Goal: Task Accomplishment & Management: Manage account settings

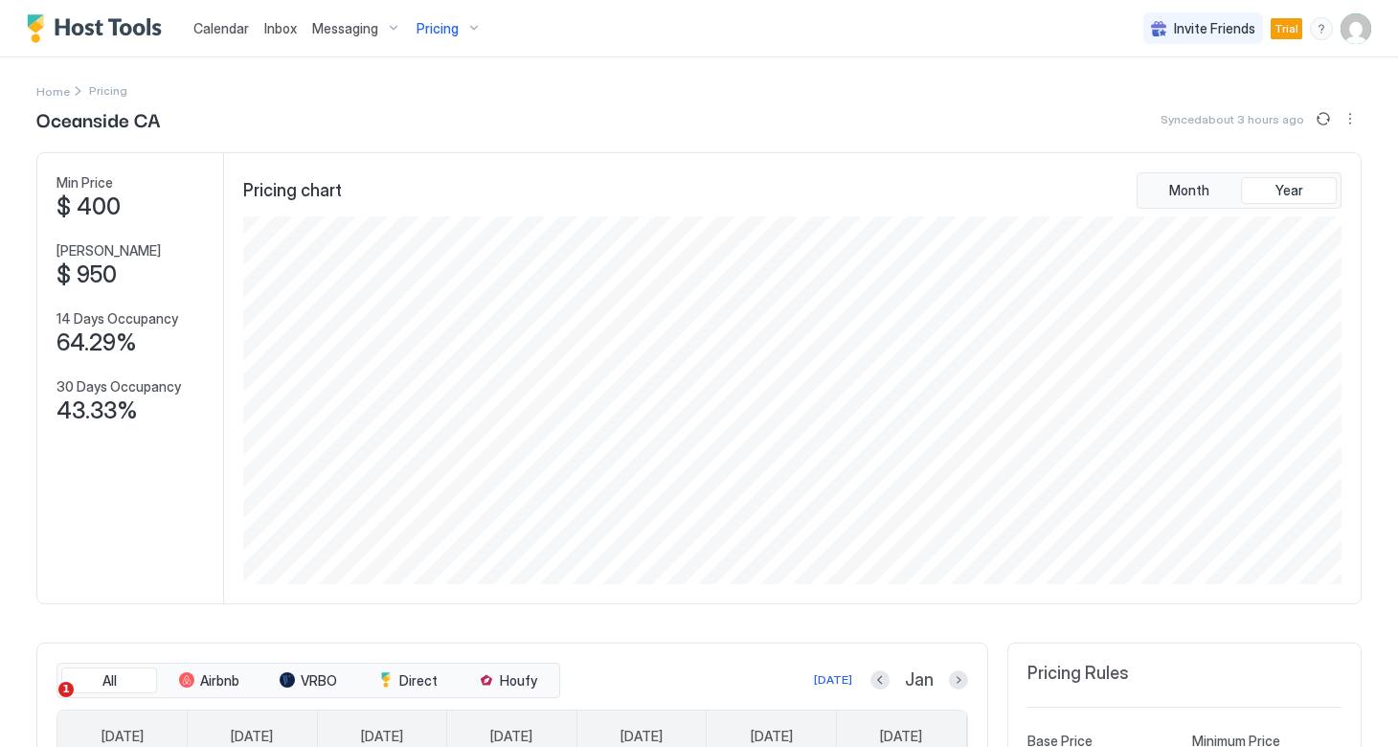
scroll to position [368, 1102]
click at [119, 27] on img "Host Tools Logo" at bounding box center [99, 28] width 144 height 29
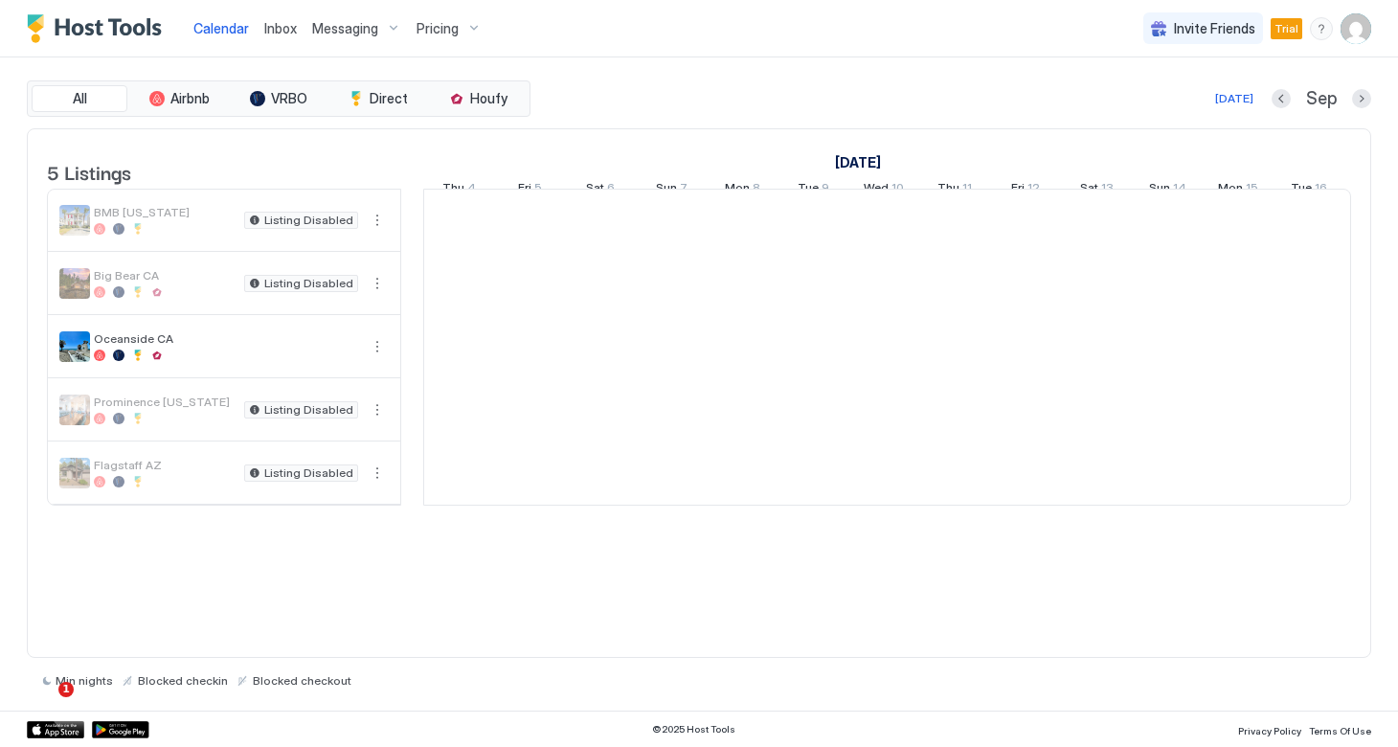
scroll to position [0, 1063]
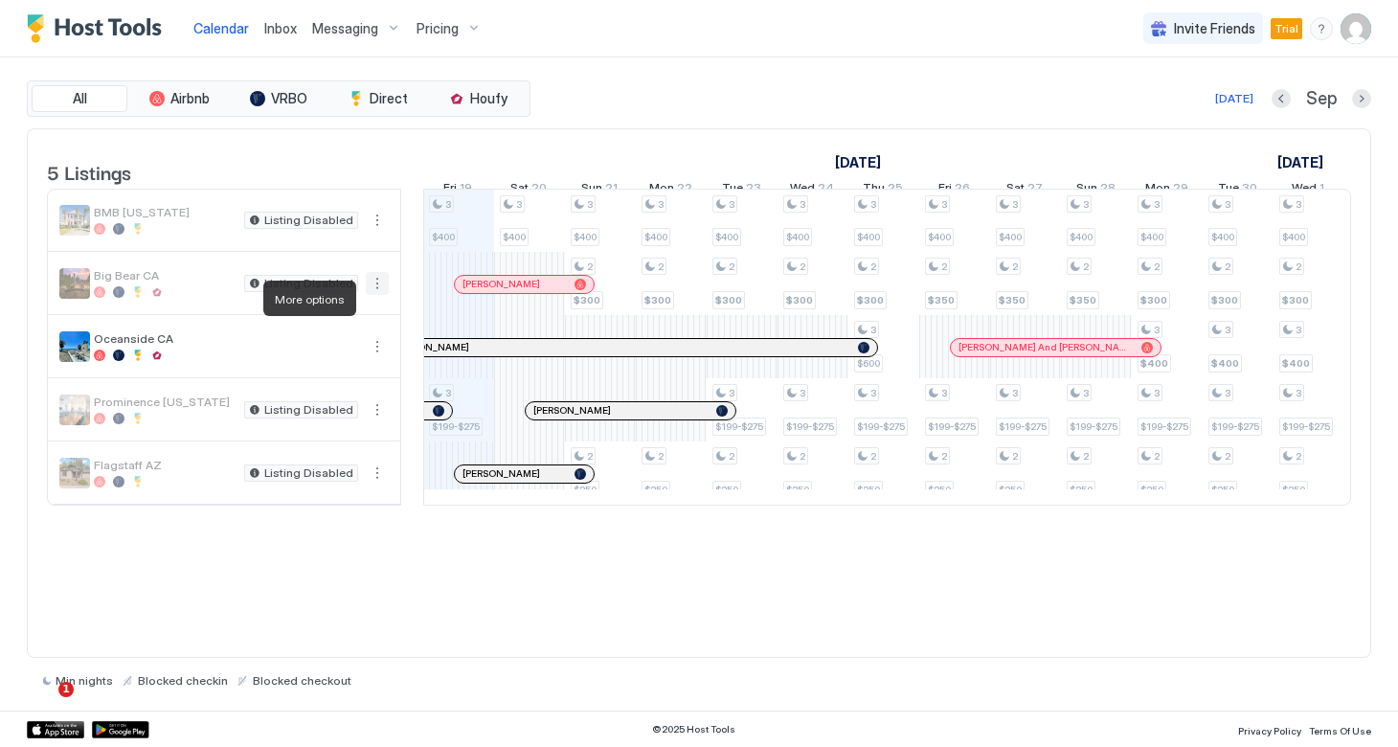
click at [368, 295] on button "More options" at bounding box center [377, 283] width 23 height 23
click at [322, 381] on span "Listing Settings" at bounding box center [344, 386] width 85 height 14
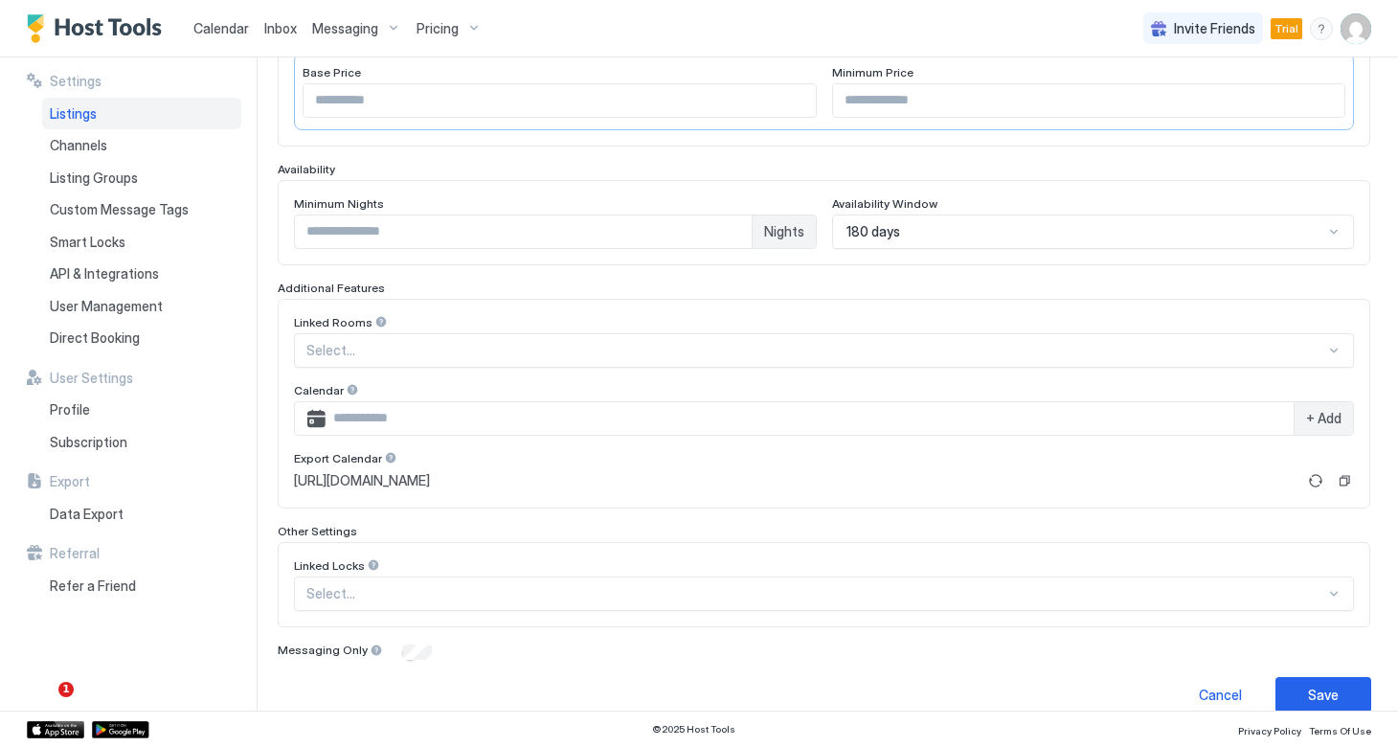
scroll to position [417, 0]
click at [958, 230] on div "180 days" at bounding box center [1085, 230] width 478 height 17
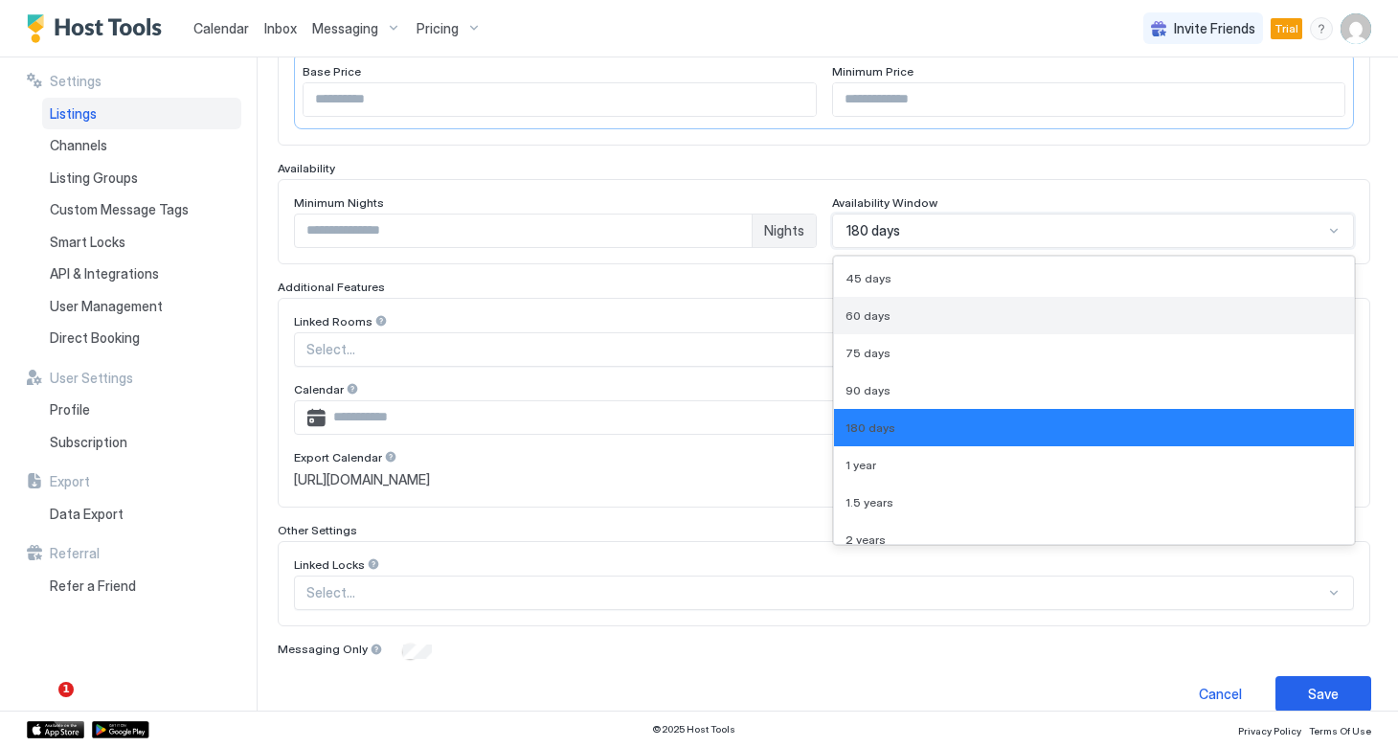
scroll to position [40, 0]
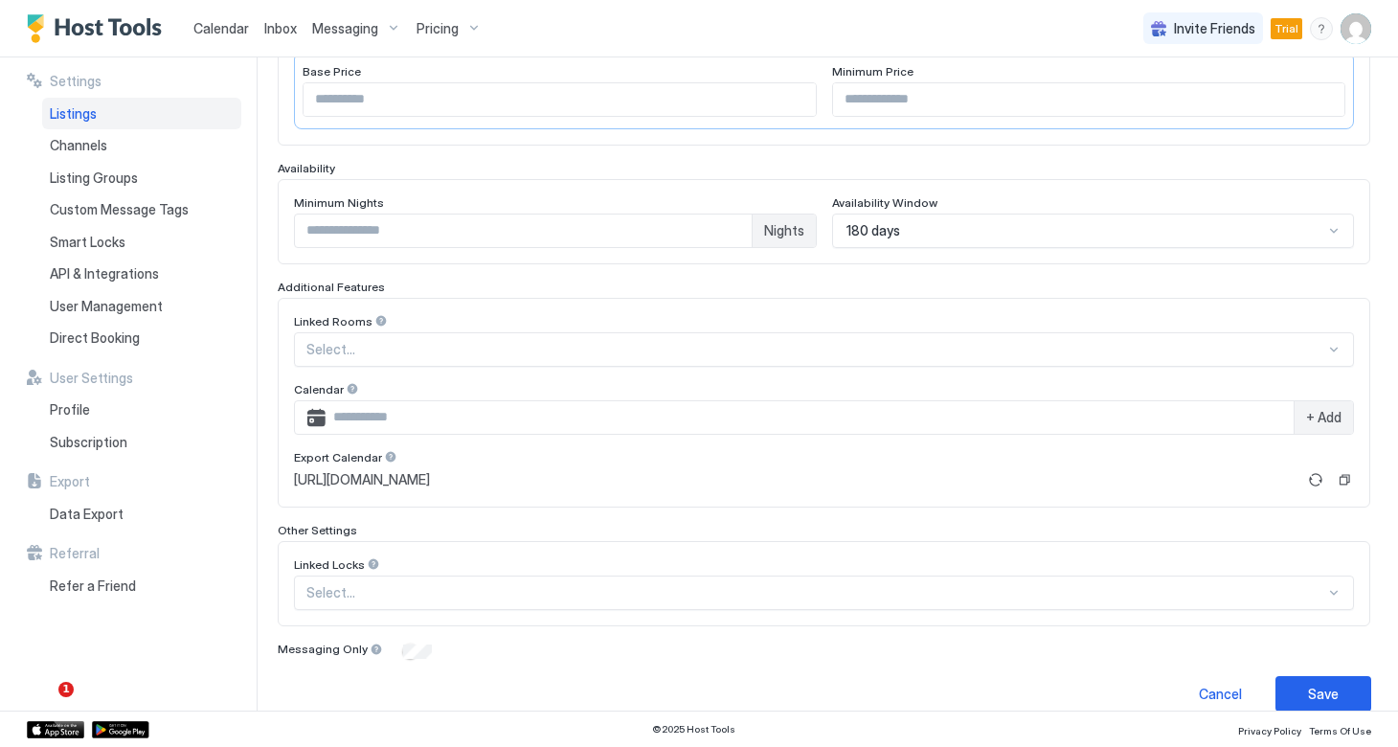
click at [957, 159] on div "**********" at bounding box center [824, 254] width 1092 height 814
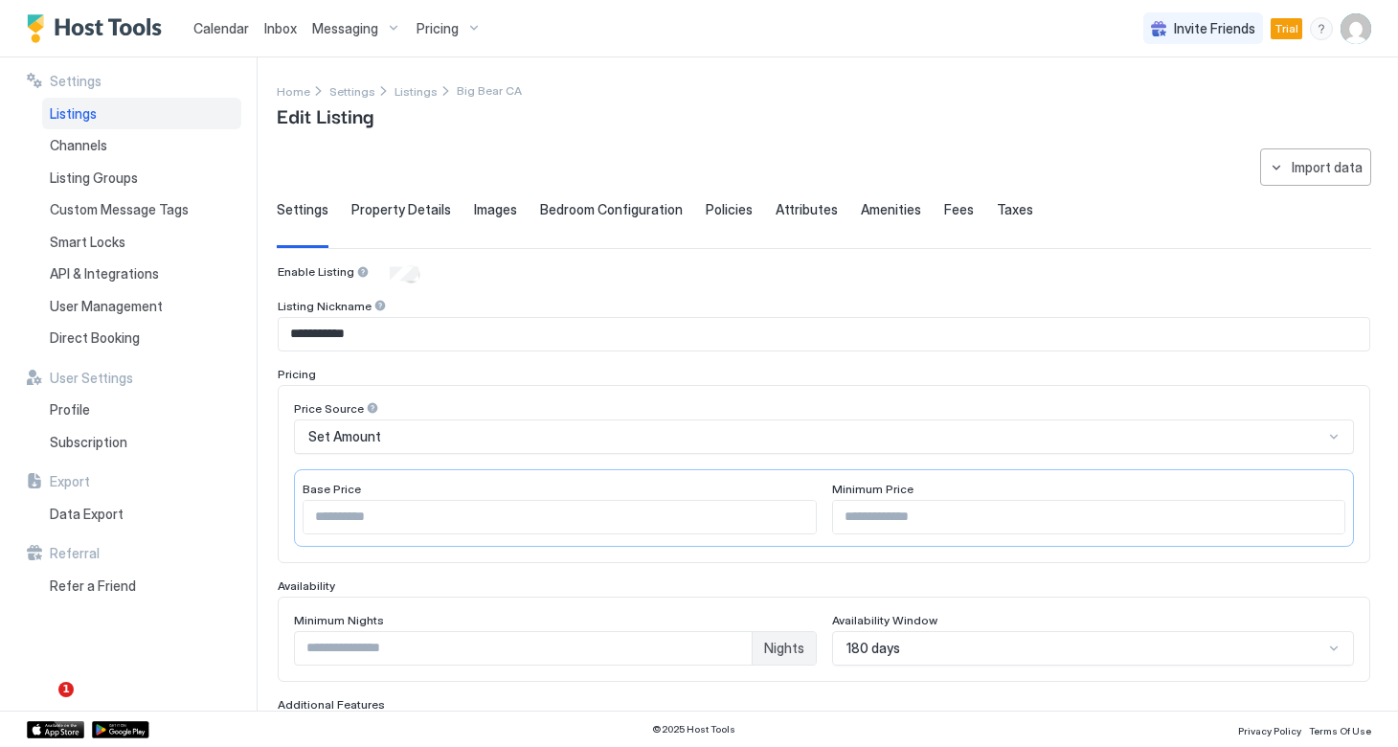
scroll to position [0, 0]
click at [412, 208] on span "Property Details" at bounding box center [401, 209] width 100 height 17
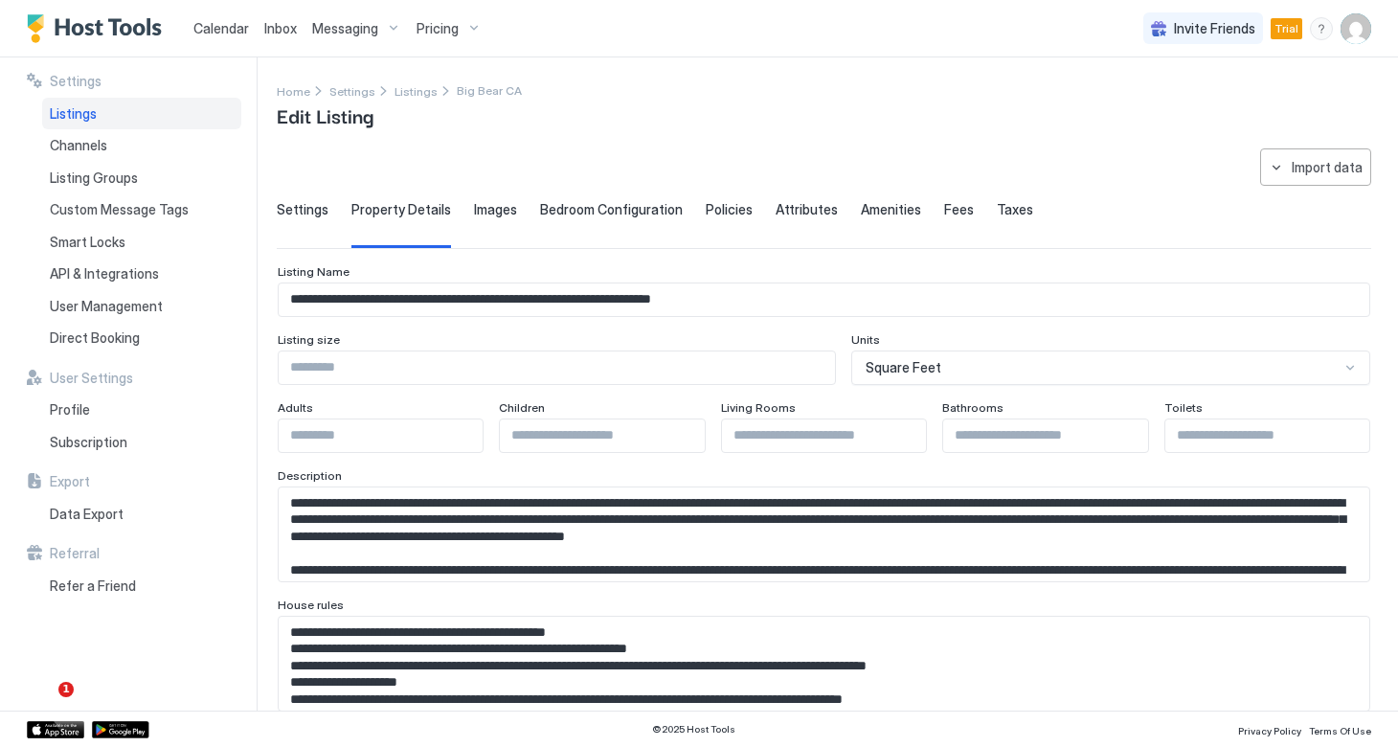
type input "*"
click at [914, 433] on input "*" at bounding box center [824, 435] width 204 height 33
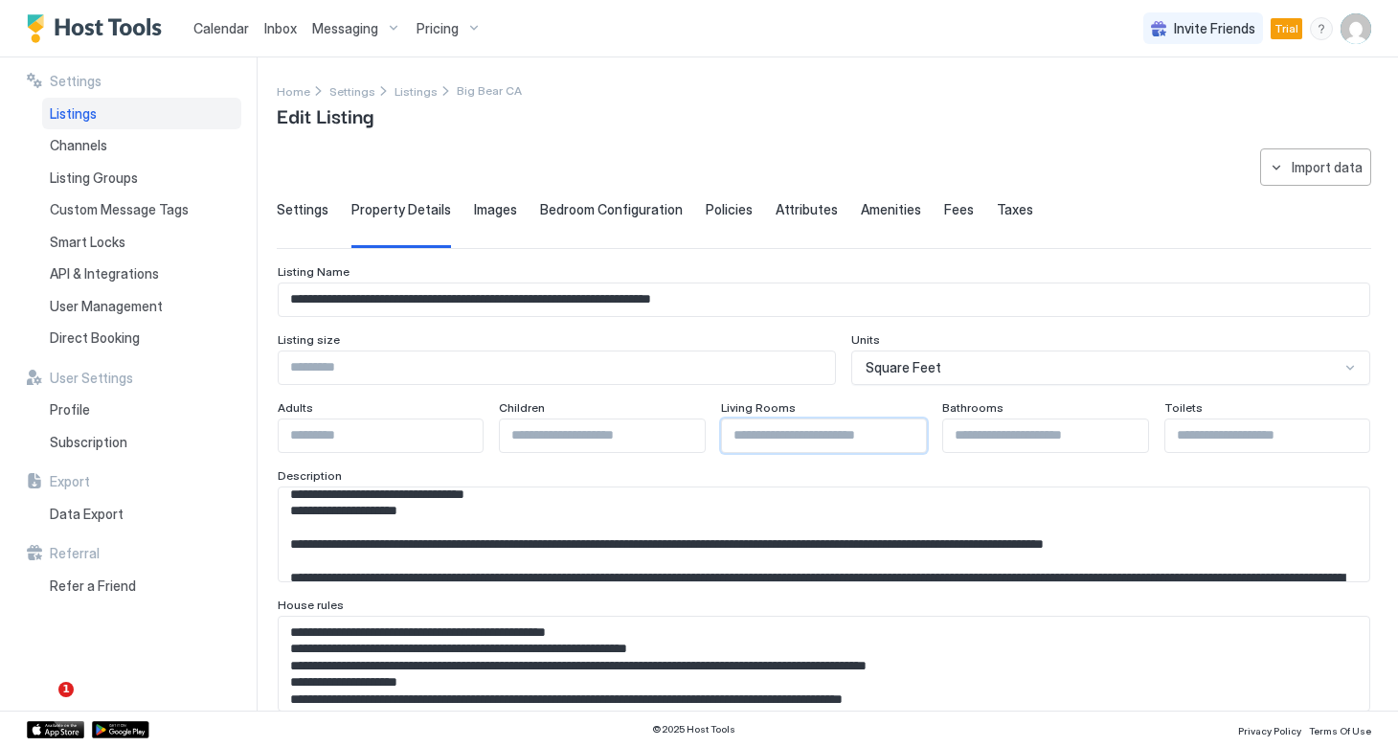
scroll to position [279, 0]
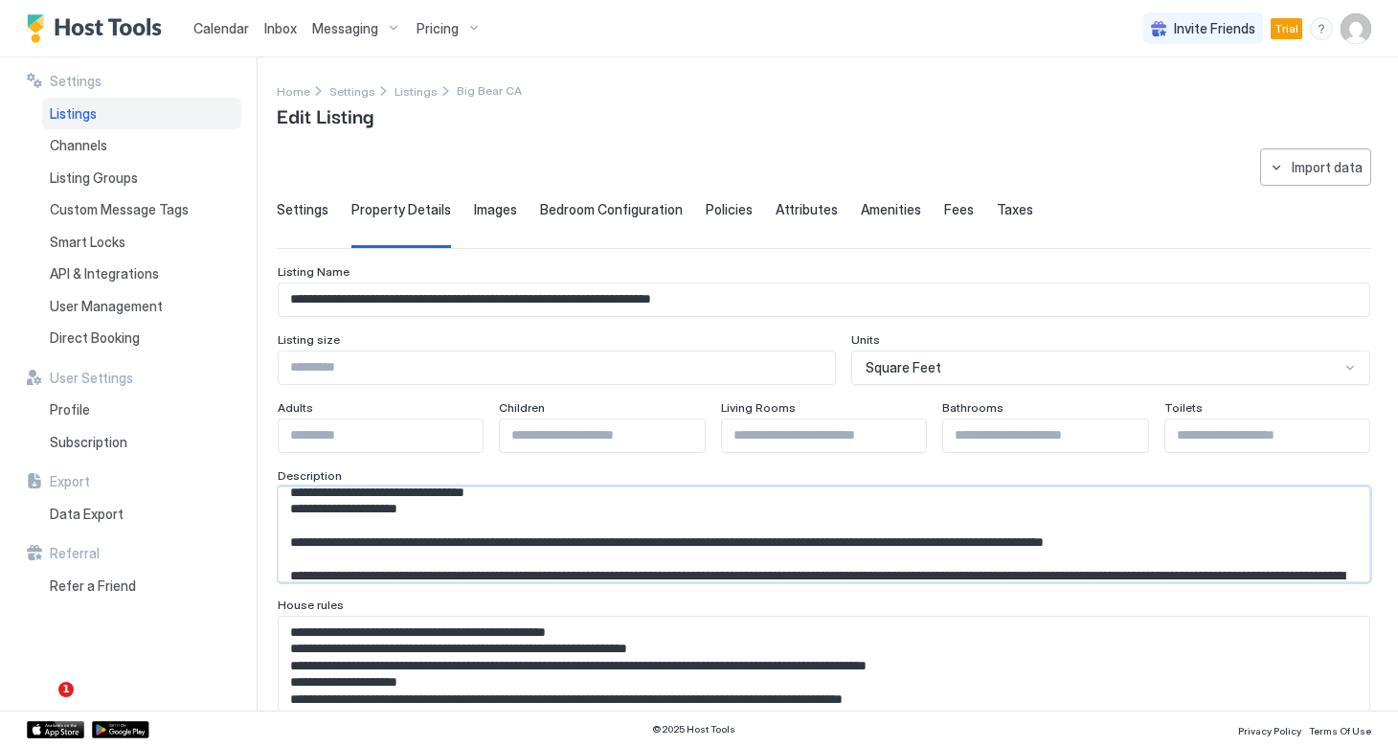
click at [593, 519] on textarea "Input Field" at bounding box center [824, 534] width 1090 height 94
click at [474, 534] on textarea "Input Field" at bounding box center [824, 534] width 1090 height 94
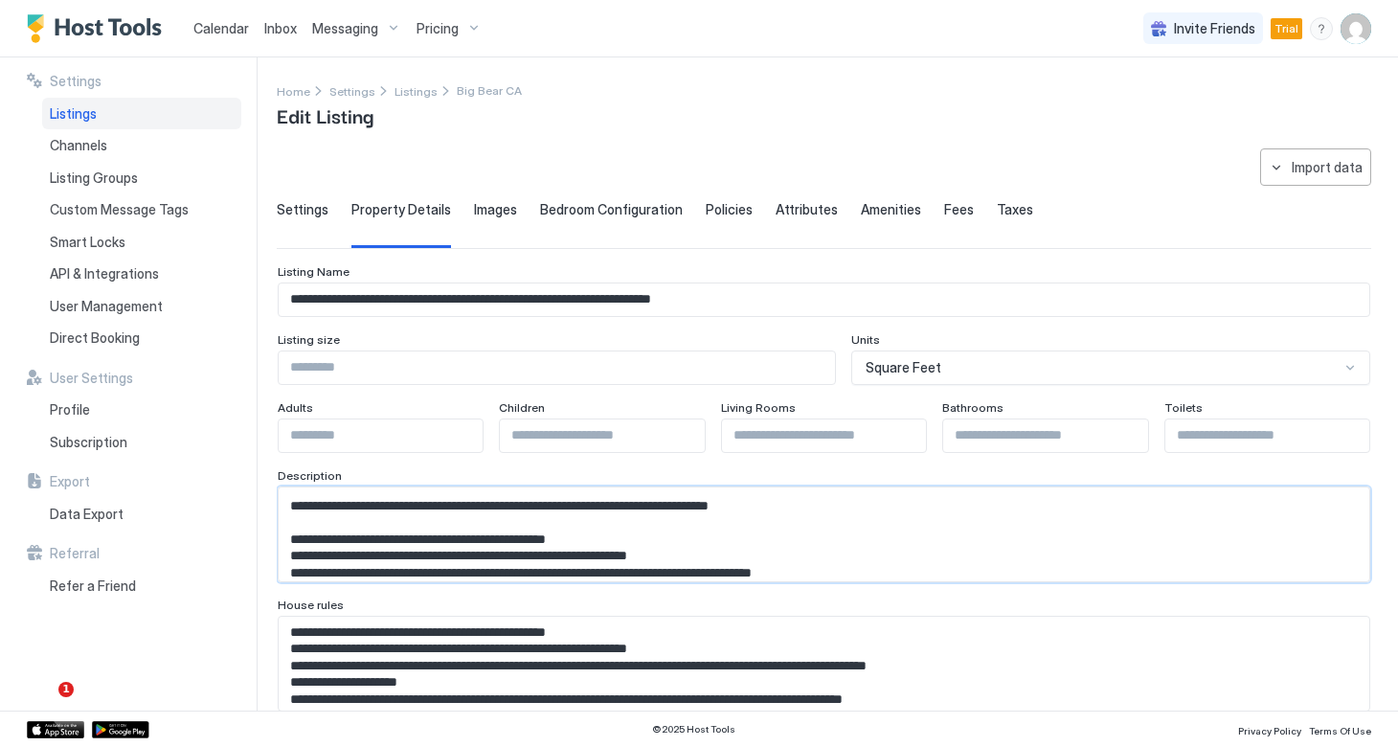
scroll to position [186, 0]
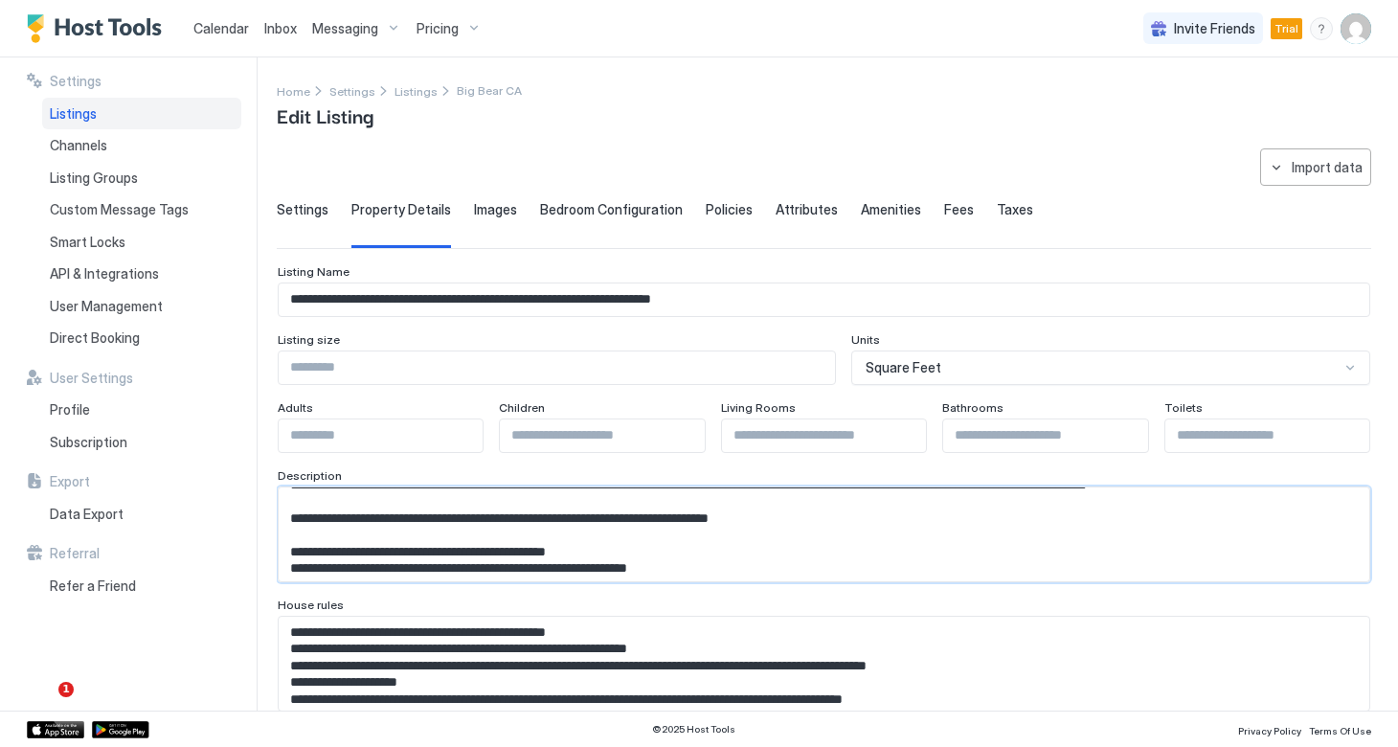
drag, startPoint x: 704, startPoint y: 545, endPoint x: 591, endPoint y: 541, distance: 114.0
click at [591, 541] on textarea "Input Field" at bounding box center [824, 534] width 1090 height 94
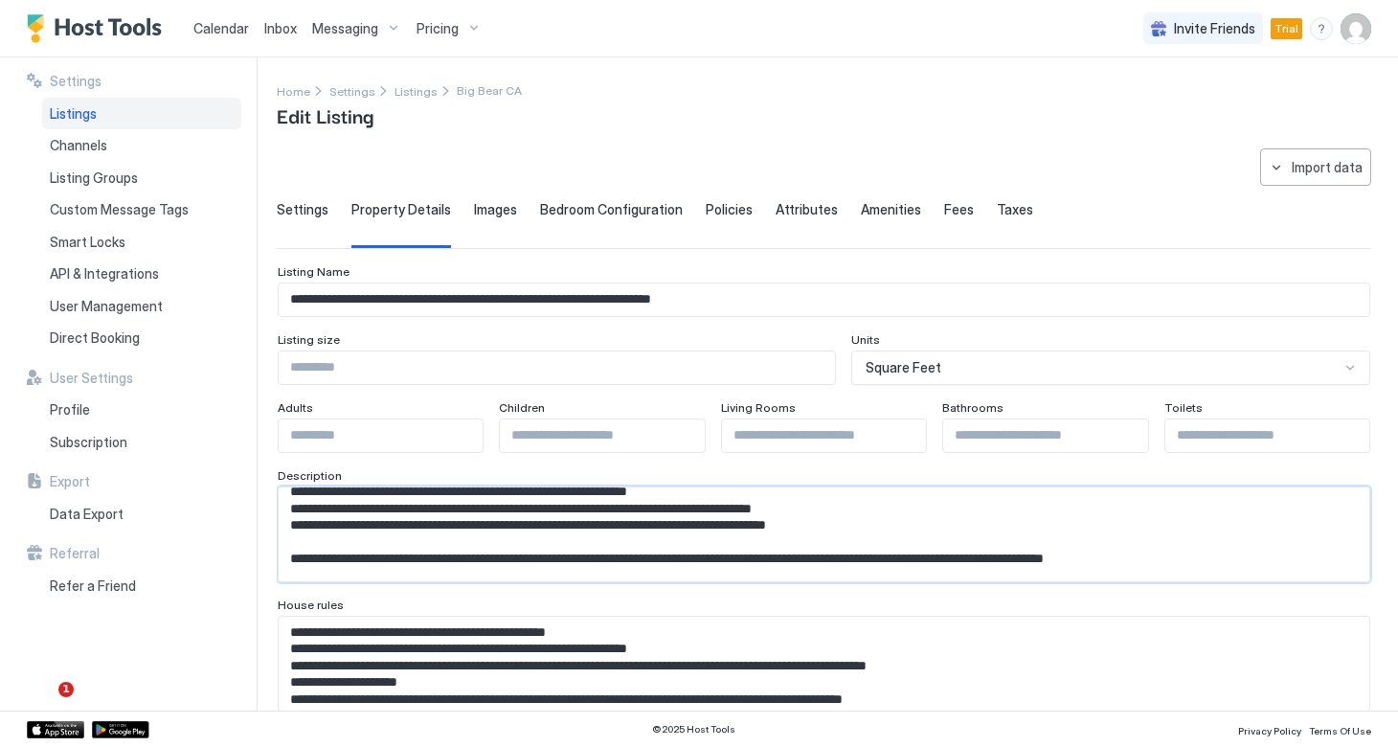
scroll to position [0, 0]
drag, startPoint x: 857, startPoint y: 551, endPoint x: 271, endPoint y: 496, distance: 588.4
click at [271, 496] on div "**********" at bounding box center [699, 383] width 1398 height 653
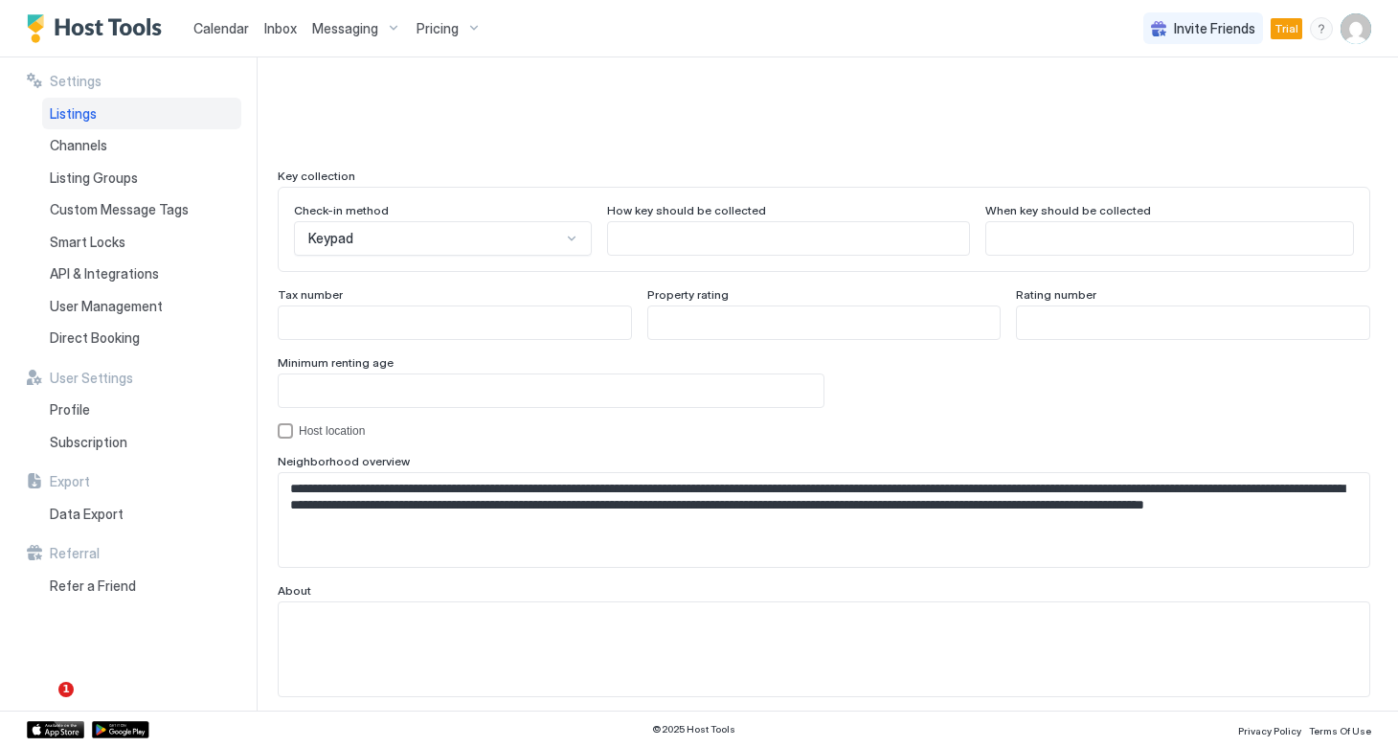
scroll to position [1691, 0]
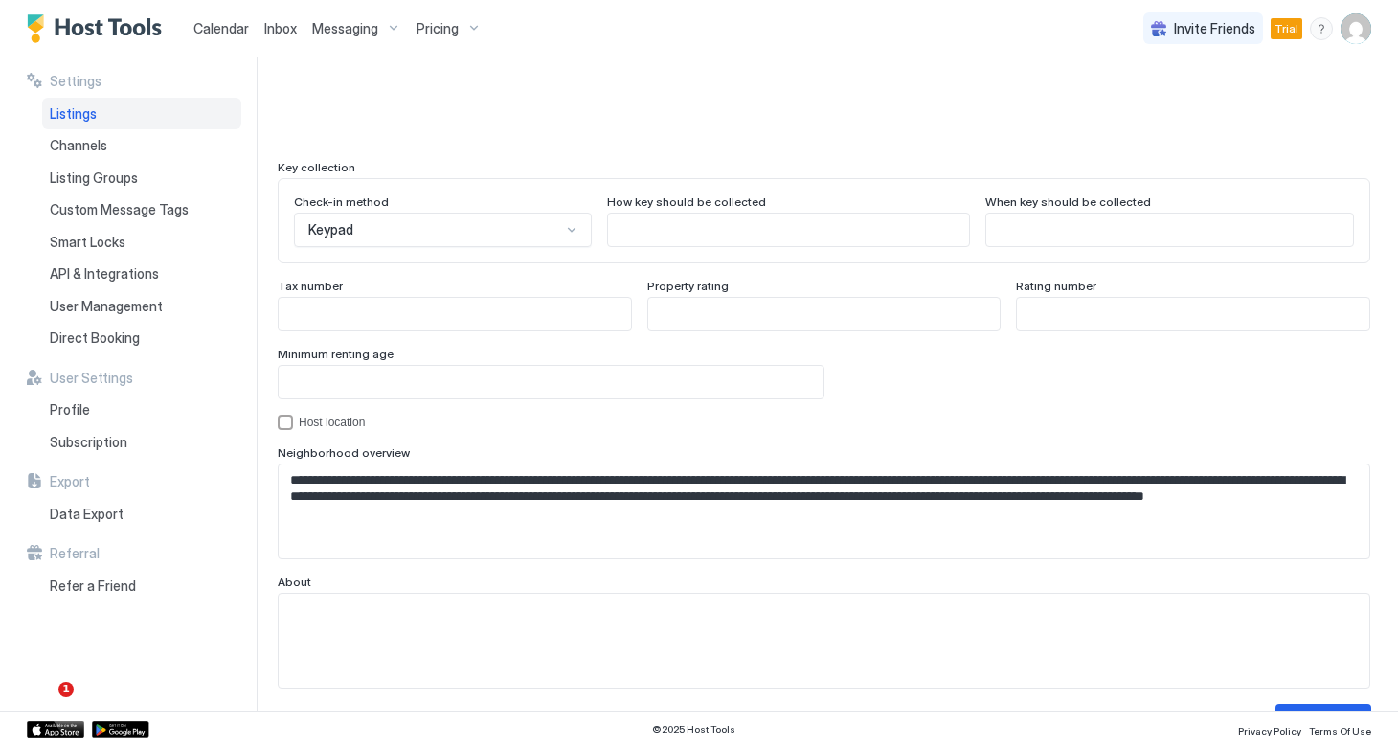
type textarea "**********"
click at [599, 385] on input "Input Field" at bounding box center [551, 382] width 545 height 33
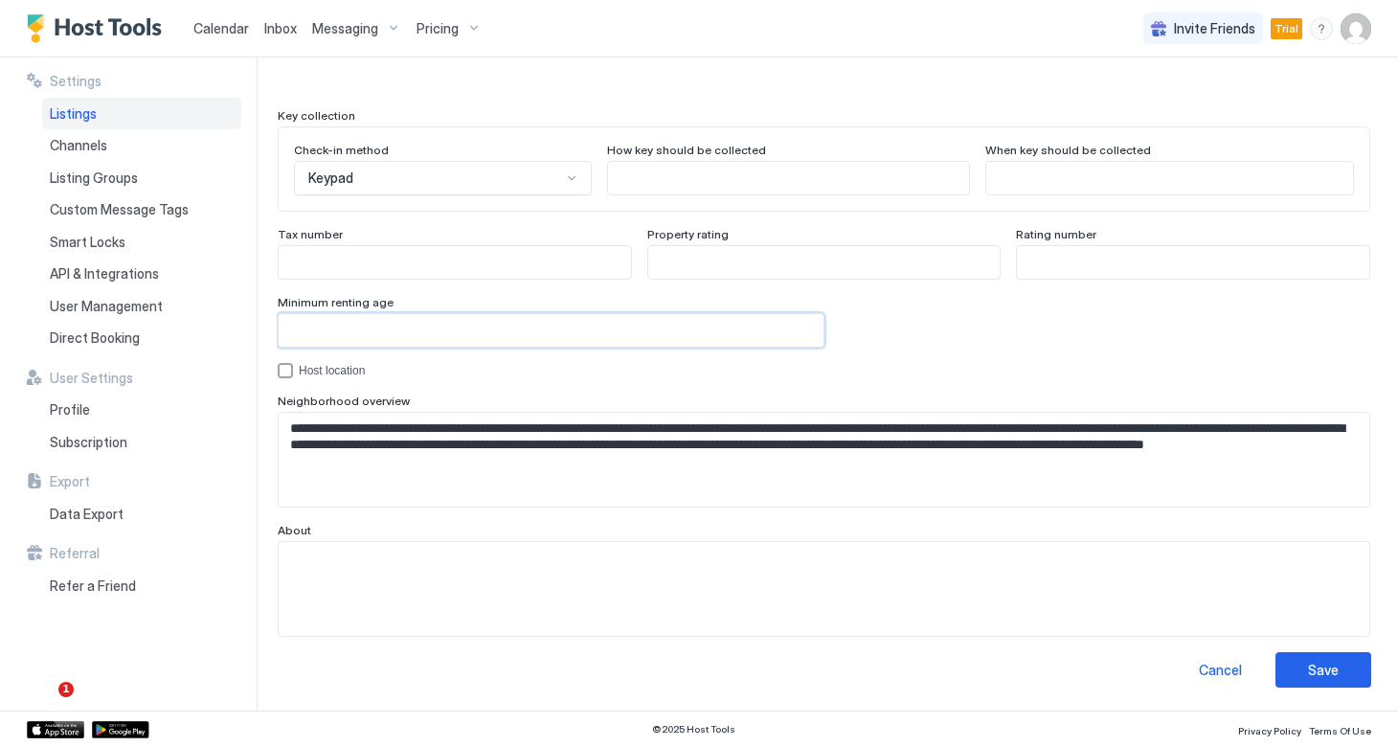
scroll to position [1742, 0]
type input "**"
click at [1325, 672] on div "Save" at bounding box center [1323, 670] width 31 height 20
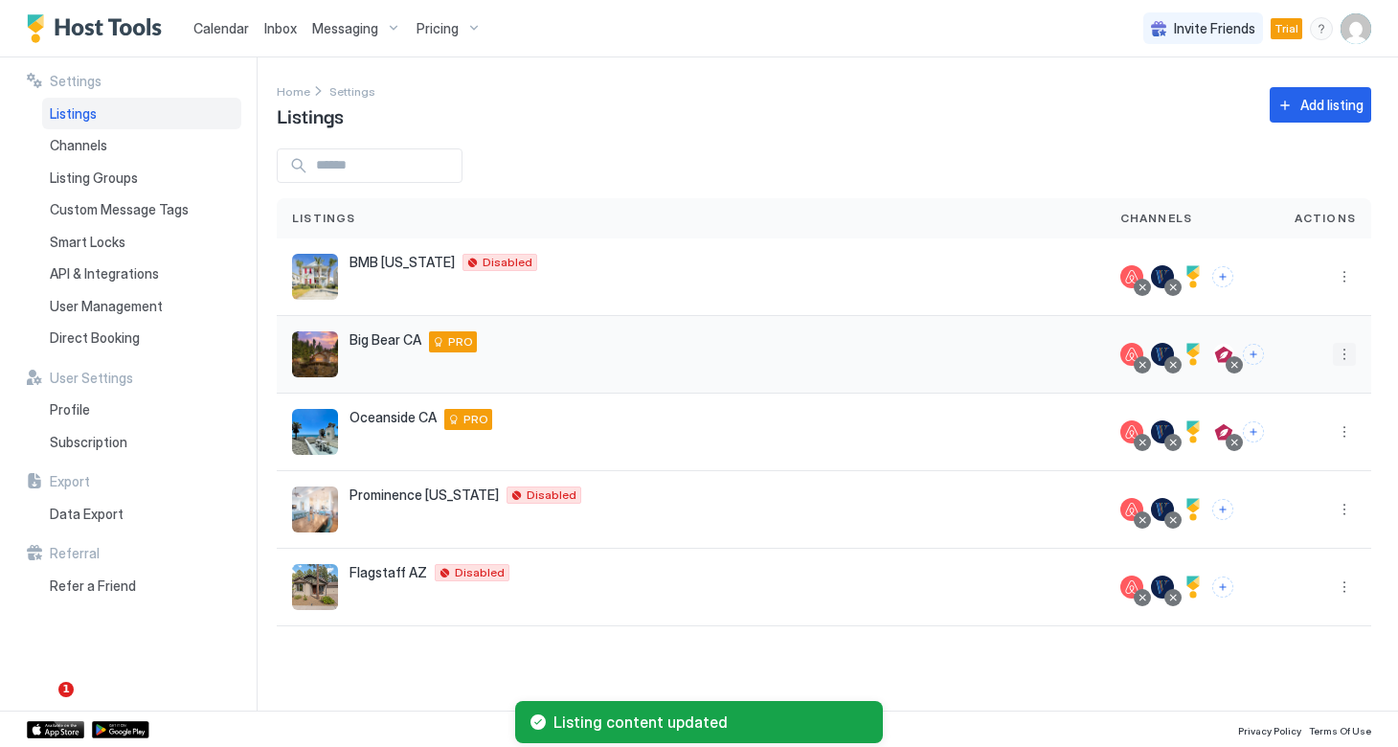
click at [1343, 354] on button "More options" at bounding box center [1343, 354] width 23 height 23
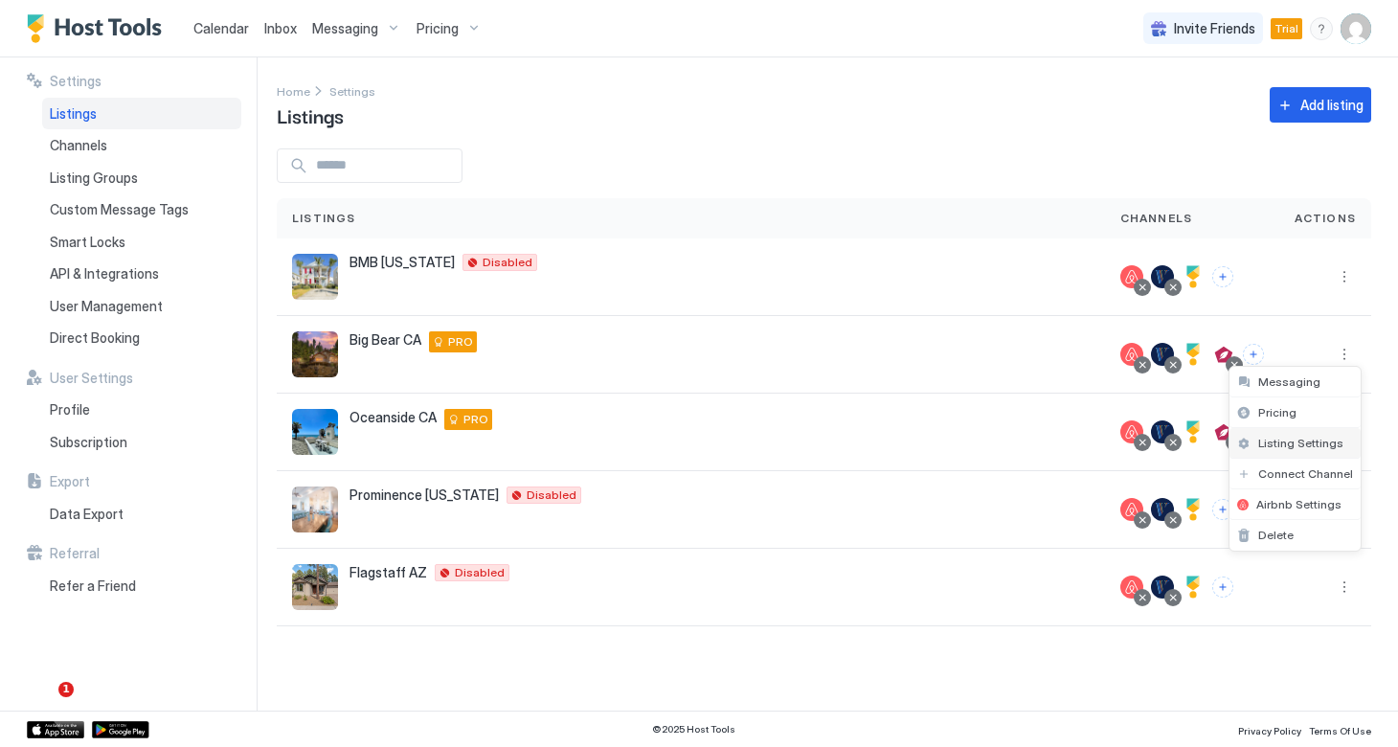
click at [1291, 443] on span "Listing Settings" at bounding box center [1300, 443] width 85 height 14
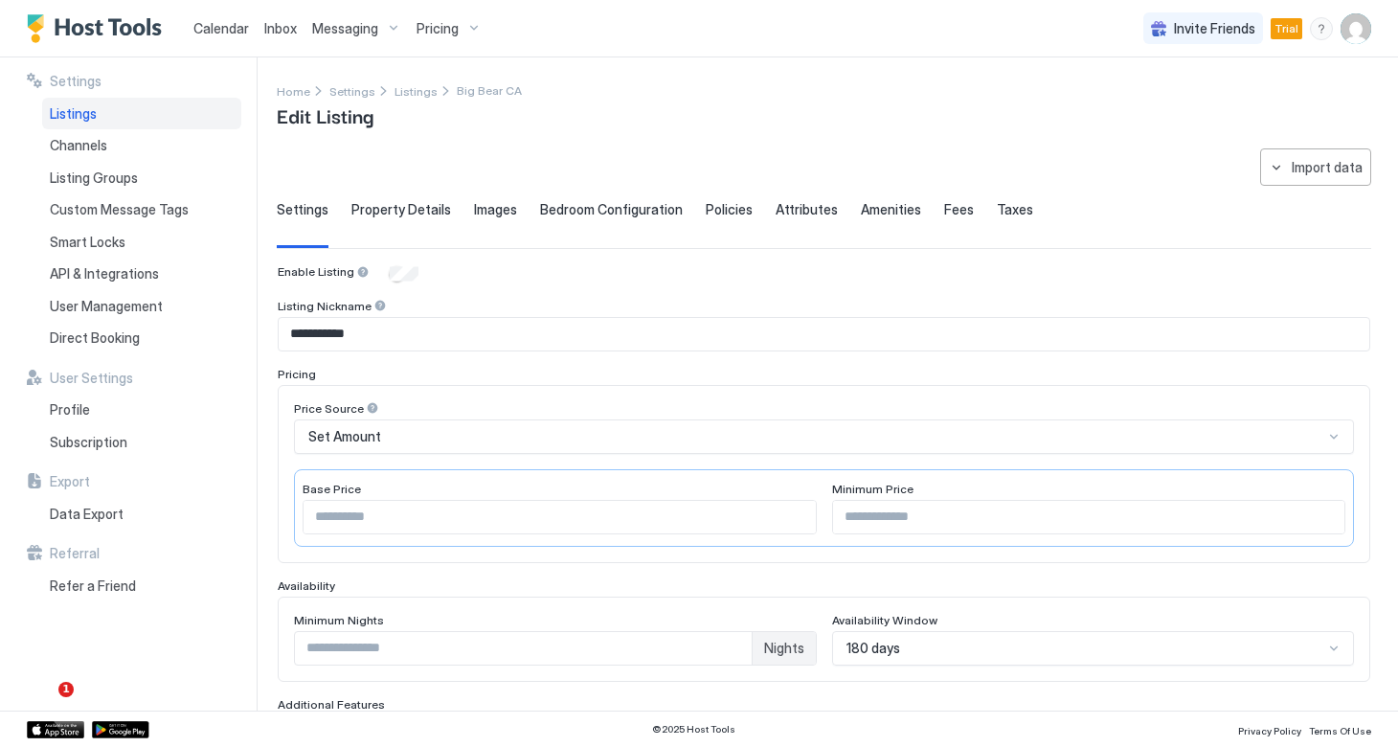
type input "**"
click at [409, 198] on div "**********" at bounding box center [824, 638] width 1094 height 980
click at [408, 206] on span "Property Details" at bounding box center [401, 209] width 100 height 17
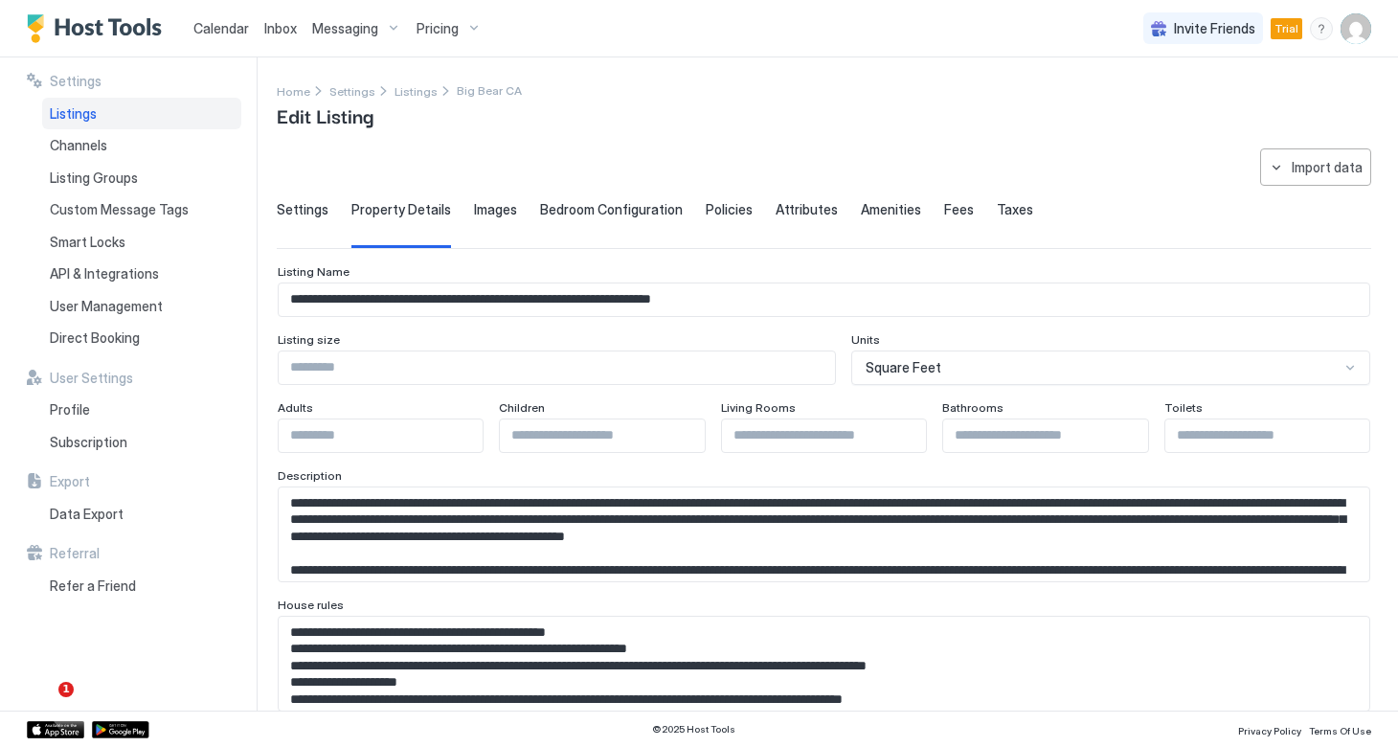
type input "*"
click at [918, 430] on input "*" at bounding box center [824, 435] width 204 height 33
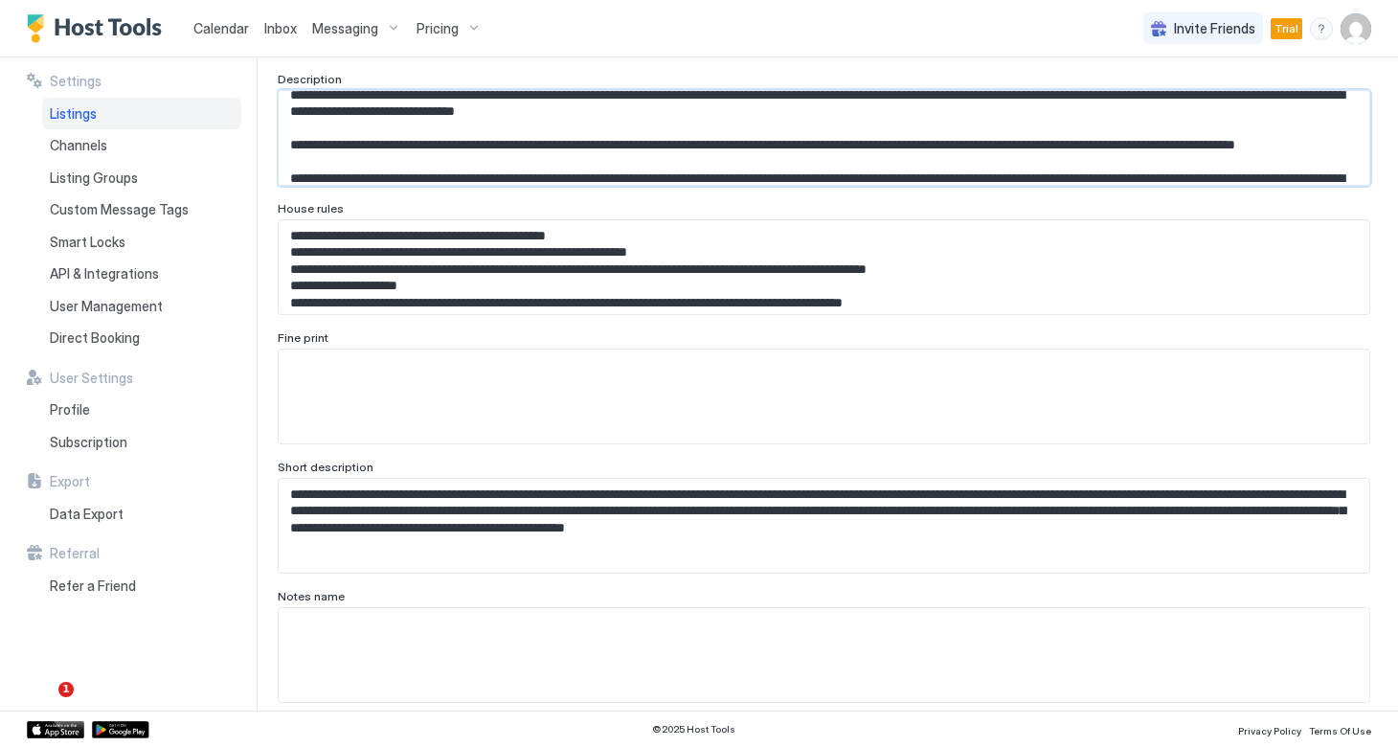
scroll to position [159, 0]
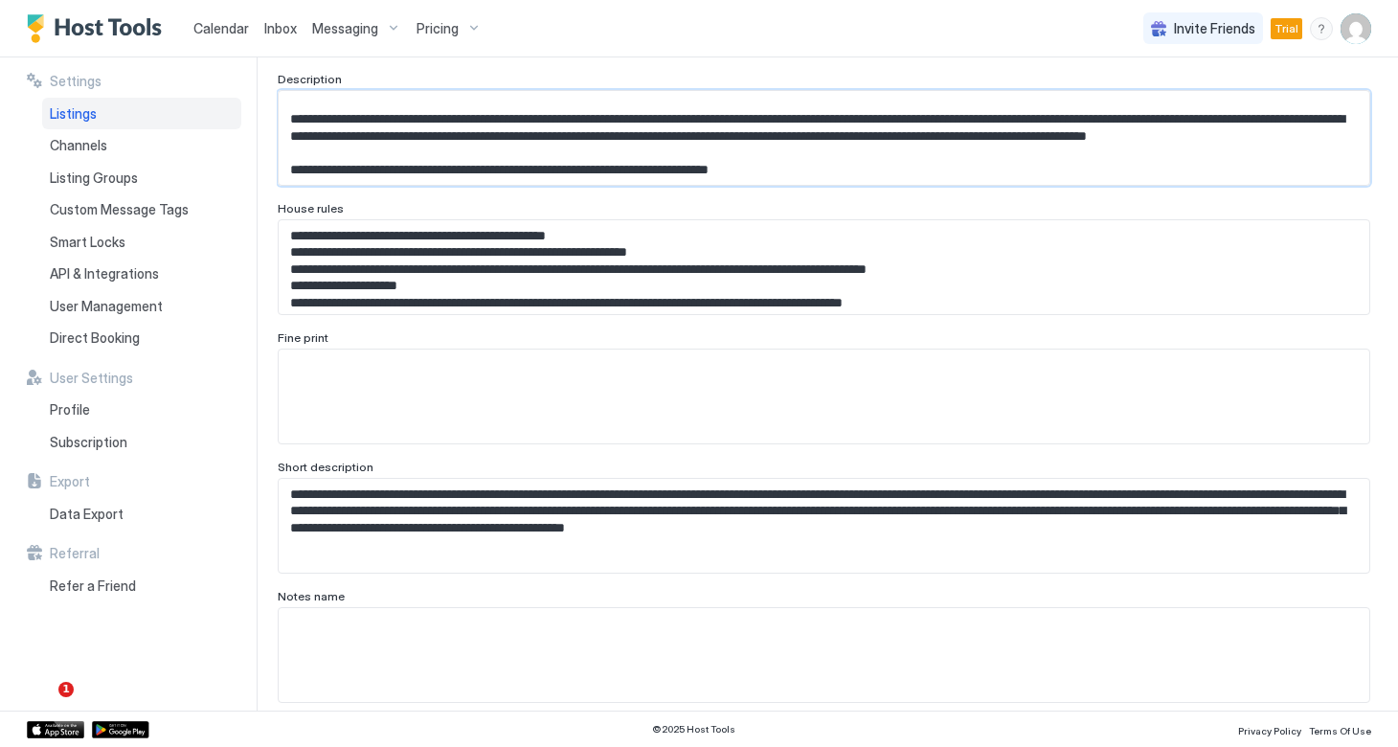
drag, startPoint x: 698, startPoint y: 155, endPoint x: 879, endPoint y: 210, distance: 189.0
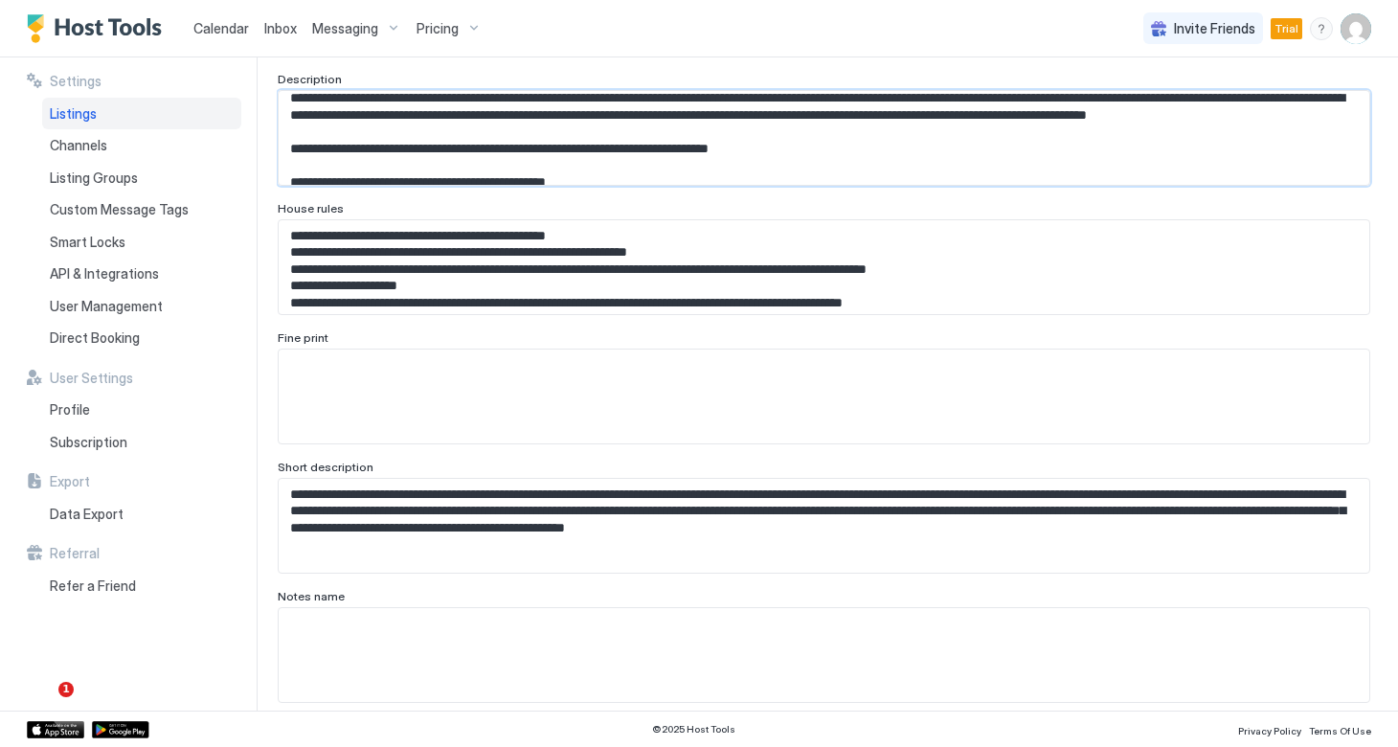
click at [828, 144] on textarea "Input Field" at bounding box center [824, 138] width 1090 height 94
type textarea "**********"
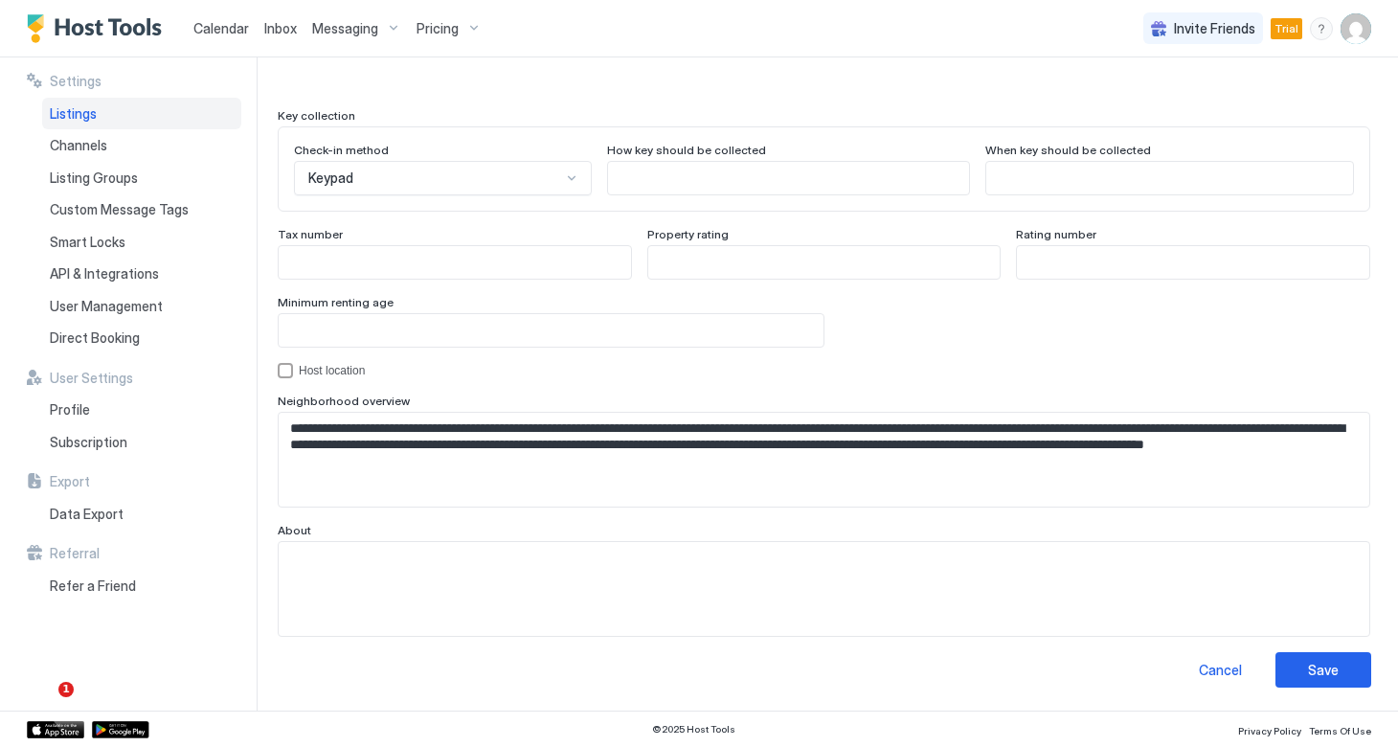
scroll to position [1742, 0]
click at [1300, 670] on button "Save" at bounding box center [1323, 670] width 96 height 35
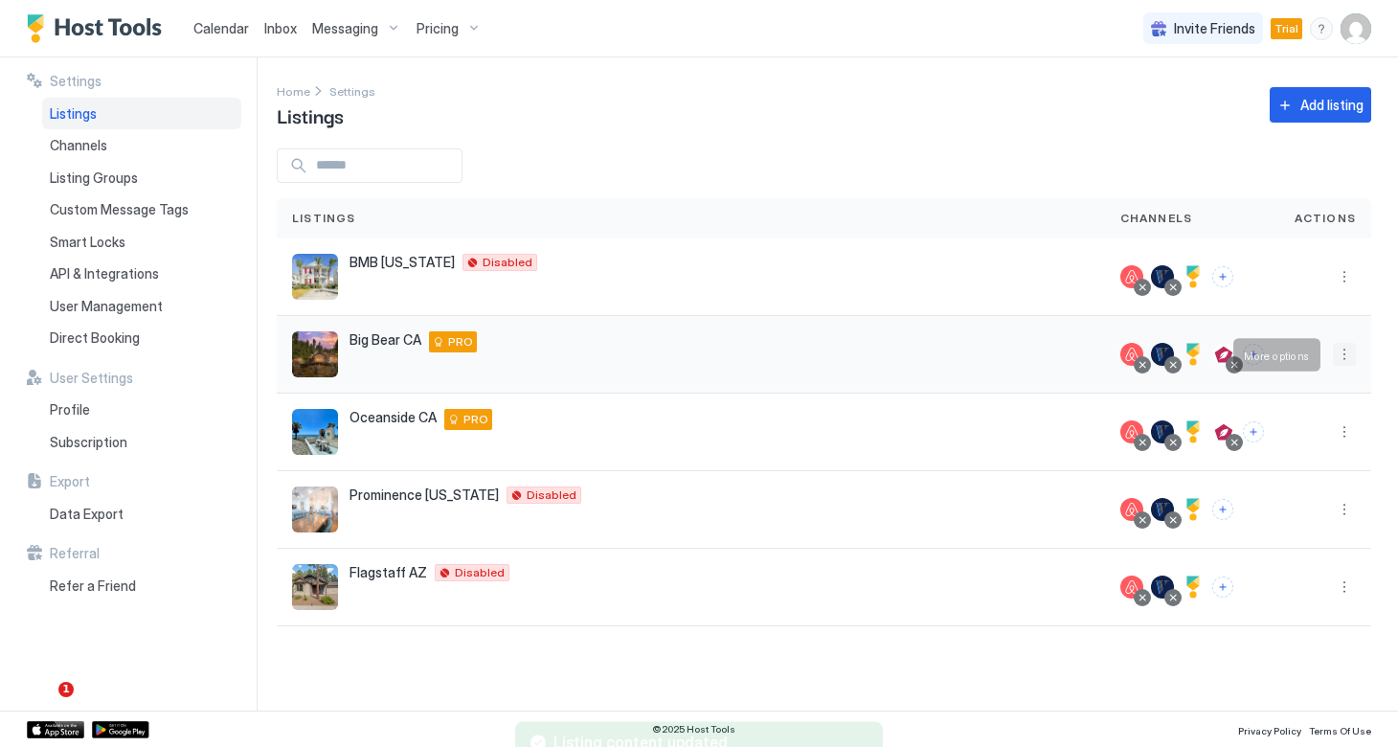
click at [1342, 363] on button "More options" at bounding box center [1343, 354] width 23 height 23
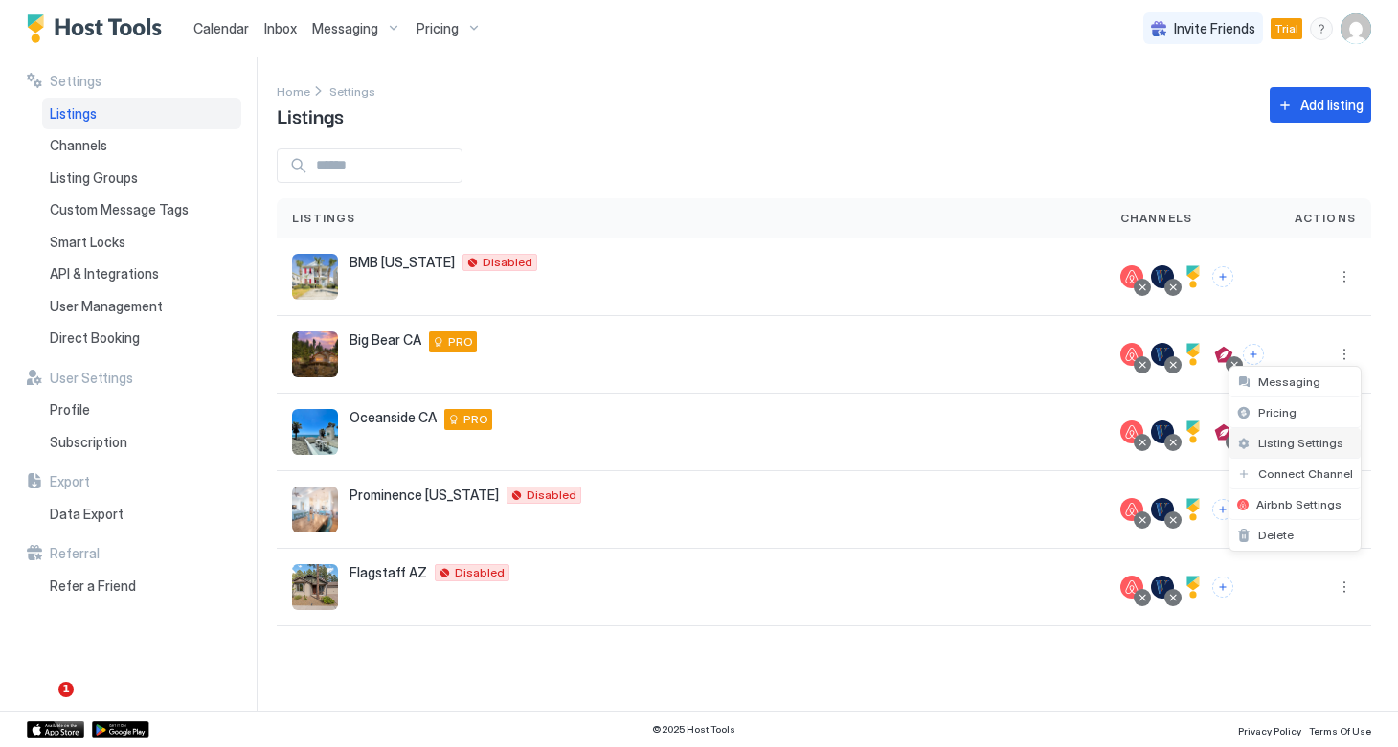
click at [1288, 442] on span "Listing Settings" at bounding box center [1300, 443] width 85 height 14
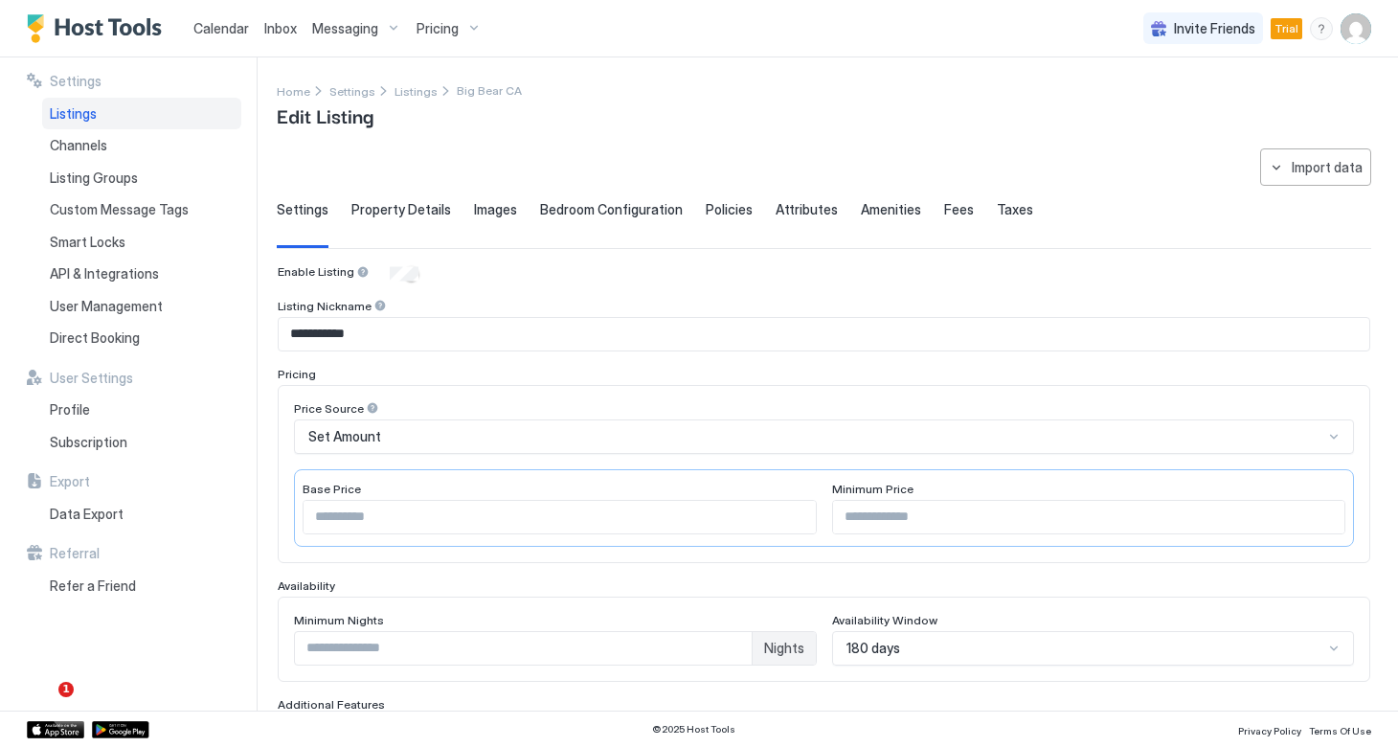
click at [391, 201] on span "Property Details" at bounding box center [401, 209] width 100 height 17
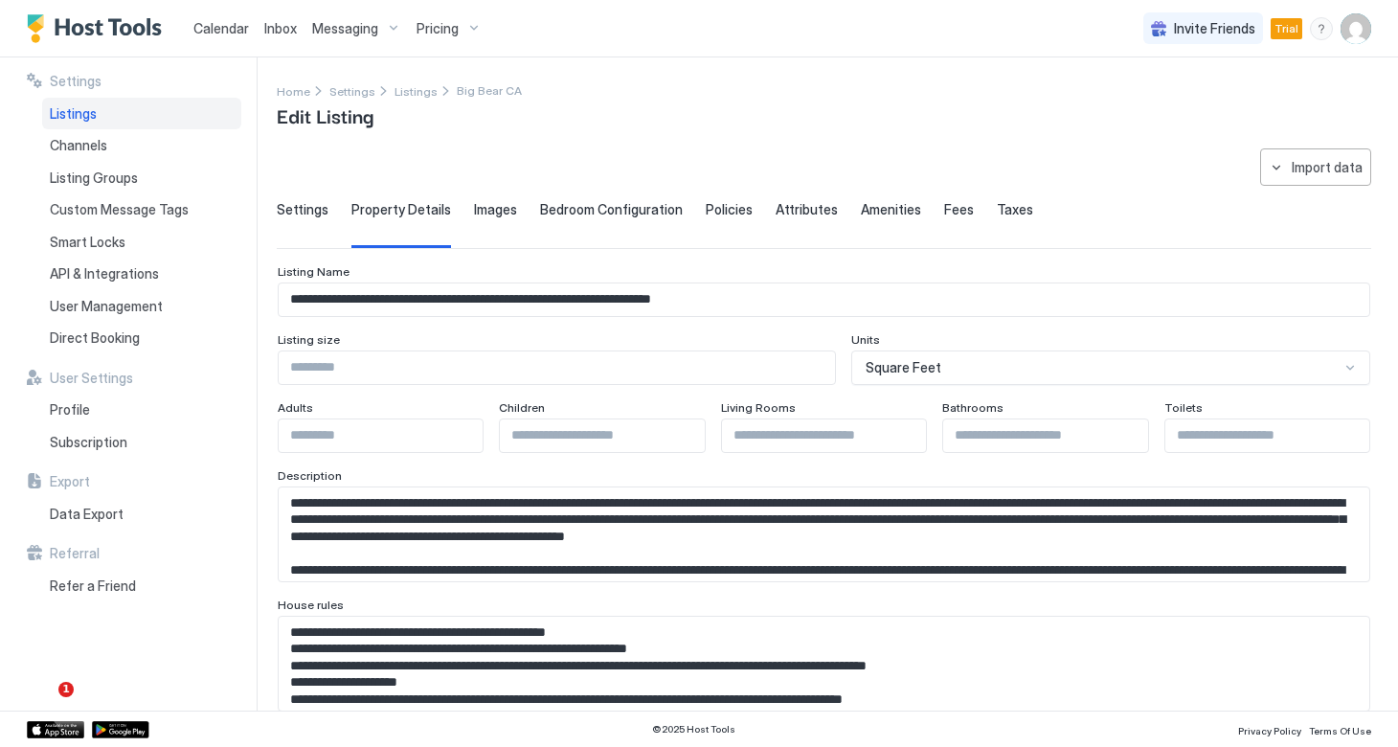
click at [486, 211] on span "Images" at bounding box center [495, 209] width 43 height 17
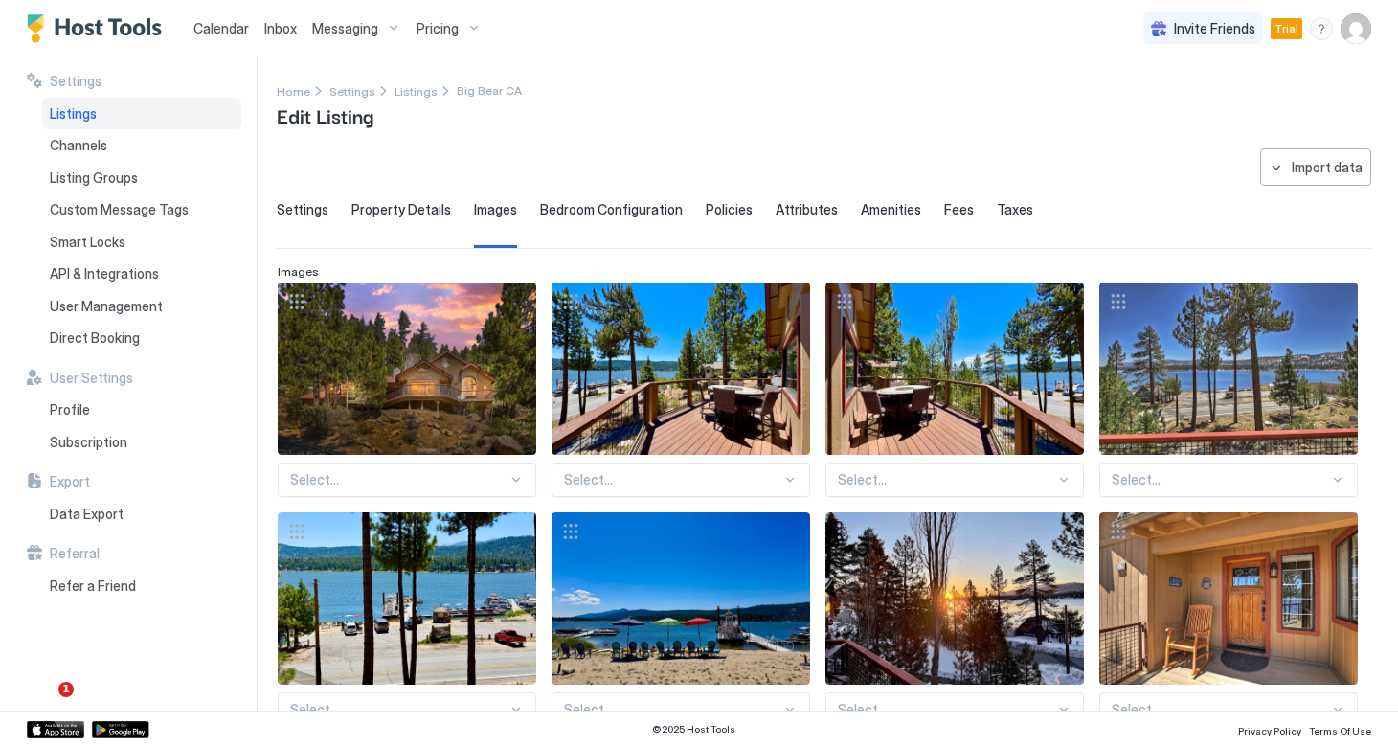
click at [599, 203] on span "Bedroom Configuration" at bounding box center [611, 209] width 143 height 17
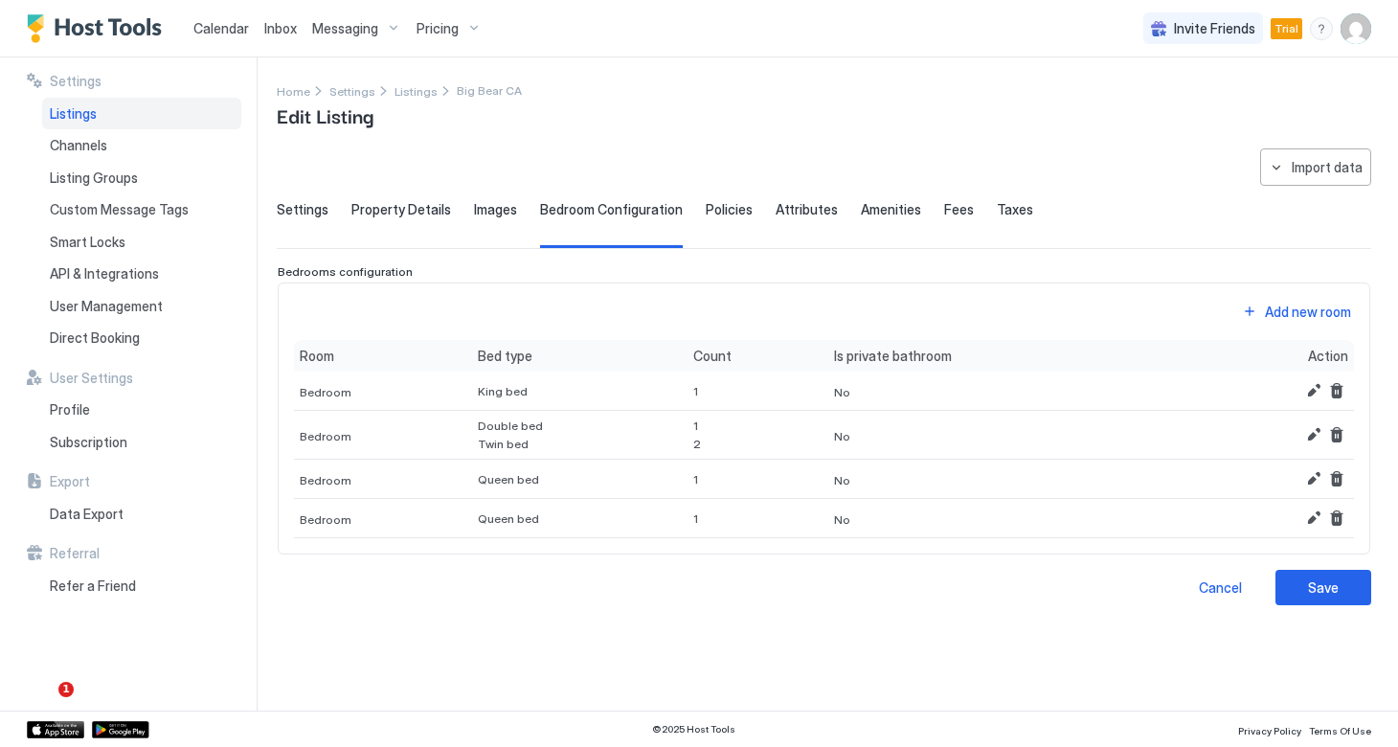
click at [716, 210] on span "Policies" at bounding box center [728, 209] width 47 height 17
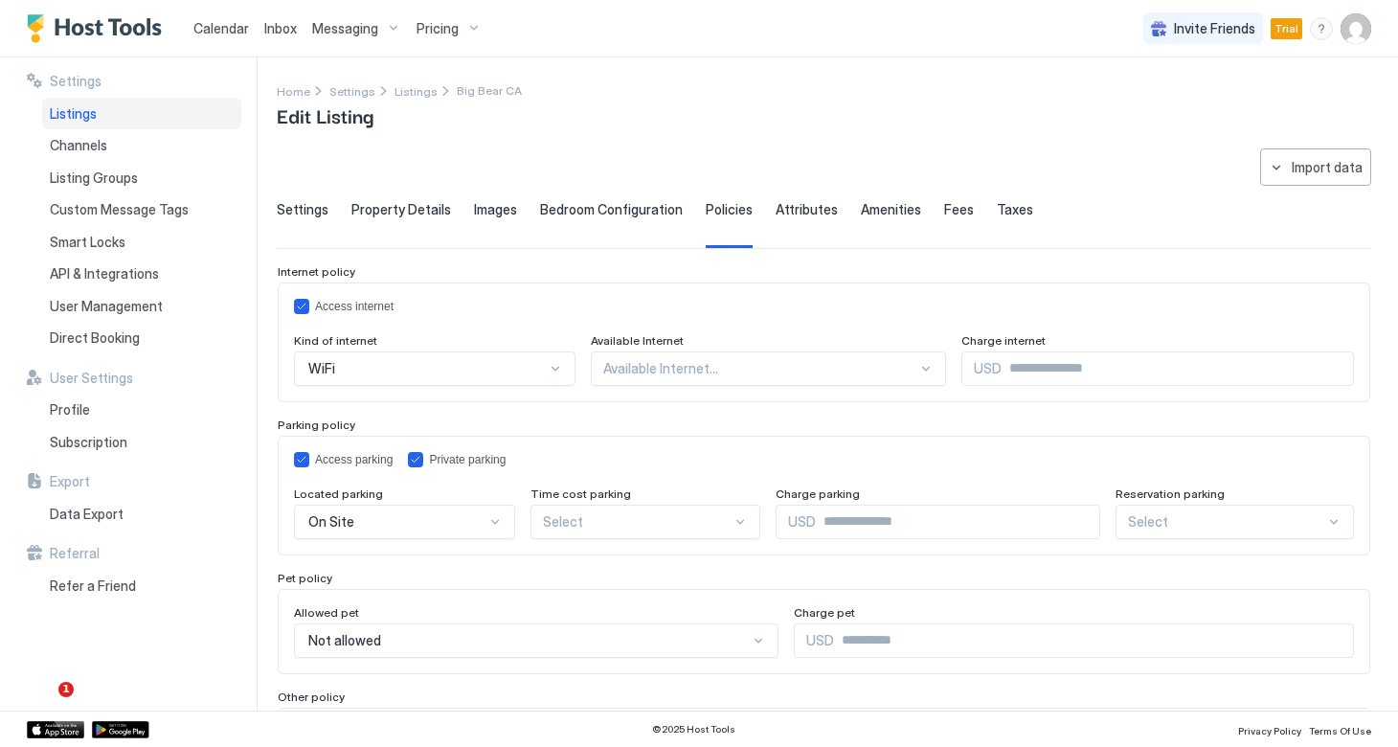
click at [723, 374] on div at bounding box center [759, 368] width 313 height 17
click at [662, 412] on div "All areas" at bounding box center [768, 413] width 329 height 14
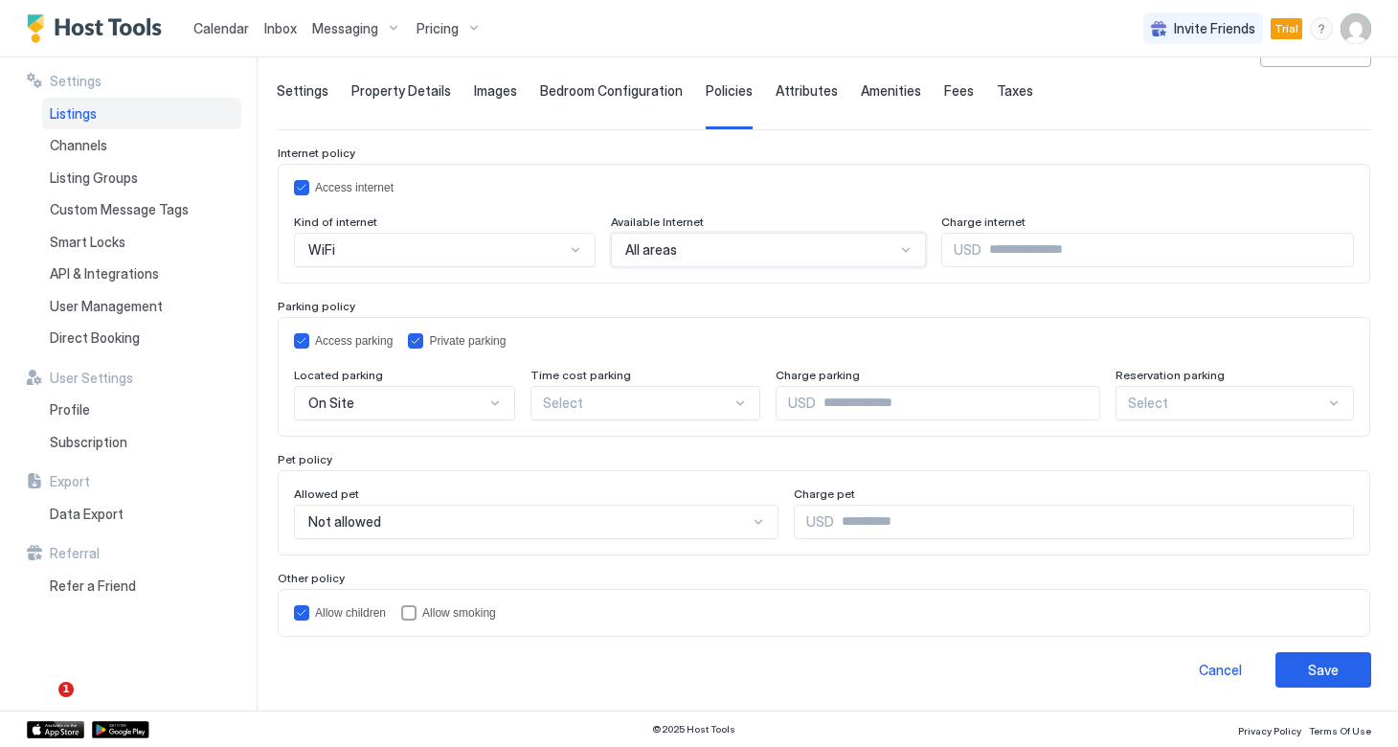
scroll to position [118, 0]
click at [1301, 668] on button "Save" at bounding box center [1323, 670] width 96 height 35
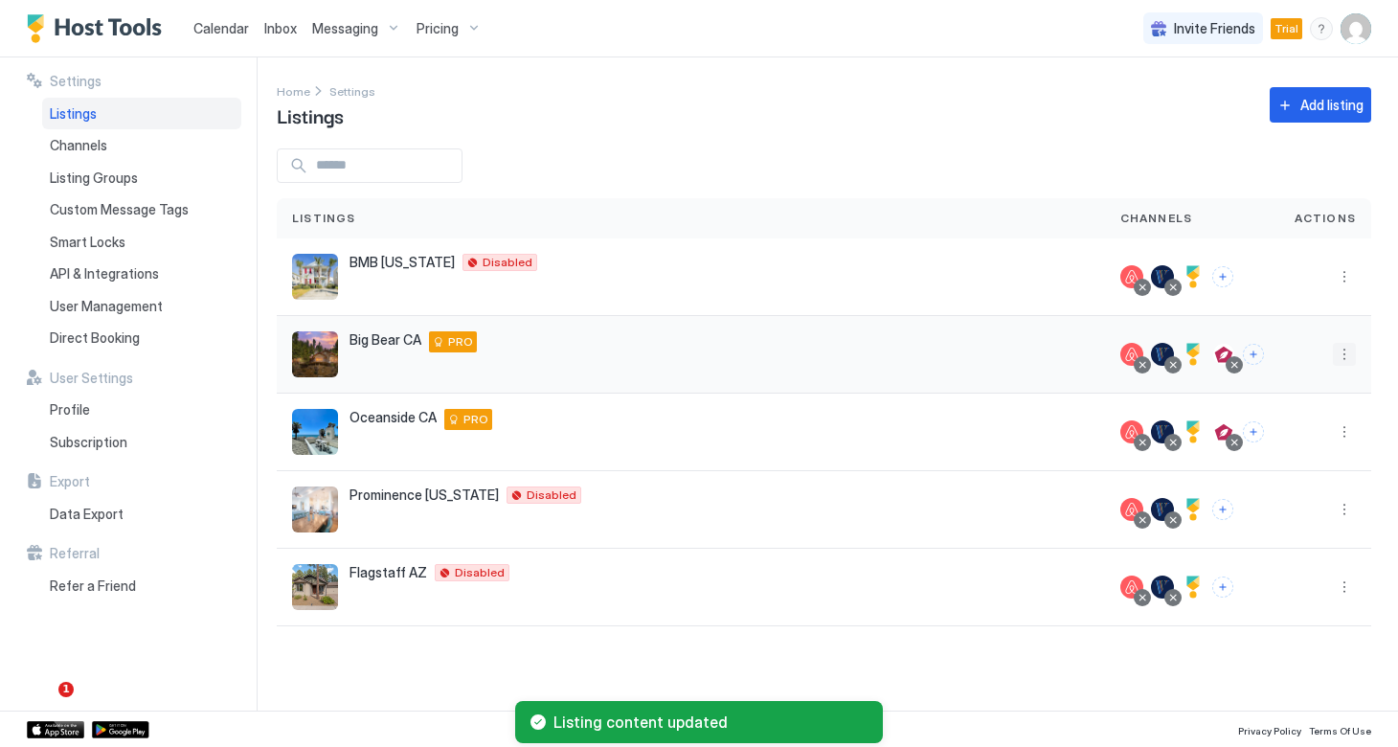
click at [1338, 363] on button "More options" at bounding box center [1343, 354] width 23 height 23
click at [1288, 445] on span "Listing Settings" at bounding box center [1300, 443] width 85 height 14
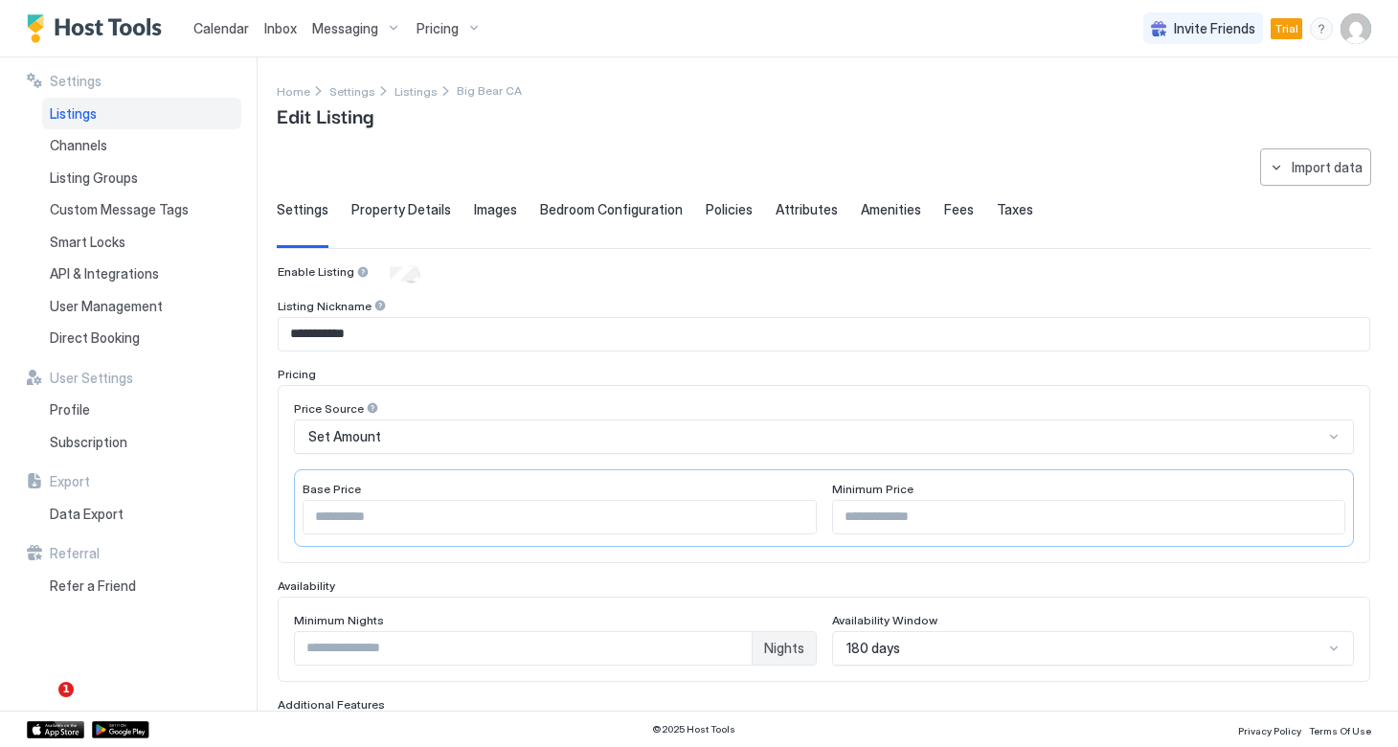
click at [707, 205] on span "Policies" at bounding box center [728, 209] width 47 height 17
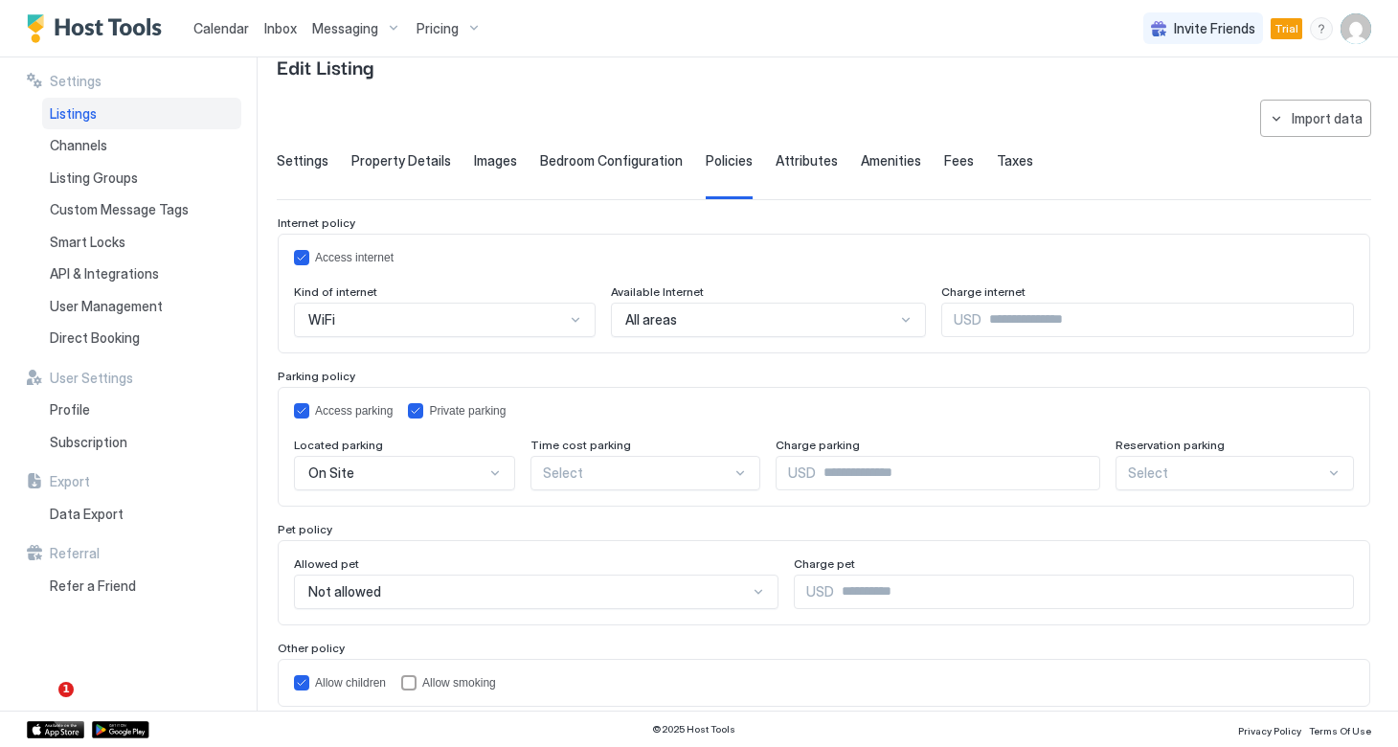
scroll to position [46, 0]
click at [801, 157] on span "Attributes" at bounding box center [806, 163] width 62 height 17
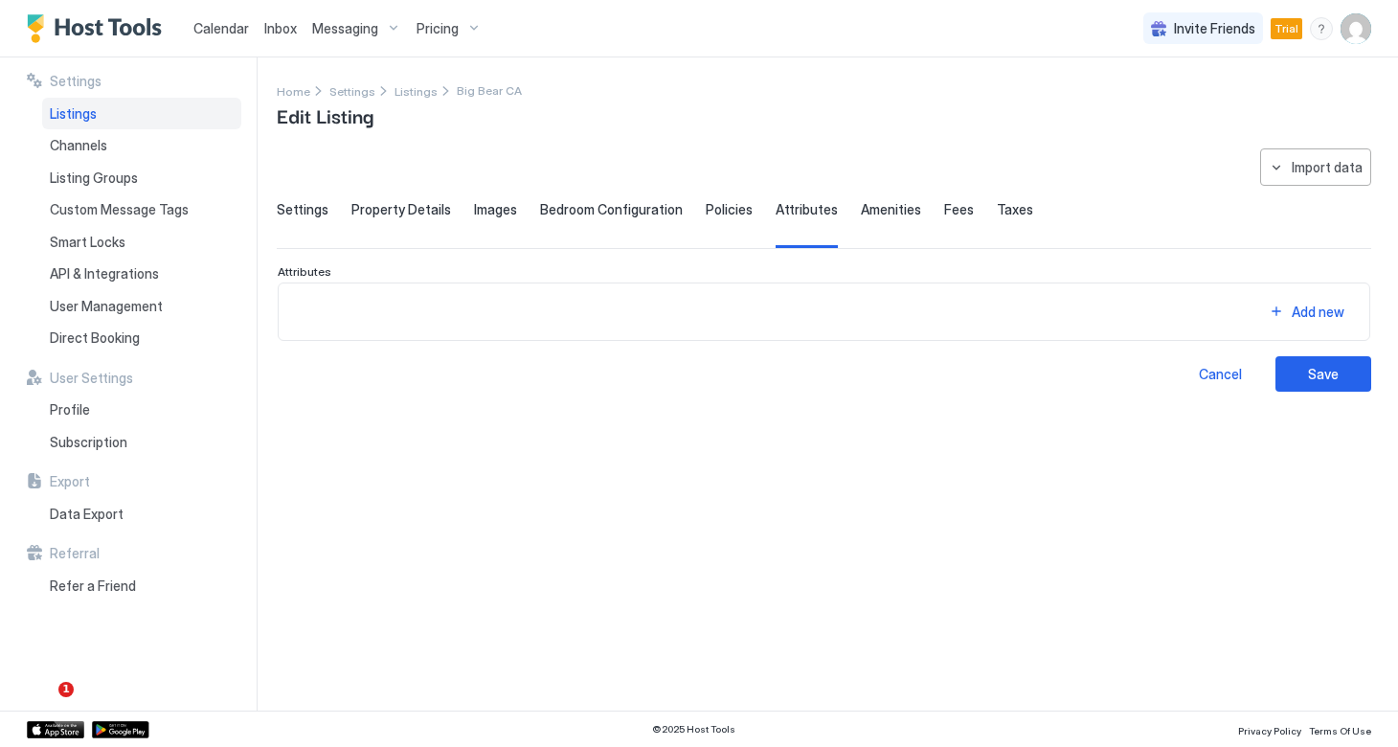
scroll to position [0, 0]
click at [872, 212] on span "Amenities" at bounding box center [891, 209] width 60 height 17
click at [945, 214] on span "Fees" at bounding box center [959, 209] width 30 height 17
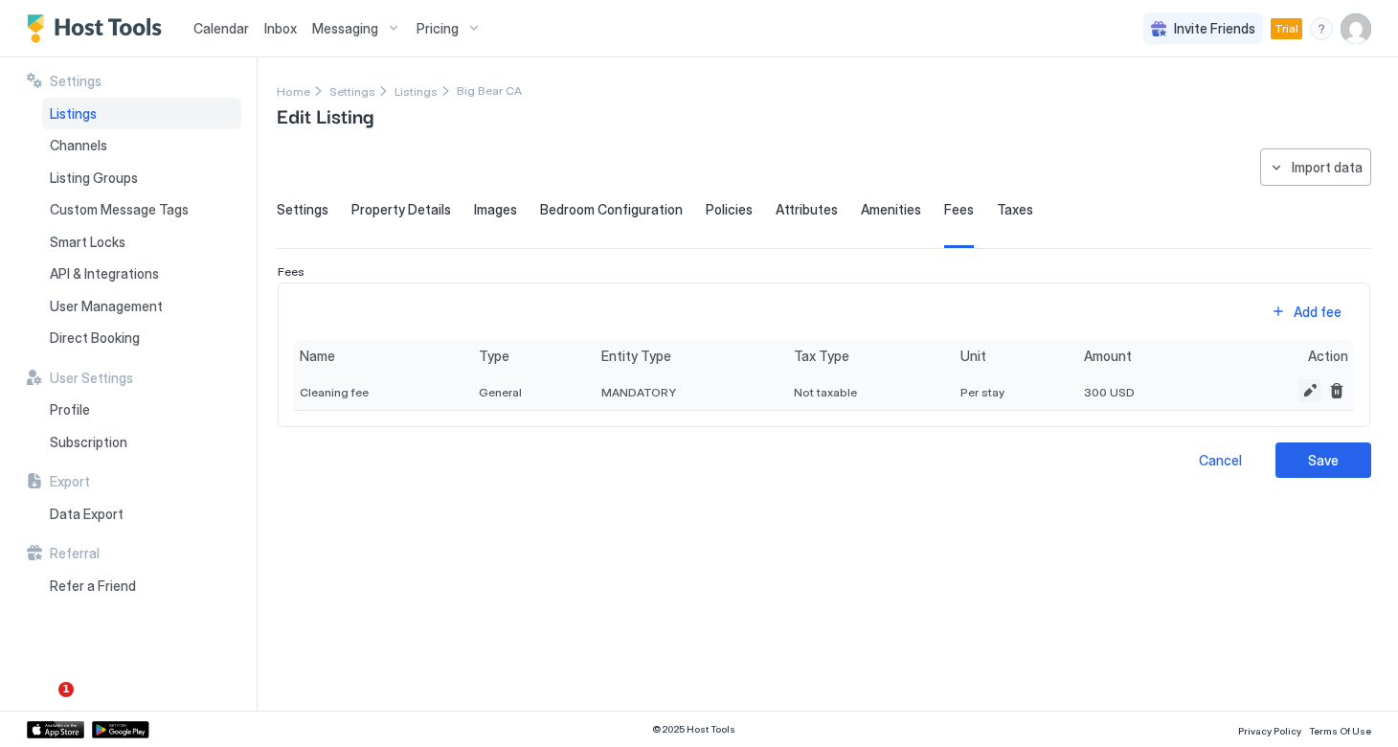
click at [1306, 393] on button "Edit" at bounding box center [1309, 390] width 23 height 23
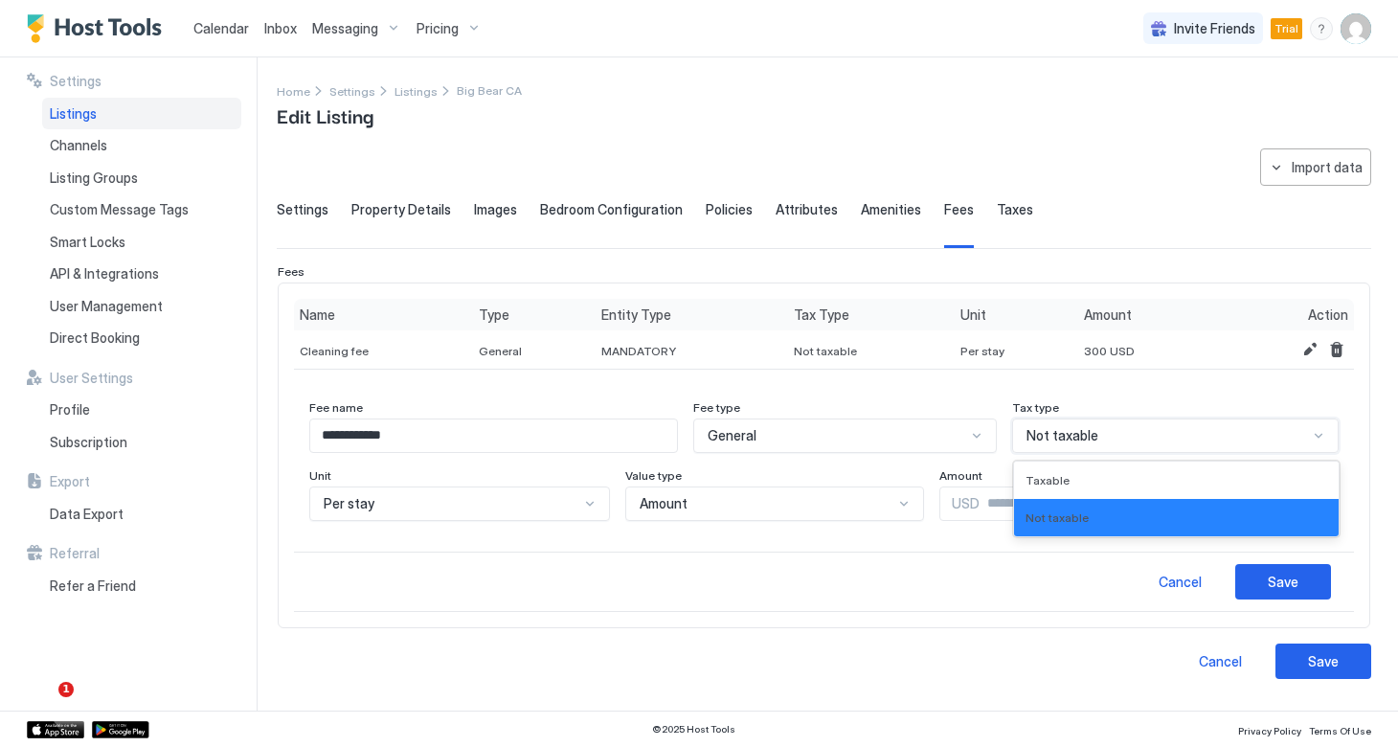
click at [1089, 430] on span "Not taxable" at bounding box center [1062, 435] width 72 height 17
click at [1069, 482] on span "Taxable" at bounding box center [1047, 480] width 44 height 14
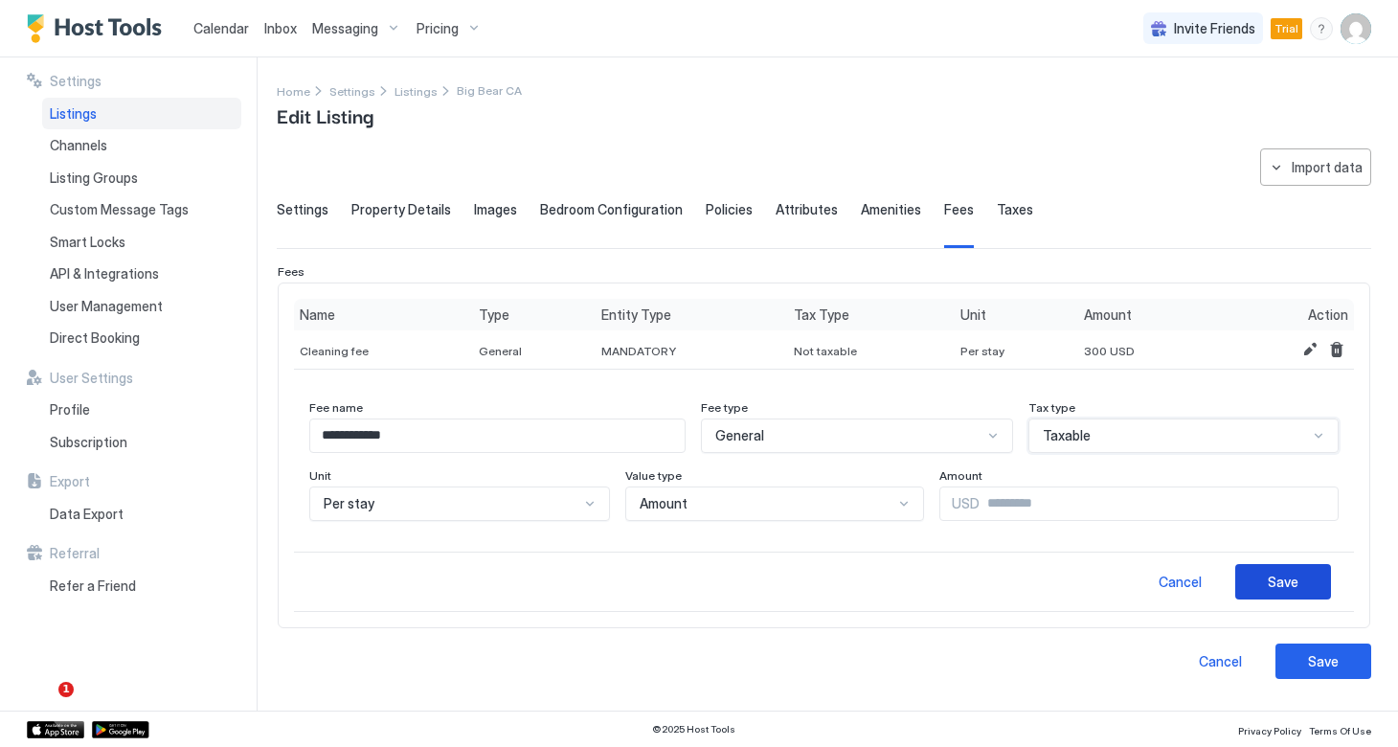
click at [1280, 584] on div "Save" at bounding box center [1282, 581] width 31 height 20
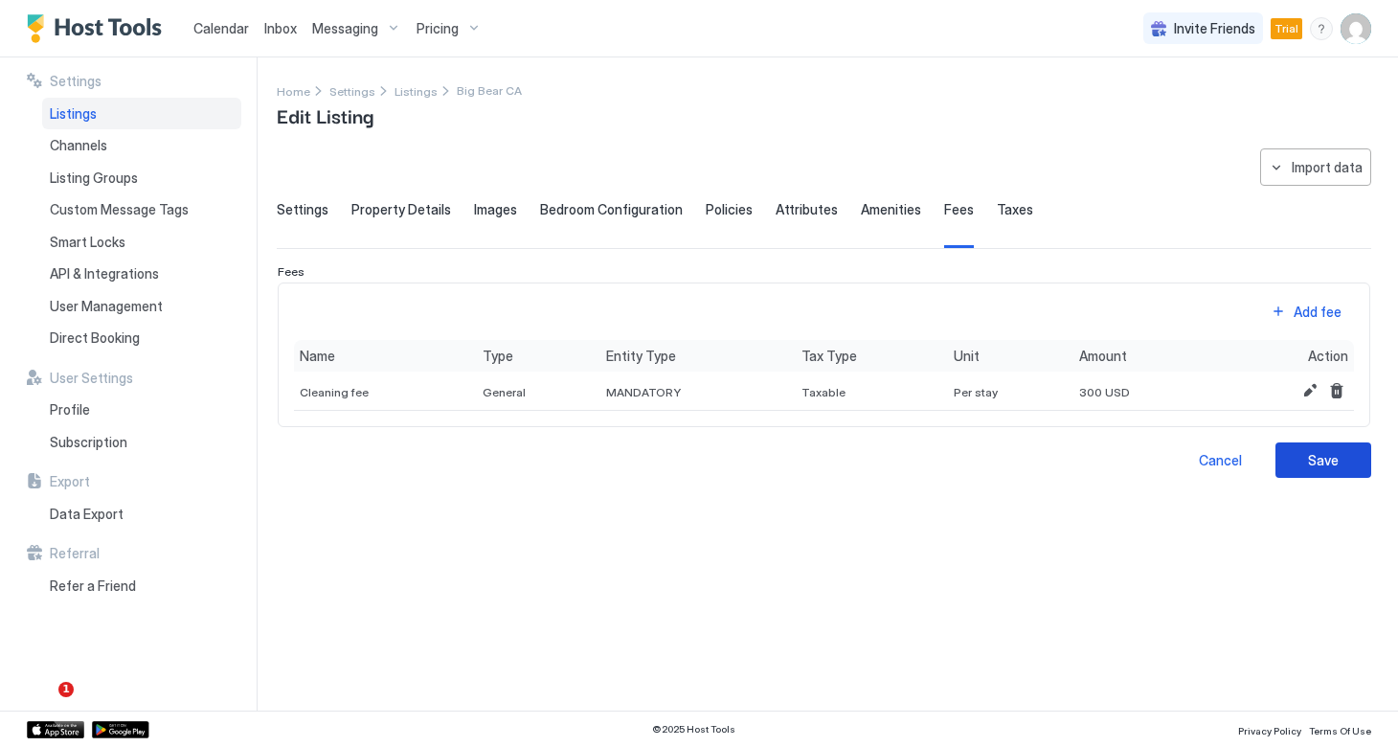
click at [1305, 462] on button "Save" at bounding box center [1323, 459] width 96 height 35
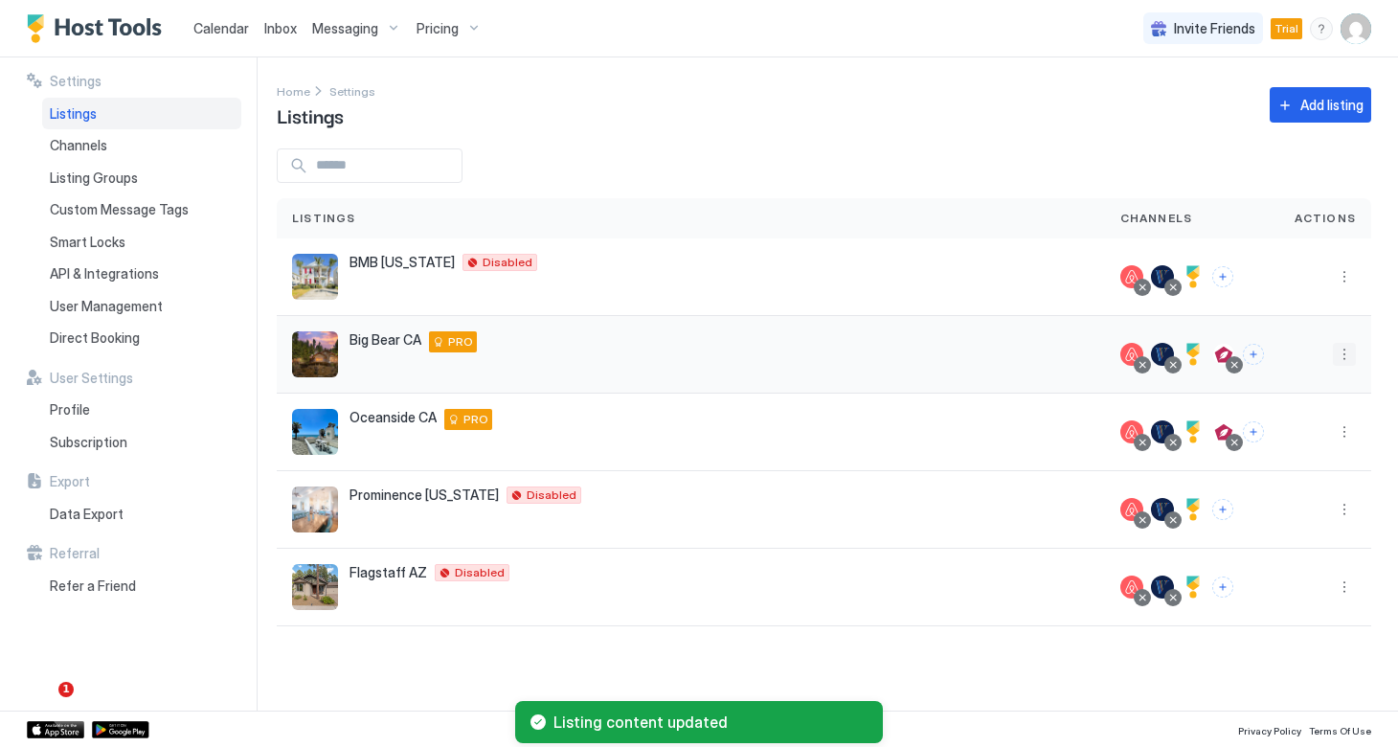
click at [1347, 357] on button "More options" at bounding box center [1343, 354] width 23 height 23
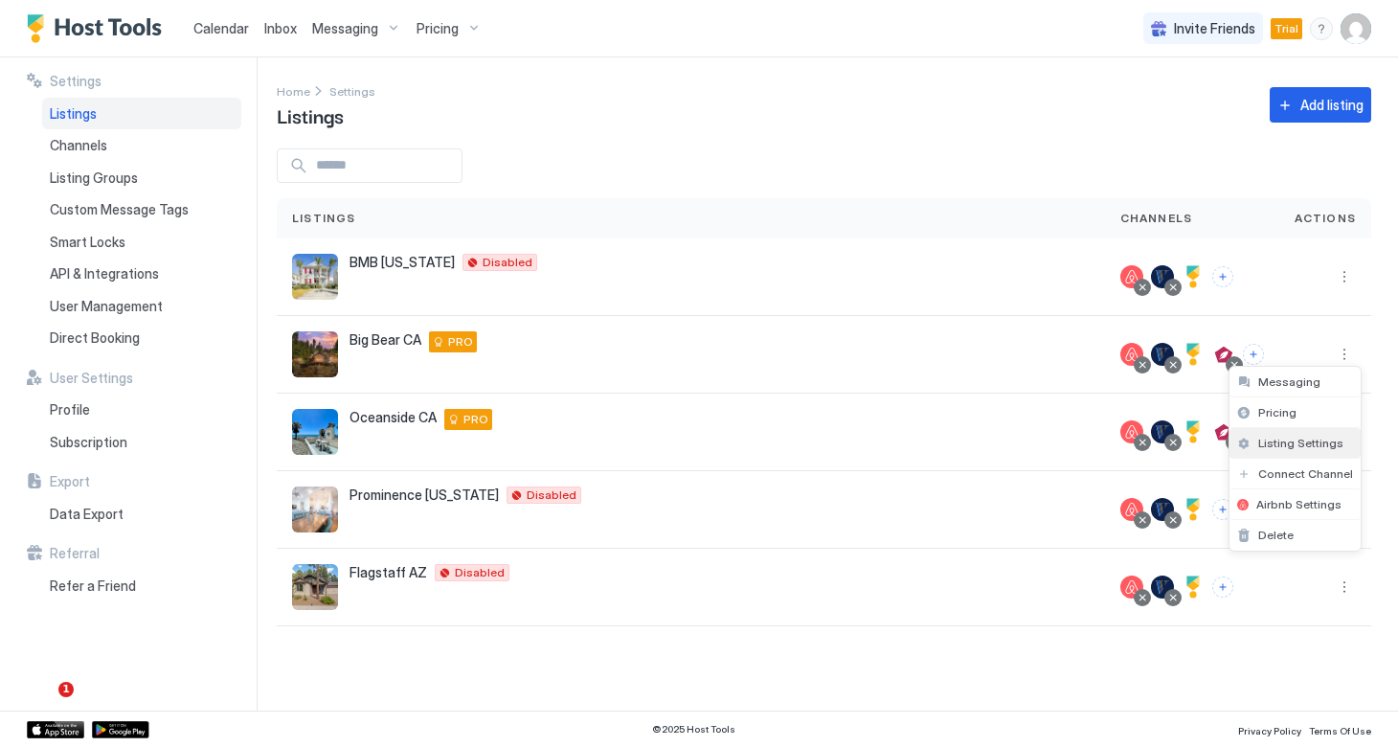
click at [1309, 448] on span "Listing Settings" at bounding box center [1300, 443] width 85 height 14
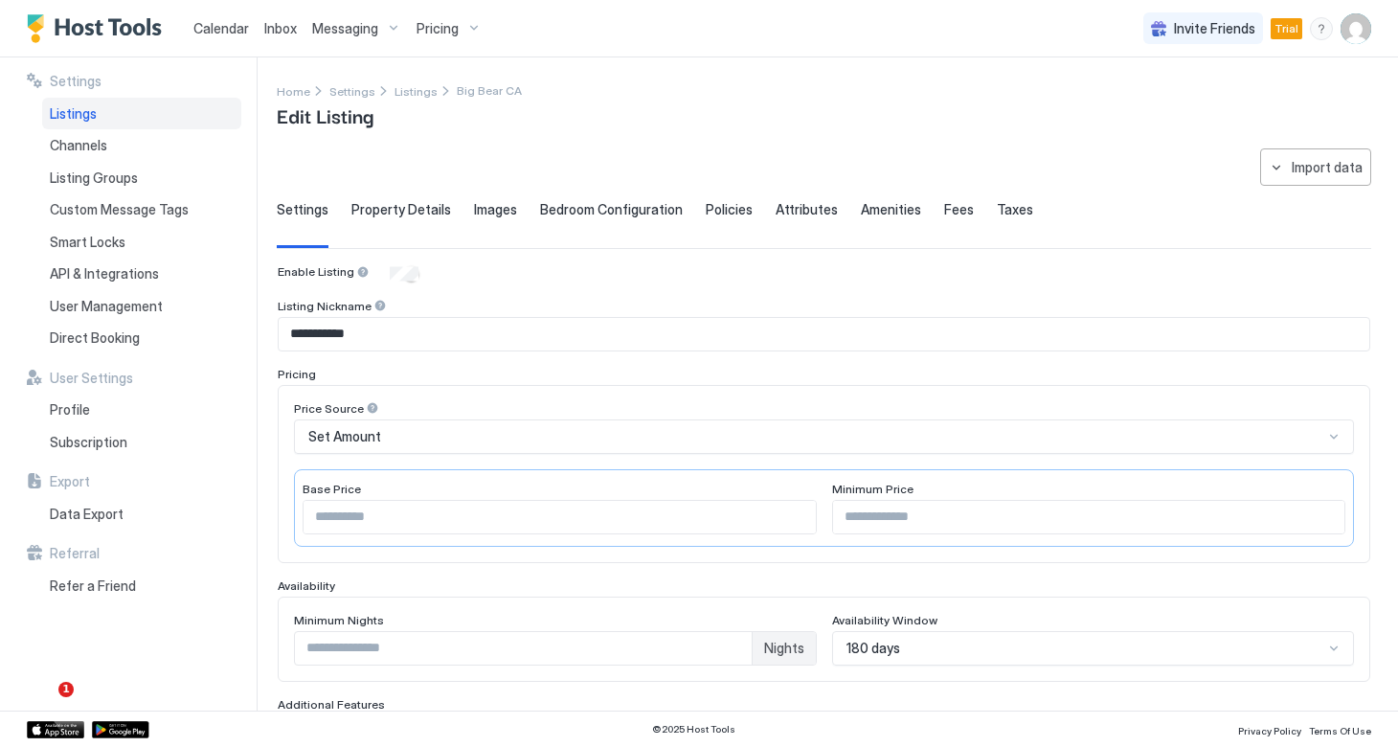
click at [1004, 210] on span "Taxes" at bounding box center [1014, 209] width 36 height 17
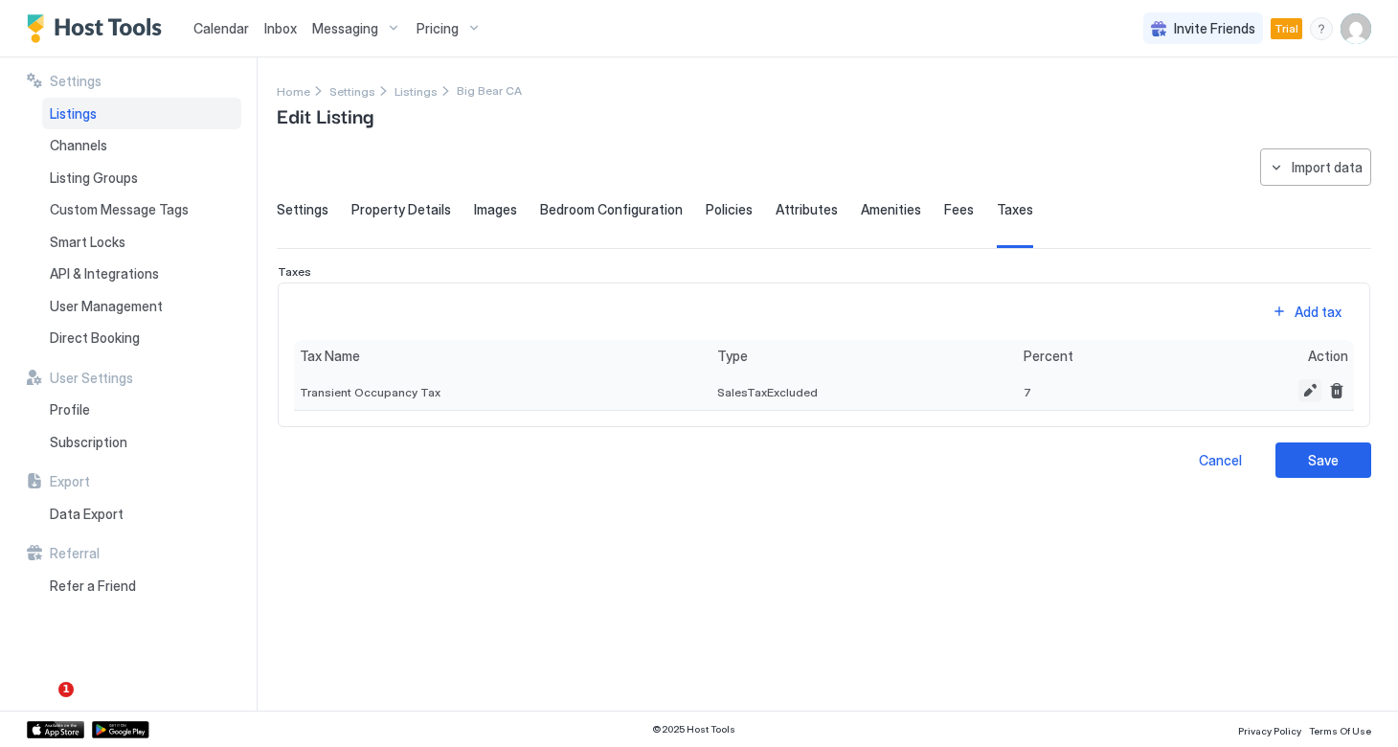
click at [1309, 385] on button "Edit" at bounding box center [1309, 390] width 23 height 23
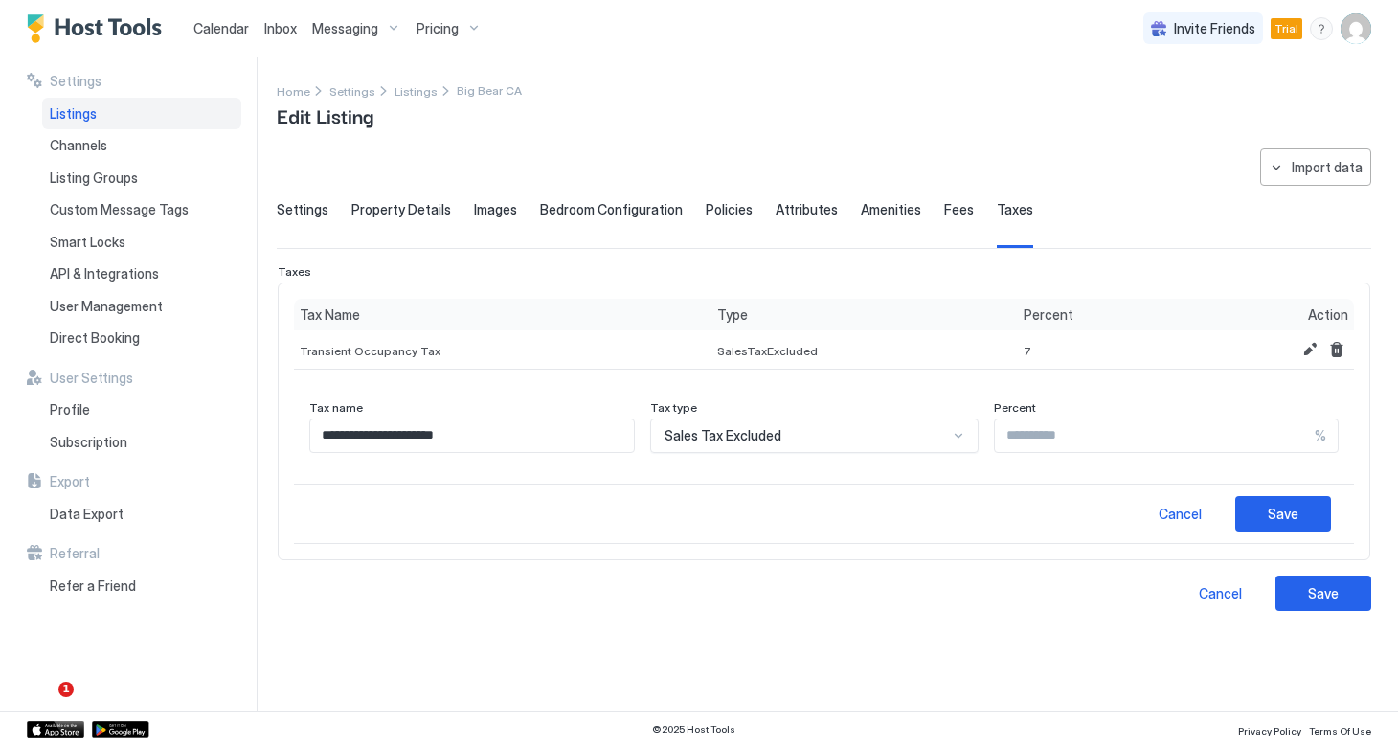
click at [950, 441] on div at bounding box center [957, 435] width 15 height 15
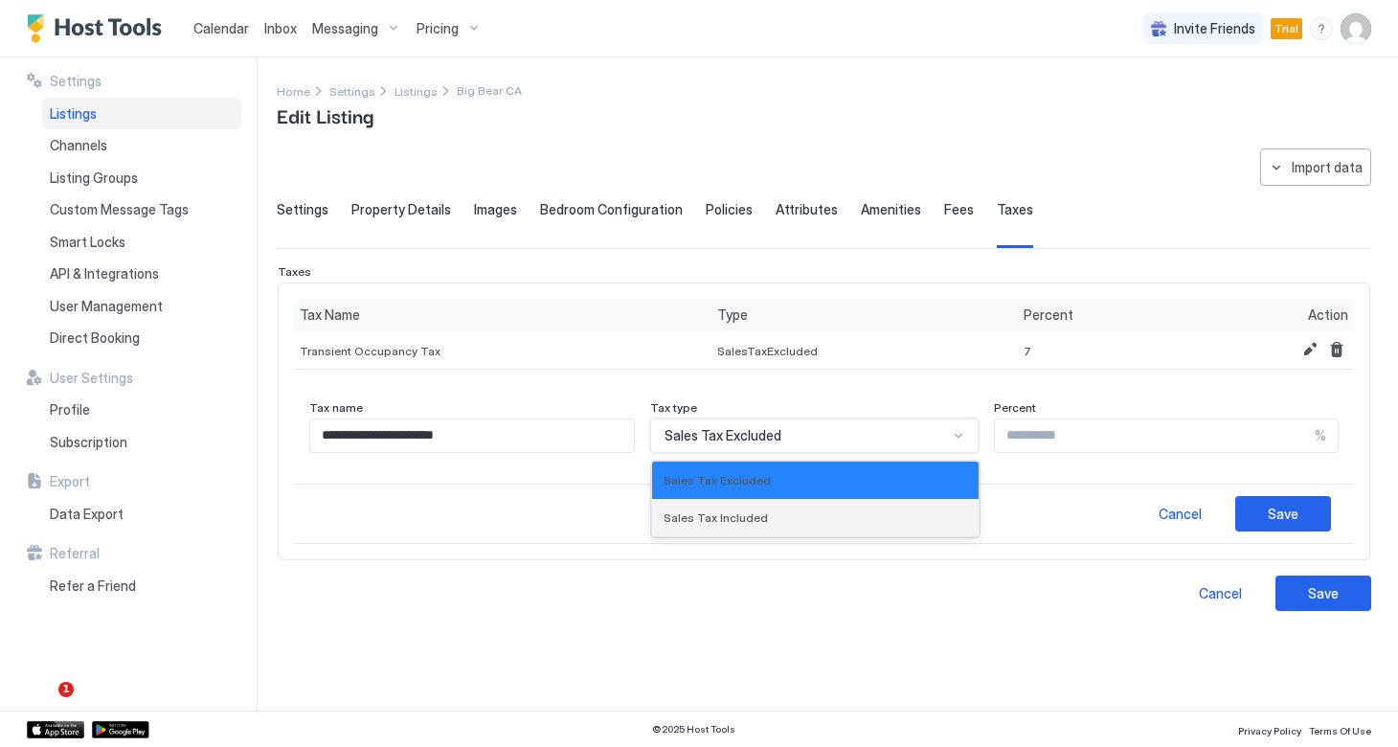
click at [845, 510] on div "Sales Tax Included" at bounding box center [814, 517] width 303 height 14
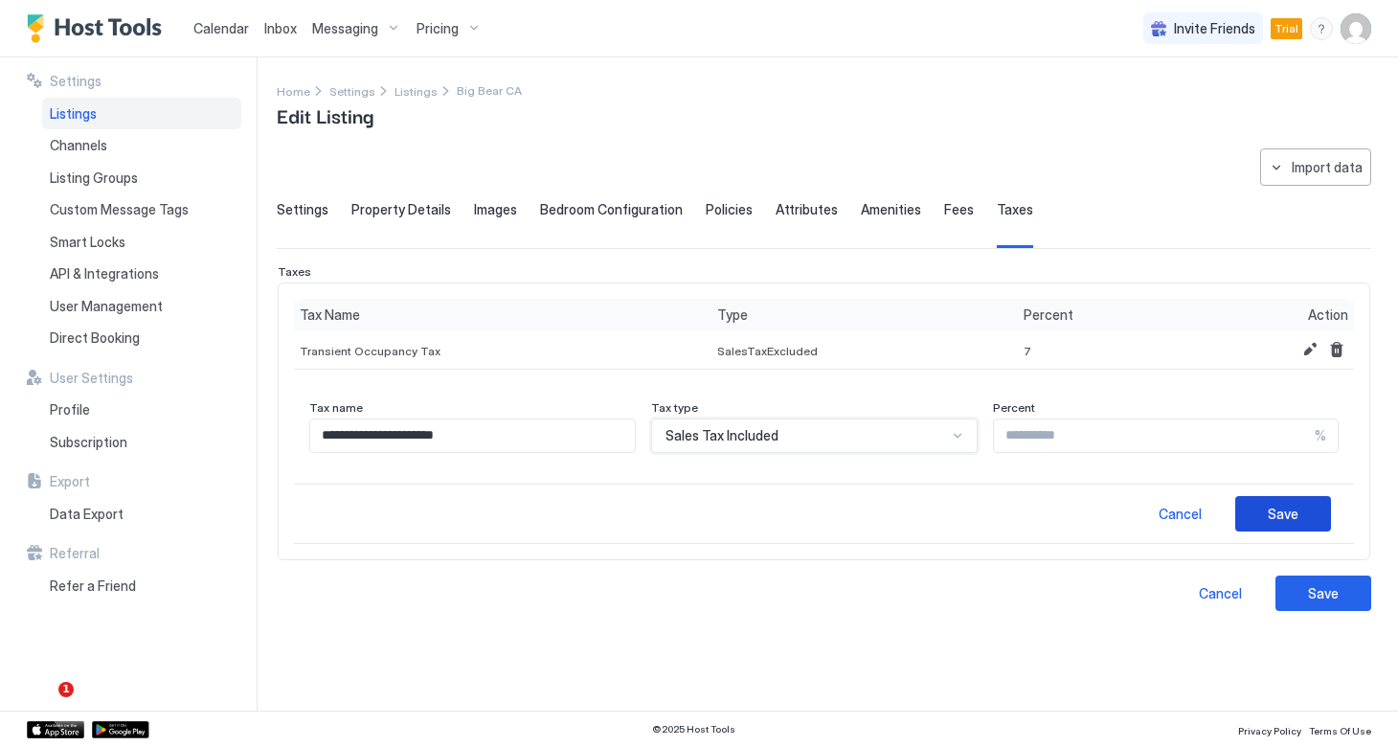
click at [1294, 520] on div "Save" at bounding box center [1282, 513] width 31 height 20
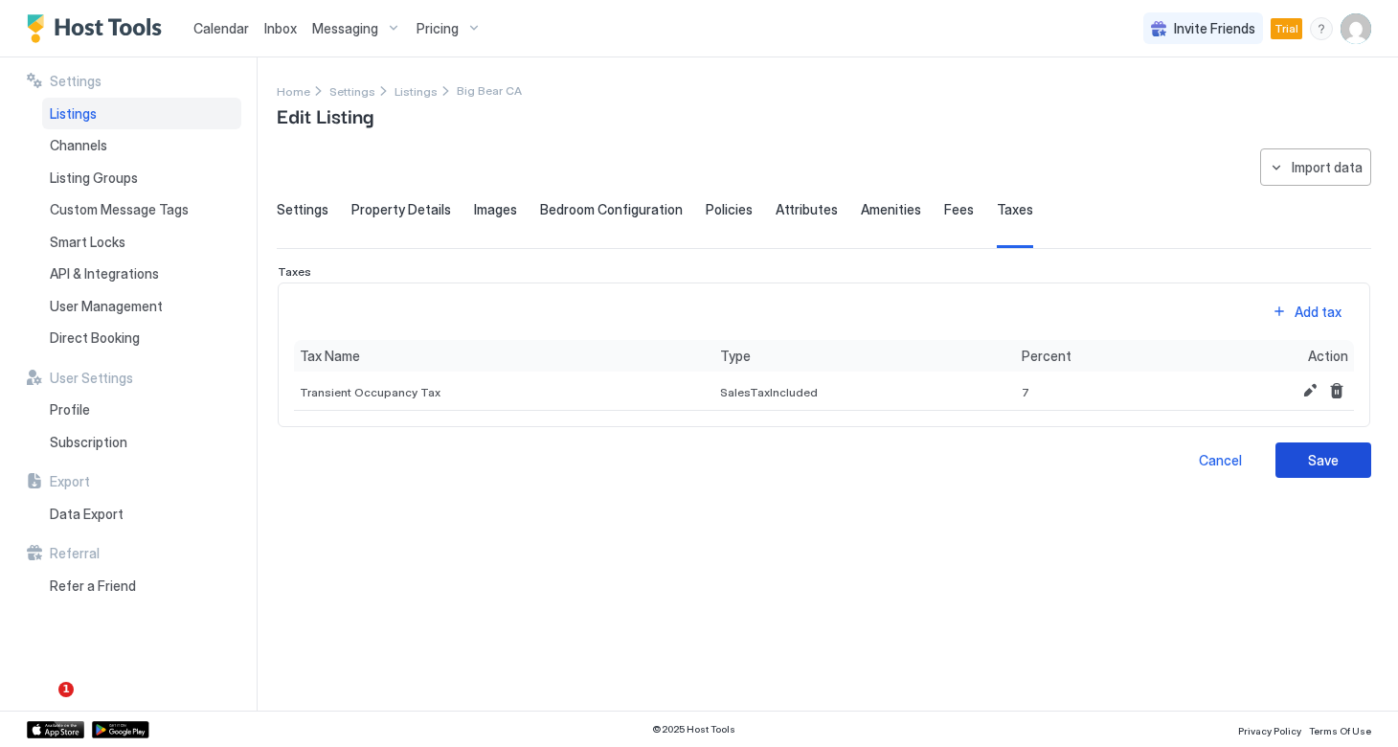
click at [1303, 468] on button "Save" at bounding box center [1323, 459] width 96 height 35
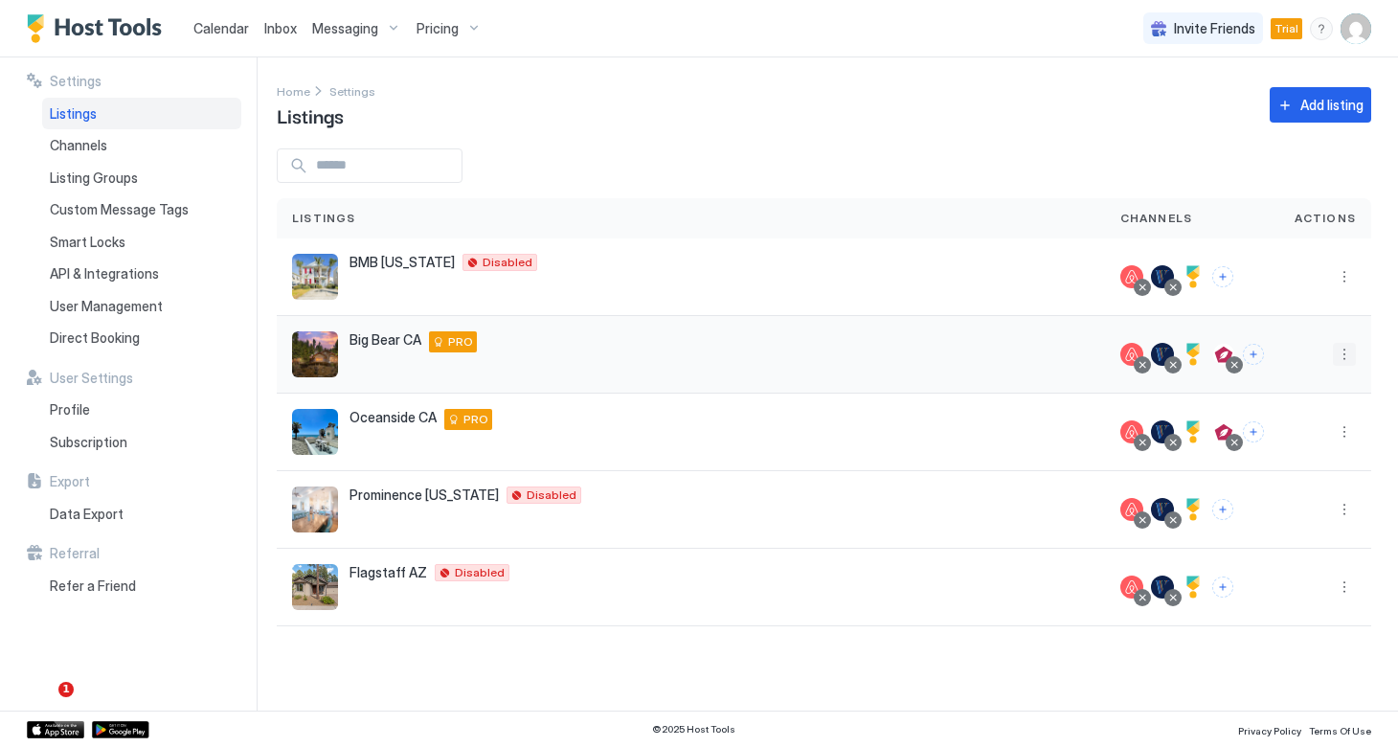
click at [1348, 357] on button "More options" at bounding box center [1343, 354] width 23 height 23
click at [1280, 448] on span "Listing Settings" at bounding box center [1300, 443] width 85 height 14
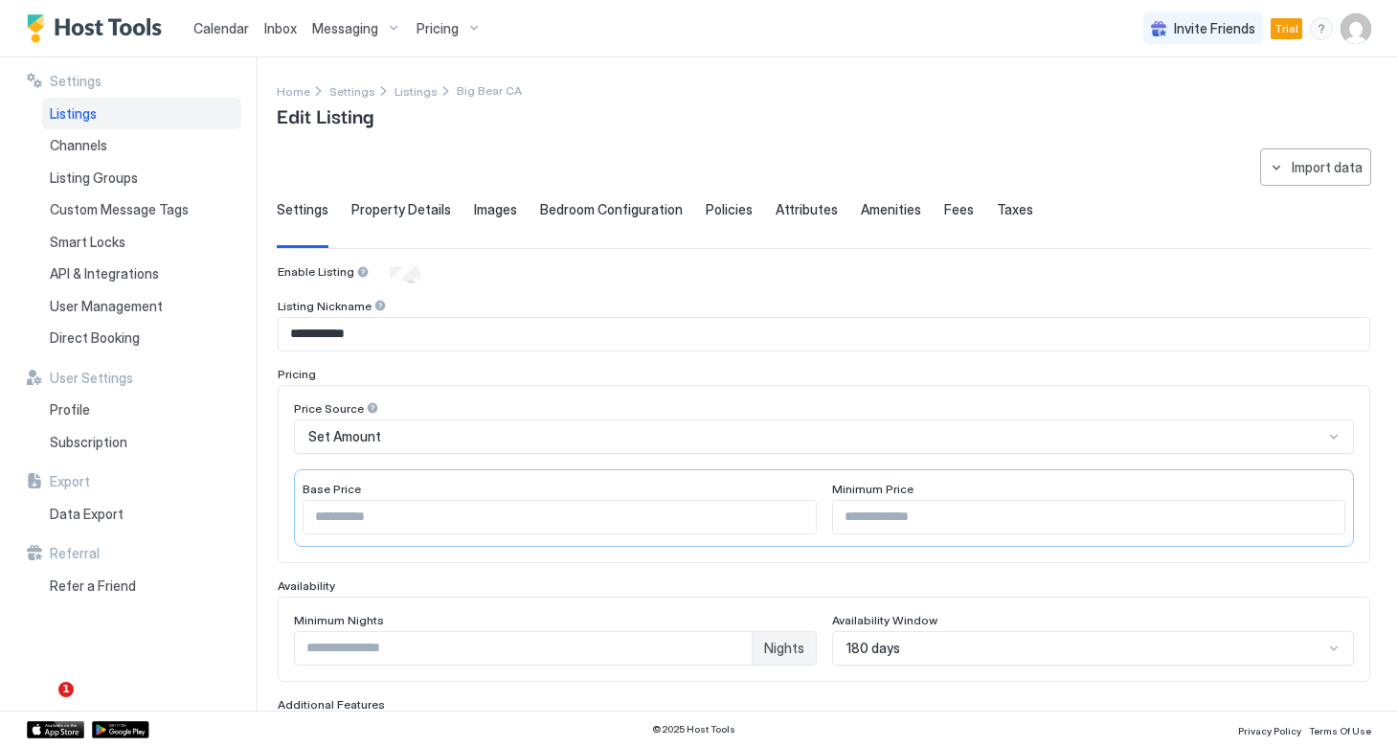
click at [996, 209] on span "Taxes" at bounding box center [1014, 209] width 36 height 17
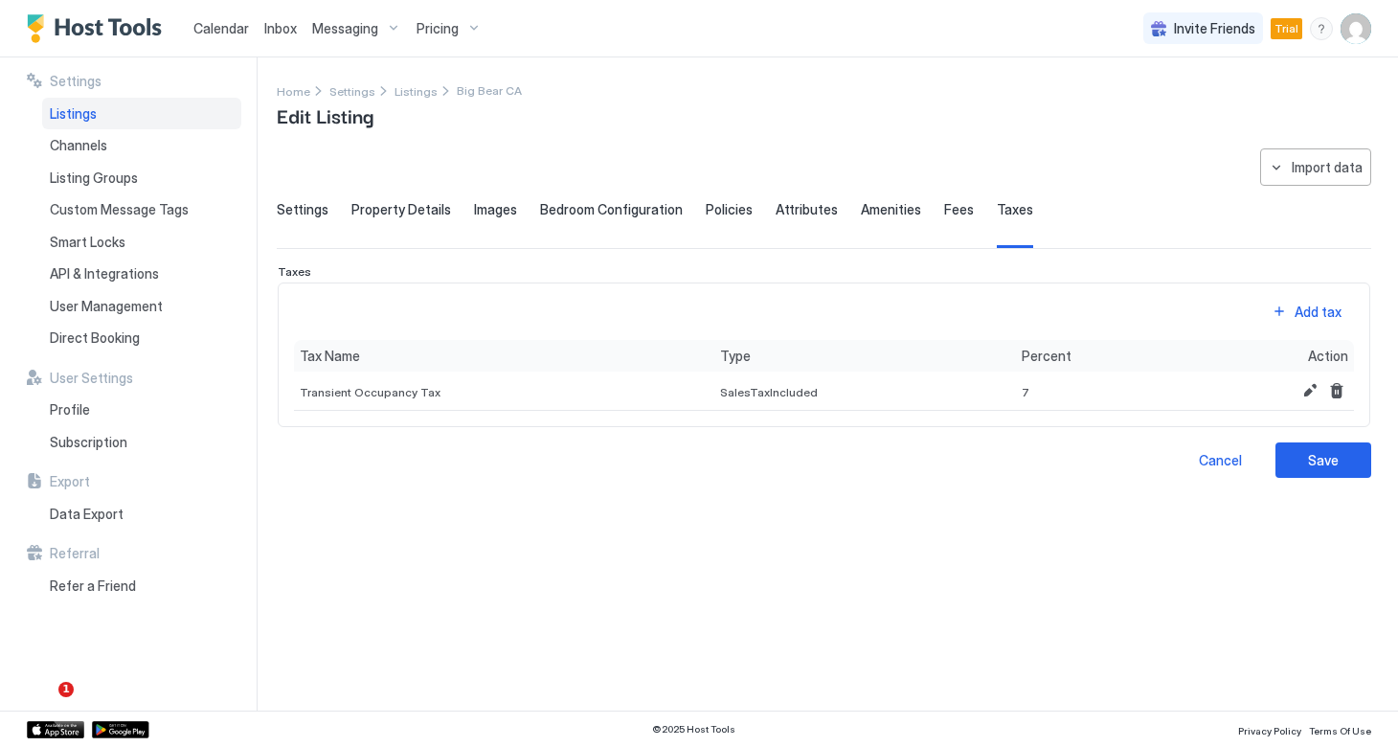
click at [944, 208] on span "Fees" at bounding box center [959, 209] width 30 height 17
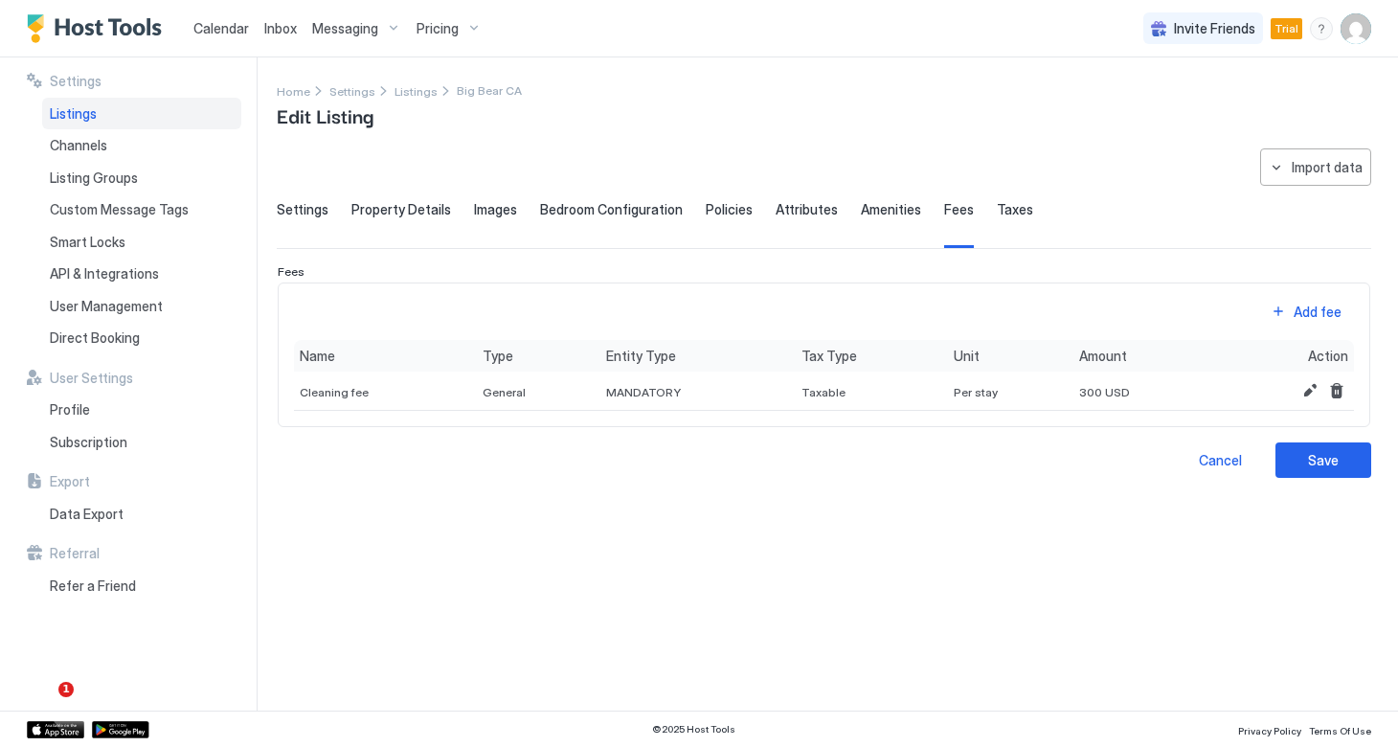
click at [861, 212] on span "Amenities" at bounding box center [891, 209] width 60 height 17
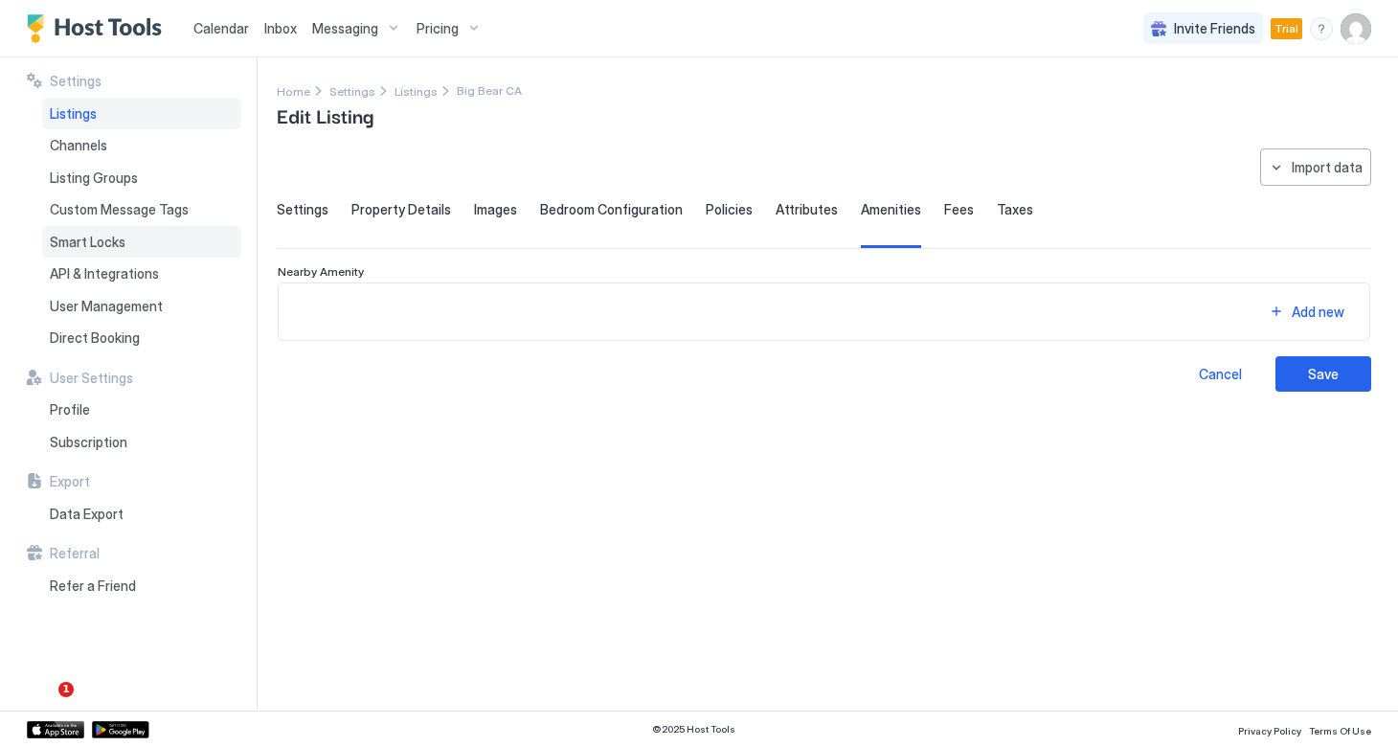
click at [113, 242] on span "Smart Locks" at bounding box center [88, 242] width 76 height 17
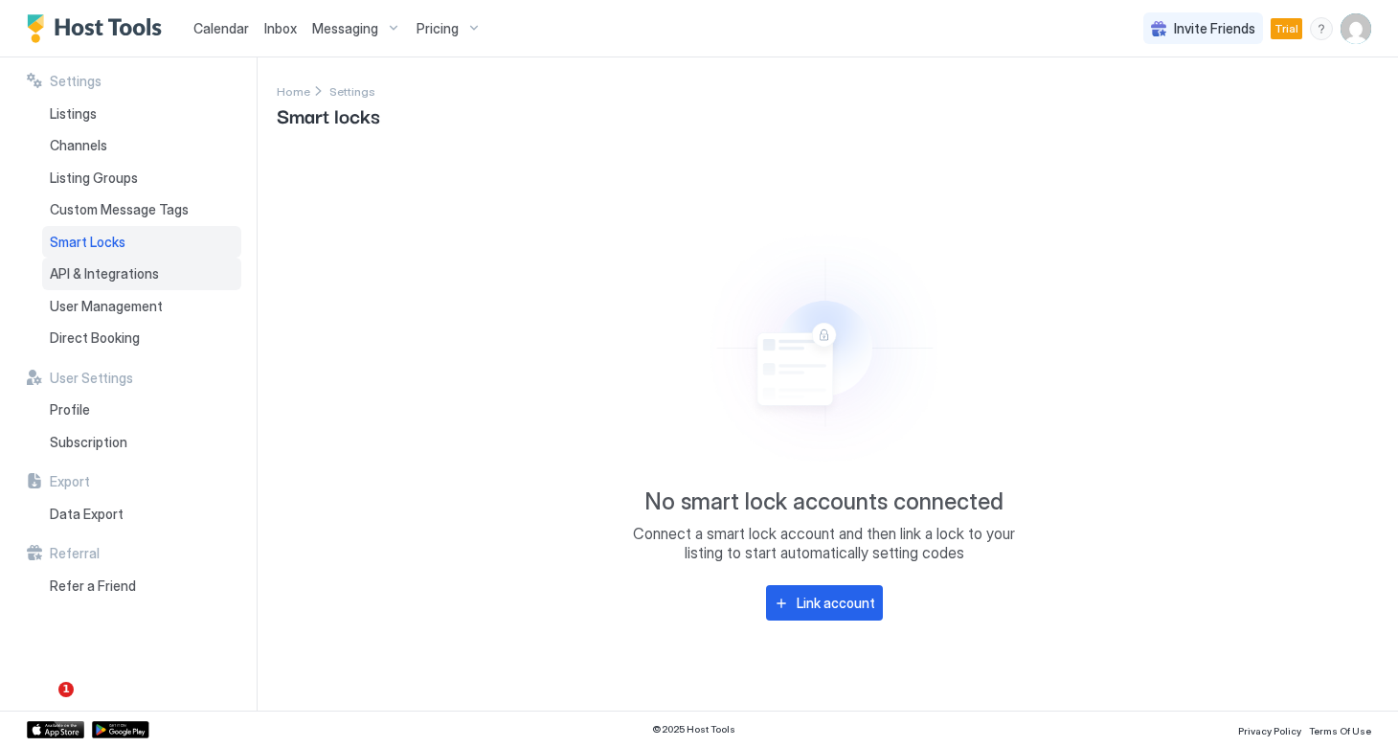
click at [108, 270] on span "API & Integrations" at bounding box center [104, 273] width 109 height 17
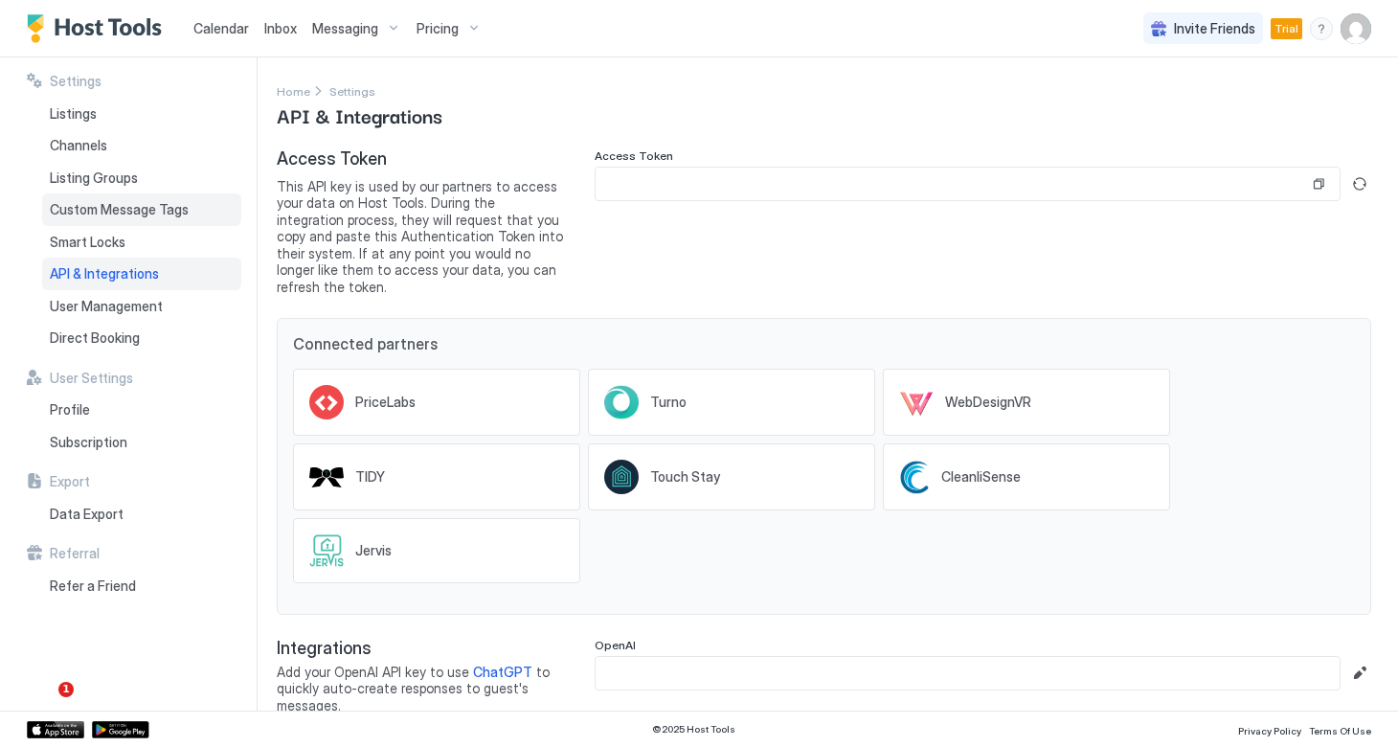
click at [109, 212] on span "Custom Message Tags" at bounding box center [119, 209] width 139 height 17
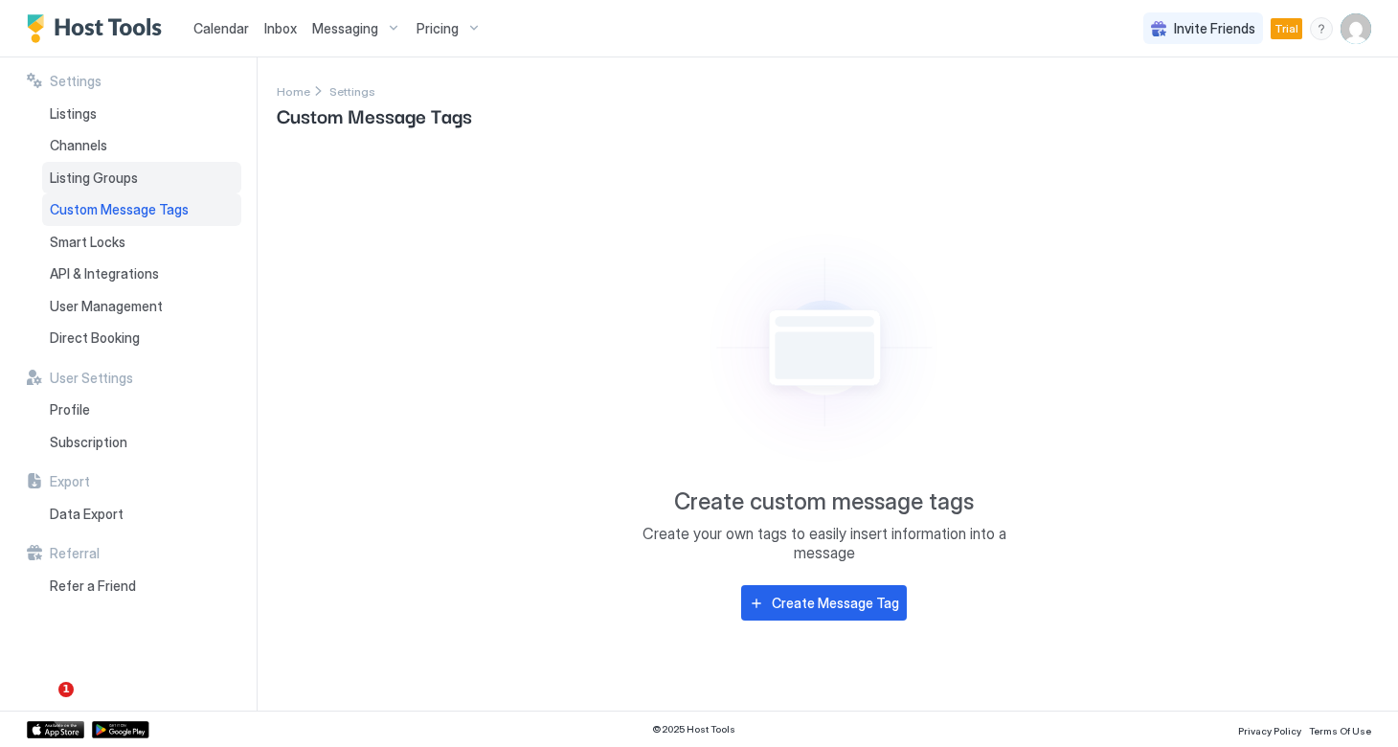
click at [108, 175] on span "Listing Groups" at bounding box center [94, 177] width 88 height 17
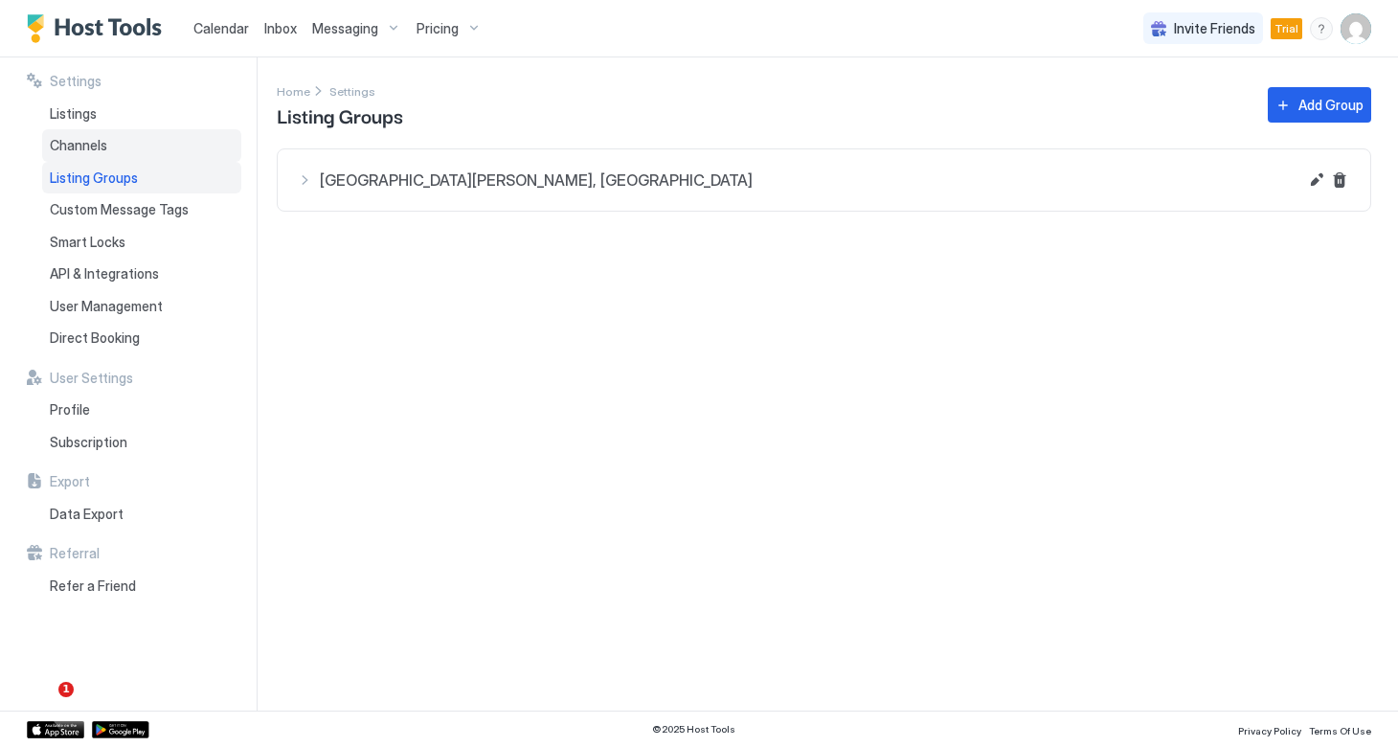
click at [103, 145] on span "Channels" at bounding box center [78, 145] width 57 height 17
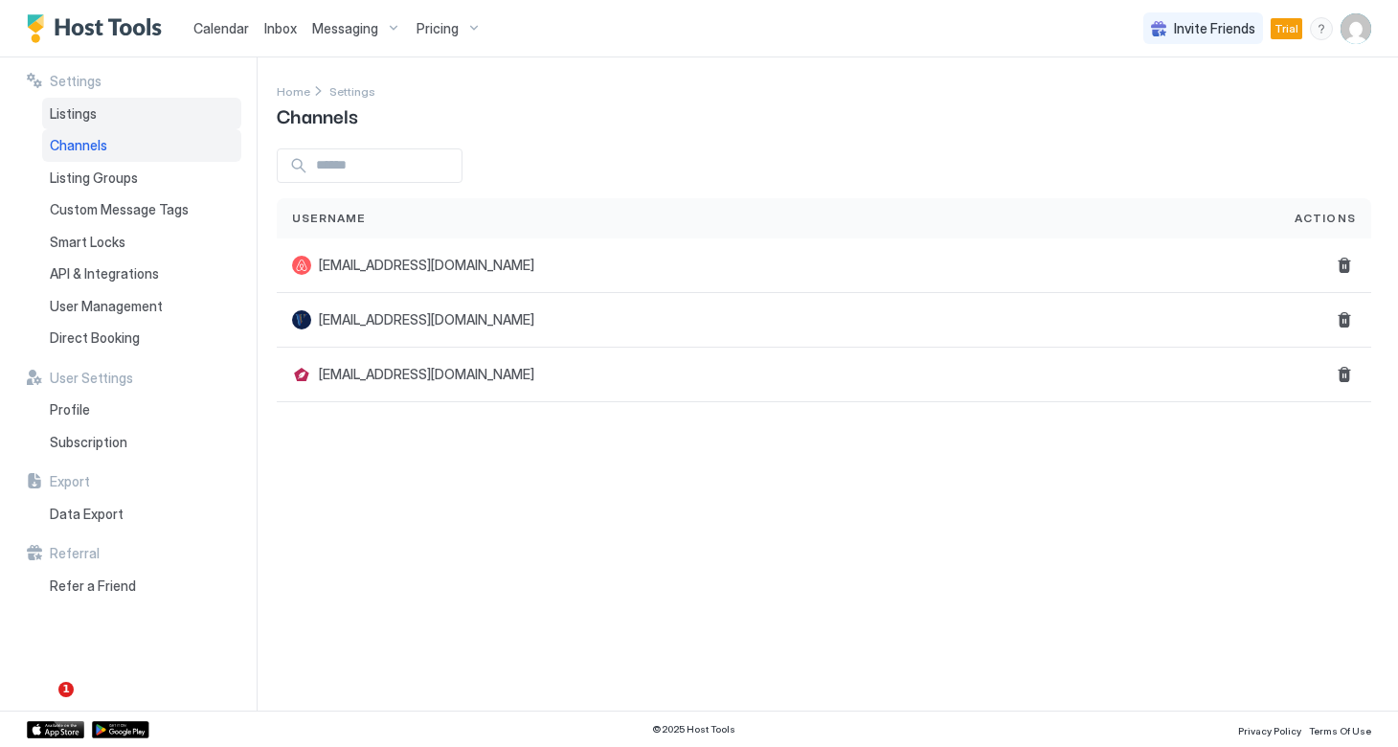
click at [81, 110] on span "Listings" at bounding box center [73, 113] width 47 height 17
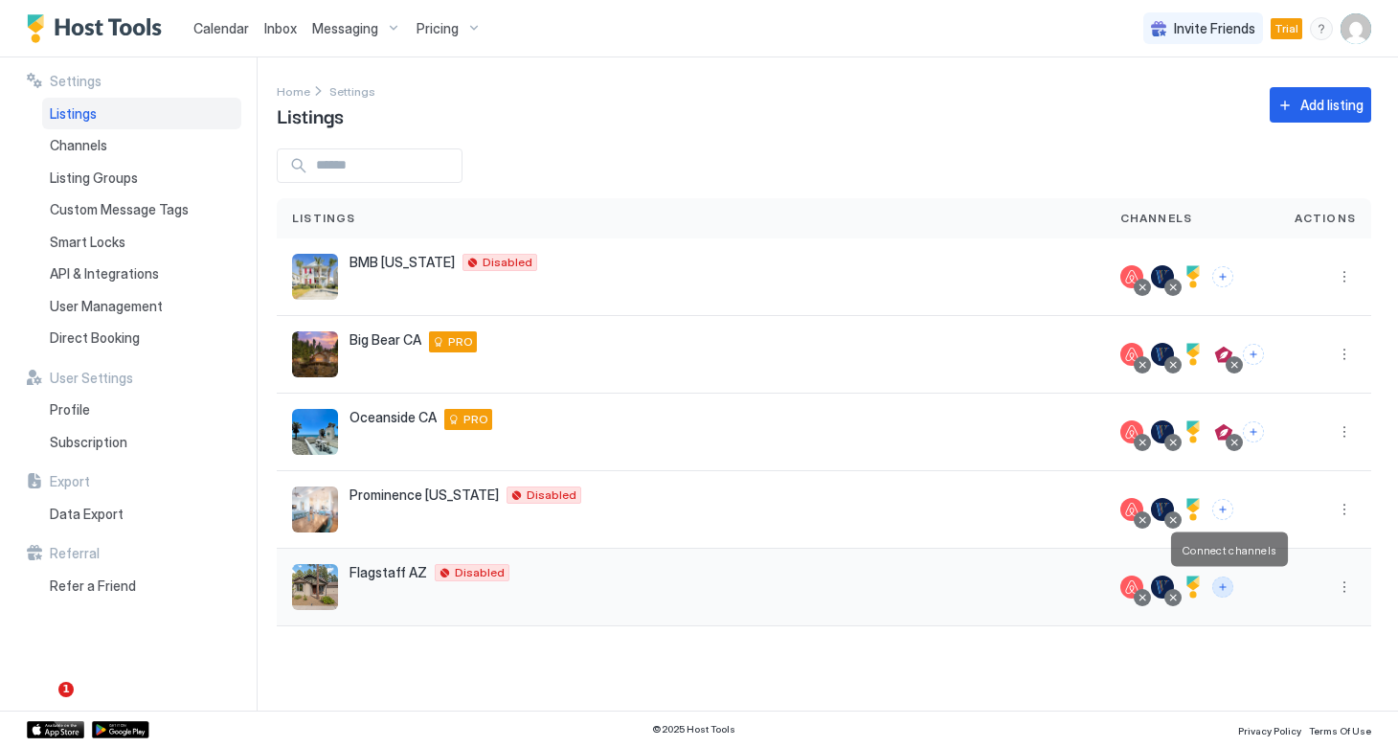
click at [1228, 586] on button "Connect channels" at bounding box center [1222, 586] width 21 height 21
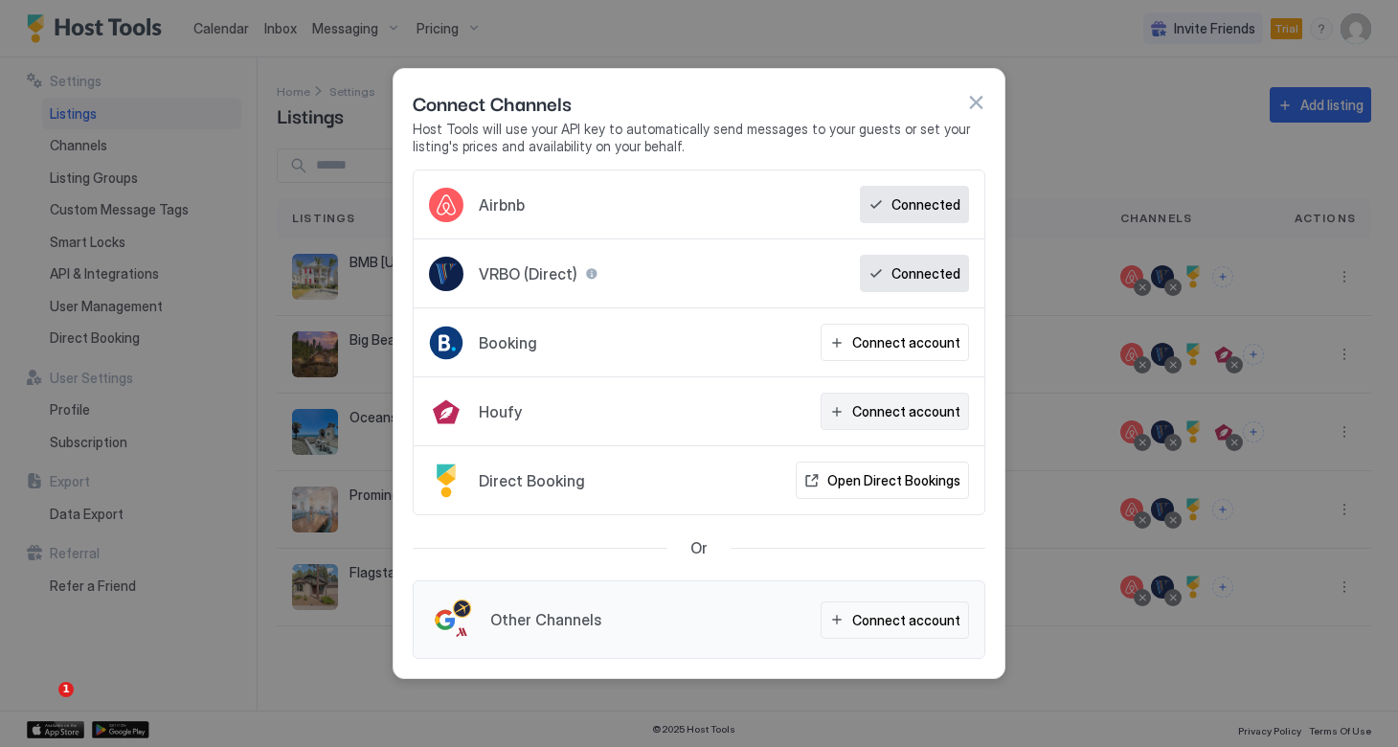
click at [903, 408] on div "Connect account" at bounding box center [906, 411] width 108 height 20
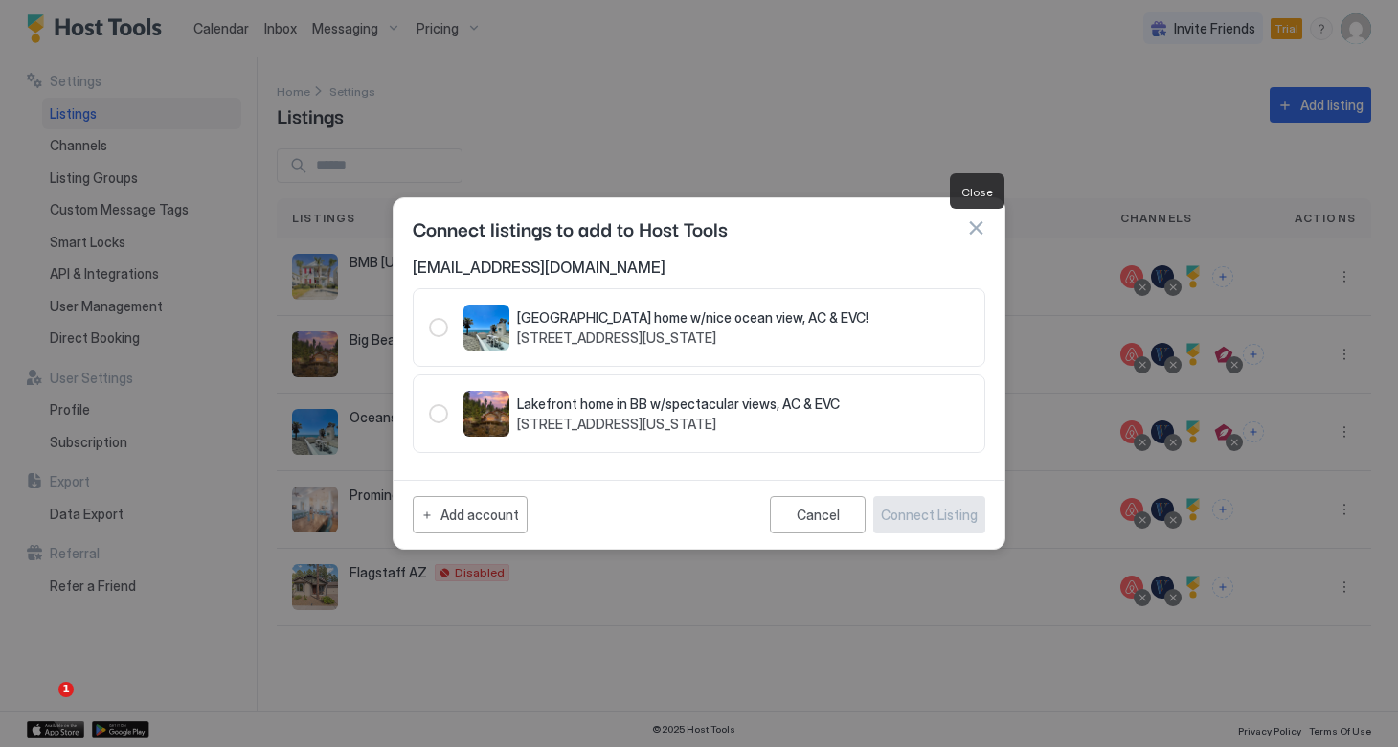
click at [973, 227] on button "button" at bounding box center [975, 227] width 19 height 19
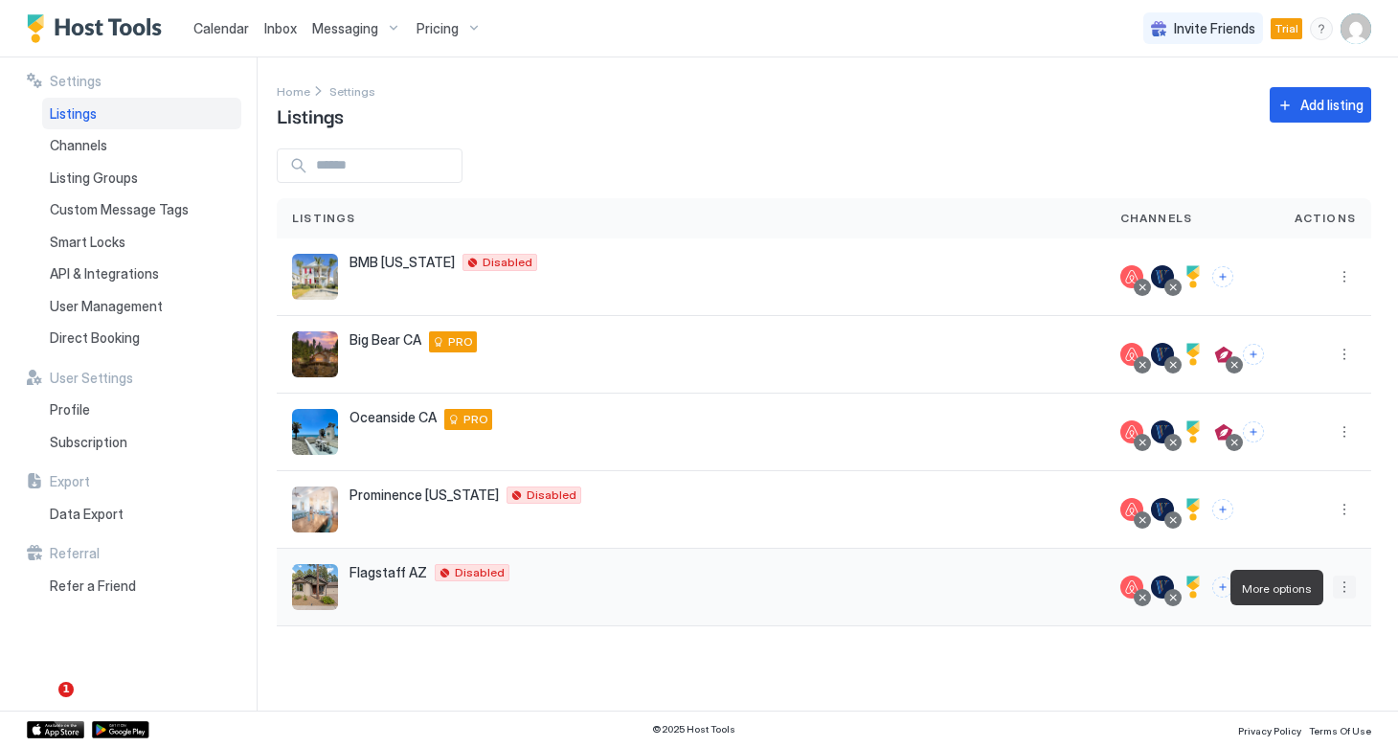
click at [1339, 591] on button "More options" at bounding box center [1343, 586] width 23 height 23
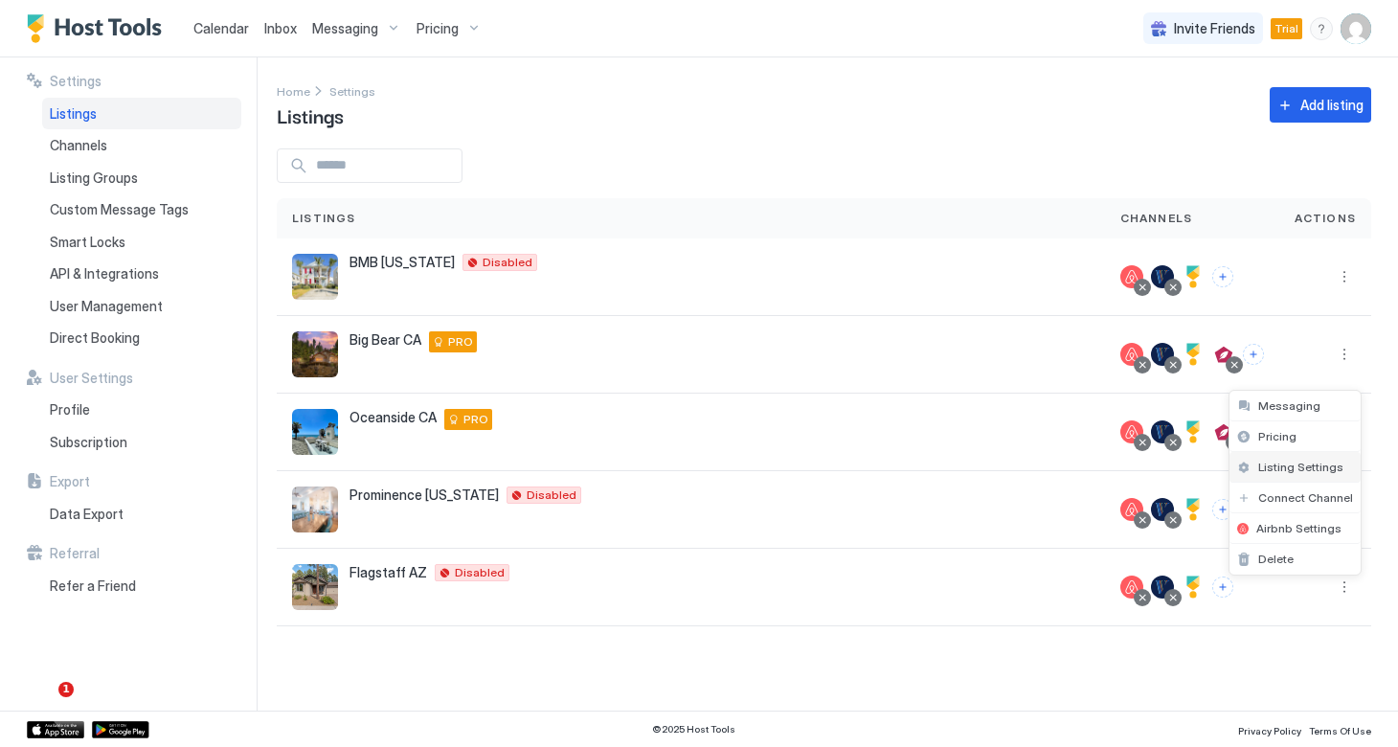
click at [1297, 464] on span "Listing Settings" at bounding box center [1300, 466] width 85 height 14
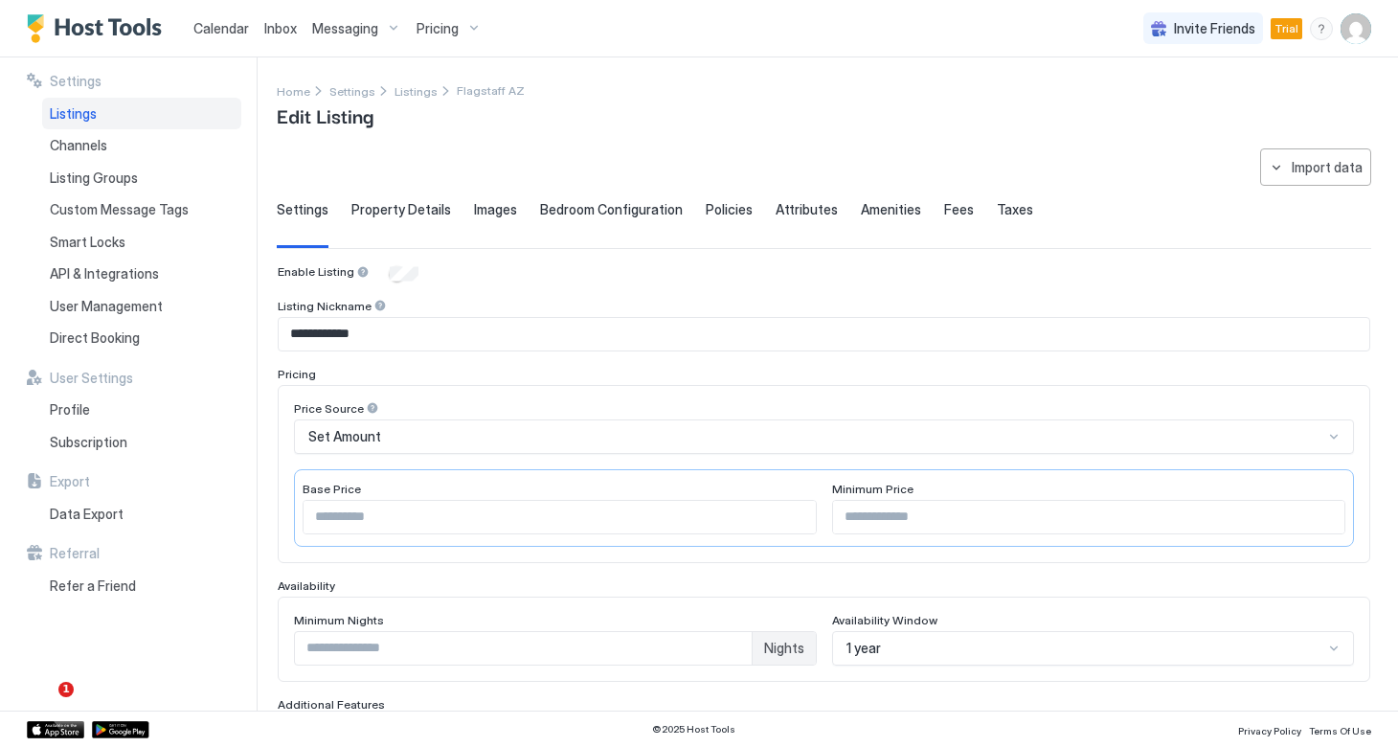
click at [996, 215] on span "Taxes" at bounding box center [1014, 209] width 36 height 17
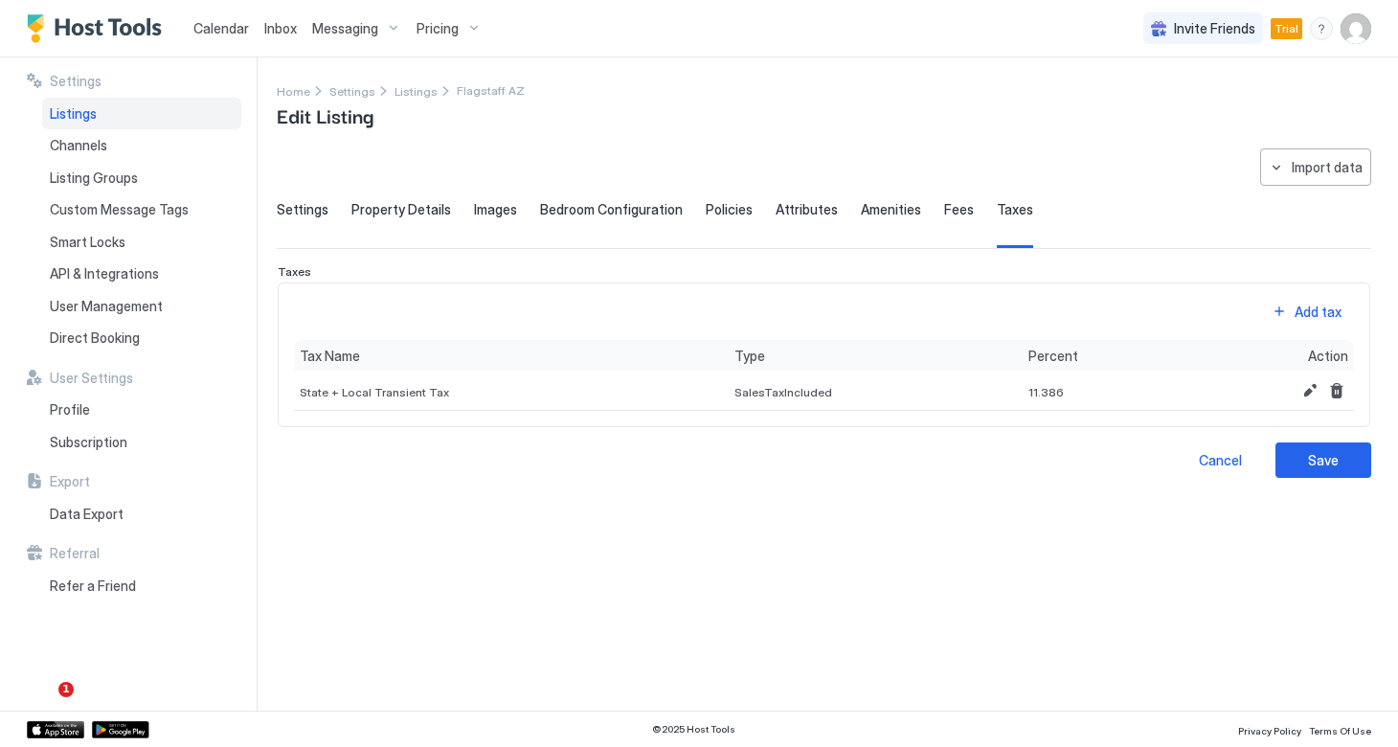
click at [947, 211] on span "Fees" at bounding box center [959, 209] width 30 height 17
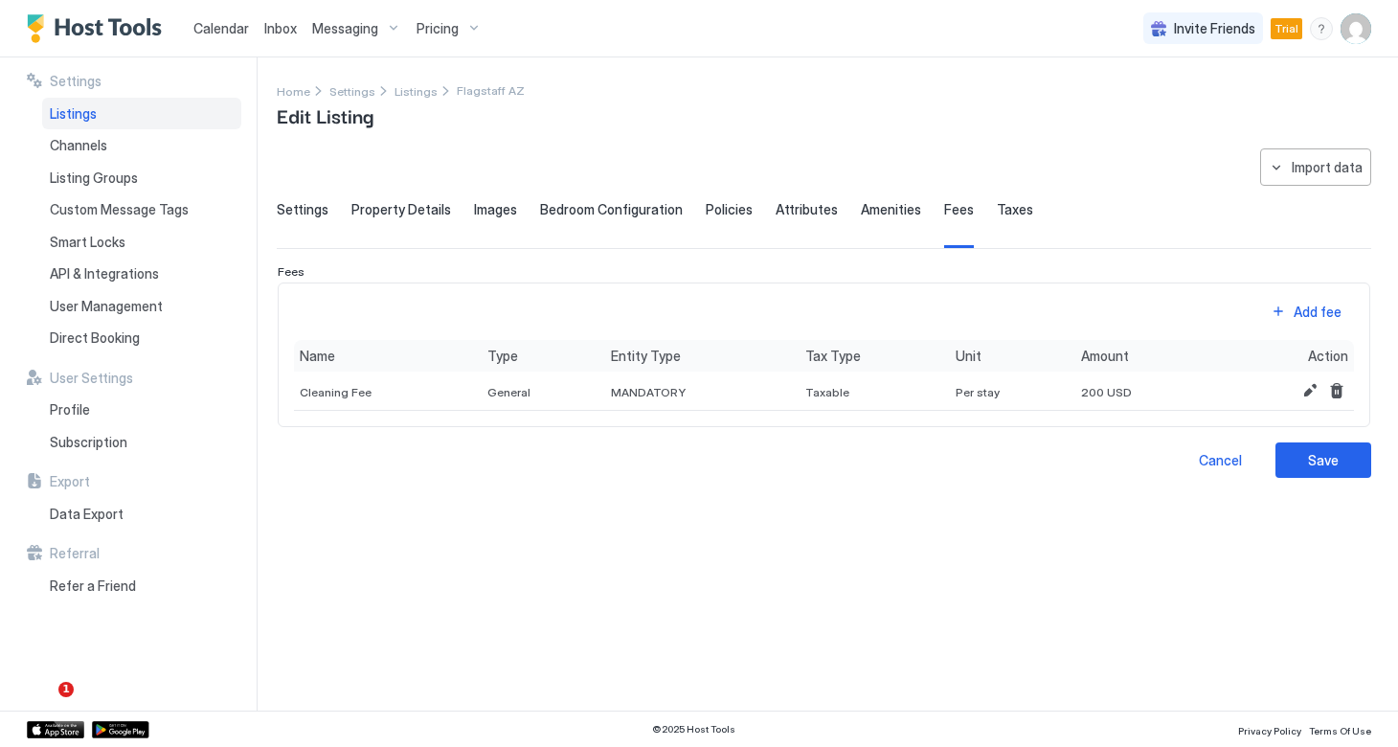
click at [996, 216] on span "Taxes" at bounding box center [1014, 209] width 36 height 17
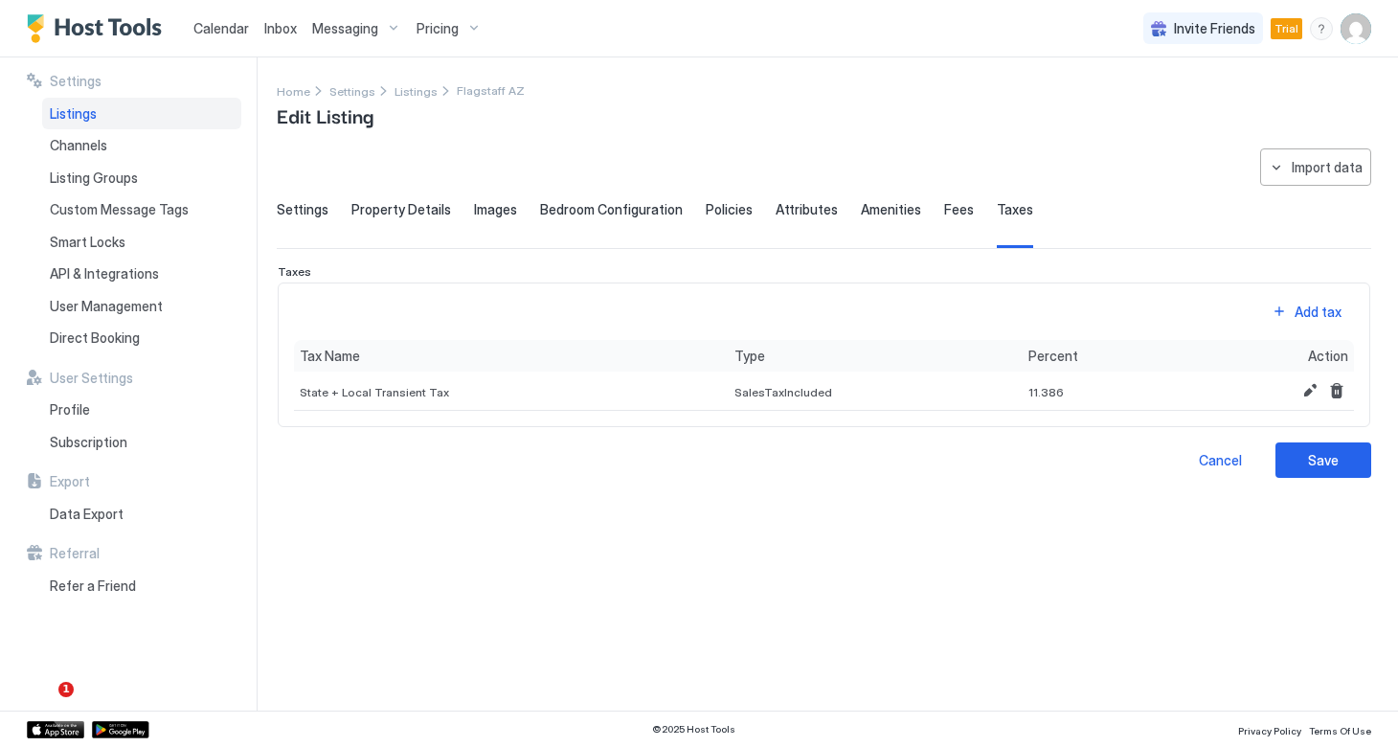
click at [443, 31] on span "Pricing" at bounding box center [437, 28] width 42 height 17
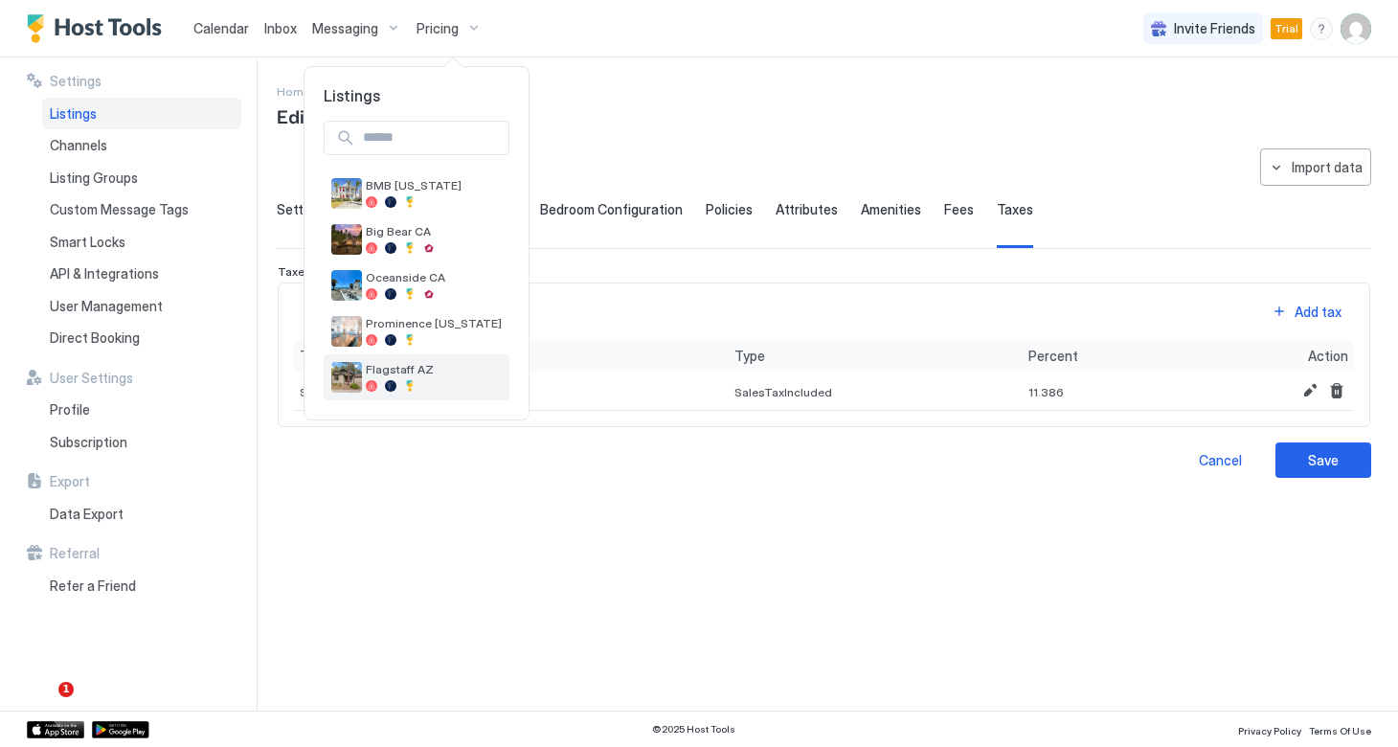
click at [396, 375] on span "Flagstaff AZ" at bounding box center [434, 369] width 136 height 14
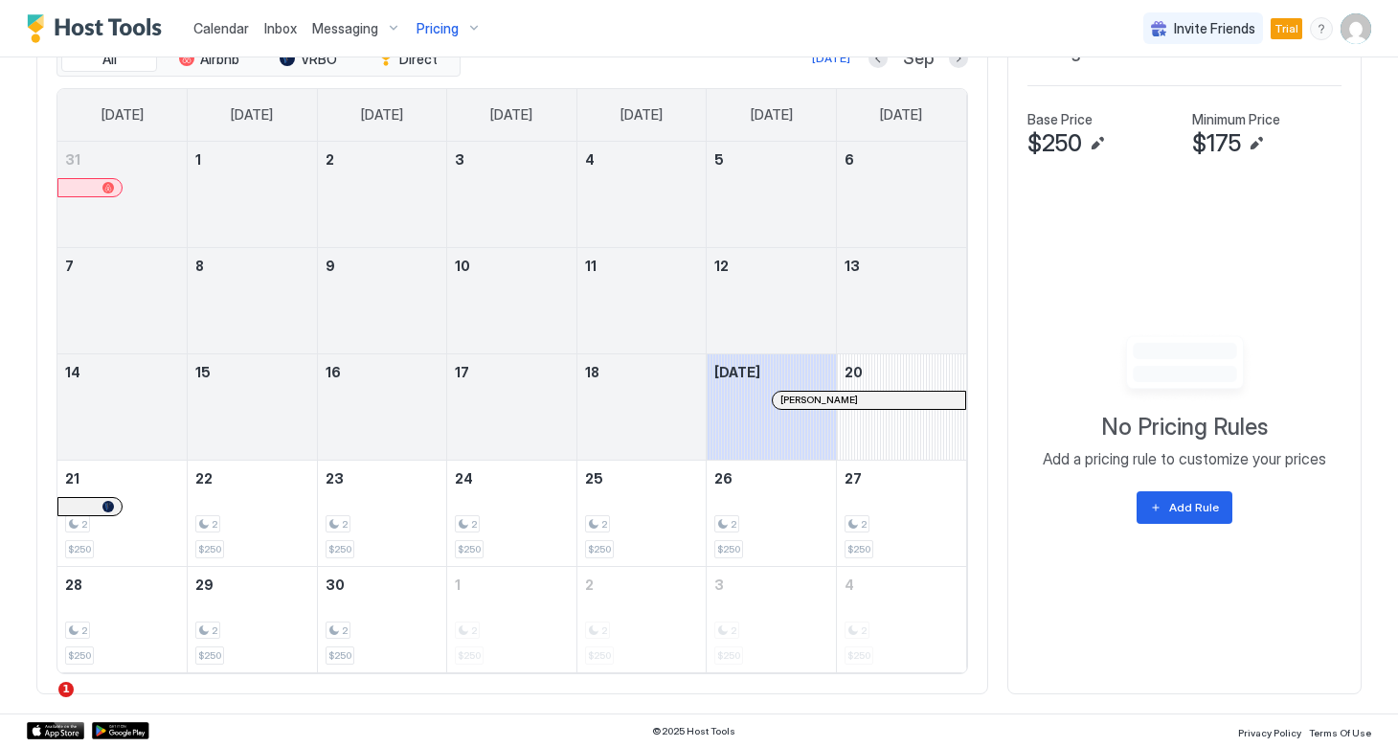
scroll to position [682, 0]
click at [1179, 504] on div "Add Rule" at bounding box center [1194, 508] width 50 height 17
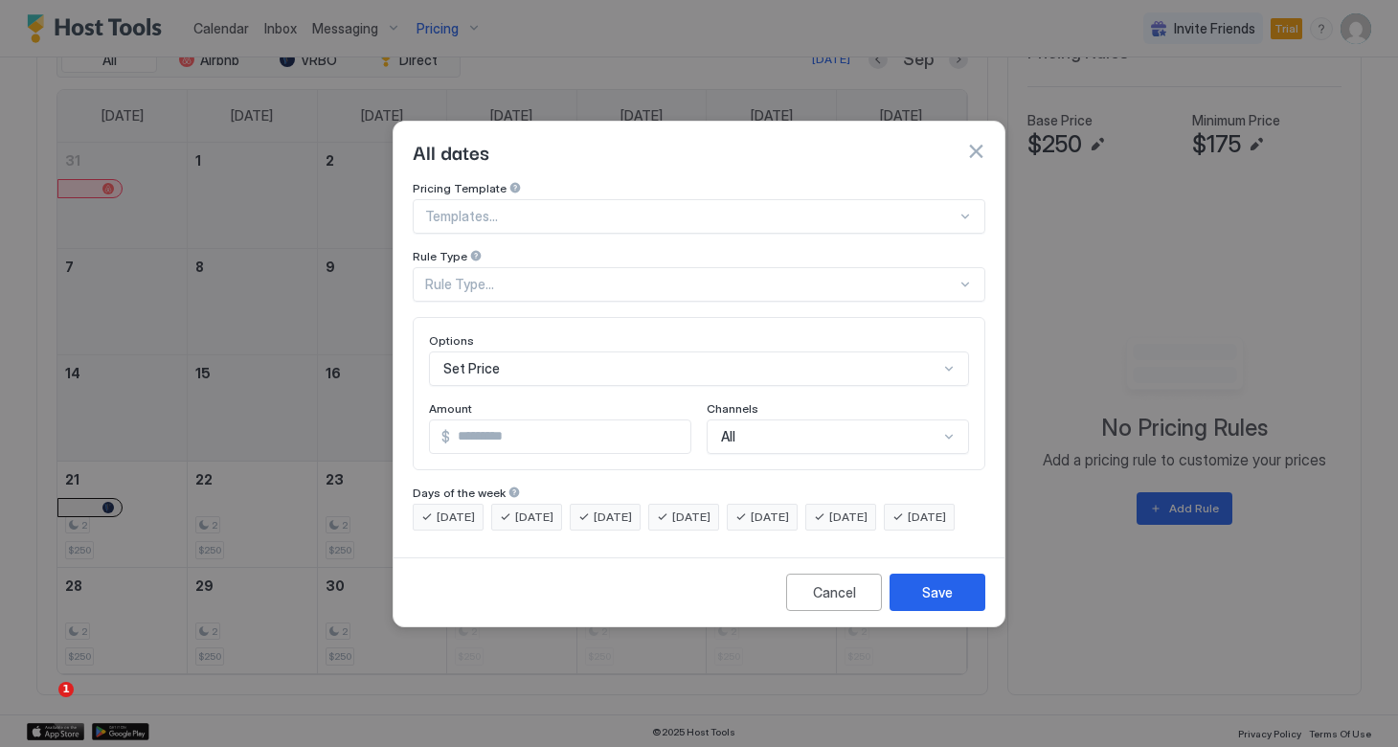
click at [548, 208] on div at bounding box center [690, 216] width 531 height 17
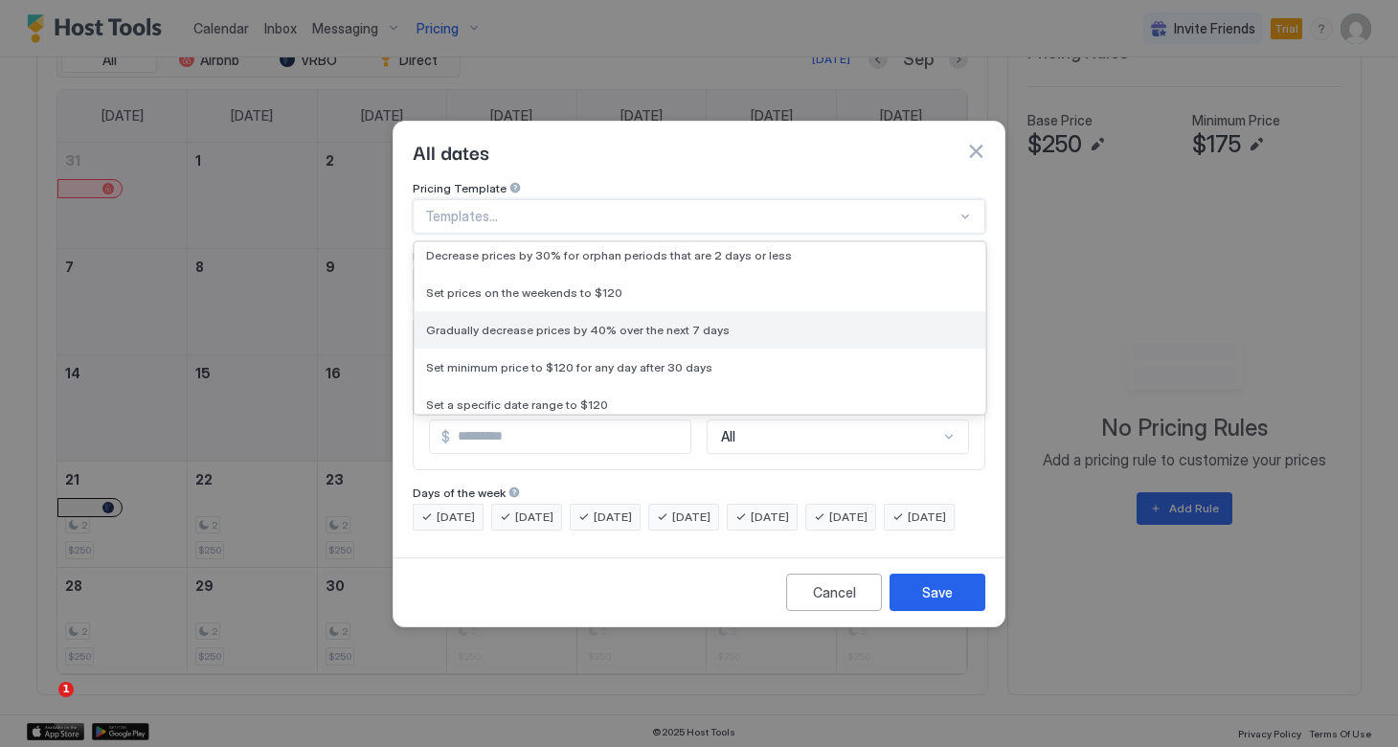
scroll to position [25, 0]
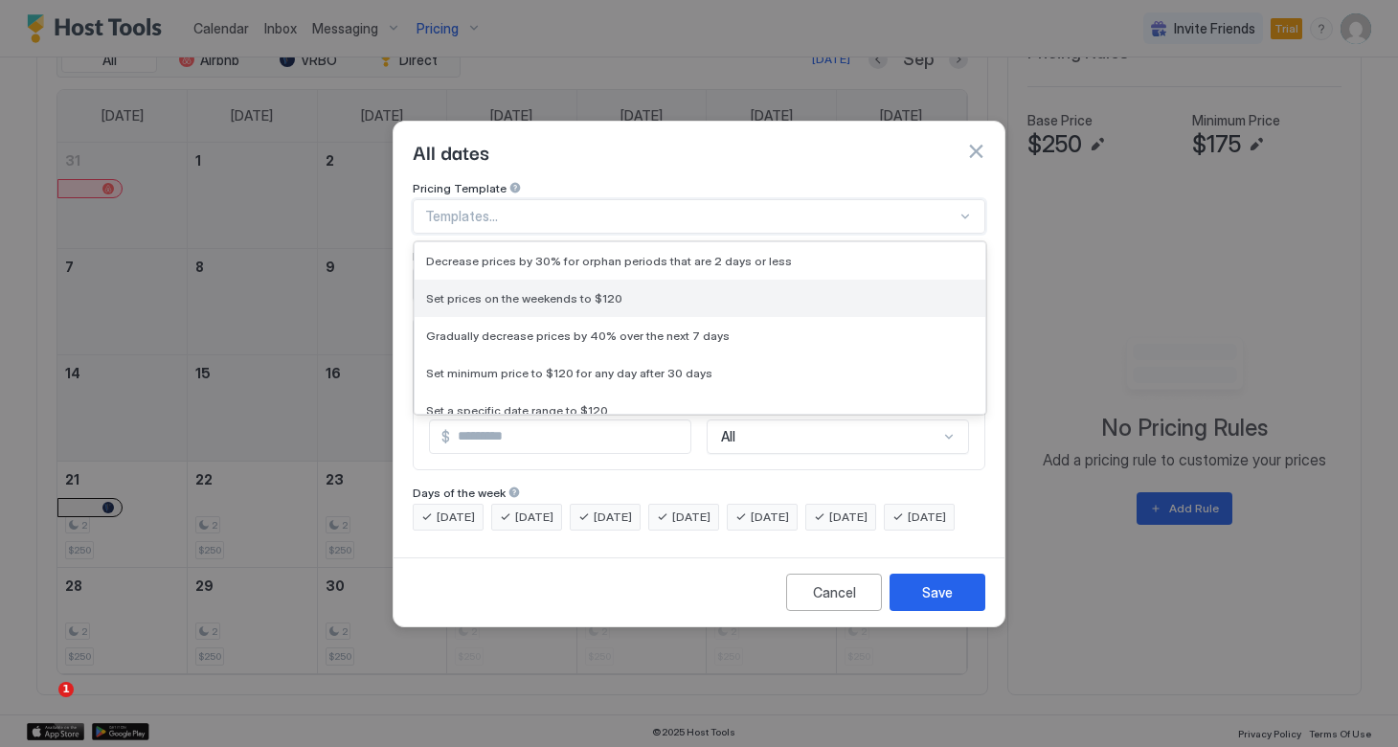
click at [539, 291] on span "Set prices on the weekends to $120" at bounding box center [524, 298] width 196 height 14
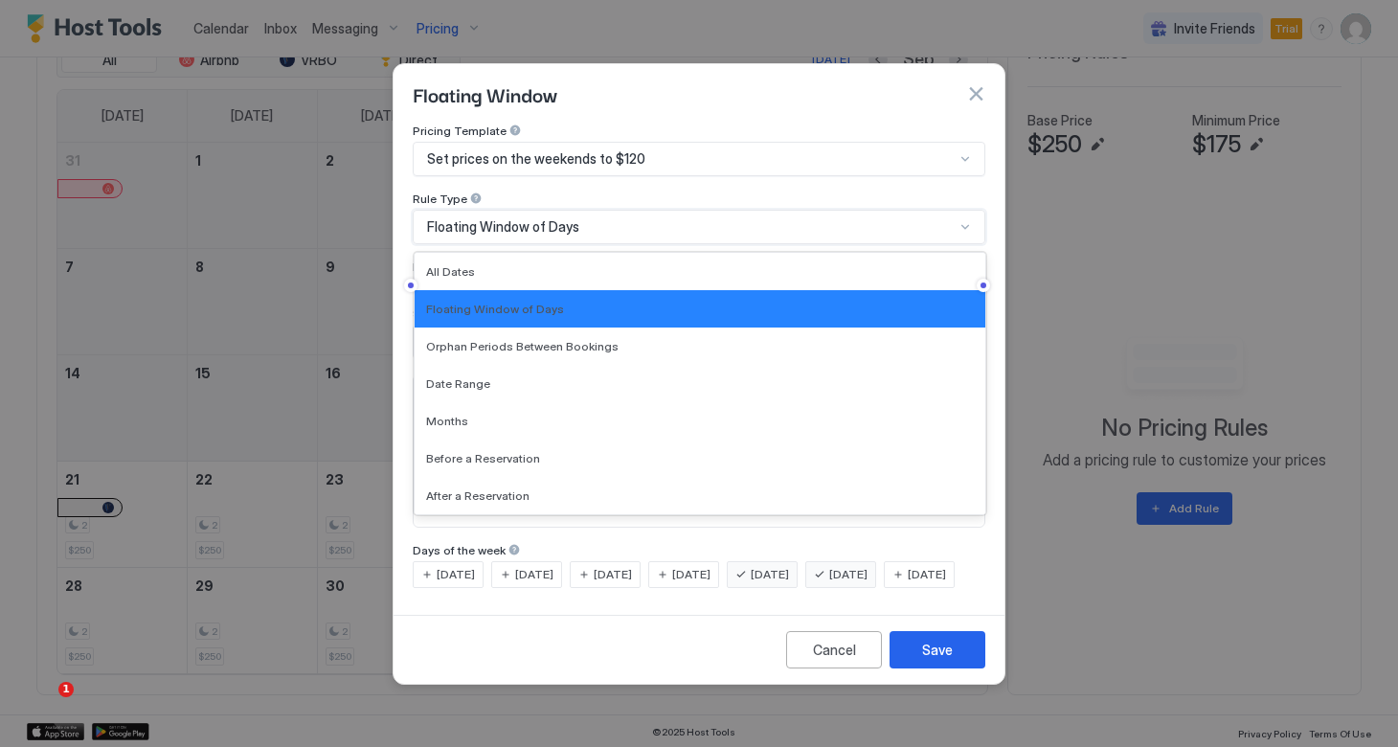
click at [607, 218] on div "Floating Window of Days" at bounding box center [690, 226] width 527 height 17
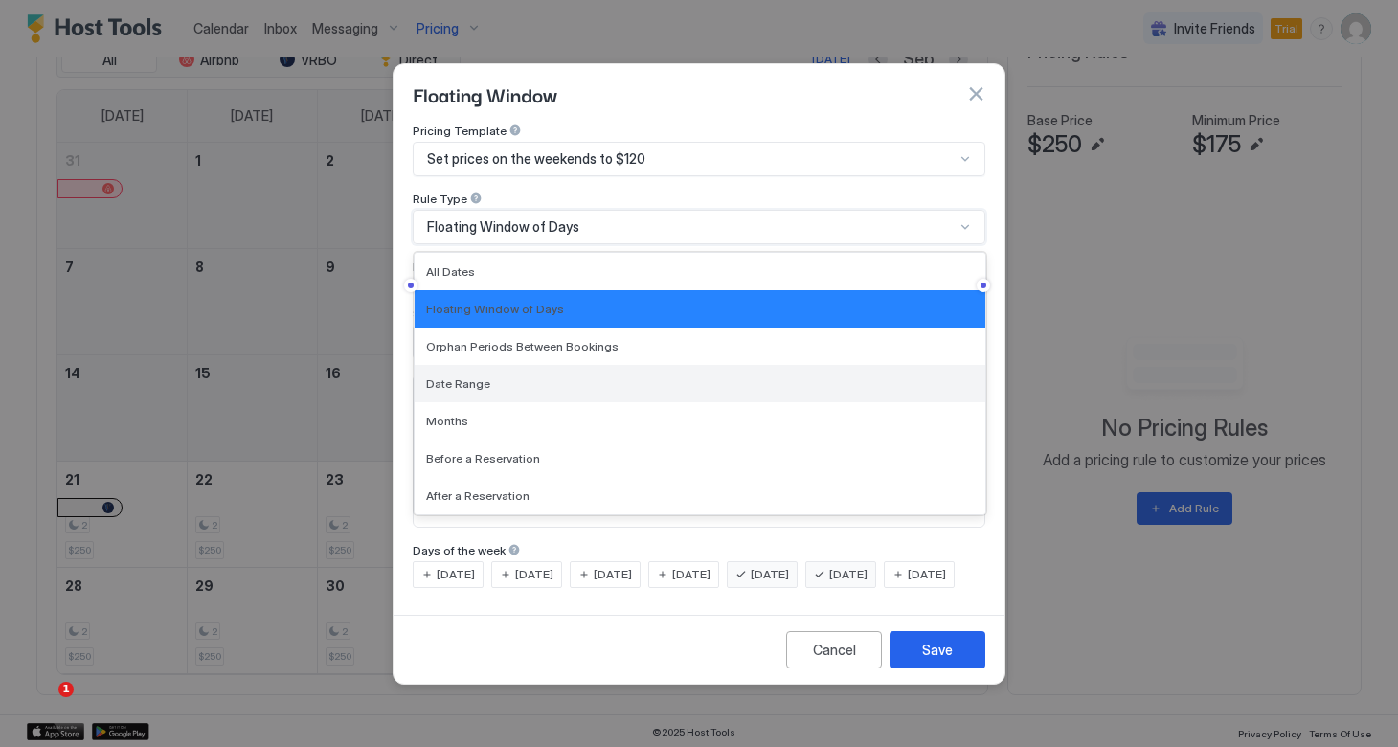
click at [480, 376] on span "Date Range" at bounding box center [458, 383] width 64 height 14
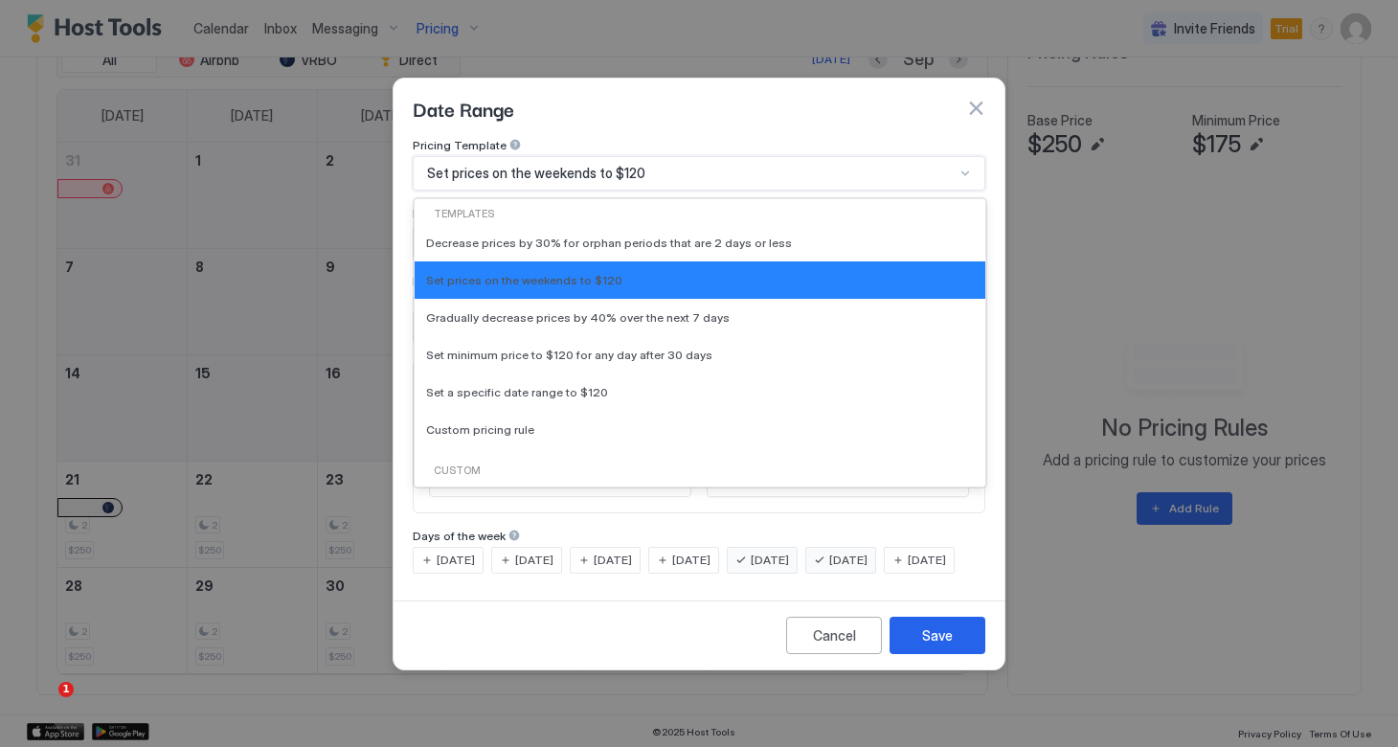
click at [659, 165] on div "Set prices on the weekends to $120" at bounding box center [690, 173] width 527 height 17
click at [626, 165] on span "Set prices on the weekends to $120" at bounding box center [536, 173] width 218 height 17
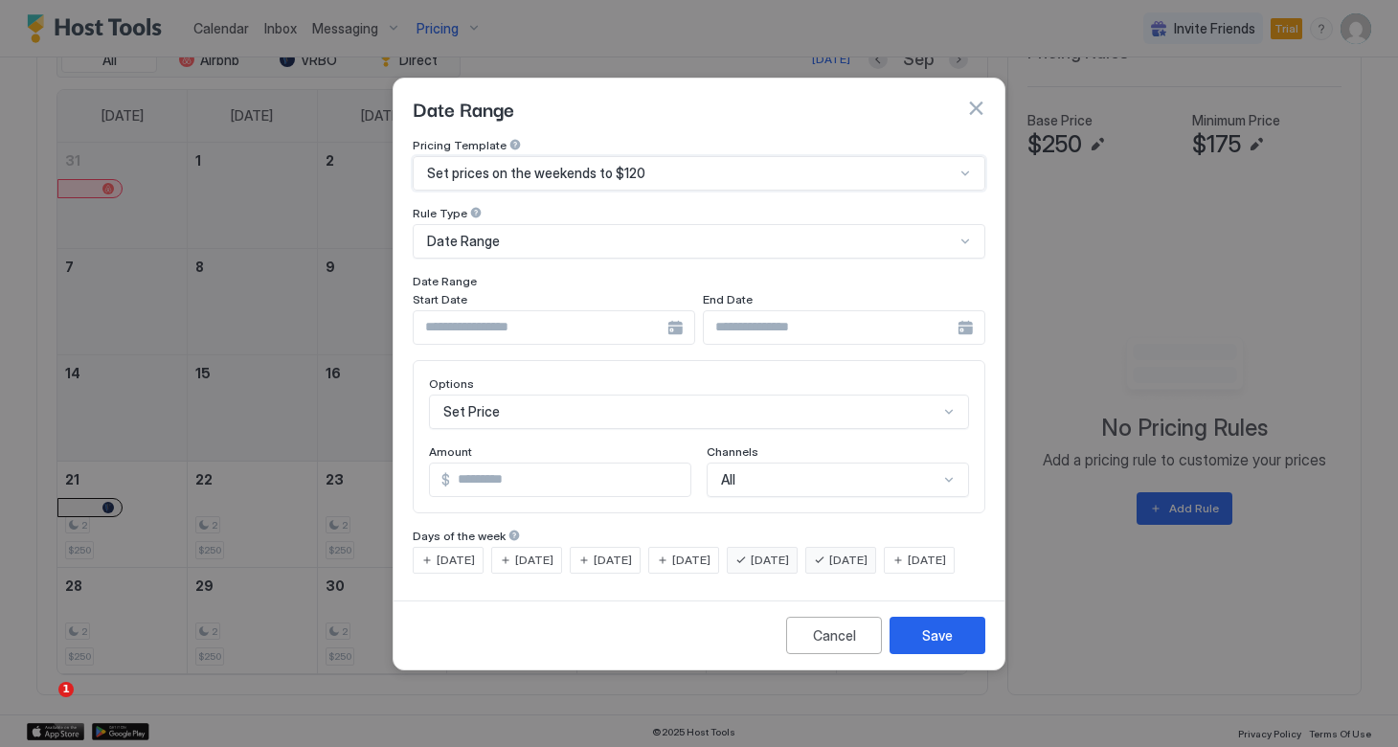
click at [620, 165] on span "Set prices on the weekends to $120" at bounding box center [536, 173] width 218 height 17
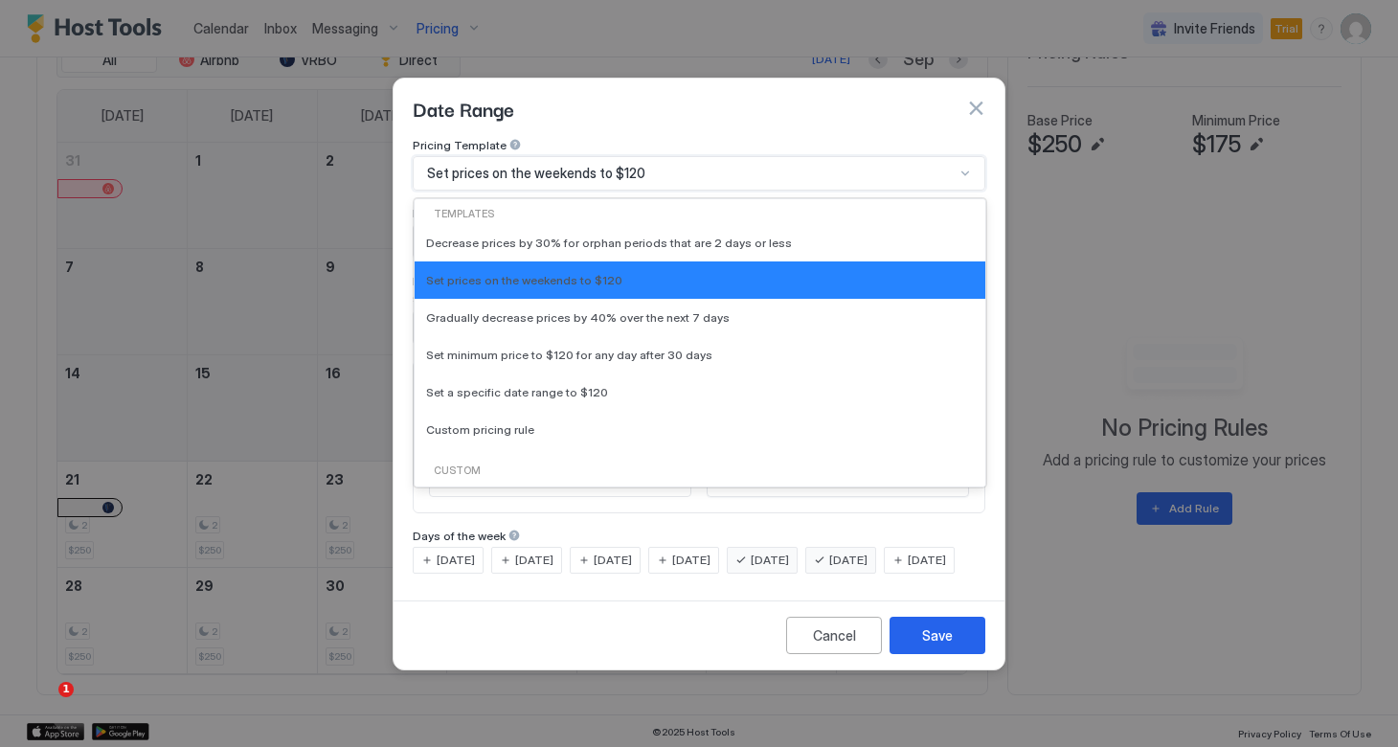
click at [620, 165] on span "Set prices on the weekends to $120" at bounding box center [536, 173] width 218 height 17
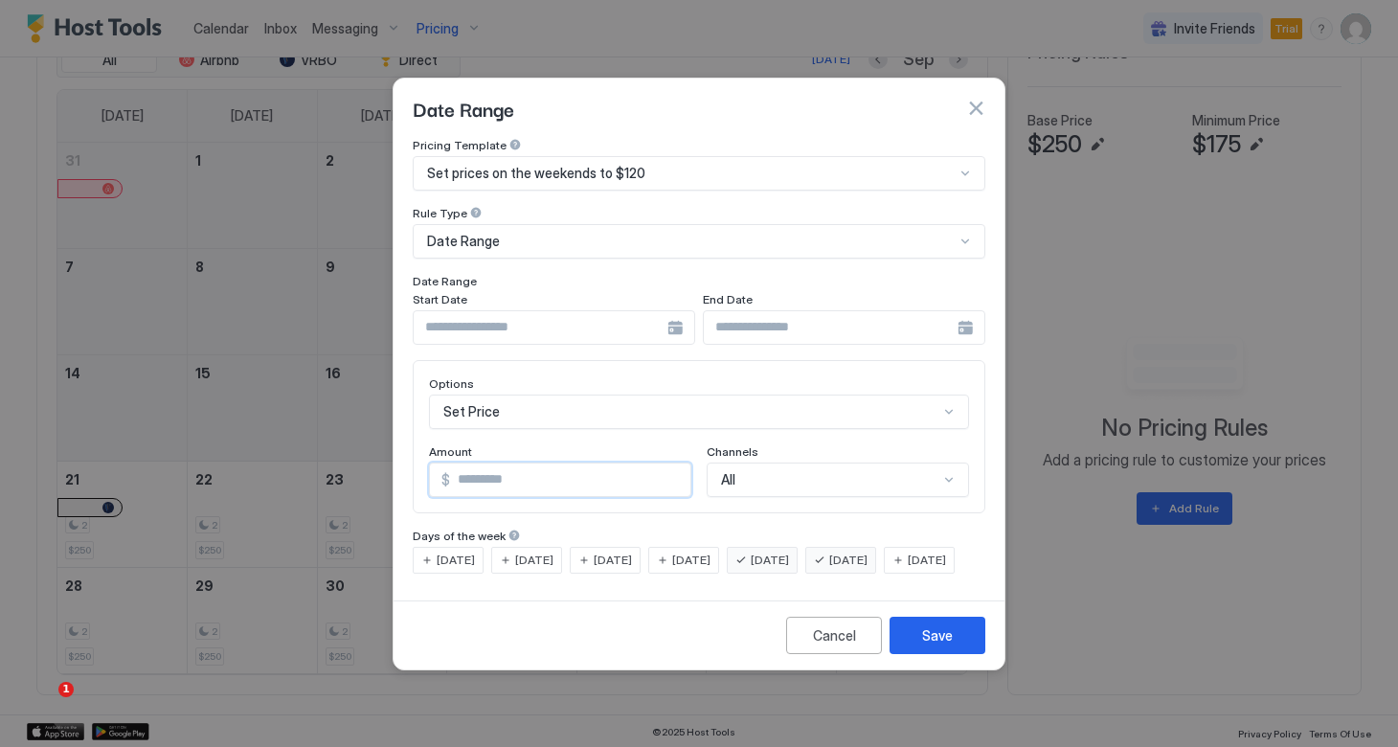
click at [490, 463] on input "***" at bounding box center [570, 479] width 240 height 33
drag, startPoint x: 490, startPoint y: 461, endPoint x: 446, endPoint y: 453, distance: 44.9
click at [446, 462] on div "$ ***" at bounding box center [560, 479] width 262 height 34
type input "***"
click at [499, 233] on div "Date Range" at bounding box center [690, 241] width 527 height 17
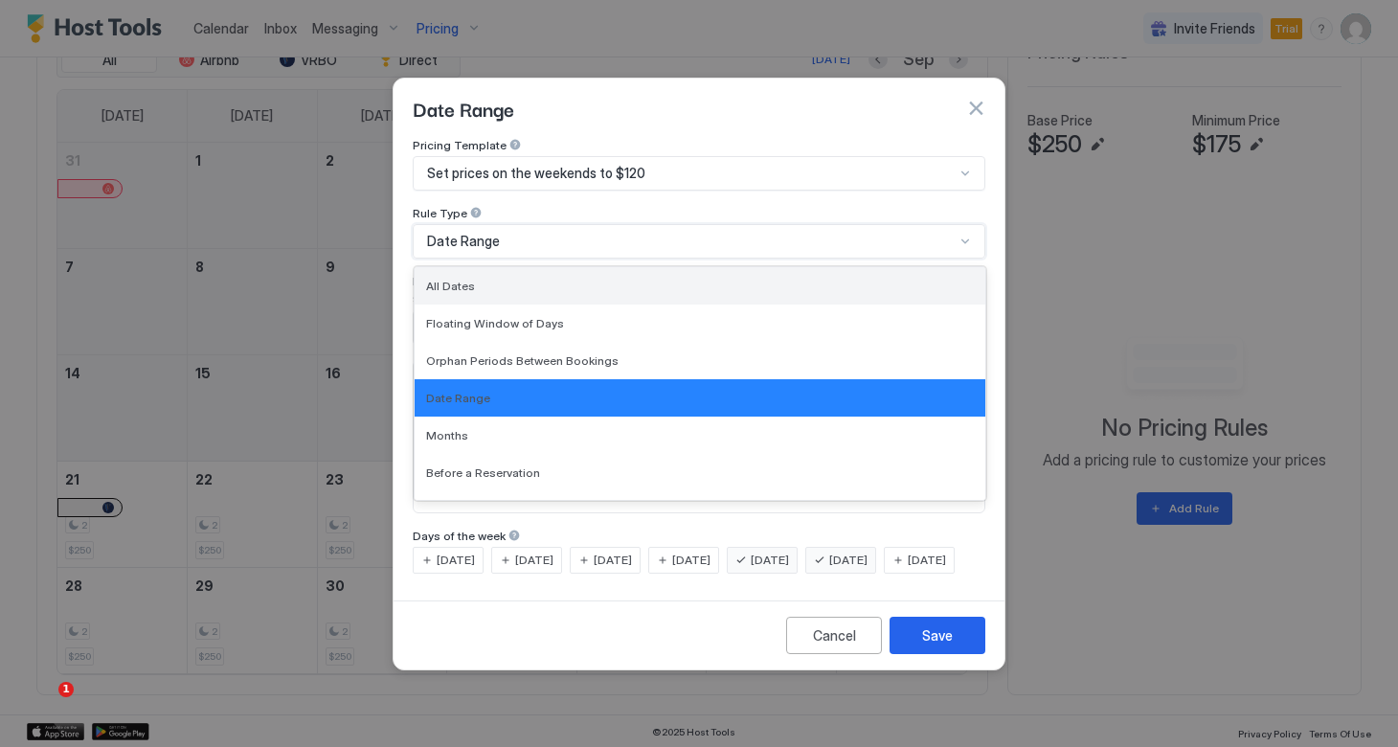
click at [459, 279] on span "All Dates" at bounding box center [450, 286] width 49 height 14
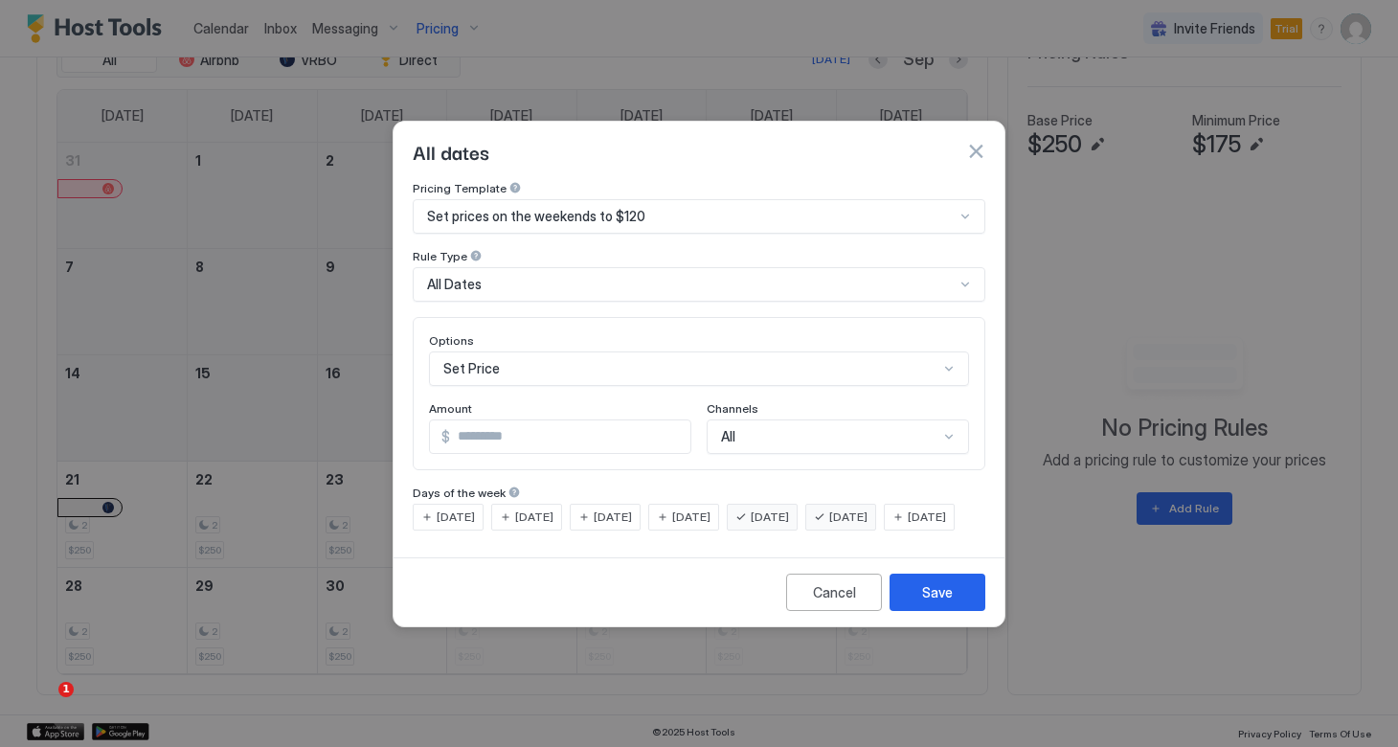
click at [458, 508] on span "[DATE]" at bounding box center [455, 516] width 38 height 17
click at [907, 526] on span "[DATE]" at bounding box center [926, 516] width 38 height 17
click at [551, 351] on div "Set Price" at bounding box center [699, 368] width 540 height 34
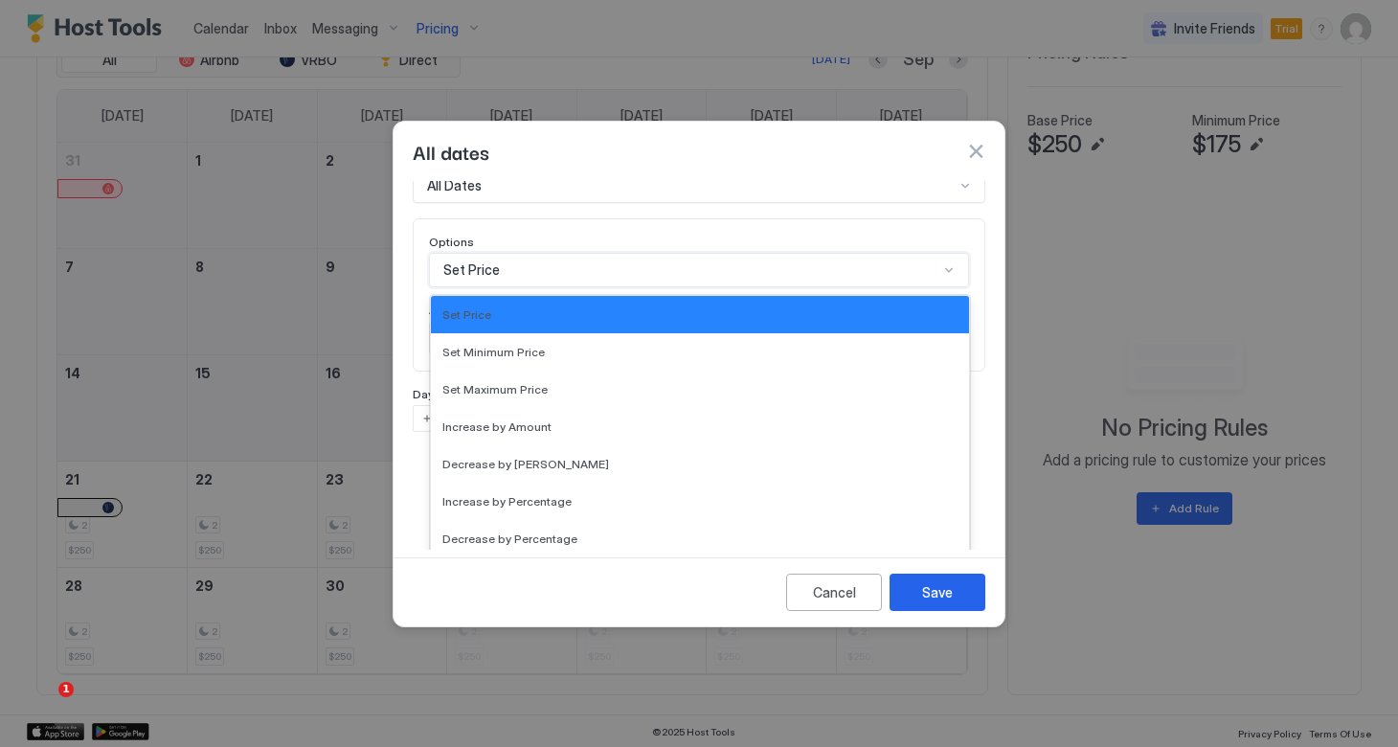
click at [653, 152] on div "All dates" at bounding box center [698, 151] width 611 height 59
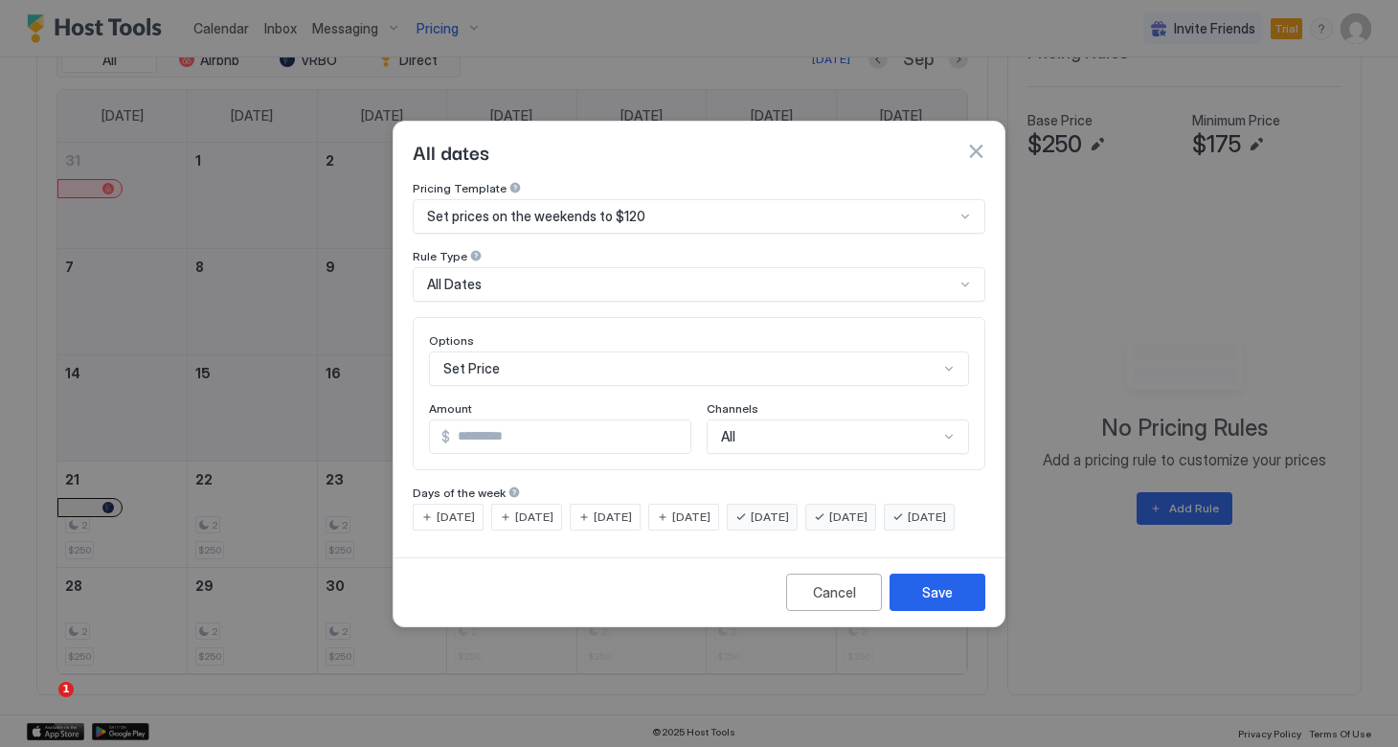
scroll to position [0, 0]
click at [737, 352] on div "Set Price" at bounding box center [699, 368] width 540 height 34
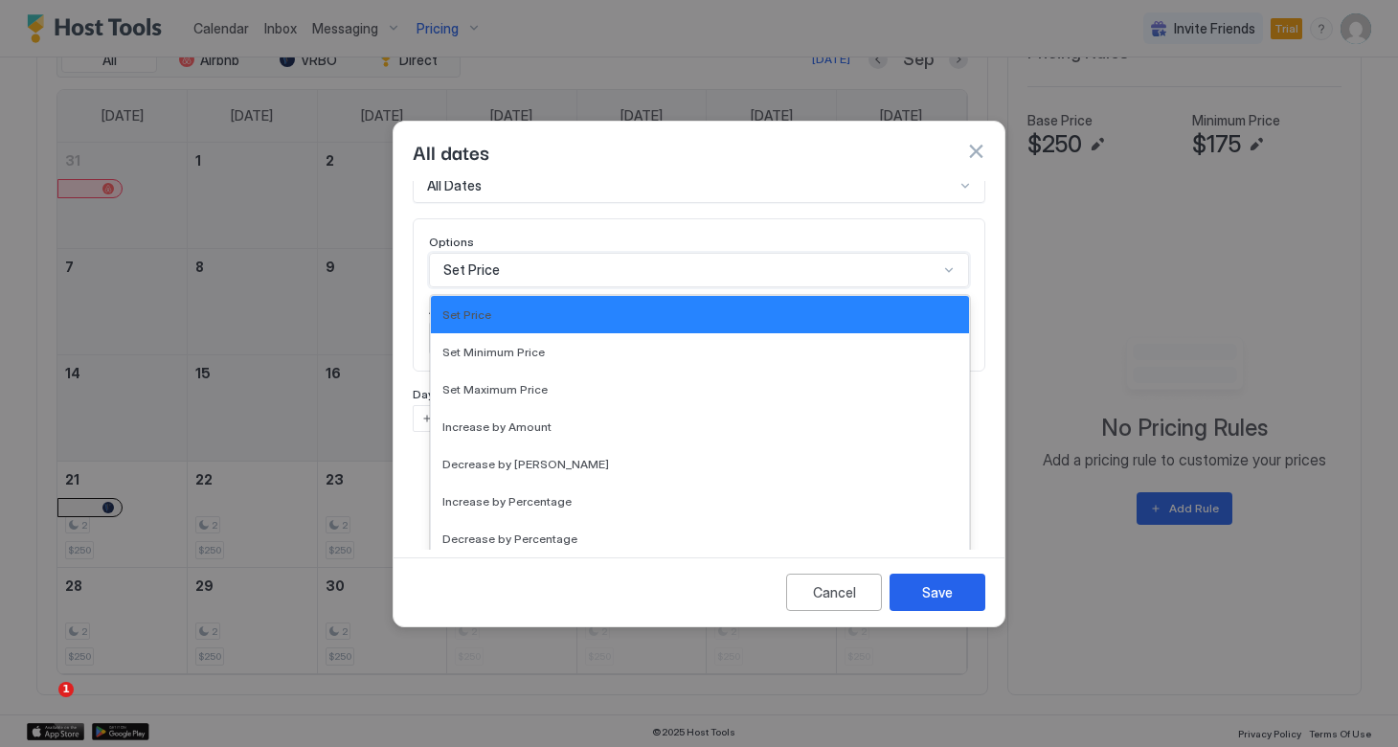
click at [791, 137] on div "All dates" at bounding box center [699, 151] width 572 height 29
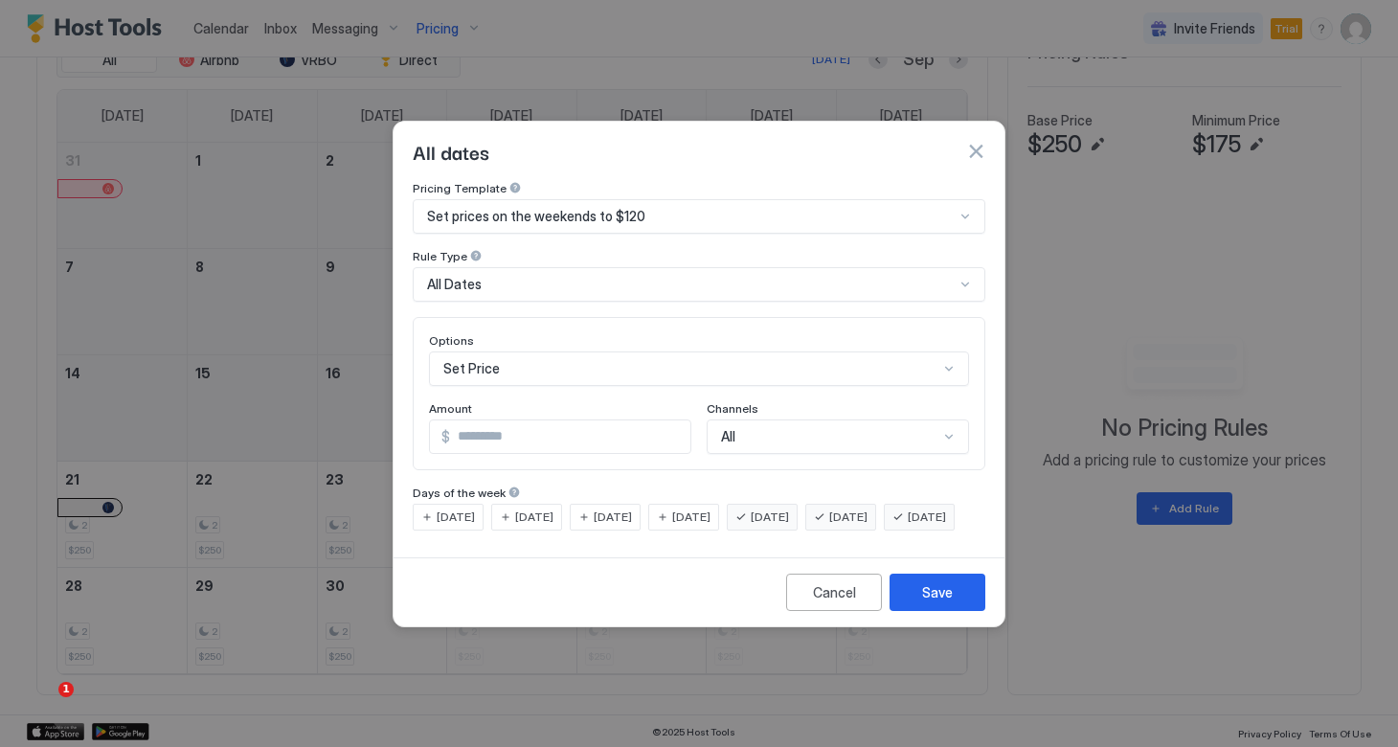
click at [705, 508] on span "[DATE]" at bounding box center [691, 516] width 38 height 17
click at [627, 431] on input "***" at bounding box center [570, 436] width 240 height 33
click at [919, 608] on button "Save" at bounding box center [937, 591] width 96 height 37
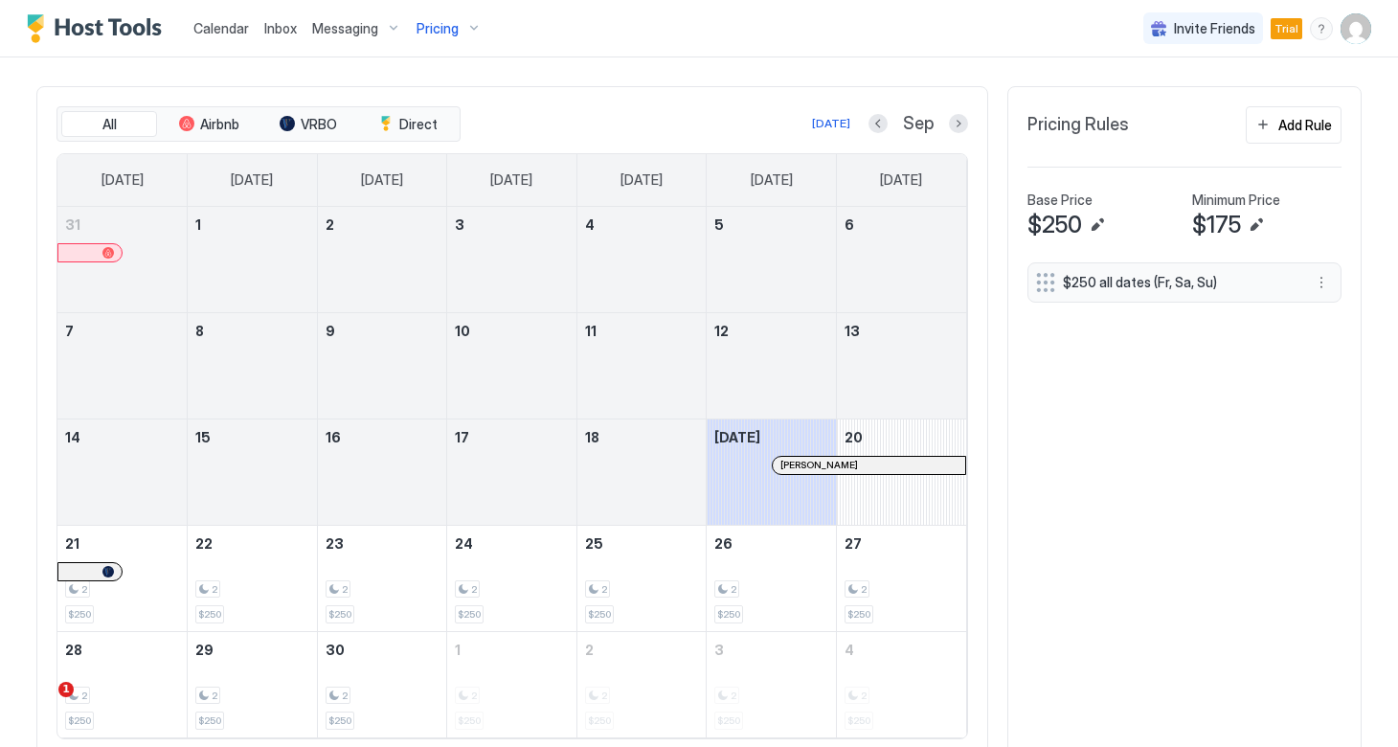
scroll to position [602, 0]
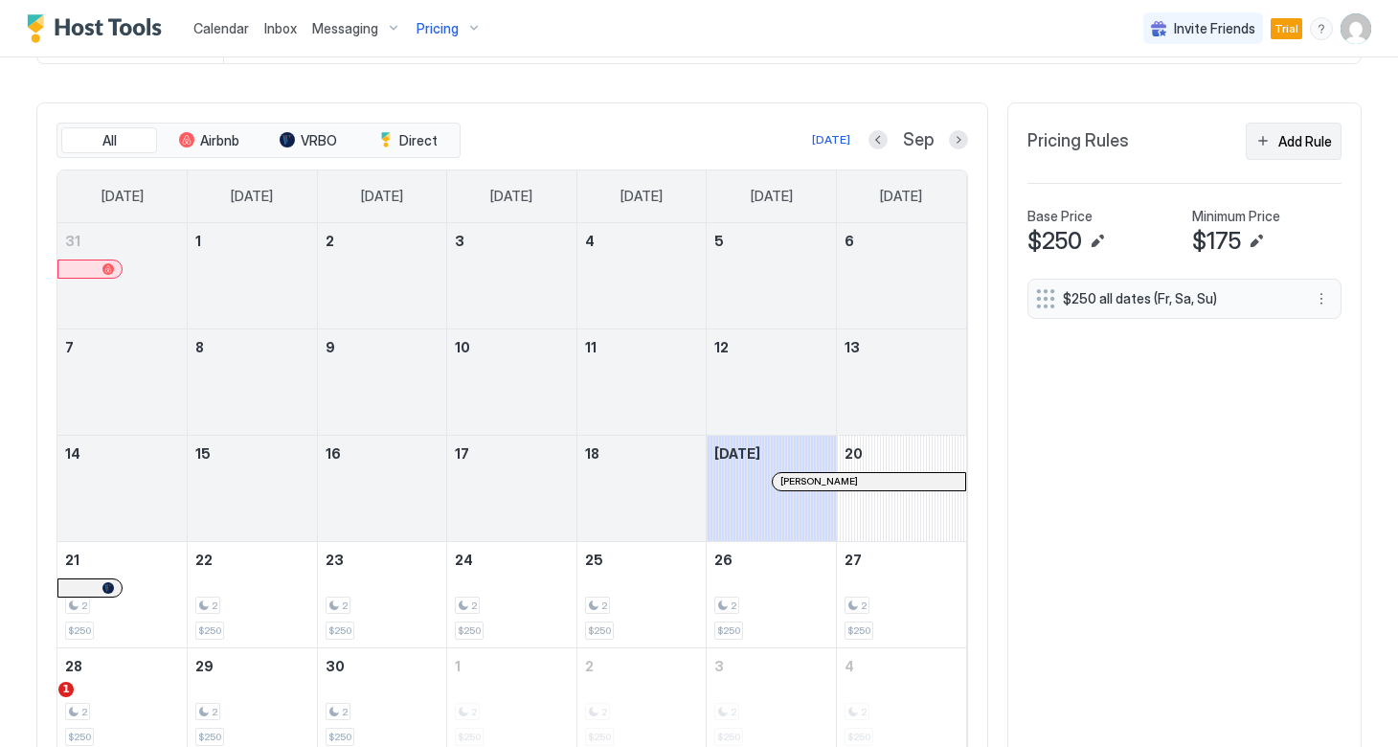
click at [1279, 139] on div "Add Rule" at bounding box center [1305, 141] width 54 height 20
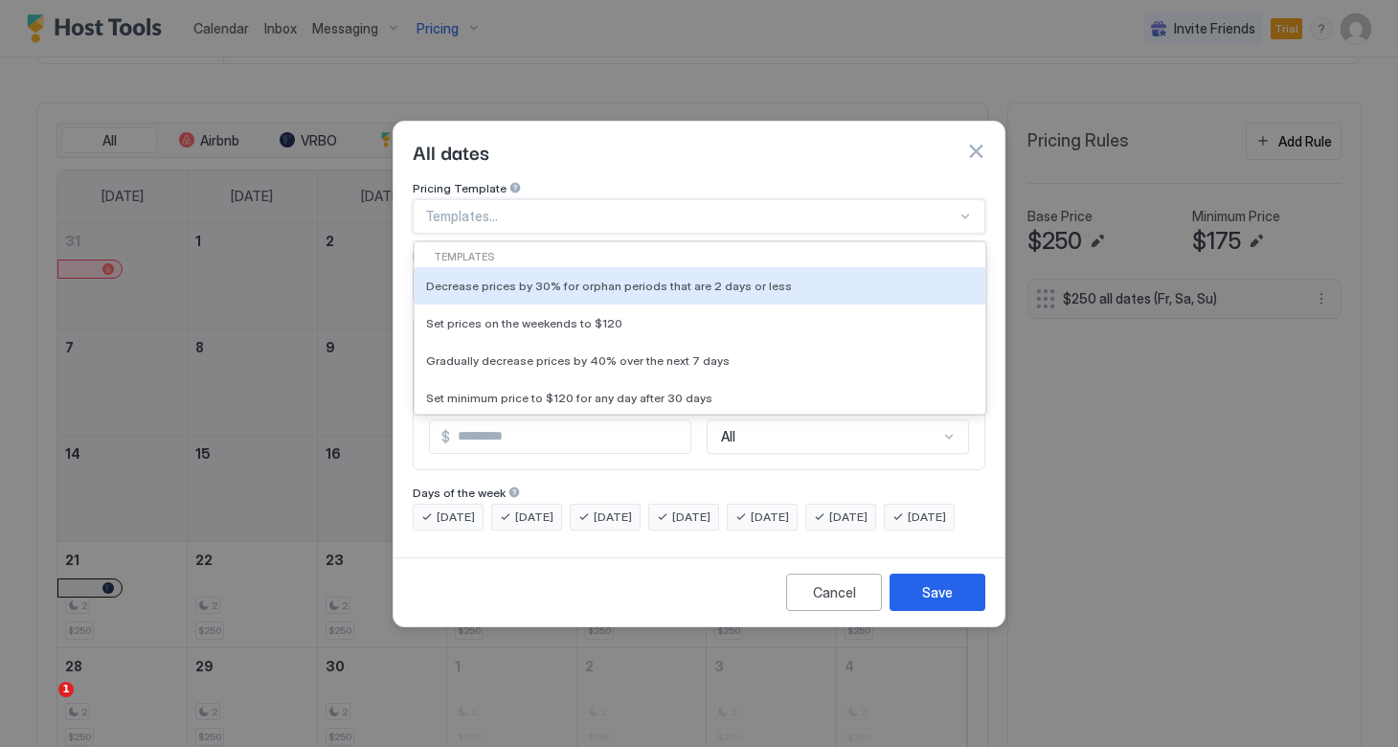
click at [708, 208] on div at bounding box center [690, 216] width 531 height 17
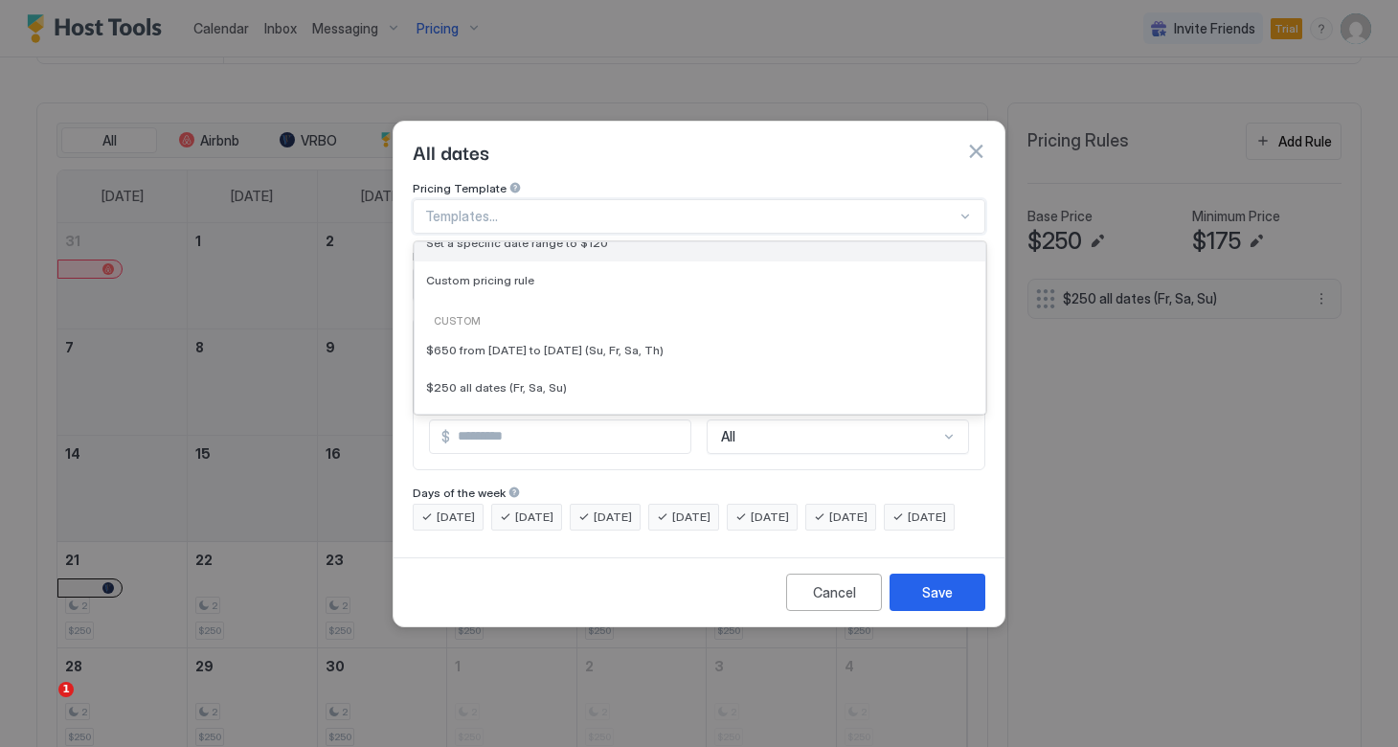
scroll to position [190, 0]
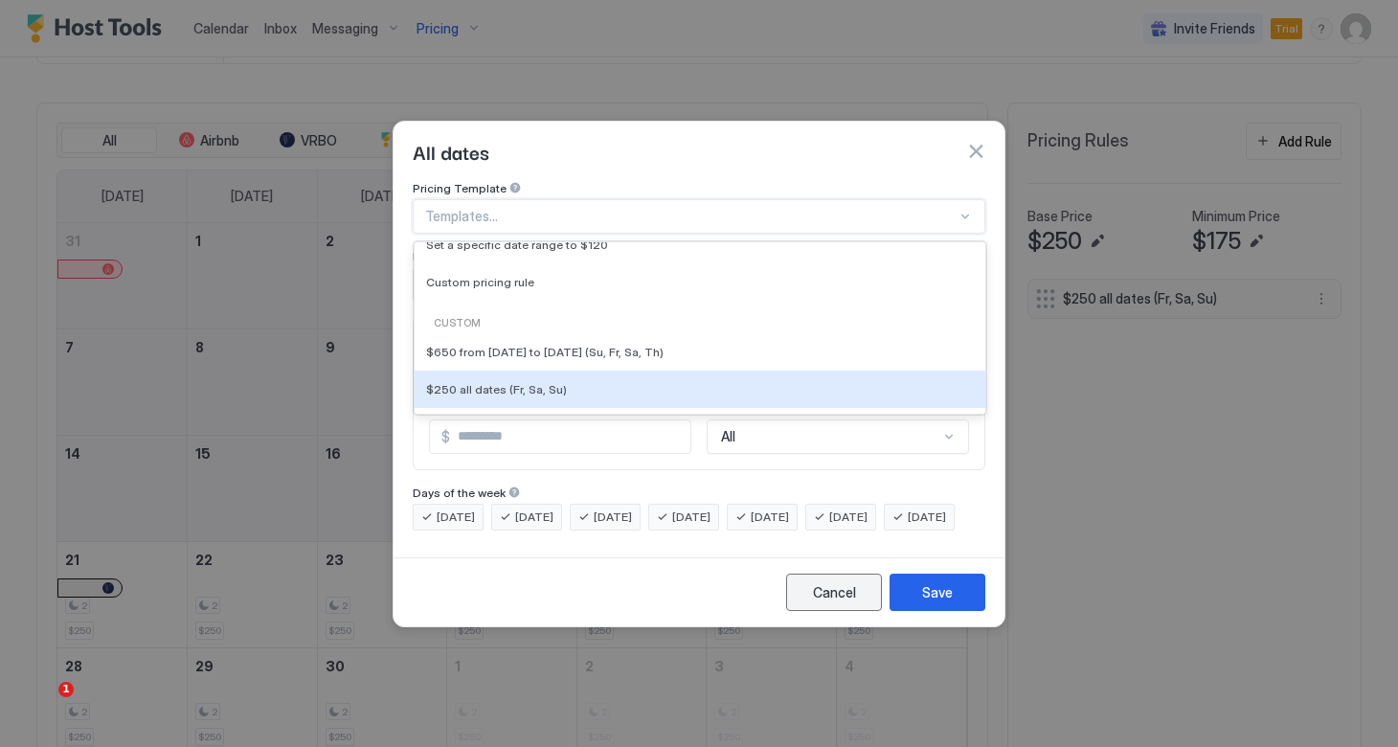
click at [829, 602] on div "Cancel" at bounding box center [834, 592] width 43 height 20
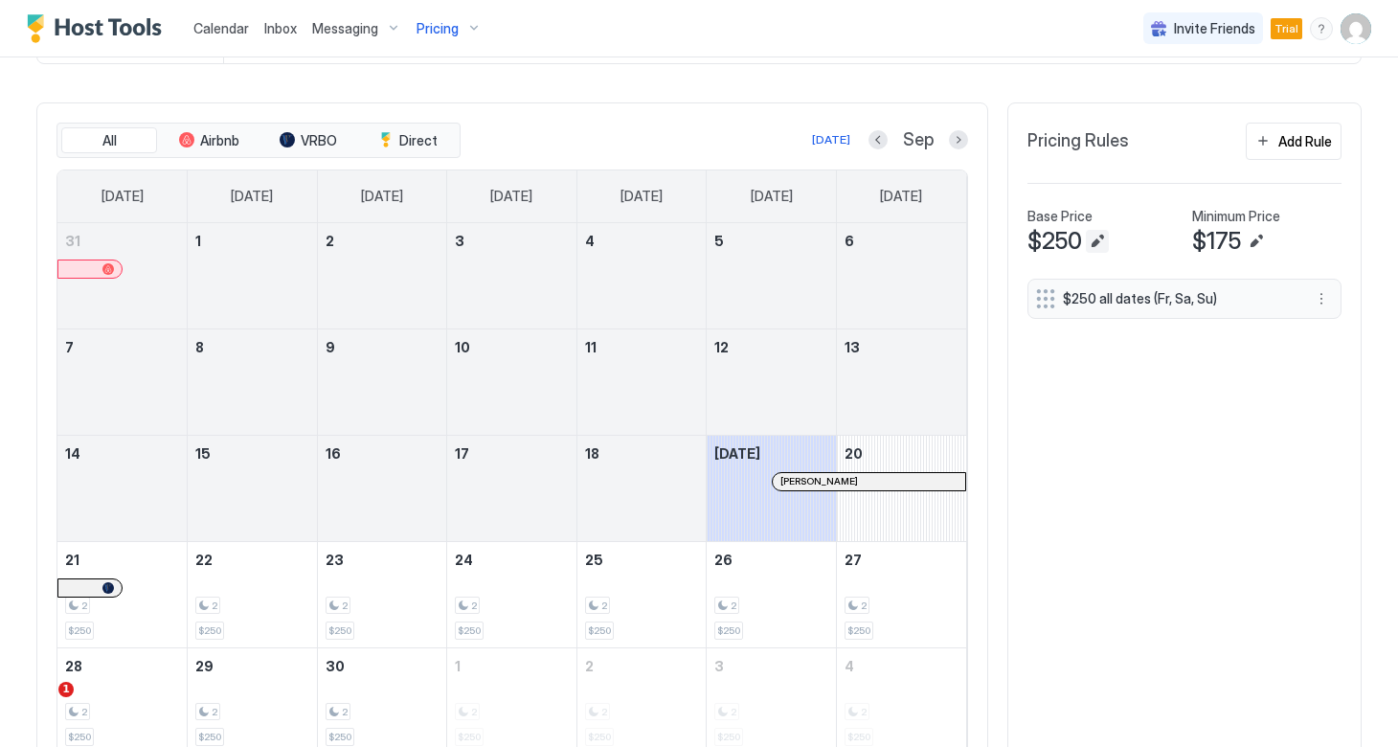
click at [1097, 239] on button "Edit" at bounding box center [1096, 241] width 23 height 23
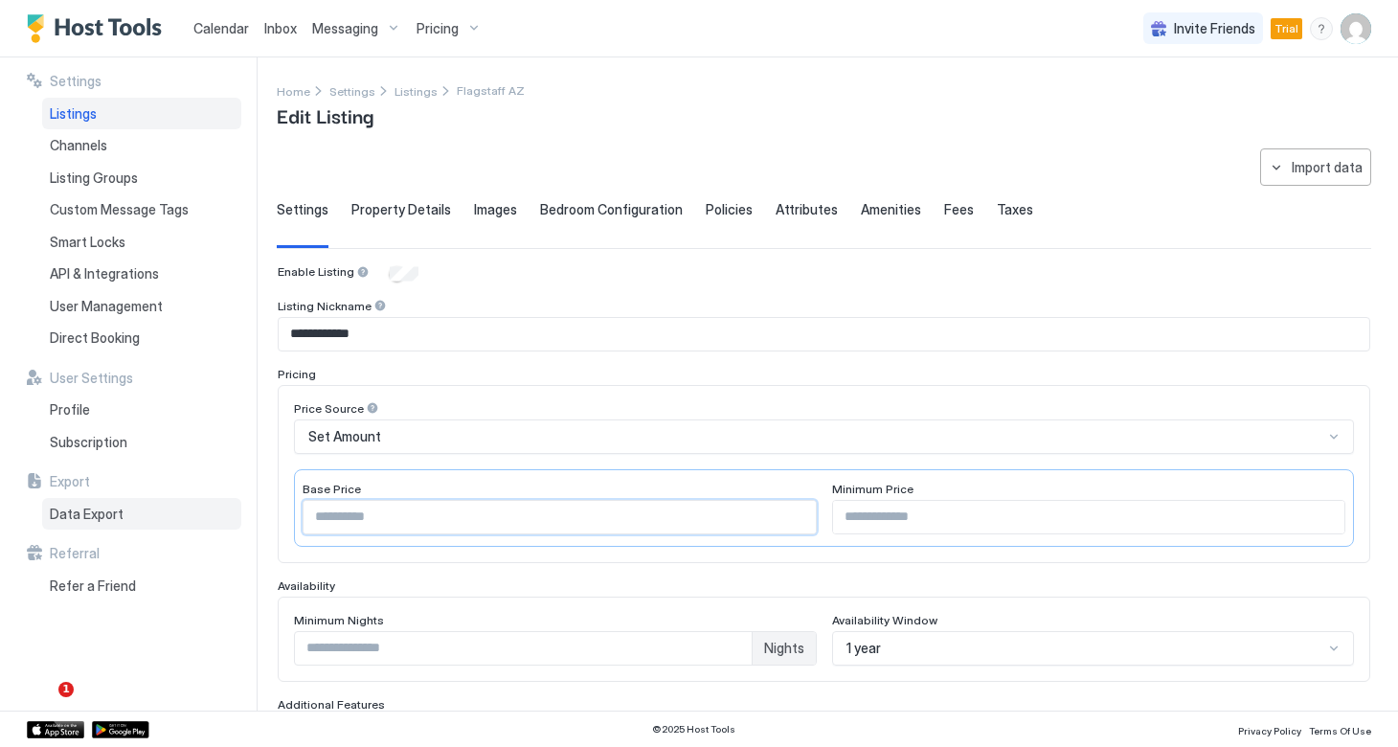
drag, startPoint x: 421, startPoint y: 511, endPoint x: 236, endPoint y: 515, distance: 184.8
click at [236, 515] on div "**********" at bounding box center [699, 383] width 1398 height 653
drag, startPoint x: 520, startPoint y: 519, endPoint x: 302, endPoint y: 511, distance: 217.4
click at [302, 511] on div "***" at bounding box center [559, 517] width 514 height 34
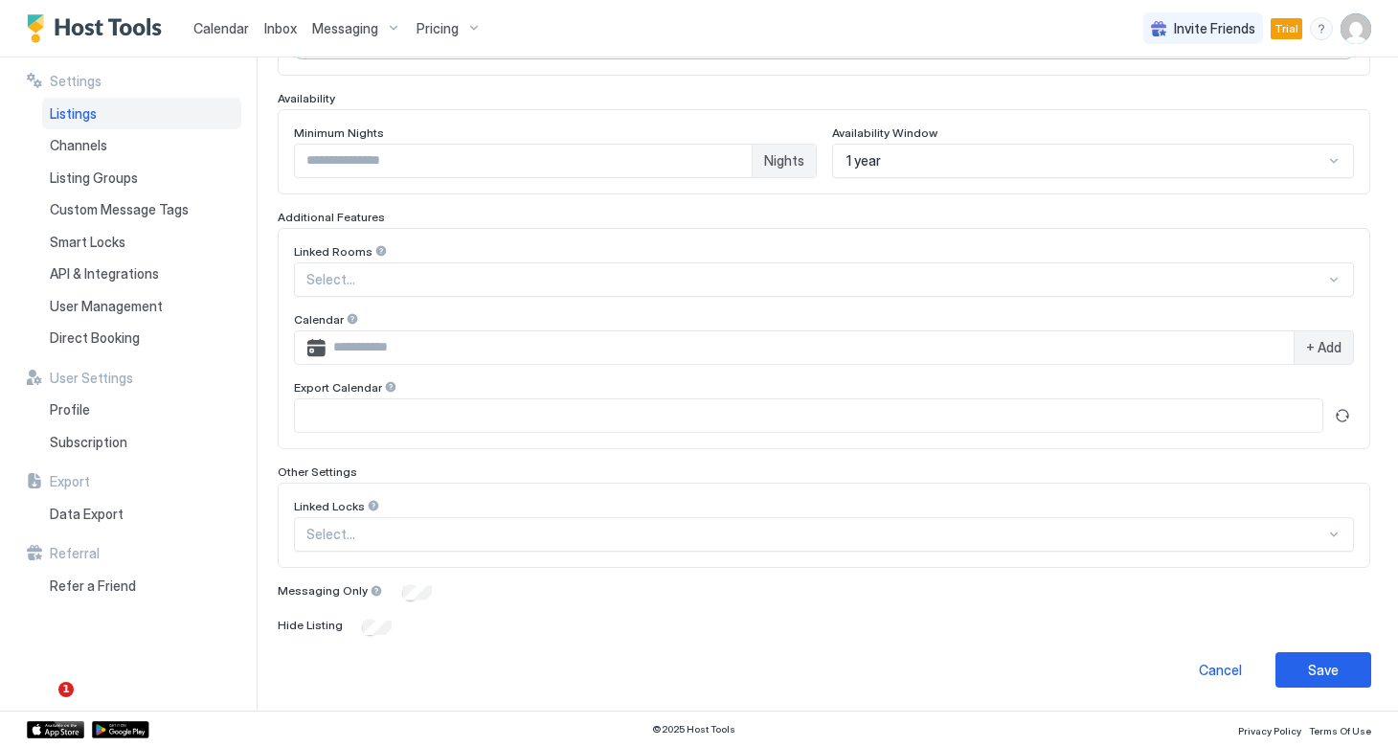
scroll to position [486, 0]
type input "***"
click at [1324, 671] on div "Save" at bounding box center [1323, 670] width 31 height 20
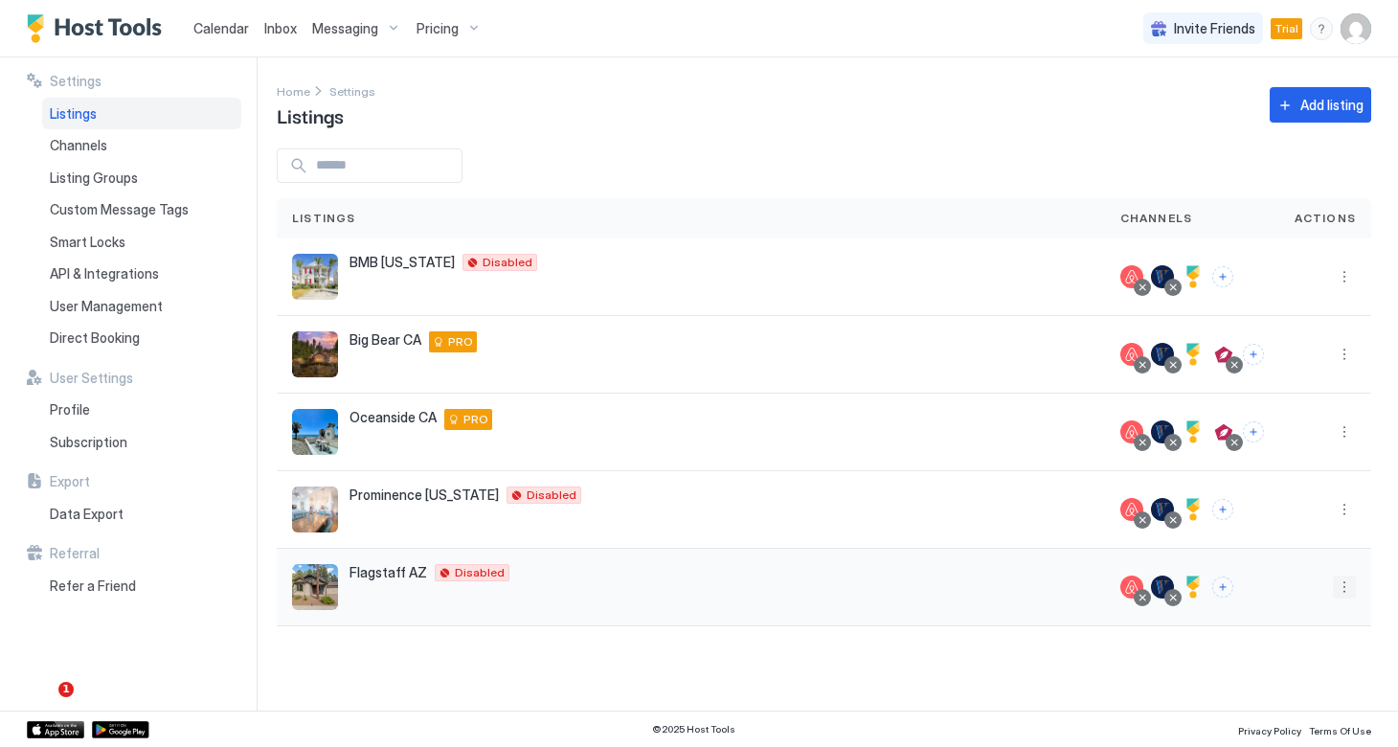
click at [1342, 586] on button "More options" at bounding box center [1343, 586] width 23 height 23
click at [1290, 437] on span "Pricing" at bounding box center [1277, 436] width 38 height 14
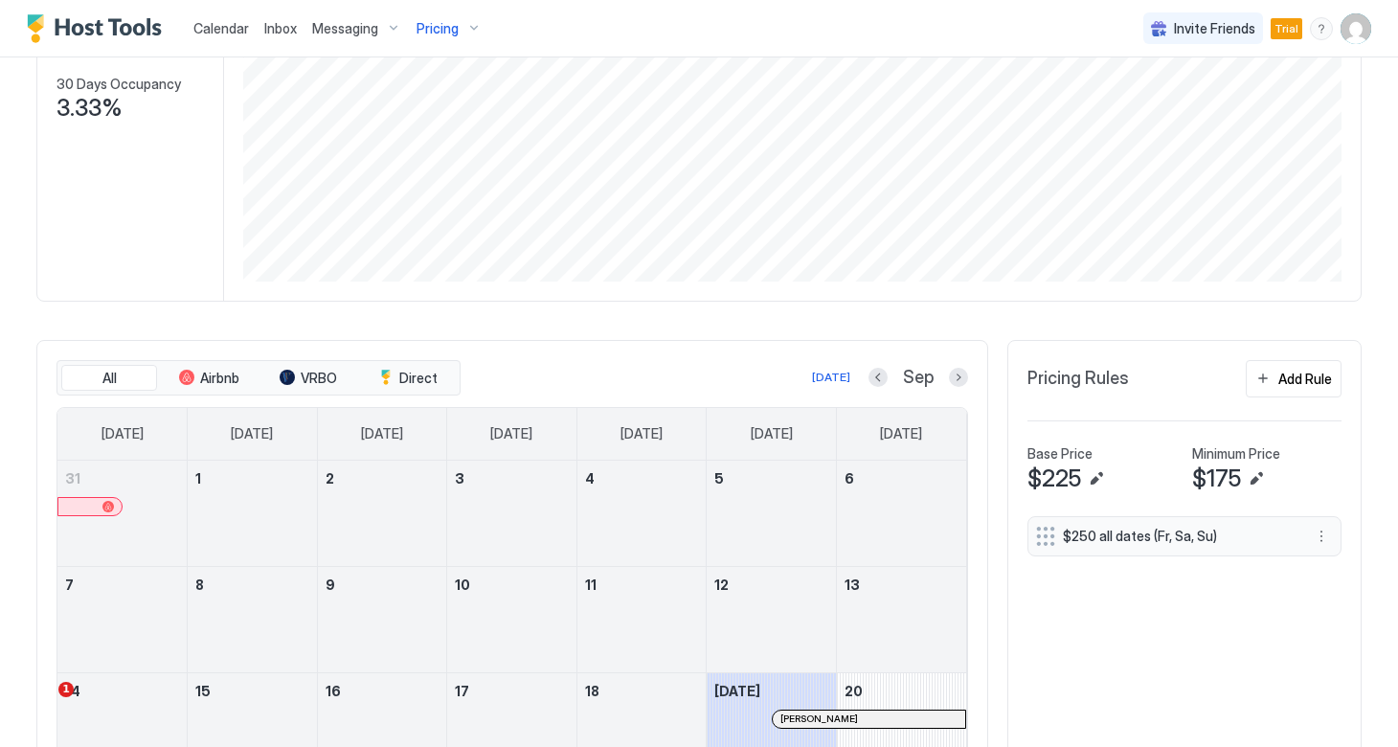
scroll to position [370, 0]
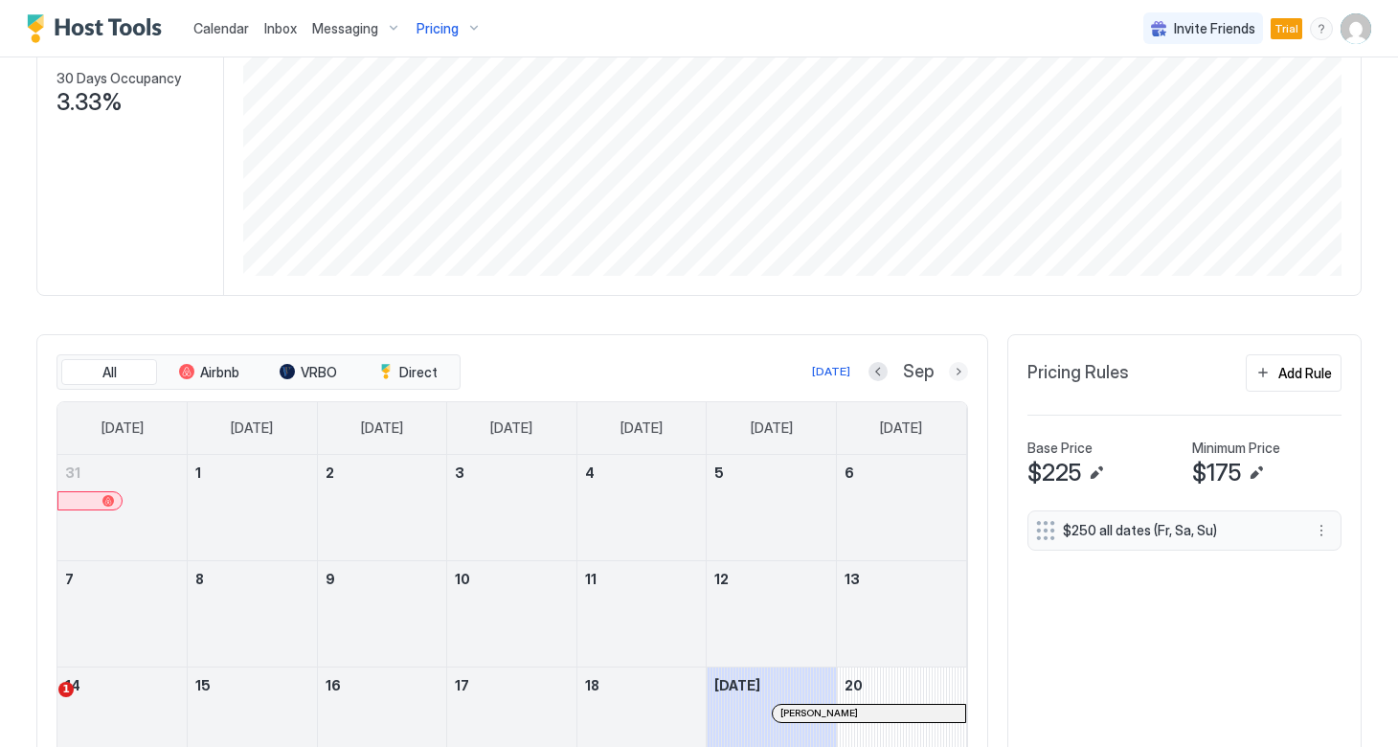
click at [958, 373] on button "Next month" at bounding box center [958, 371] width 19 height 19
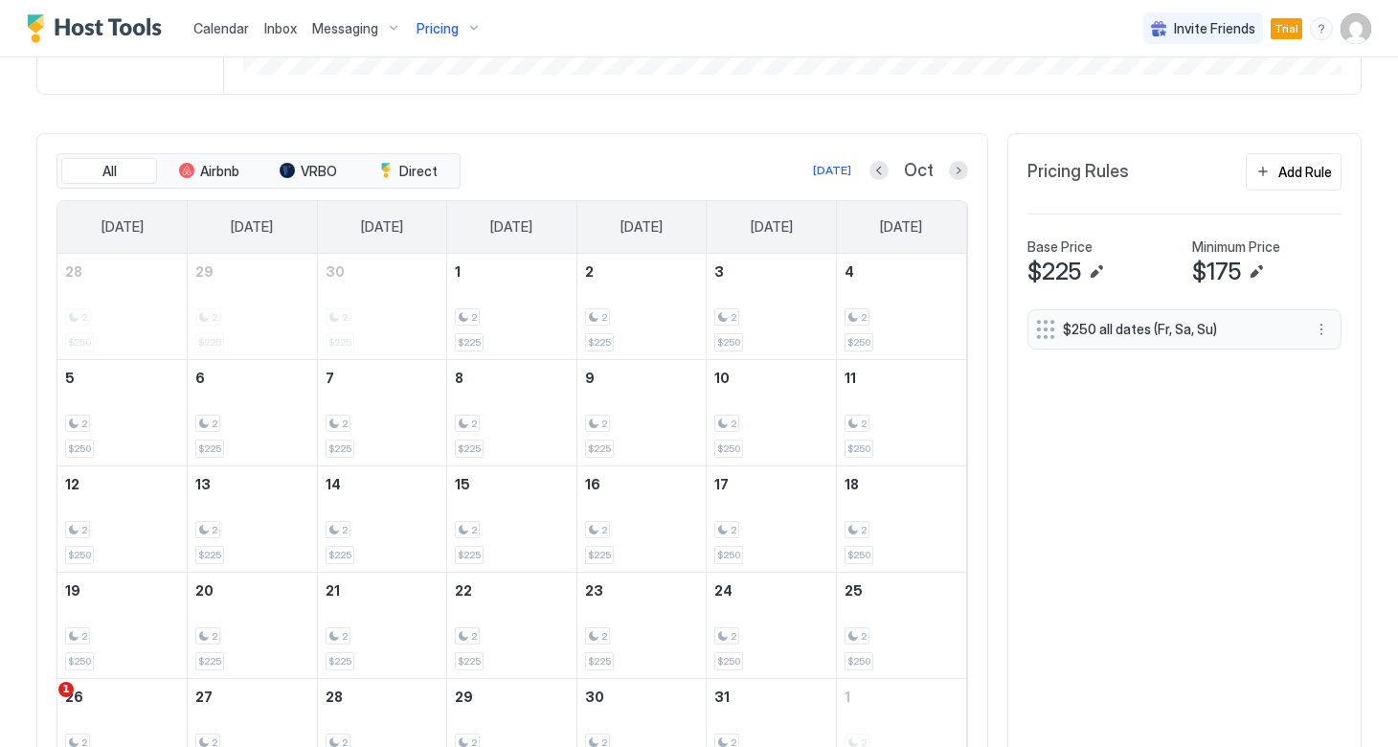
scroll to position [560, 0]
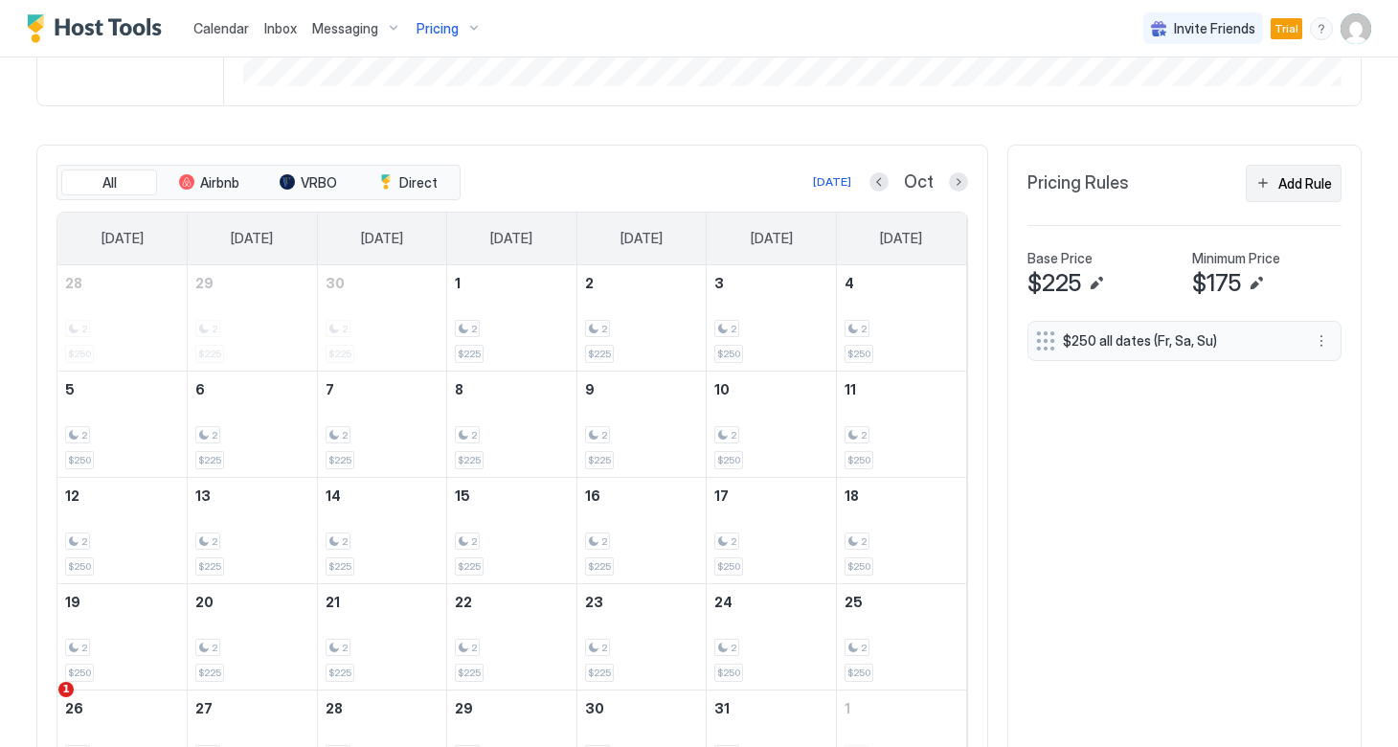
click at [1267, 181] on button "Add Rule" at bounding box center [1293, 183] width 96 height 37
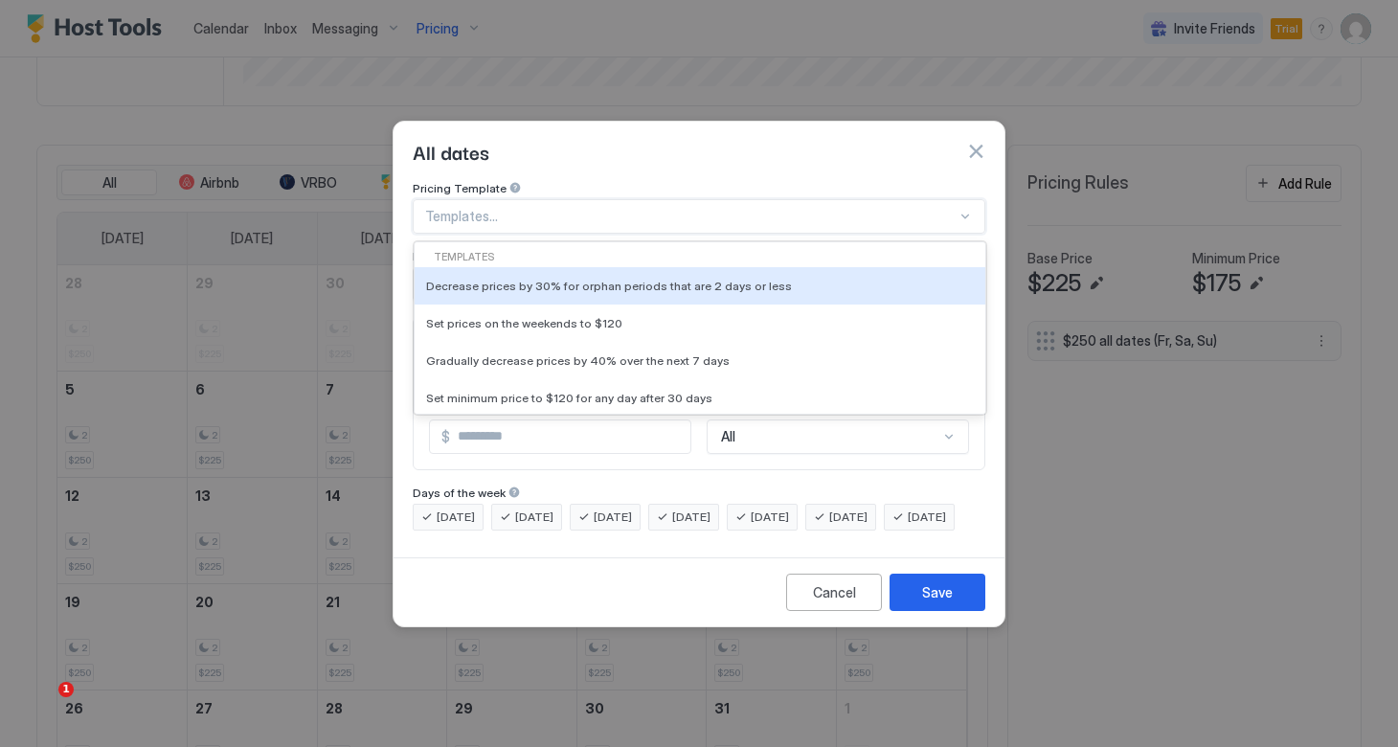
click at [607, 208] on div at bounding box center [690, 216] width 531 height 17
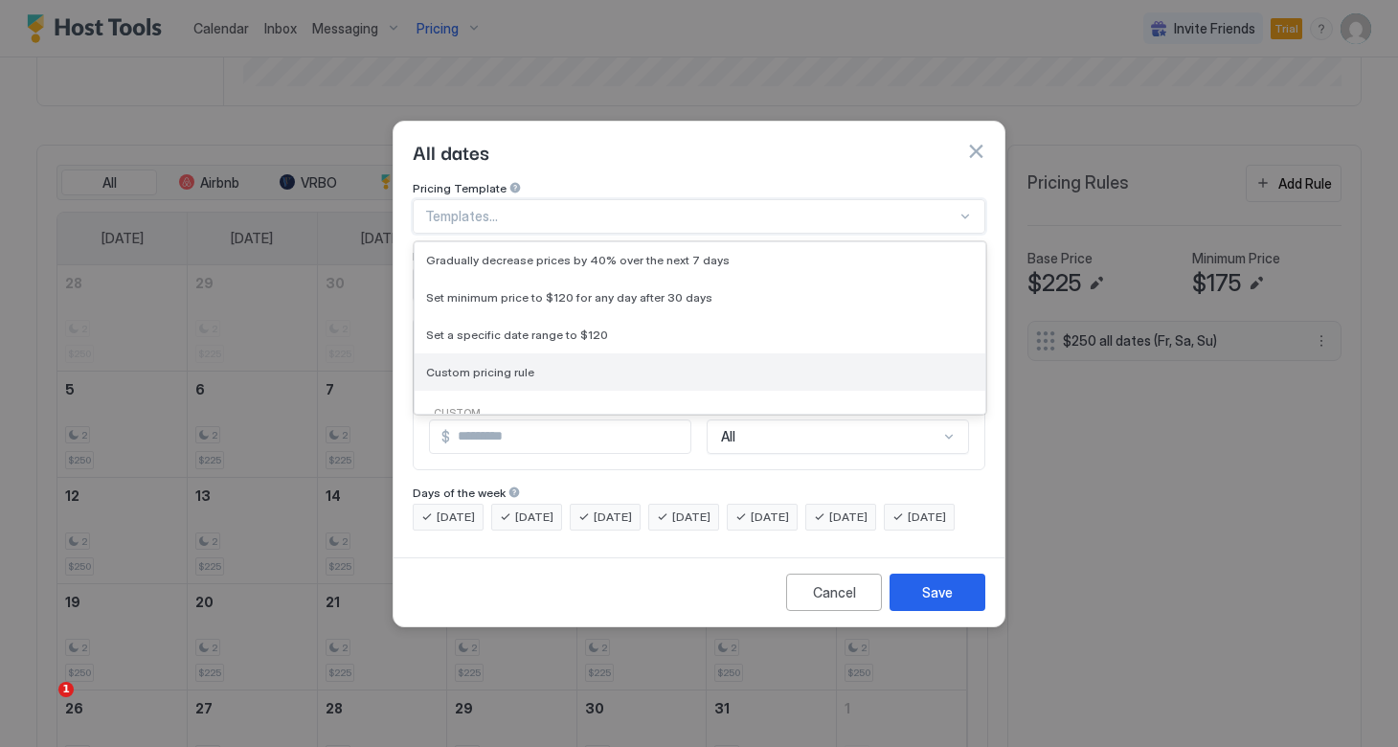
scroll to position [132, 0]
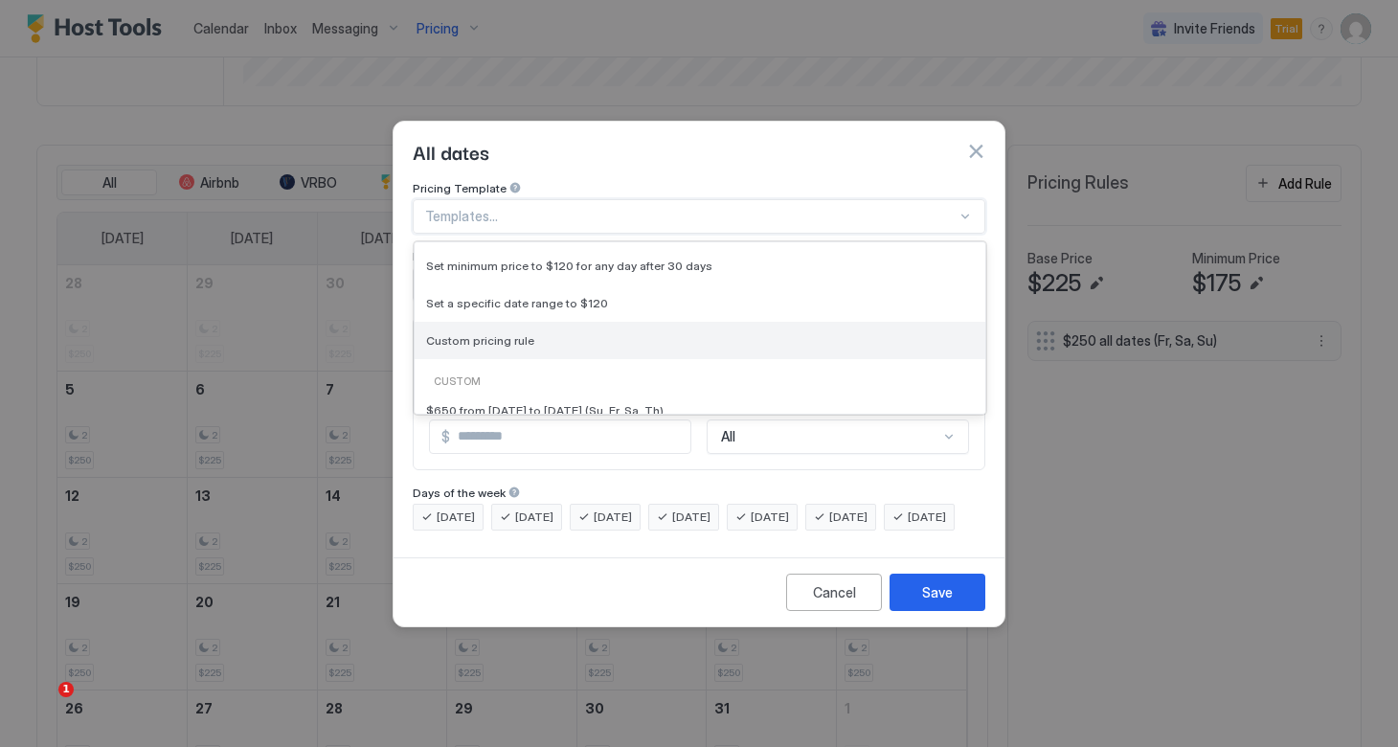
click at [529, 333] on div "Custom pricing rule" at bounding box center [700, 340] width 548 height 14
type input "***"
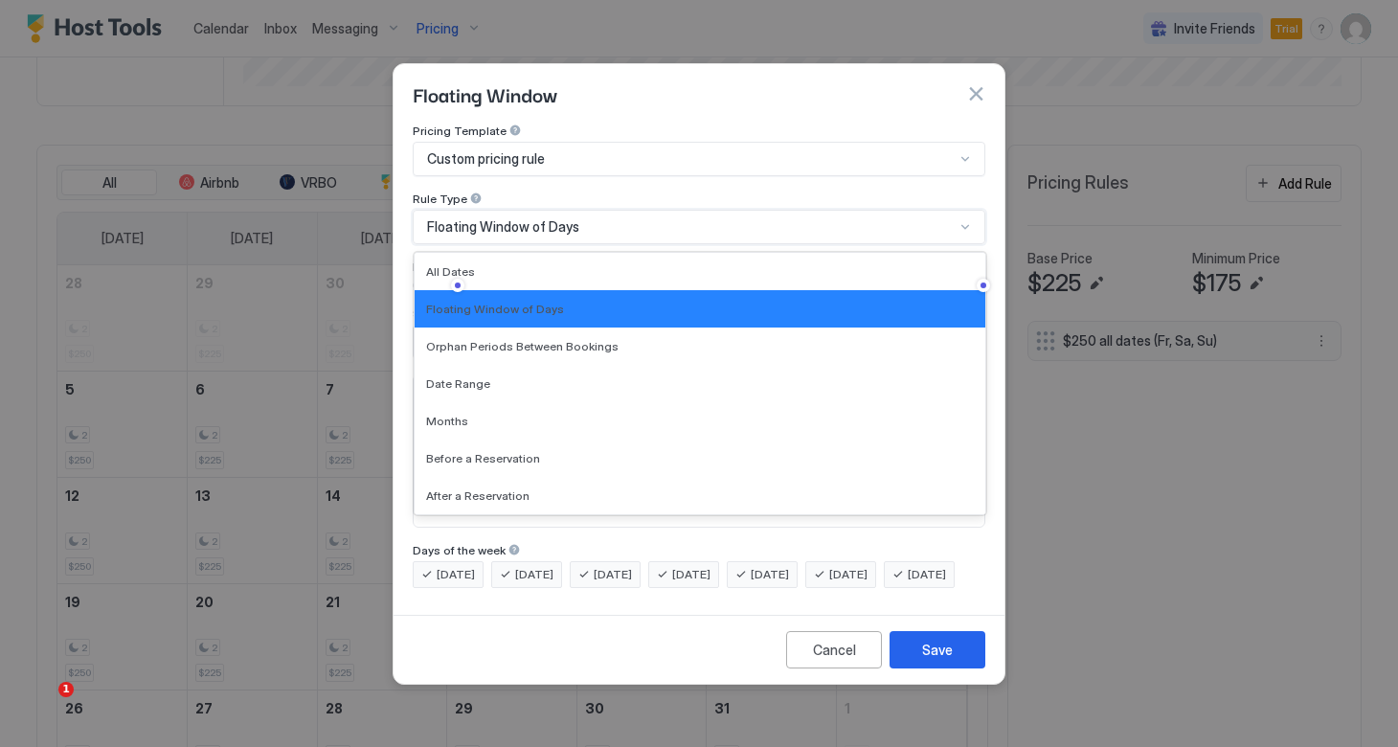
click at [608, 218] on div "Floating Window of Days" at bounding box center [690, 226] width 527 height 17
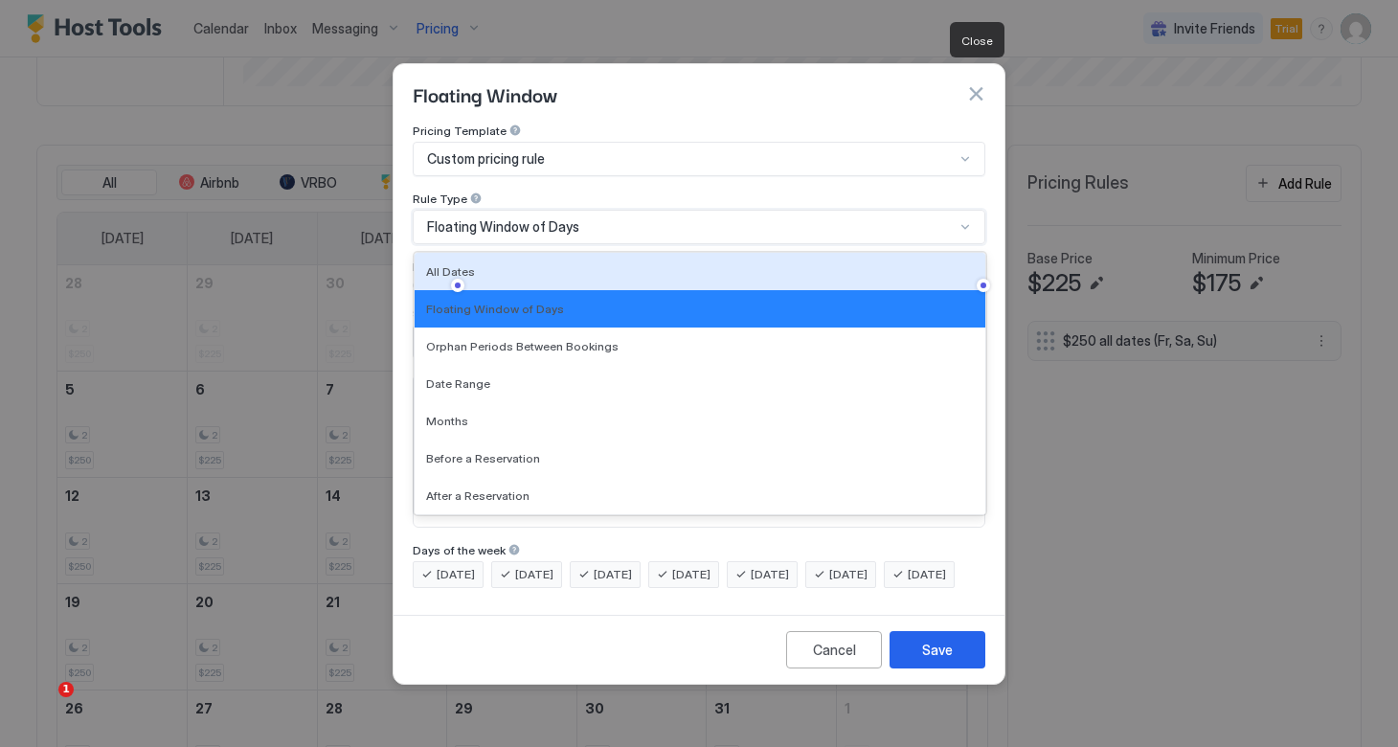
click at [977, 84] on button "button" at bounding box center [975, 93] width 19 height 19
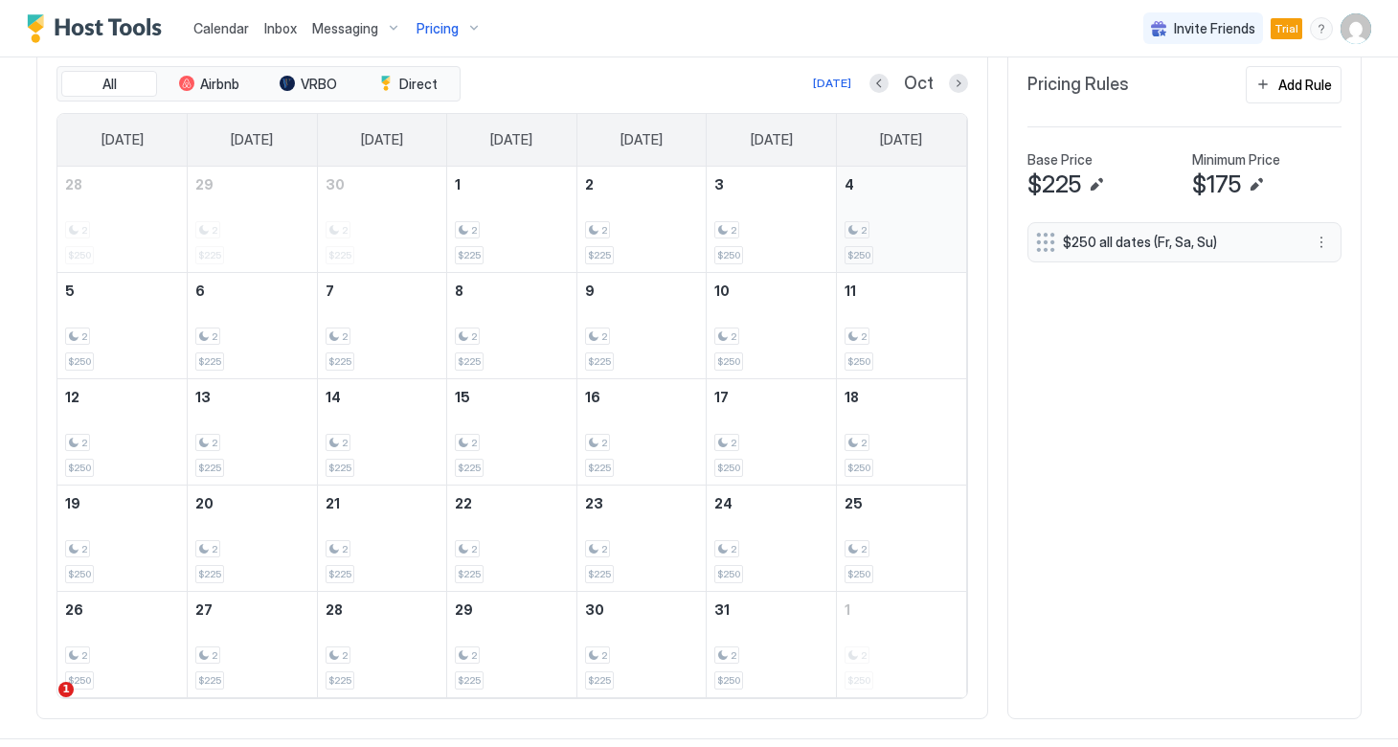
scroll to position [640, 0]
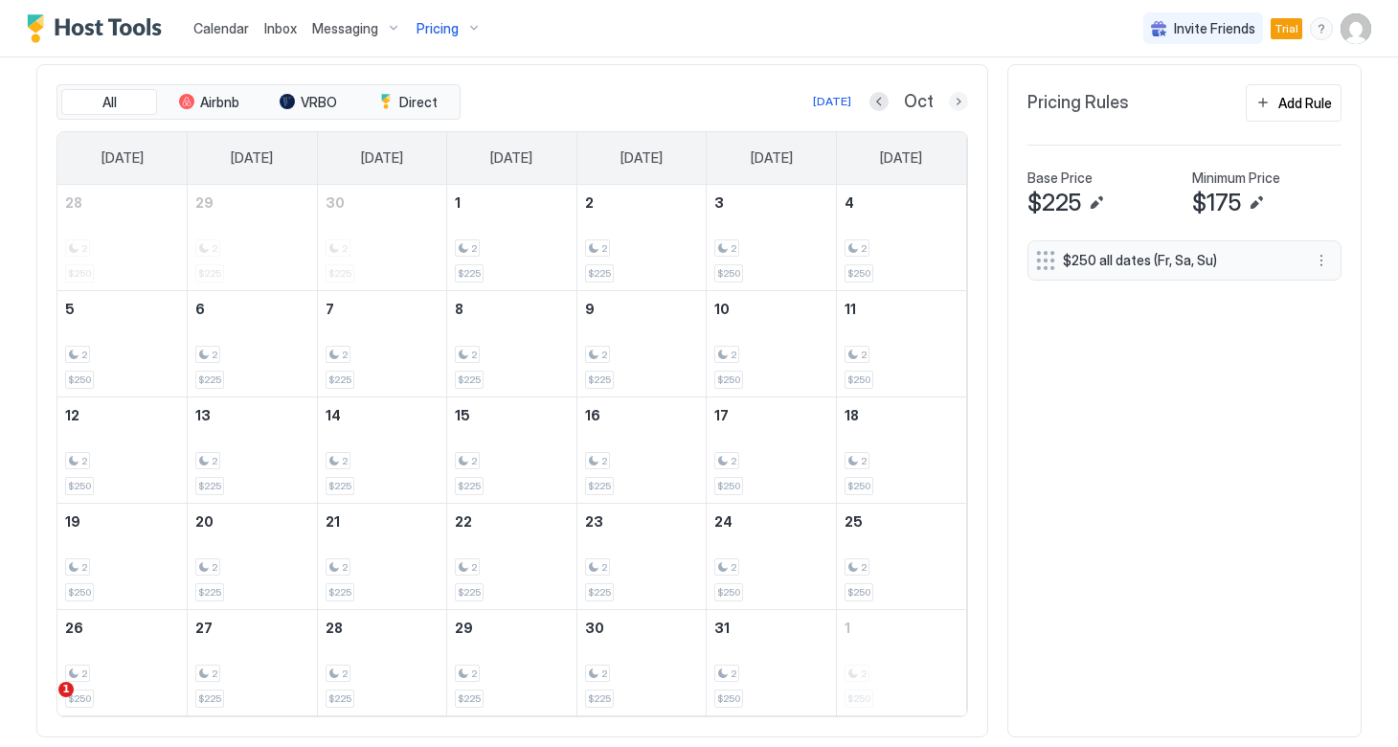
click at [954, 99] on button "Next month" at bounding box center [958, 101] width 19 height 19
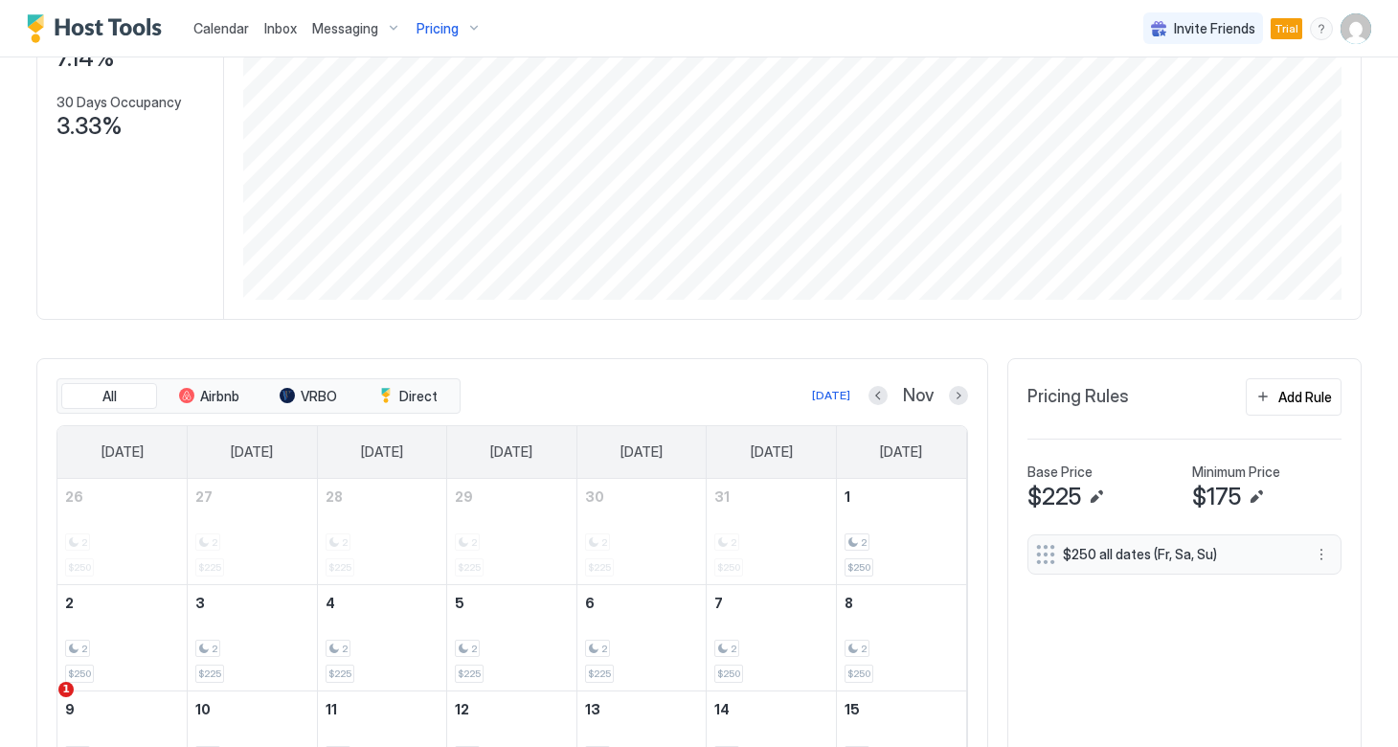
scroll to position [341, 0]
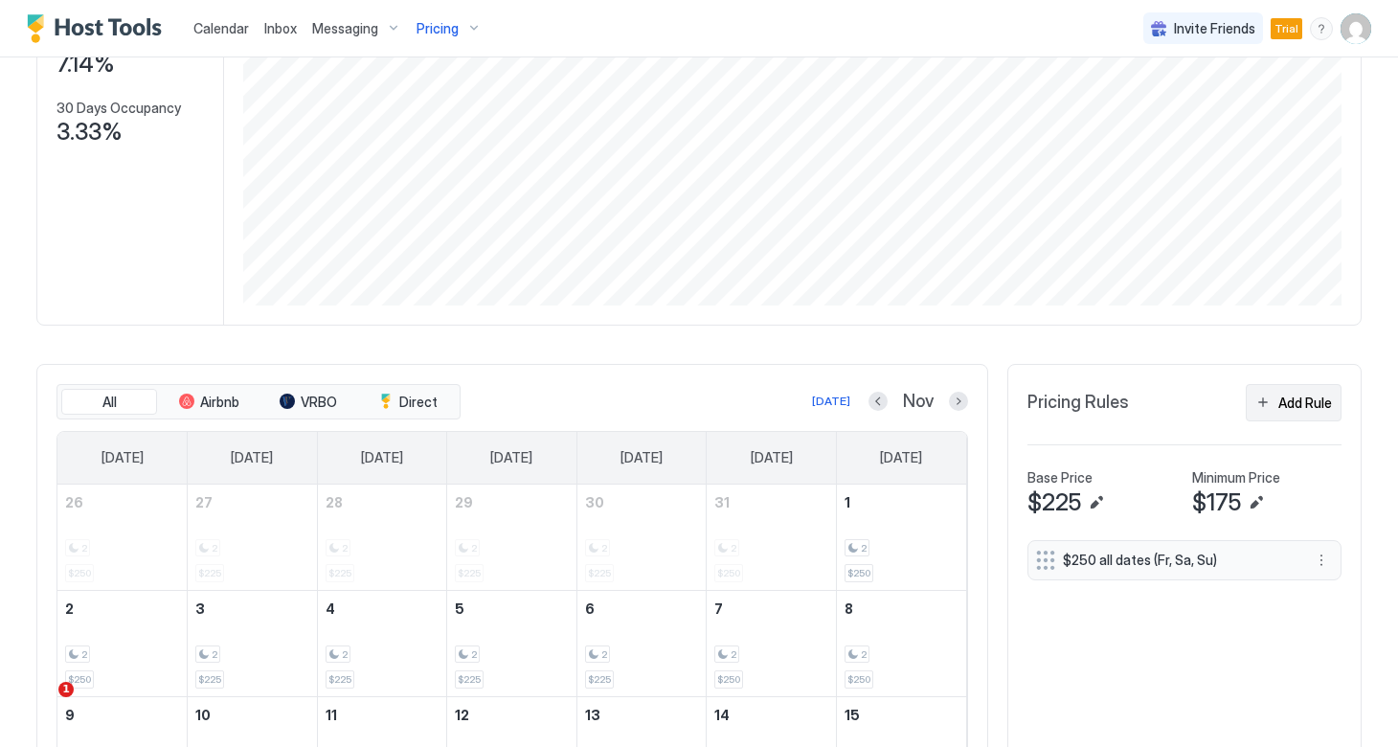
click at [1292, 401] on div "Add Rule" at bounding box center [1305, 402] width 54 height 20
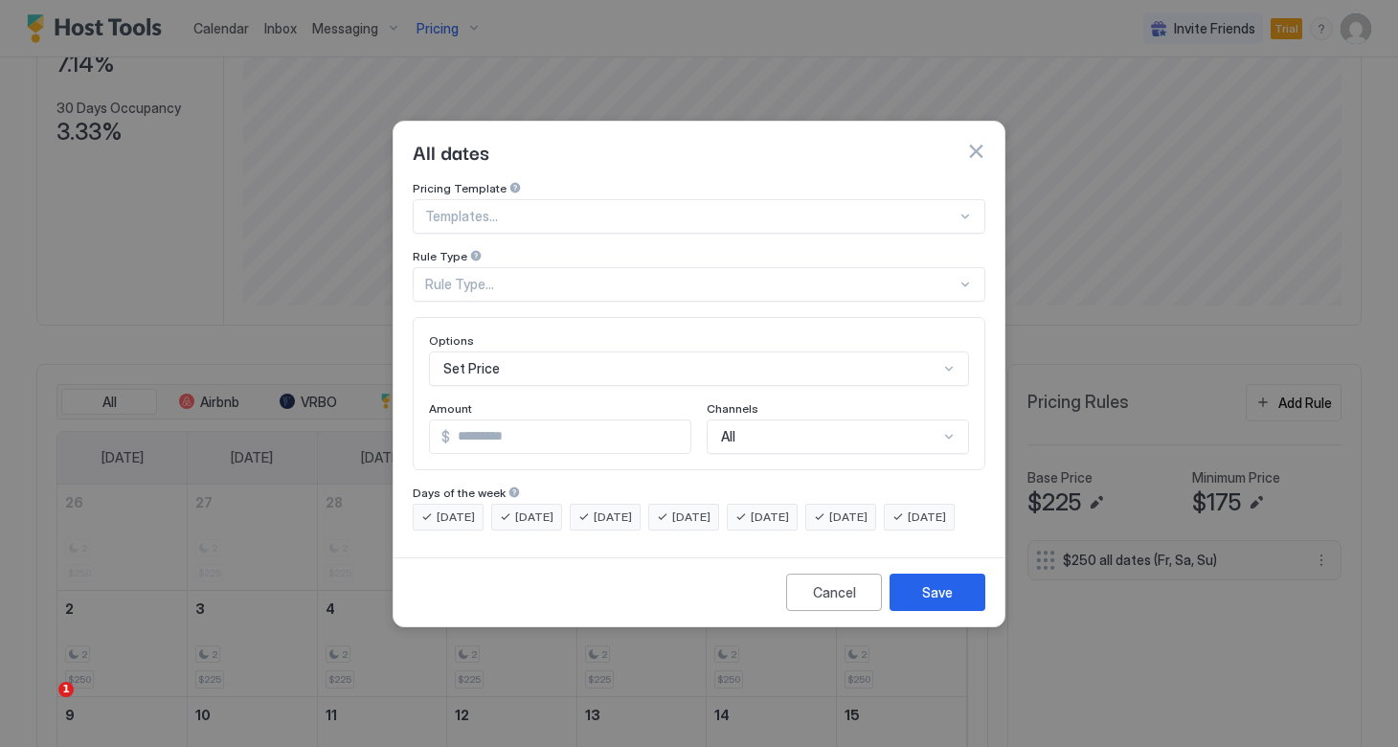
click at [894, 208] on div at bounding box center [690, 216] width 531 height 17
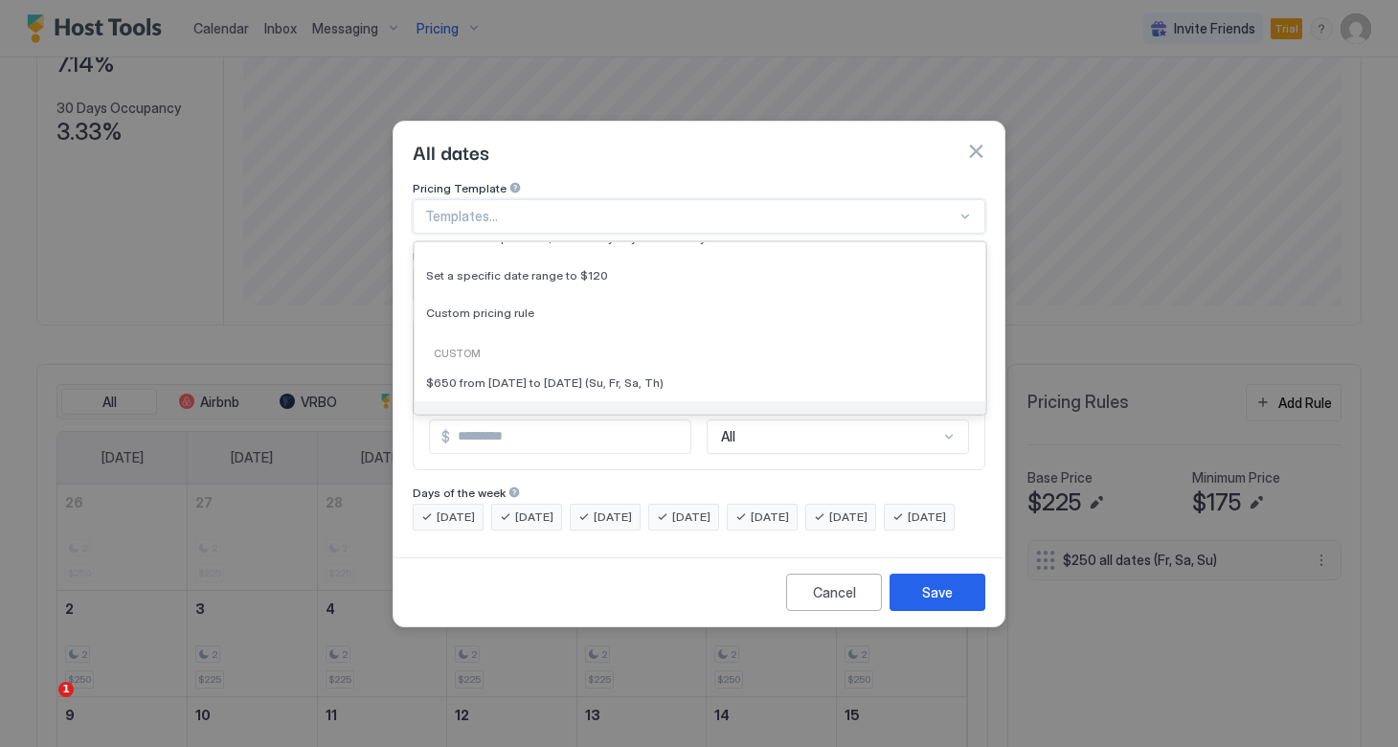
scroll to position [155, 0]
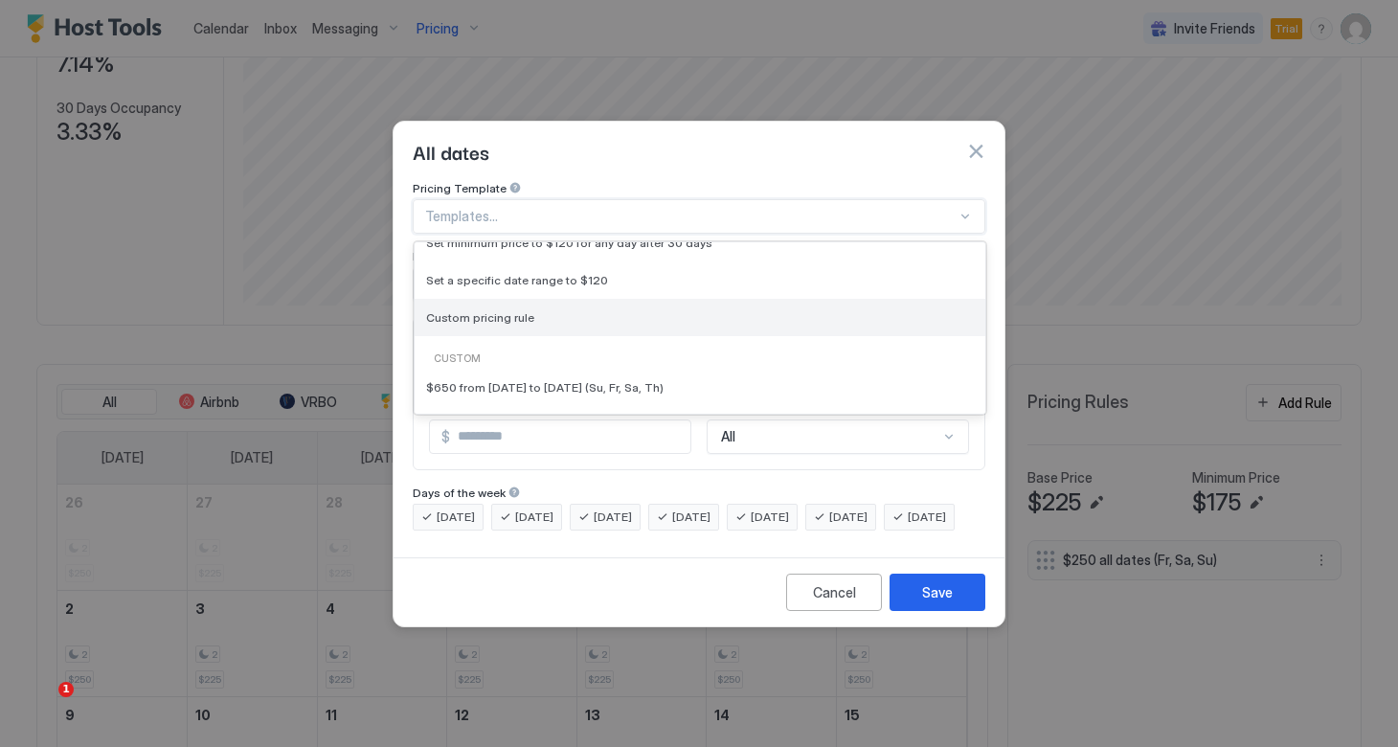
click at [552, 310] on div "Custom pricing rule" at bounding box center [700, 317] width 548 height 14
type input "***"
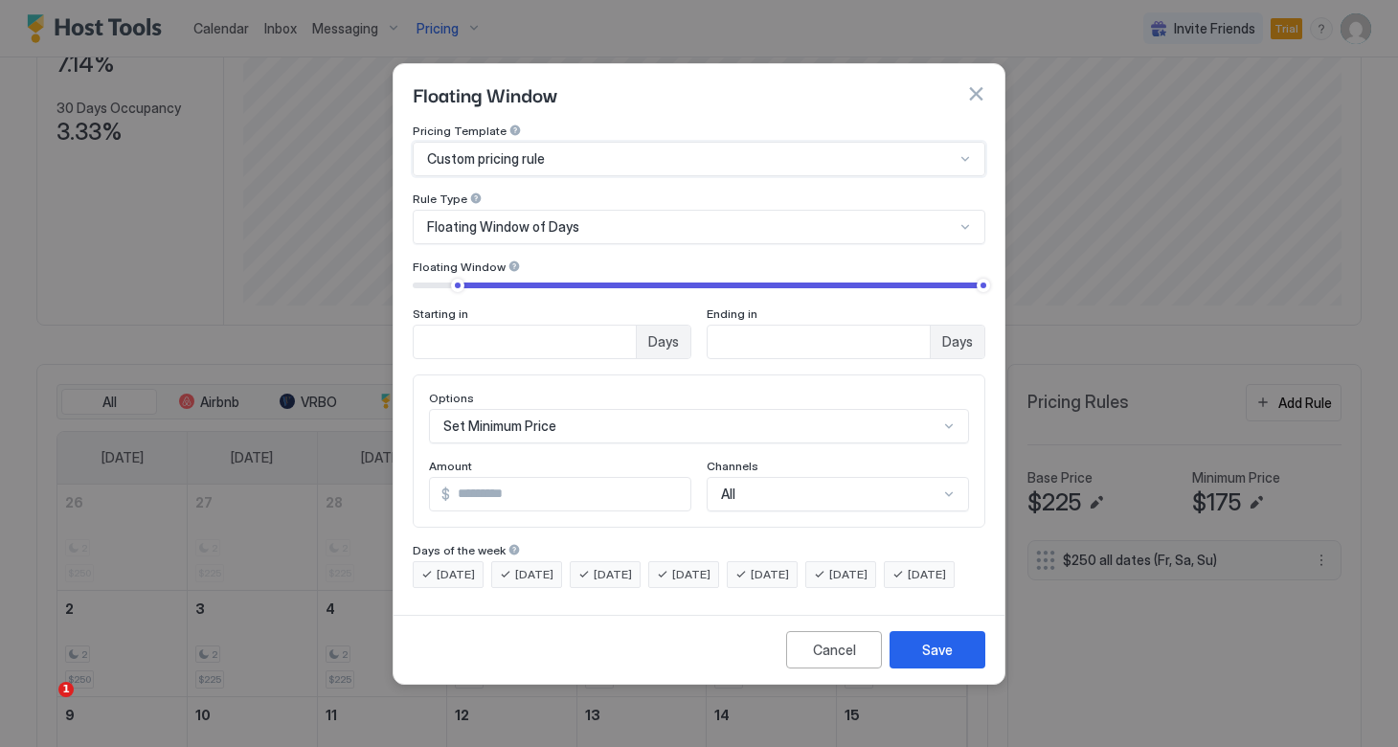
click at [574, 218] on span "Floating Window of Days" at bounding box center [503, 226] width 152 height 17
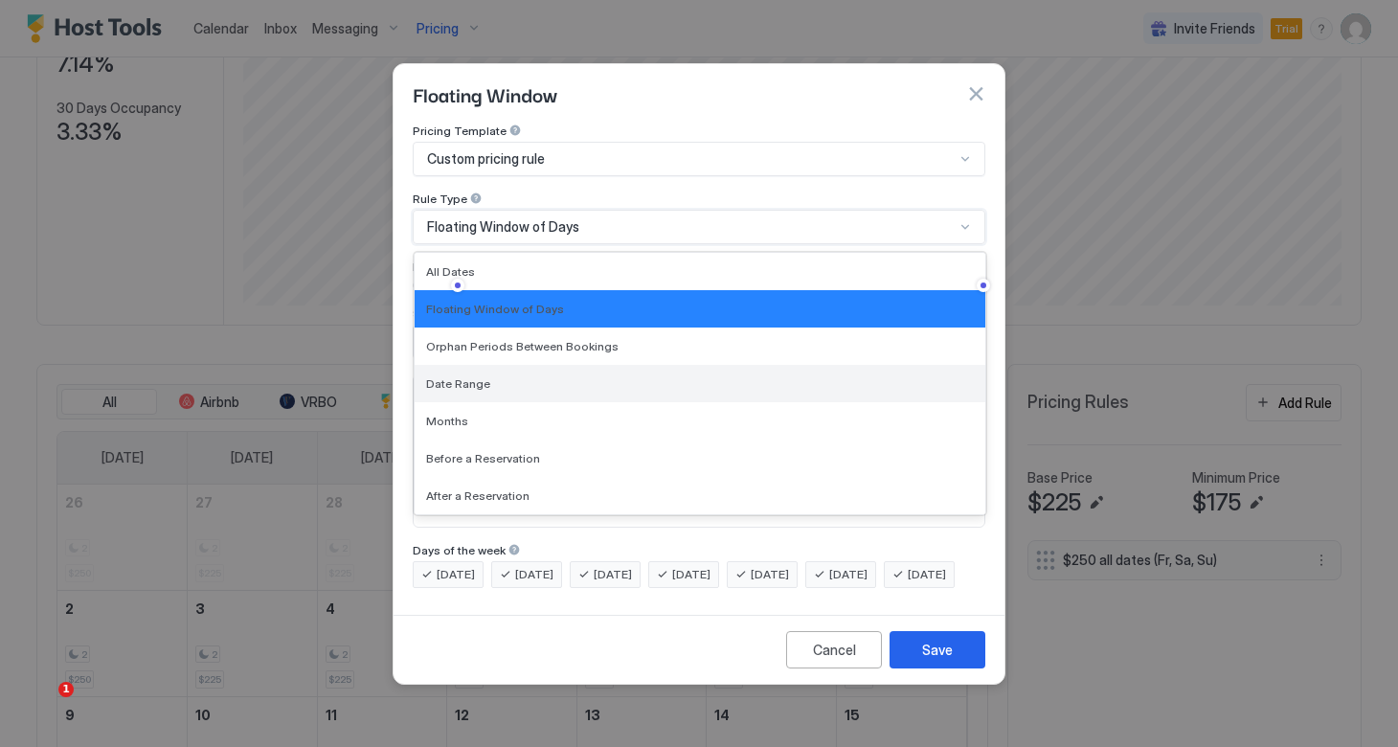
click at [490, 376] on div "Date Range" at bounding box center [700, 383] width 548 height 14
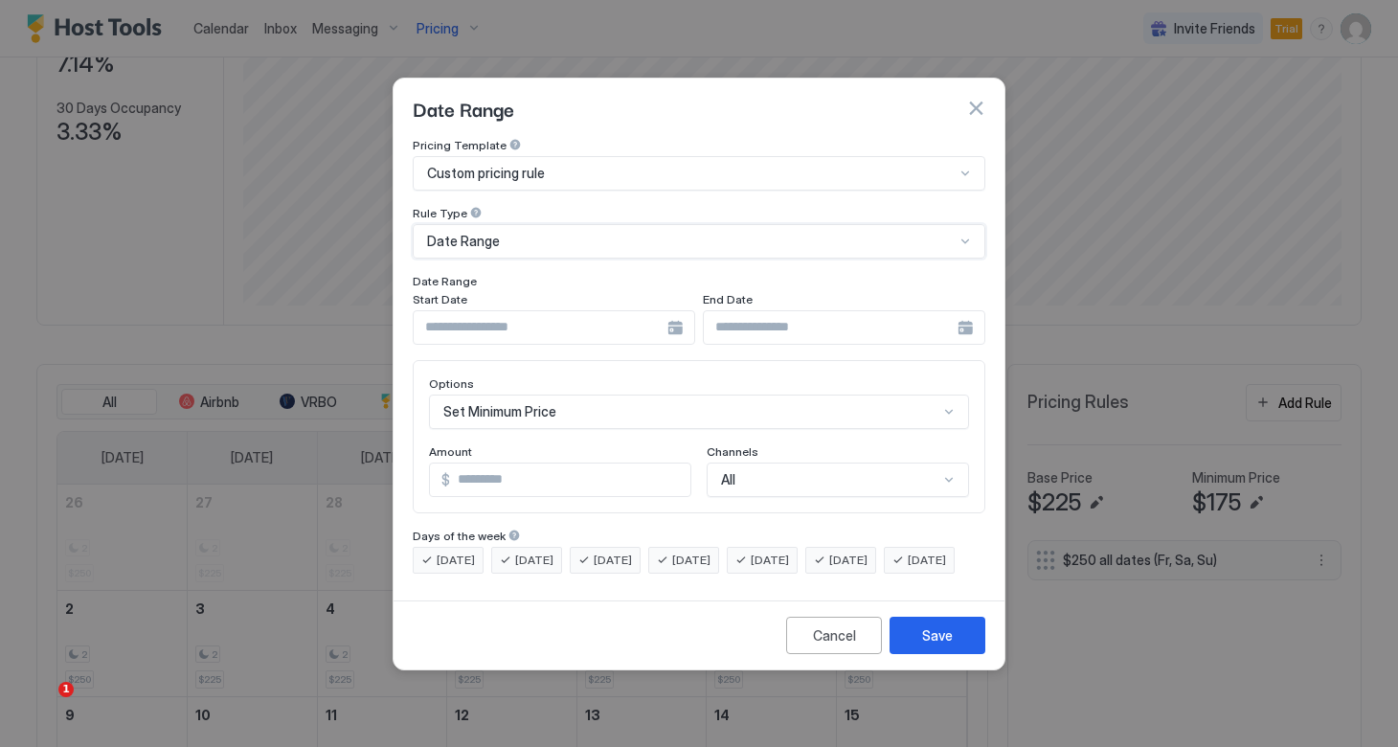
click at [674, 312] on div at bounding box center [554, 327] width 282 height 34
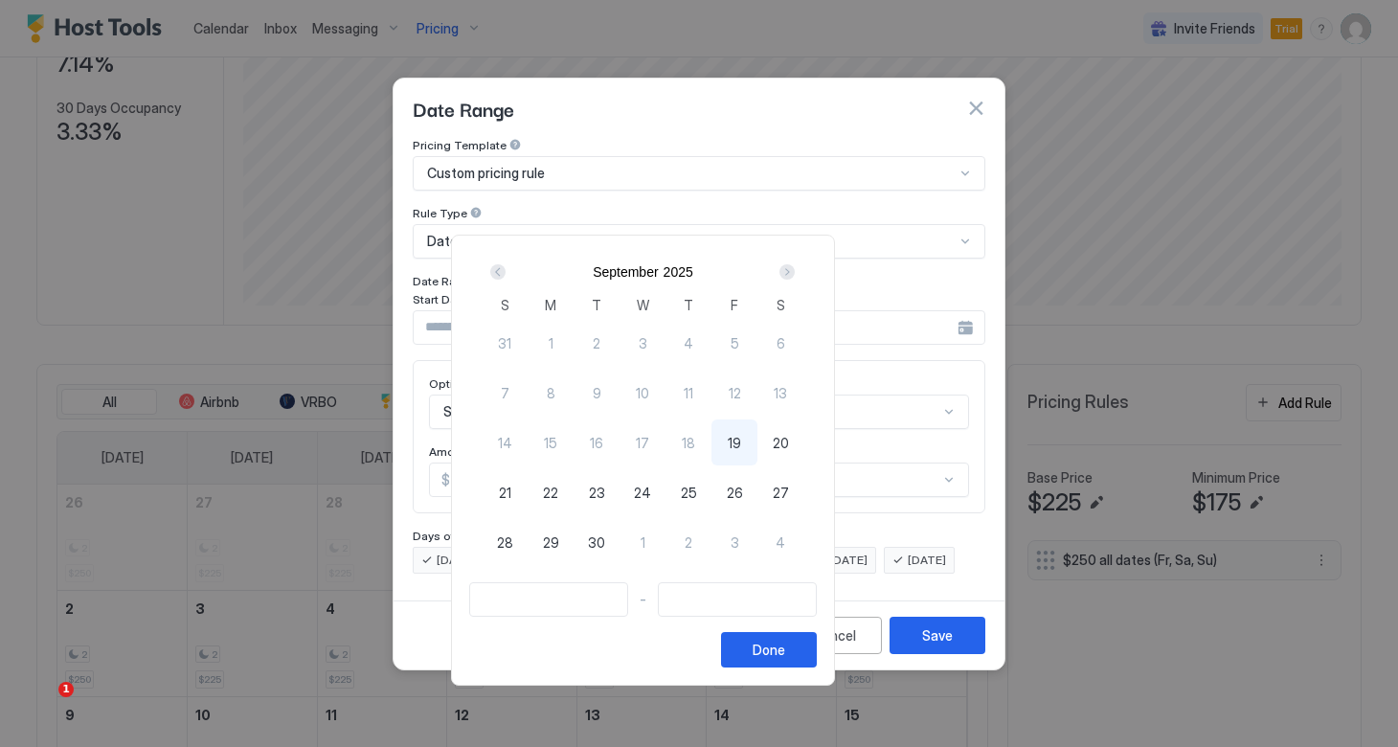
click at [794, 278] on div "Next" at bounding box center [786, 271] width 15 height 15
click at [794, 268] on div "Next" at bounding box center [786, 271] width 15 height 15
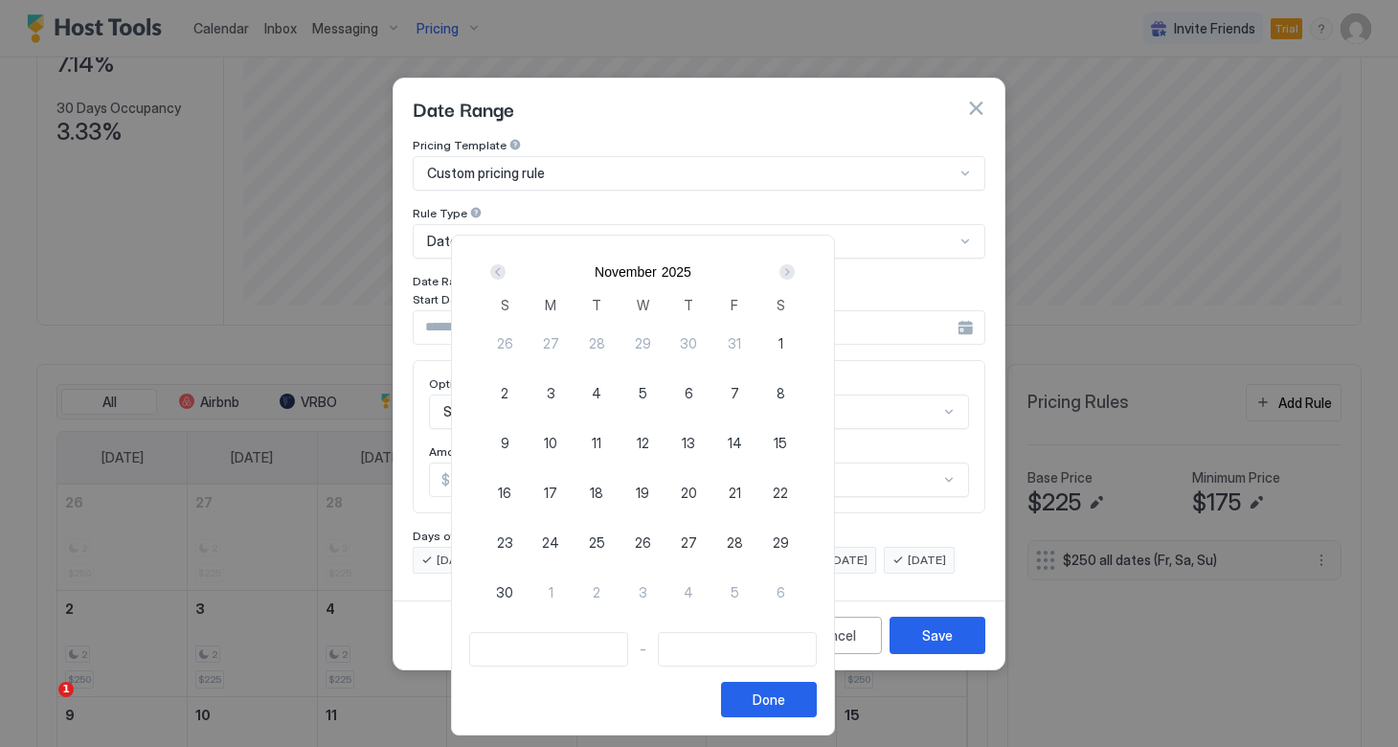
click at [651, 546] on span "26" at bounding box center [643, 542] width 16 height 20
type input "**********"
click at [789, 549] on span "29" at bounding box center [780, 542] width 16 height 20
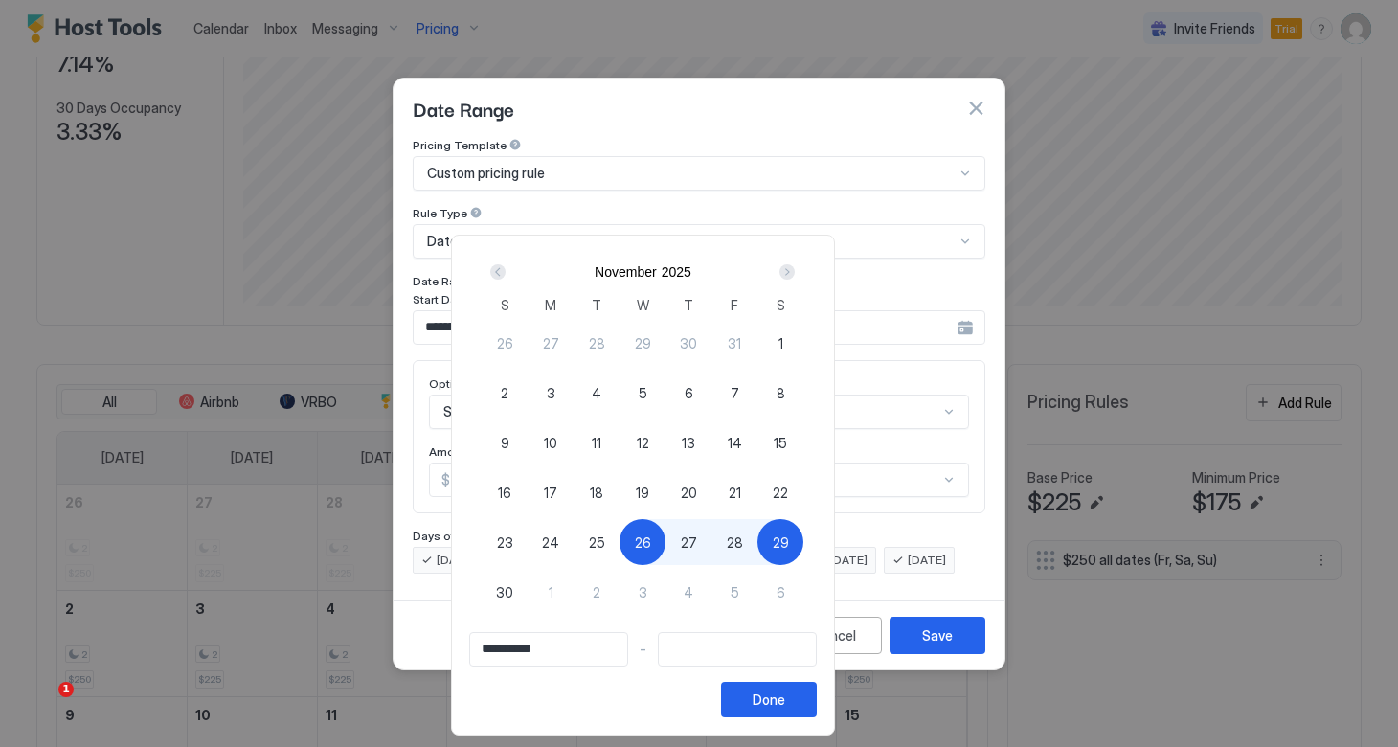
type input "**********"
click at [816, 700] on button "Done" at bounding box center [769, 699] width 96 height 35
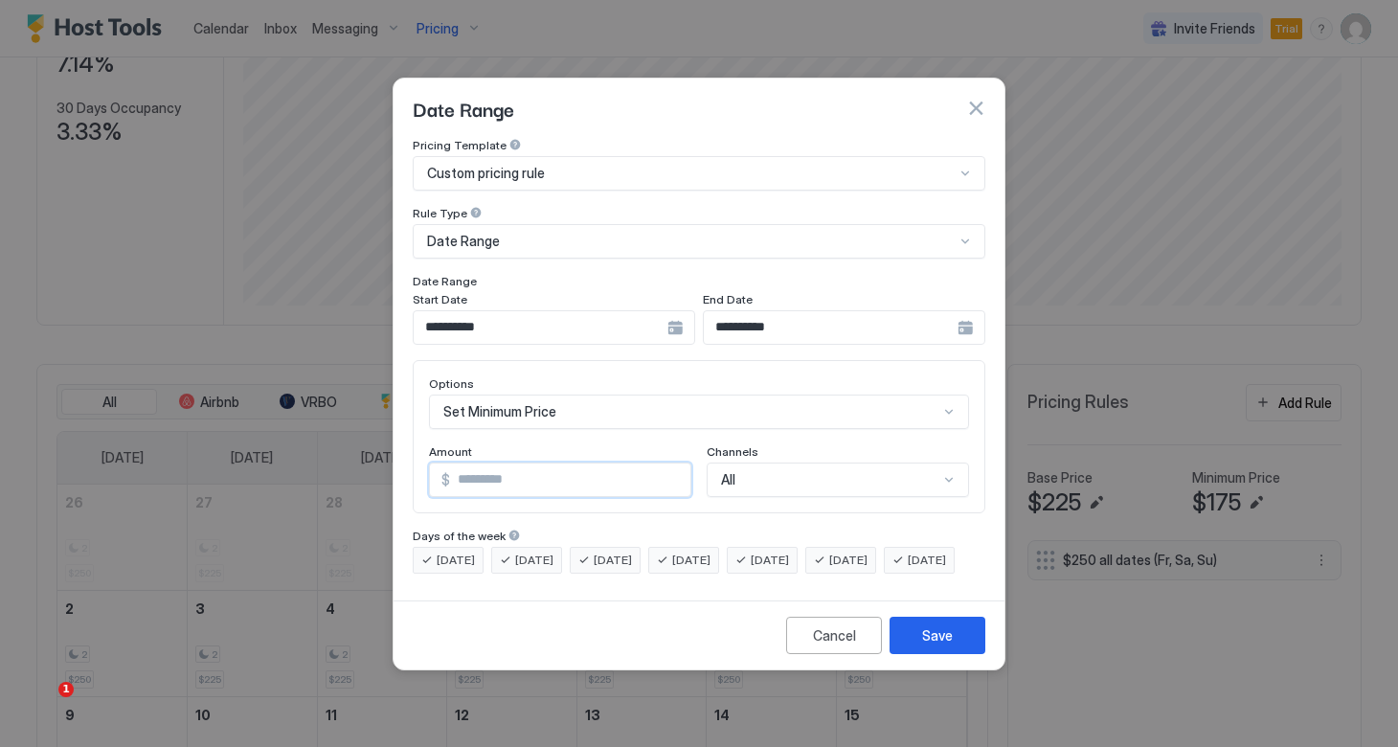
drag, startPoint x: 523, startPoint y: 462, endPoint x: 434, endPoint y: 461, distance: 89.0
click at [433, 462] on div "$ ***" at bounding box center [560, 479] width 262 height 34
type input "*"
type input "***"
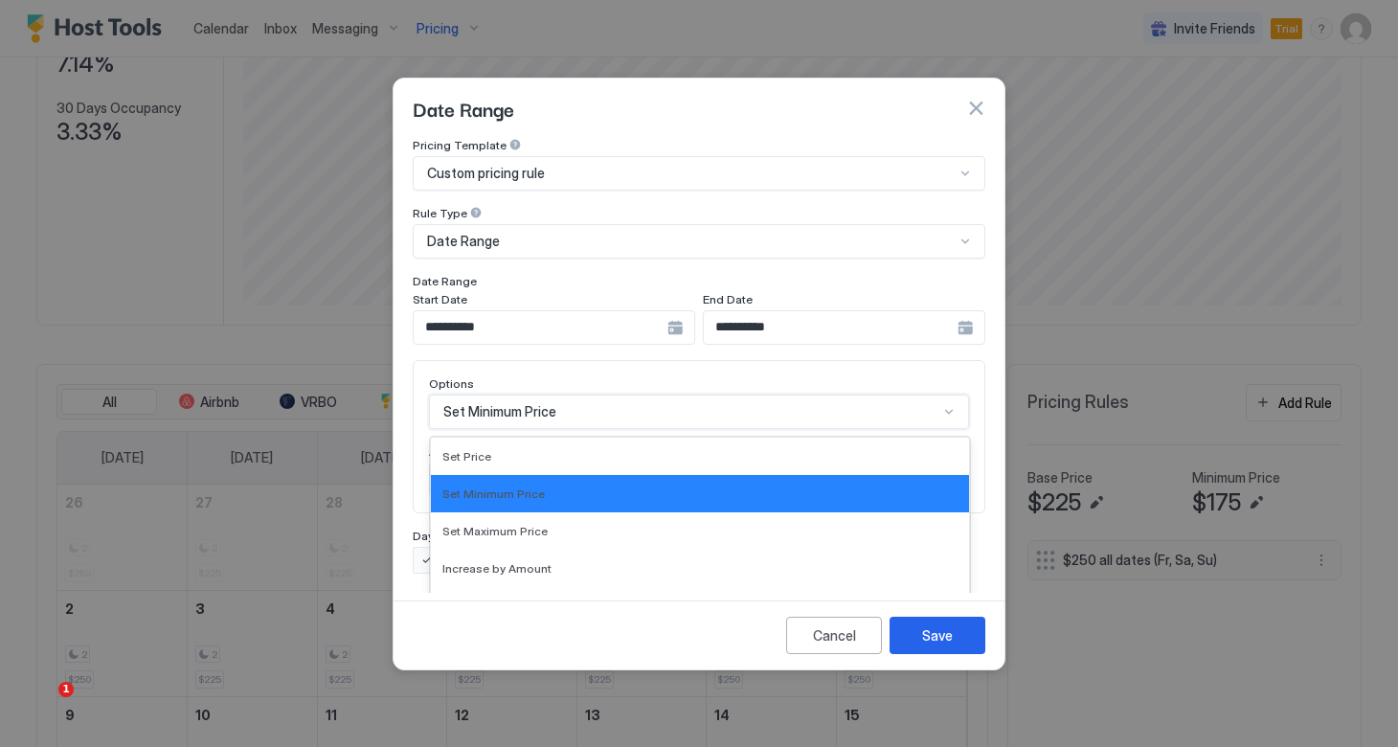
click at [835, 395] on div "Set Minimum Price selected, 2 of 17. 17 results available. Use Up and Down to c…" at bounding box center [699, 411] width 540 height 34
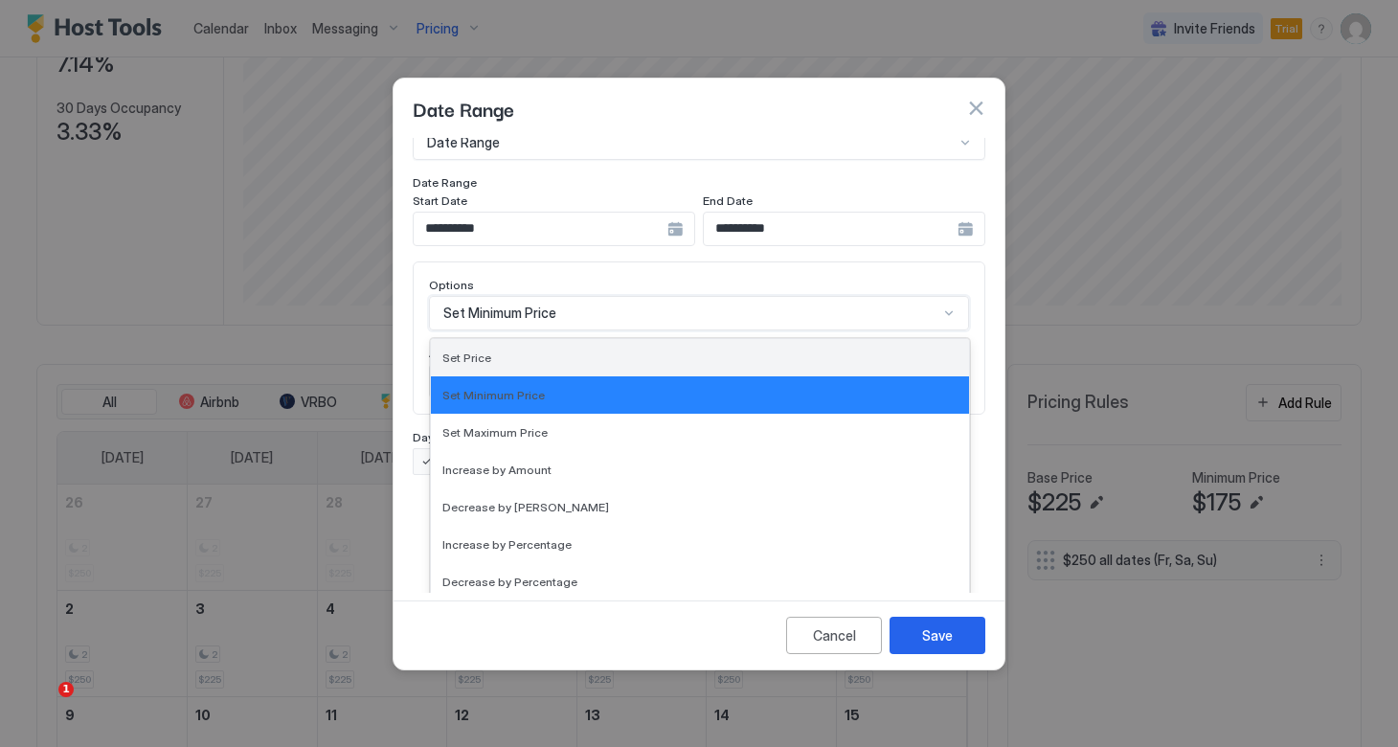
click at [740, 350] on div "Set Price" at bounding box center [699, 357] width 515 height 14
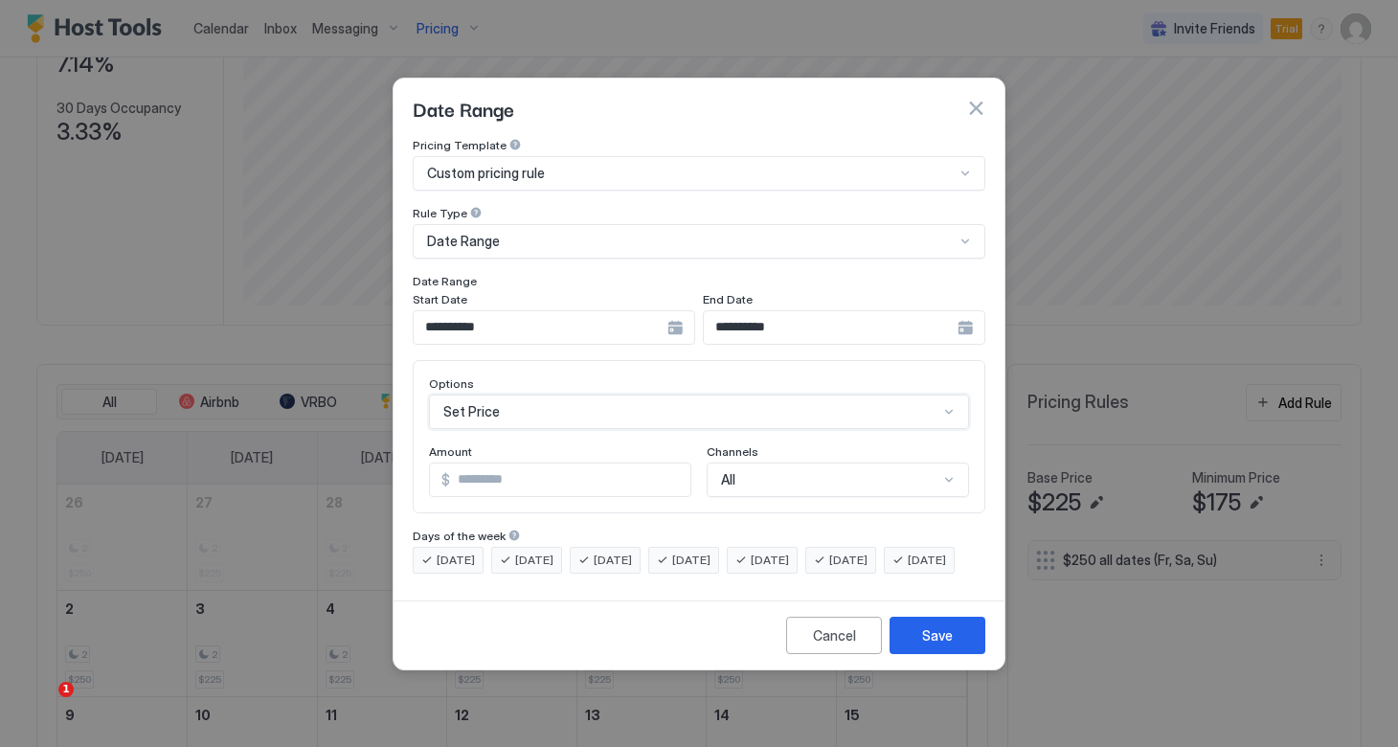
scroll to position [0, 0]
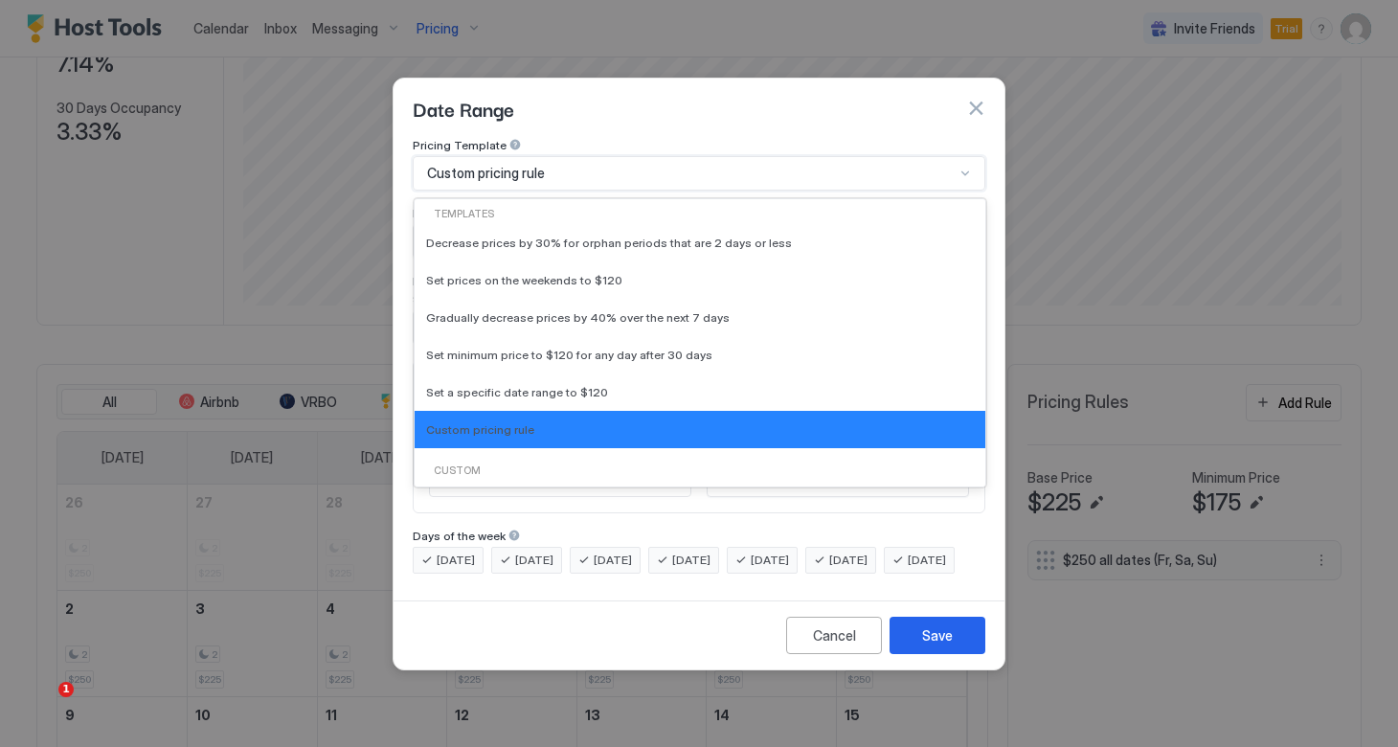
click at [570, 165] on div "Custom pricing rule" at bounding box center [690, 173] width 527 height 17
click at [620, 106] on div "Date Range" at bounding box center [698, 107] width 611 height 59
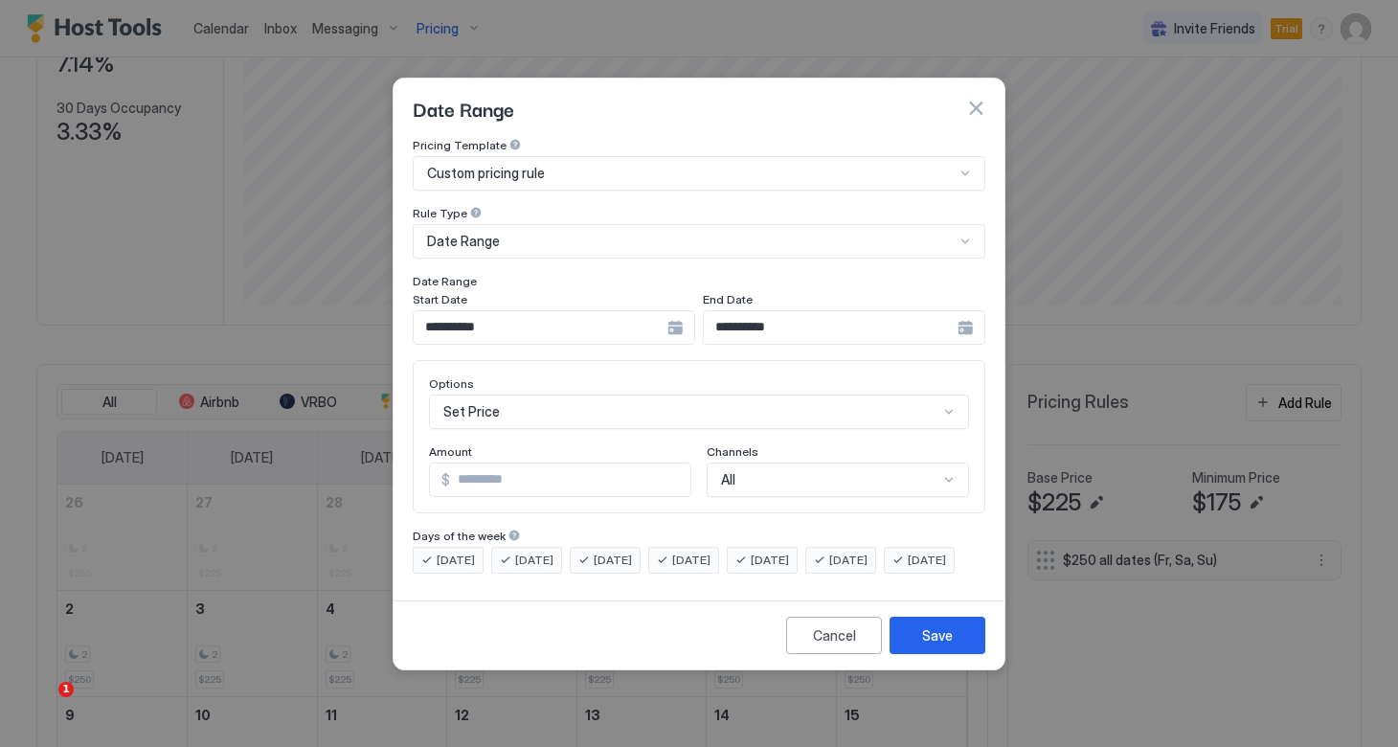
click at [540, 233] on div "Date Range" at bounding box center [690, 241] width 527 height 17
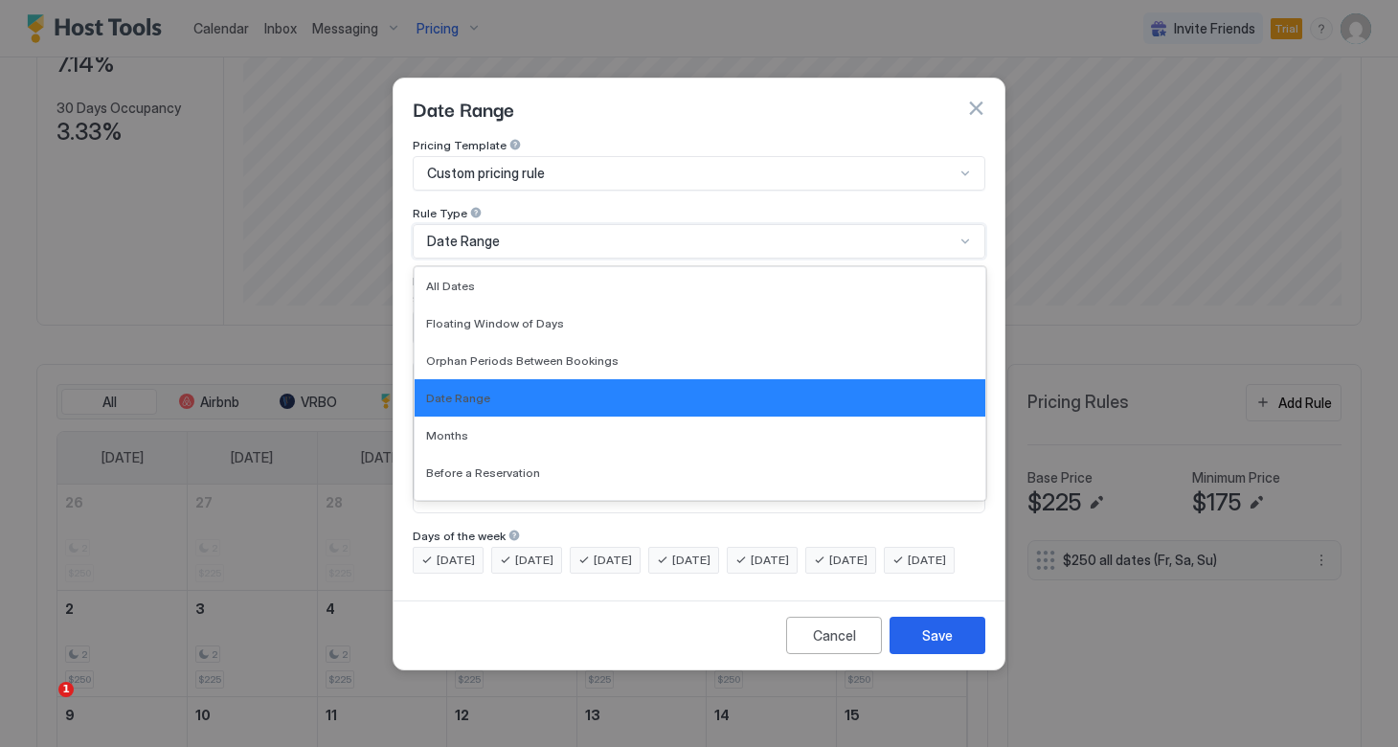
click at [602, 110] on div "Date Range" at bounding box center [698, 107] width 611 height 59
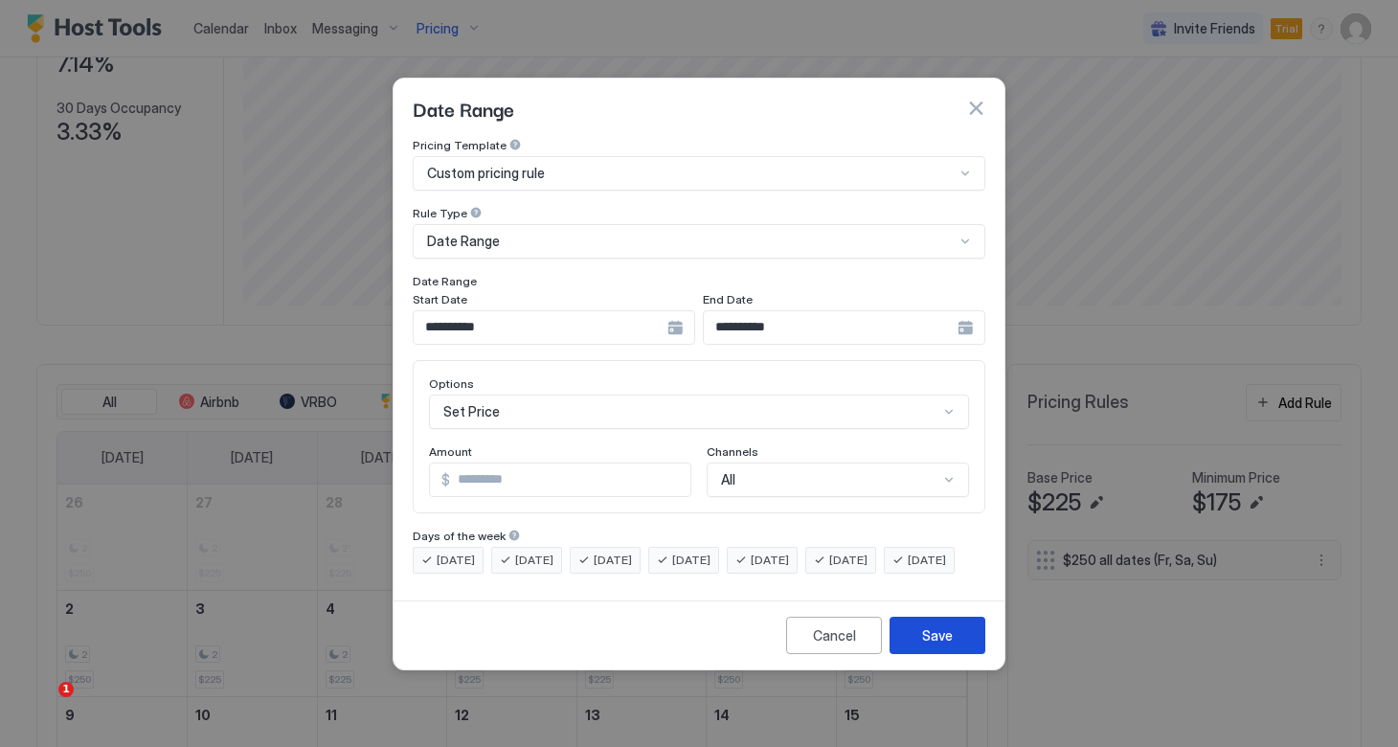
click at [915, 652] on button "Save" at bounding box center [937, 634] width 96 height 37
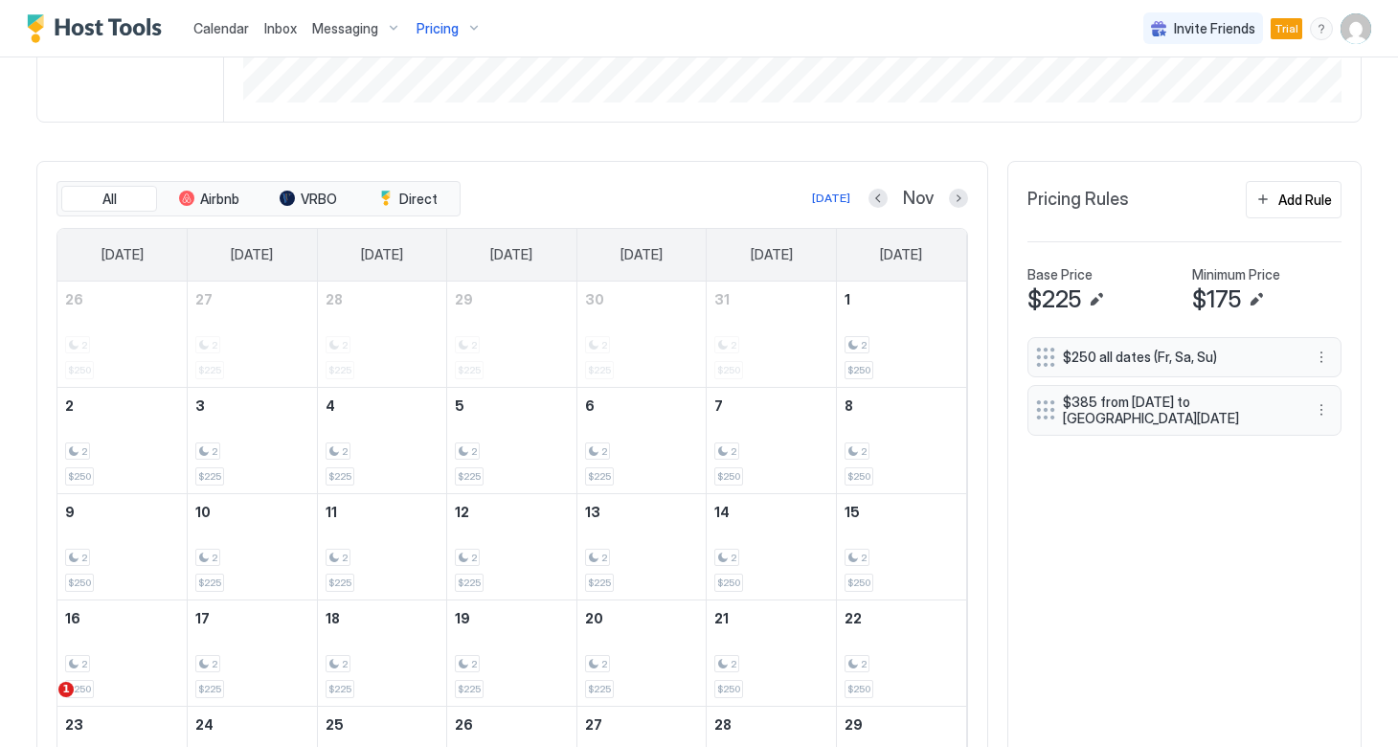
scroll to position [519, 0]
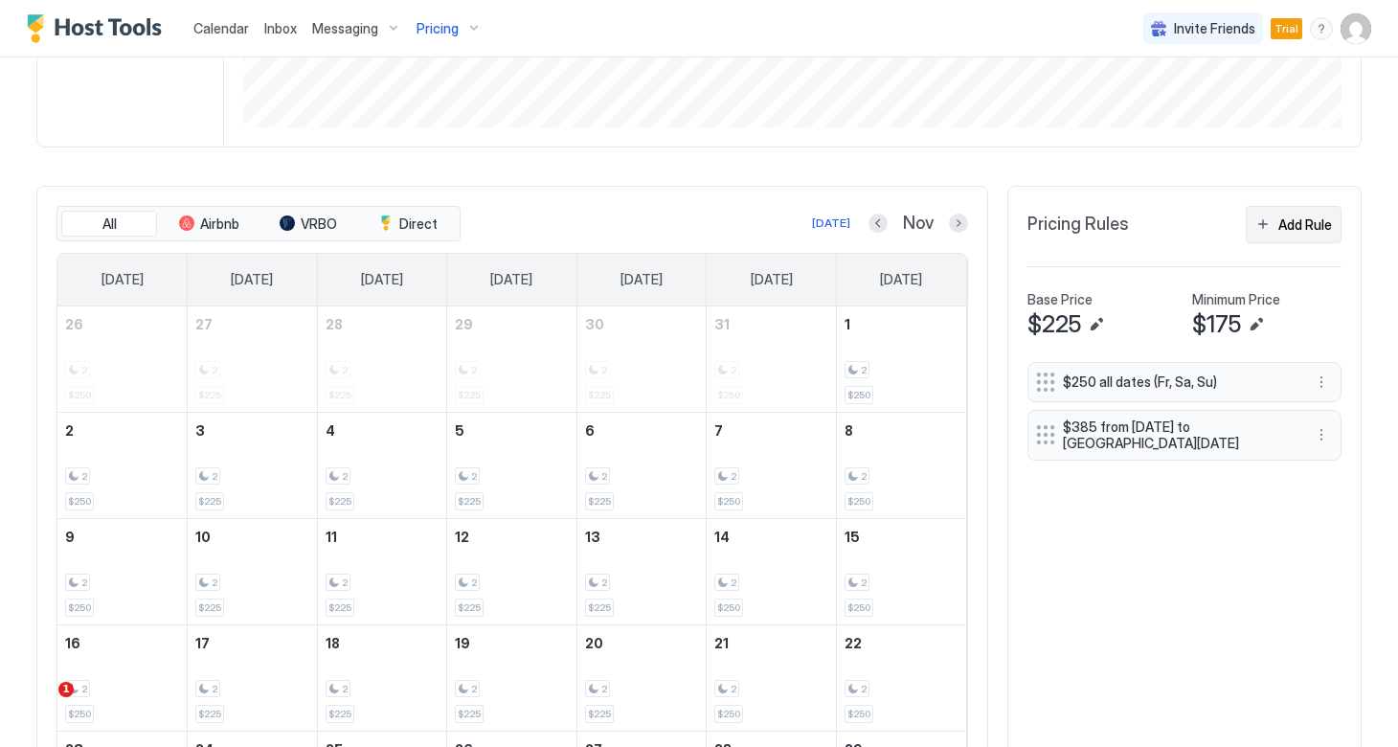
click at [1267, 218] on button "Add Rule" at bounding box center [1293, 224] width 96 height 37
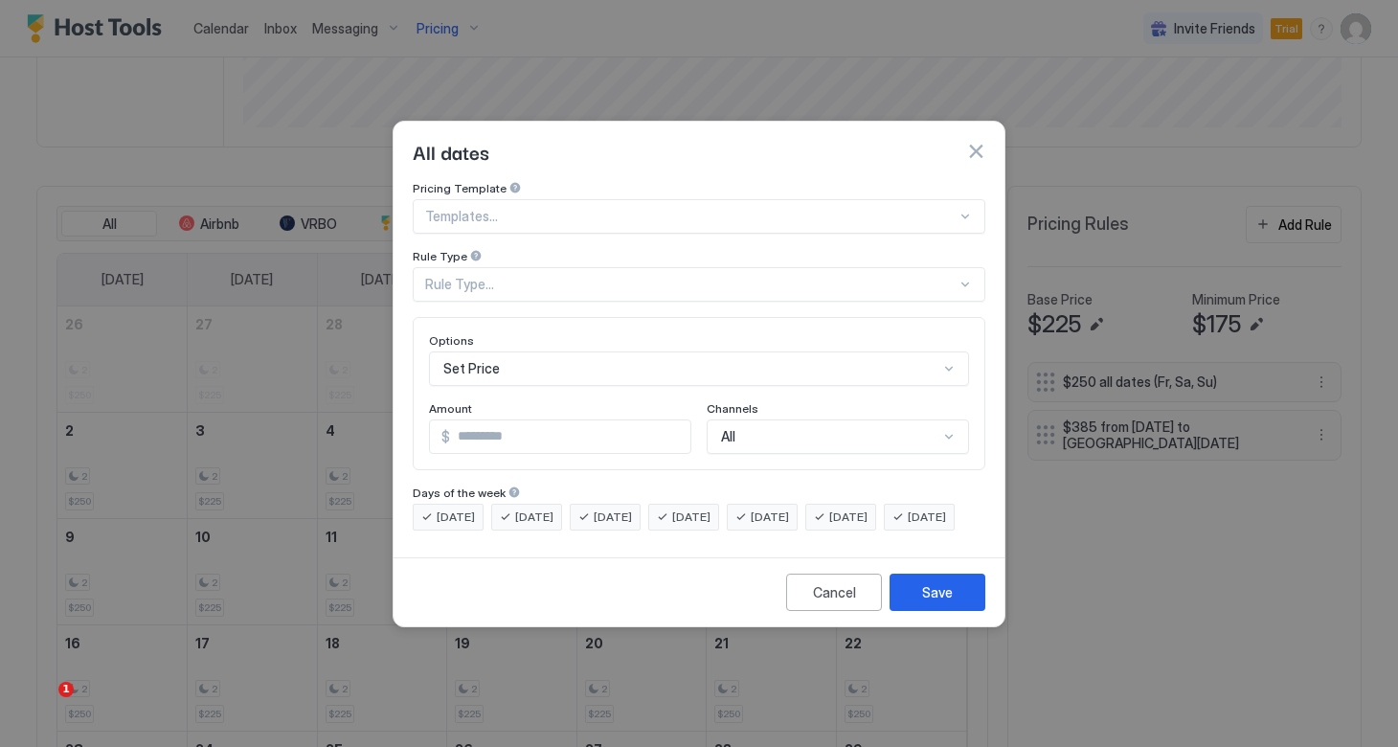
click at [650, 208] on div at bounding box center [690, 216] width 531 height 17
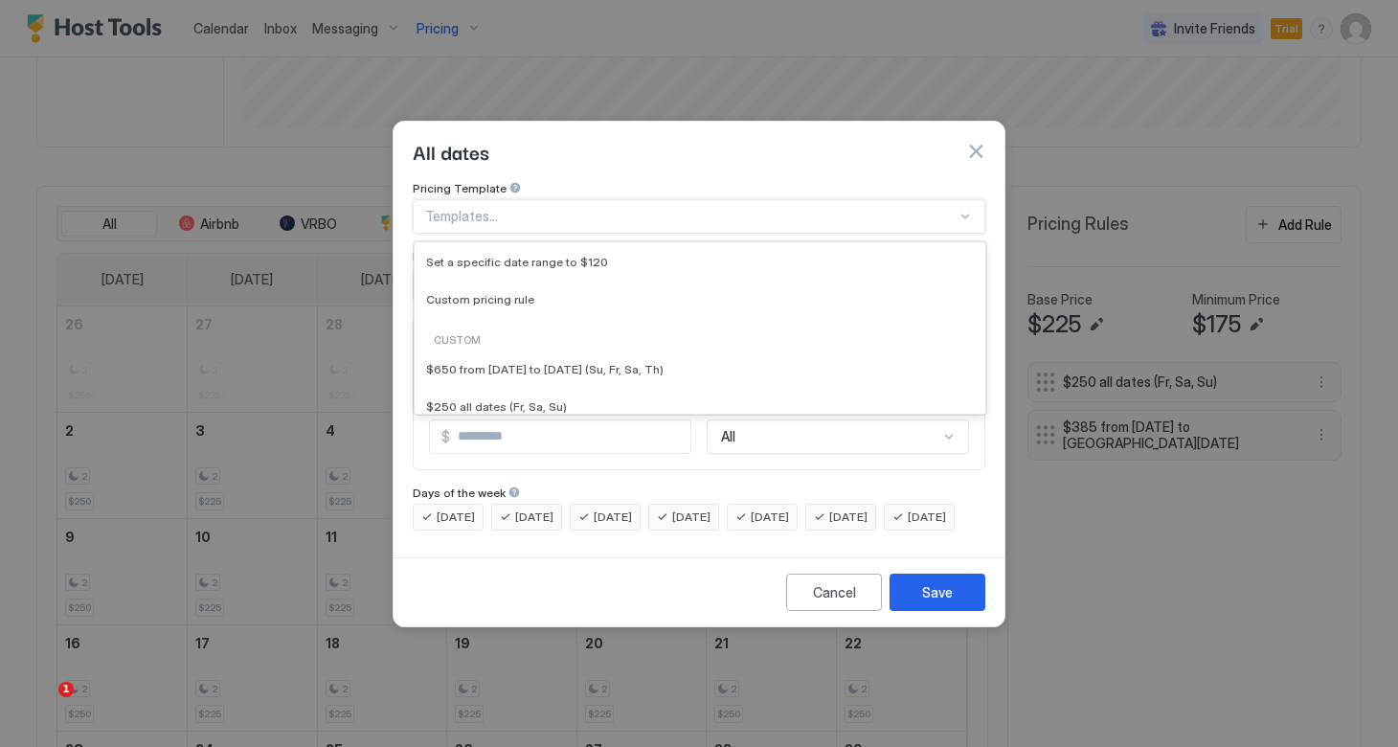
scroll to position [193, 0]
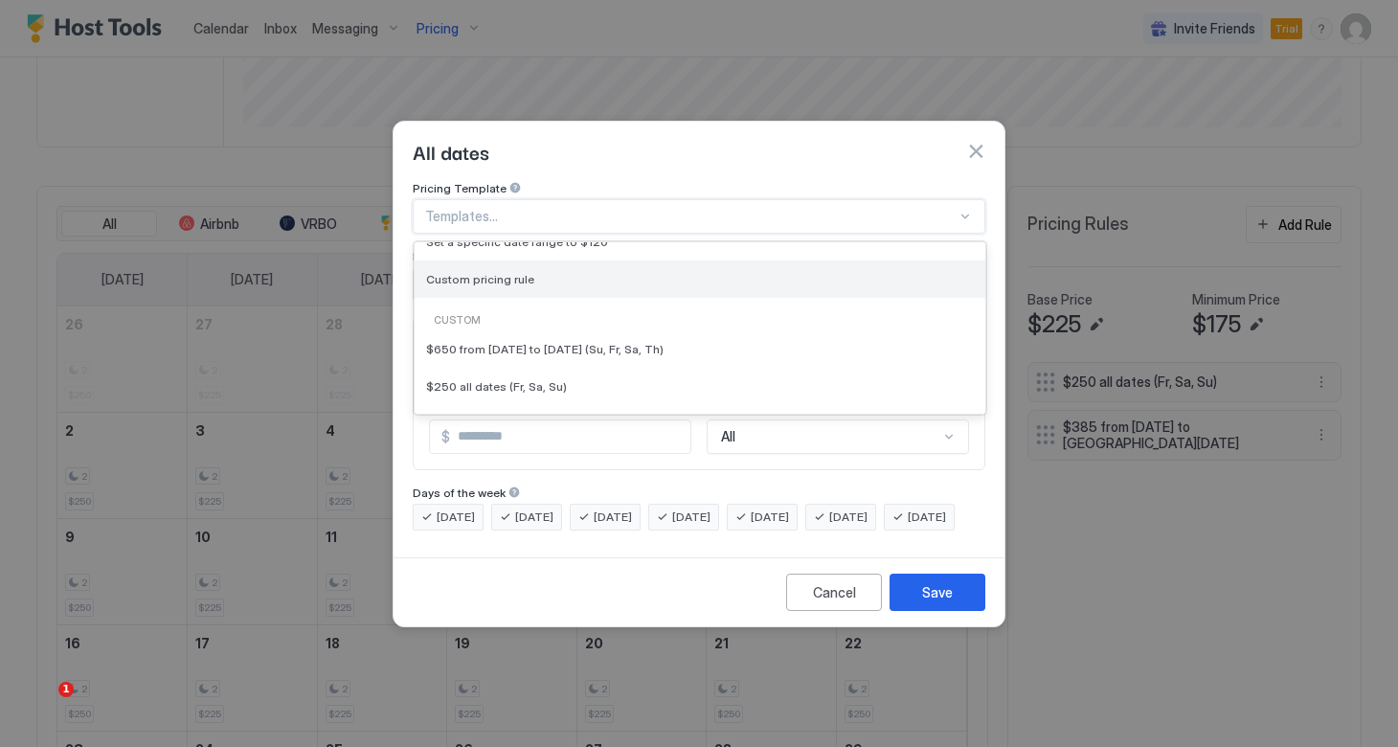
click at [558, 272] on div "Custom pricing rule" at bounding box center [700, 279] width 548 height 14
type input "***"
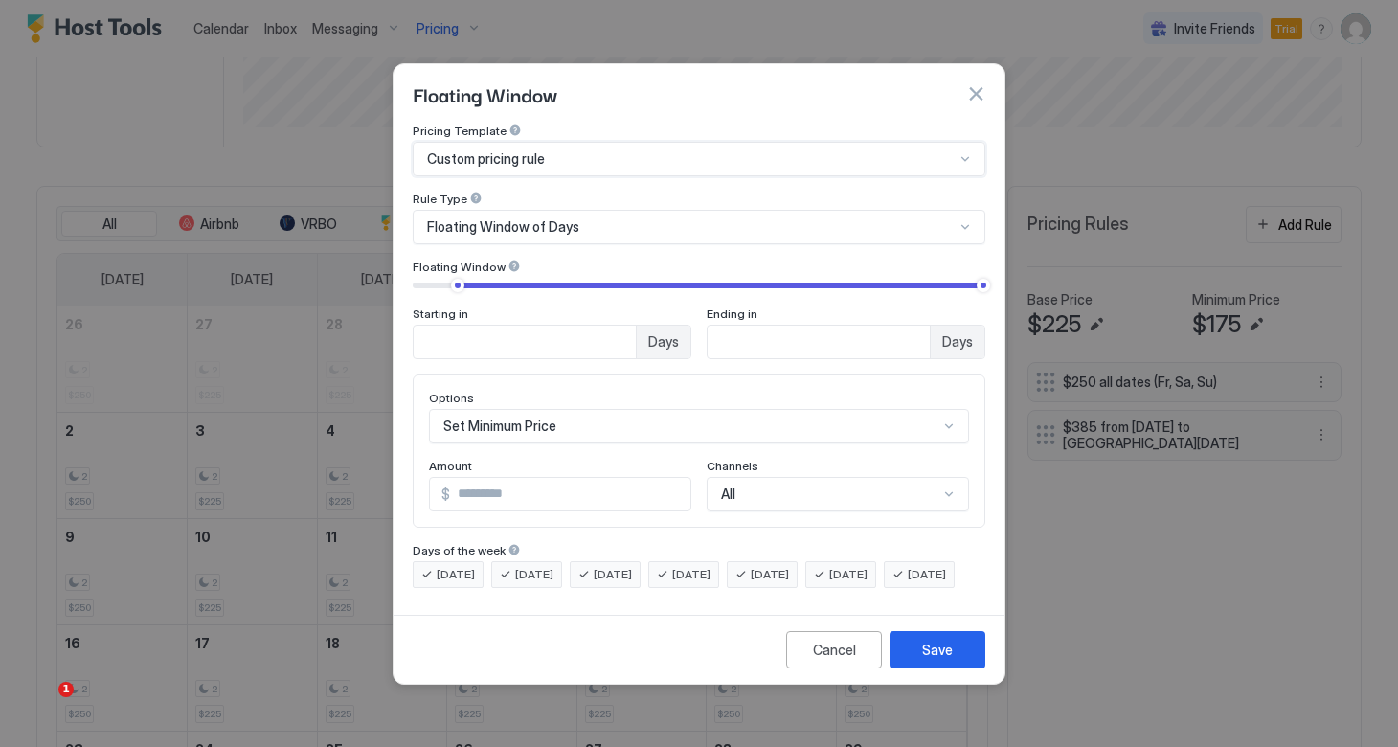
click at [532, 218] on span "Floating Window of Days" at bounding box center [503, 226] width 152 height 17
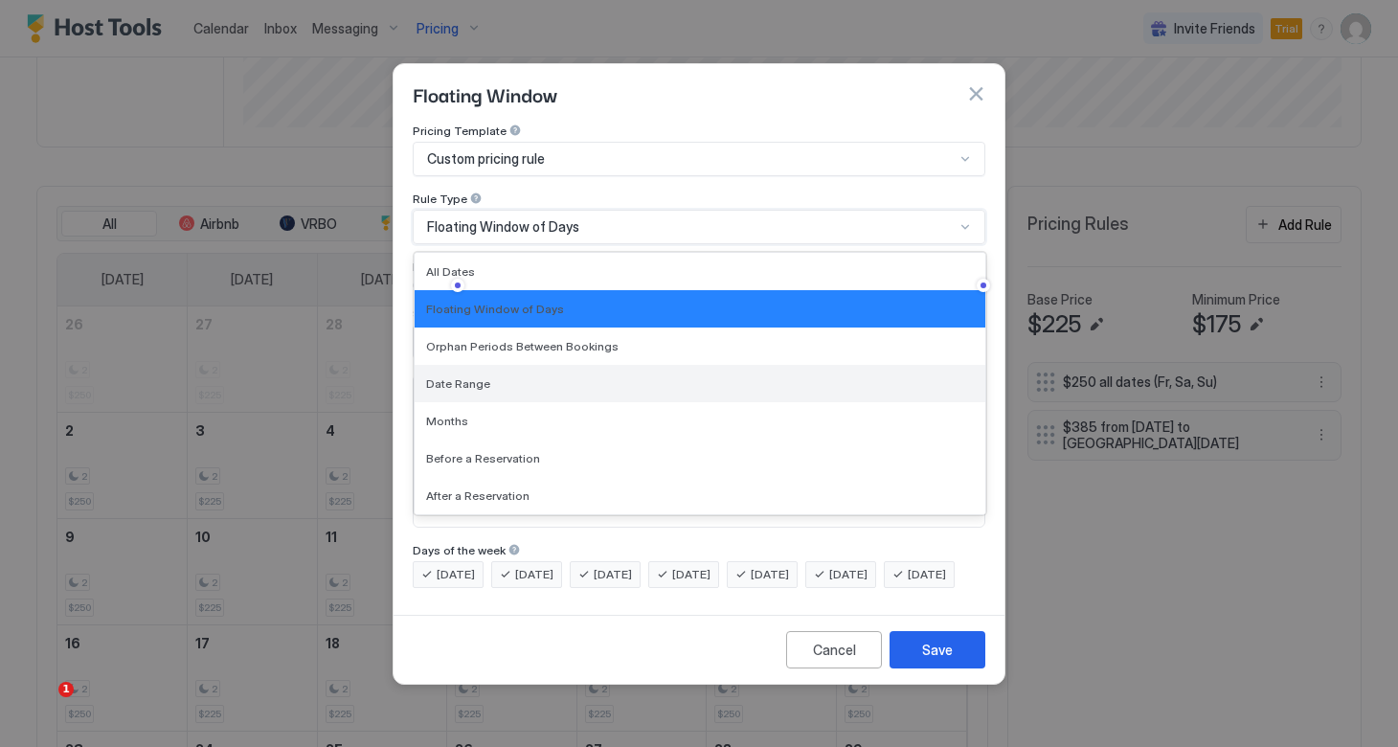
click at [510, 376] on div "Date Range" at bounding box center [700, 383] width 548 height 14
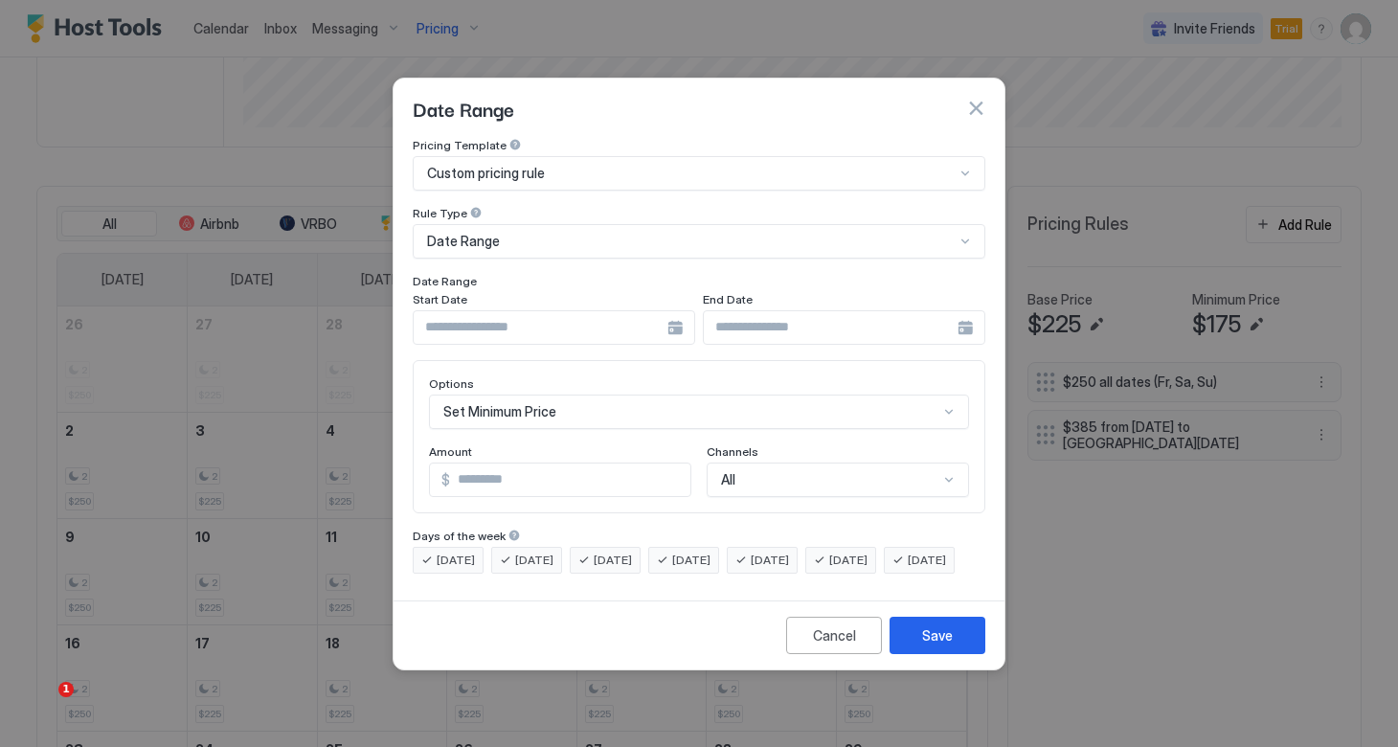
click at [671, 311] on div at bounding box center [554, 327] width 282 height 34
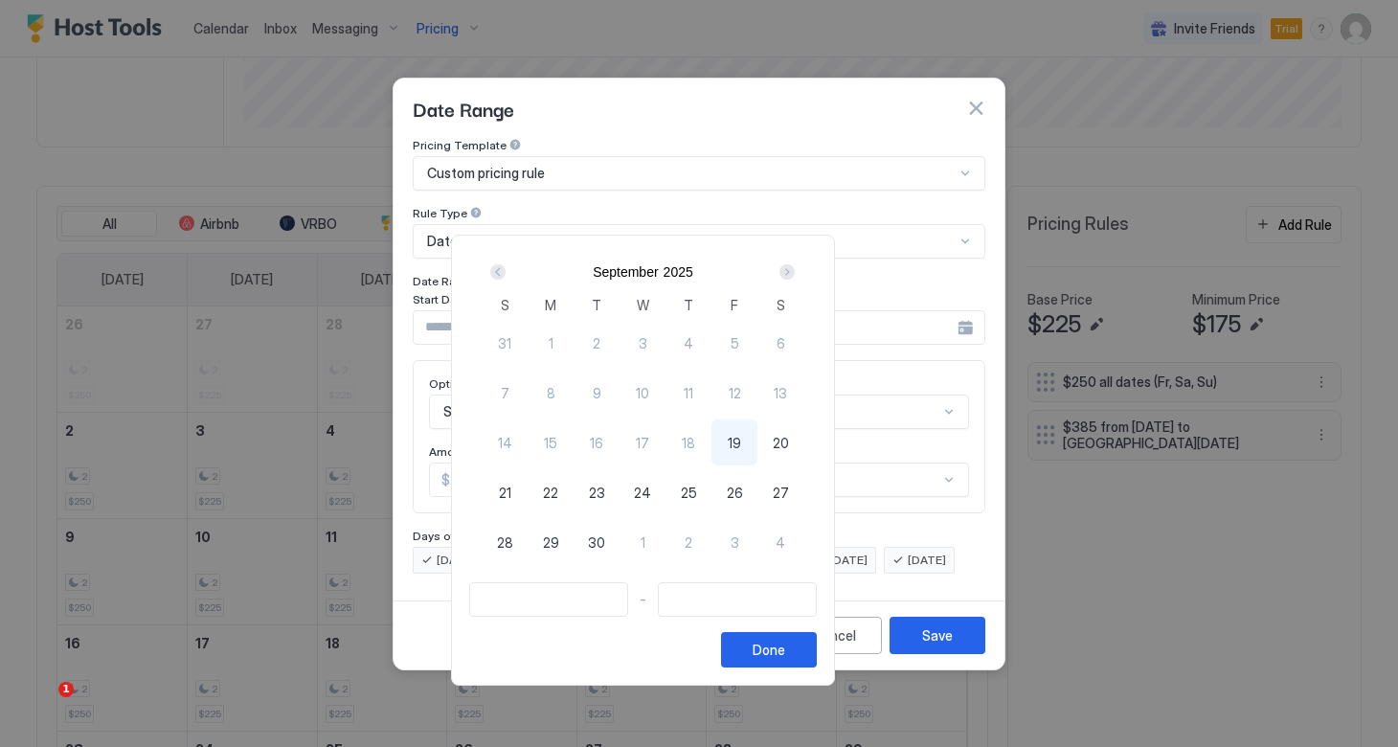
click at [798, 275] on div "Next" at bounding box center [786, 271] width 23 height 23
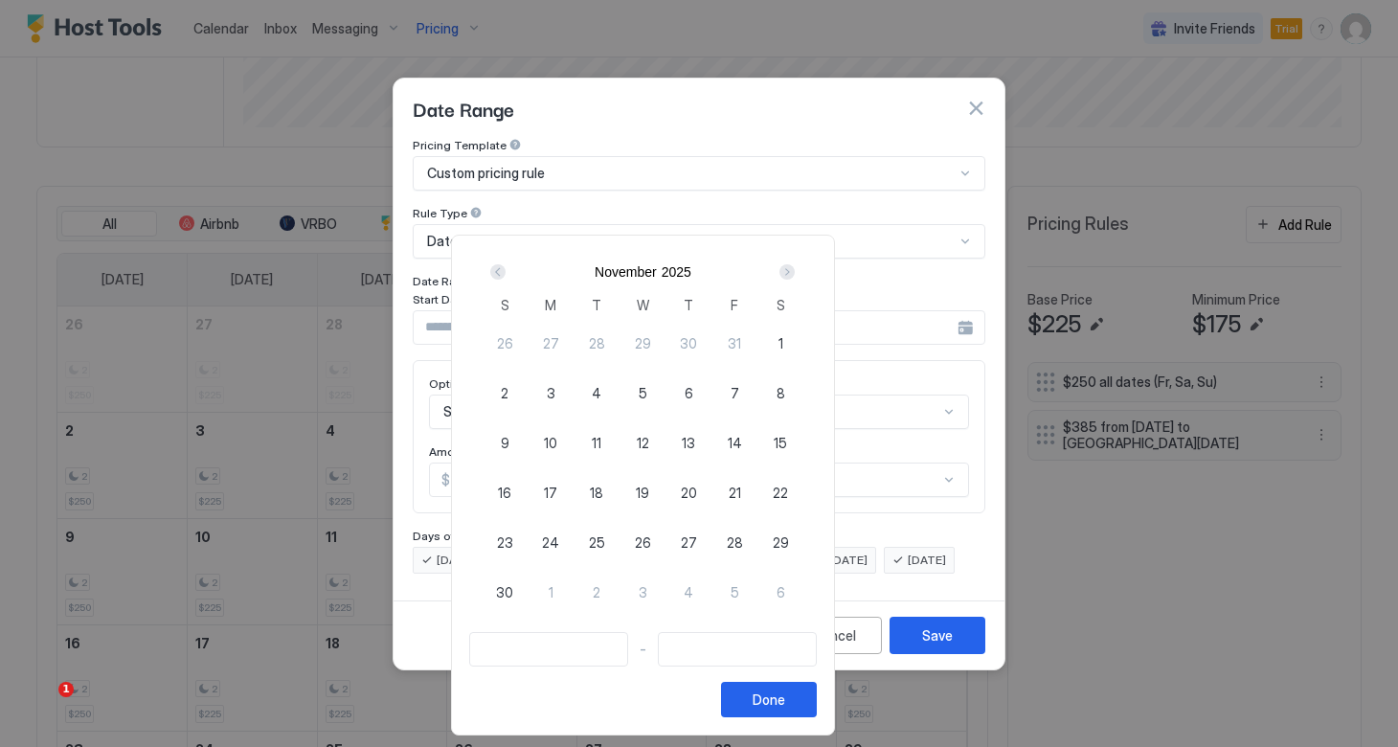
click at [741, 493] on span "21" at bounding box center [734, 492] width 12 height 20
type input "**********"
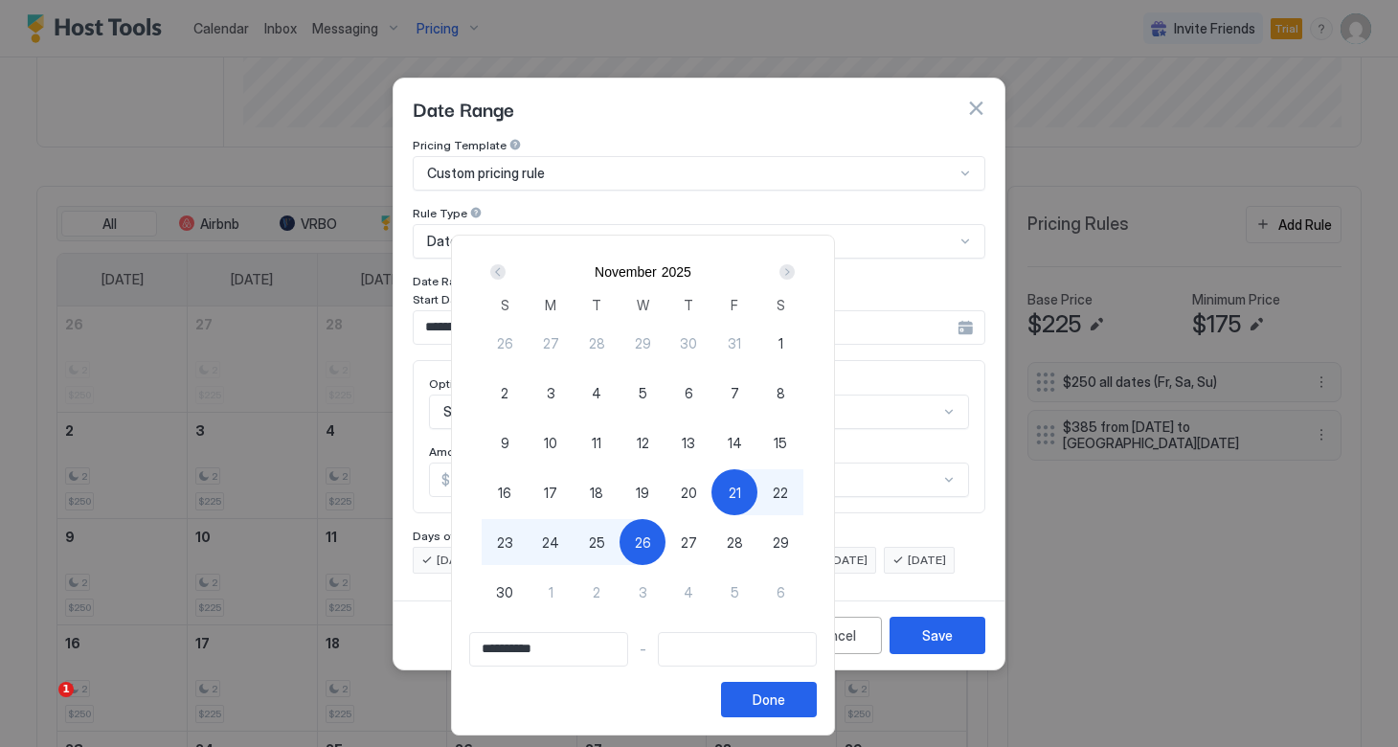
type input "**********"
click at [619, 538] on div "25" at bounding box center [596, 542] width 46 height 46
type input "**********"
click at [785, 704] on div "Done" at bounding box center [768, 699] width 33 height 20
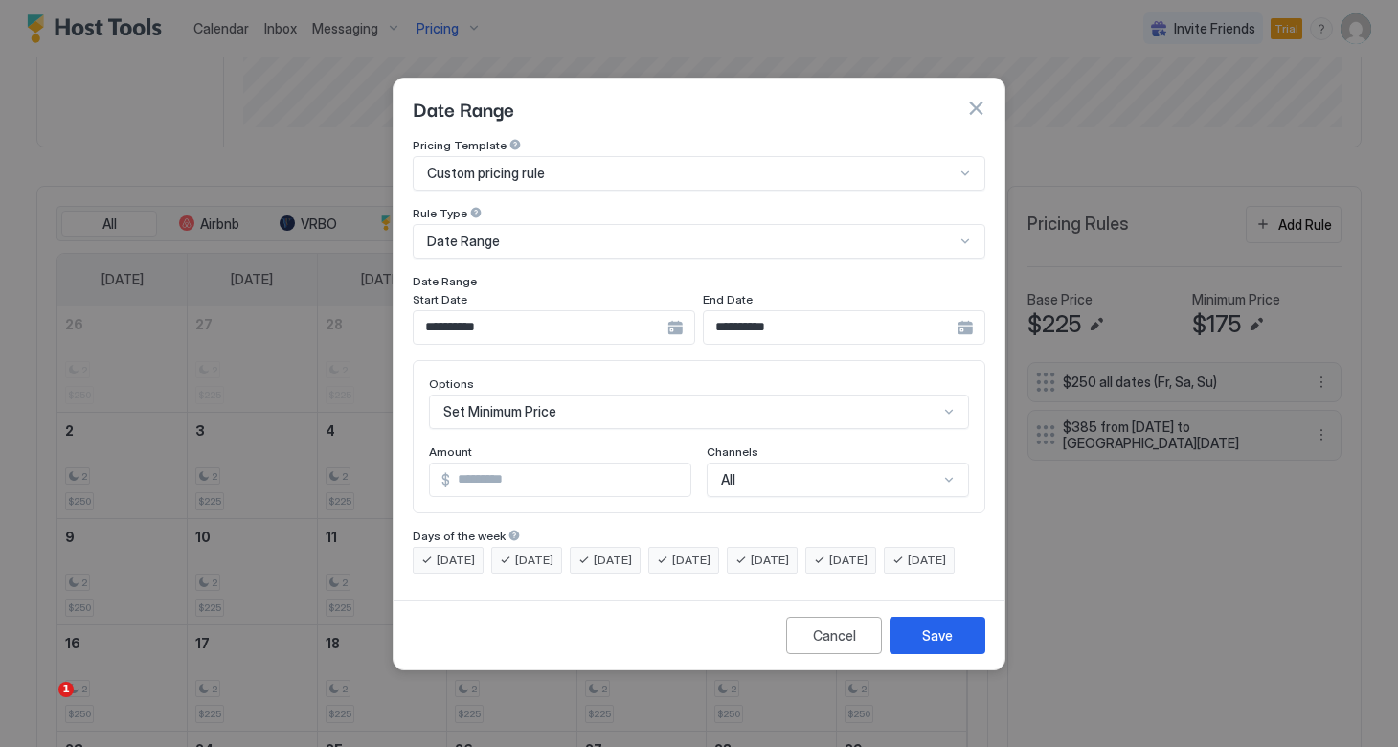
click at [616, 396] on div "Set Minimum Price" at bounding box center [699, 411] width 540 height 34
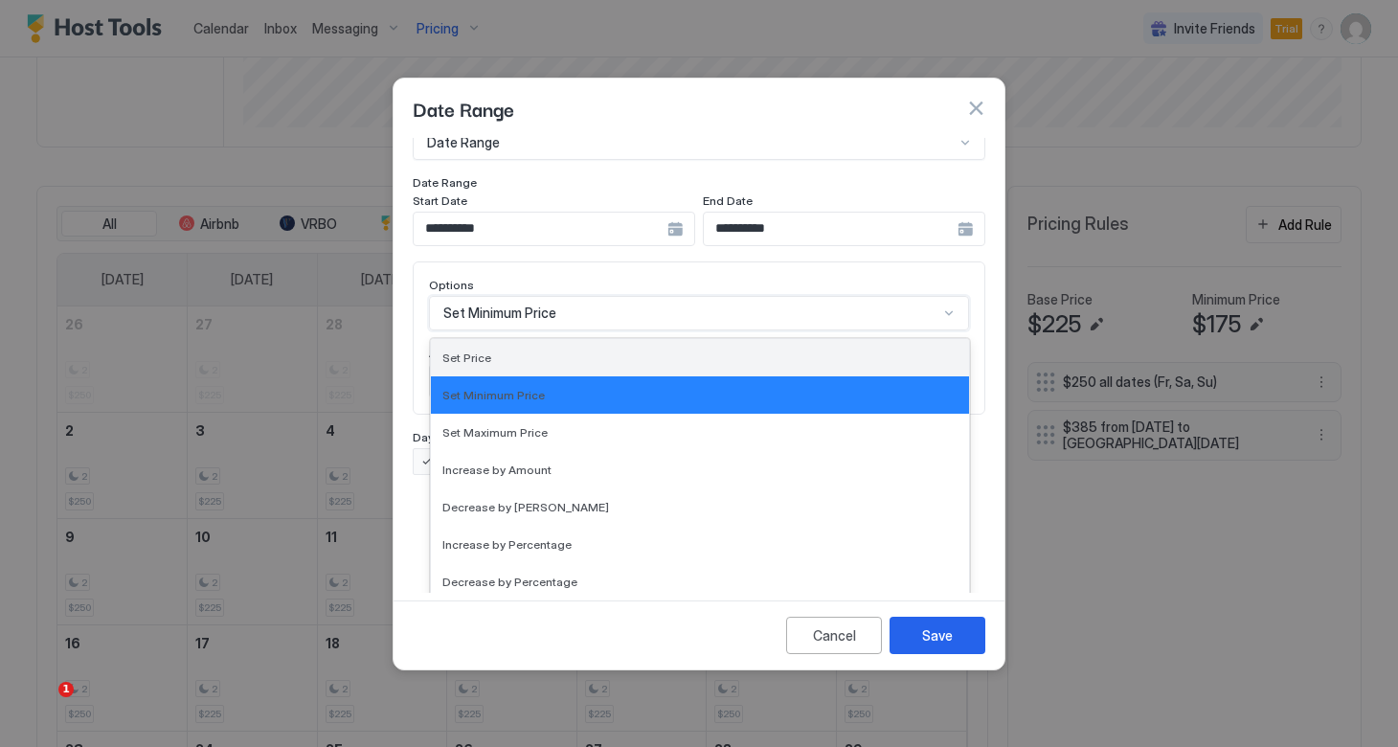
click at [578, 350] on div "Set Price" at bounding box center [699, 357] width 515 height 14
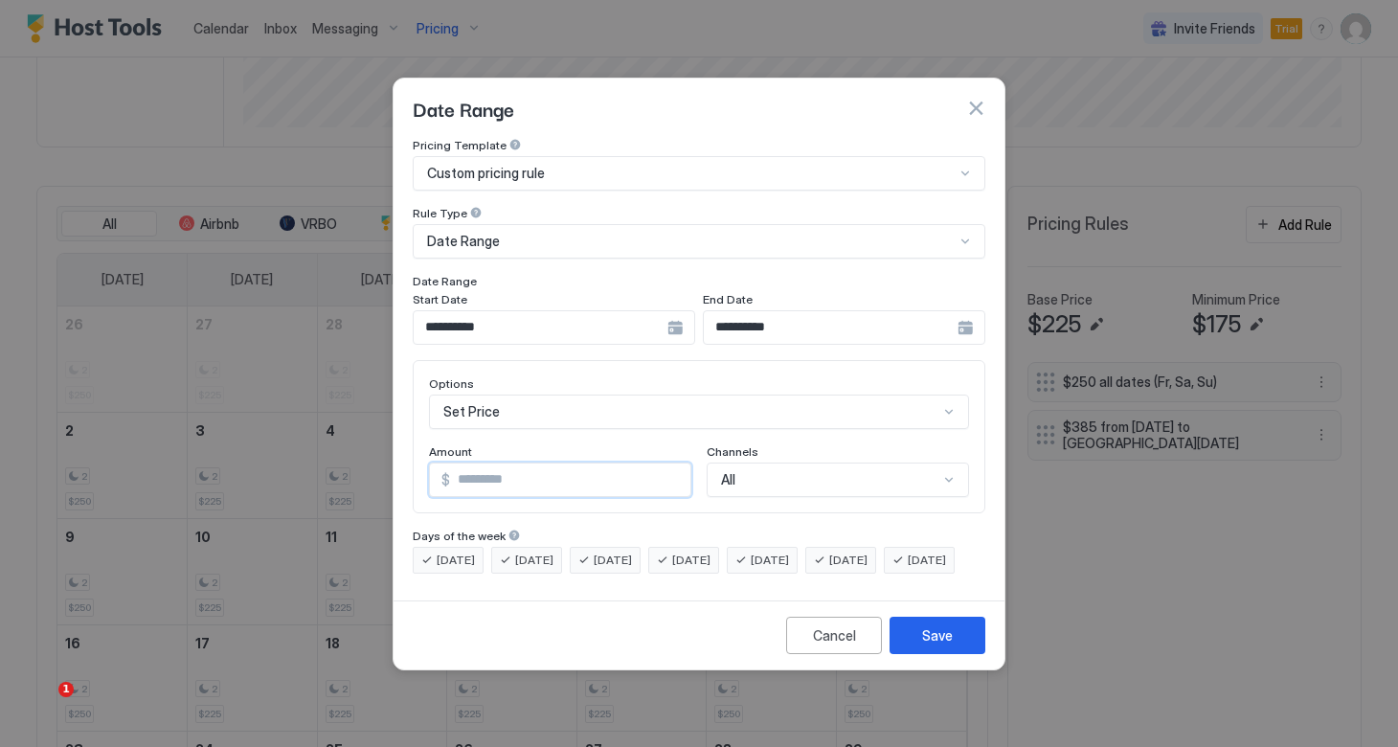
drag, startPoint x: 520, startPoint y: 465, endPoint x: 421, endPoint y: 456, distance: 99.1
click at [421, 456] on div "Options Set Price Amount $ *** Channels All" at bounding box center [699, 436] width 572 height 153
type input "***"
click at [930, 645] on div "Save" at bounding box center [937, 635] width 31 height 20
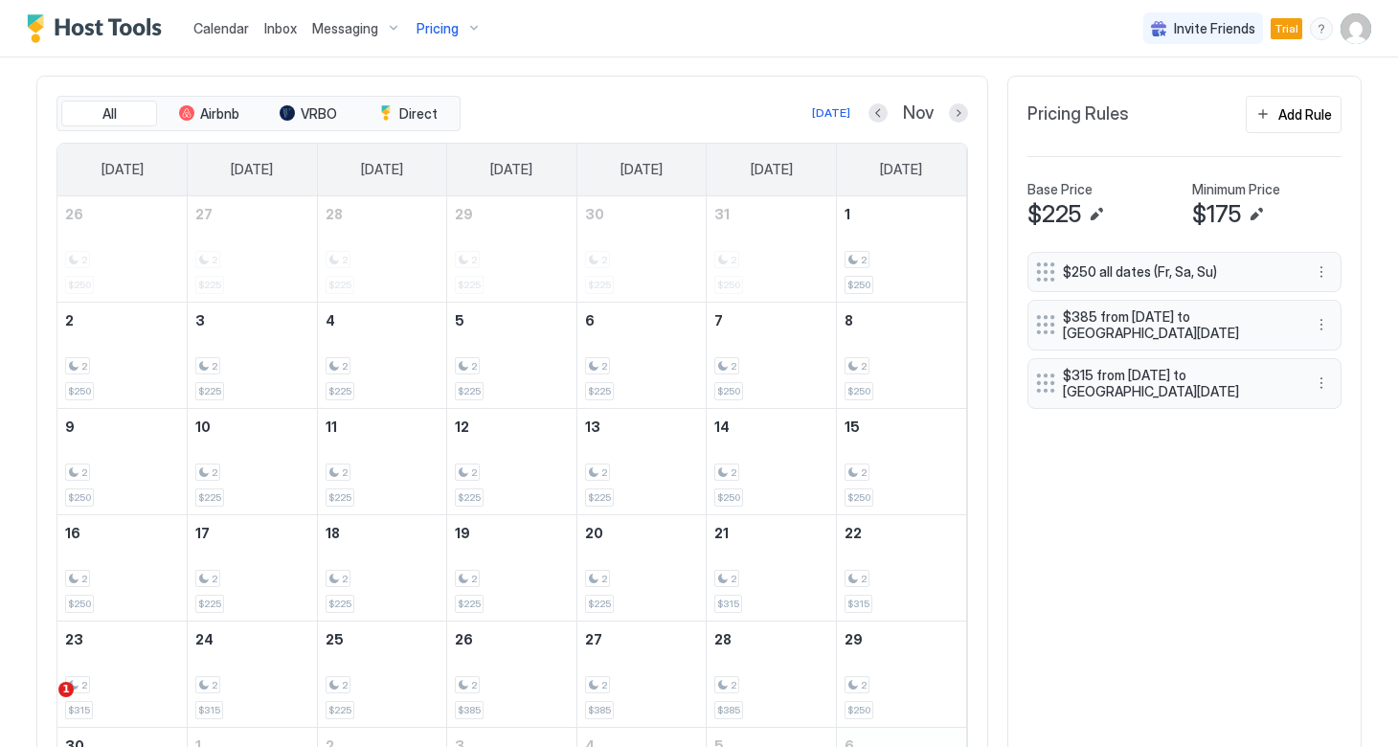
scroll to position [608, 0]
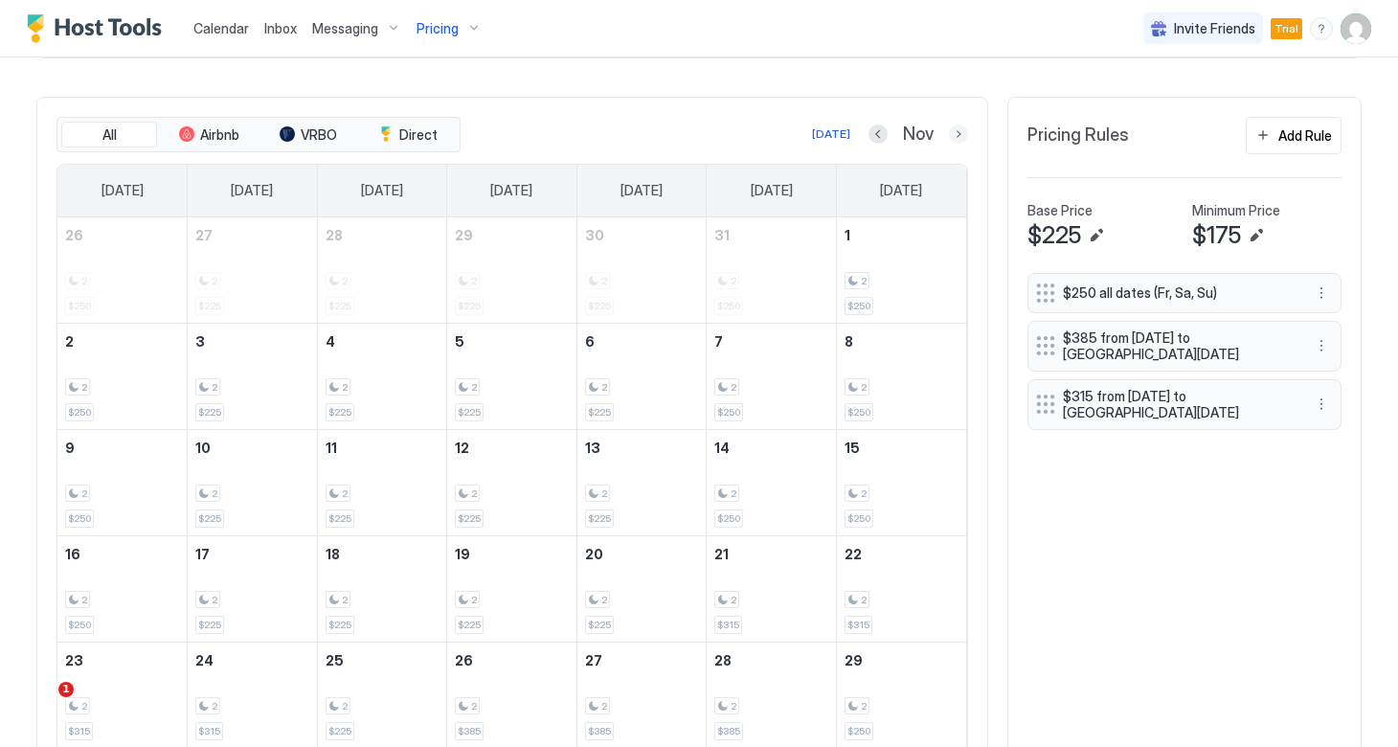
click at [951, 136] on button "Next month" at bounding box center [958, 133] width 19 height 19
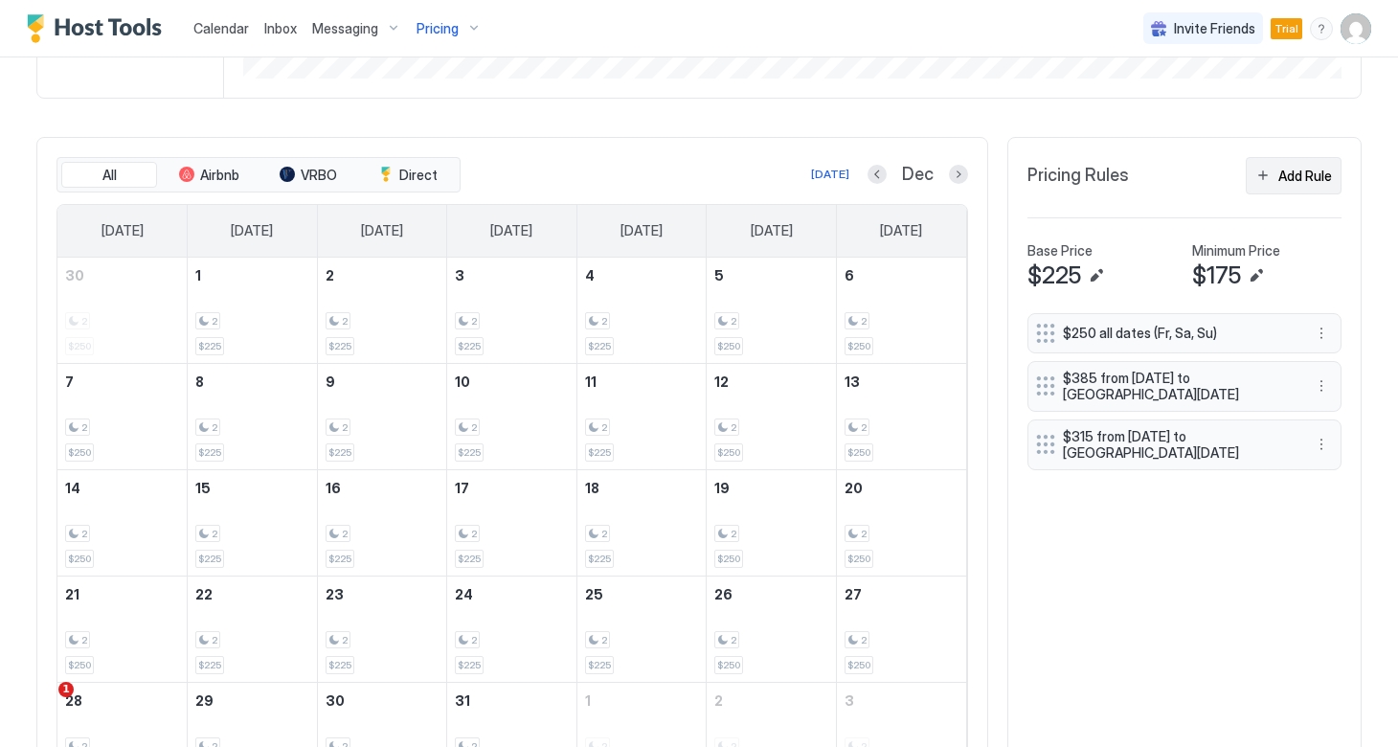
click at [1272, 180] on button "Add Rule" at bounding box center [1293, 175] width 96 height 37
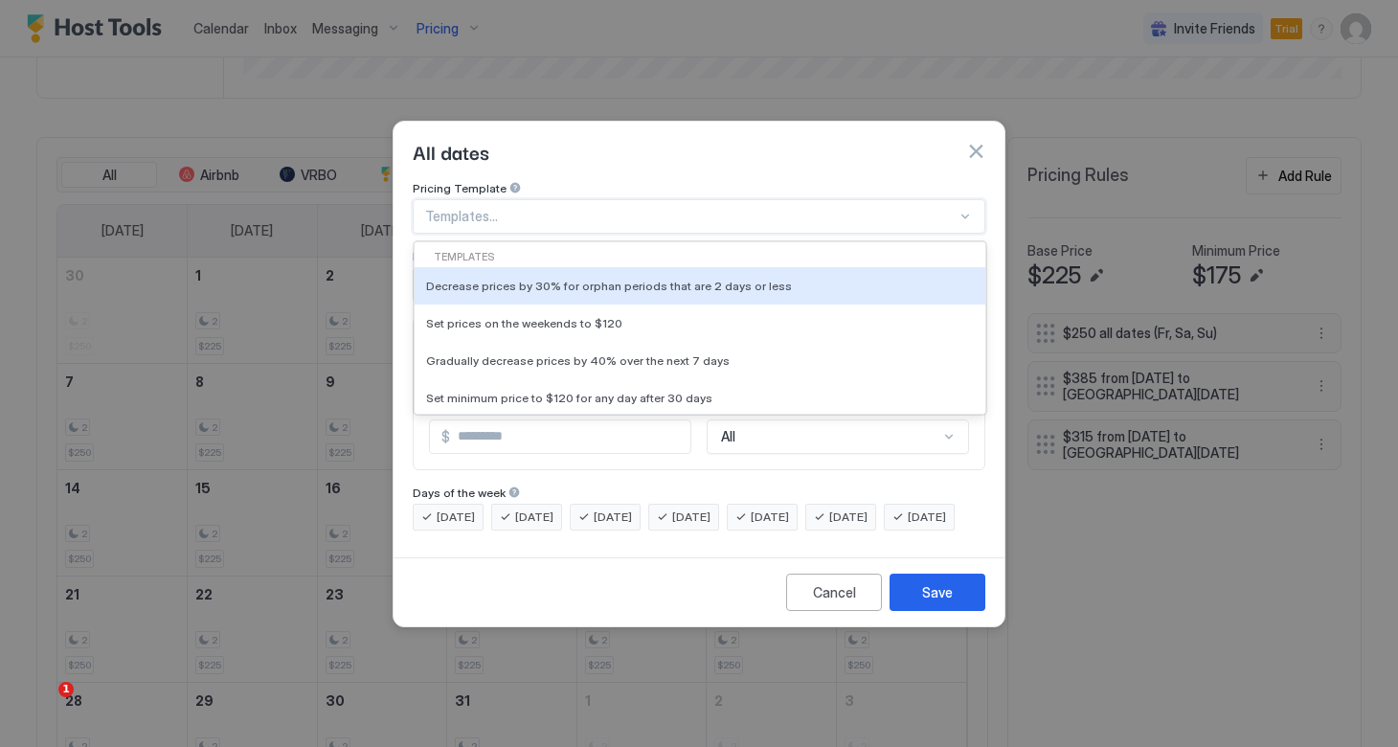
click at [650, 199] on div "Templates..." at bounding box center [699, 216] width 572 height 34
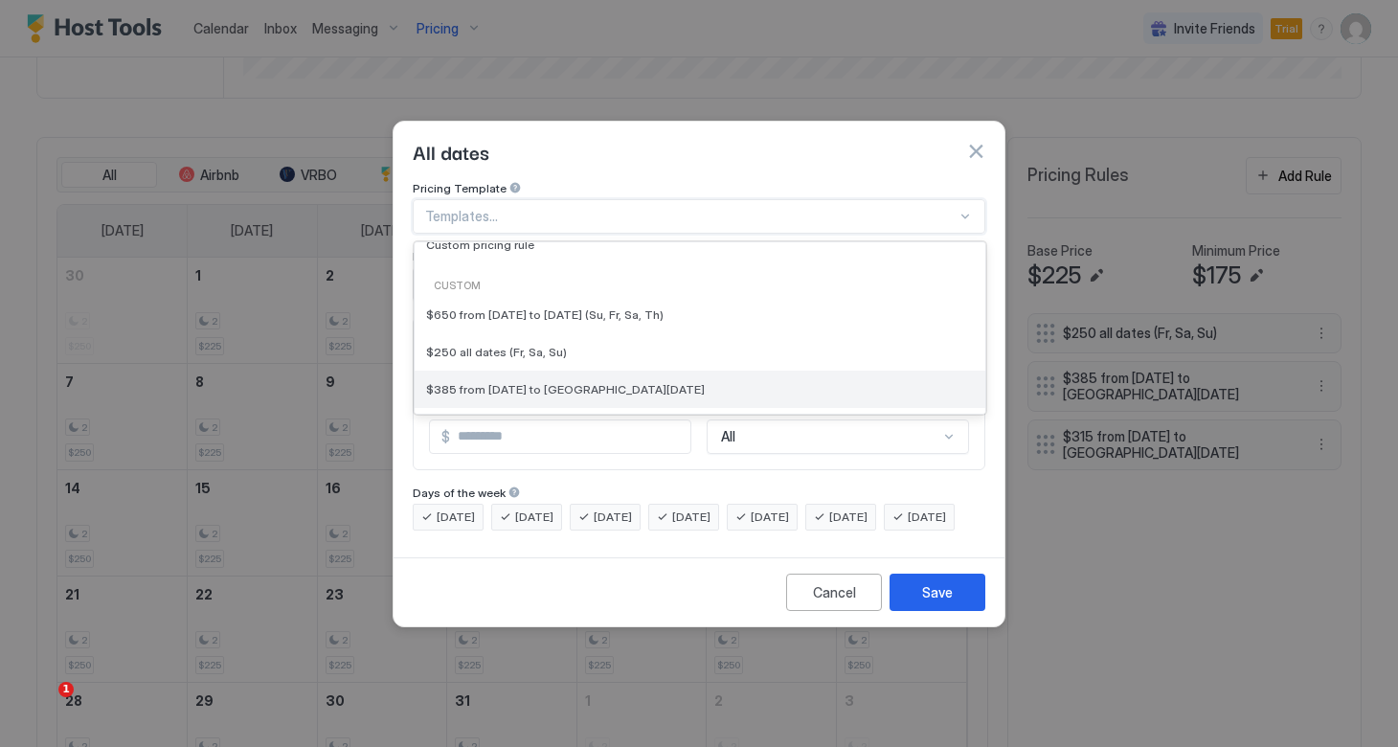
scroll to position [206, 0]
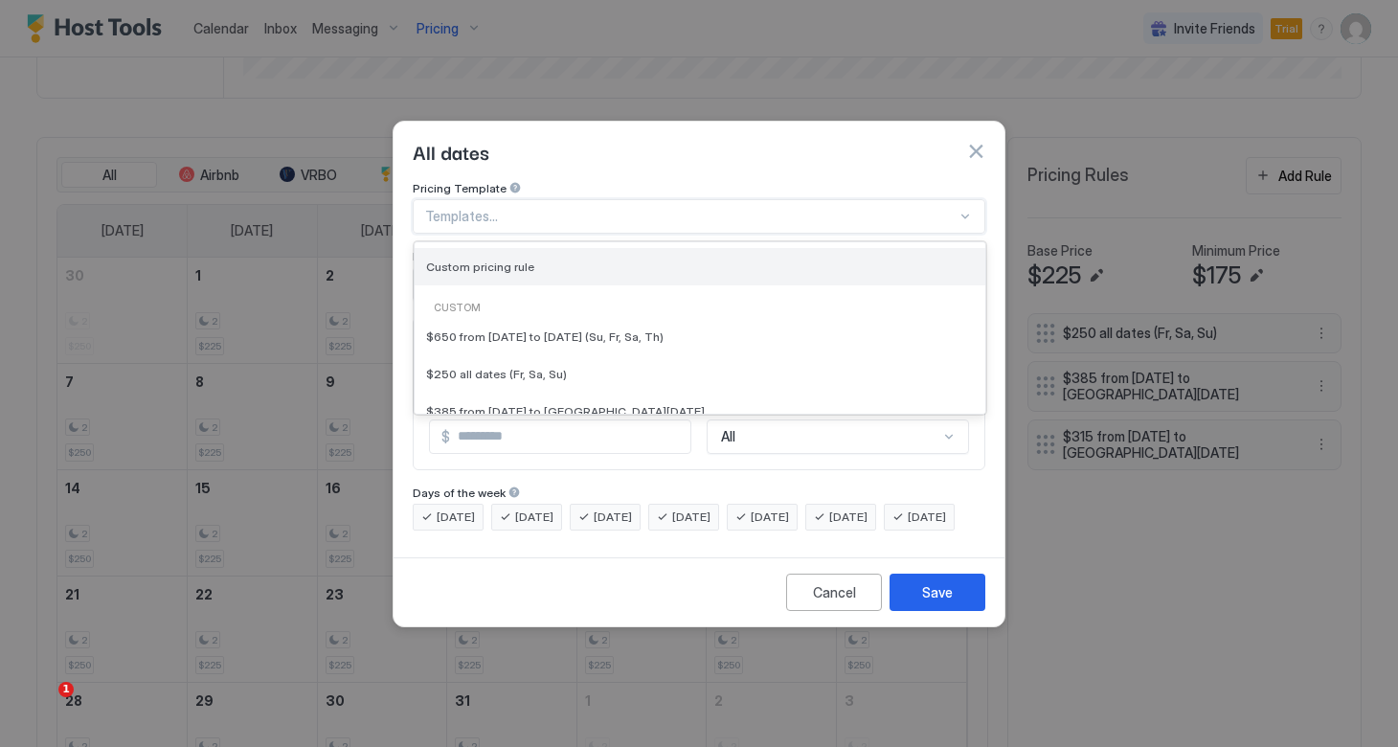
click at [505, 259] on span "Custom pricing rule" at bounding box center [480, 266] width 108 height 14
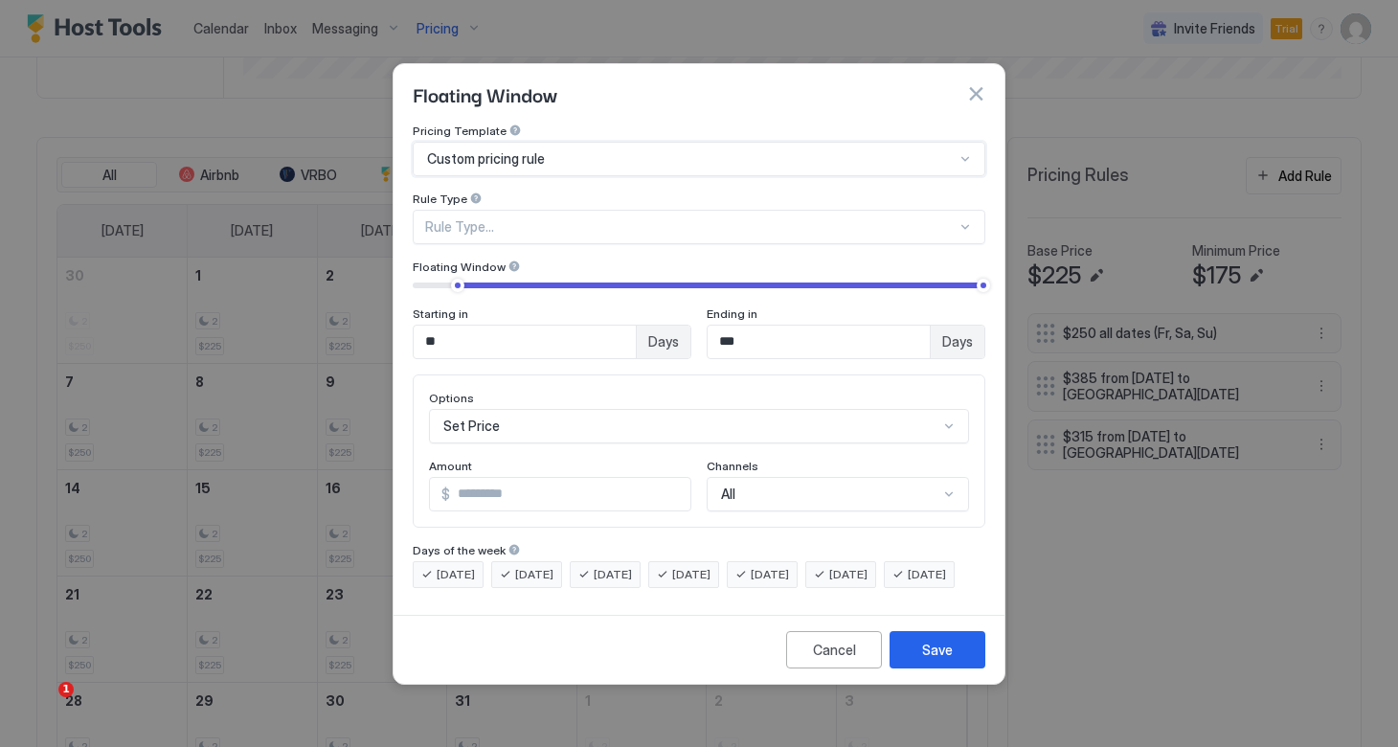
type input "***"
click at [545, 210] on div "Floating Window of Days" at bounding box center [699, 227] width 572 height 34
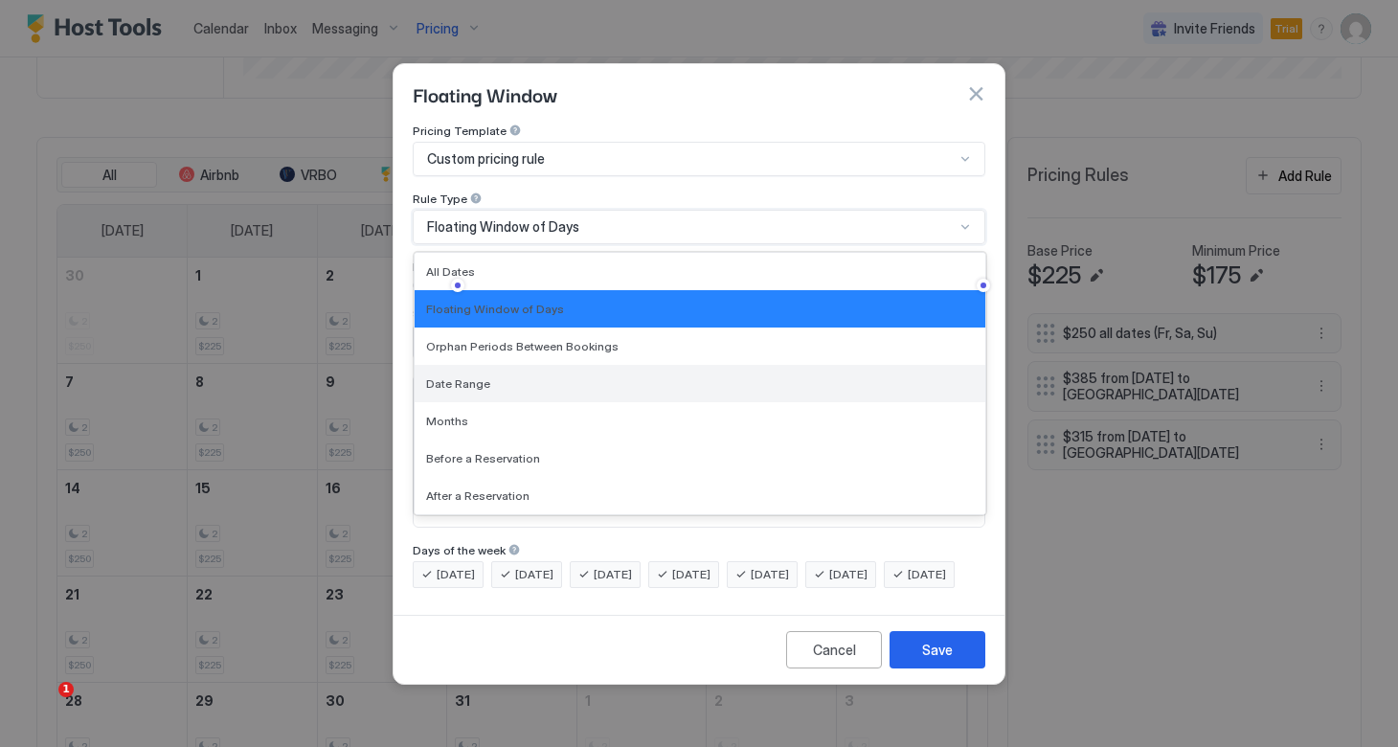
click at [477, 375] on div "Date Range" at bounding box center [699, 383] width 570 height 37
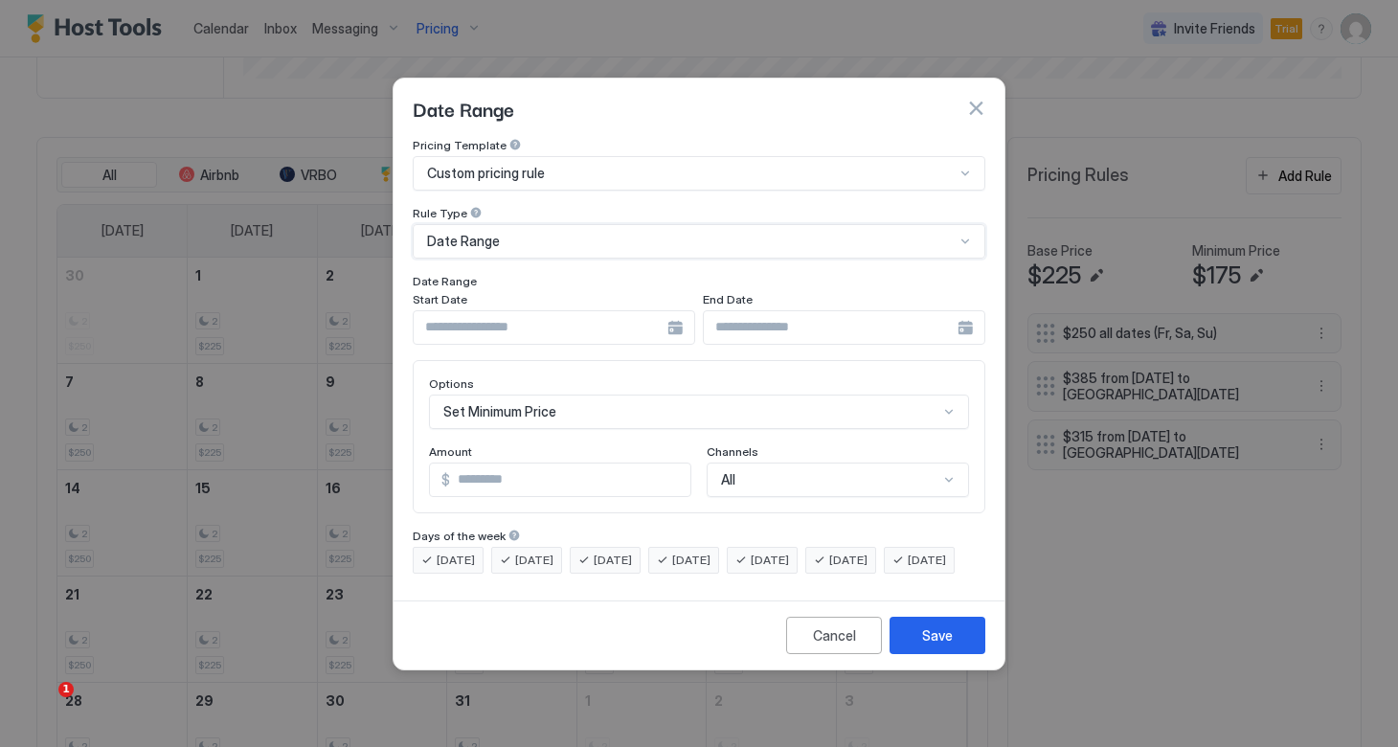
click at [520, 311] on input "Input Field" at bounding box center [541, 327] width 254 height 33
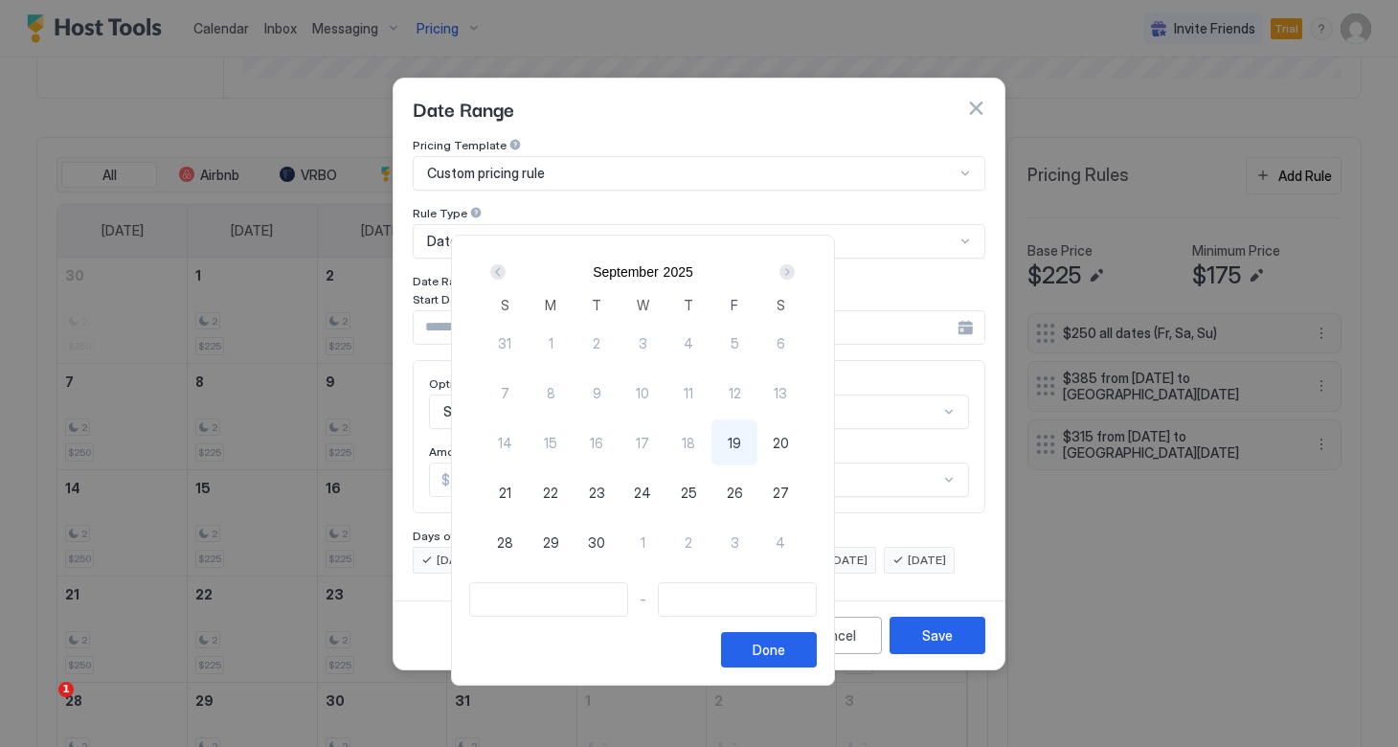
click at [794, 266] on div "Next" at bounding box center [786, 271] width 15 height 15
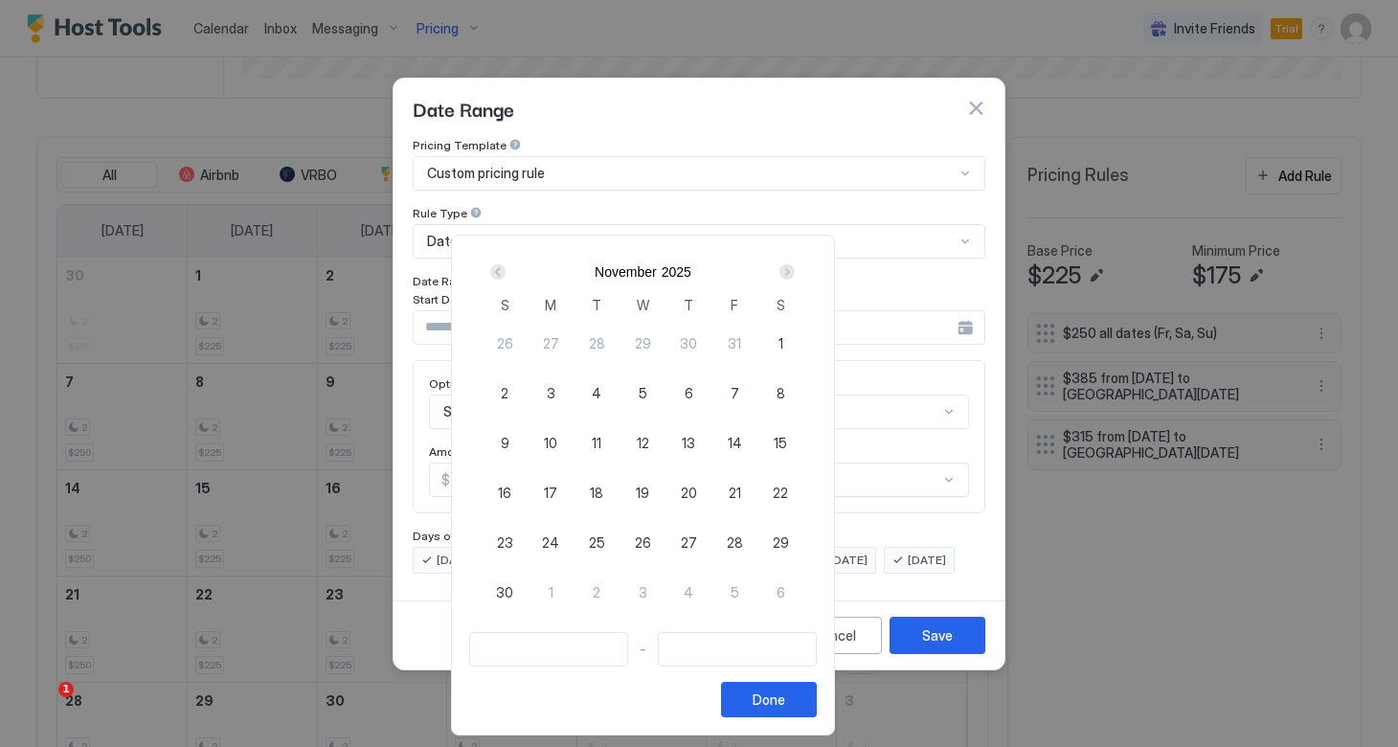
click at [794, 266] on div "Next" at bounding box center [786, 271] width 15 height 15
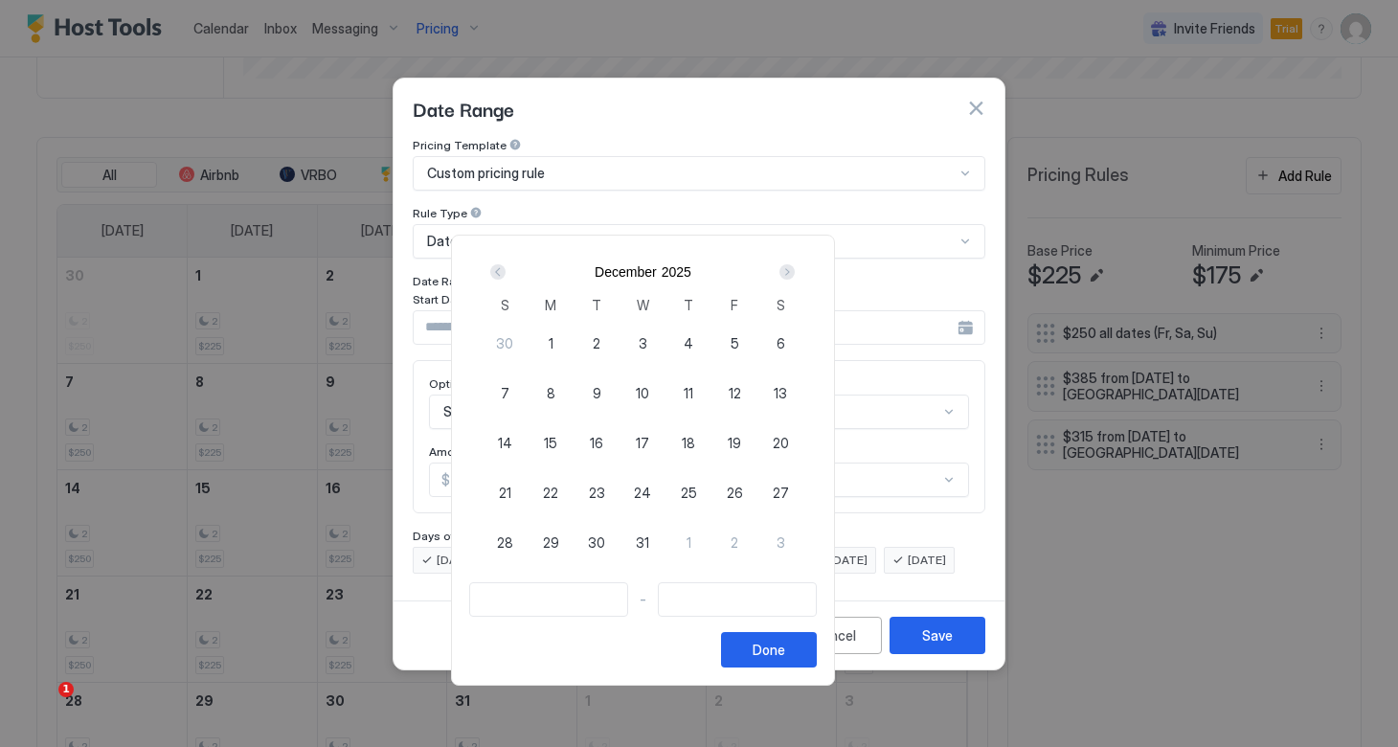
click at [651, 497] on span "24" at bounding box center [642, 492] width 17 height 20
type input "**********"
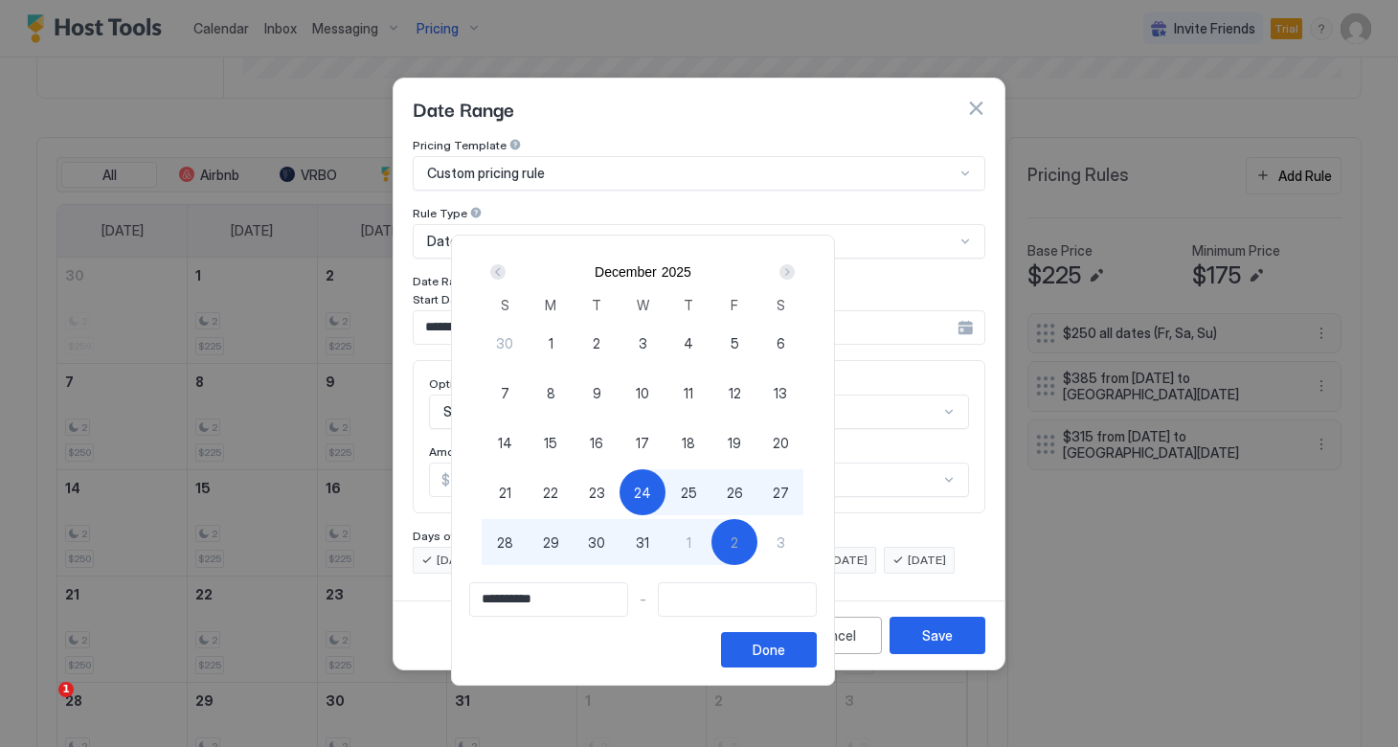
type input "**********"
click at [785, 536] on span "3" at bounding box center [780, 542] width 9 height 20
type input "**********"
click at [785, 649] on div "Done" at bounding box center [768, 649] width 33 height 20
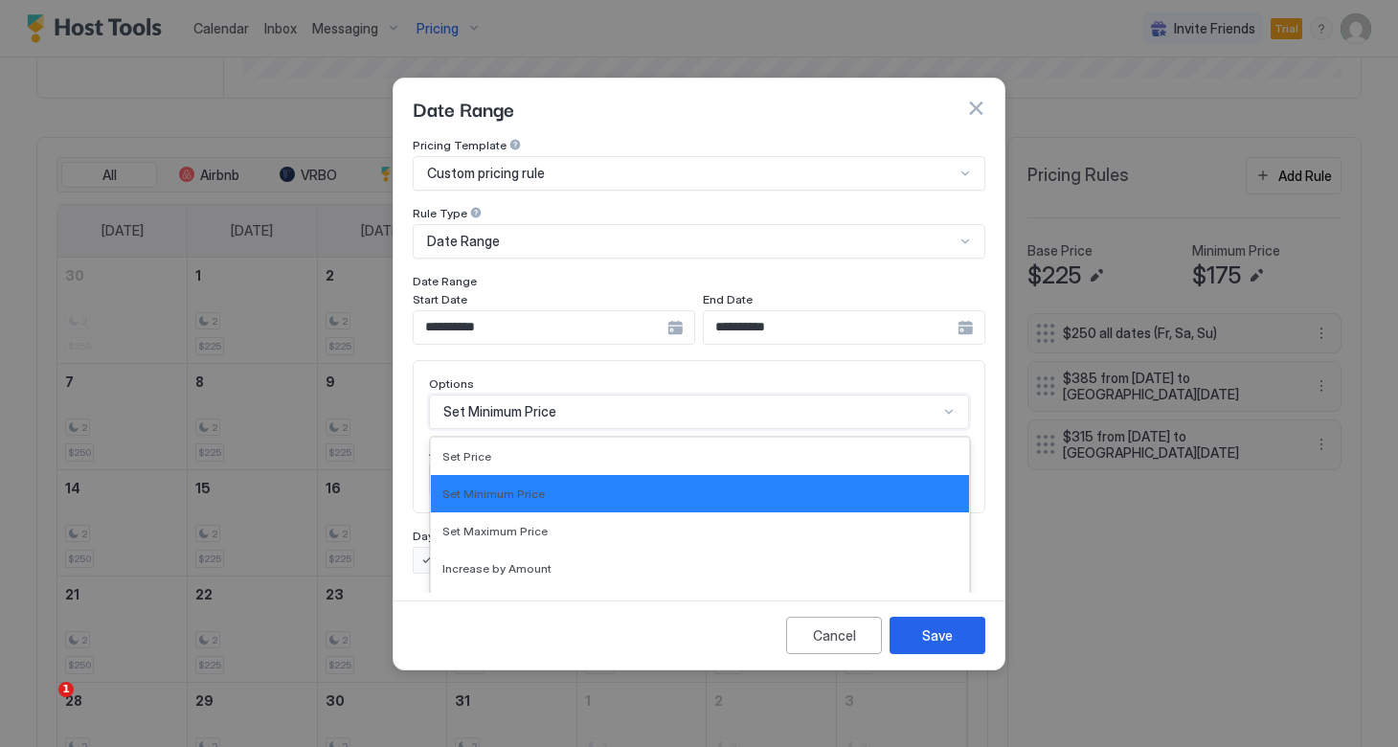
click at [539, 394] on div "Set Minimum Price selected, 2 of 17. 17 results available. Use Up and Down to c…" at bounding box center [699, 411] width 540 height 34
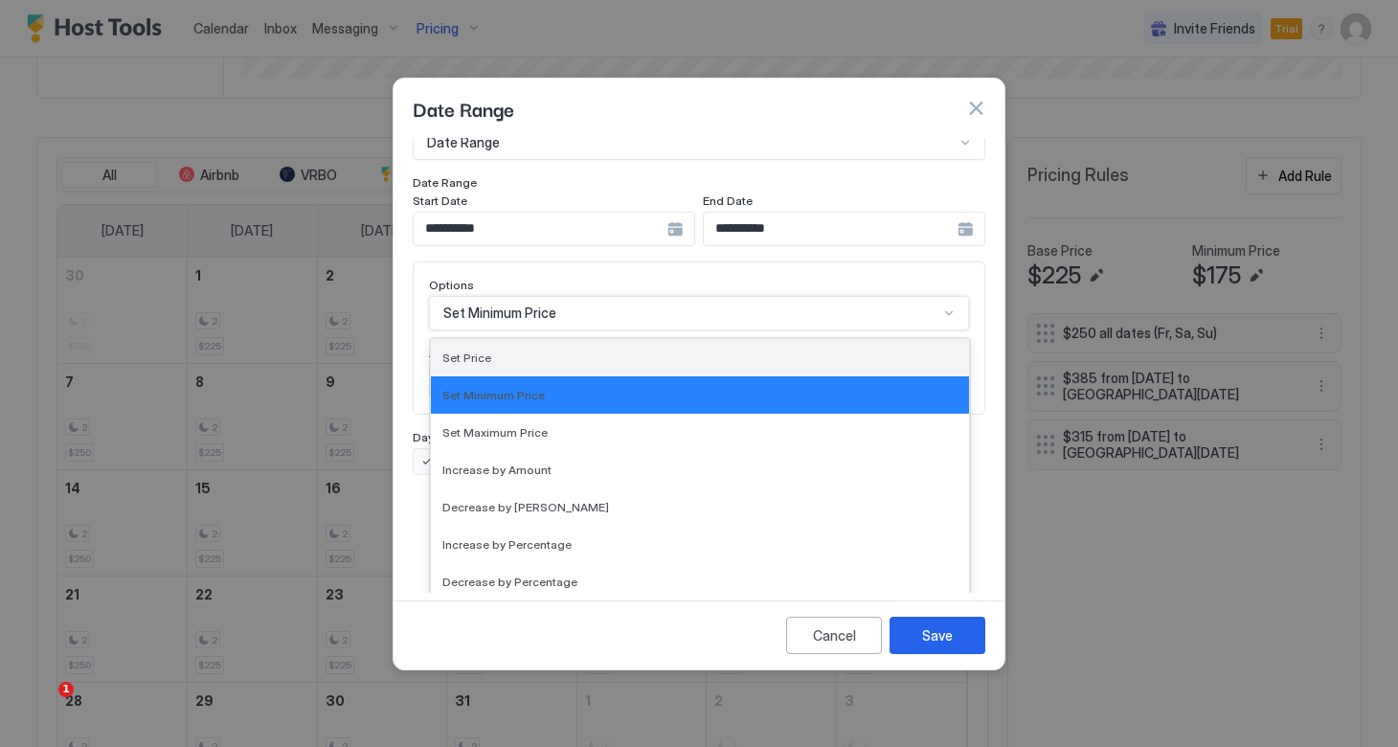
click at [502, 350] on div "Set Price" at bounding box center [699, 357] width 515 height 14
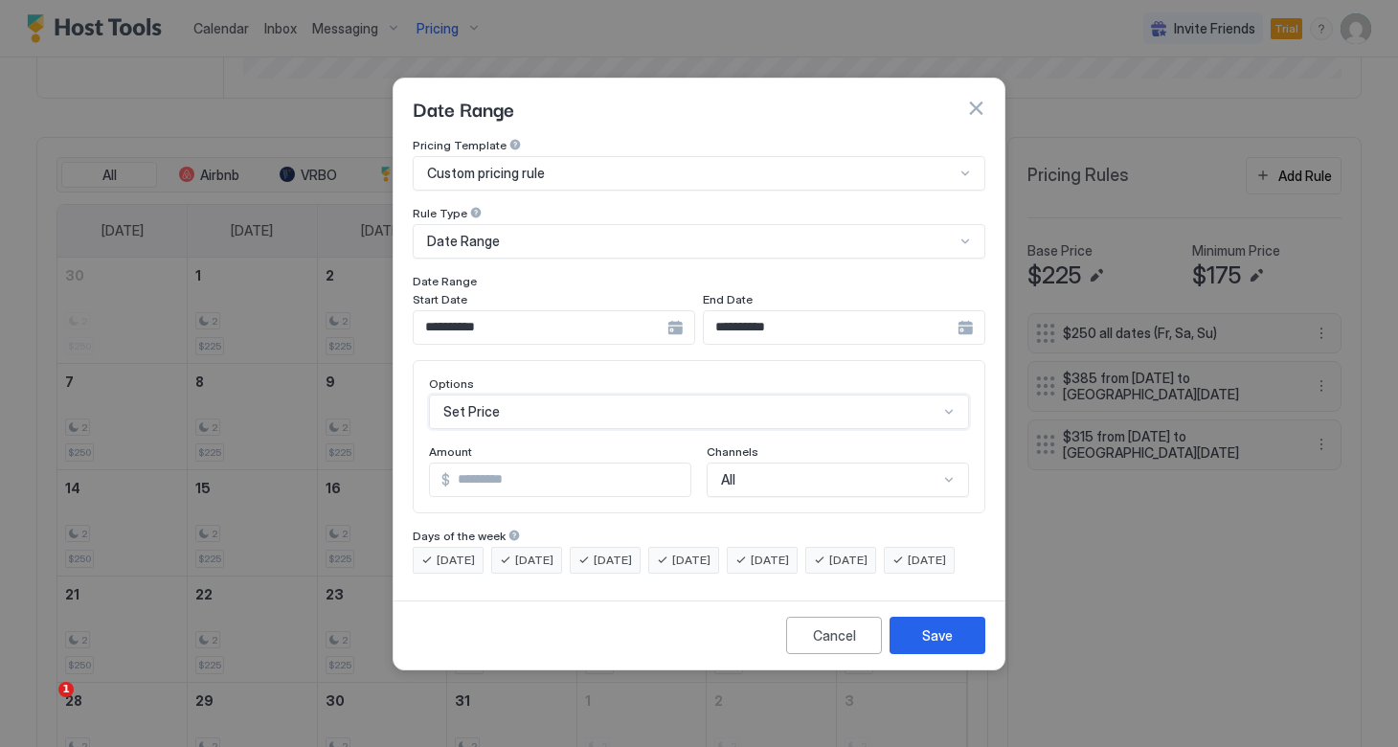
scroll to position [0, 0]
drag, startPoint x: 513, startPoint y: 471, endPoint x: 399, endPoint y: 463, distance: 114.2
click at [399, 463] on div "**********" at bounding box center [698, 365] width 611 height 455
type input "***"
click at [934, 645] on div "Save" at bounding box center [937, 635] width 31 height 20
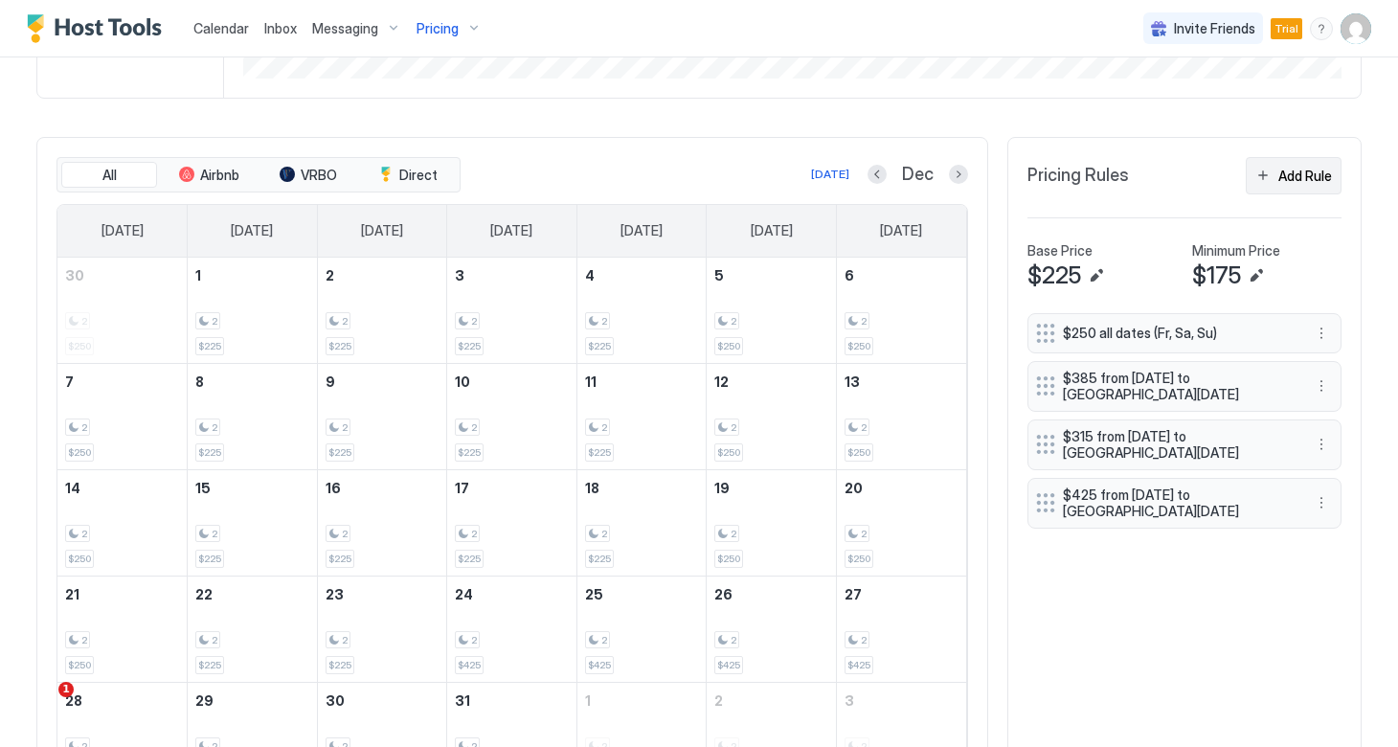
click at [1278, 178] on div "Add Rule" at bounding box center [1305, 176] width 54 height 20
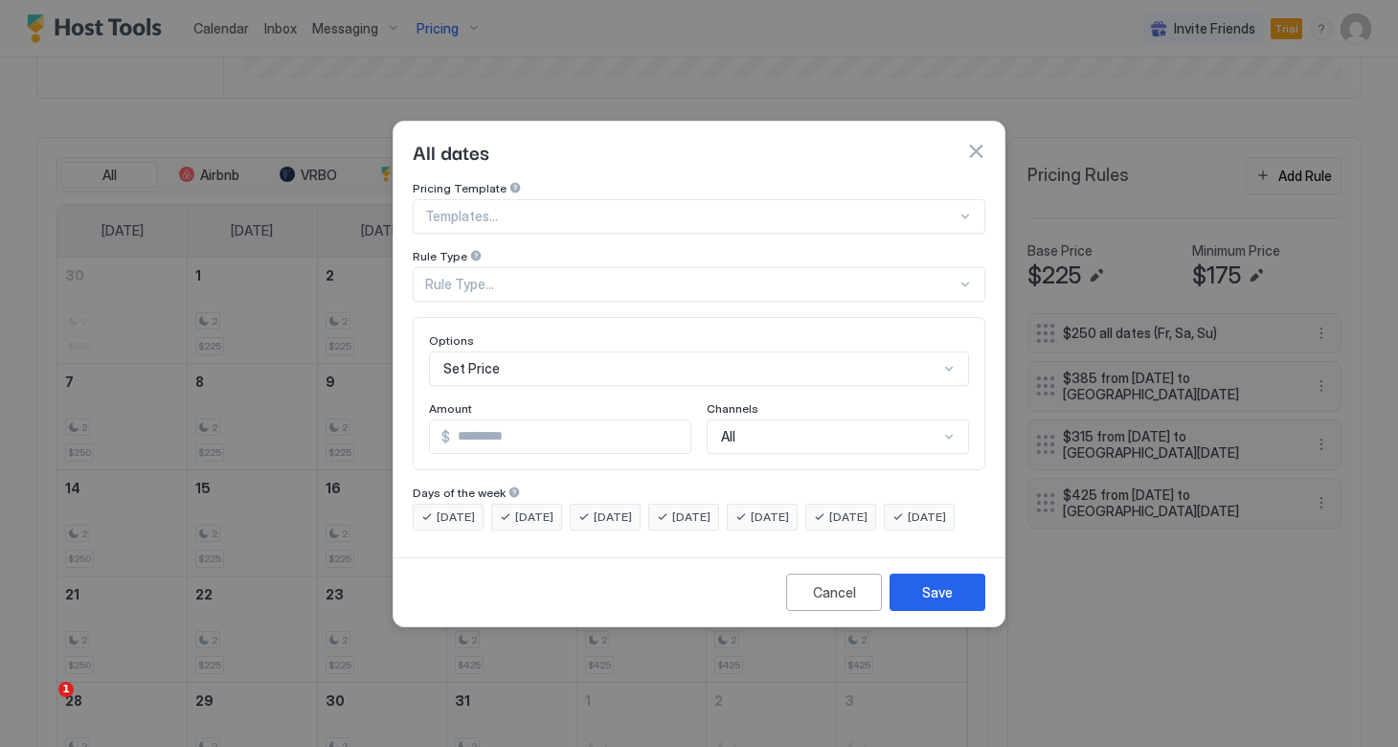
click at [620, 208] on div at bounding box center [690, 216] width 531 height 17
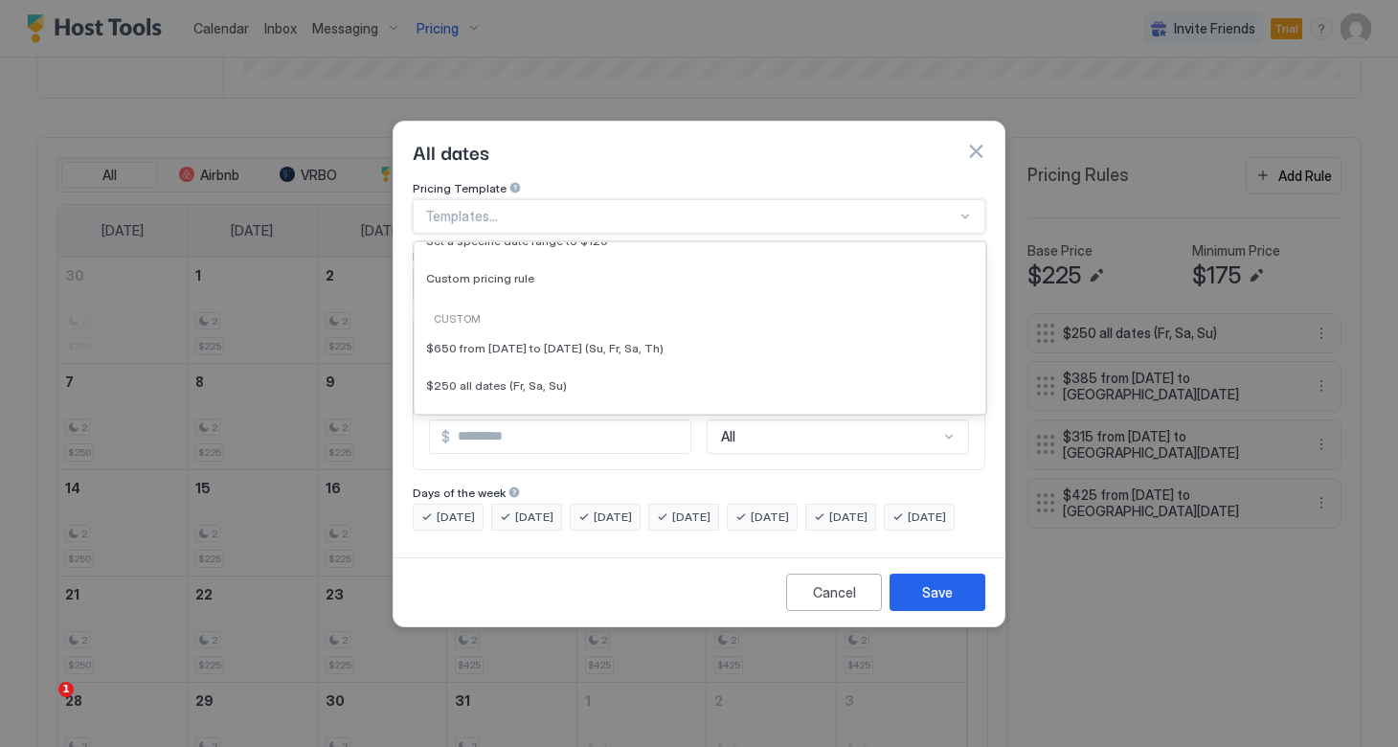
scroll to position [202, 0]
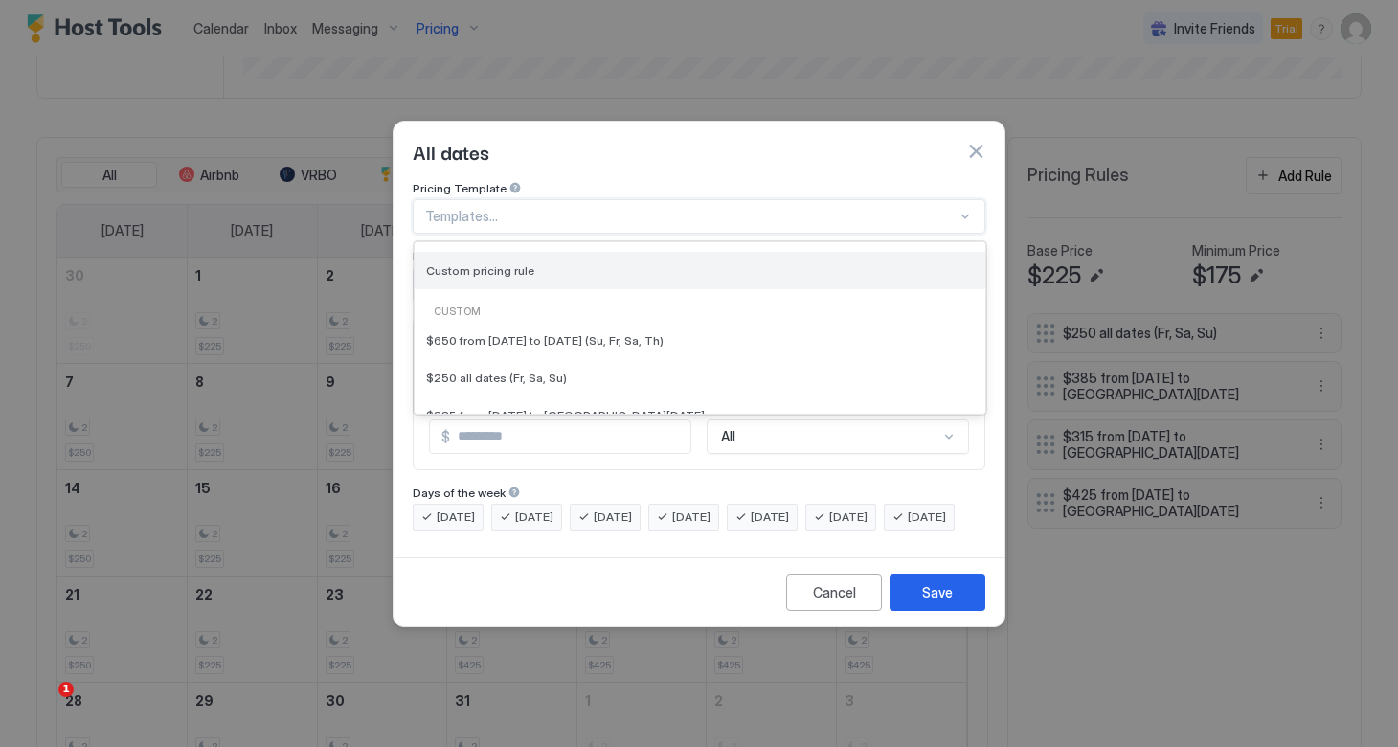
click at [541, 263] on div "Custom pricing rule" at bounding box center [700, 270] width 548 height 14
type input "***"
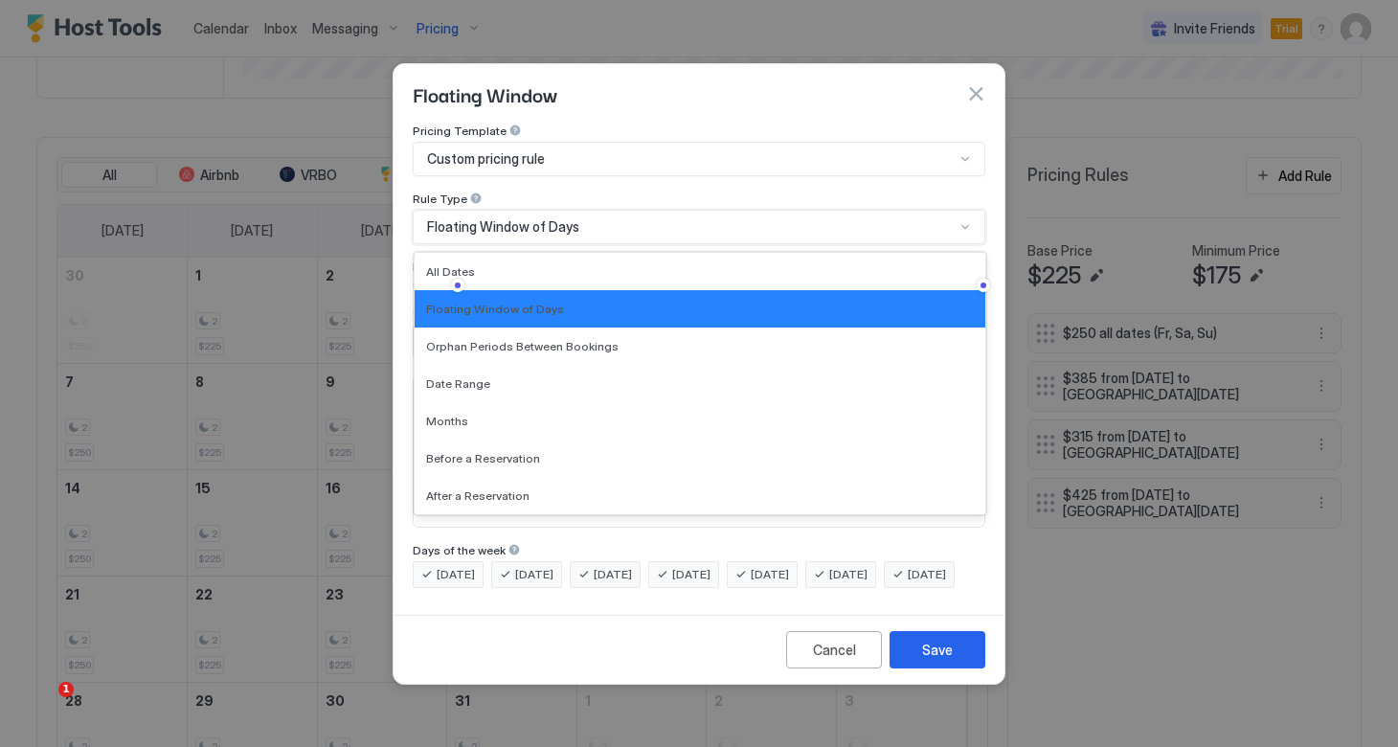
click at [534, 218] on span "Floating Window of Days" at bounding box center [503, 226] width 152 height 17
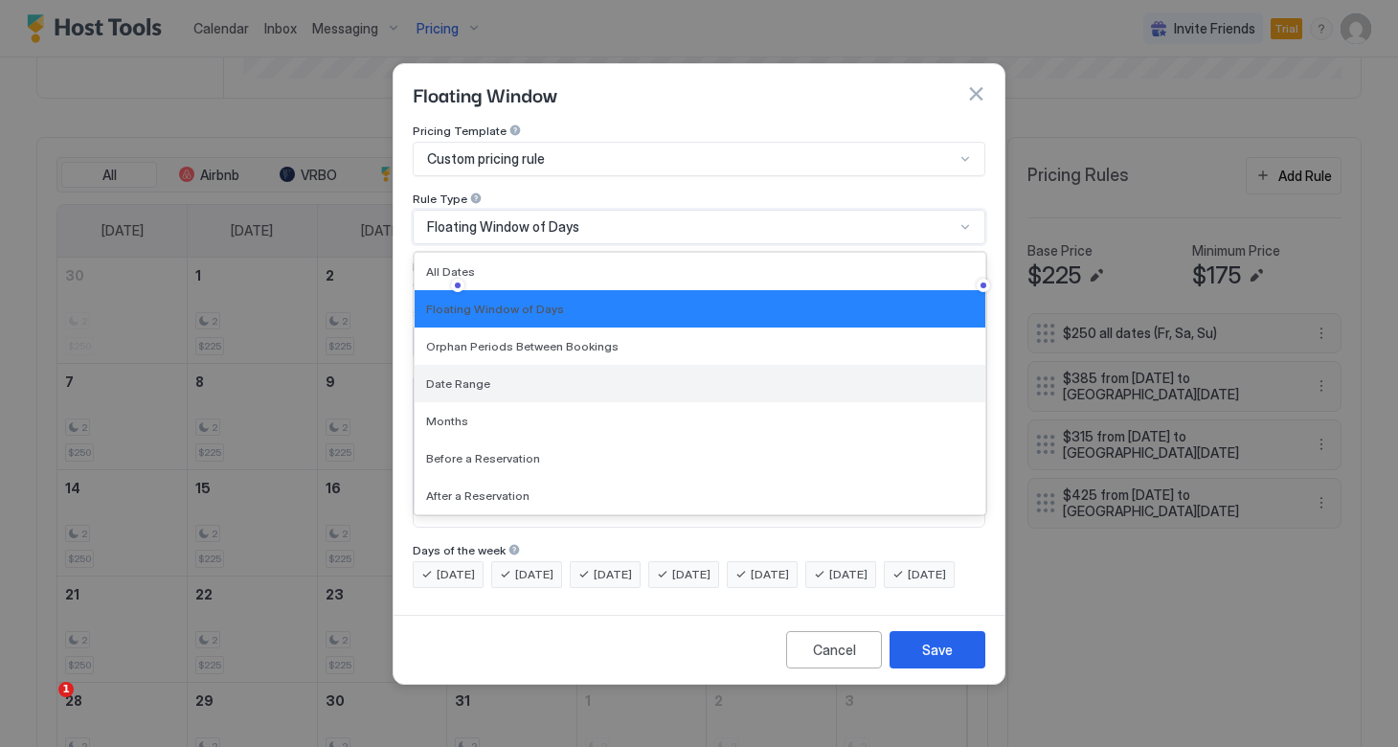
click at [488, 376] on div "Date Range" at bounding box center [700, 383] width 548 height 14
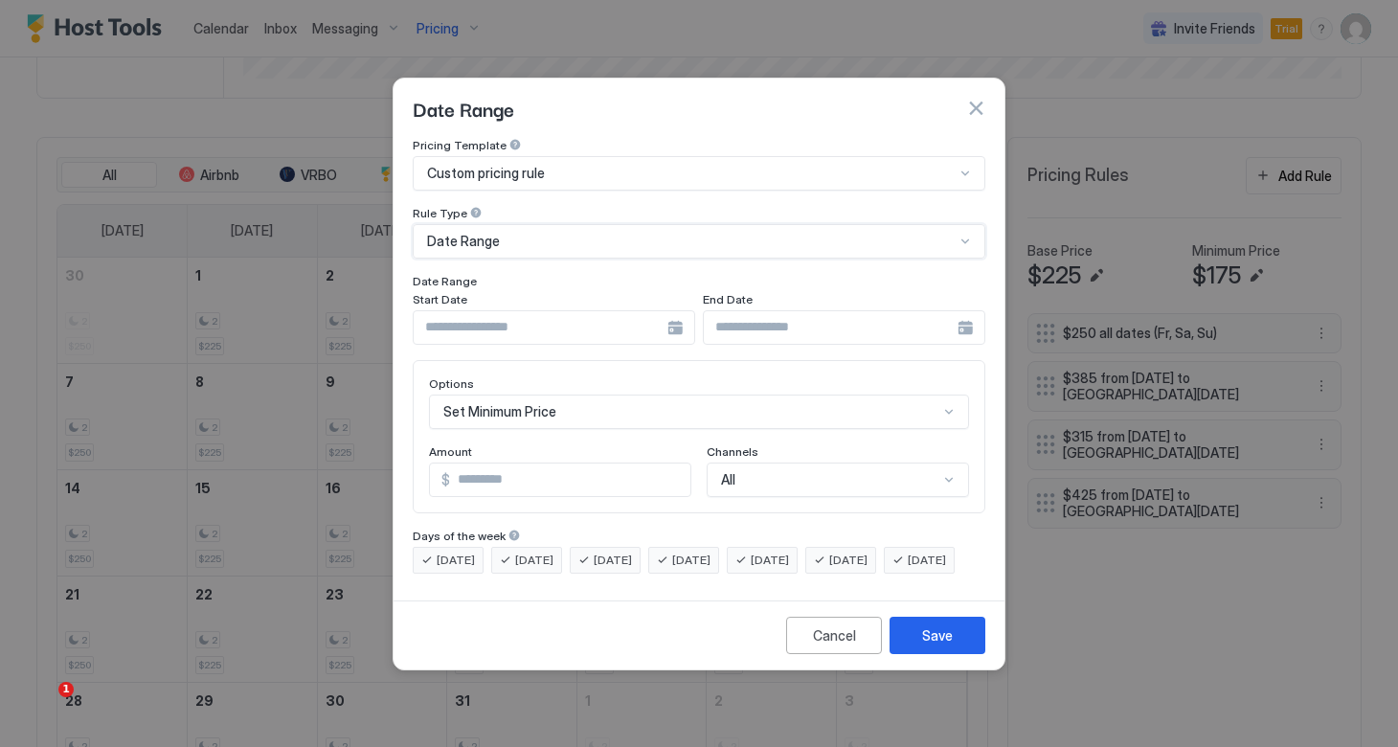
click at [672, 310] on div at bounding box center [554, 327] width 282 height 34
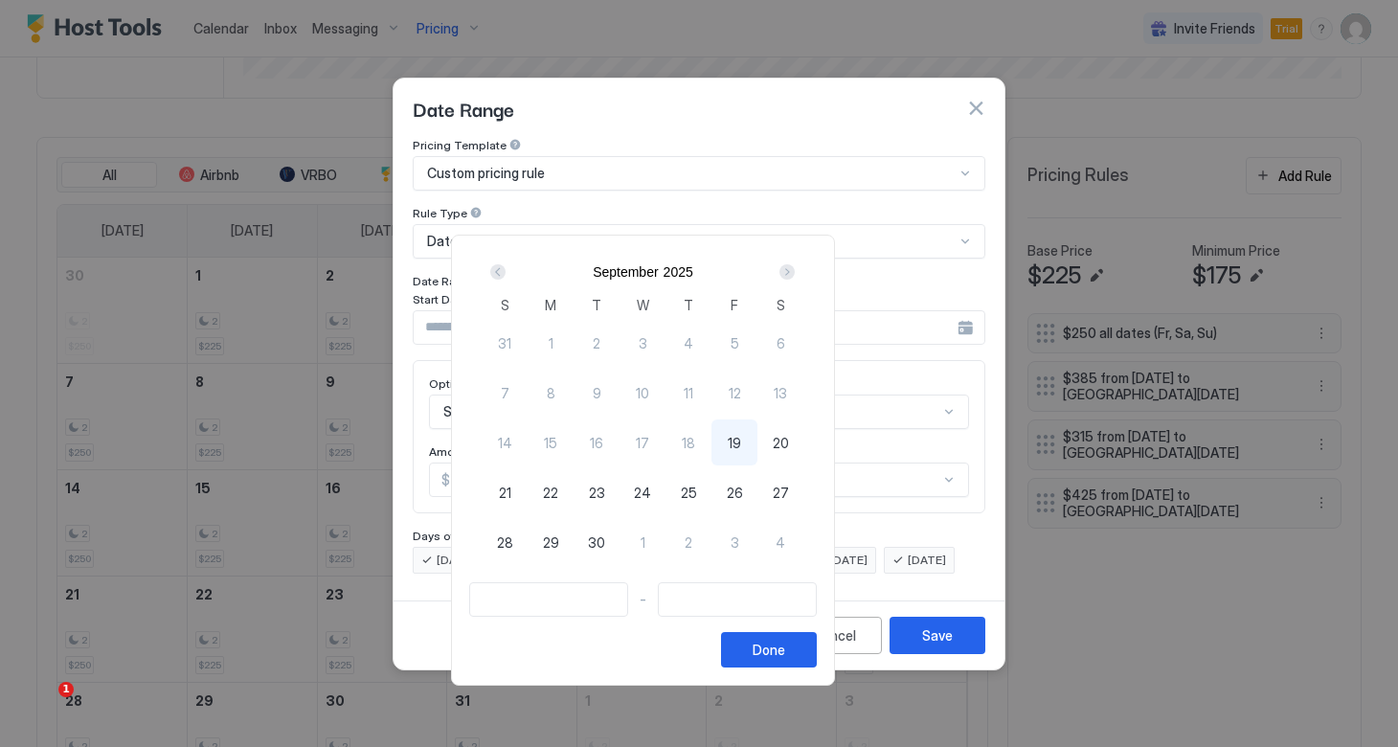
click at [794, 272] on div "Next" at bounding box center [786, 271] width 15 height 15
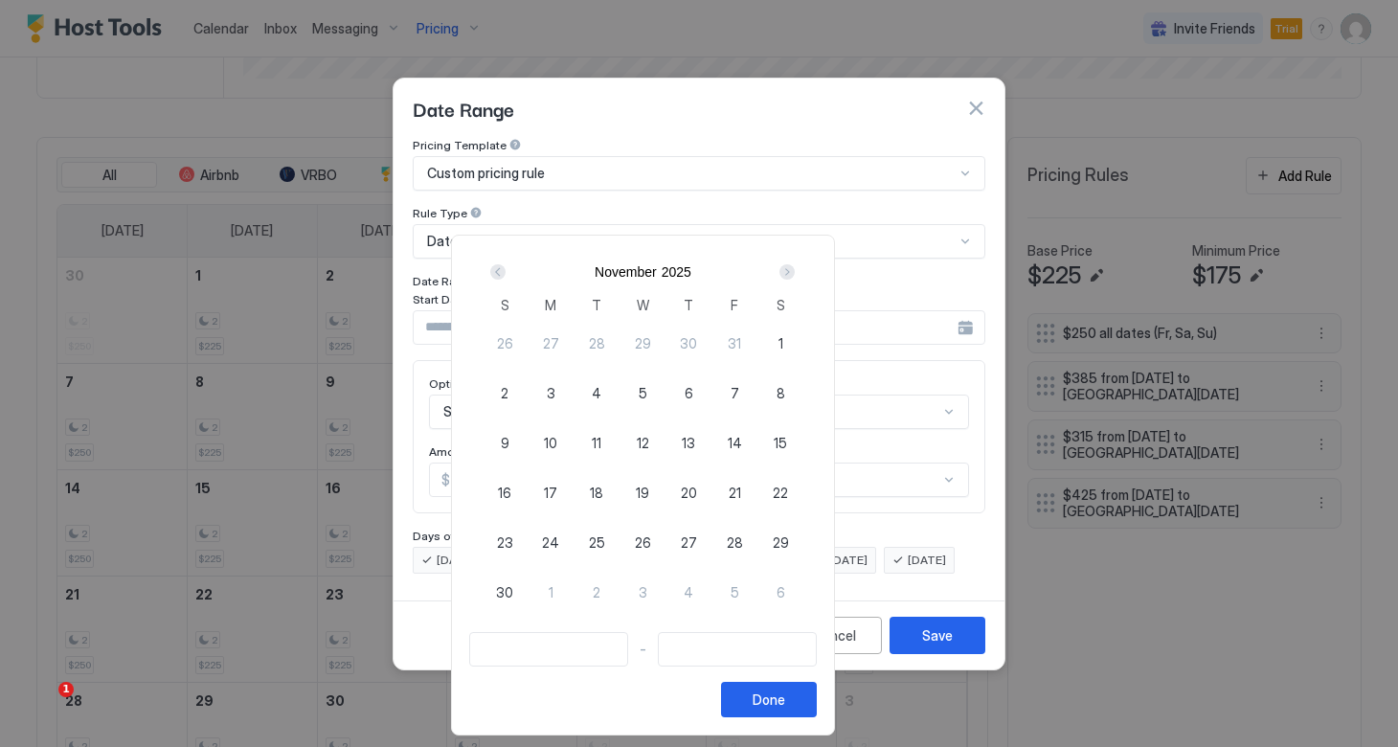
click at [798, 261] on div "Next" at bounding box center [786, 271] width 23 height 23
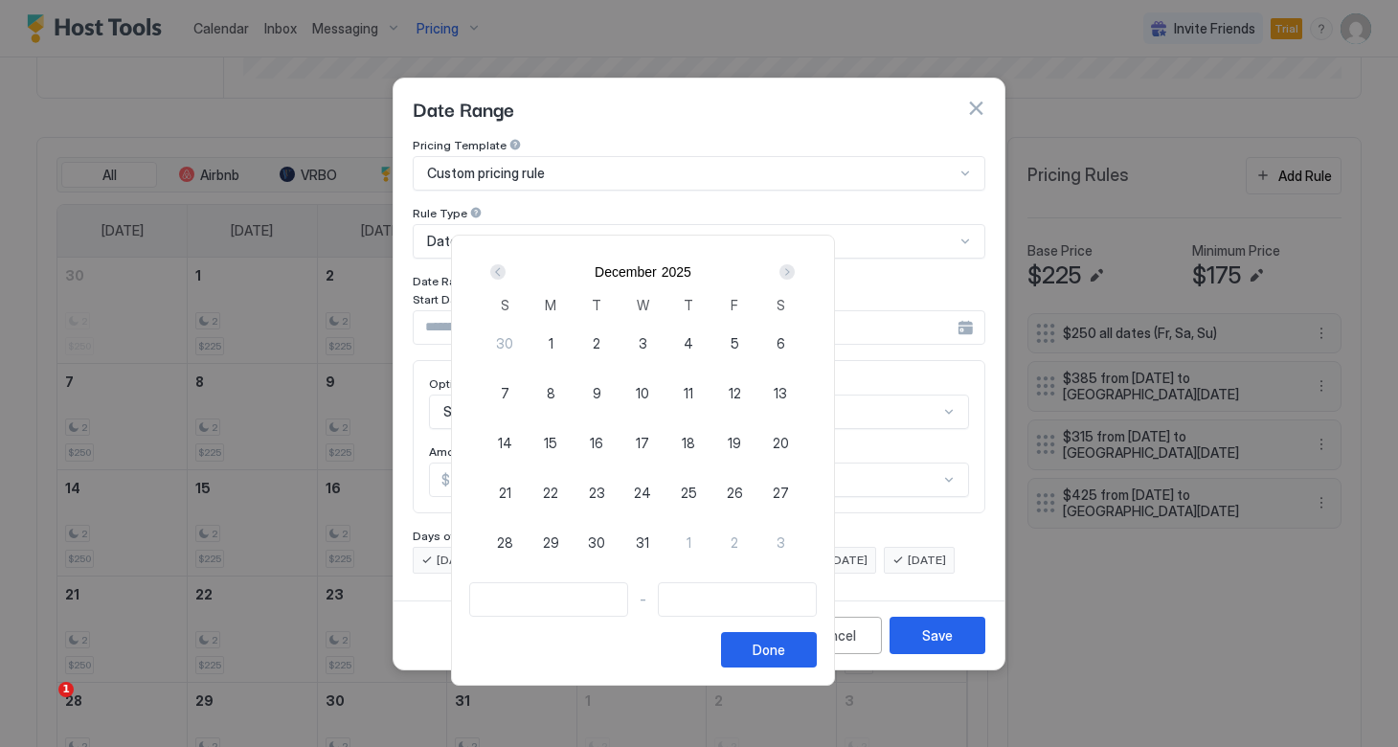
click at [757, 445] on div "19" at bounding box center [734, 442] width 46 height 46
type input "**********"
click at [605, 495] on span "23" at bounding box center [597, 492] width 16 height 20
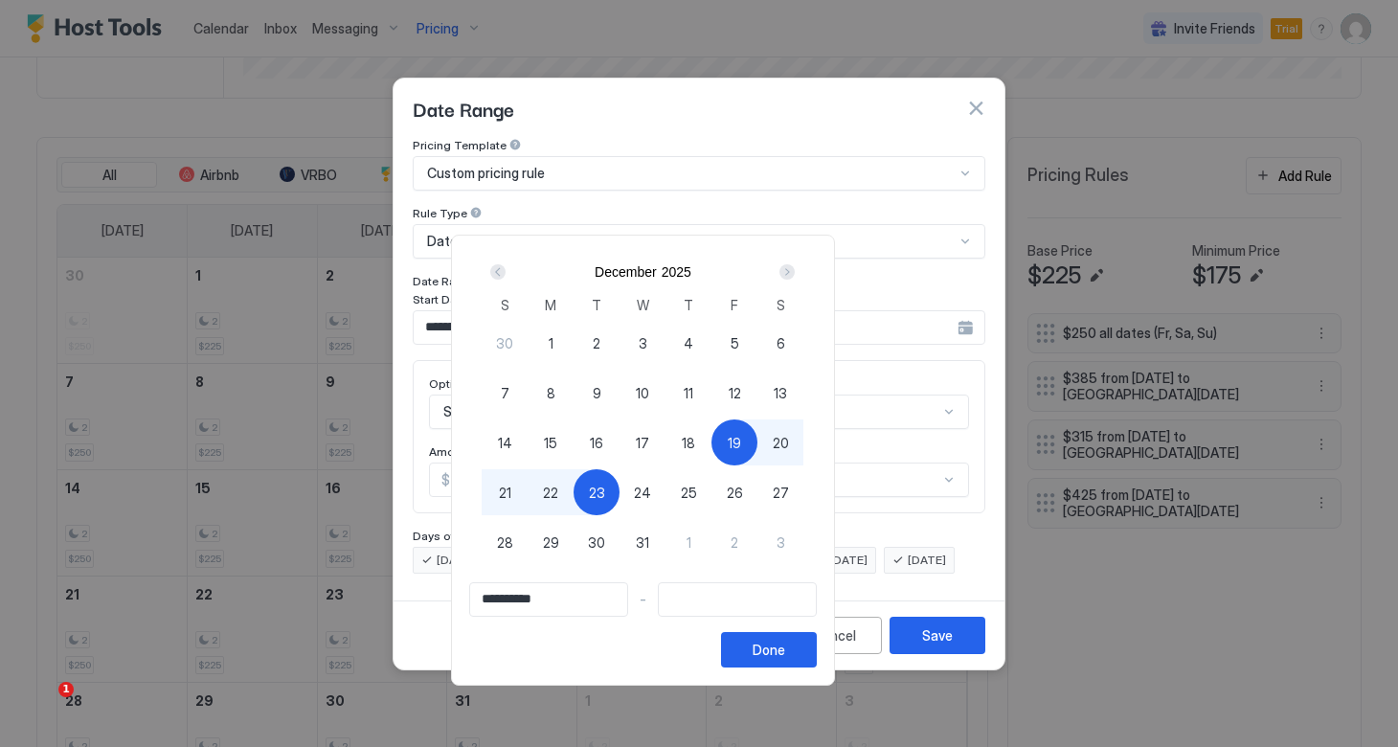
type input "**********"
click at [816, 646] on button "Done" at bounding box center [769, 649] width 96 height 35
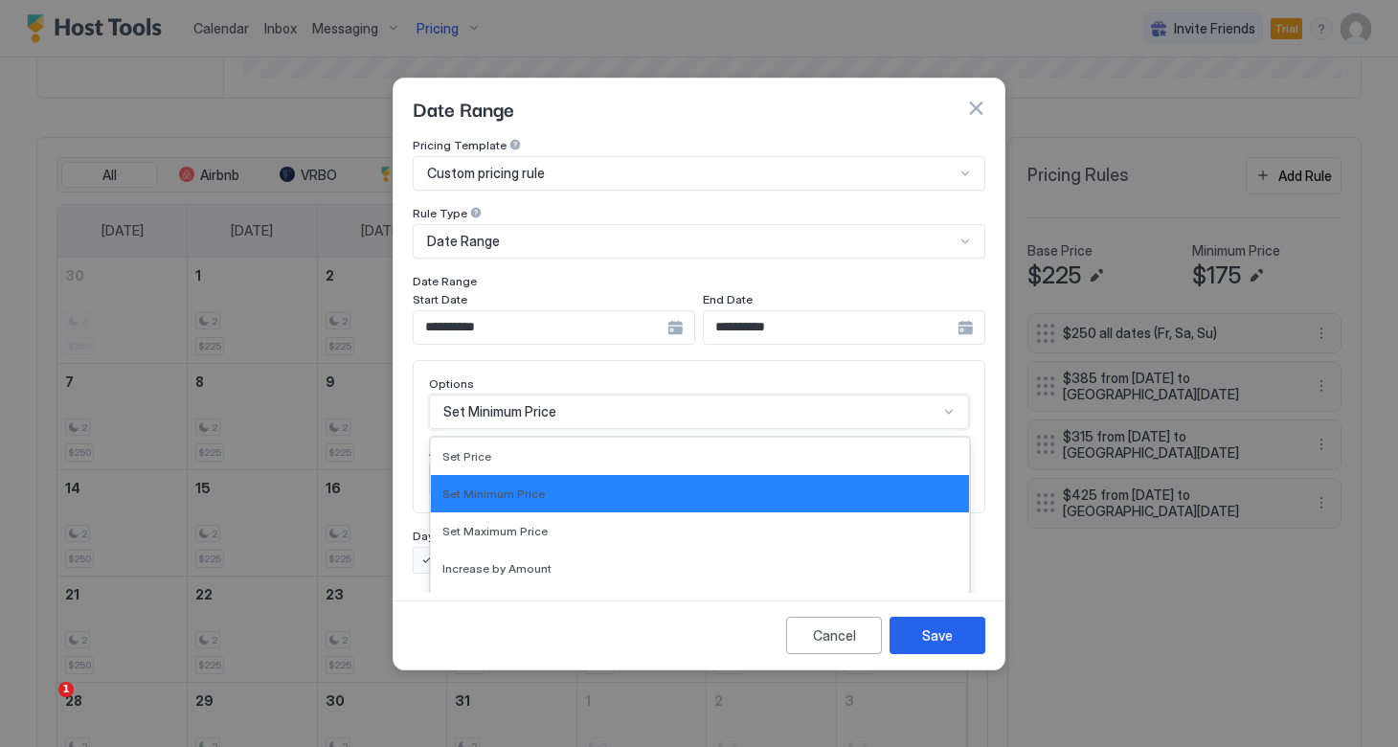
click at [531, 394] on div "Set Minimum Price selected, 2 of 17. 17 results available. Use Up and Down to c…" at bounding box center [699, 411] width 540 height 34
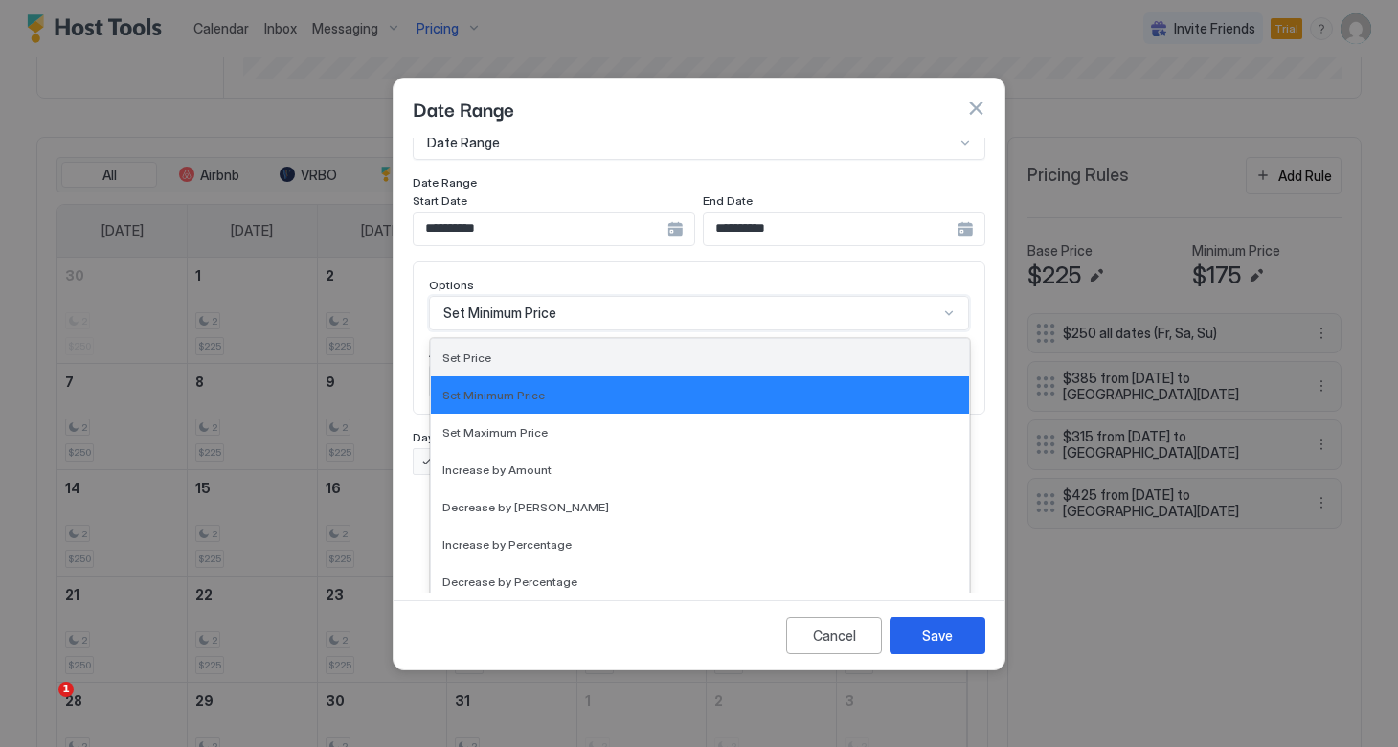
click at [515, 350] on div "Set Price" at bounding box center [699, 357] width 515 height 14
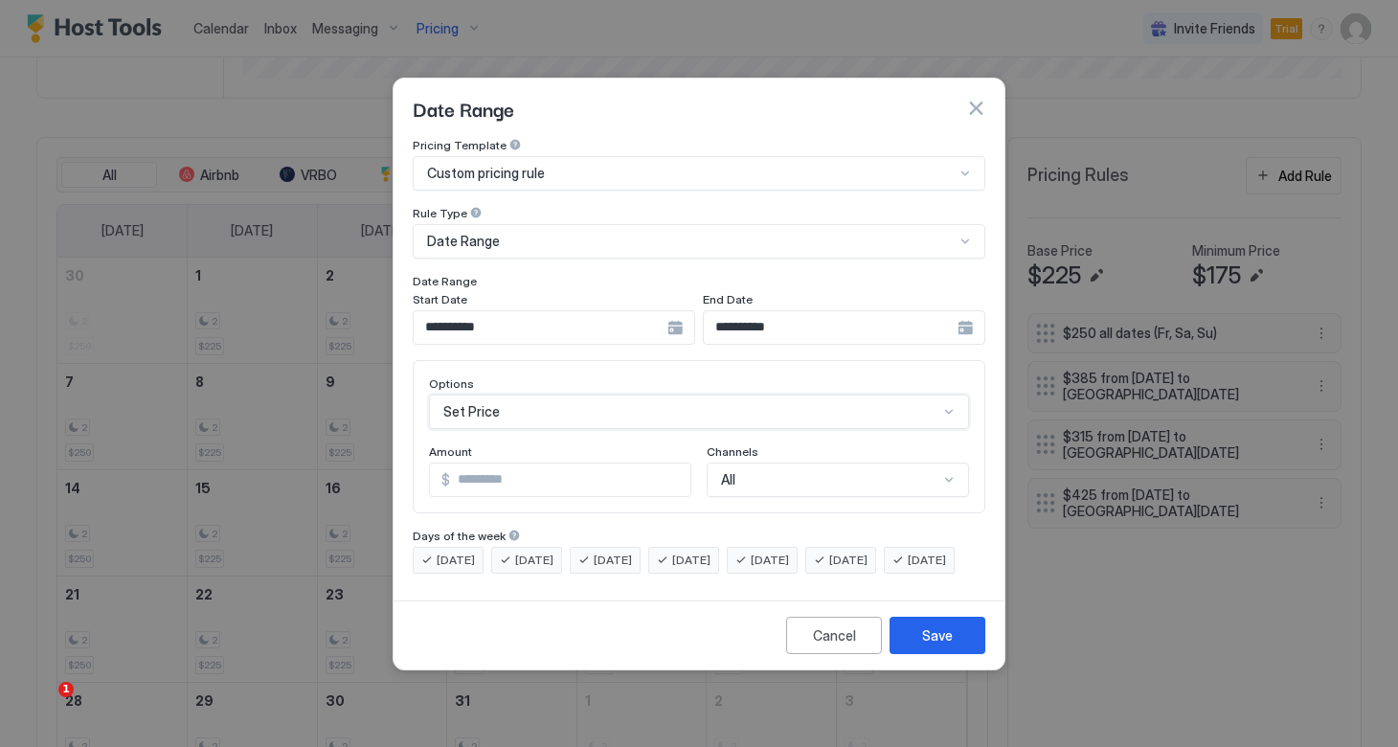
scroll to position [0, 0]
drag, startPoint x: 488, startPoint y: 465, endPoint x: 417, endPoint y: 462, distance: 70.9
click at [416, 462] on div "Options Set Price Amount $ *** Channels All" at bounding box center [699, 436] width 572 height 153
type input "***"
click at [946, 645] on div "Save" at bounding box center [937, 635] width 31 height 20
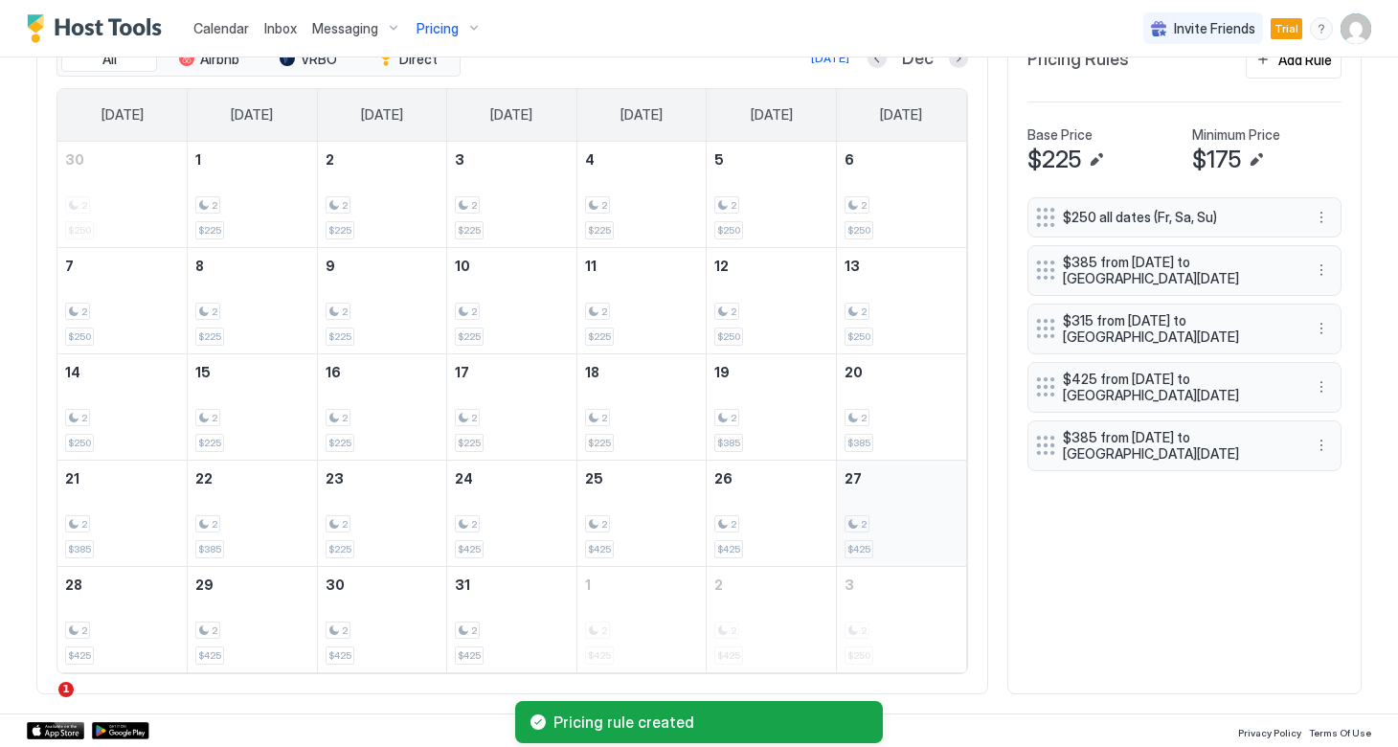
scroll to position [682, 0]
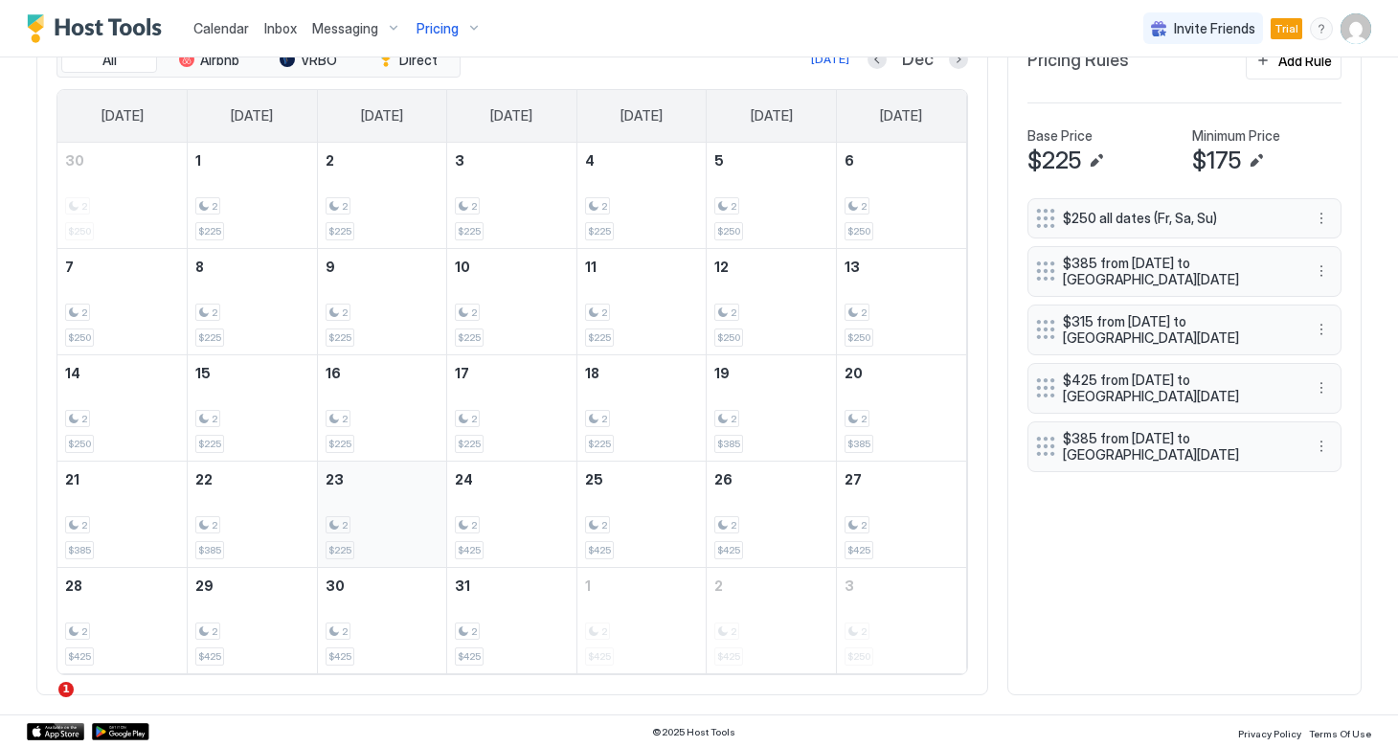
click at [395, 525] on div "2" at bounding box center [382, 525] width 114 height 18
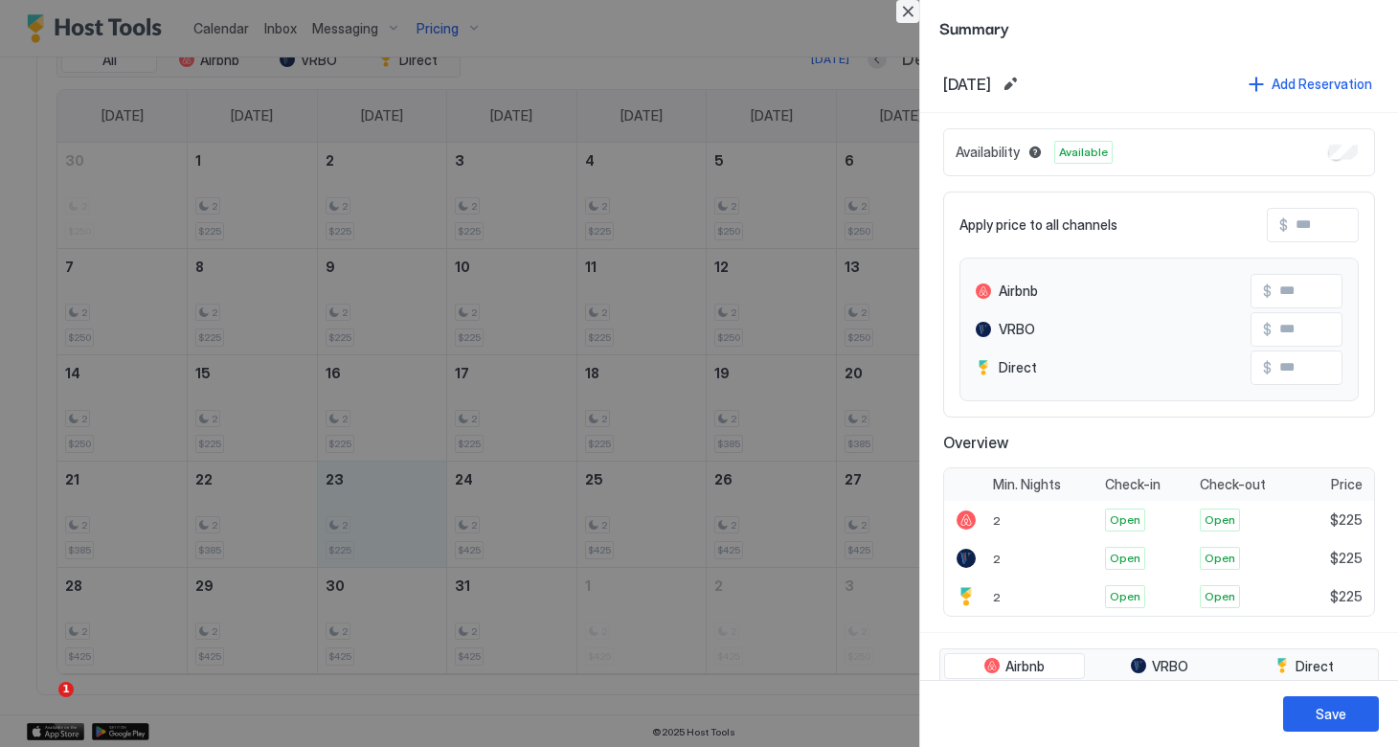
click at [913, 8] on button "Close" at bounding box center [907, 11] width 23 height 23
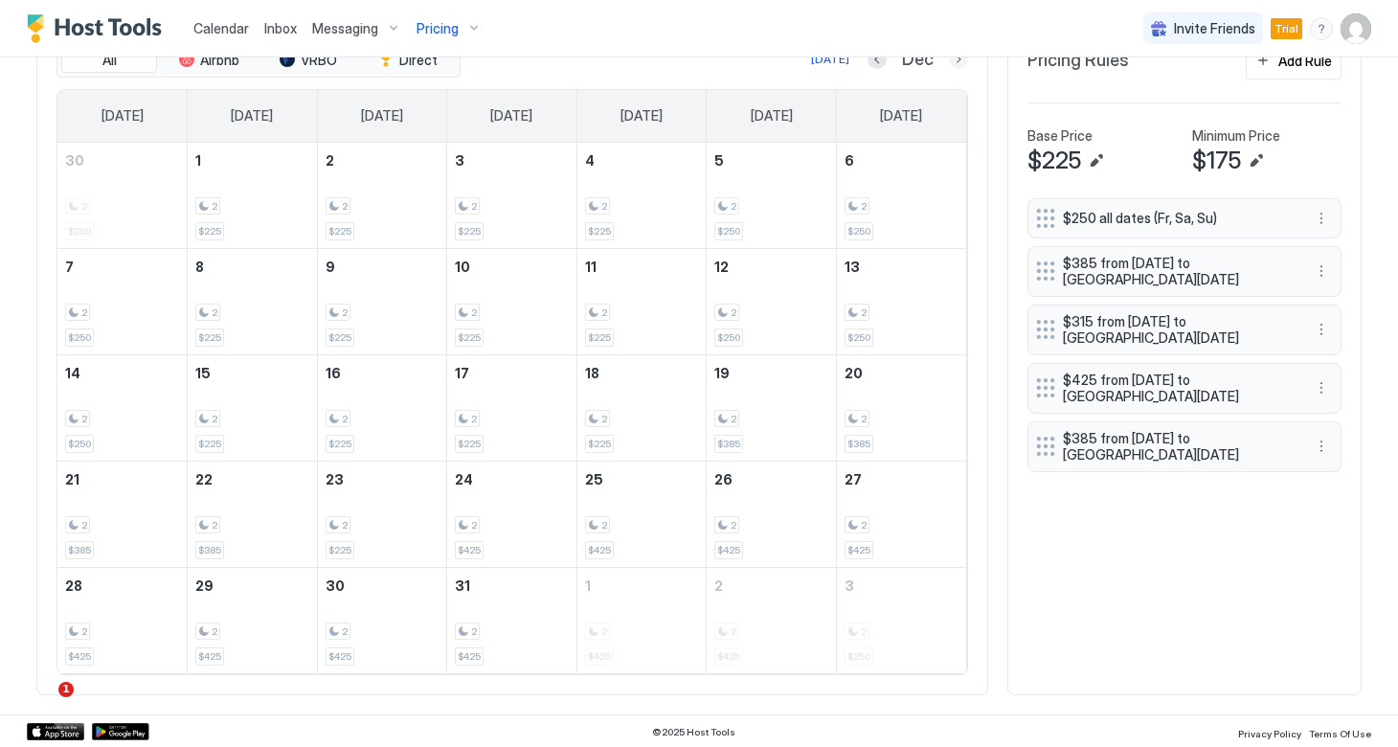
click at [959, 62] on button "Next month" at bounding box center [958, 59] width 19 height 19
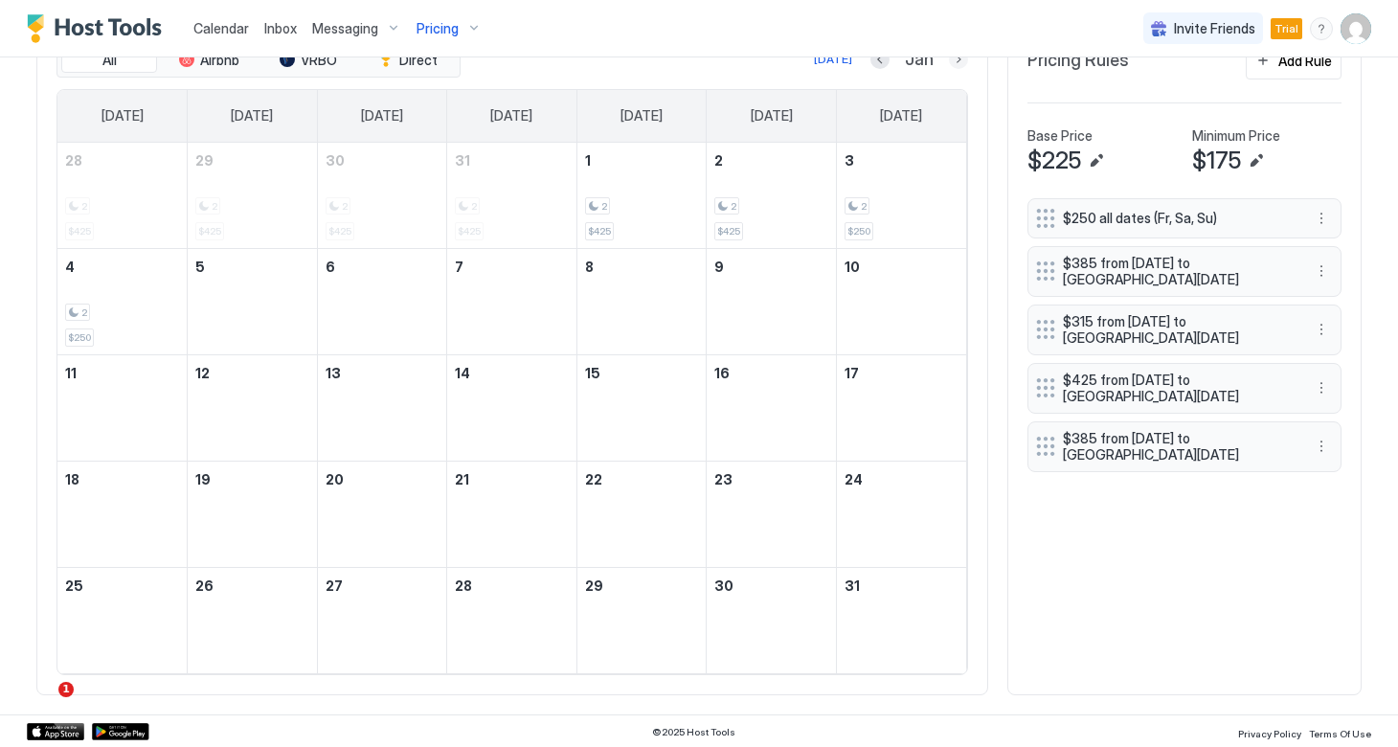
scroll to position [568, 0]
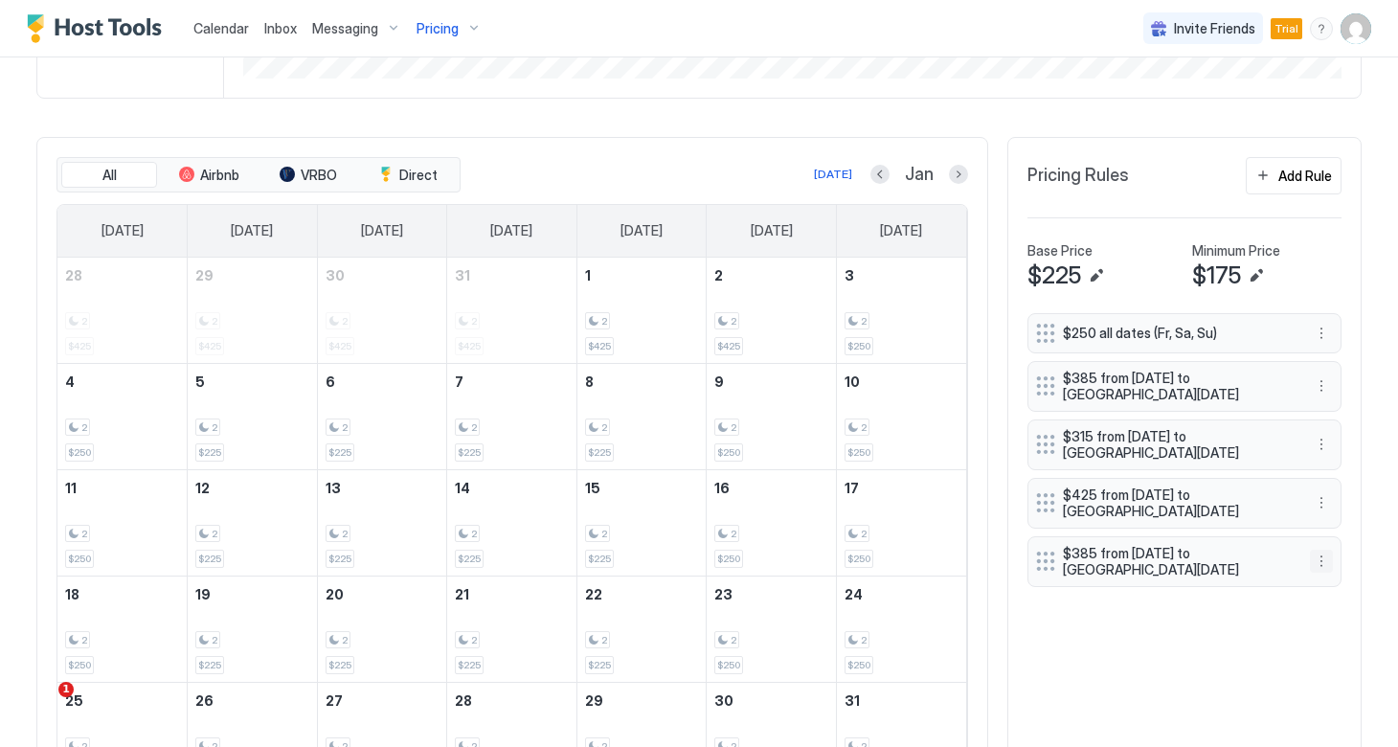
click at [1318, 556] on button "More options" at bounding box center [1320, 560] width 23 height 23
click at [1342, 585] on span "Edit" at bounding box center [1349, 584] width 21 height 14
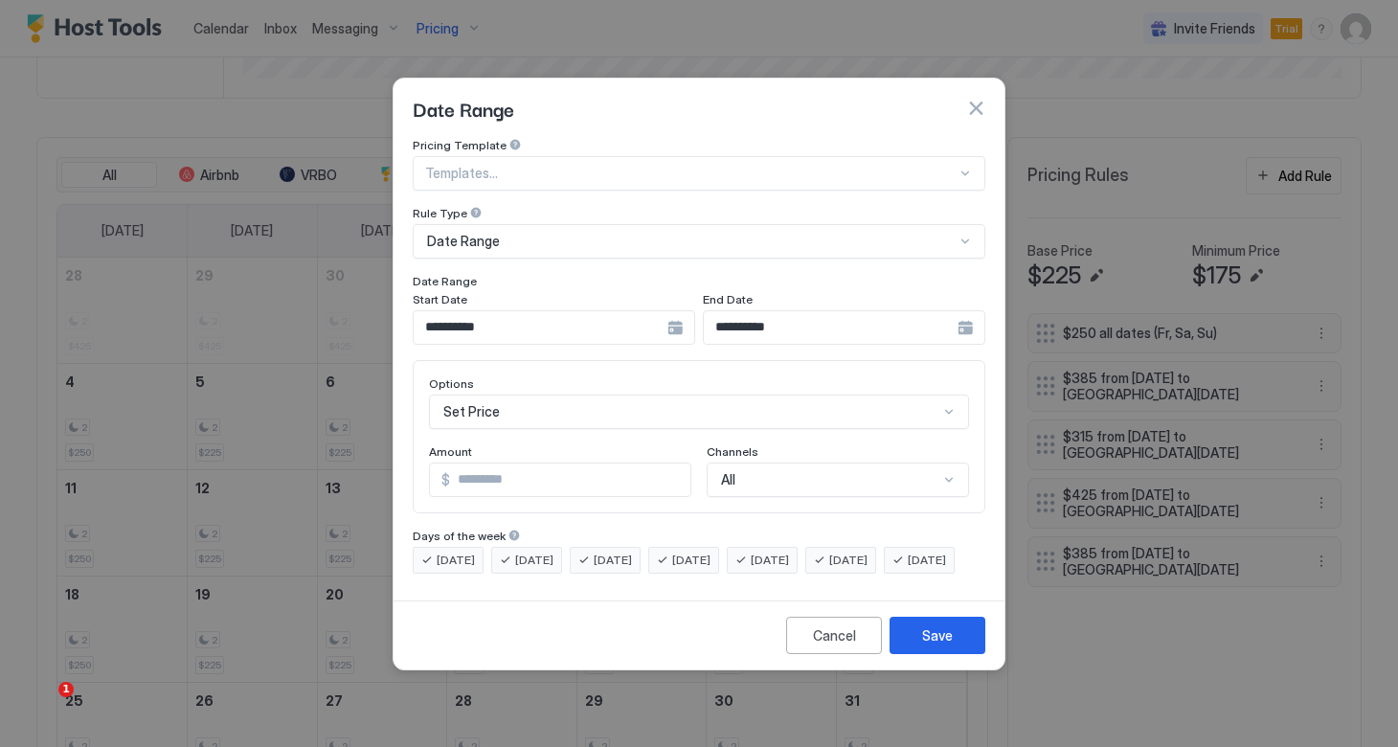
click at [967, 312] on div "**********" at bounding box center [844, 327] width 282 height 34
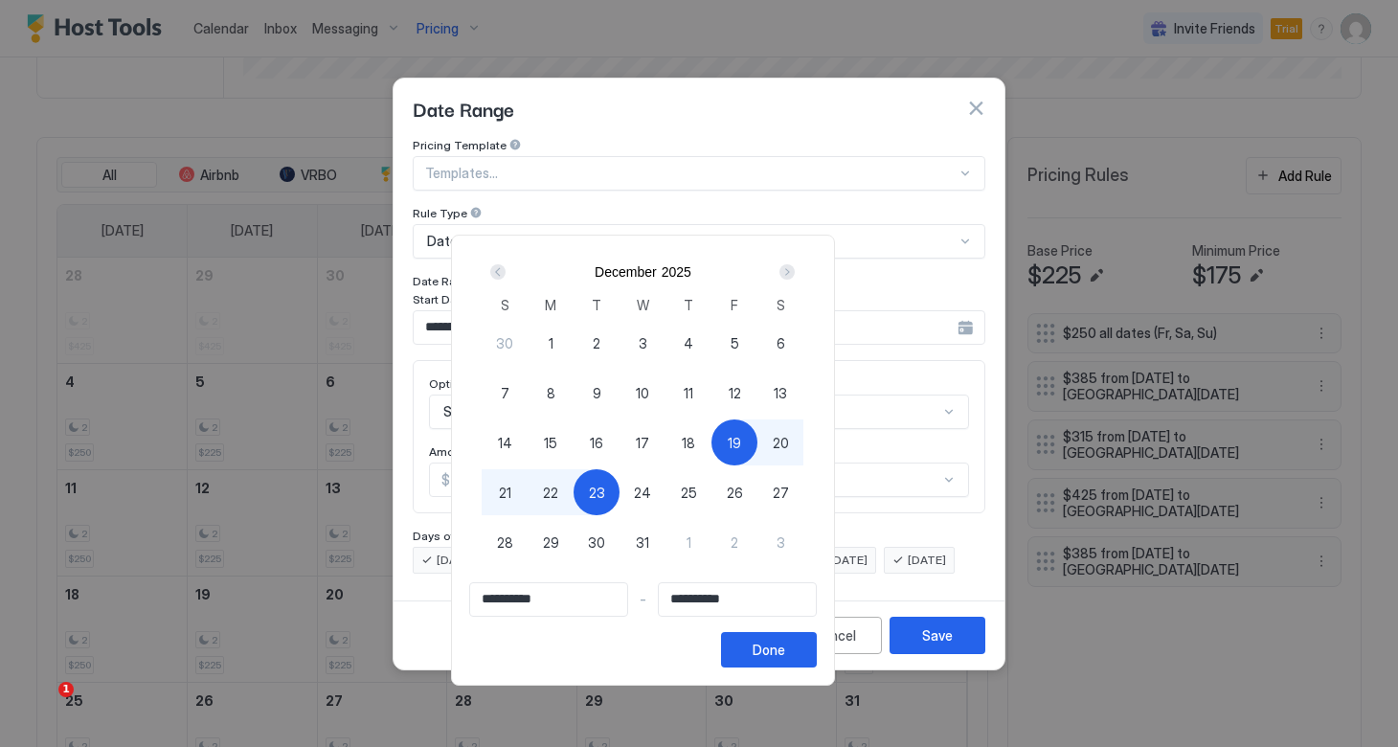
click at [651, 491] on span "24" at bounding box center [642, 492] width 17 height 20
type input "**********"
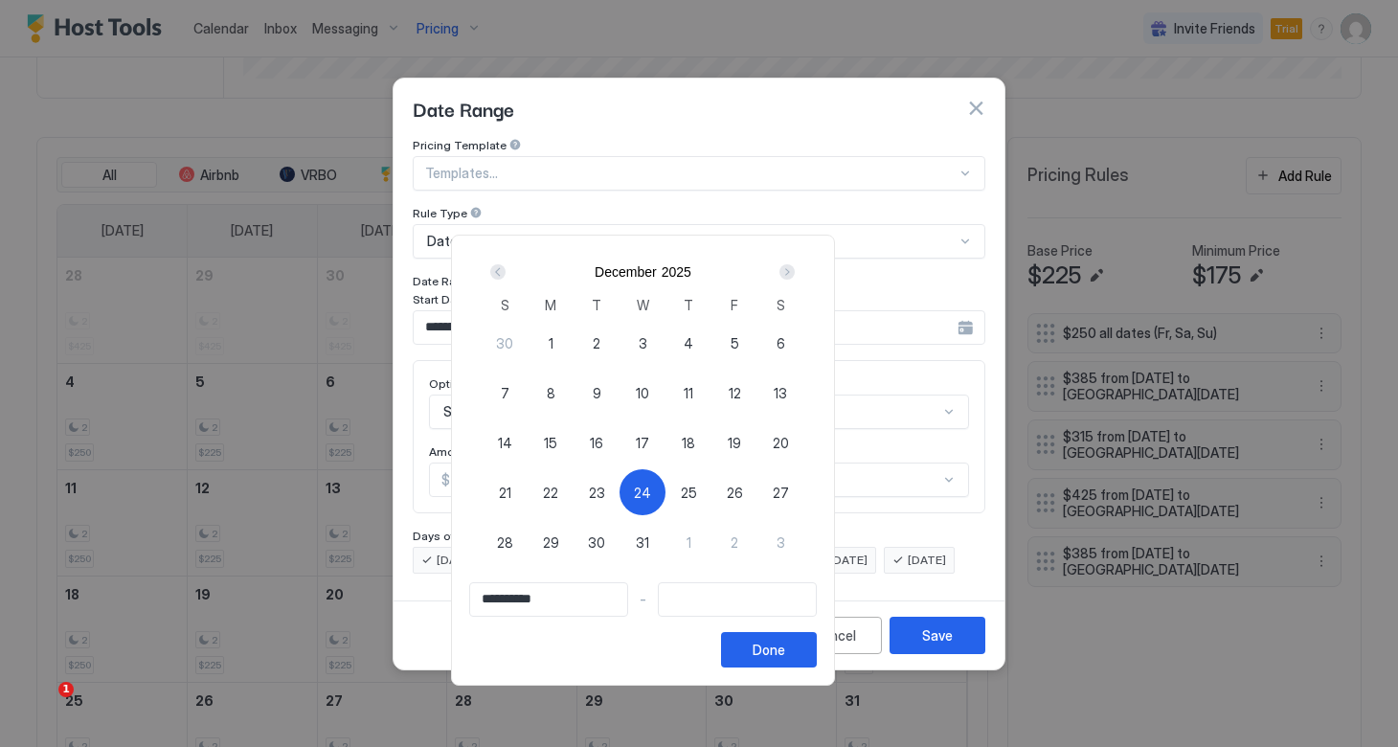
type input "**********"
click at [741, 443] on span "19" at bounding box center [733, 443] width 13 height 20
type input "**********"
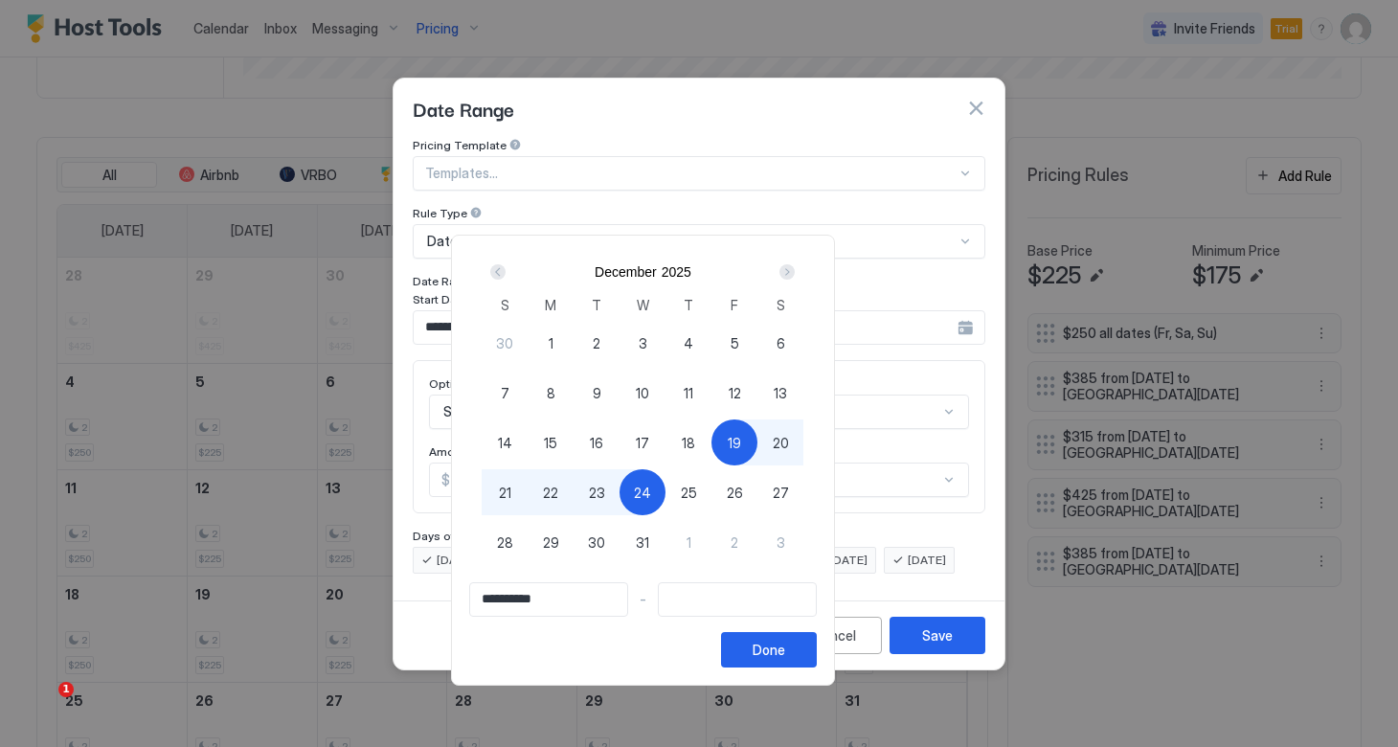
click at [651, 485] on span "24" at bounding box center [642, 492] width 17 height 20
type input "**********"
click at [816, 653] on button "Done" at bounding box center [769, 649] width 96 height 35
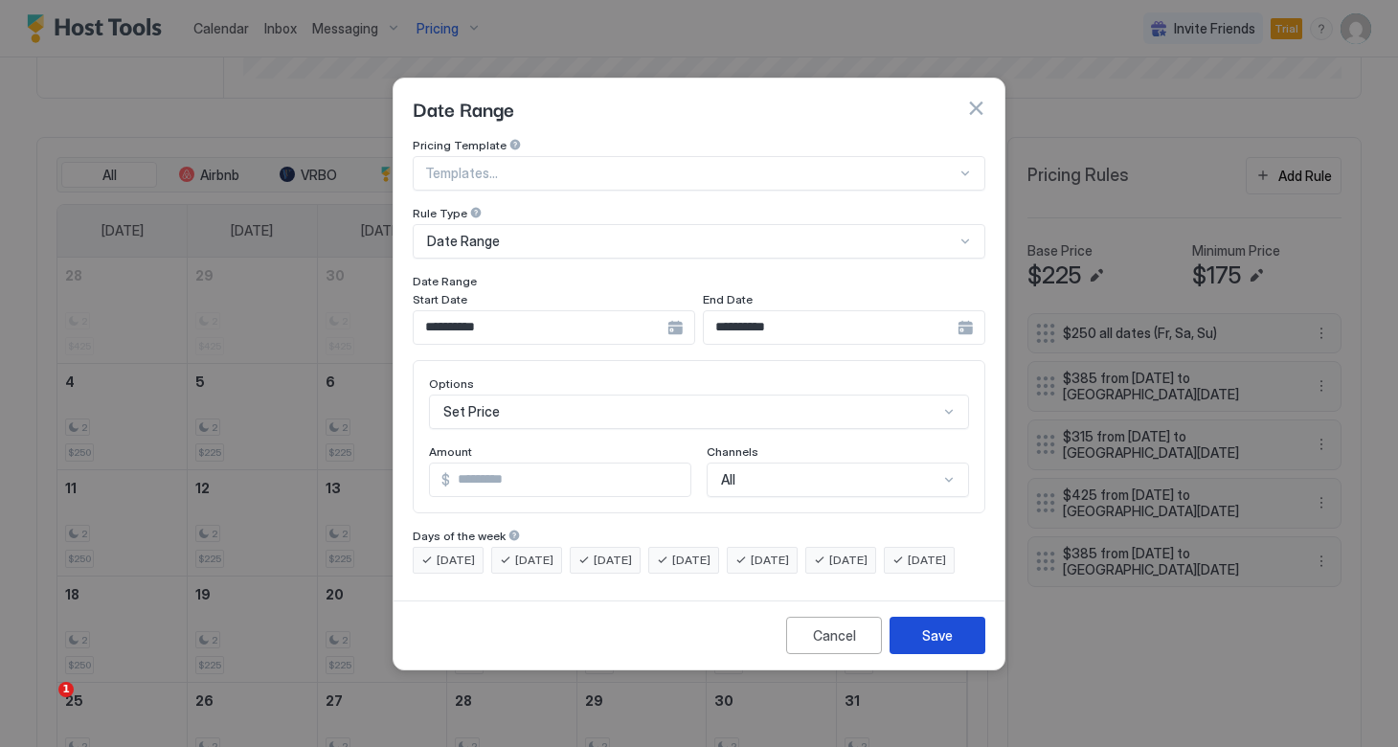
click at [921, 649] on button "Save" at bounding box center [937, 634] width 96 height 37
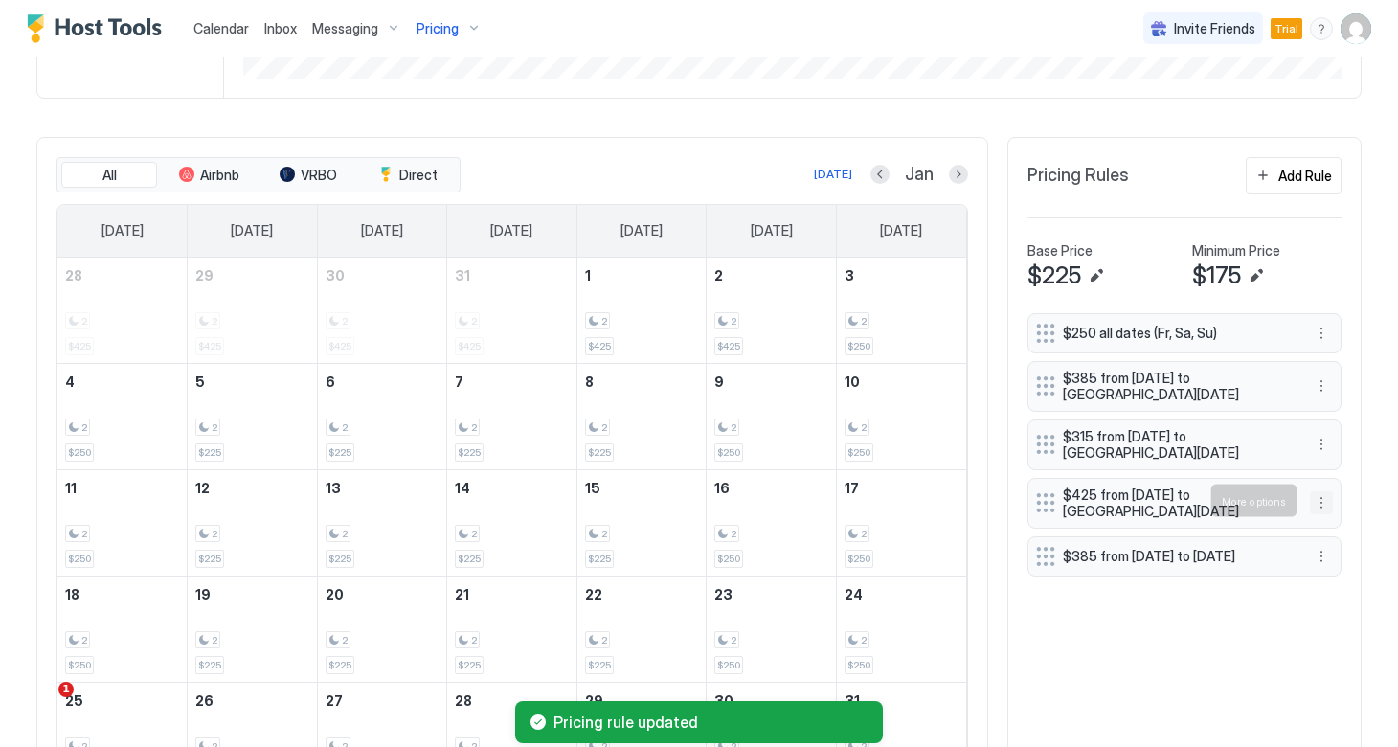
click at [1326, 502] on button "More options" at bounding box center [1320, 502] width 23 height 23
click at [1338, 525] on div "Edit" at bounding box center [1339, 527] width 42 height 14
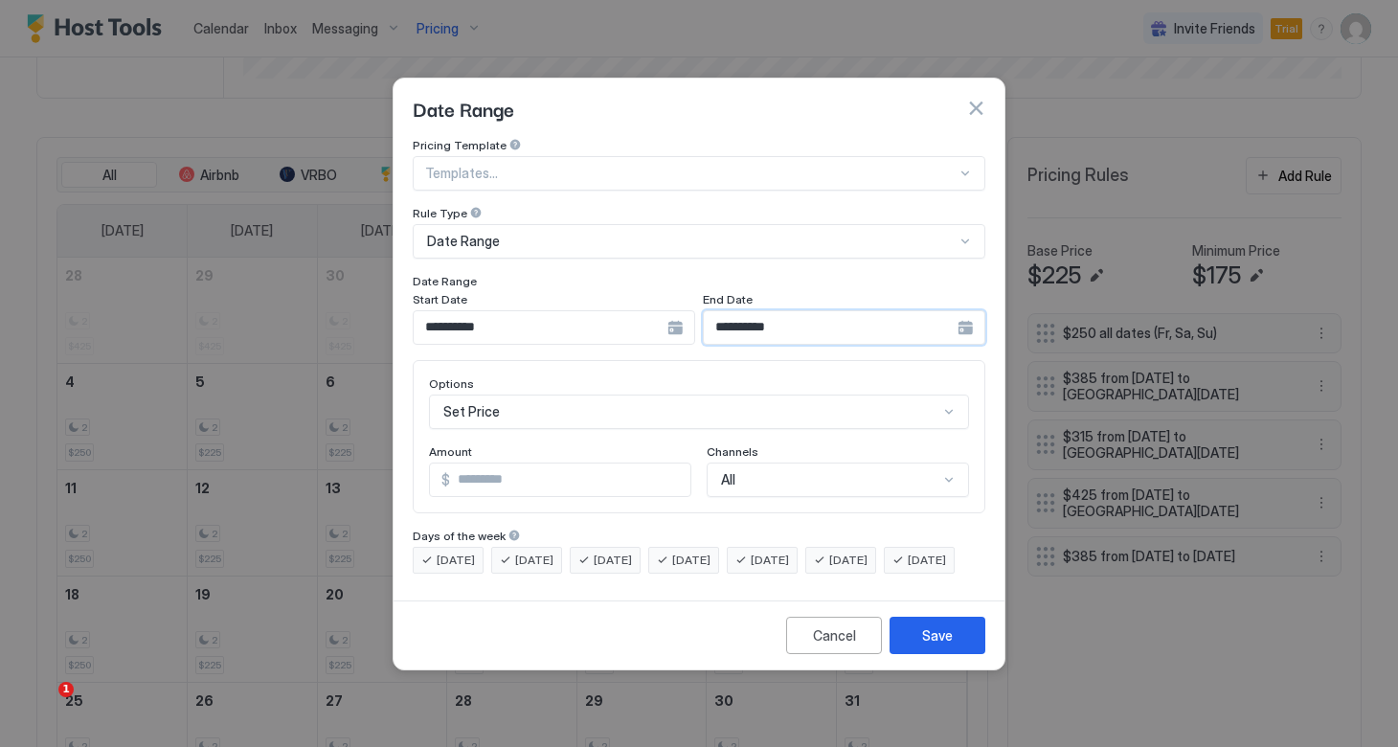
click at [814, 316] on input "**********" at bounding box center [831, 327] width 254 height 33
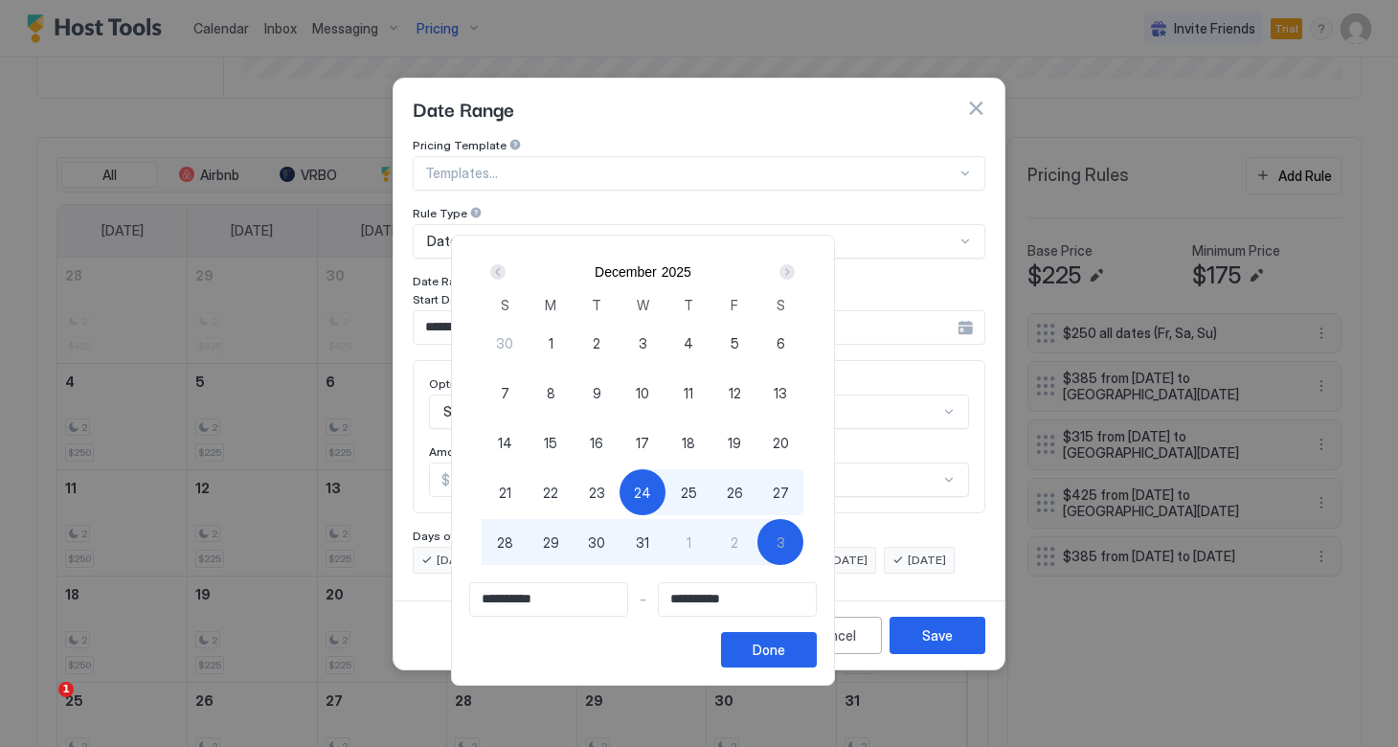
click at [651, 488] on span "24" at bounding box center [642, 492] width 17 height 20
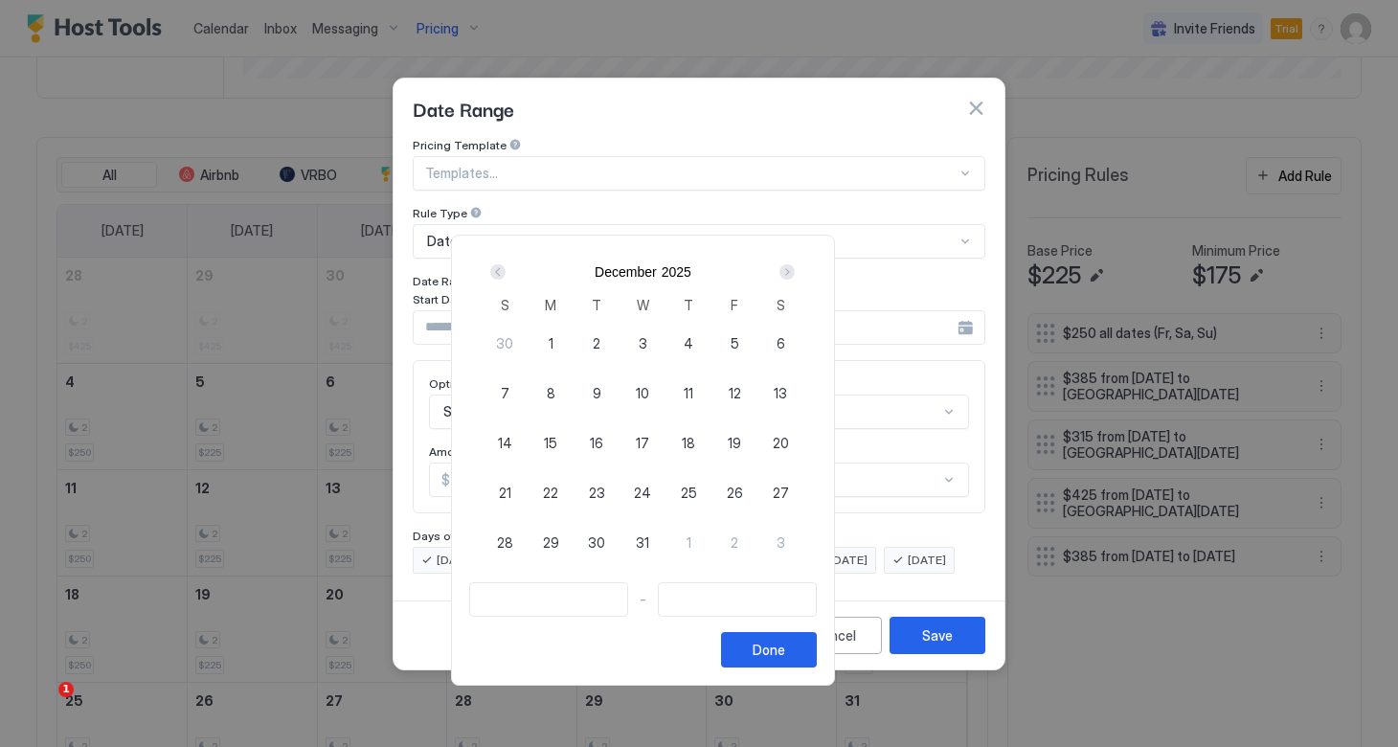
click at [651, 482] on span "24" at bounding box center [642, 492] width 17 height 20
type input "**********"
click at [794, 275] on div "Next" at bounding box center [786, 271] width 15 height 15
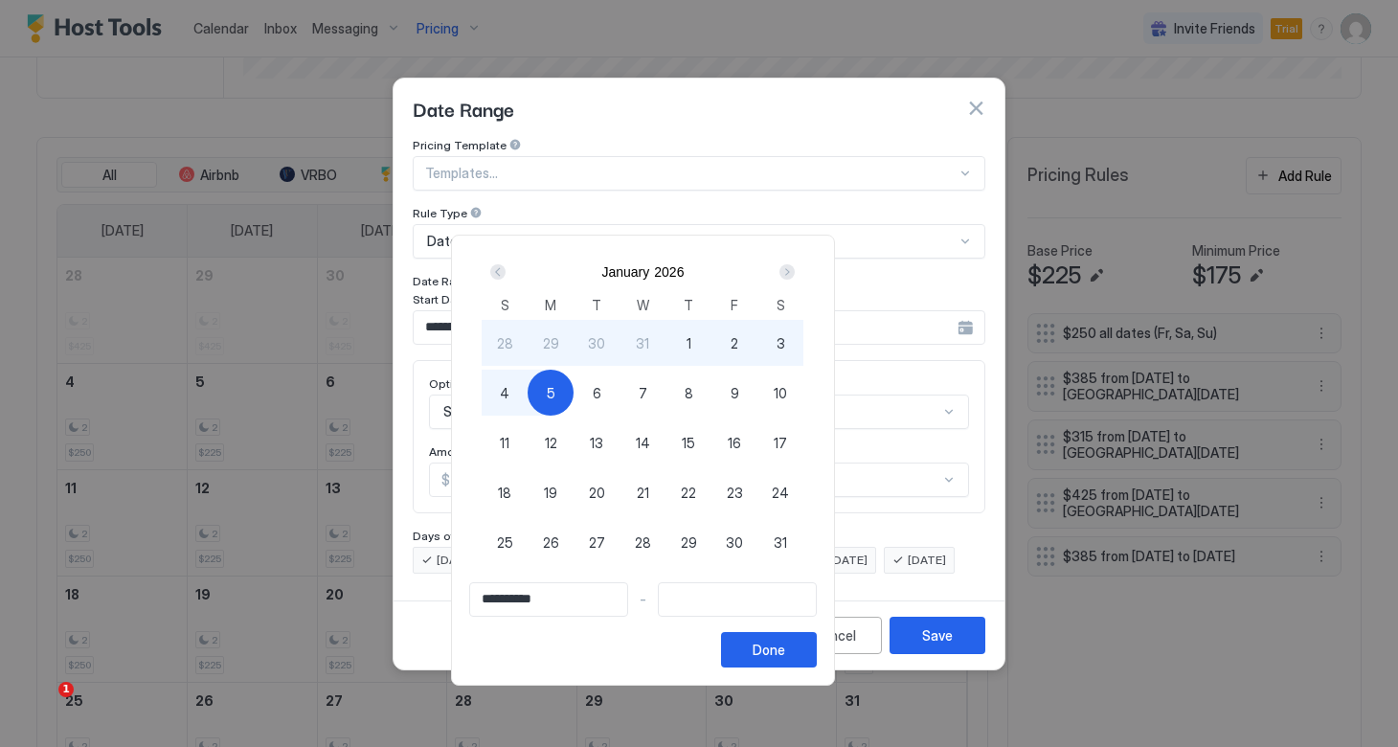
type input "**********"
click at [527, 394] on div "4" at bounding box center [504, 392] width 46 height 46
type input "**********"
click at [785, 649] on div "Done" at bounding box center [768, 649] width 33 height 20
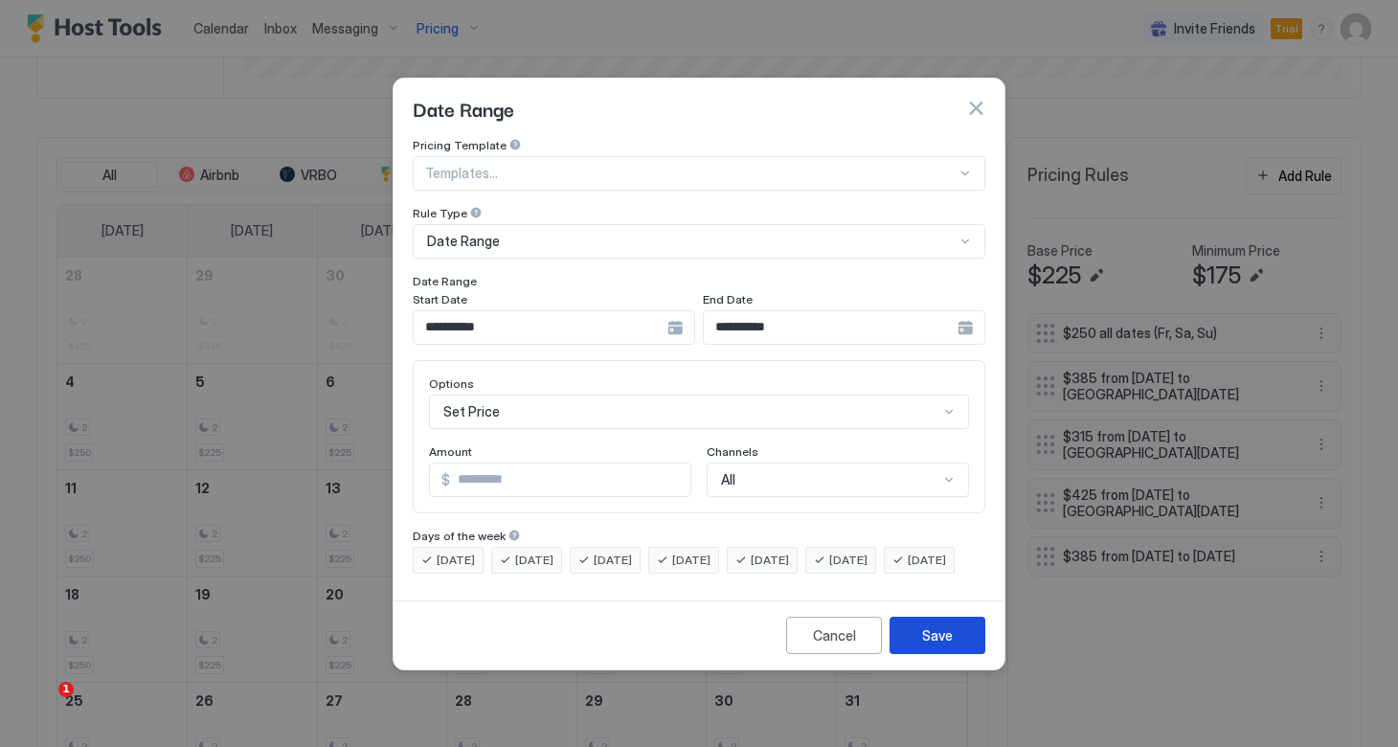
click at [919, 647] on button "Save" at bounding box center [937, 634] width 96 height 37
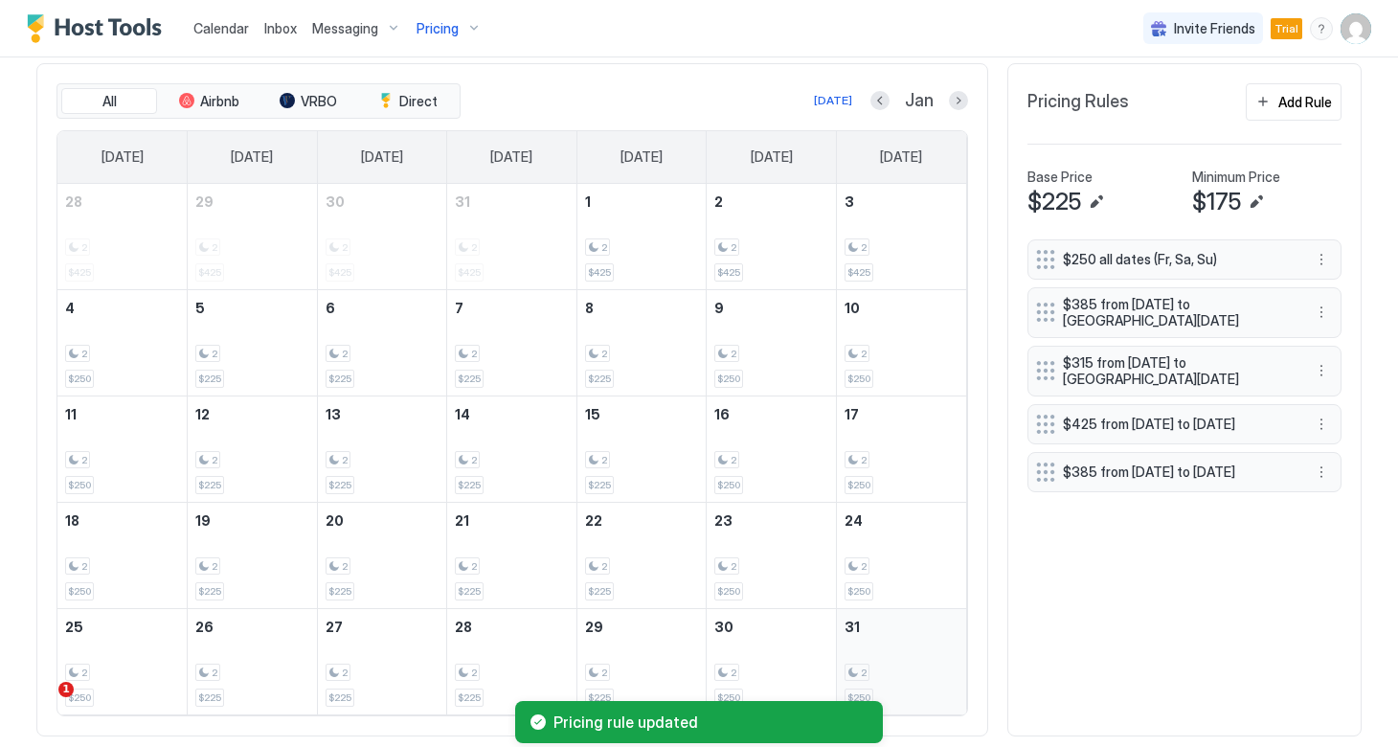
scroll to position [639, 0]
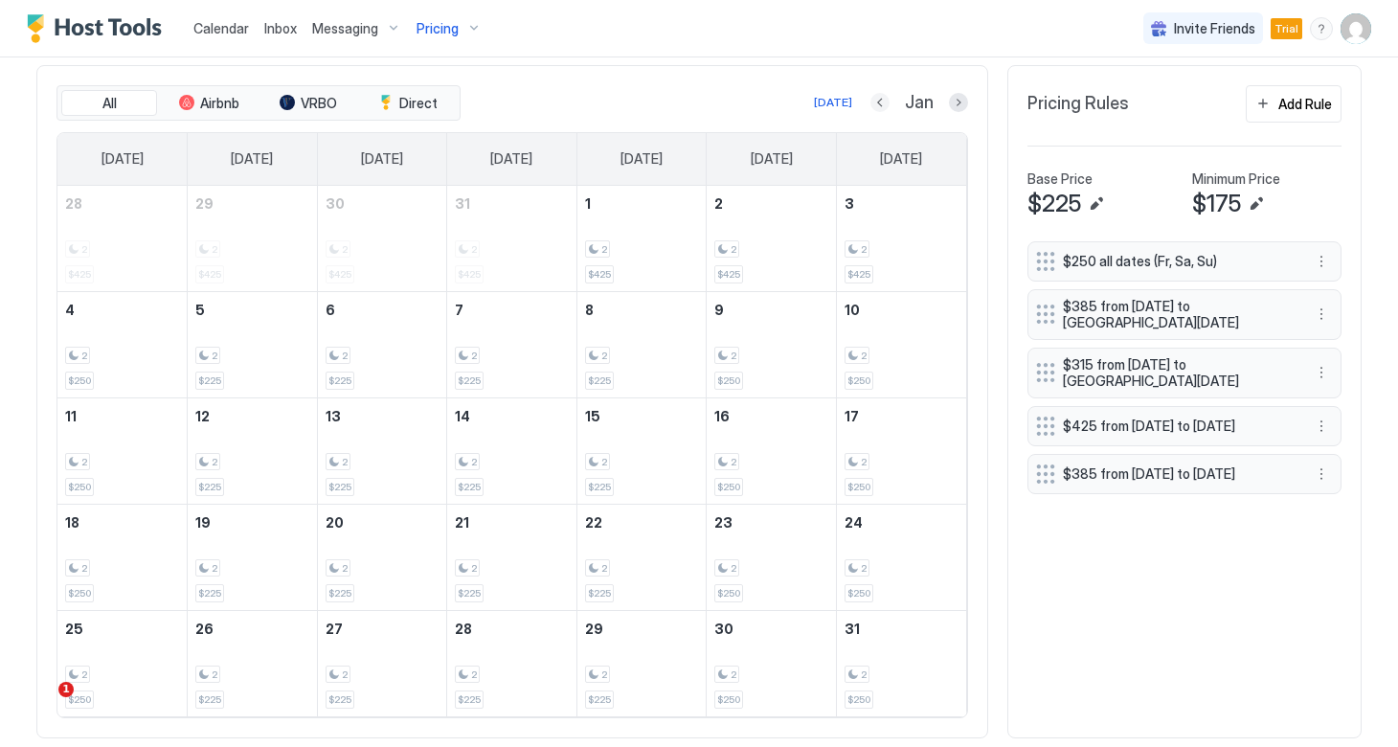
click at [878, 103] on button "Previous month" at bounding box center [879, 102] width 19 height 19
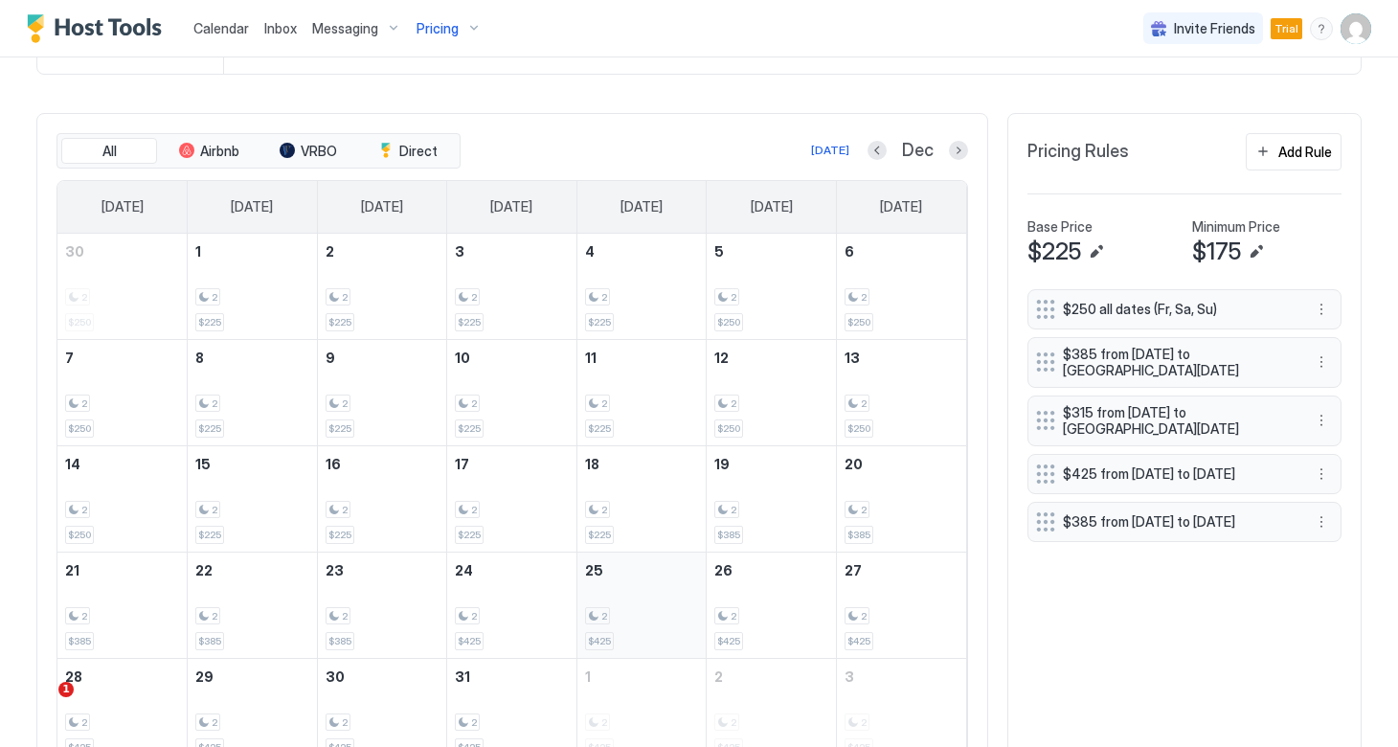
scroll to position [576, 0]
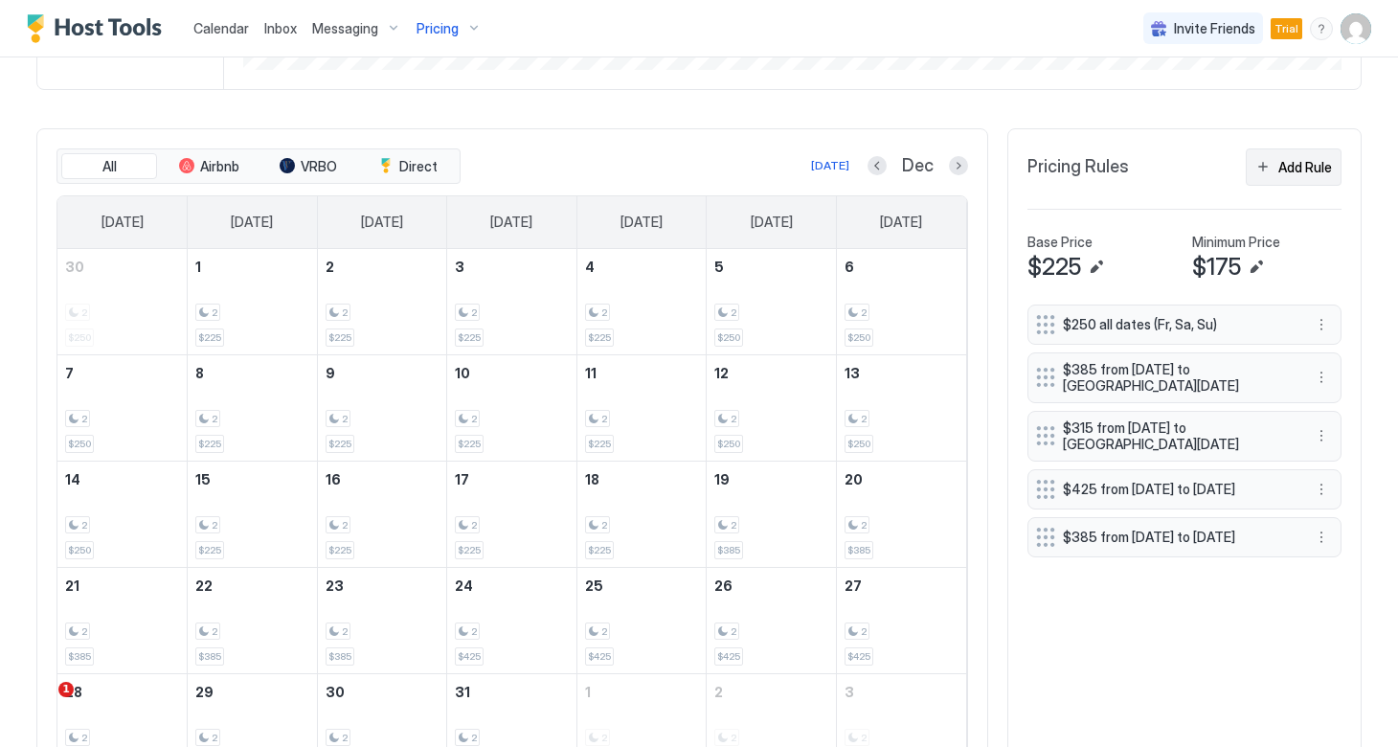
click at [1266, 164] on button "Add Rule" at bounding box center [1293, 166] width 96 height 37
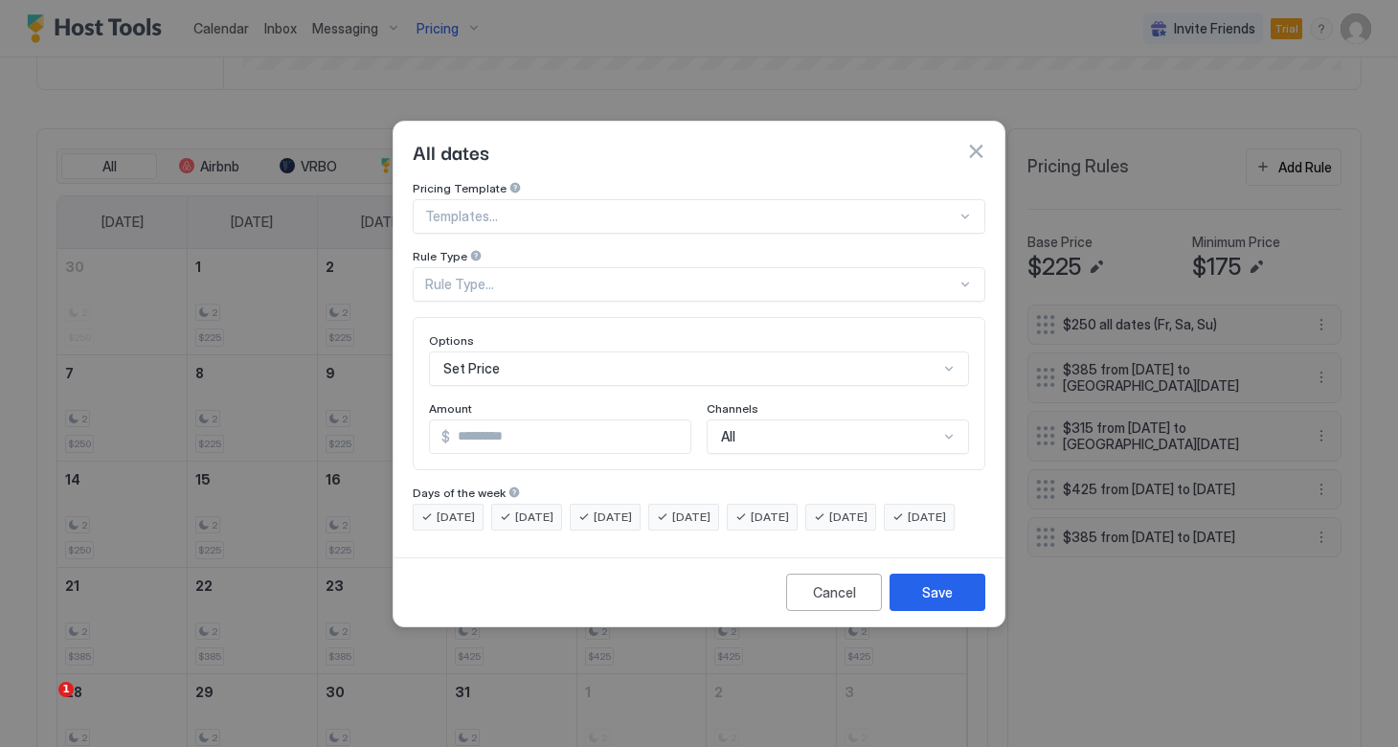
click at [624, 199] on div "Templates..." at bounding box center [699, 216] width 572 height 34
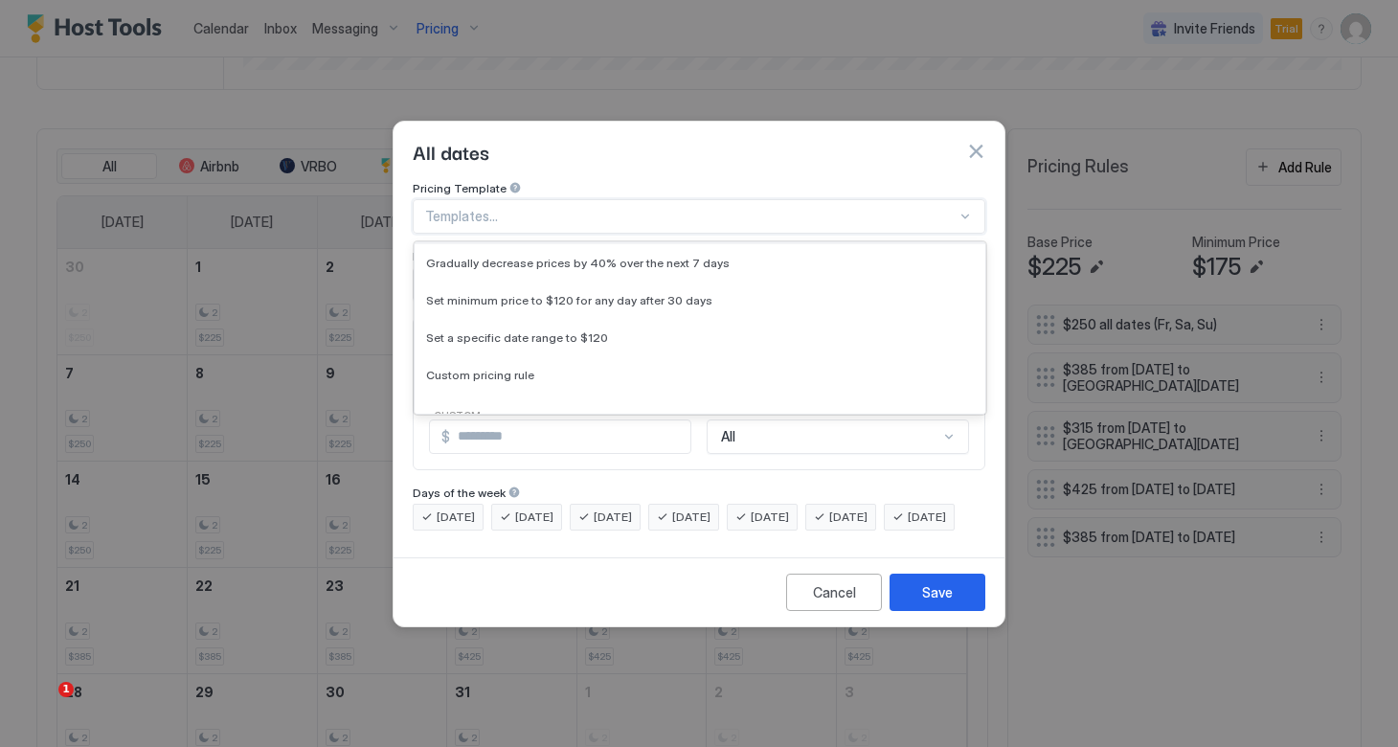
scroll to position [101, 0]
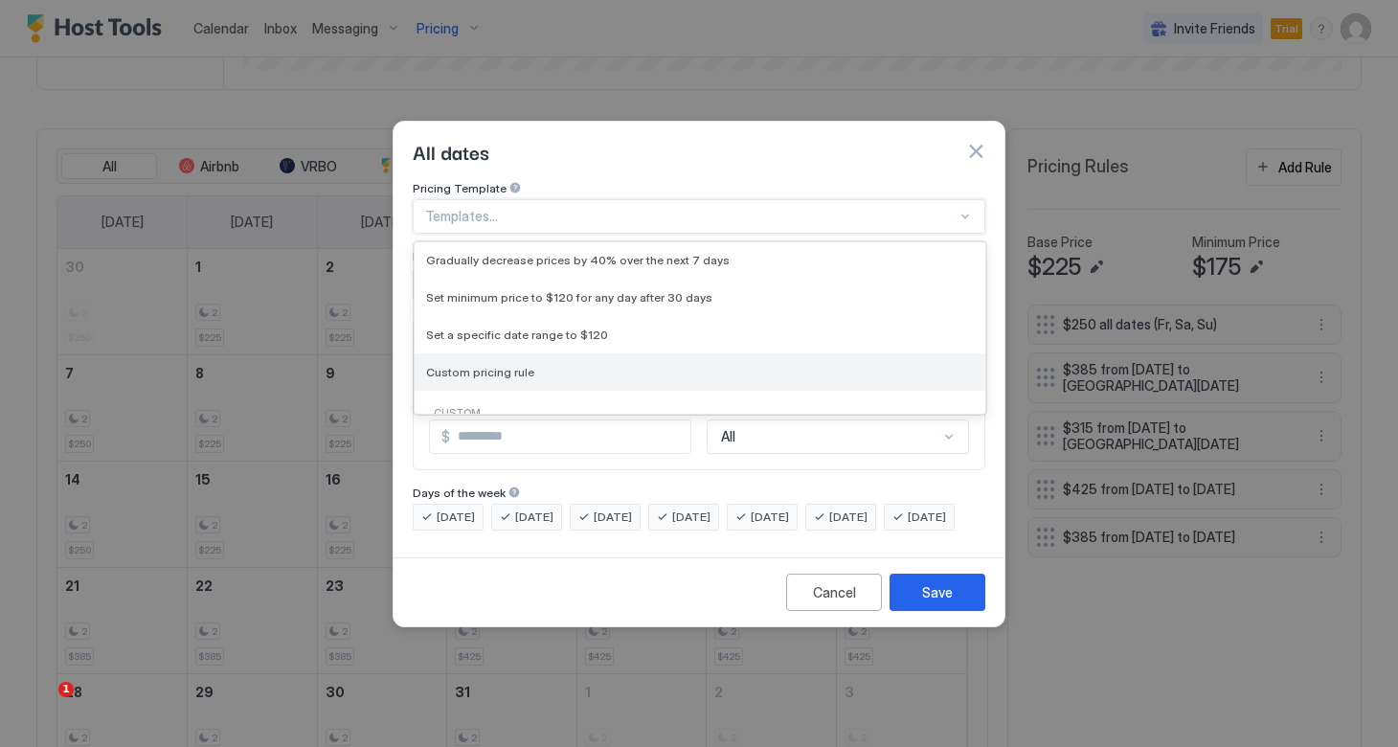
click at [499, 365] on span "Custom pricing rule" at bounding box center [480, 372] width 108 height 14
type input "***"
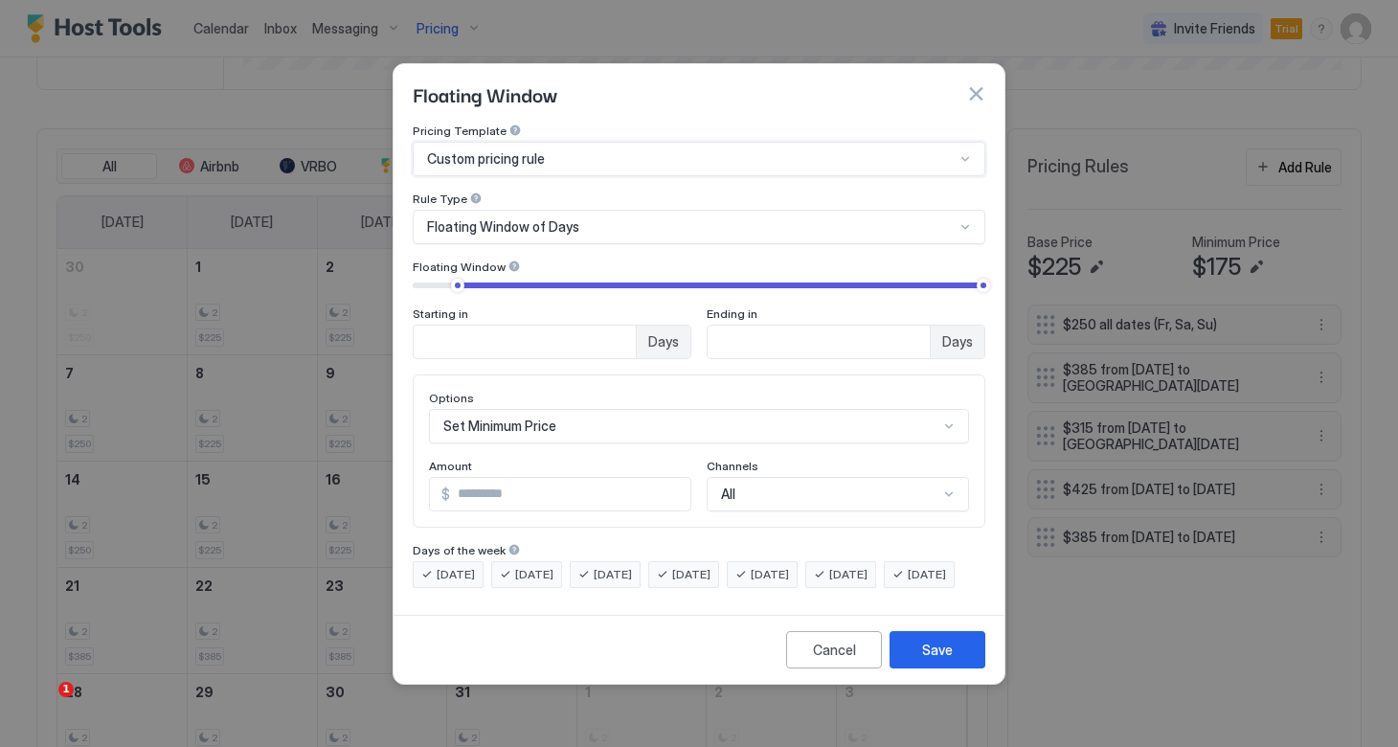
click at [594, 218] on div "Floating Window of Days" at bounding box center [690, 226] width 527 height 17
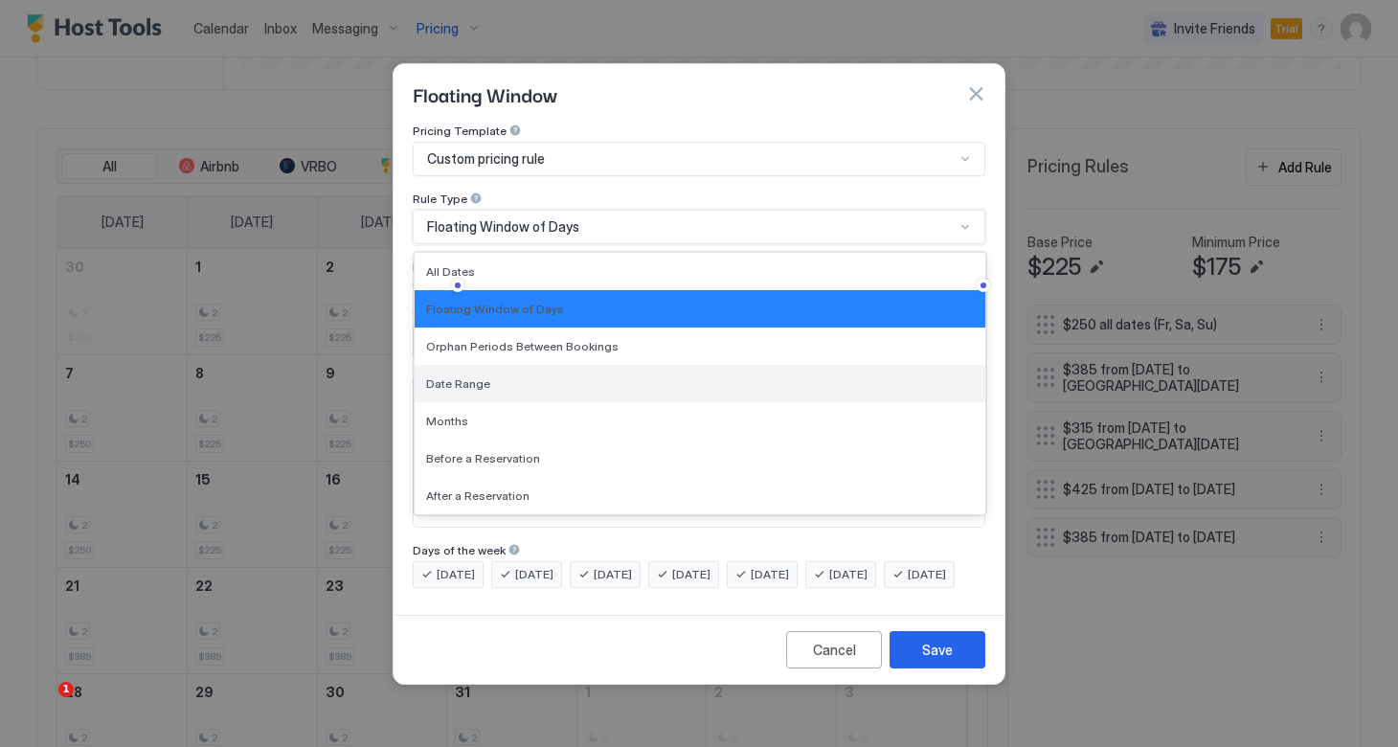
click at [495, 376] on div "Date Range" at bounding box center [700, 383] width 548 height 14
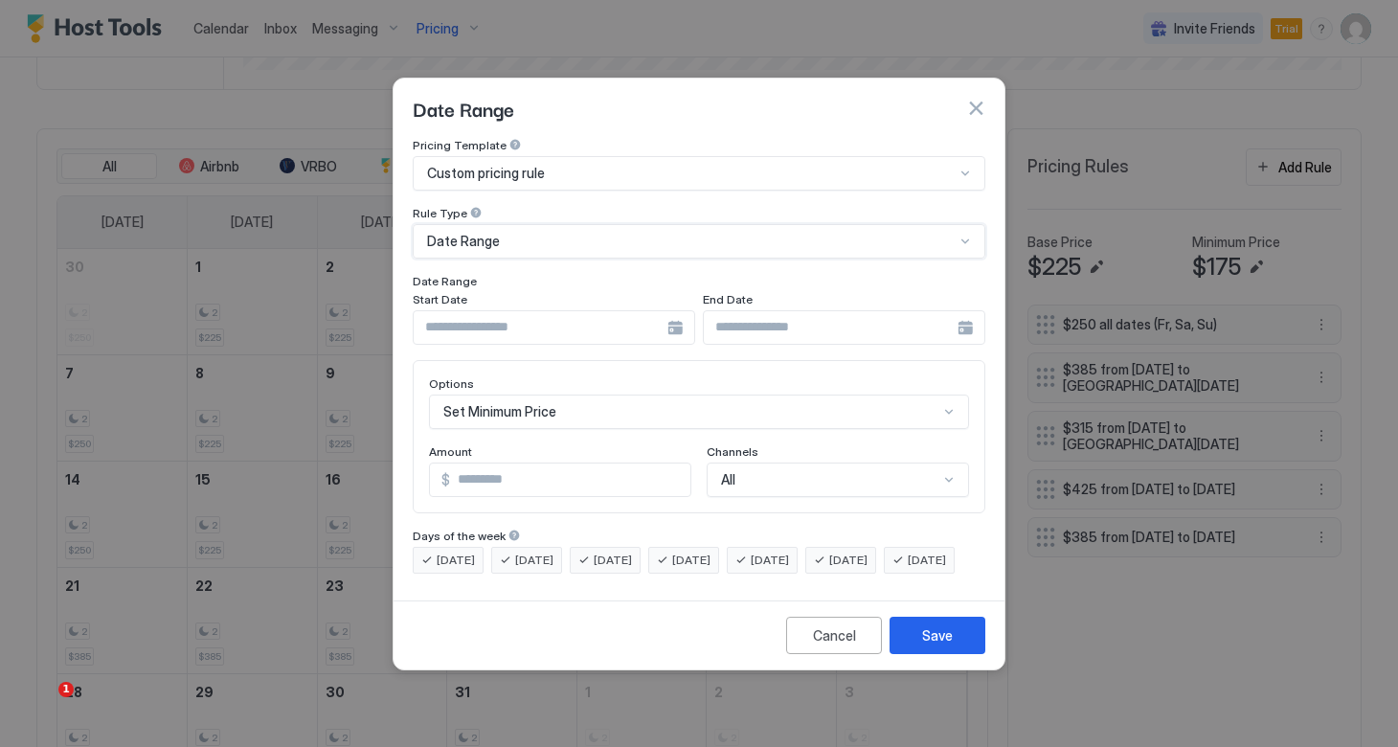
click at [668, 311] on div at bounding box center [554, 327] width 282 height 34
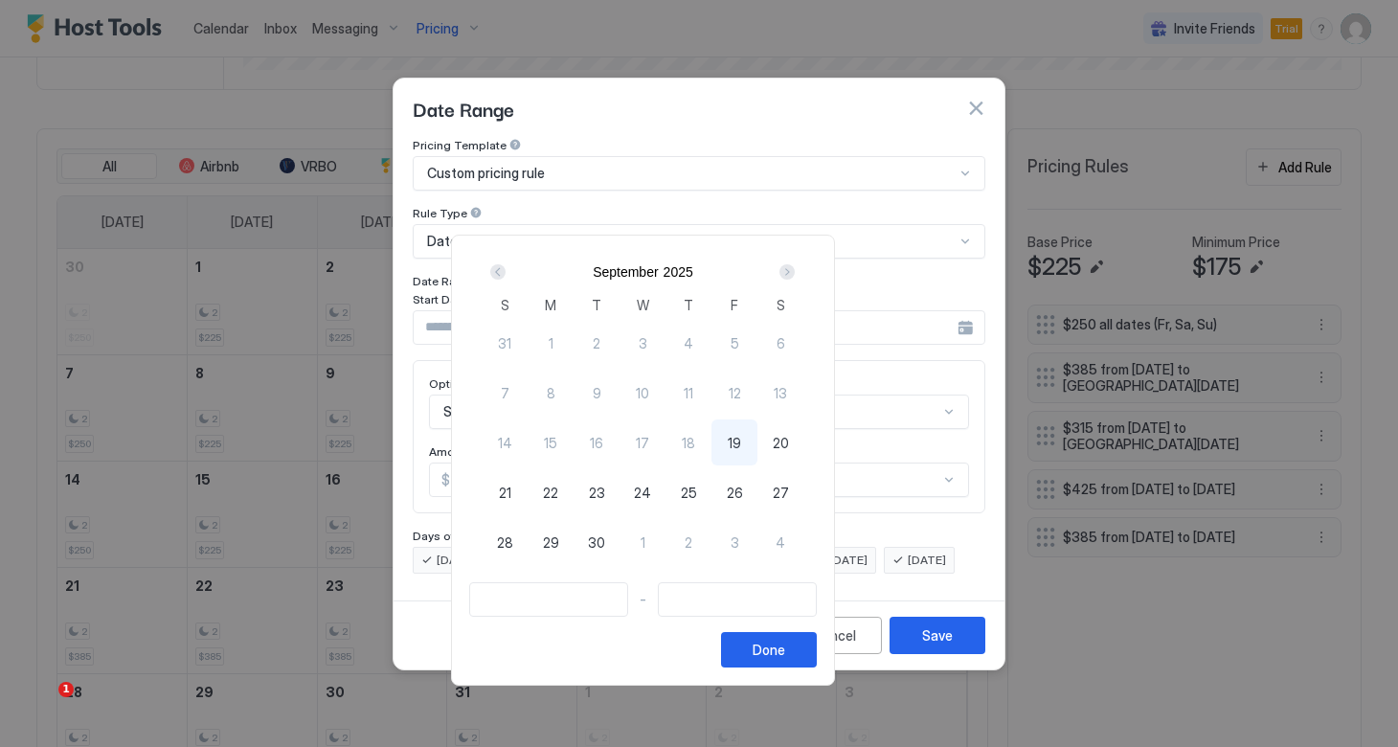
click at [794, 273] on div "Next" at bounding box center [786, 271] width 15 height 15
click at [794, 270] on div "Next" at bounding box center [786, 271] width 15 height 15
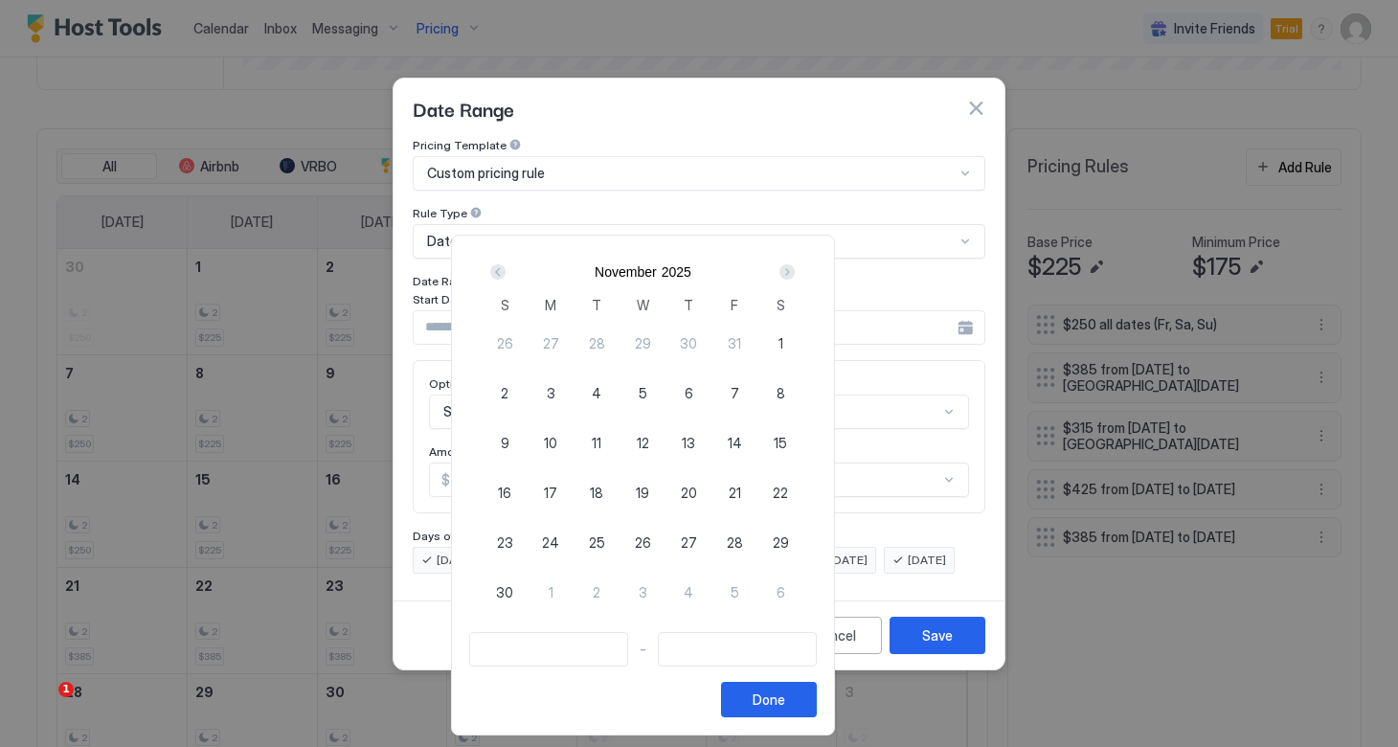
click at [741, 343] on span "31" at bounding box center [733, 343] width 13 height 20
type input "**********"
click at [794, 269] on div "Next" at bounding box center [786, 271] width 15 height 15
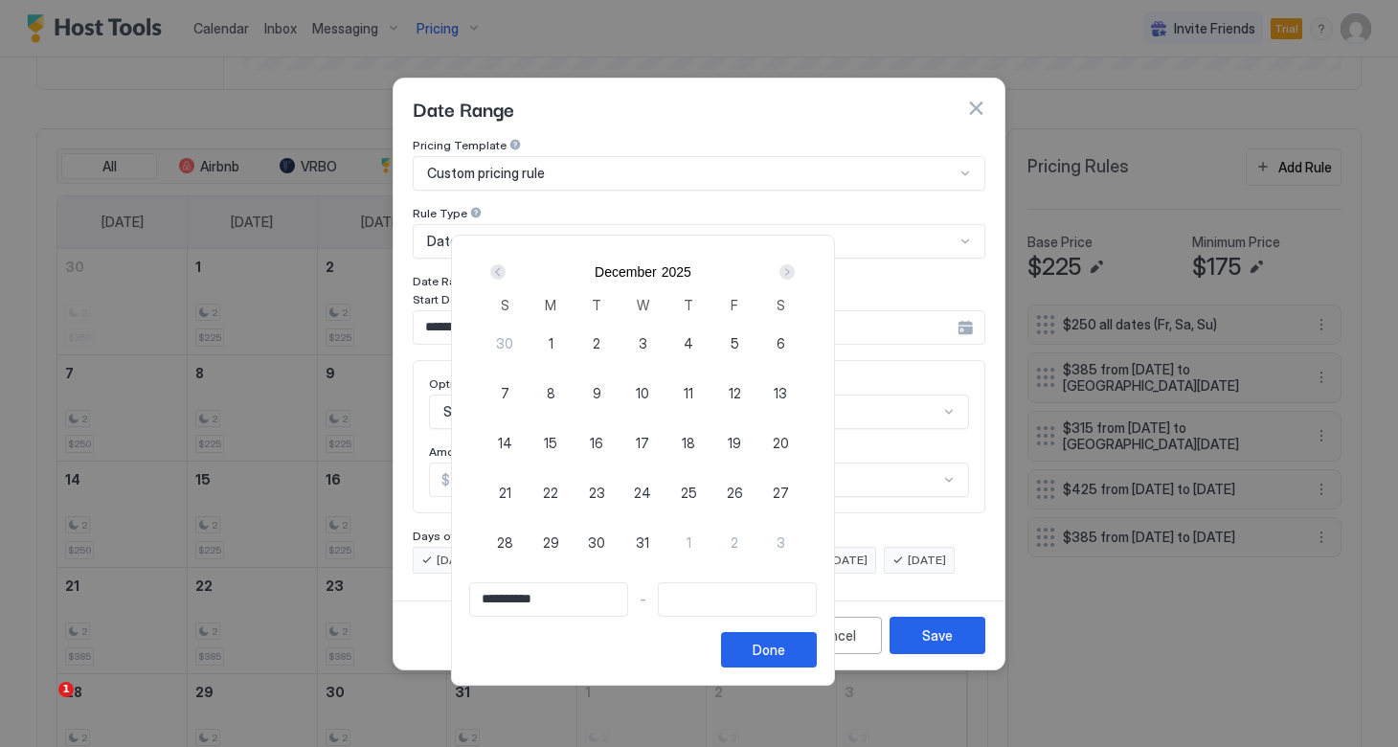
click at [794, 269] on div "Next" at bounding box center [786, 271] width 15 height 15
click at [794, 270] on div "Next" at bounding box center [786, 271] width 15 height 15
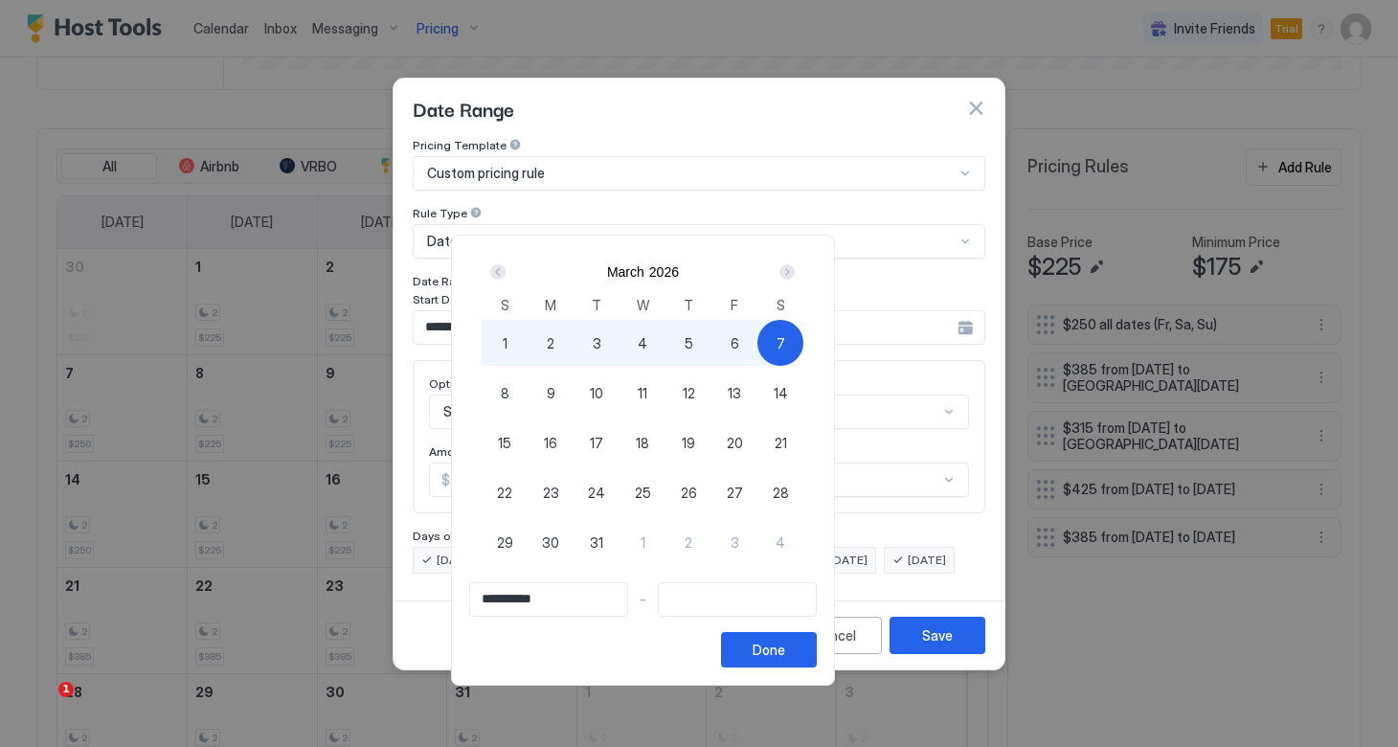
click at [794, 275] on div "Next" at bounding box center [786, 271] width 15 height 15
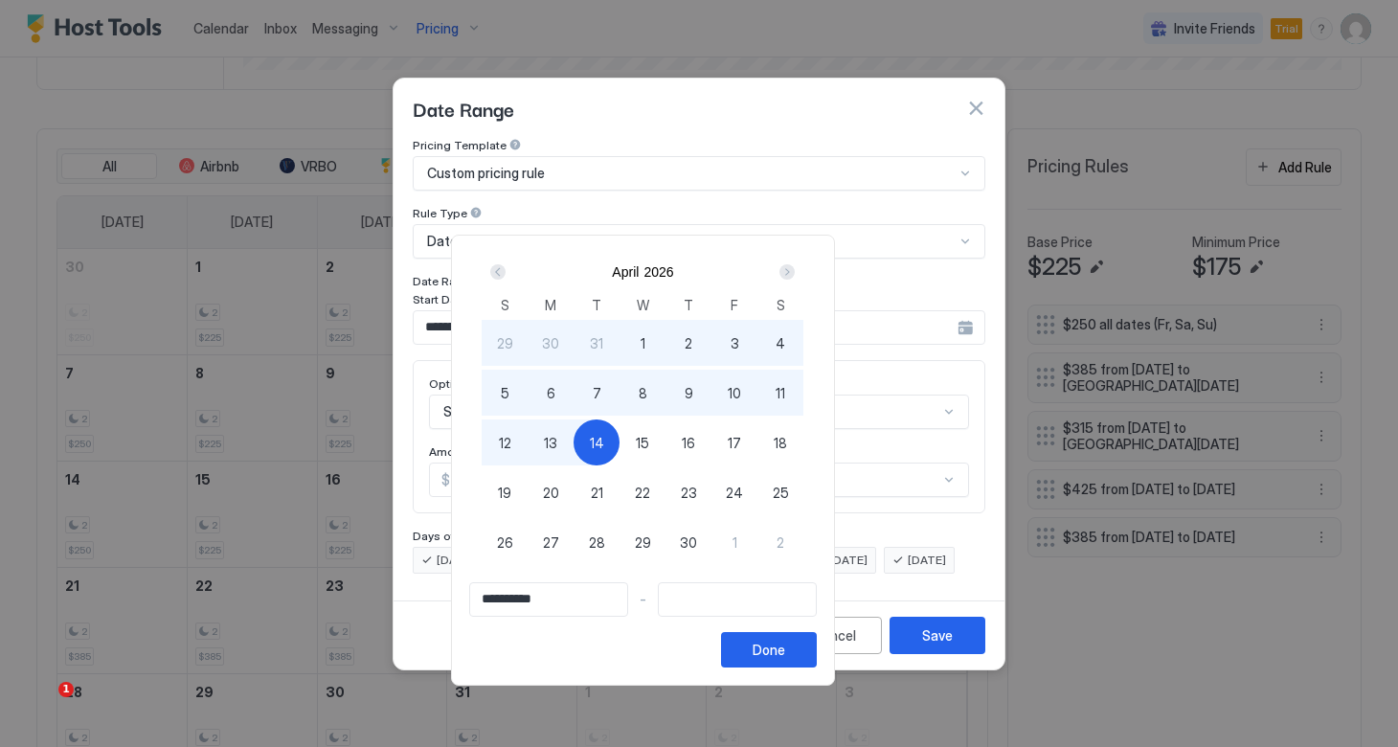
type input "**********"
click at [511, 448] on span "12" at bounding box center [505, 443] width 12 height 20
type input "**********"
click at [785, 652] on div "Done" at bounding box center [768, 649] width 33 height 20
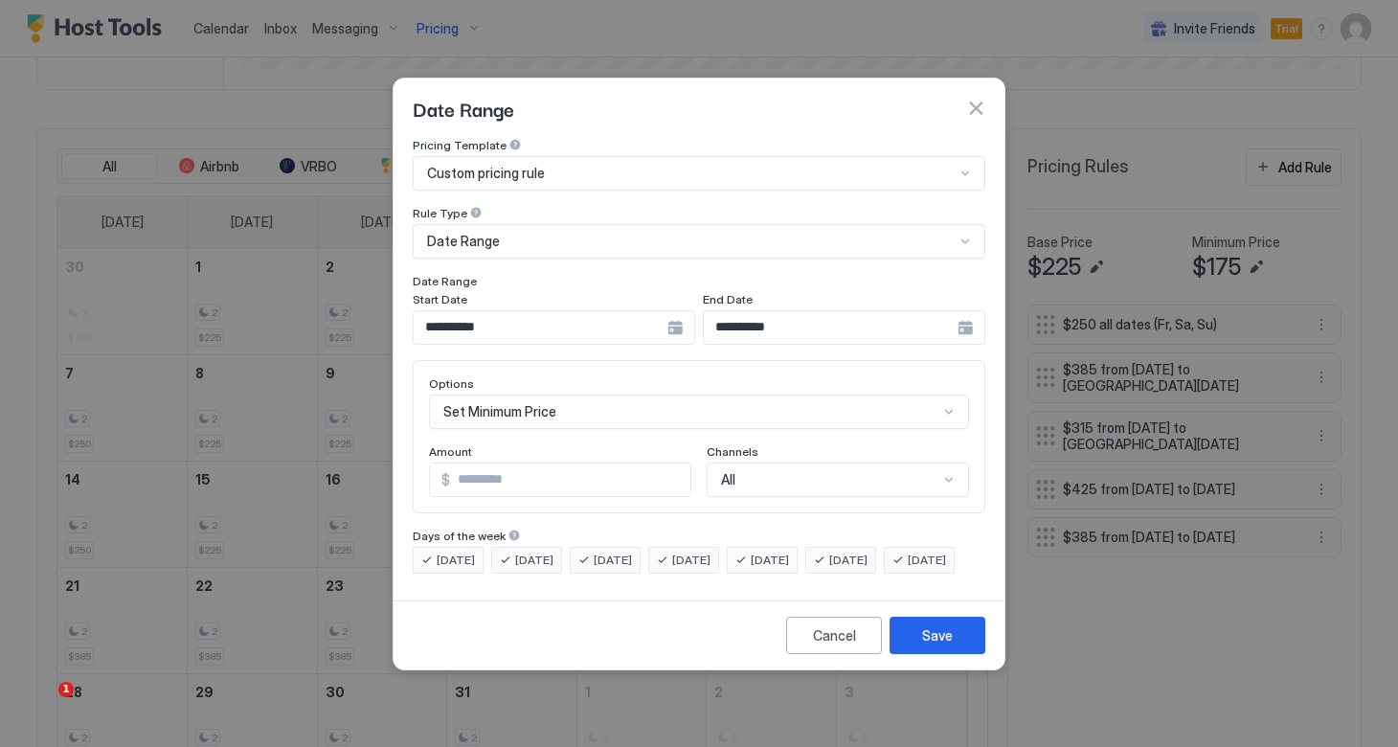
click at [475, 551] on span "[DATE]" at bounding box center [455, 559] width 38 height 17
click at [536, 551] on span "[DATE]" at bounding box center [534, 559] width 38 height 17
click at [632, 551] on span "[DATE]" at bounding box center [612, 559] width 38 height 17
click at [706, 551] on span "[DATE]" at bounding box center [691, 559] width 38 height 17
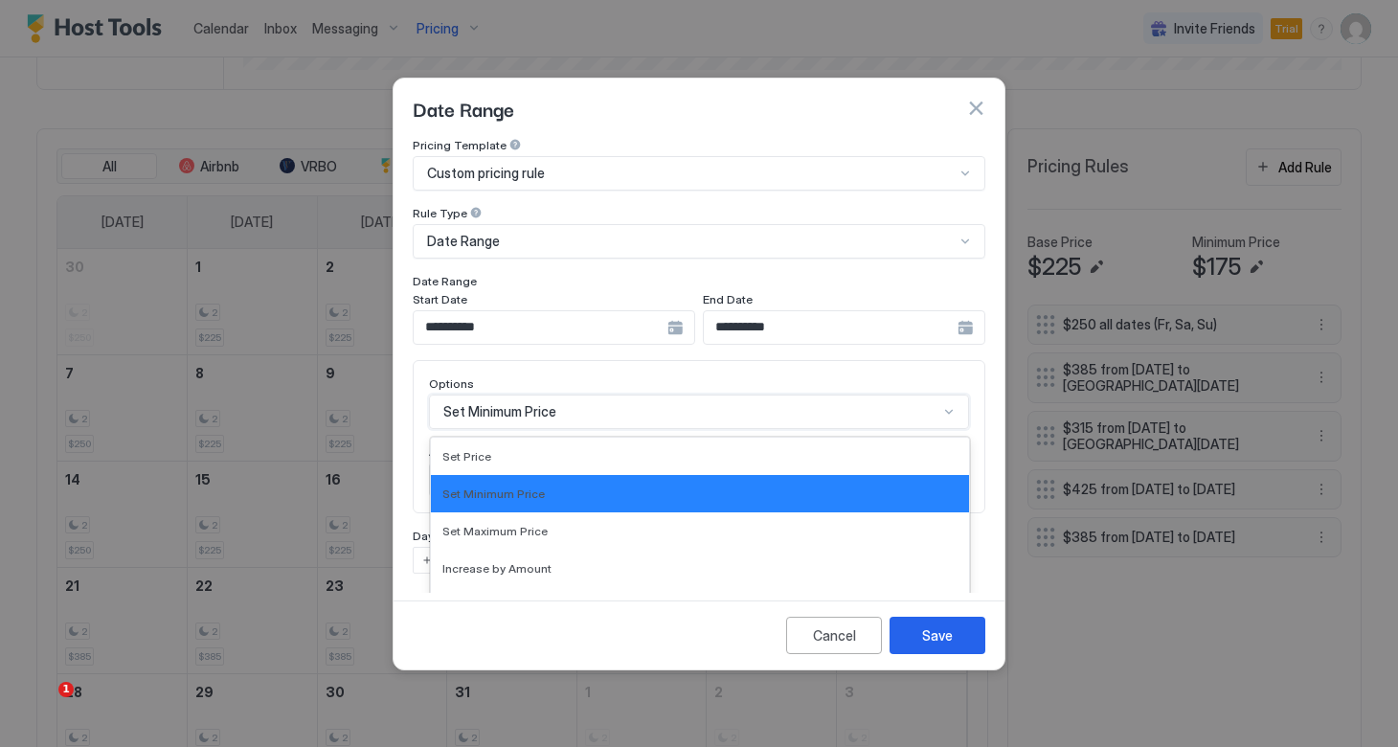
click at [533, 394] on div "Set Minimum Price selected, 2 of 17. 17 results available. Use Up and Down to c…" at bounding box center [699, 411] width 540 height 34
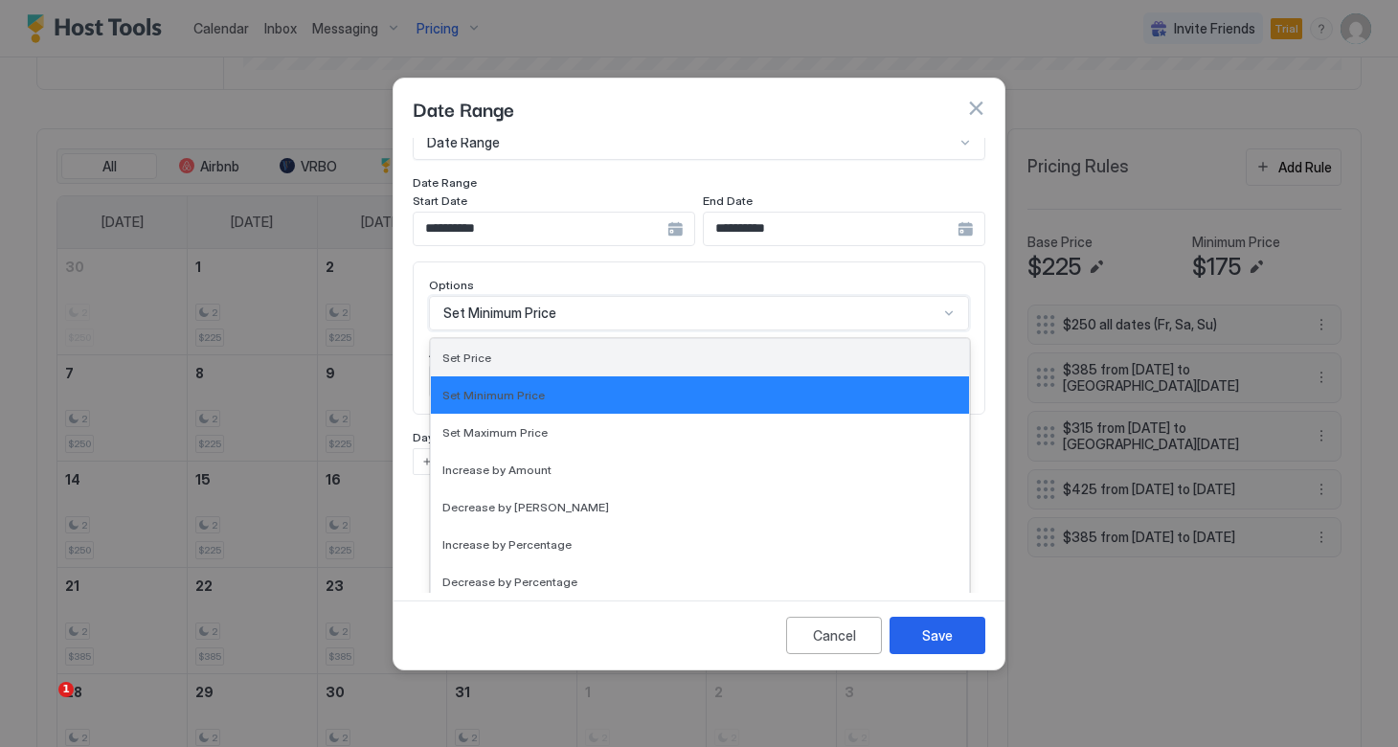
click at [499, 350] on div "Set Price" at bounding box center [699, 357] width 515 height 14
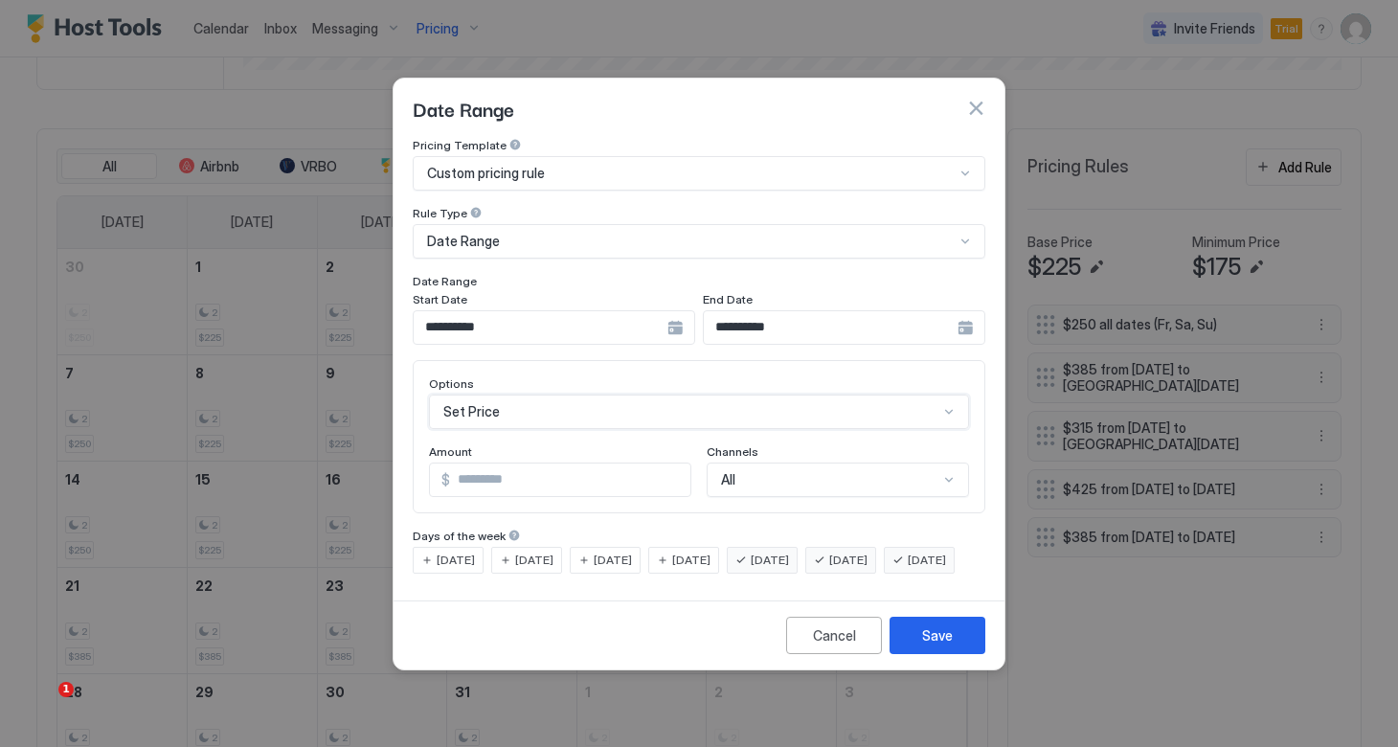
scroll to position [0, 0]
click at [512, 471] on input "***" at bounding box center [570, 479] width 240 height 33
drag, startPoint x: 512, startPoint y: 471, endPoint x: 383, endPoint y: 468, distance: 129.3
click at [383, 468] on div "**********" at bounding box center [699, 373] width 1398 height 747
type input "***"
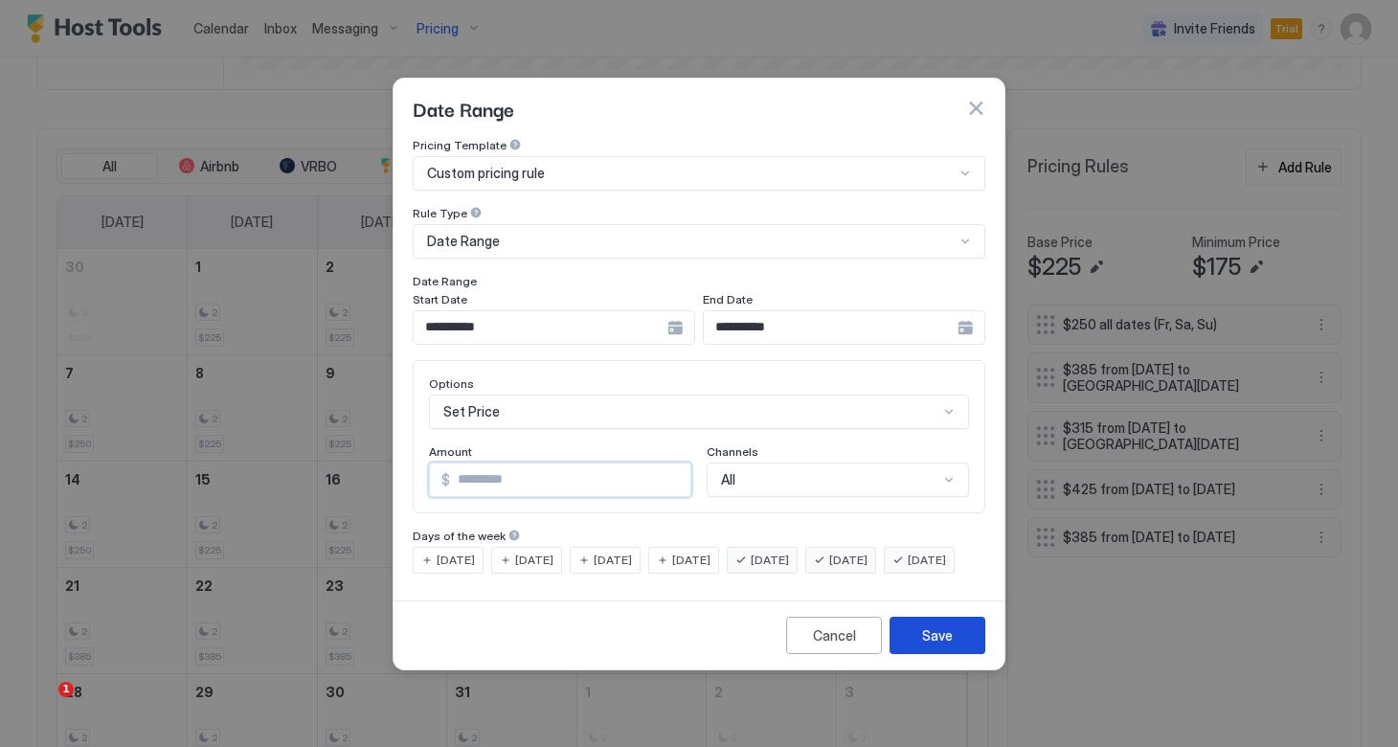
click at [943, 645] on div "Save" at bounding box center [937, 635] width 31 height 20
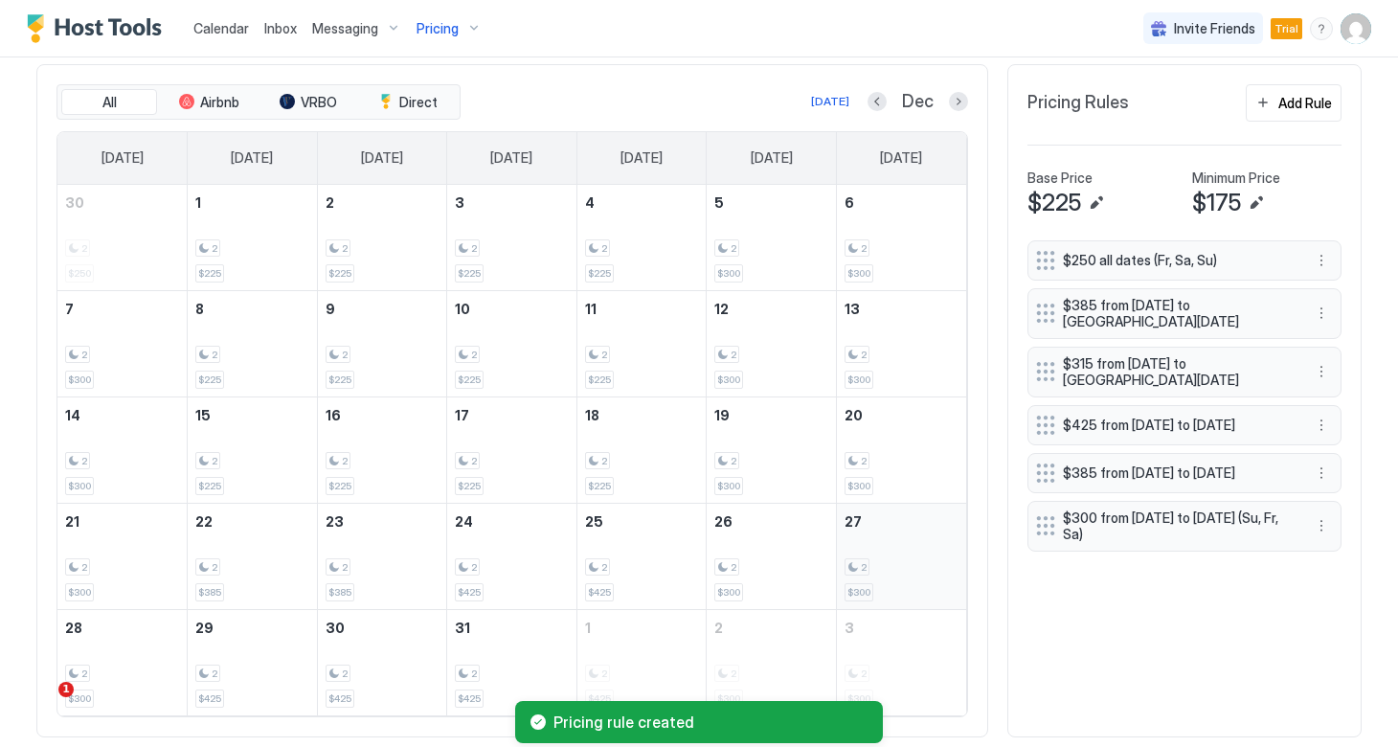
scroll to position [646, 0]
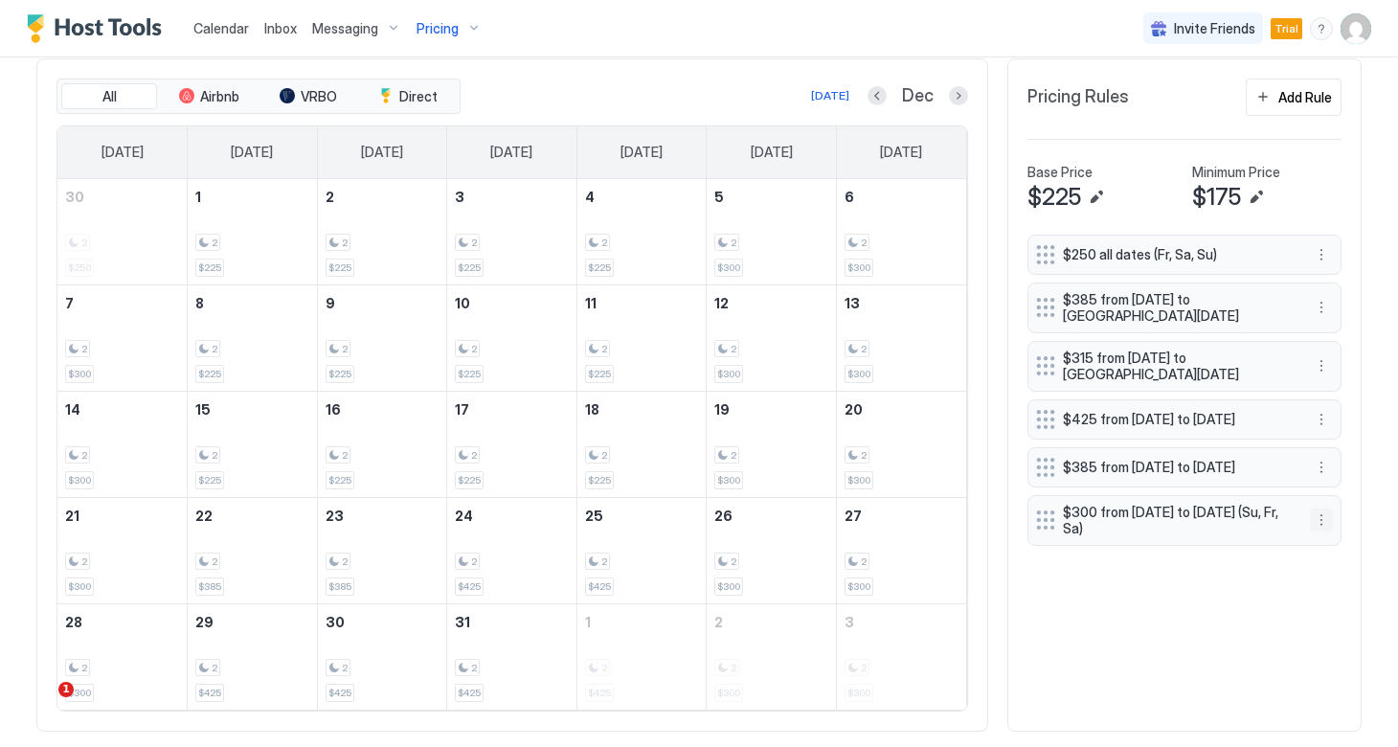
click at [1325, 531] on button "More options" at bounding box center [1320, 519] width 23 height 23
click at [1345, 628] on span "Delete" at bounding box center [1356, 624] width 35 height 14
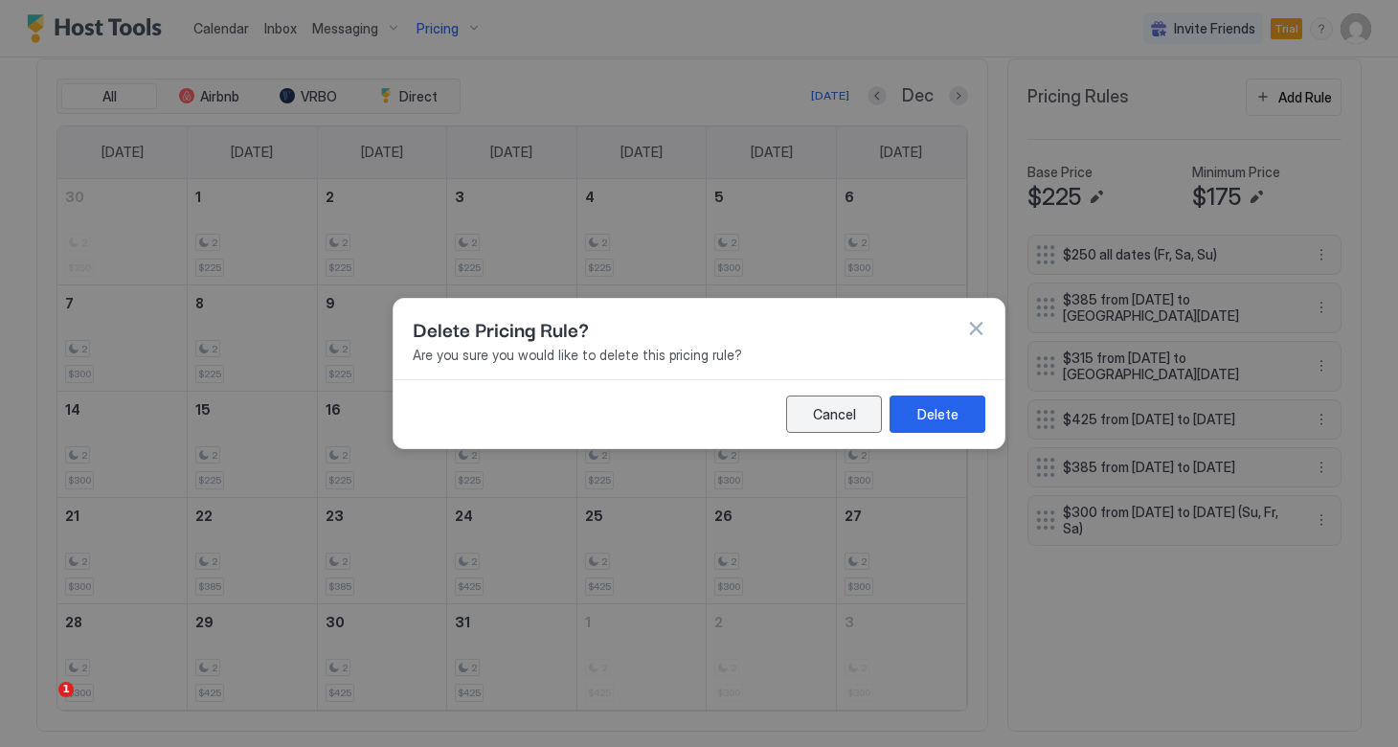
click at [832, 415] on div "Cancel" at bounding box center [834, 414] width 43 height 20
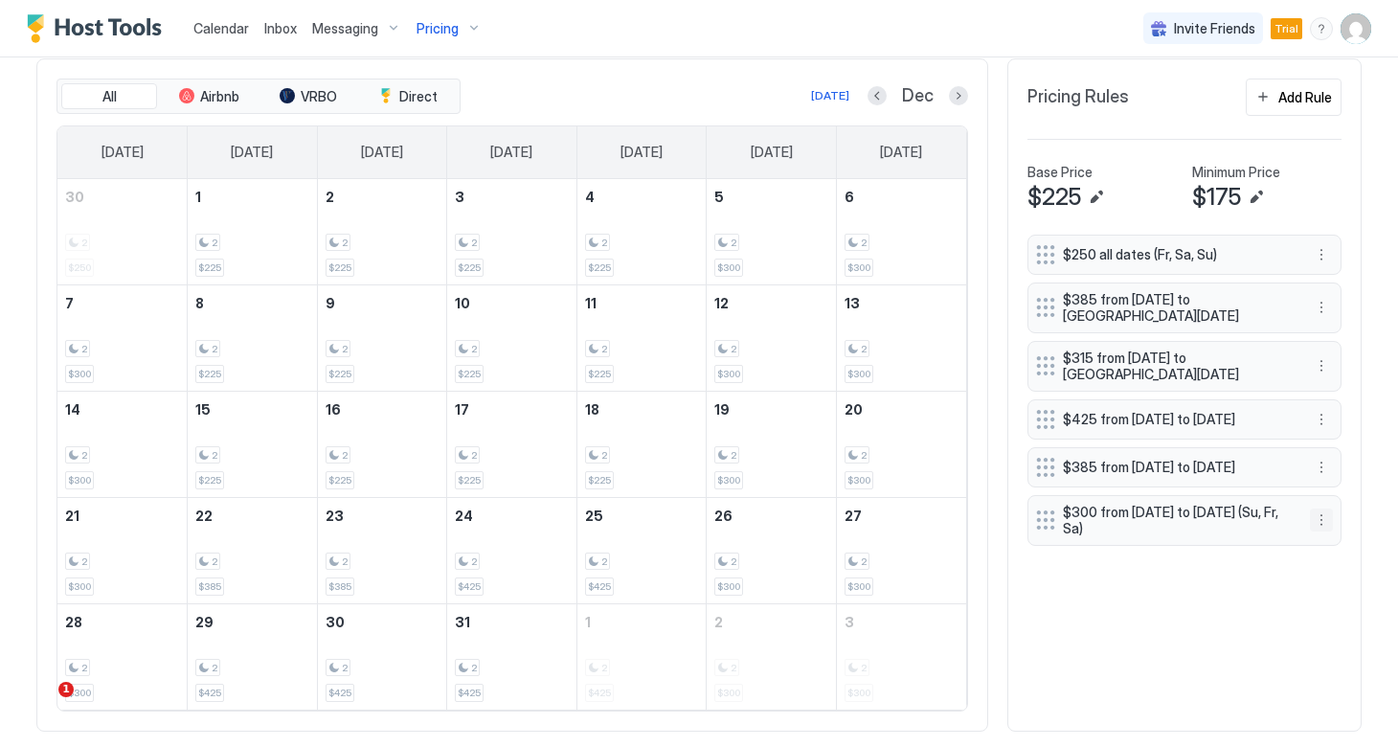
click at [1325, 531] on button "More options" at bounding box center [1320, 519] width 23 height 23
click at [1336, 562] on div "Edit" at bounding box center [1339, 563] width 42 height 14
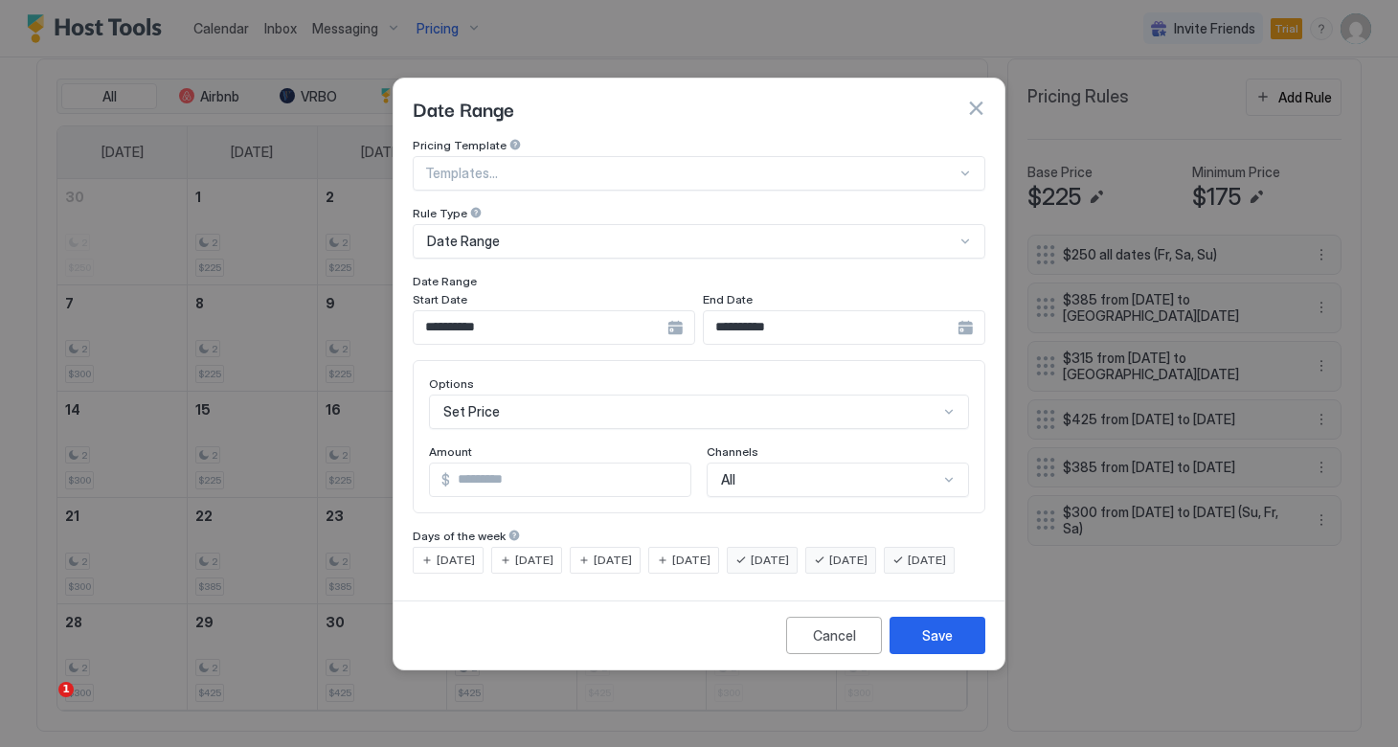
click at [968, 310] on div "**********" at bounding box center [844, 327] width 282 height 34
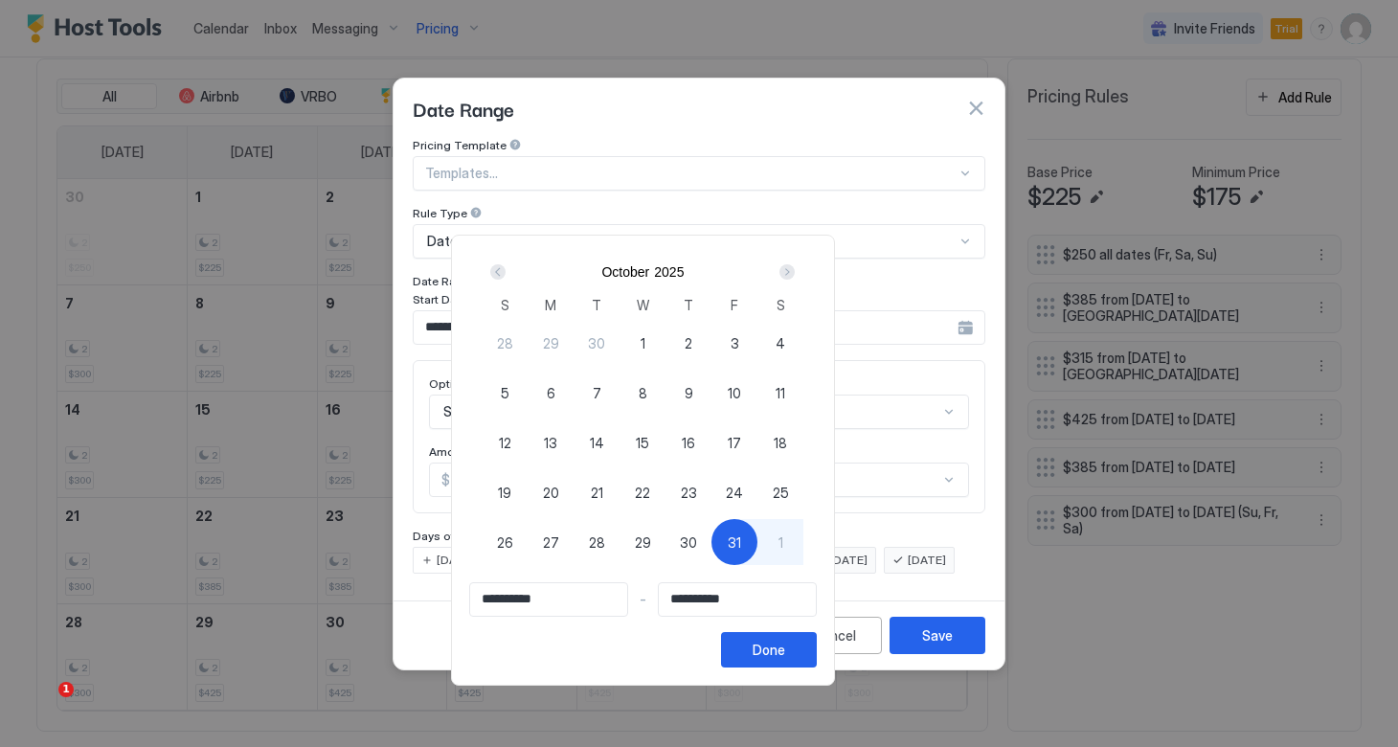
click at [757, 543] on div "31" at bounding box center [734, 542] width 46 height 46
click at [757, 544] on div "31" at bounding box center [734, 542] width 46 height 46
type input "**********"
click at [794, 276] on div "Next" at bounding box center [786, 271] width 15 height 15
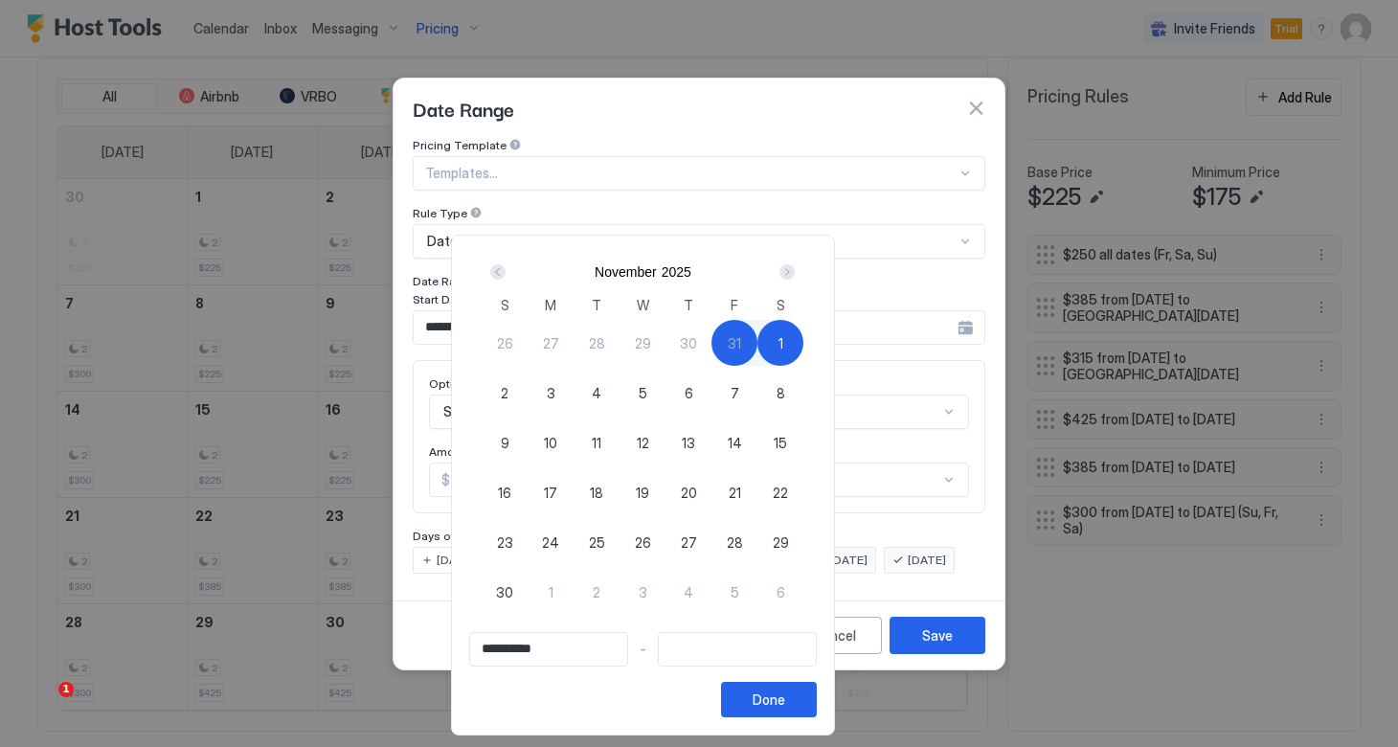
click at [794, 275] on div "Next" at bounding box center [786, 271] width 15 height 15
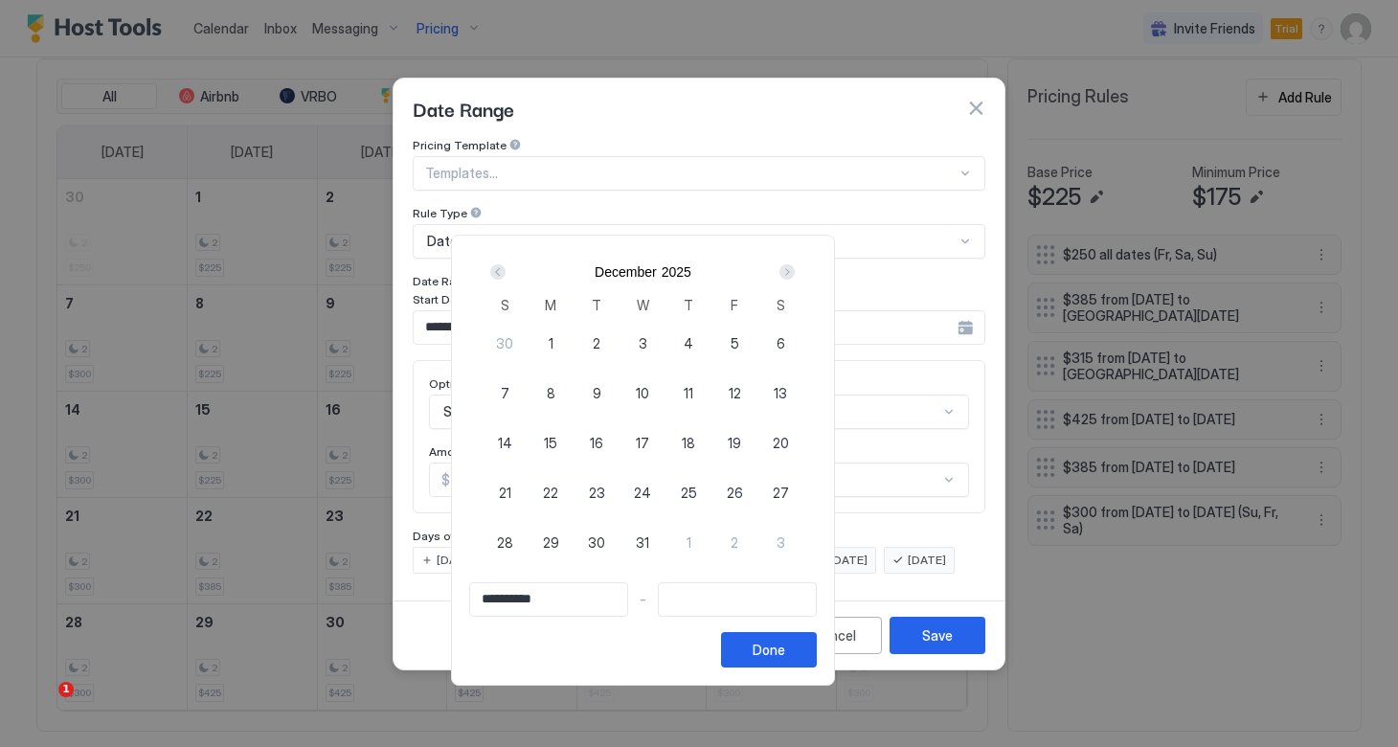
type input "**********"
click at [505, 273] on div "Prev" at bounding box center [497, 271] width 15 height 15
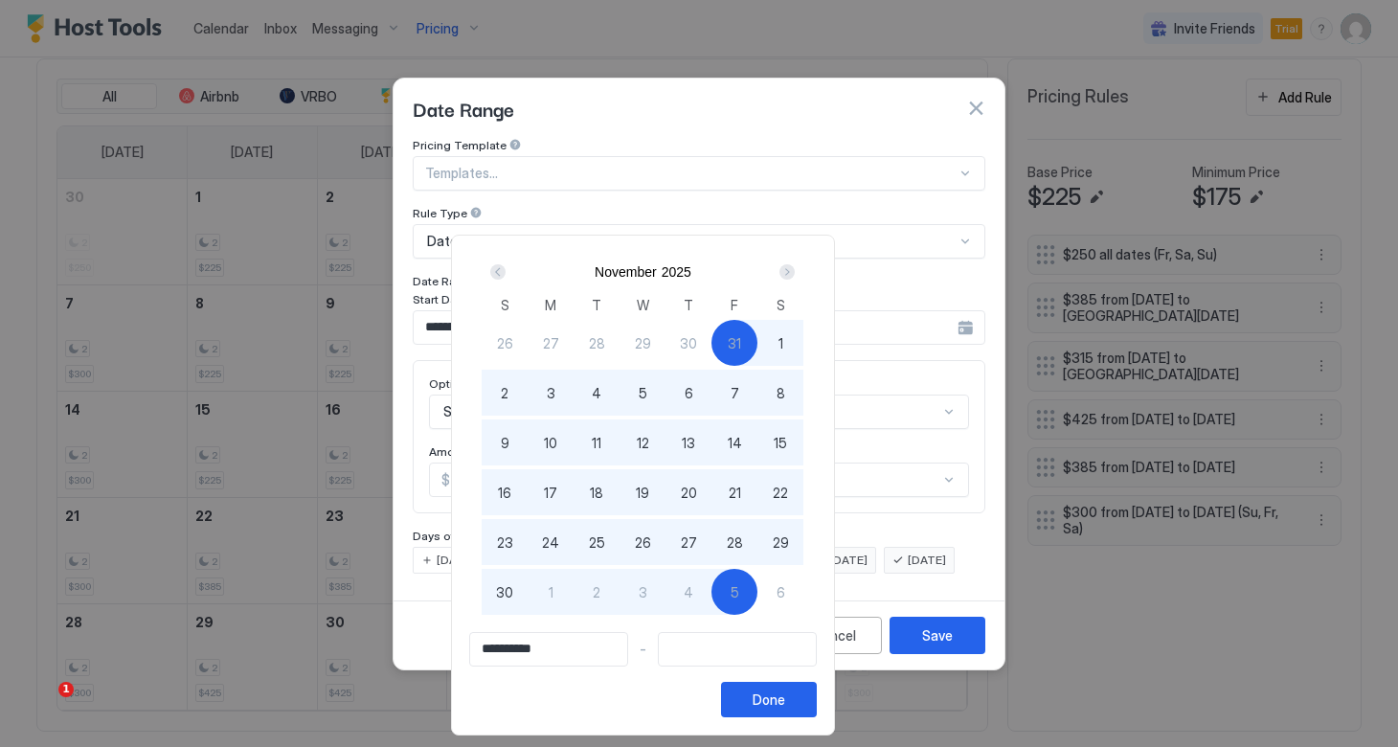
click at [794, 268] on div "Next" at bounding box center [786, 271] width 15 height 15
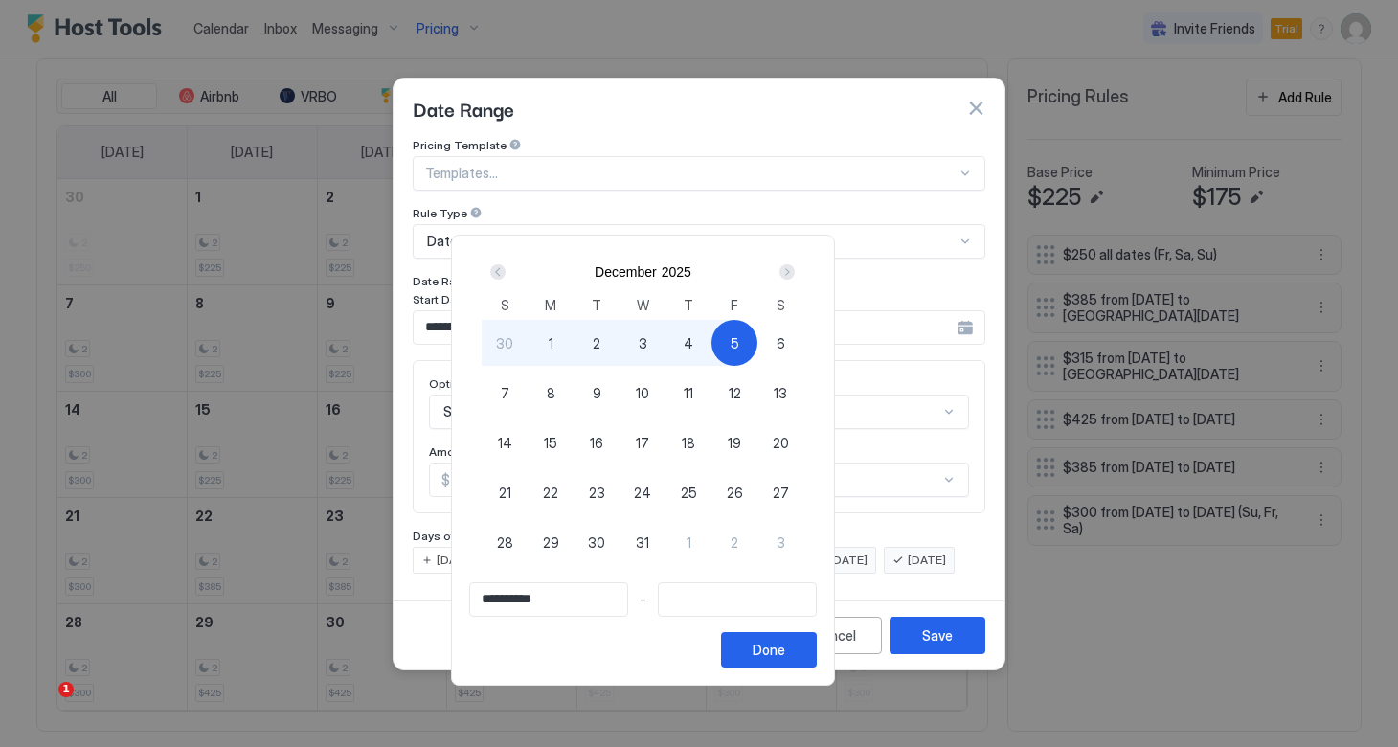
click at [739, 347] on span "5" at bounding box center [734, 343] width 9 height 20
type input "**********"
click at [557, 444] on span "15" at bounding box center [550, 443] width 13 height 20
type input "**********"
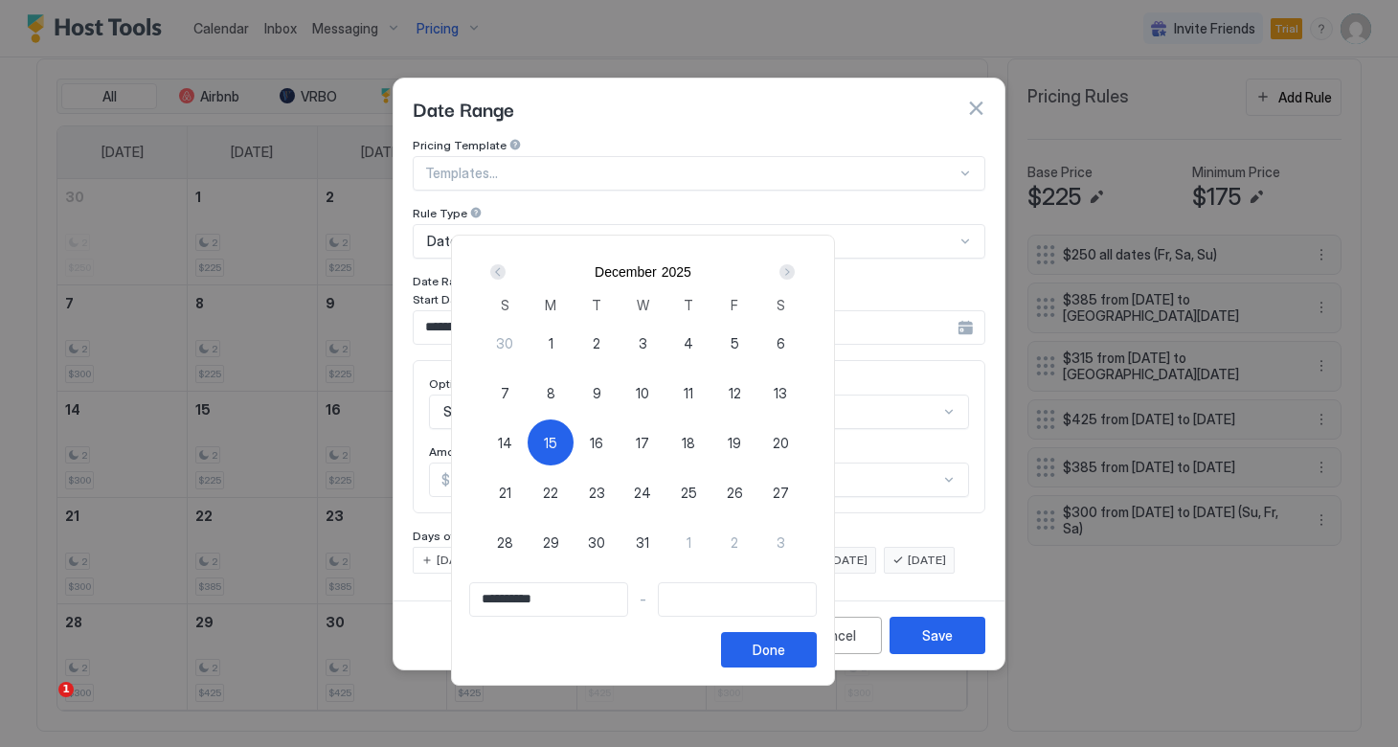
type input "**********"
click at [739, 340] on span "5" at bounding box center [734, 343] width 9 height 20
type input "**********"
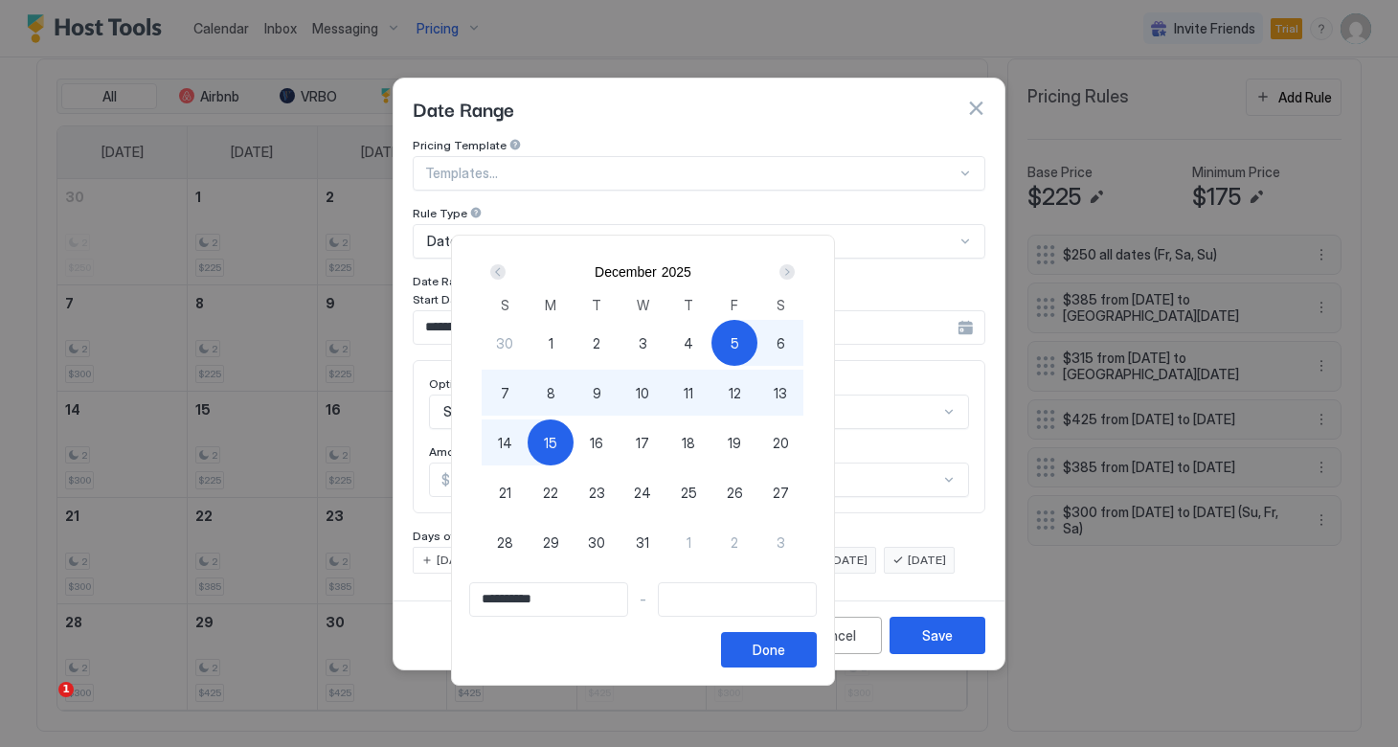
click at [573, 444] on div "15" at bounding box center [550, 442] width 46 height 46
type input "**********"
click at [785, 645] on div "Done" at bounding box center [768, 649] width 33 height 20
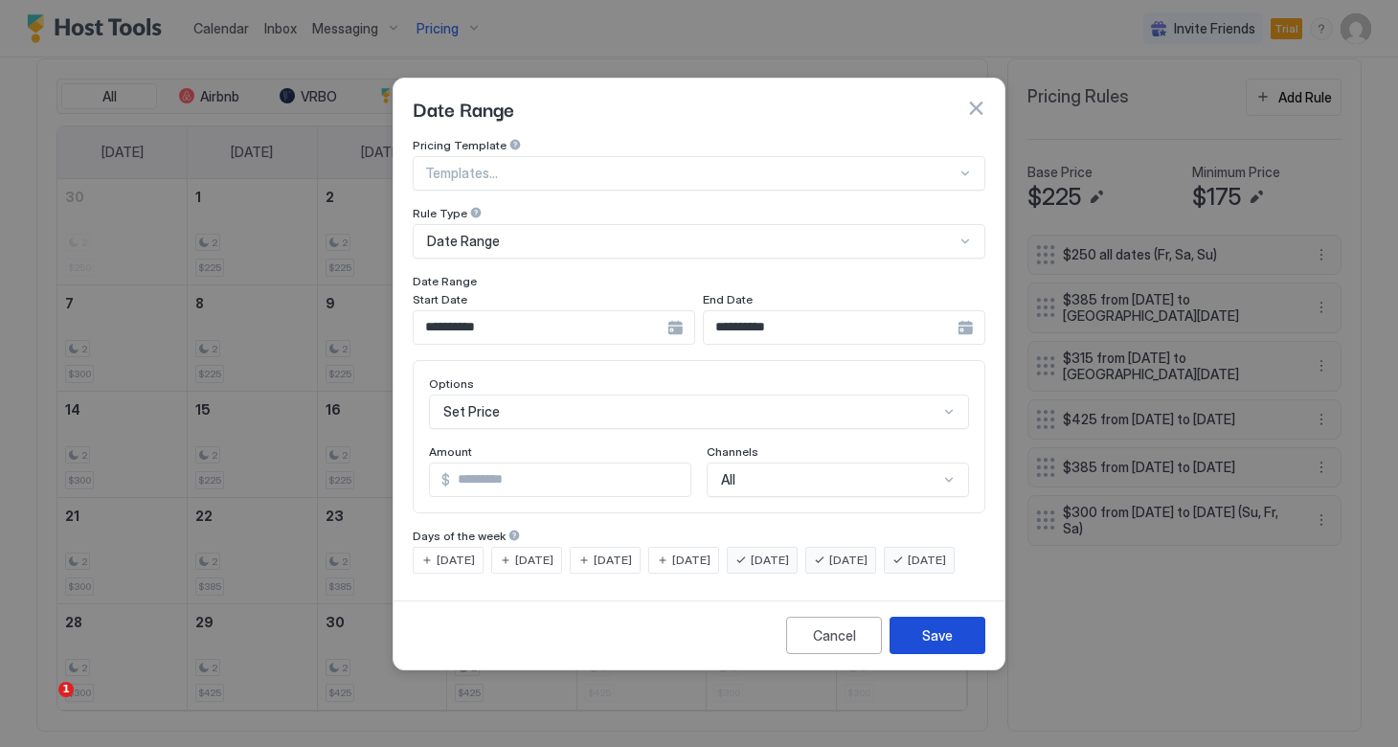
click at [917, 649] on button "Save" at bounding box center [937, 634] width 96 height 37
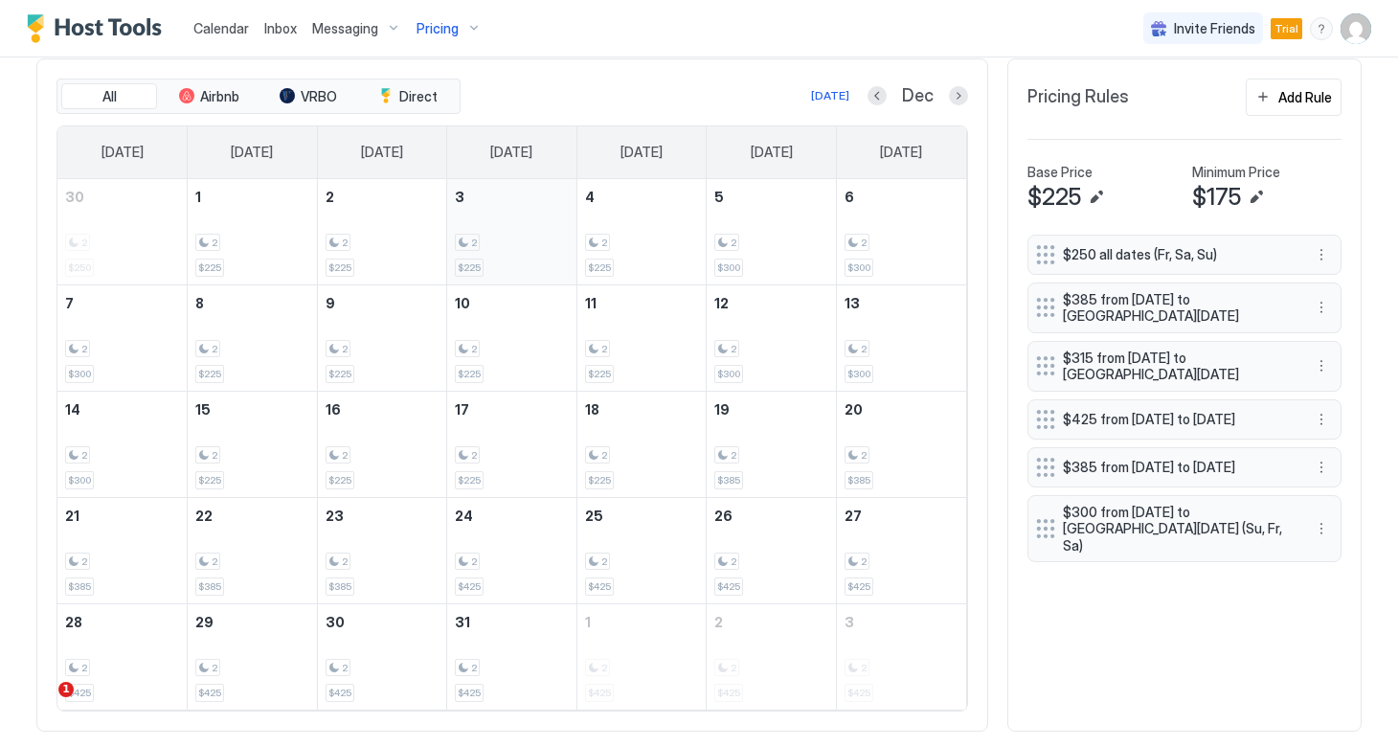
scroll to position [621, 0]
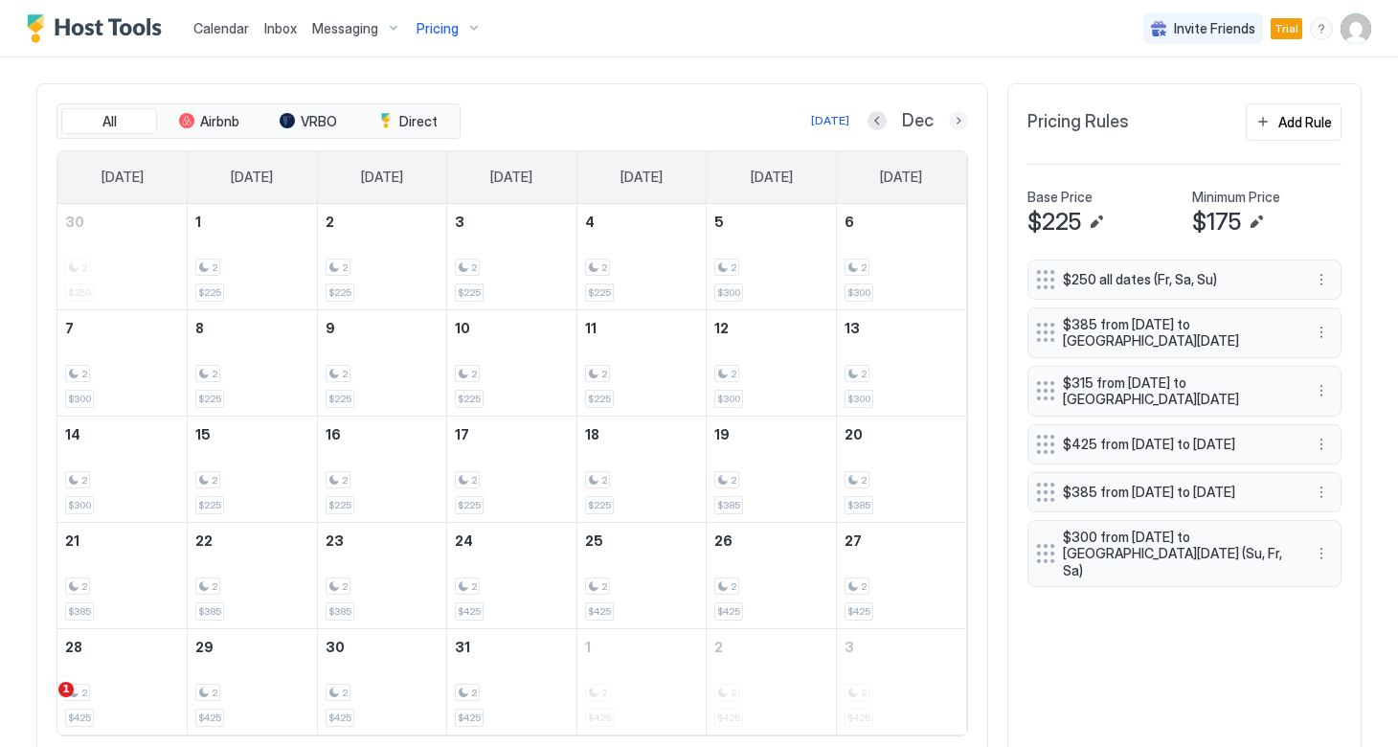
click at [950, 123] on button "Next month" at bounding box center [958, 120] width 19 height 19
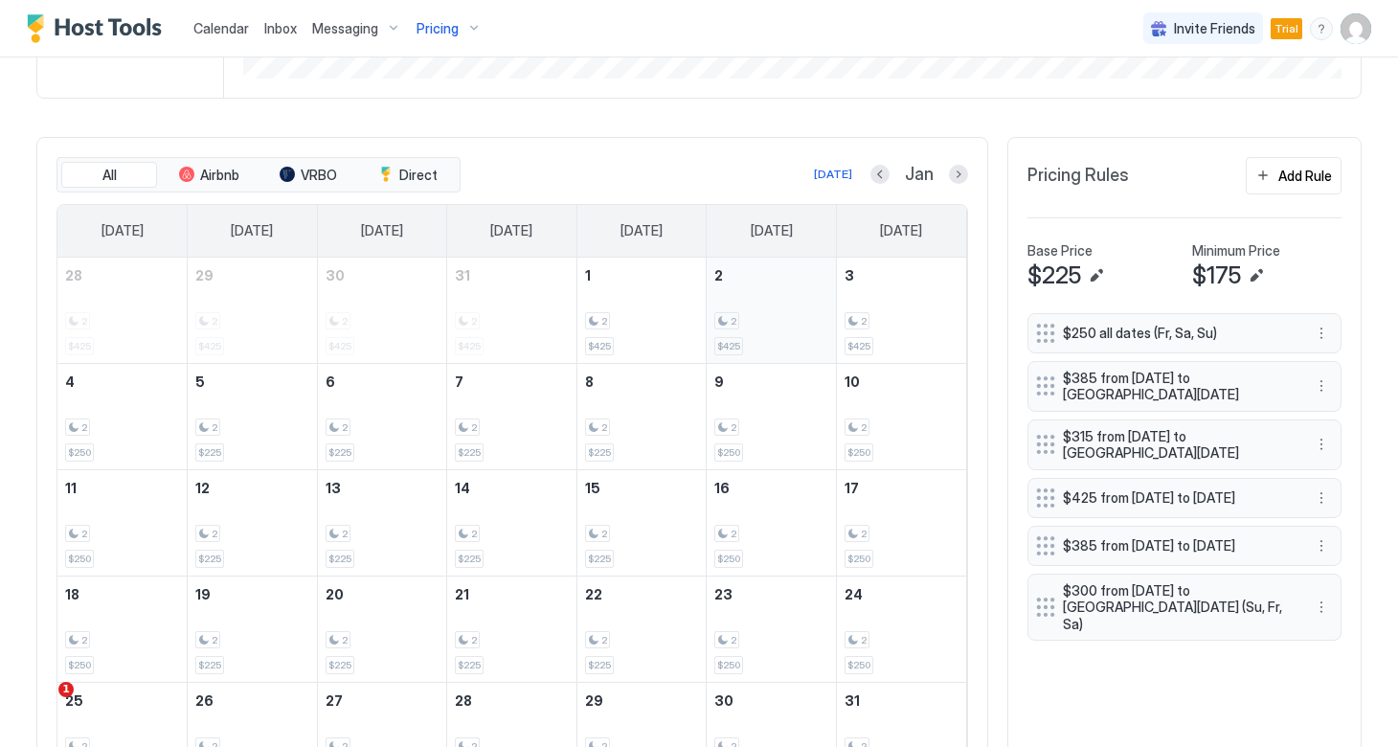
scroll to position [610, 0]
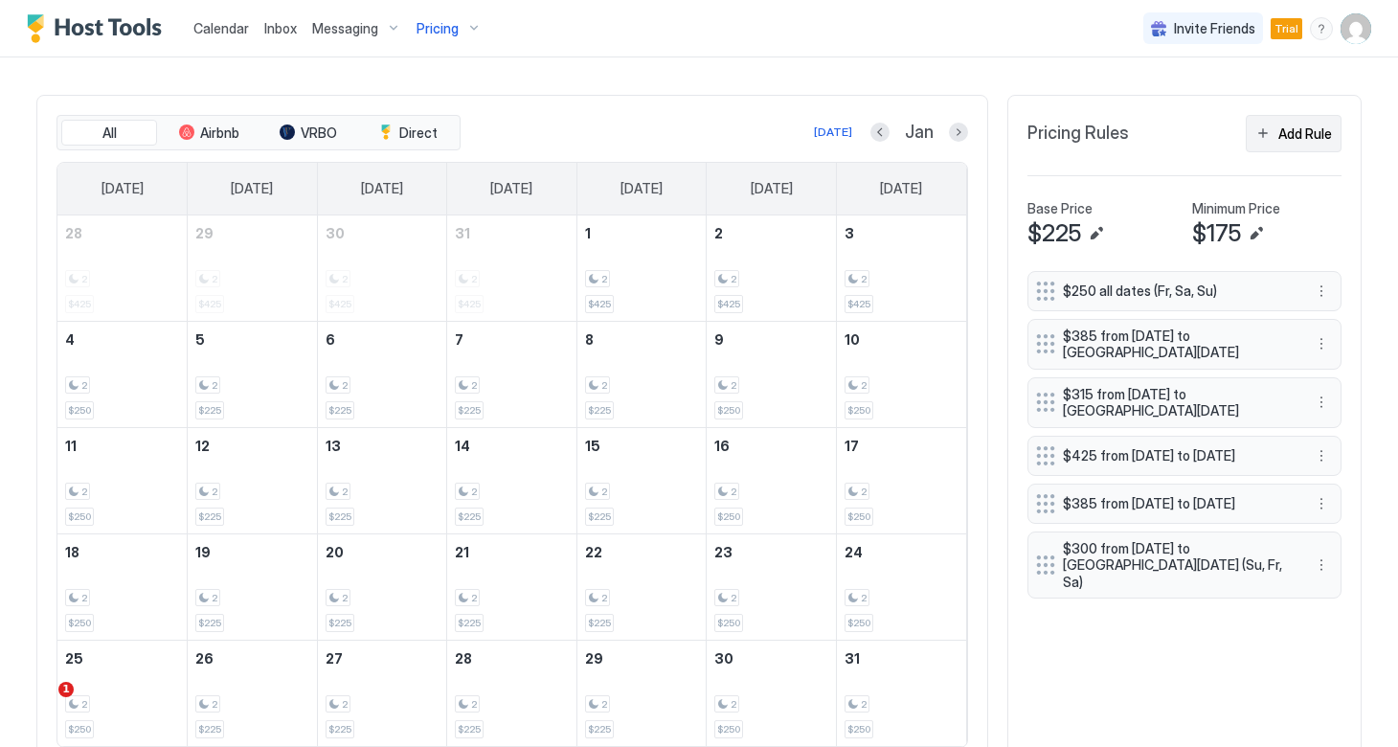
click at [1287, 126] on div "Add Rule" at bounding box center [1305, 133] width 54 height 20
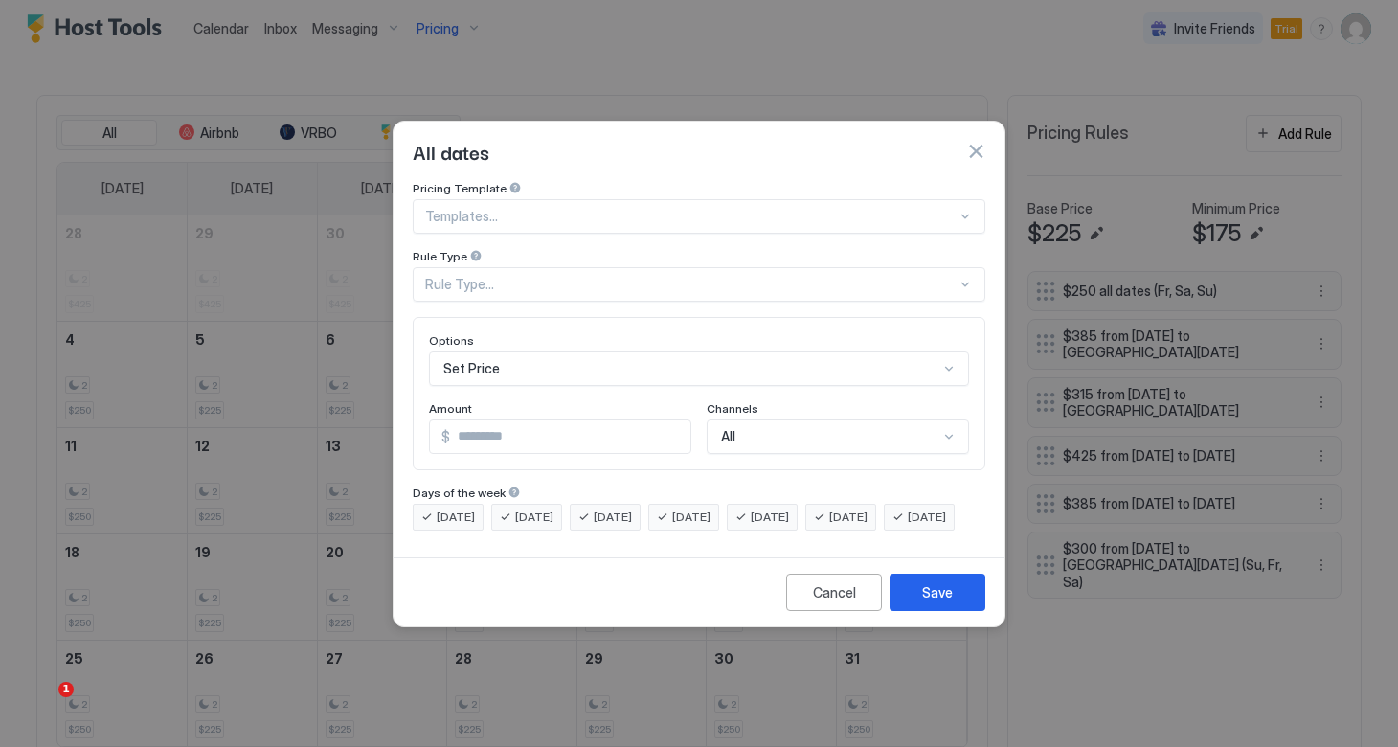
click at [639, 208] on div at bounding box center [690, 216] width 531 height 17
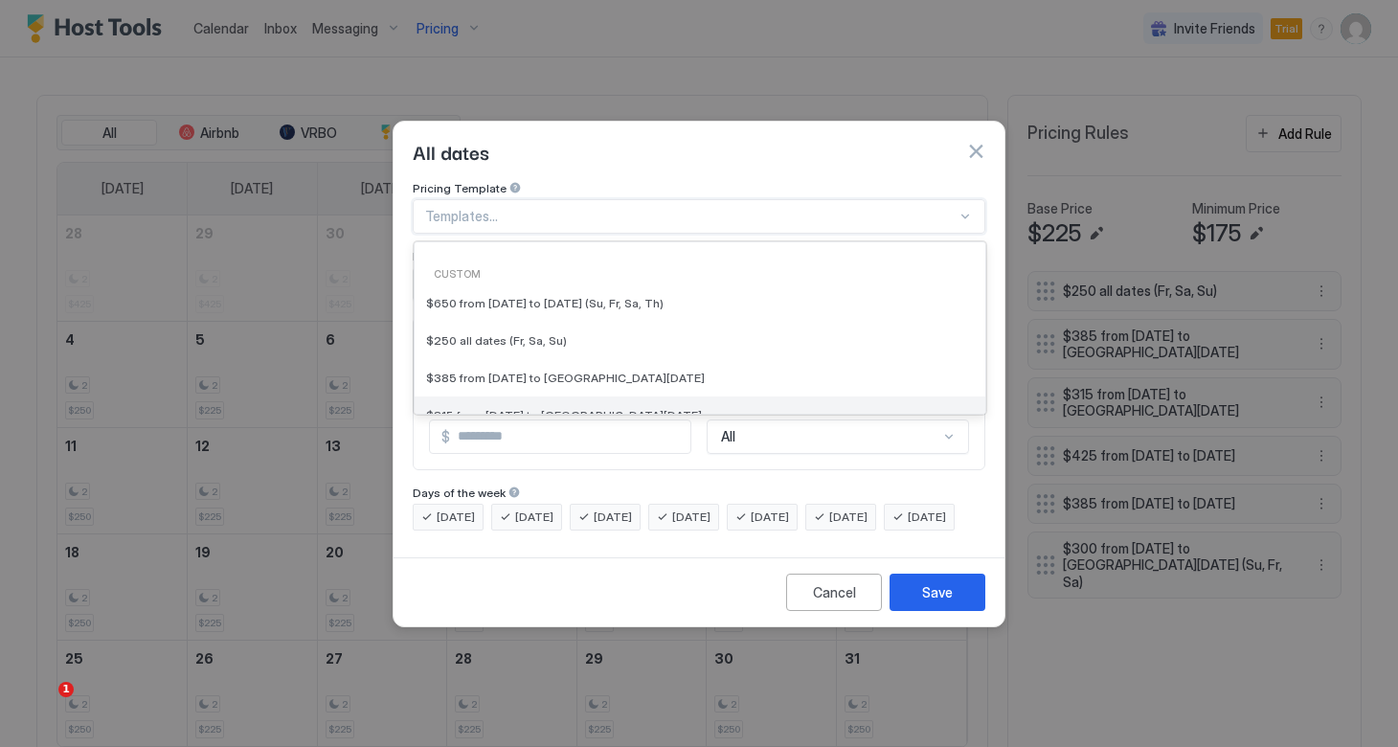
scroll to position [215, 0]
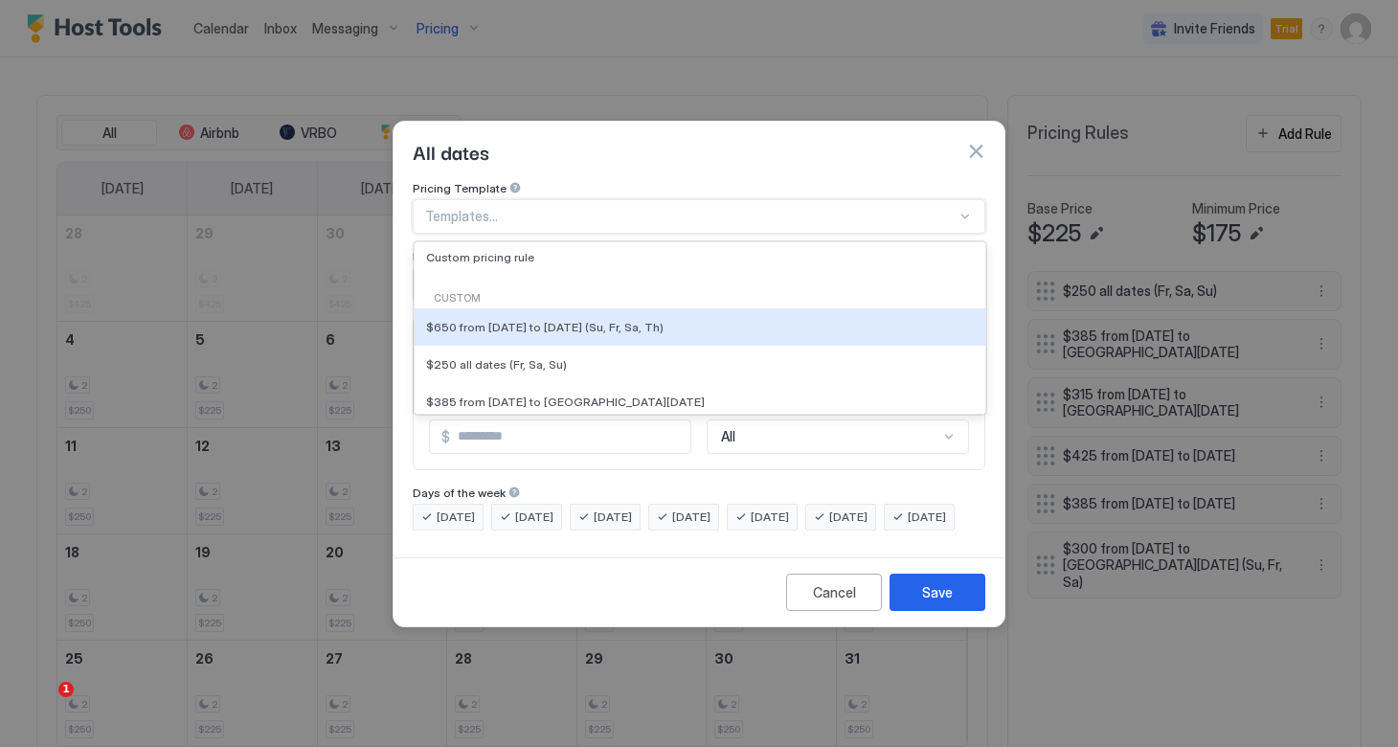
click at [501, 291] on div "Custom" at bounding box center [699, 298] width 555 height 15
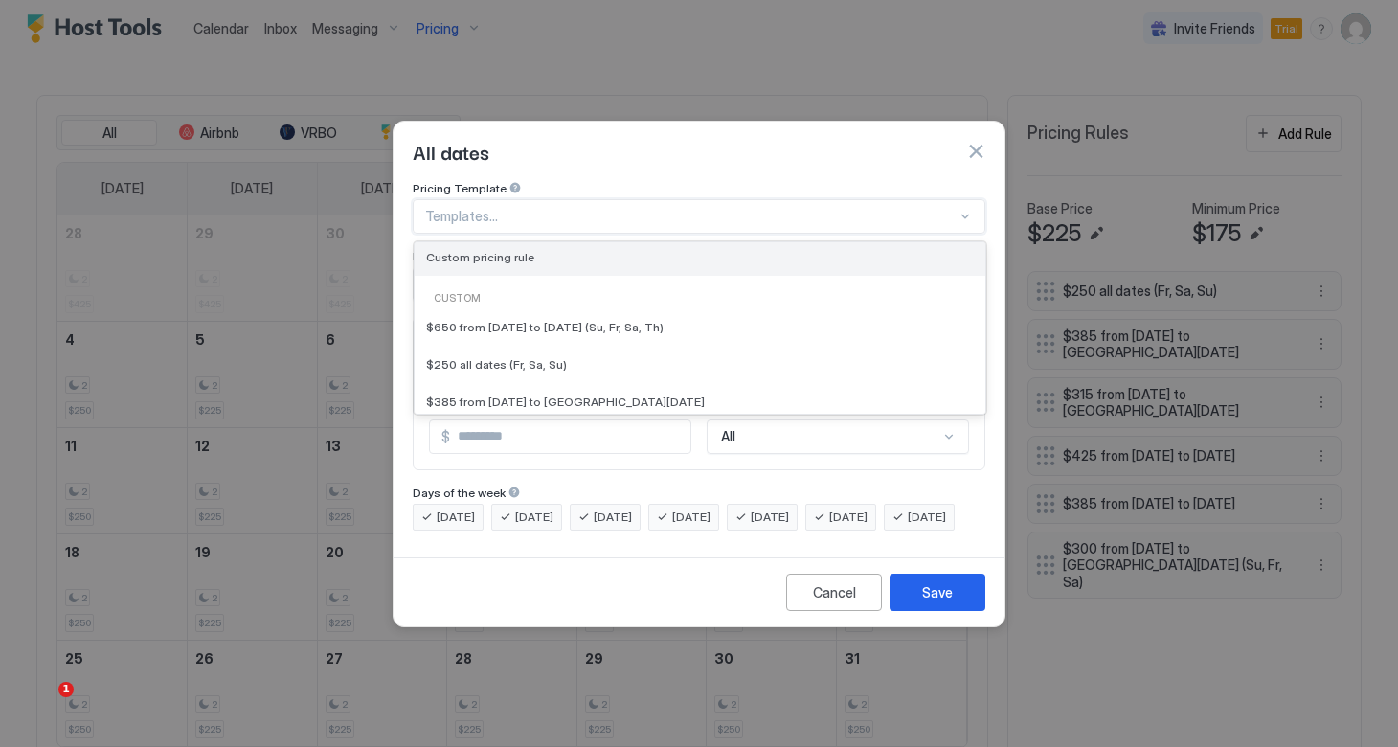
click at [499, 250] on span "Custom pricing rule" at bounding box center [480, 257] width 108 height 14
type input "***"
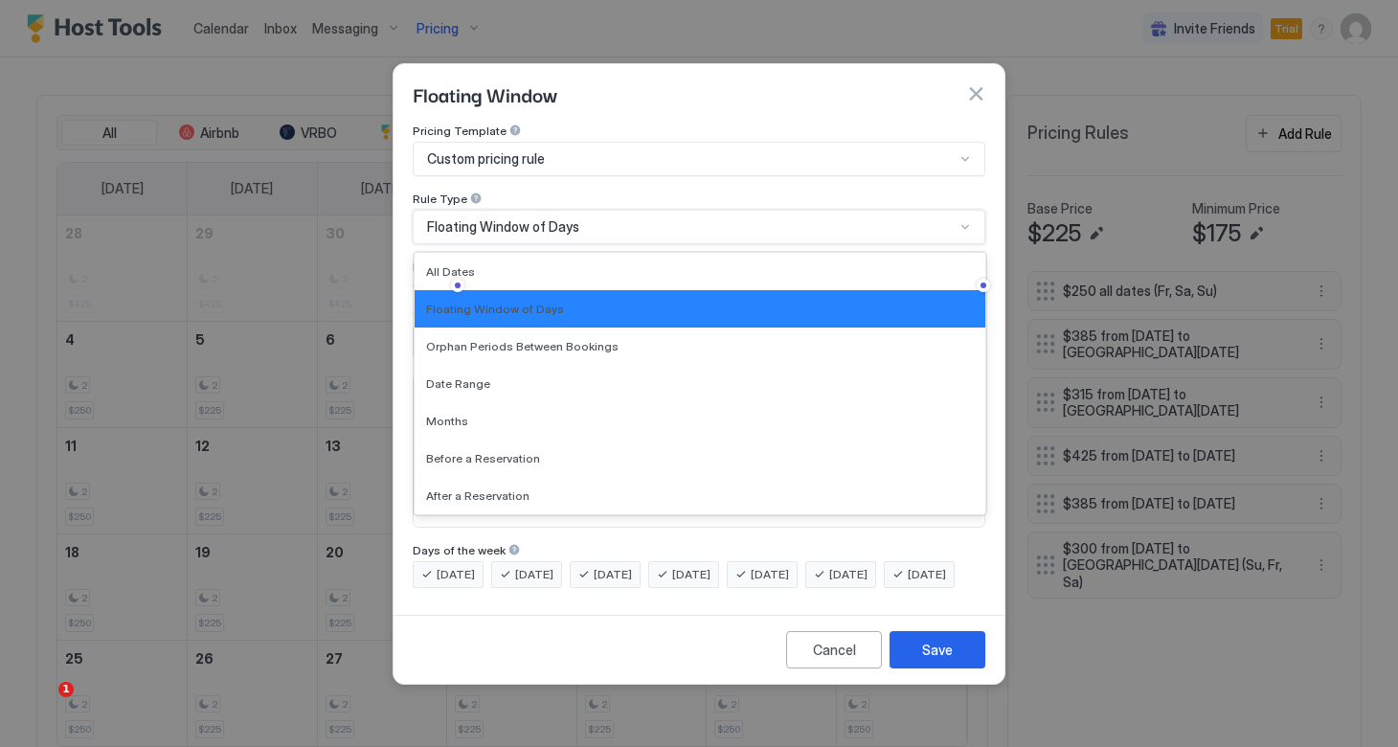
click at [526, 218] on span "Floating Window of Days" at bounding box center [503, 226] width 152 height 17
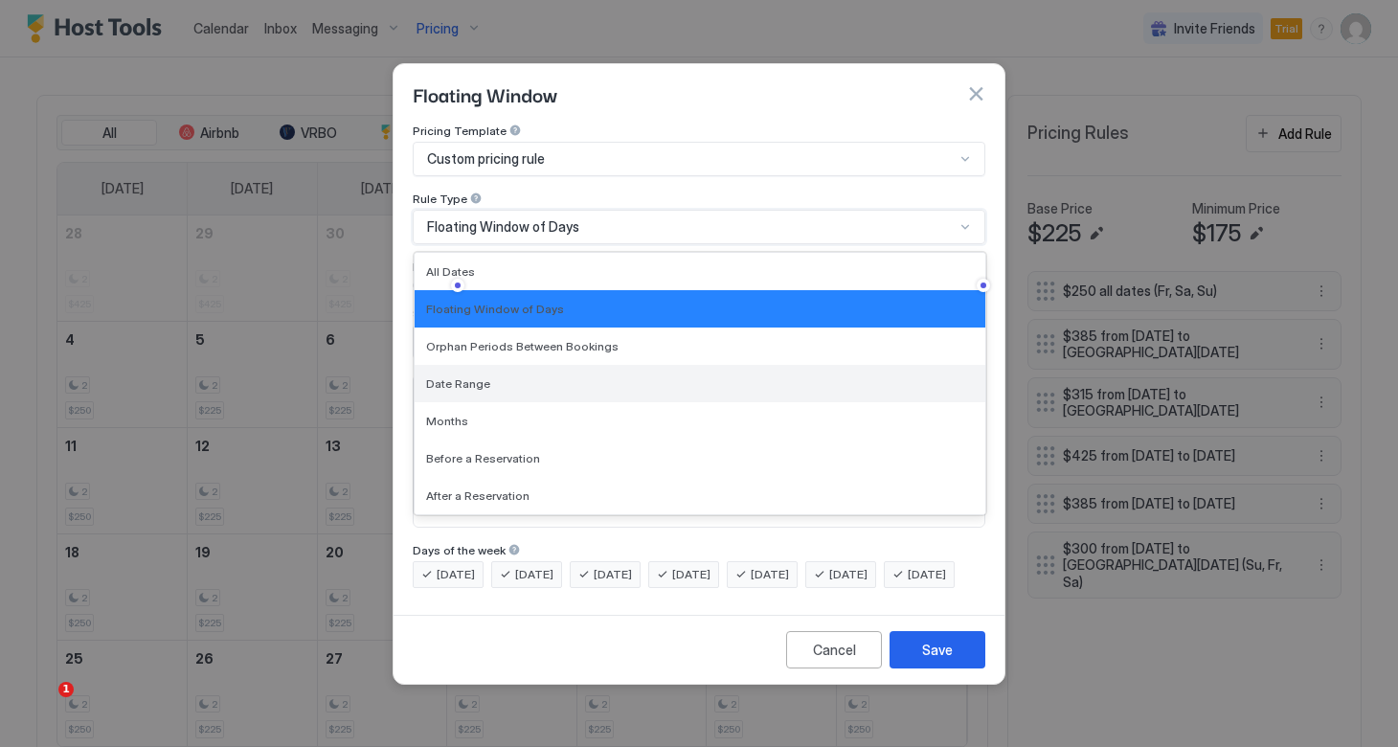
click at [480, 376] on span "Date Range" at bounding box center [458, 383] width 64 height 14
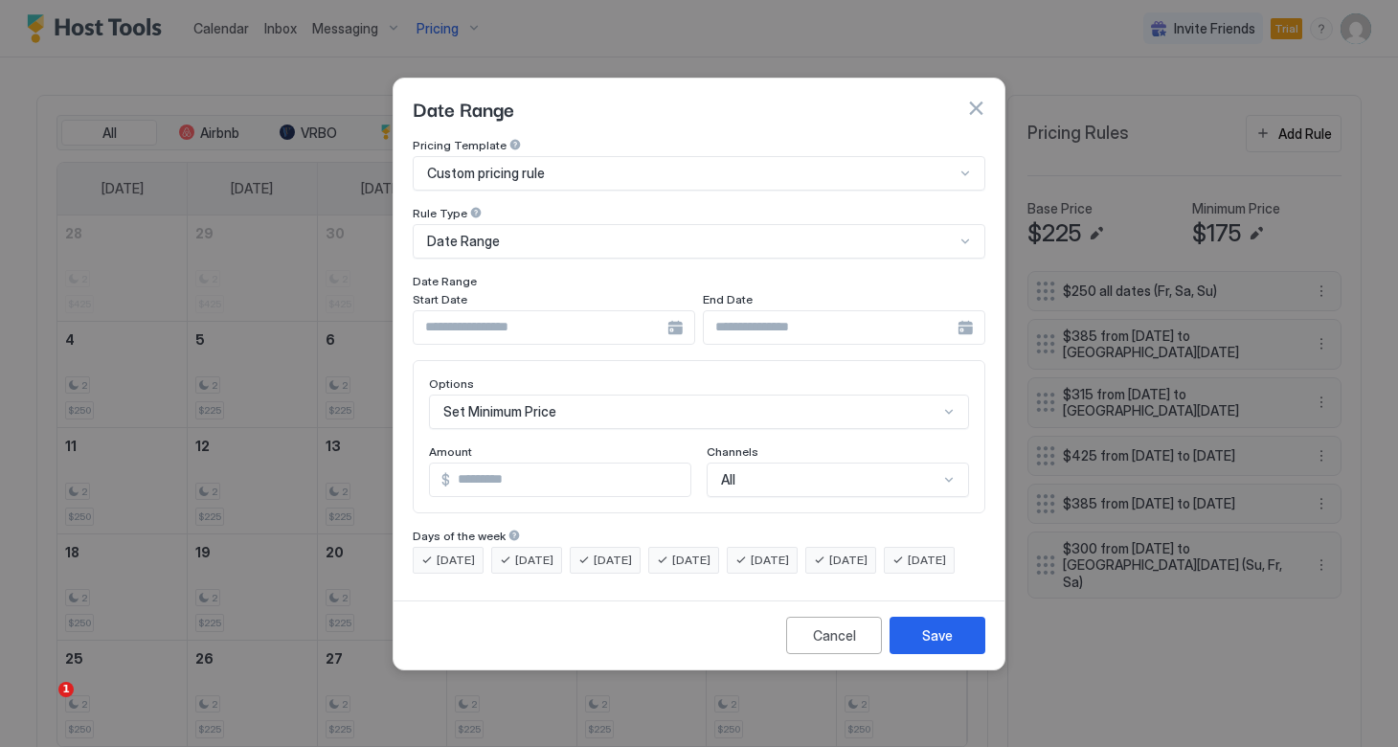
click at [675, 310] on div at bounding box center [554, 327] width 282 height 34
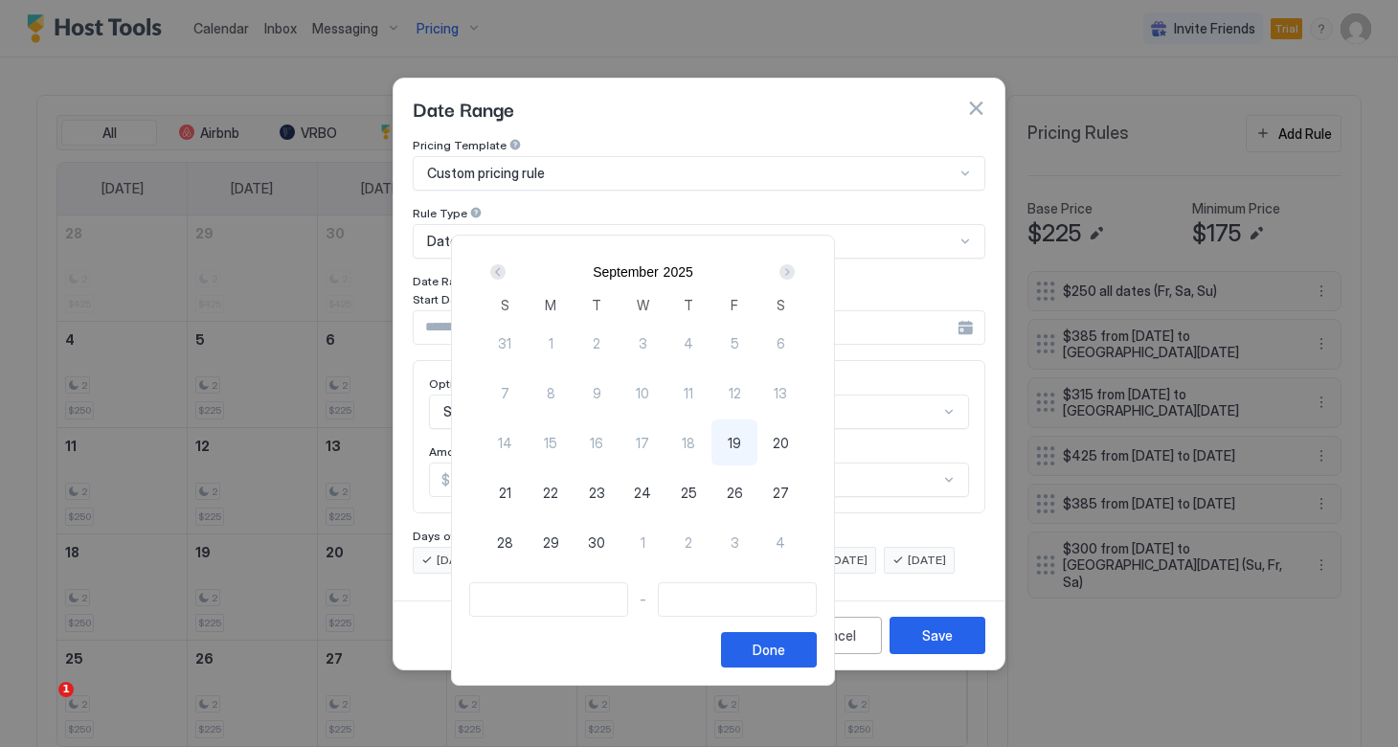
click at [794, 270] on div "Next" at bounding box center [786, 271] width 15 height 15
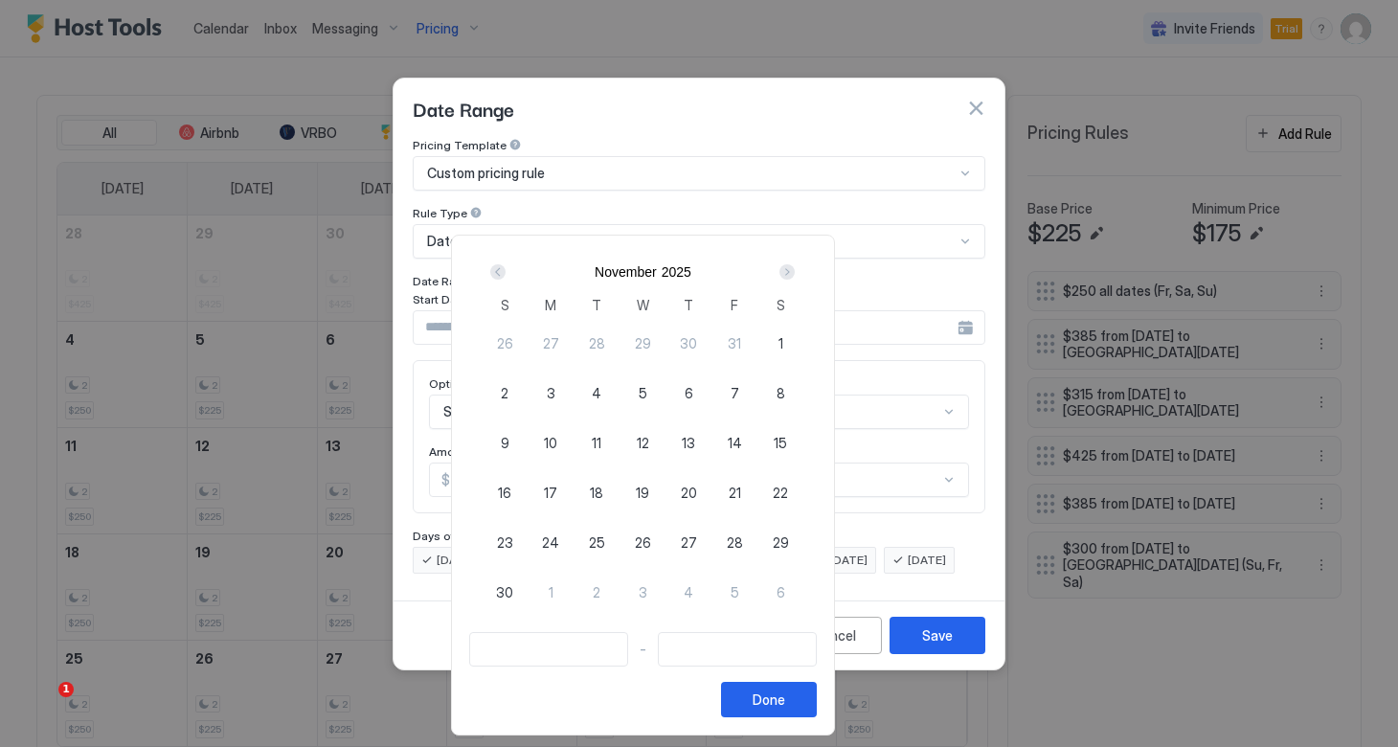
click at [794, 270] on div "Next" at bounding box center [786, 271] width 15 height 15
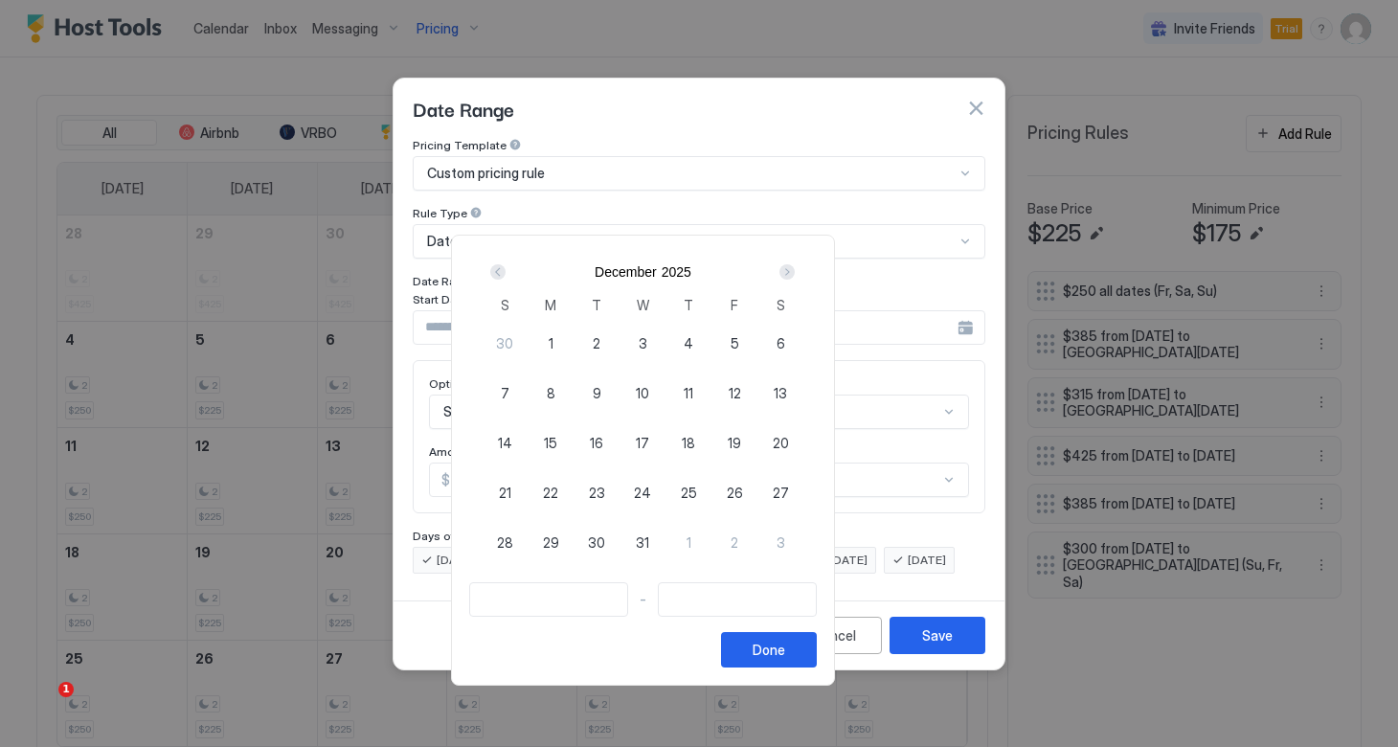
click at [794, 270] on div "Next" at bounding box center [786, 271] width 15 height 15
click at [757, 389] on div "9" at bounding box center [734, 392] width 46 height 46
type input "**********"
click at [794, 274] on div "Next" at bounding box center [786, 271] width 15 height 15
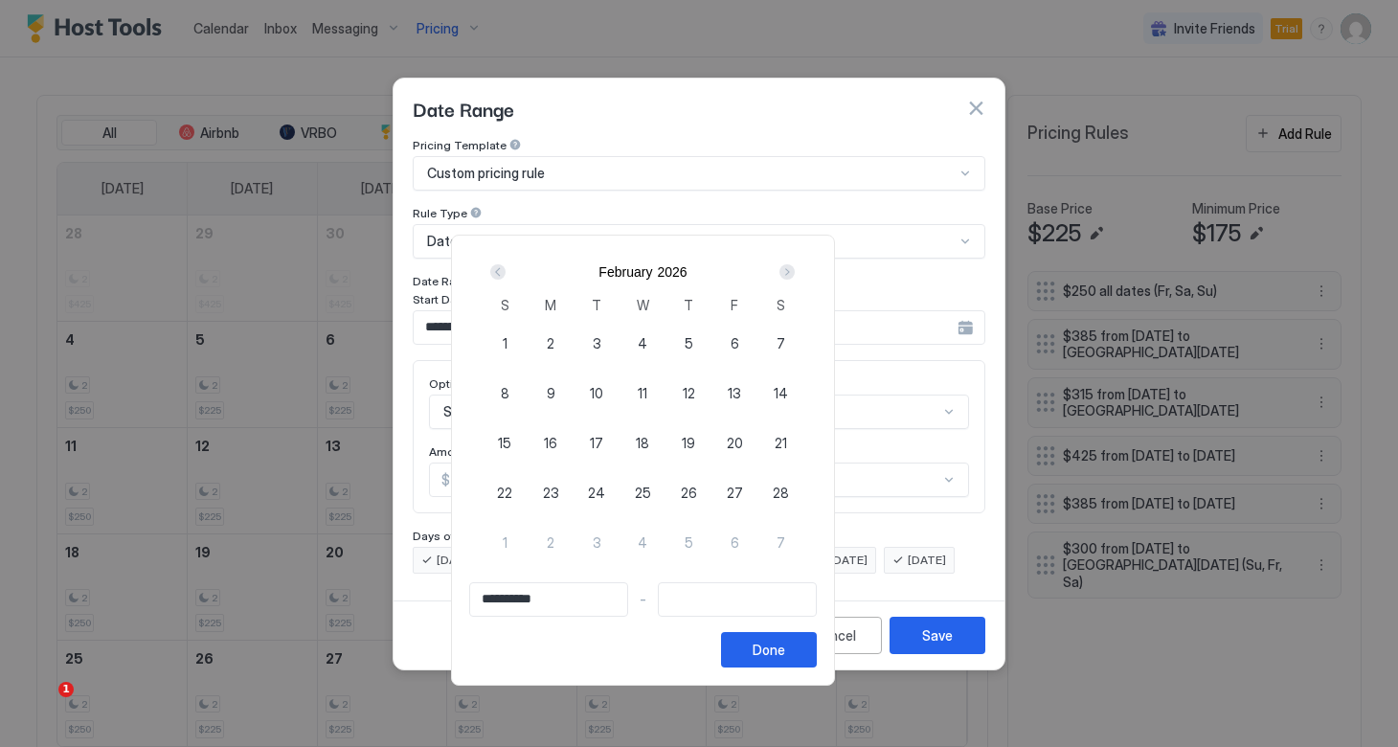
click at [794, 274] on div "Next" at bounding box center [786, 271] width 15 height 15
click at [794, 273] on div "Next" at bounding box center [786, 271] width 15 height 15
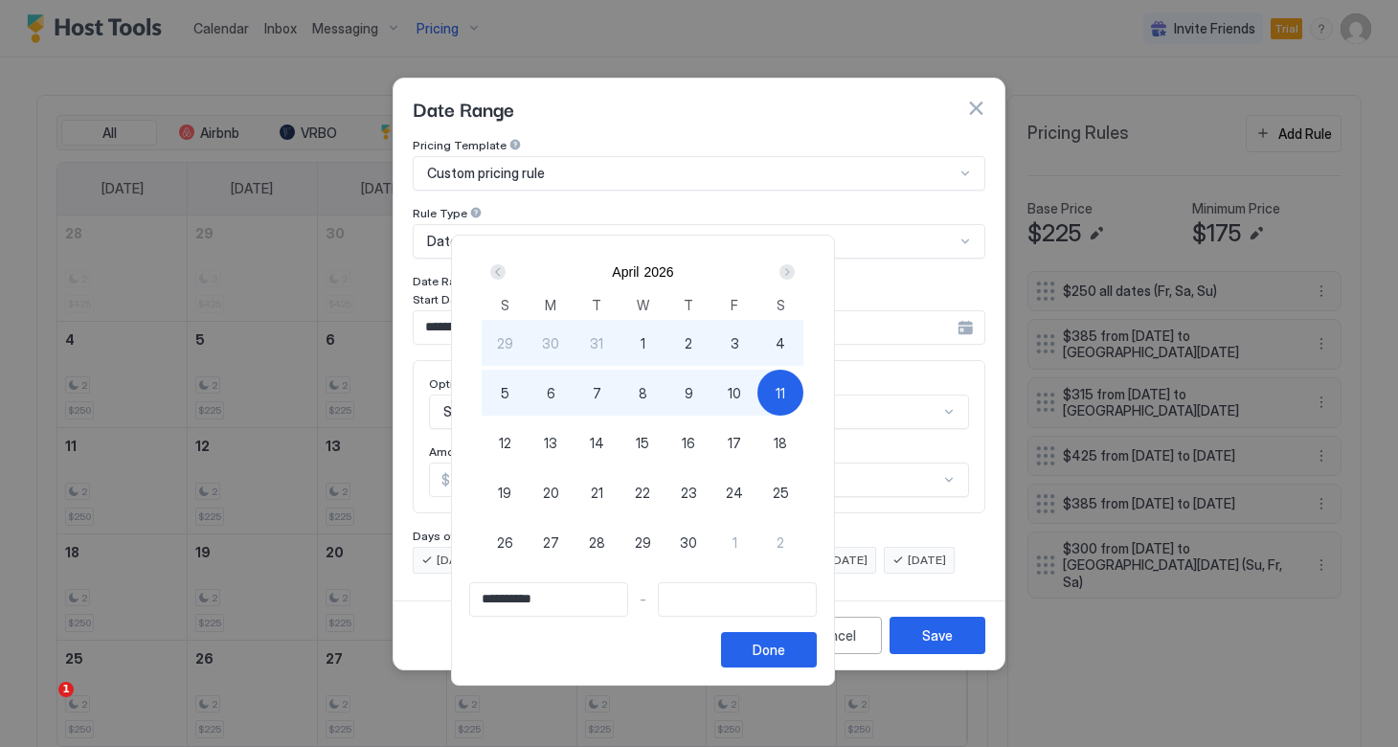
type input "**********"
click at [557, 442] on span "13" at bounding box center [550, 443] width 13 height 20
type input "**********"
click at [785, 643] on div "Done" at bounding box center [768, 649] width 33 height 20
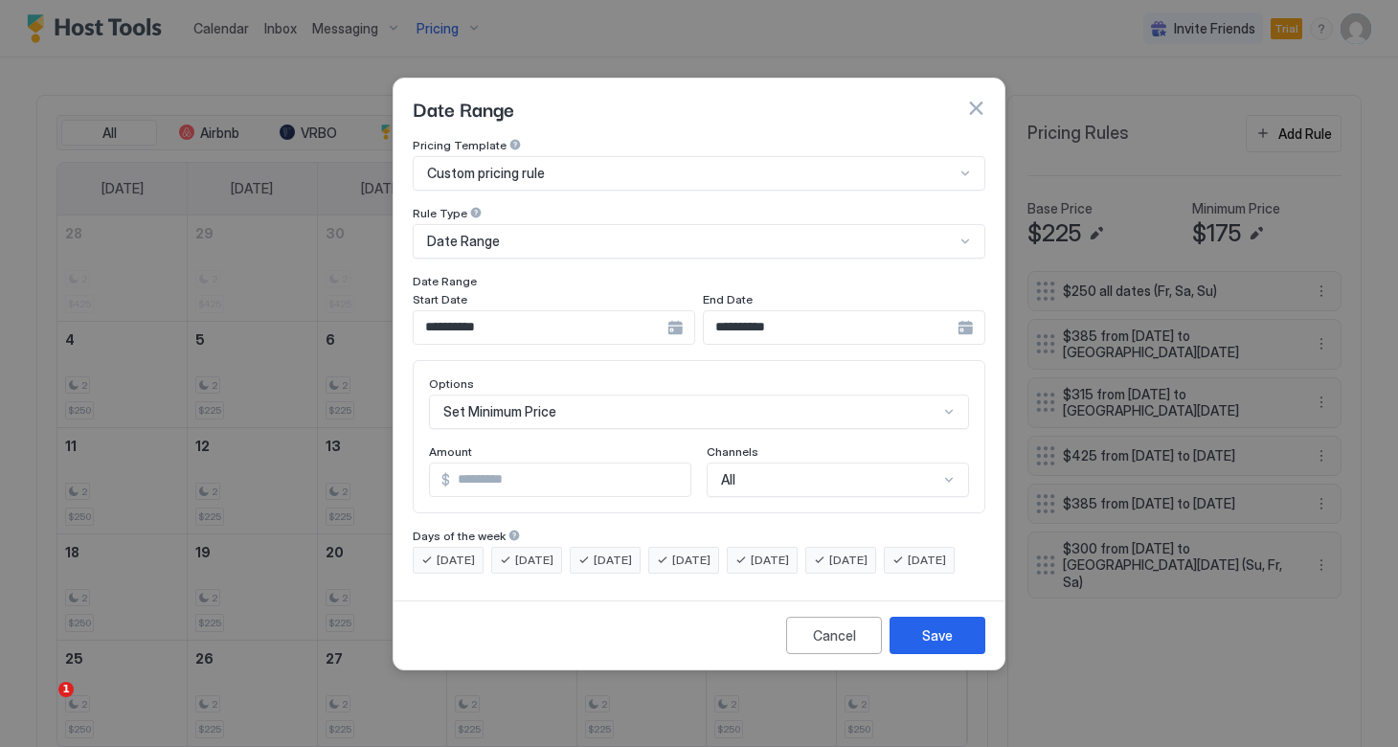
click at [469, 551] on span "[DATE]" at bounding box center [455, 559] width 38 height 17
click at [552, 551] on span "[DATE]" at bounding box center [534, 559] width 38 height 17
click at [616, 551] on span "[DATE]" at bounding box center [612, 559] width 38 height 17
click at [710, 551] on span "[DATE]" at bounding box center [691, 559] width 38 height 17
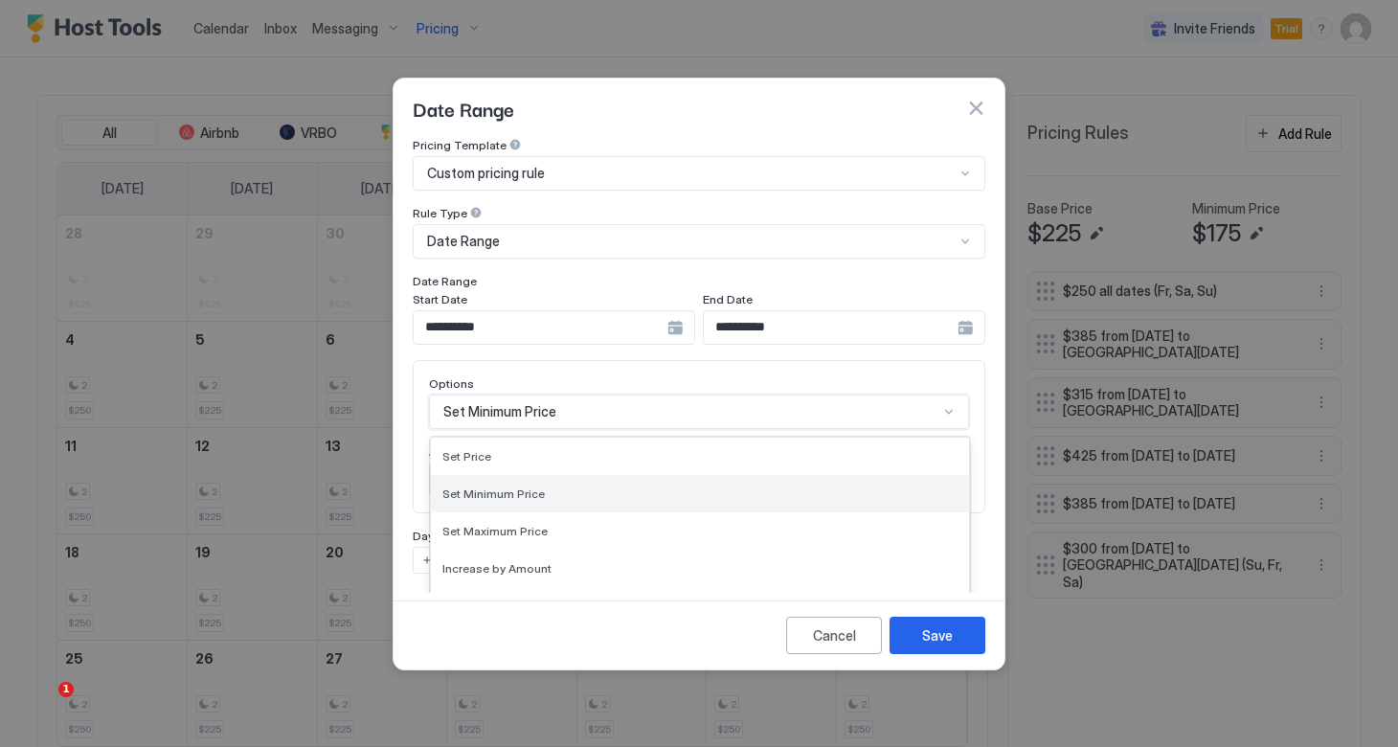
click at [541, 394] on div "Set Minimum Price selected, 2 of 17. 17 results available. Use Up and Down to c…" at bounding box center [699, 411] width 540 height 34
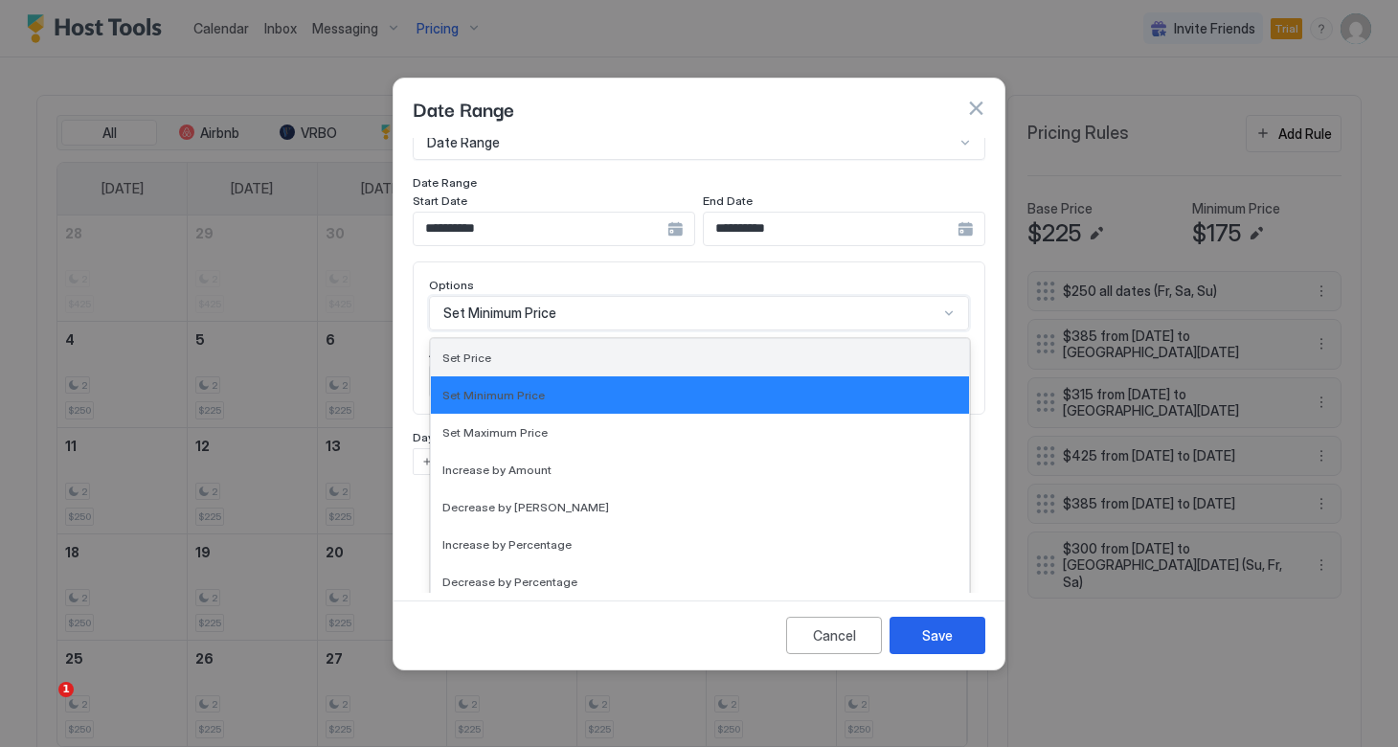
click at [508, 350] on div "Set Price" at bounding box center [699, 357] width 515 height 14
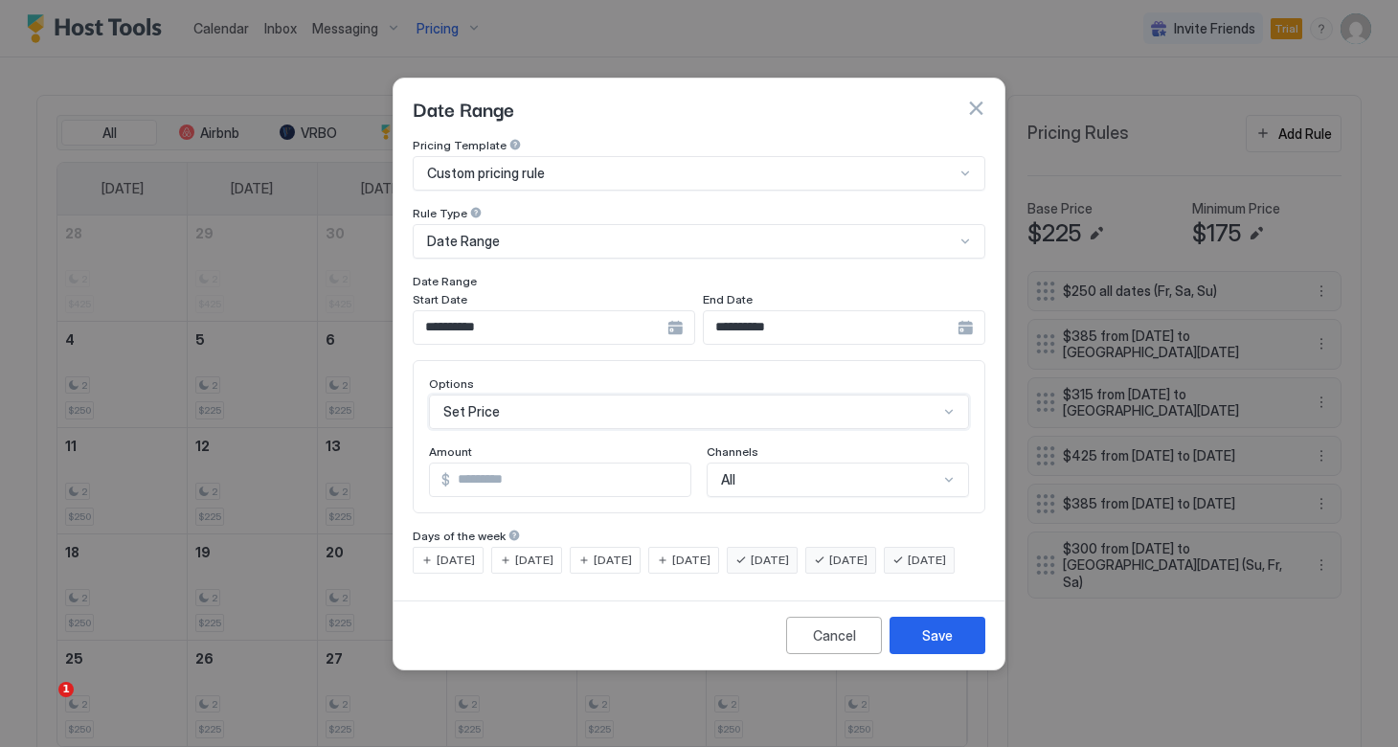
scroll to position [0, 0]
drag, startPoint x: 510, startPoint y: 470, endPoint x: 360, endPoint y: 444, distance: 152.5
click at [360, 445] on div "**********" at bounding box center [699, 373] width 1398 height 747
type input "***"
click at [924, 654] on button "Save" at bounding box center [937, 634] width 96 height 37
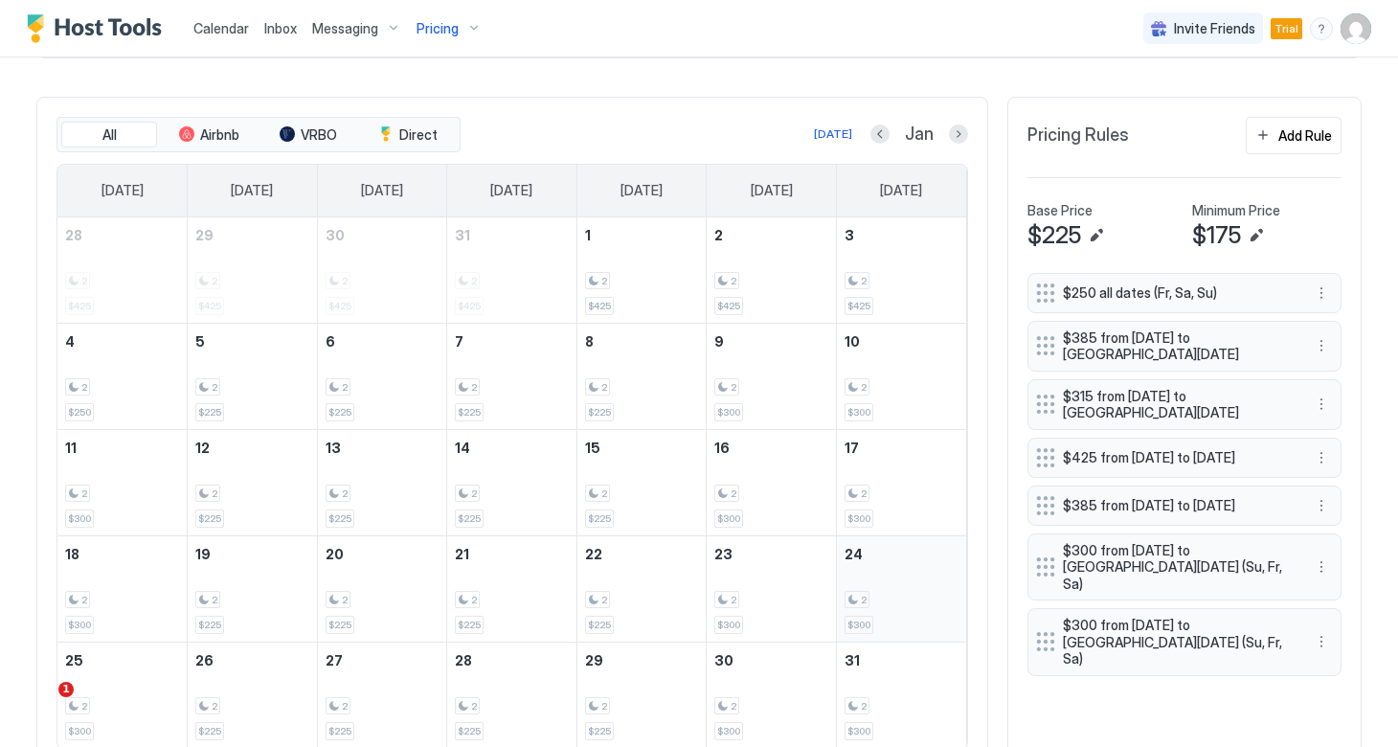
scroll to position [569, 0]
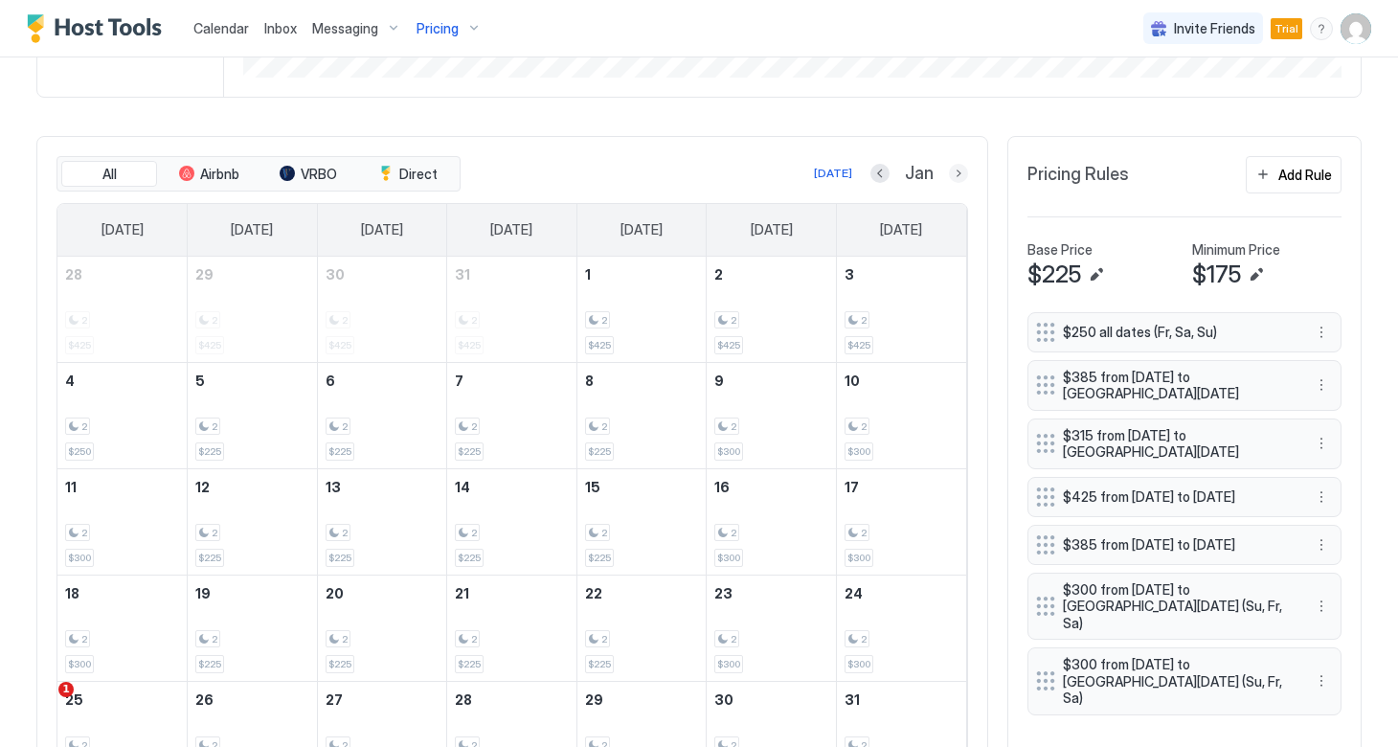
click at [957, 178] on button "Next month" at bounding box center [958, 173] width 19 height 19
click at [957, 176] on button "Next month" at bounding box center [958, 173] width 19 height 19
click at [957, 174] on button "Next month" at bounding box center [958, 173] width 19 height 19
click at [1275, 178] on button "Add Rule" at bounding box center [1293, 174] width 96 height 37
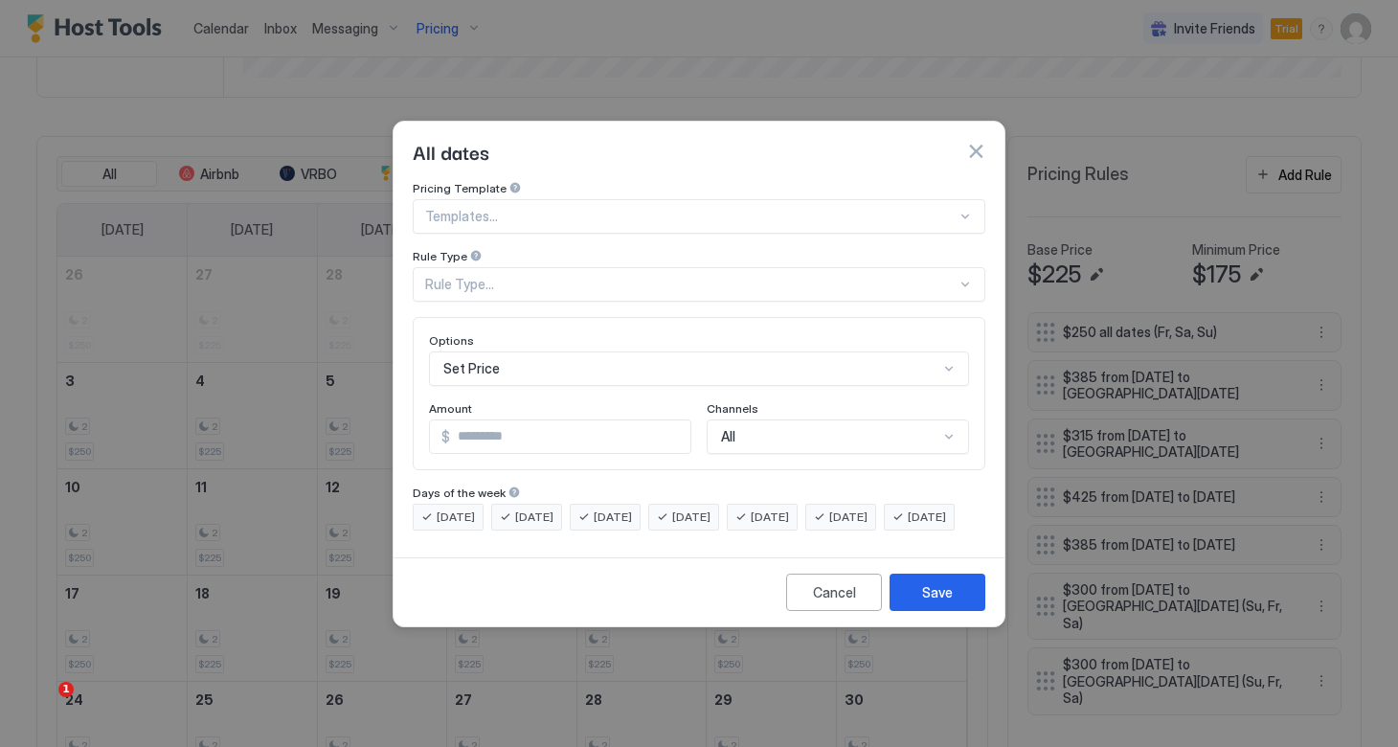
click at [584, 208] on div at bounding box center [690, 216] width 531 height 17
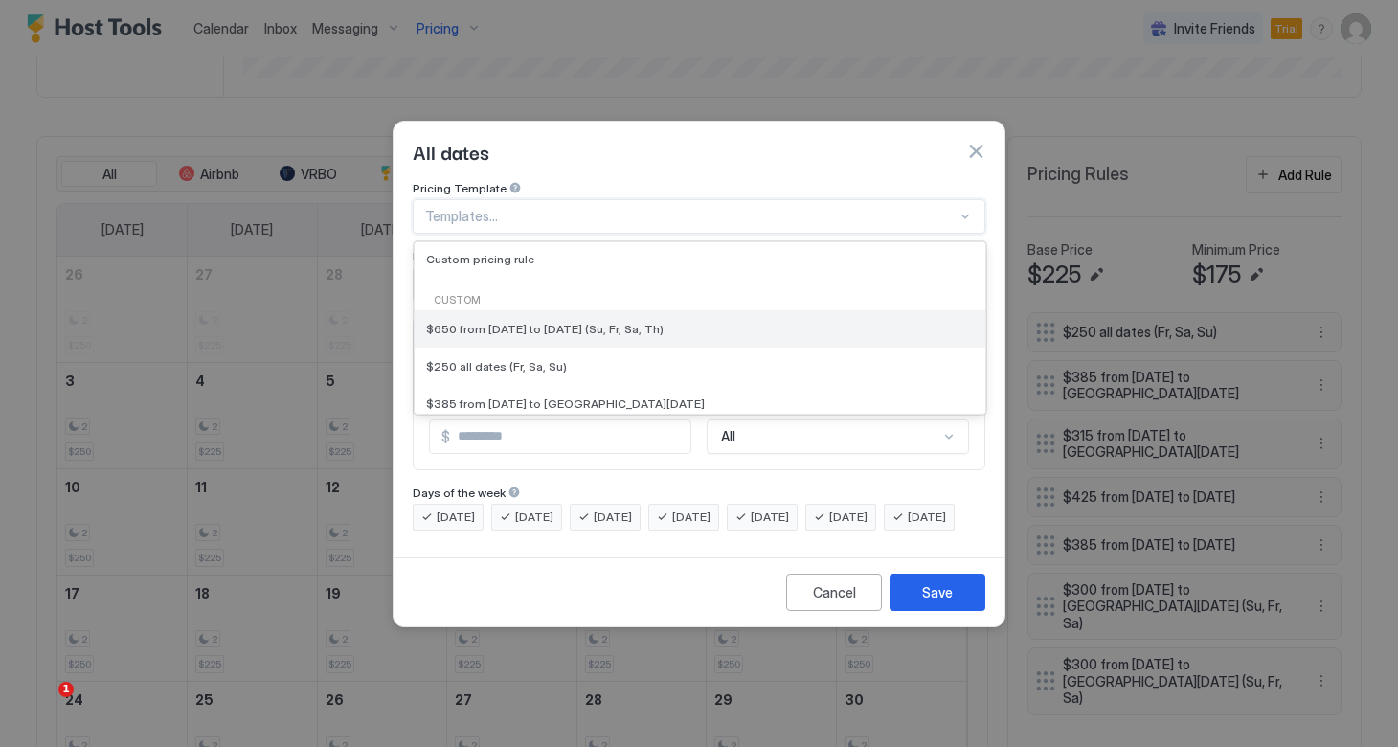
scroll to position [209, 0]
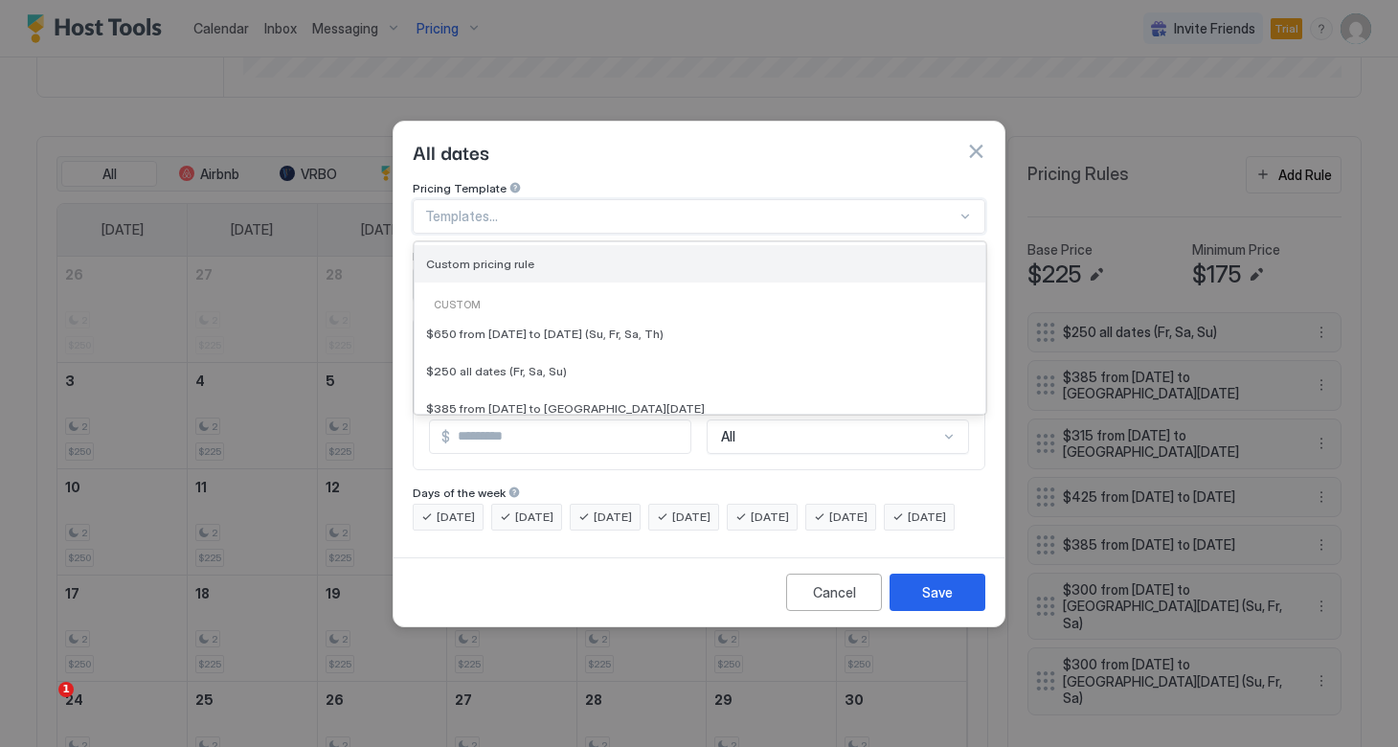
click at [512, 257] on span "Custom pricing rule" at bounding box center [480, 264] width 108 height 14
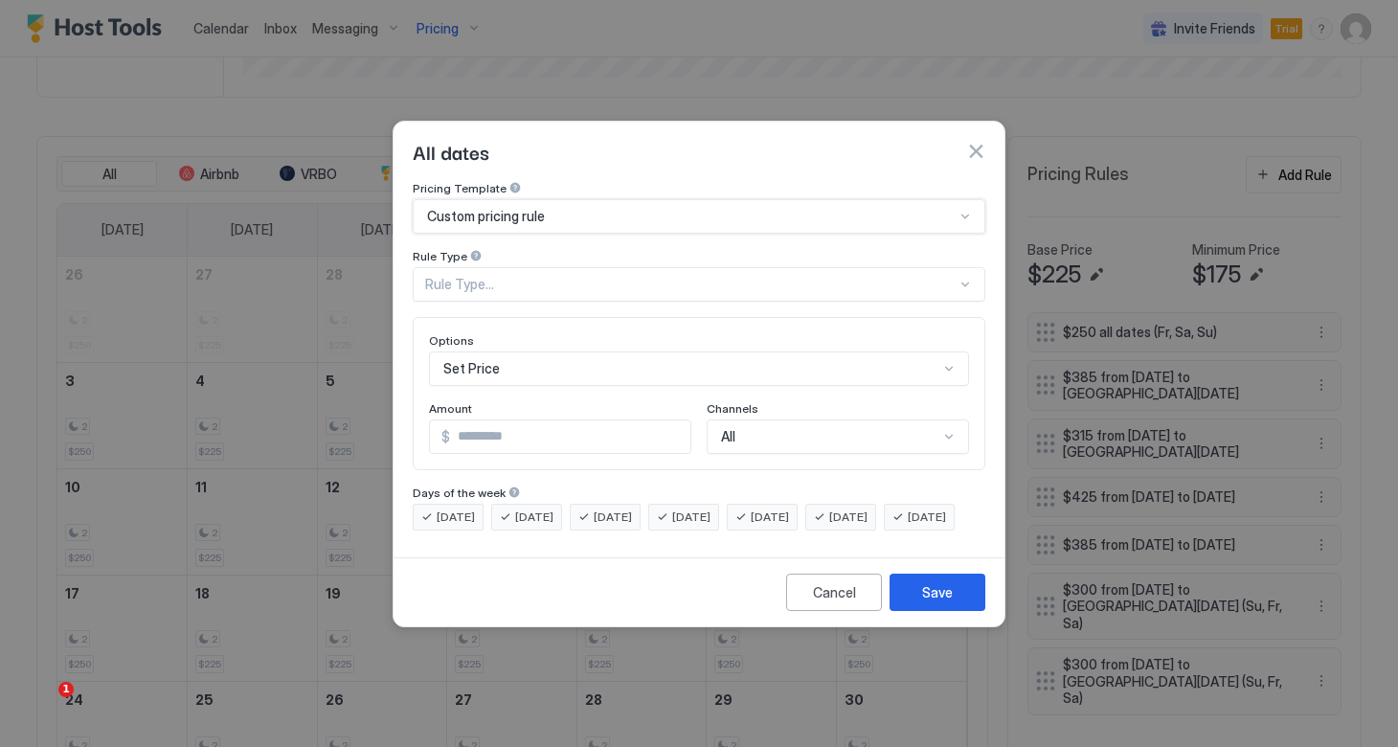
type input "***"
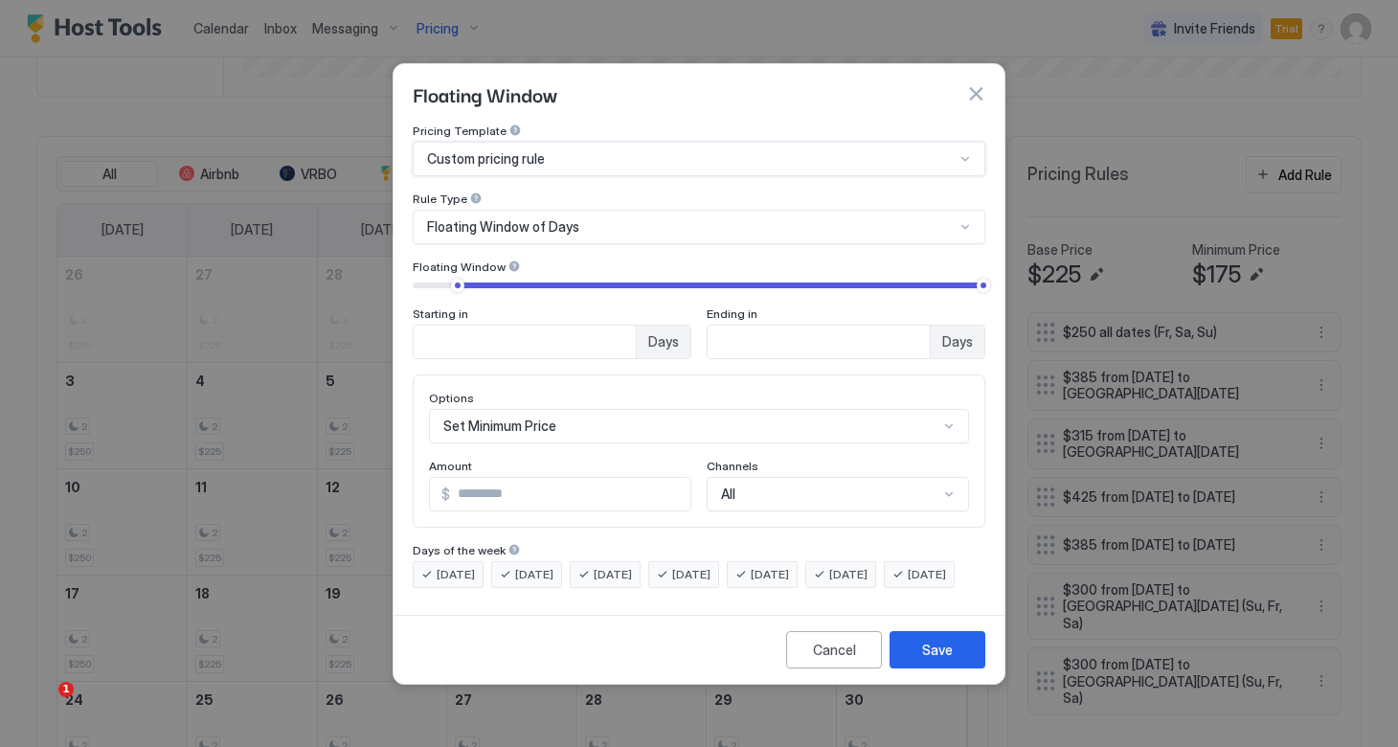
click at [603, 218] on div "Floating Window of Days" at bounding box center [690, 226] width 527 height 17
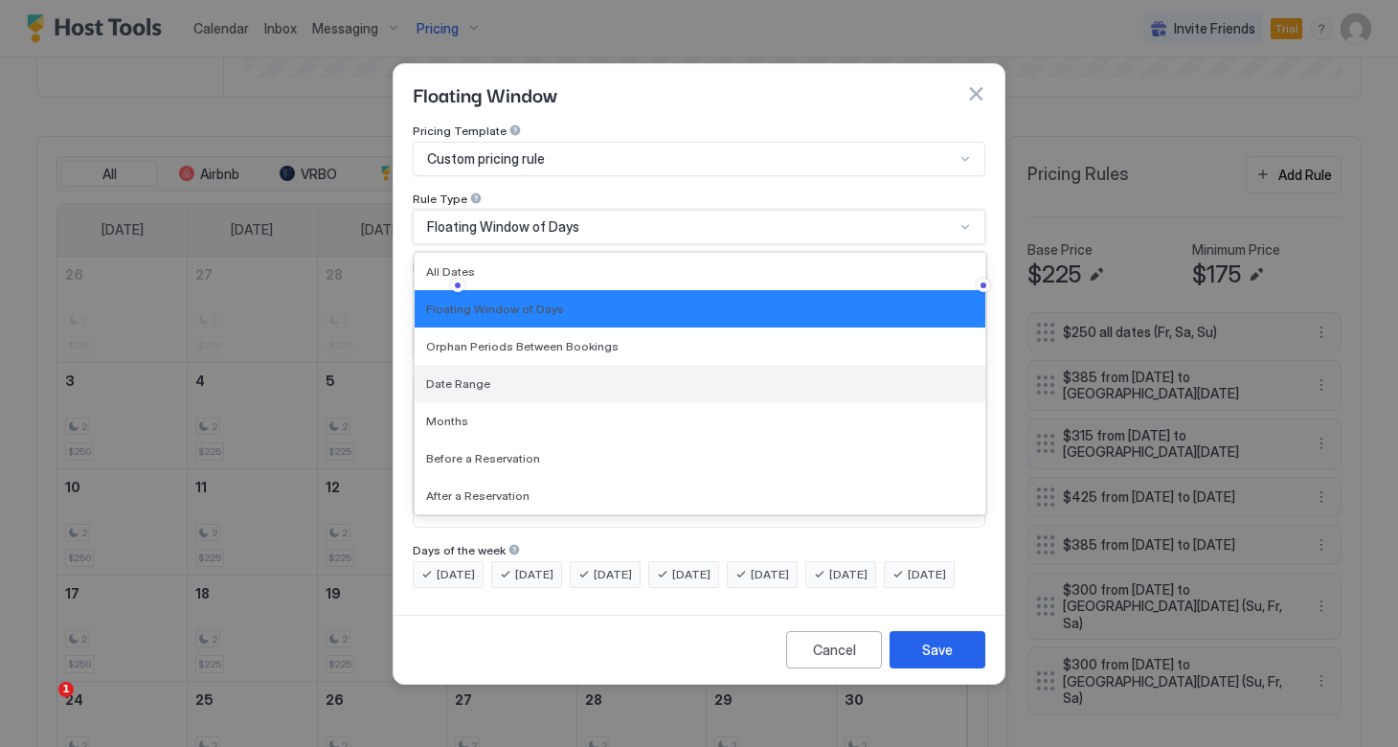
click at [510, 376] on div "Date Range" at bounding box center [700, 383] width 548 height 14
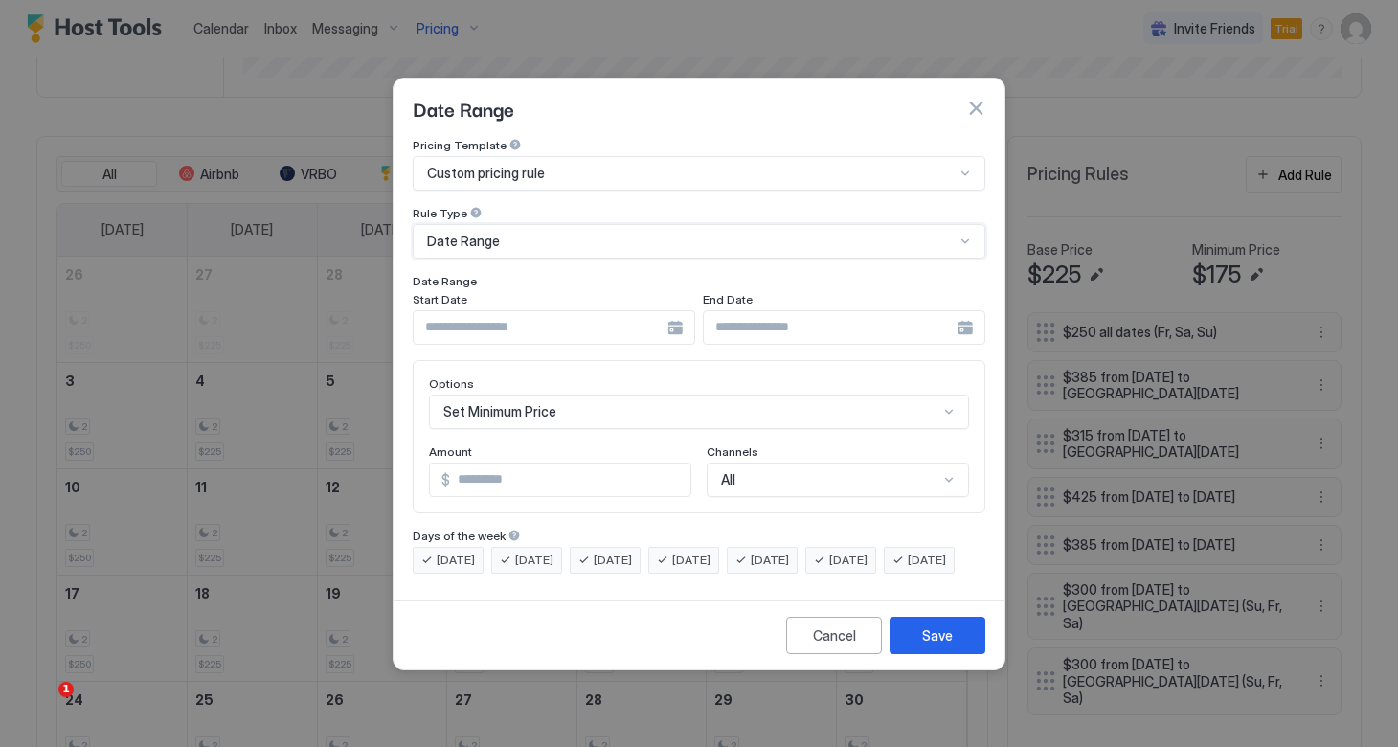
click at [667, 312] on div at bounding box center [554, 327] width 282 height 34
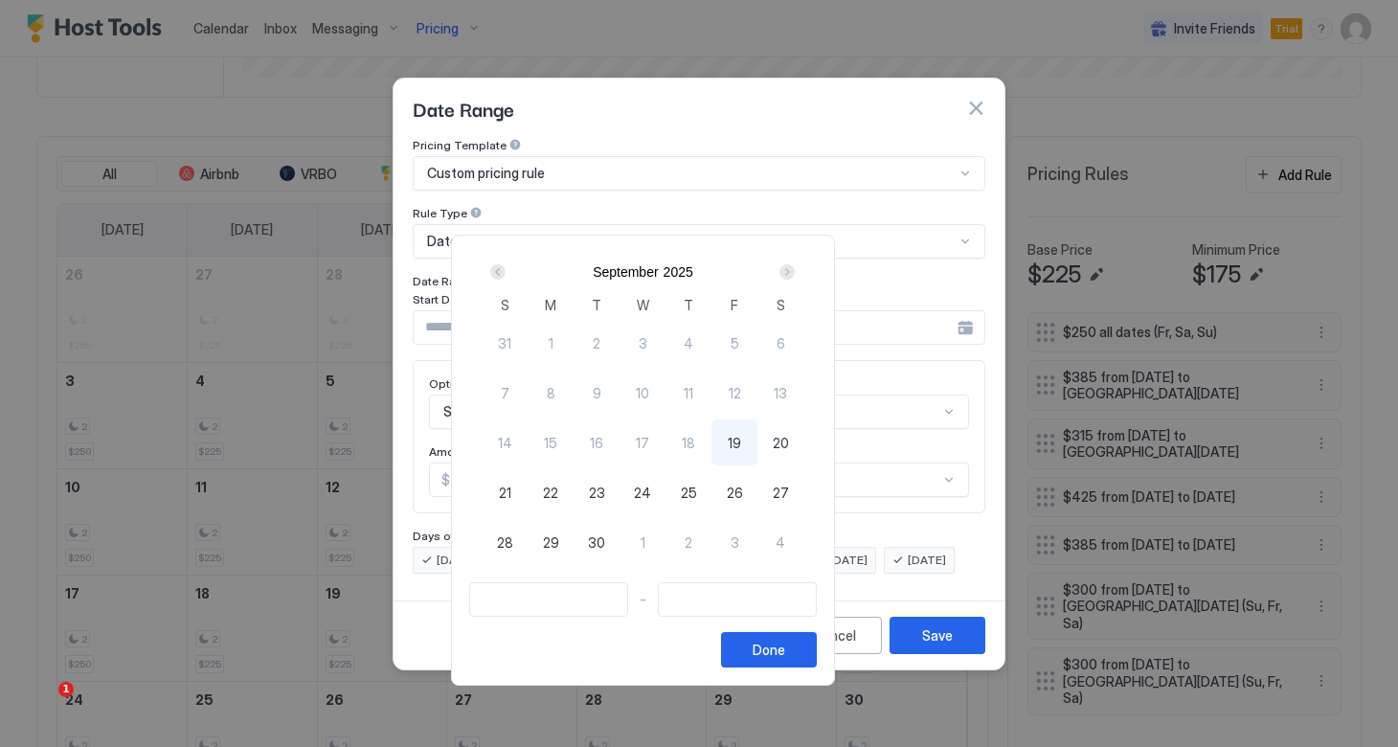
click at [794, 272] on div "Next" at bounding box center [786, 271] width 15 height 15
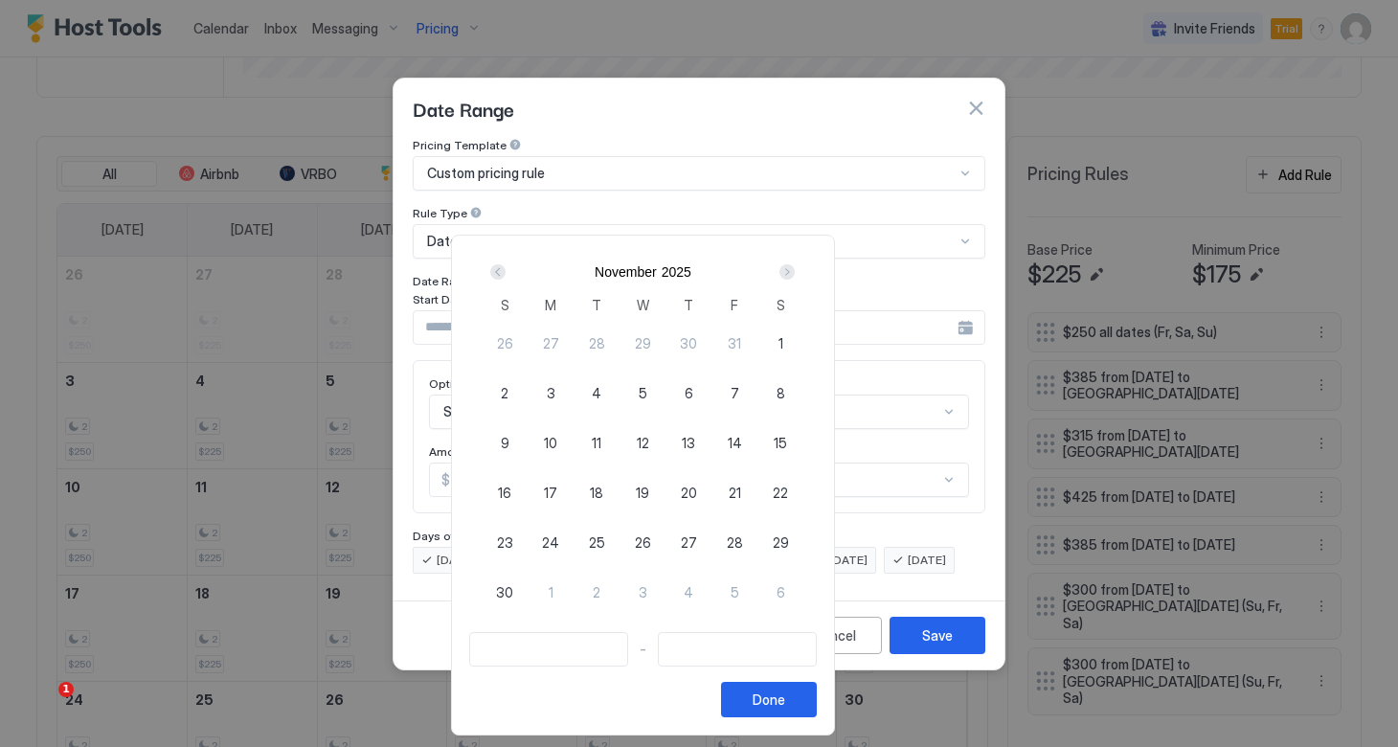
click at [794, 272] on div "Next" at bounding box center [786, 271] width 15 height 15
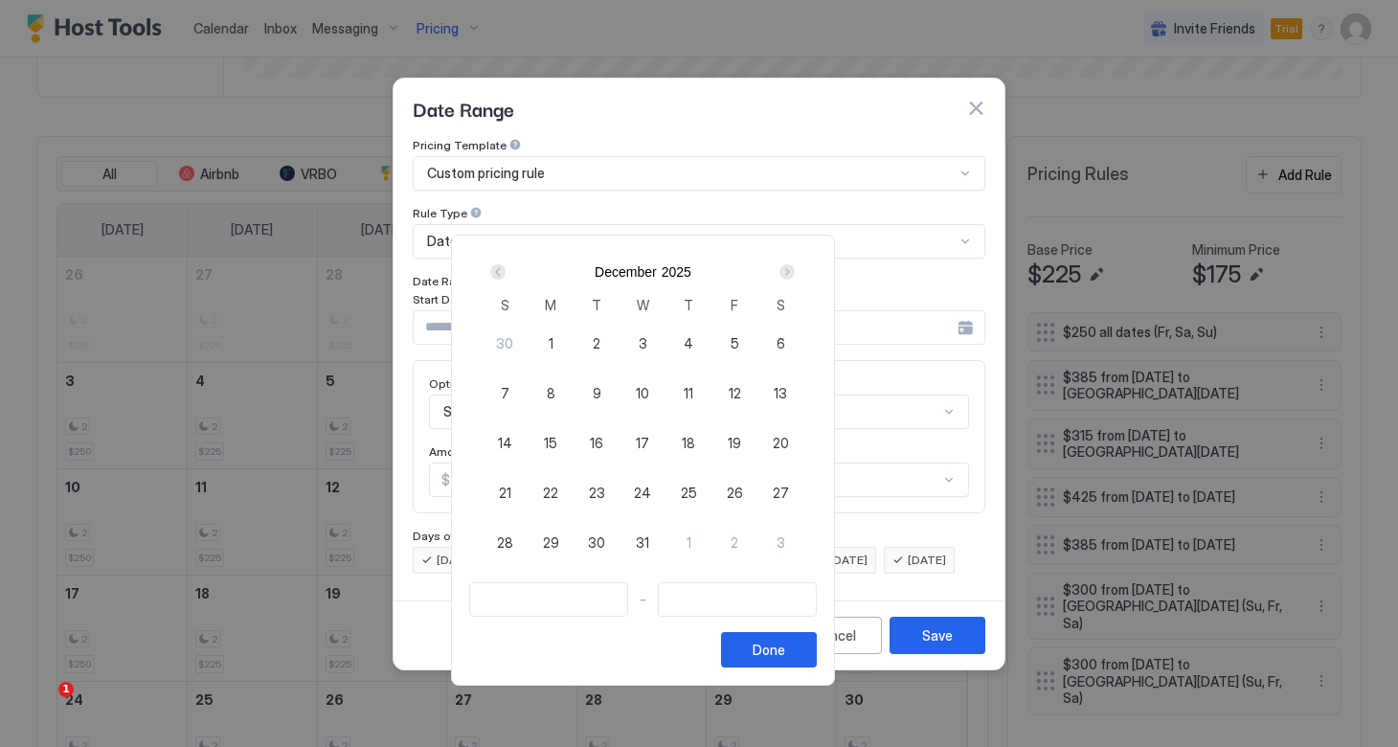
click at [794, 272] on div "Next" at bounding box center [786, 271] width 15 height 15
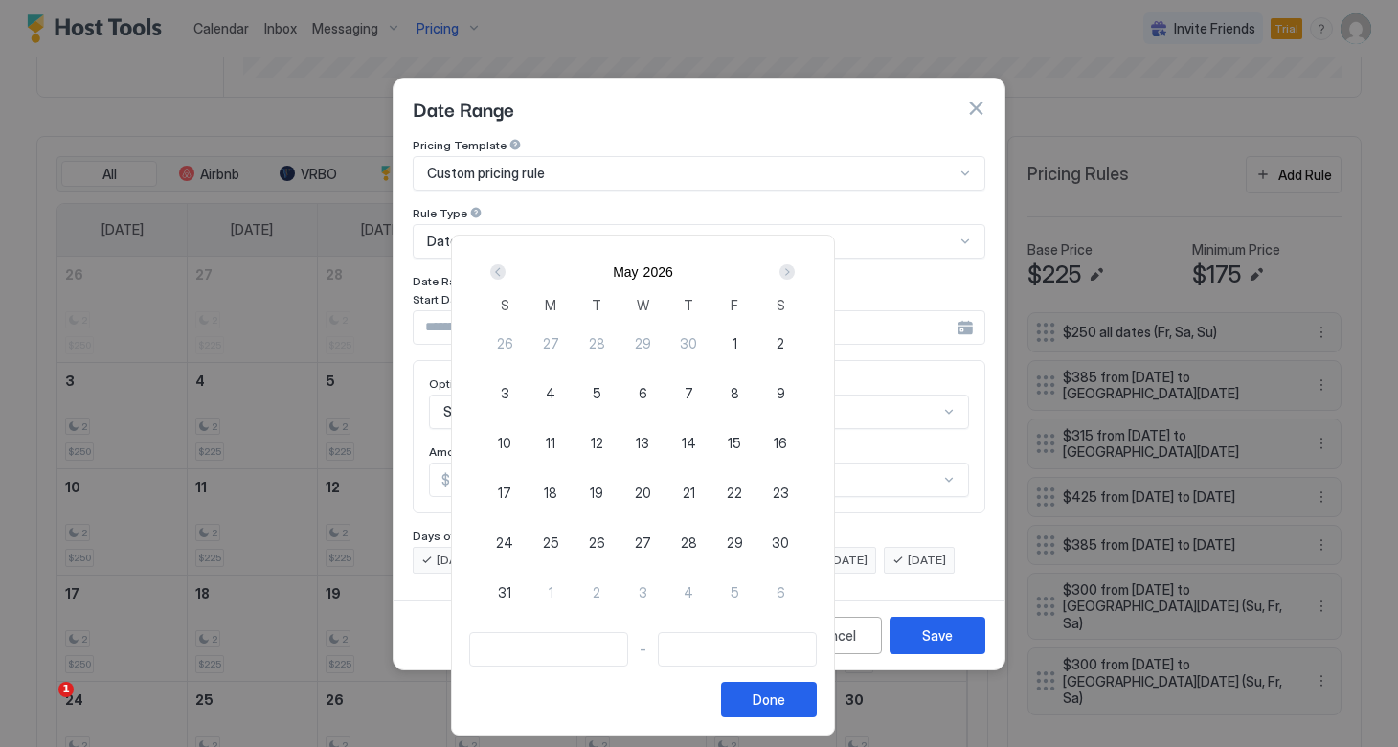
click at [693, 391] on span "7" at bounding box center [688, 393] width 9 height 20
type input "**********"
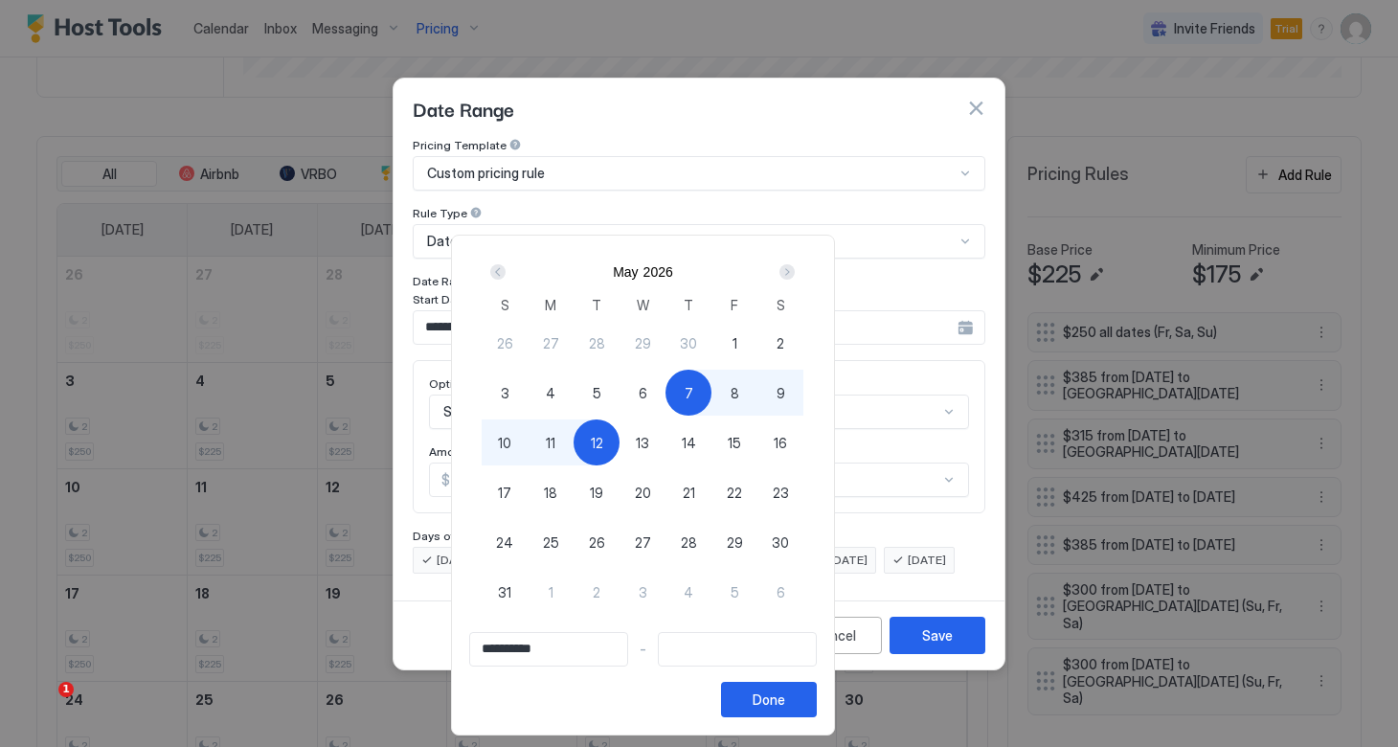
type input "**********"
click at [573, 440] on div "11" at bounding box center [550, 442] width 46 height 46
type input "**********"
click at [816, 687] on button "Done" at bounding box center [769, 699] width 96 height 35
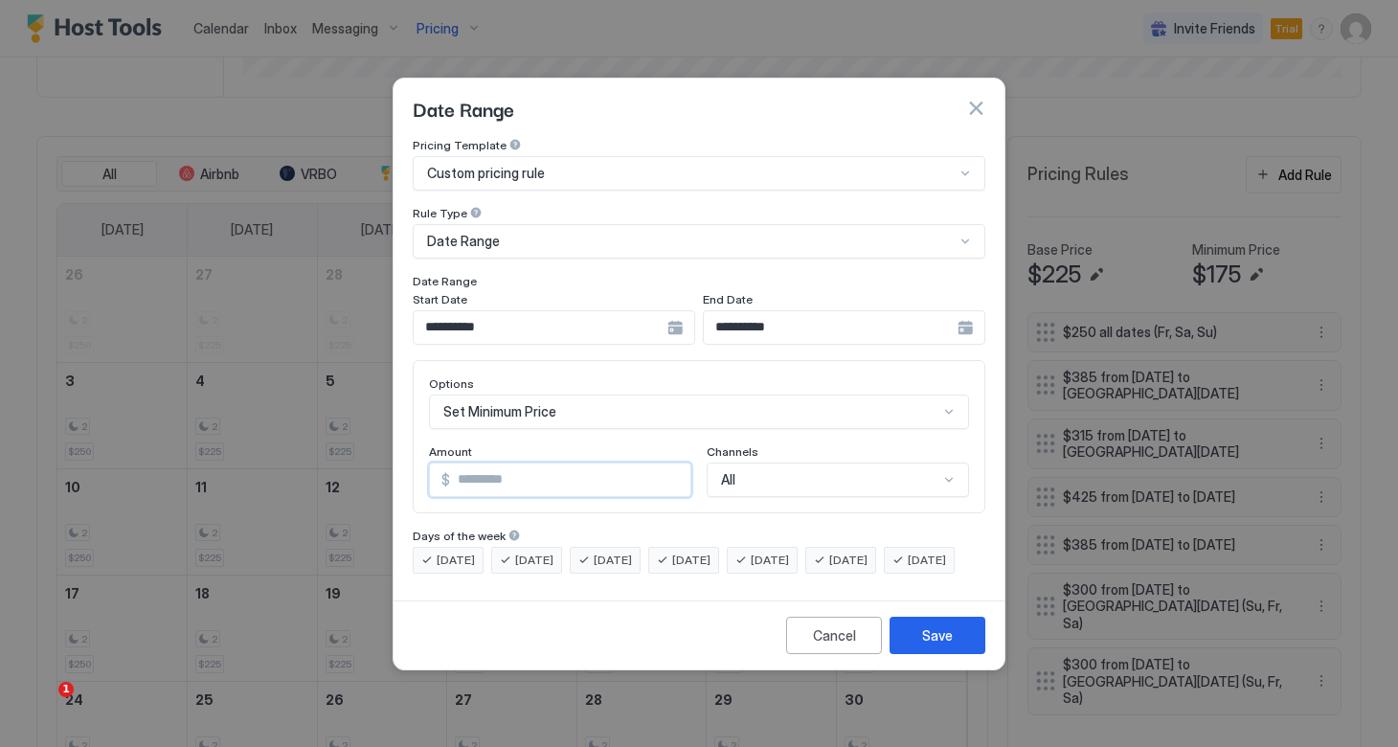
drag, startPoint x: 570, startPoint y: 466, endPoint x: 366, endPoint y: 441, distance: 205.4
click at [366, 441] on div "**********" at bounding box center [699, 373] width 1398 height 747
type input "***"
click at [921, 654] on button "Save" at bounding box center [937, 634] width 96 height 37
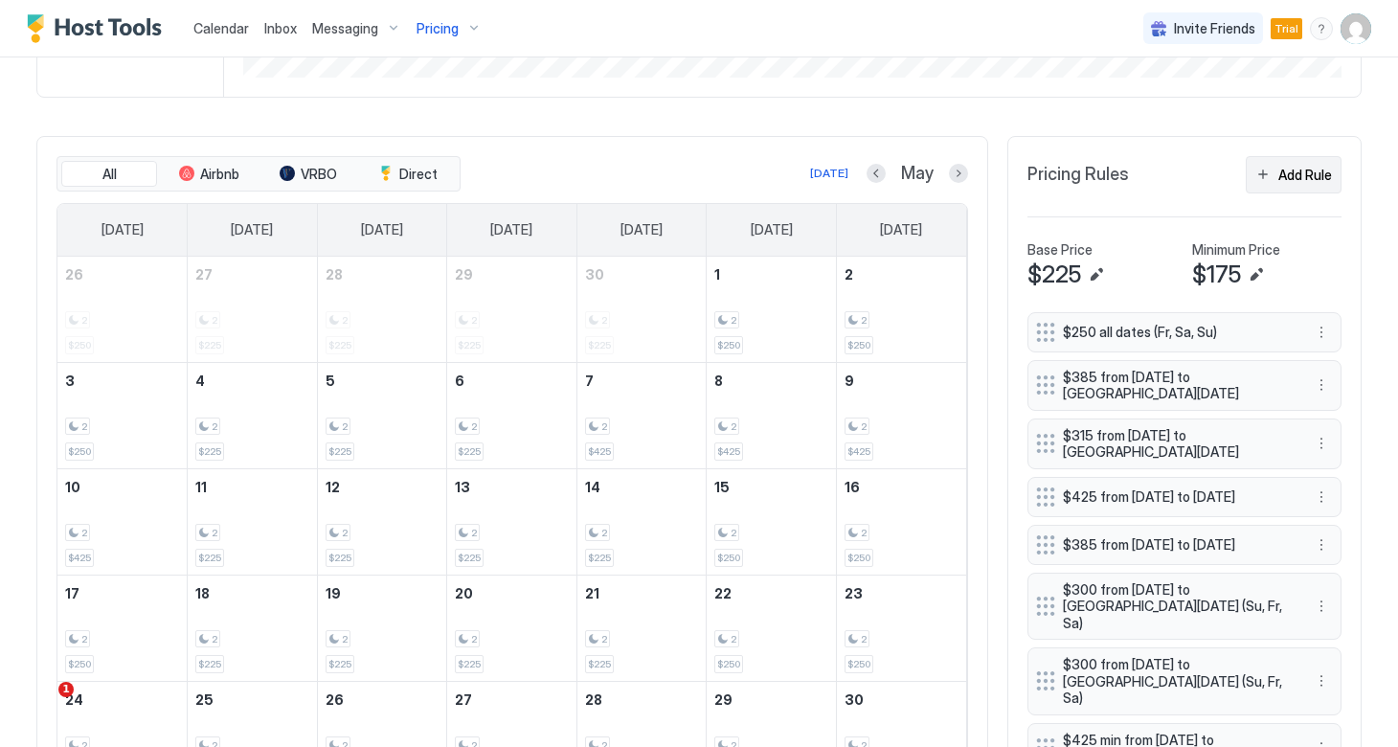
click at [1263, 173] on button "Add Rule" at bounding box center [1293, 174] width 96 height 37
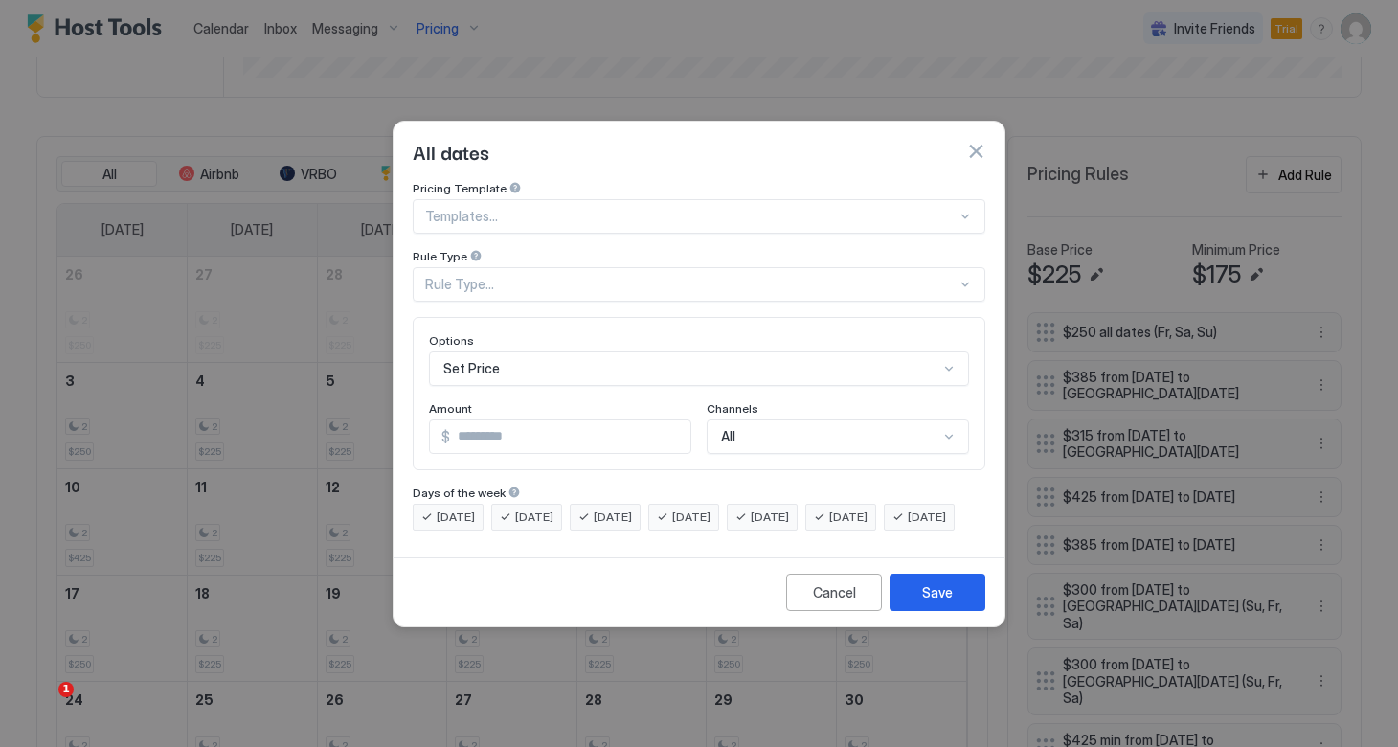
click at [555, 199] on div "Templates..." at bounding box center [699, 216] width 572 height 34
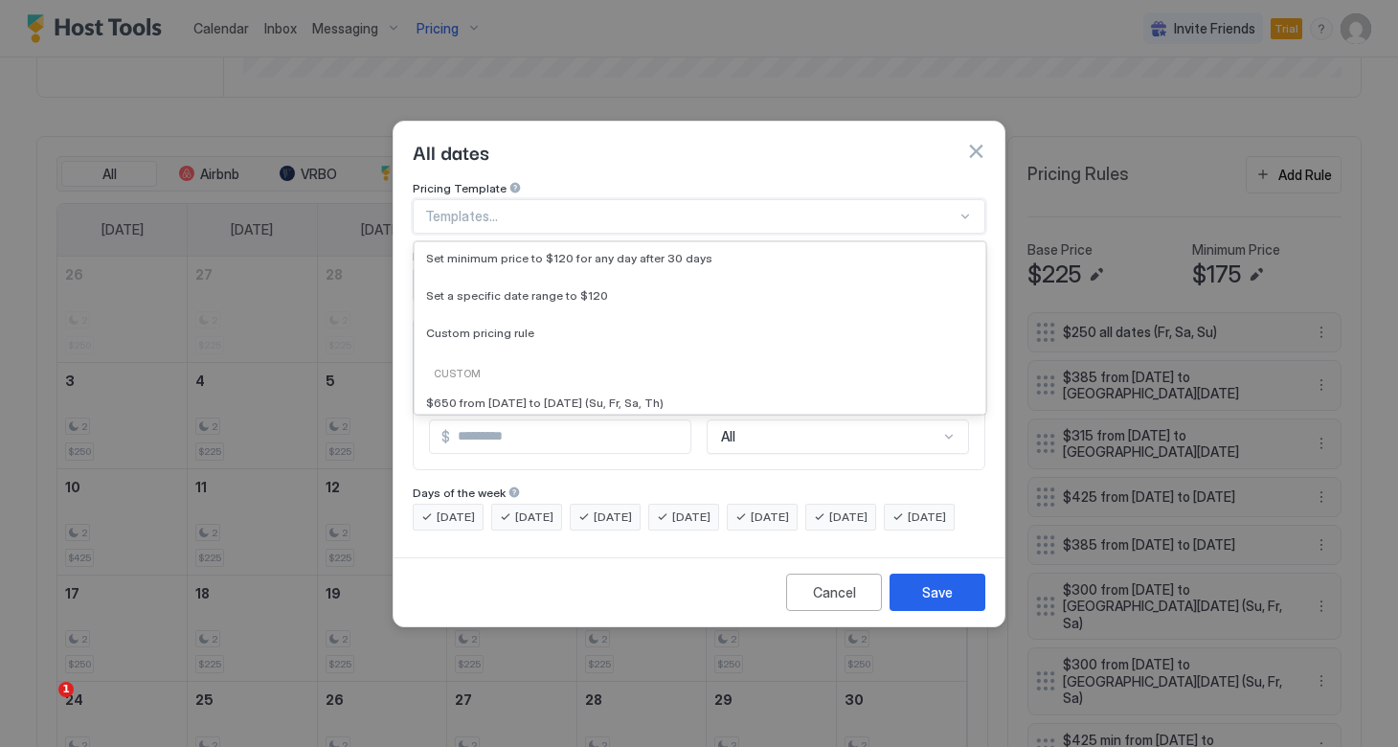
scroll to position [144, 0]
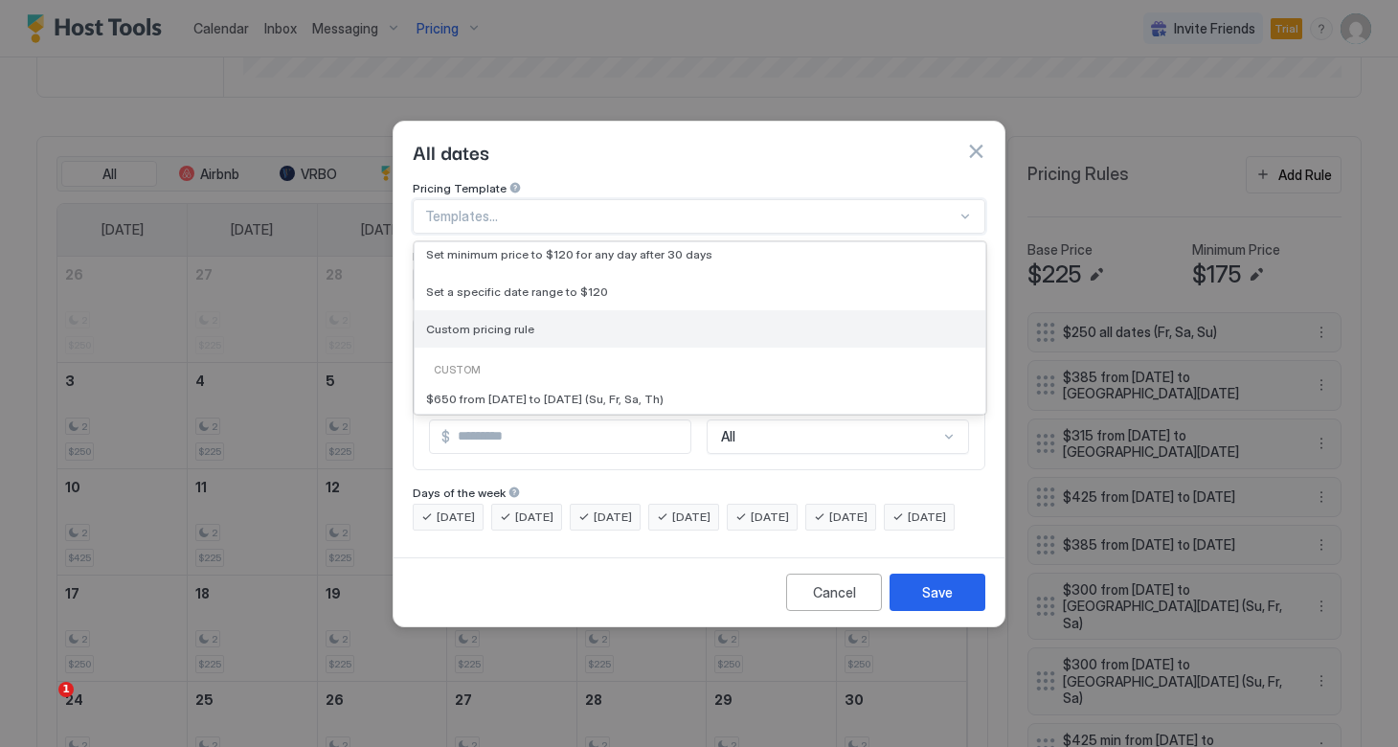
click at [522, 322] on span "Custom pricing rule" at bounding box center [480, 329] width 108 height 14
type input "***"
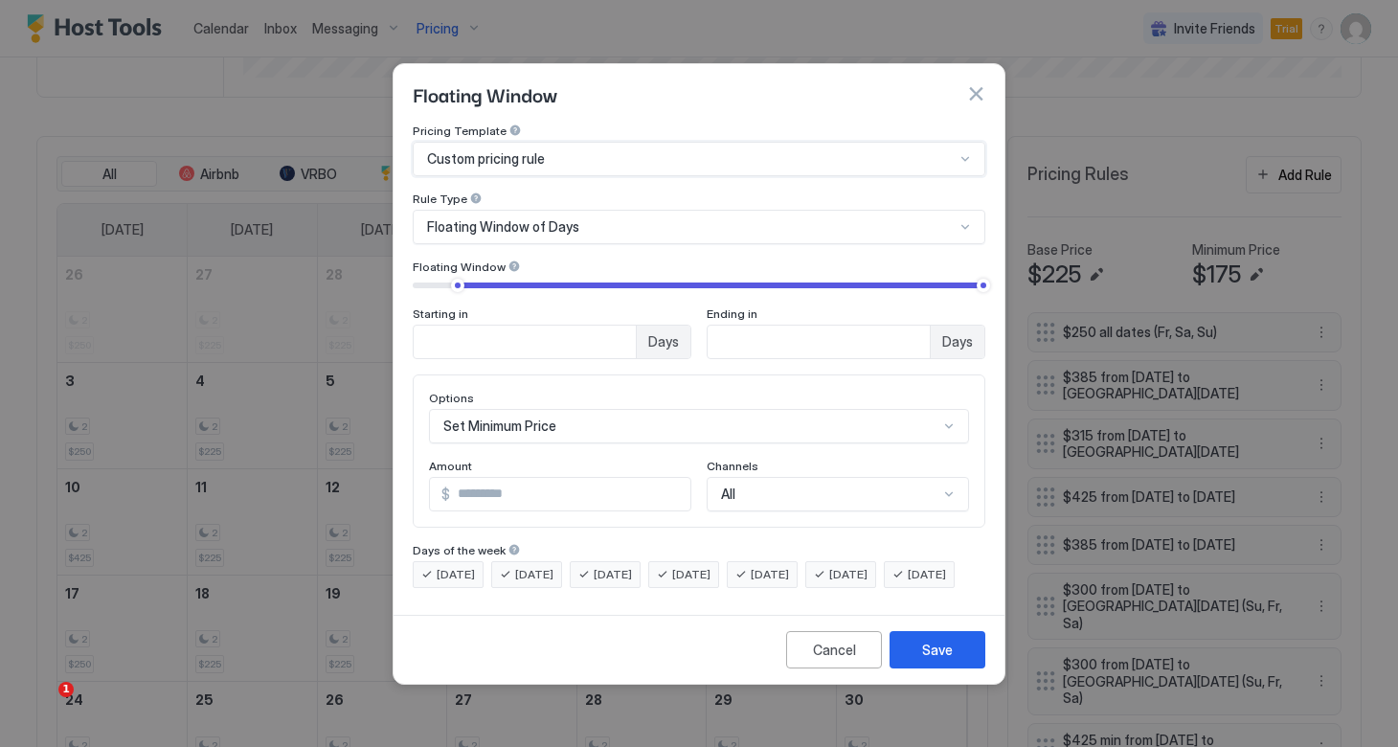
click at [624, 222] on div "Floating Window of Days" at bounding box center [699, 227] width 572 height 34
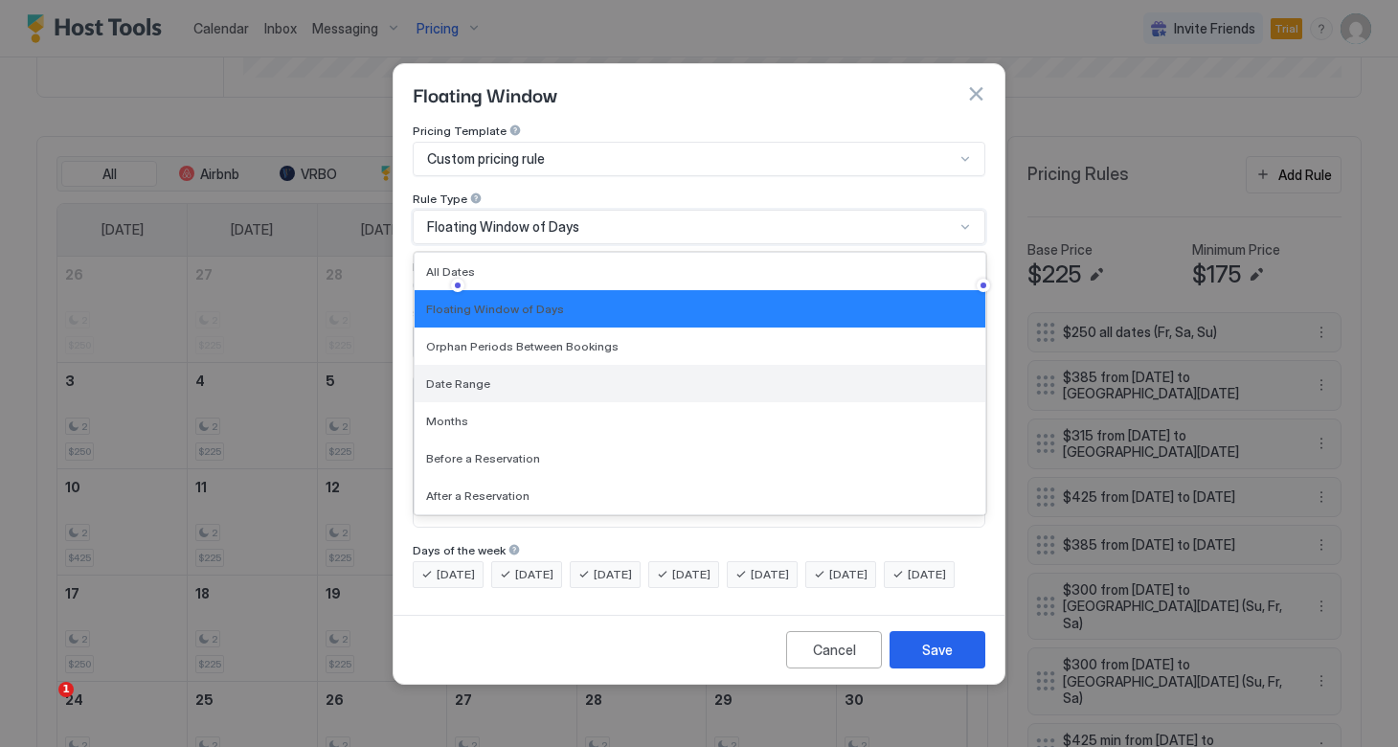
click at [548, 378] on div "Date Range" at bounding box center [699, 383] width 570 height 37
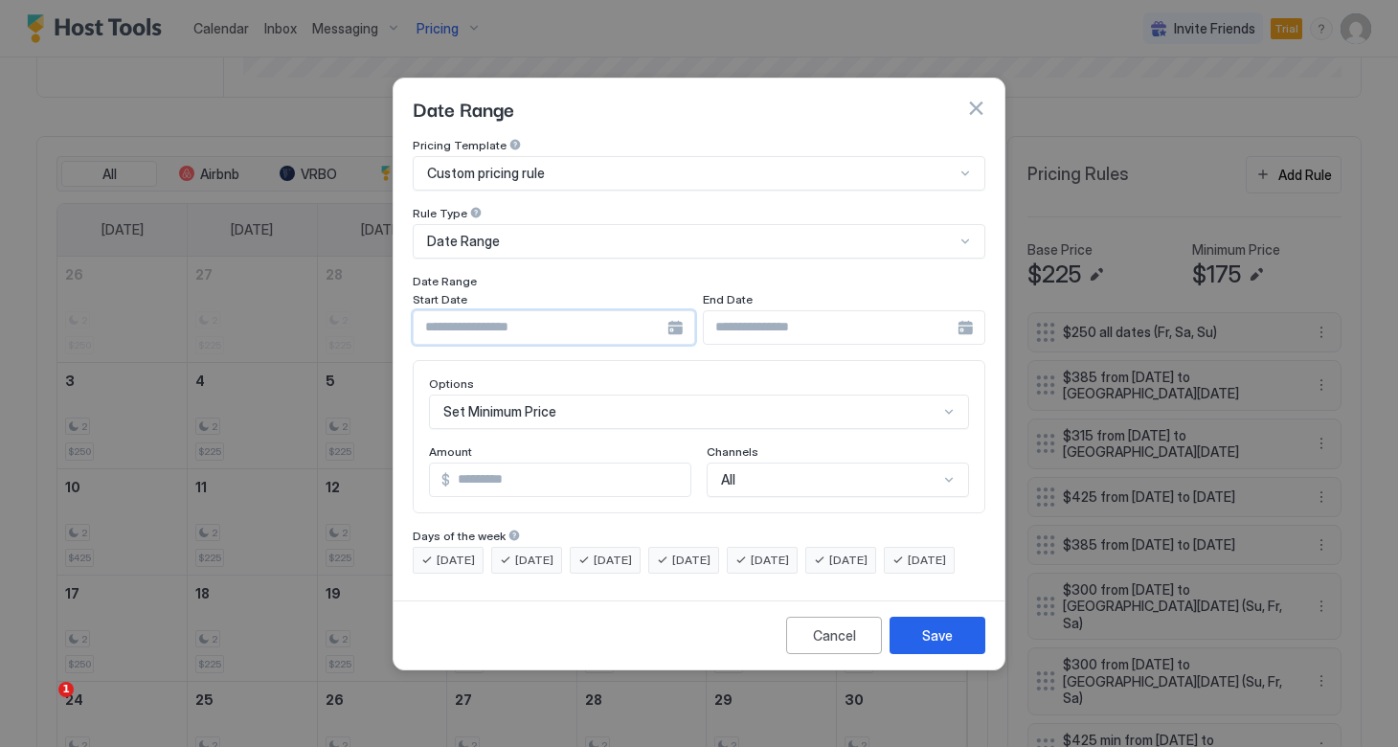
click at [666, 313] on input "Input Field" at bounding box center [541, 327] width 254 height 33
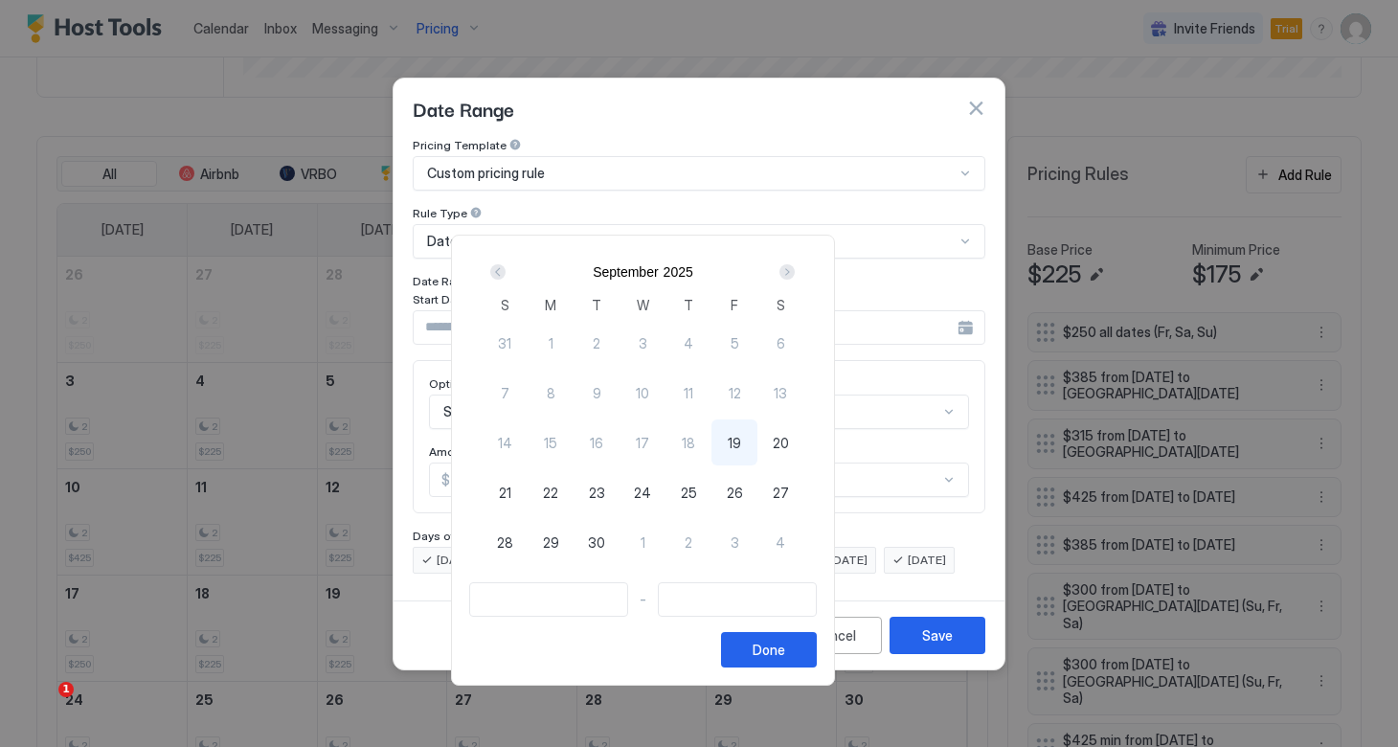
click at [794, 266] on div "Next" at bounding box center [786, 271] width 15 height 15
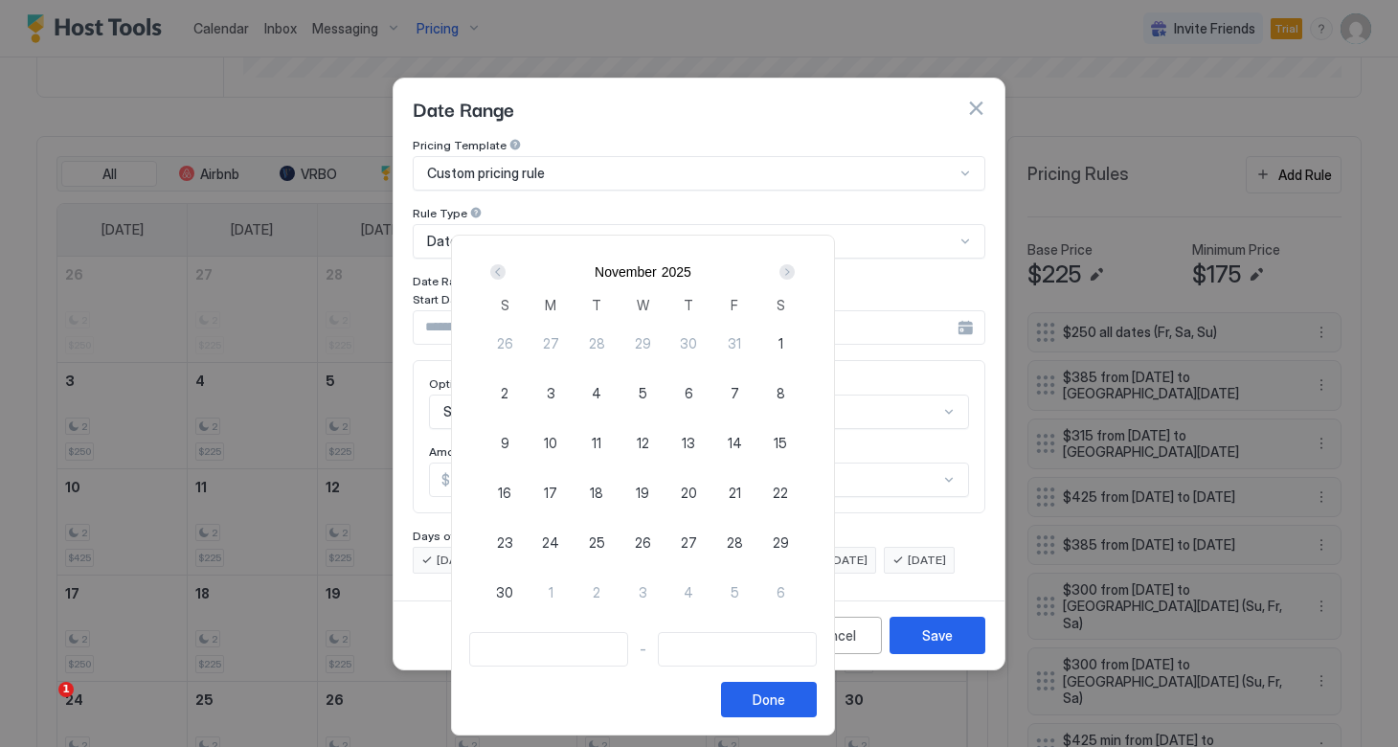
click at [794, 266] on div "Next" at bounding box center [786, 271] width 15 height 15
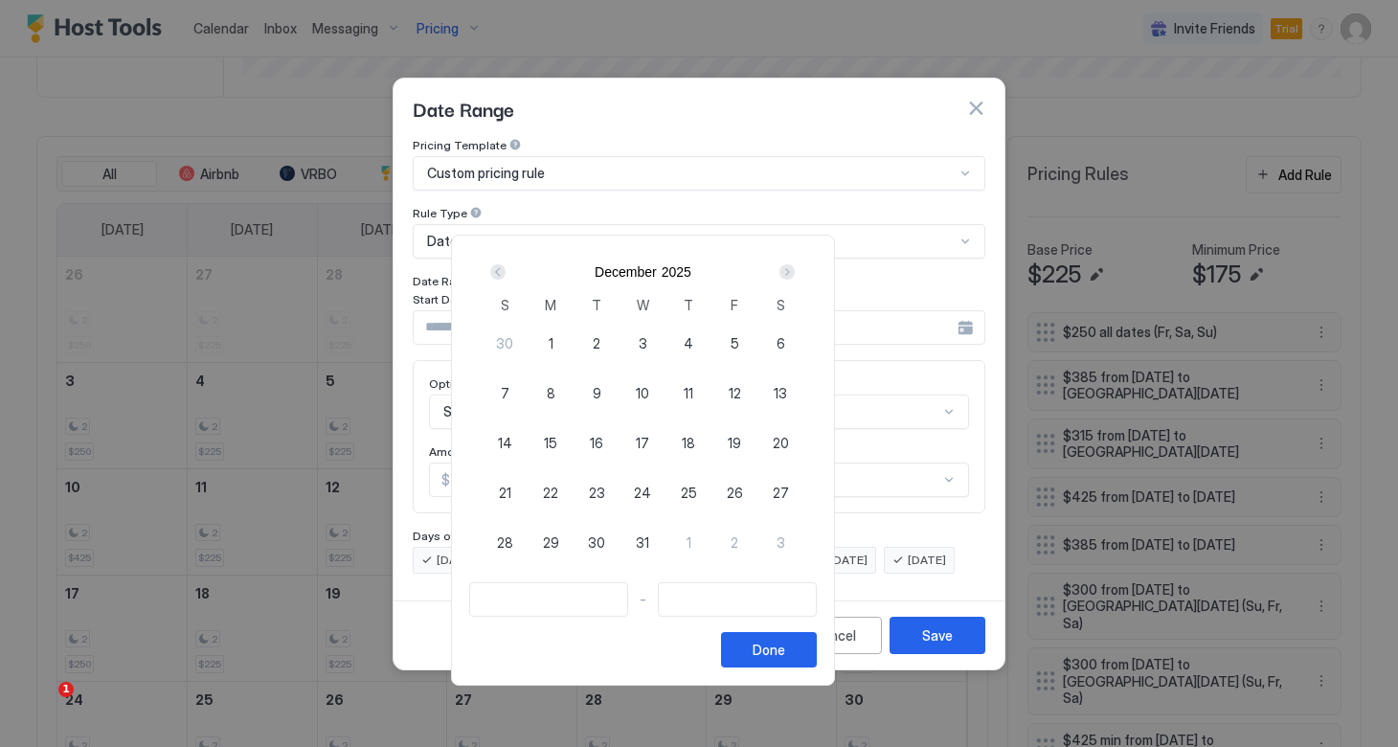
click at [794, 266] on div "Next" at bounding box center [786, 271] width 15 height 15
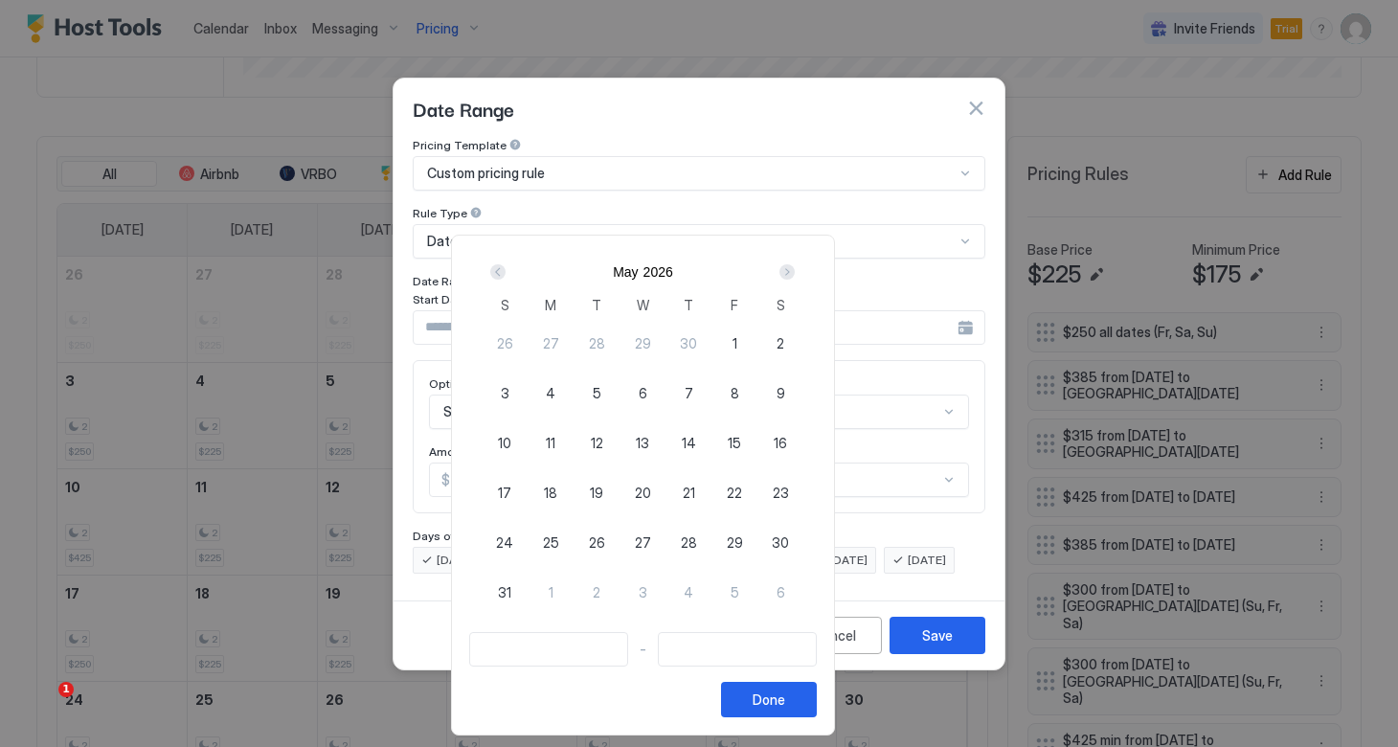
click at [742, 489] on span "22" at bounding box center [734, 492] width 15 height 20
type input "**********"
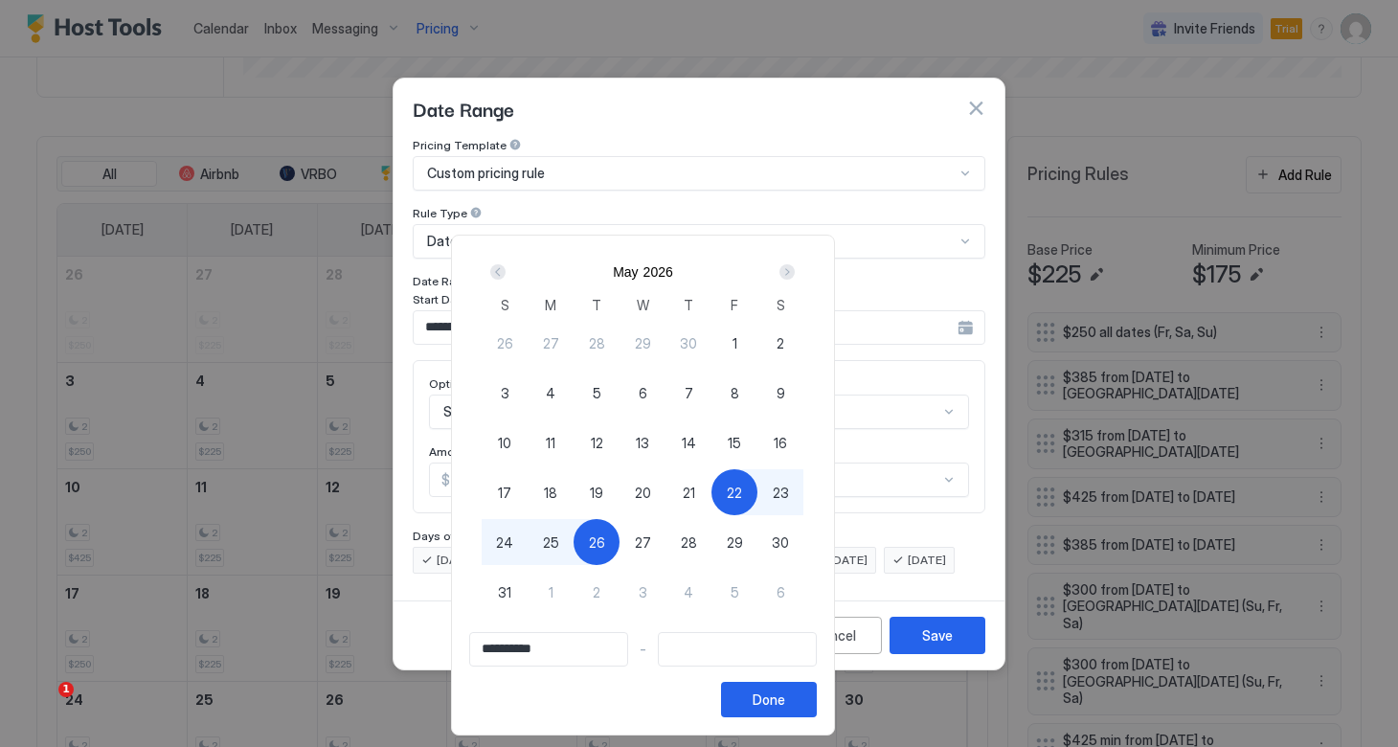
type input "**********"
click at [573, 540] on div "25" at bounding box center [550, 542] width 46 height 46
type input "**********"
click at [785, 690] on div "Done" at bounding box center [768, 699] width 33 height 20
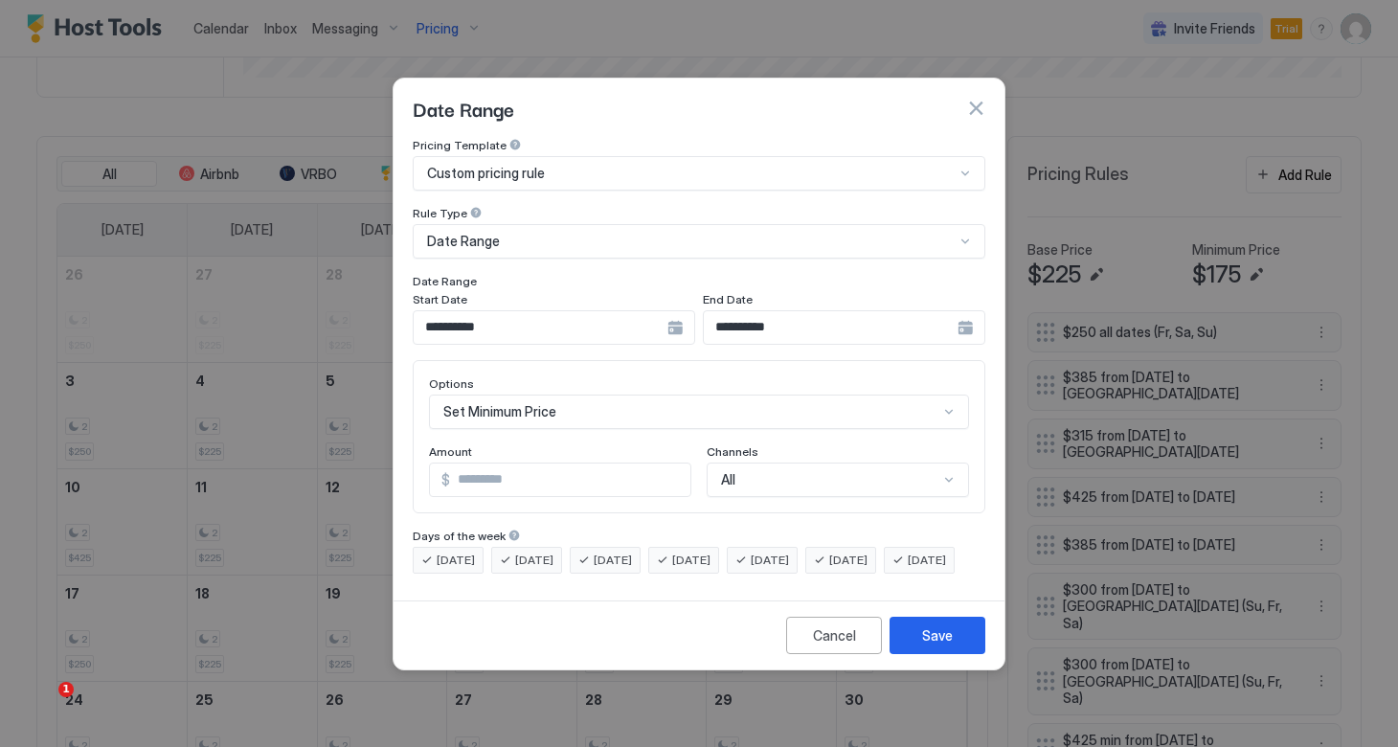
click at [596, 394] on div "Set Minimum Price" at bounding box center [699, 411] width 540 height 34
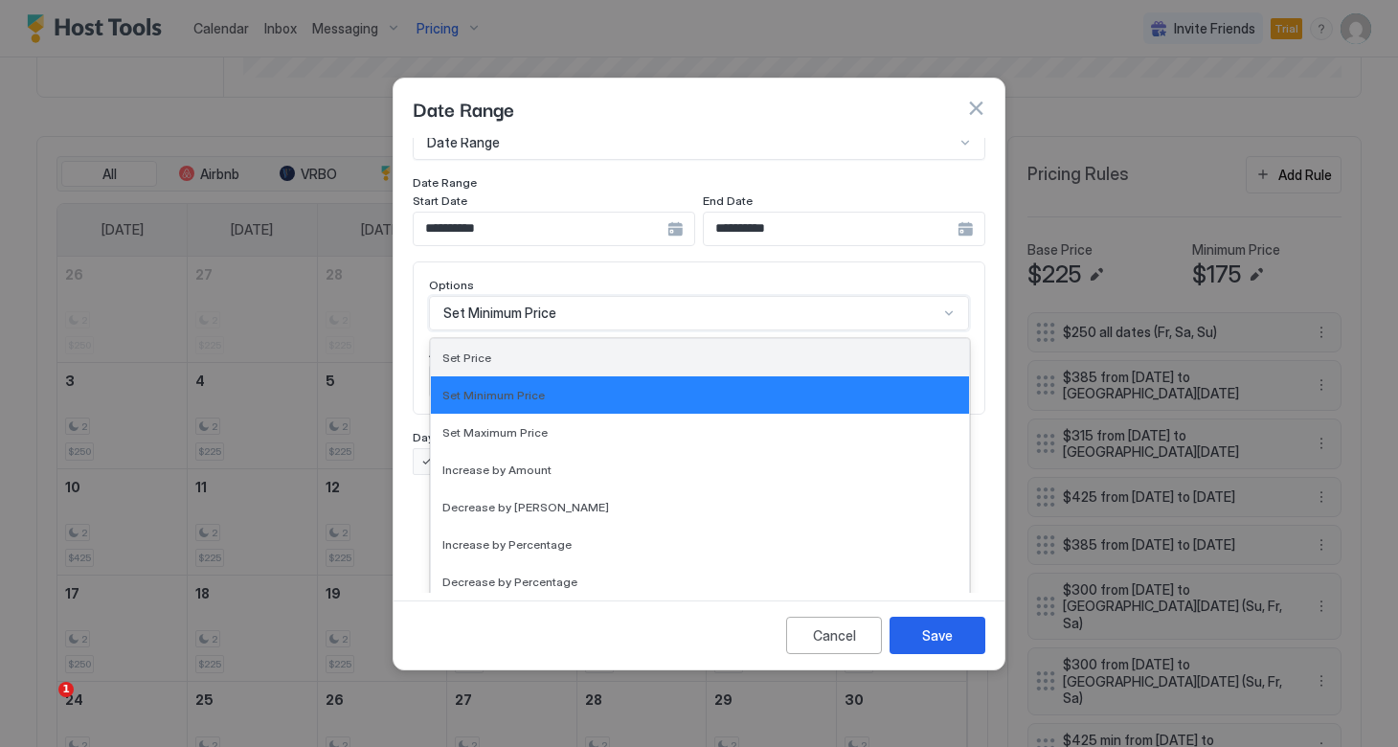
click at [534, 350] on div "Set Price" at bounding box center [699, 357] width 515 height 14
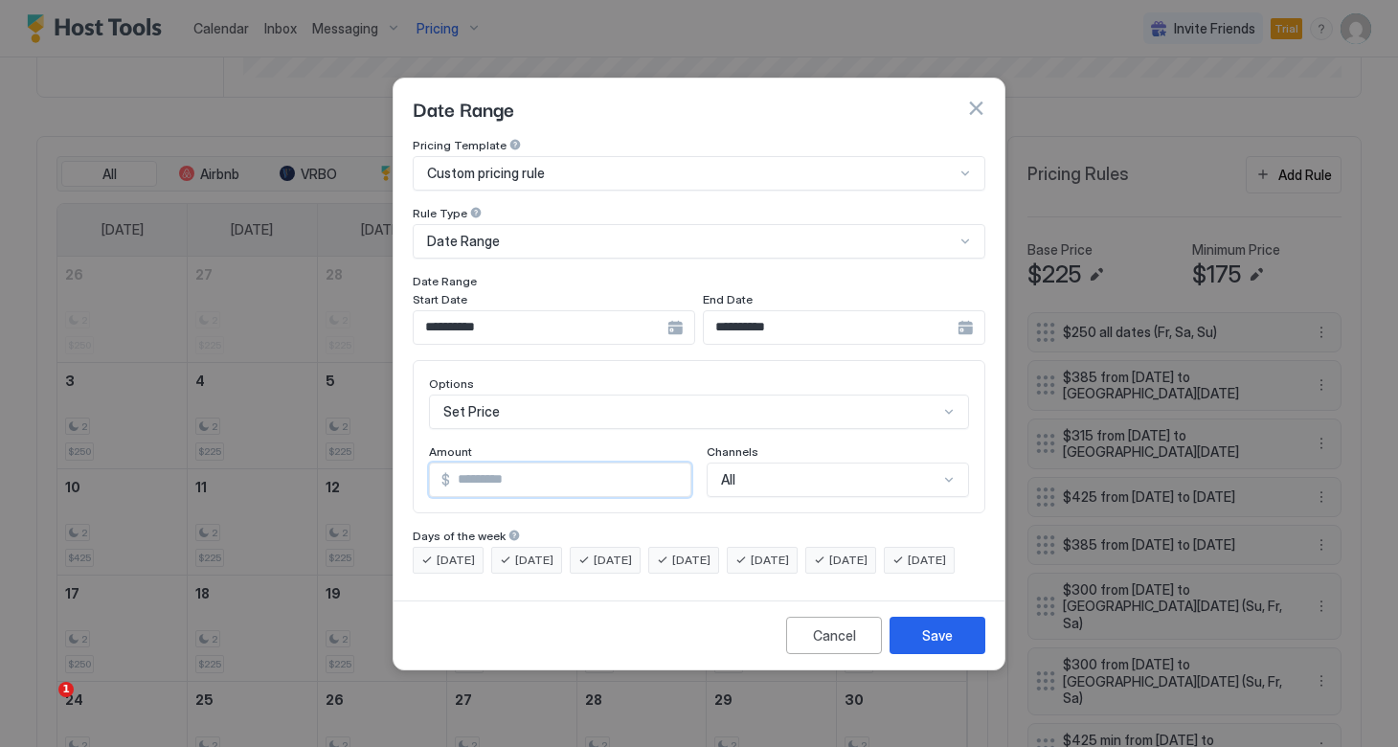
drag, startPoint x: 509, startPoint y: 457, endPoint x: 384, endPoint y: 451, distance: 125.5
click at [384, 451] on div "**********" at bounding box center [699, 373] width 1398 height 747
type input "***"
click at [930, 645] on div "Save" at bounding box center [937, 635] width 31 height 20
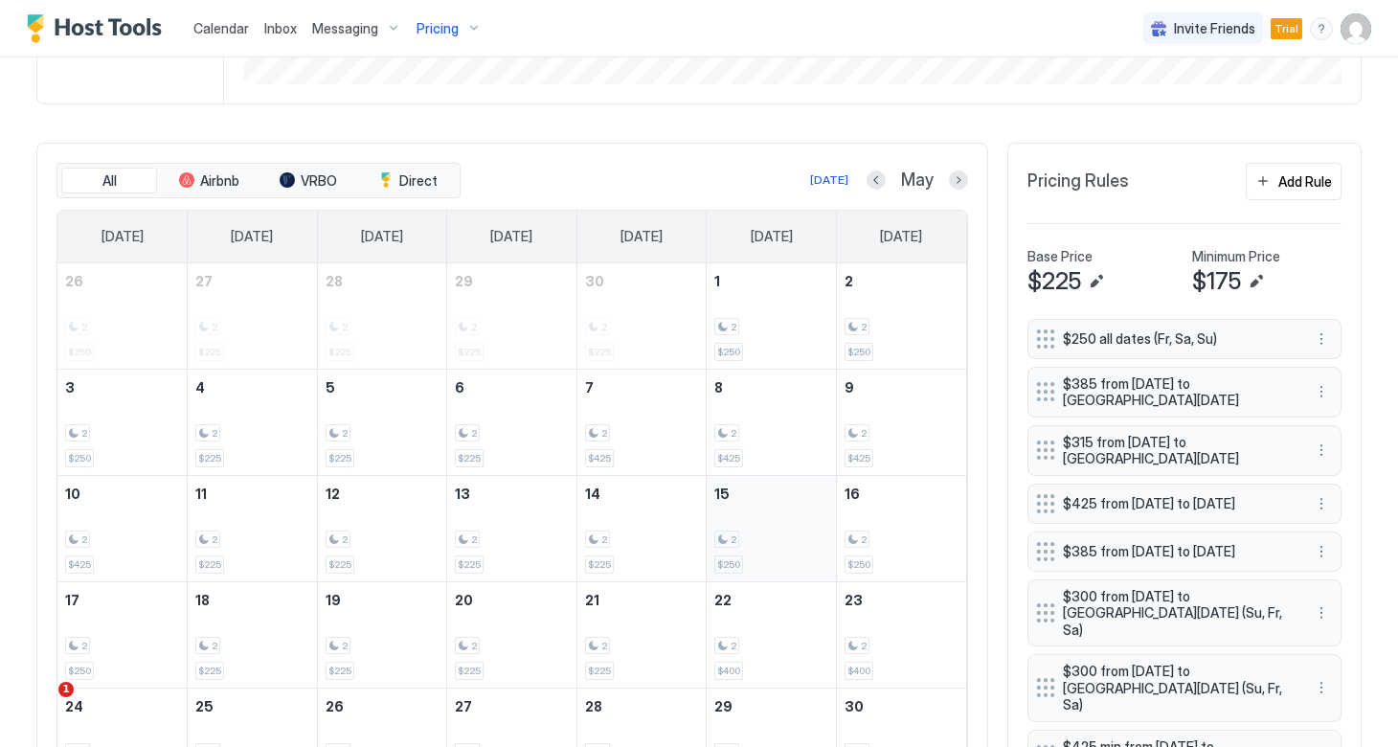
scroll to position [544, 0]
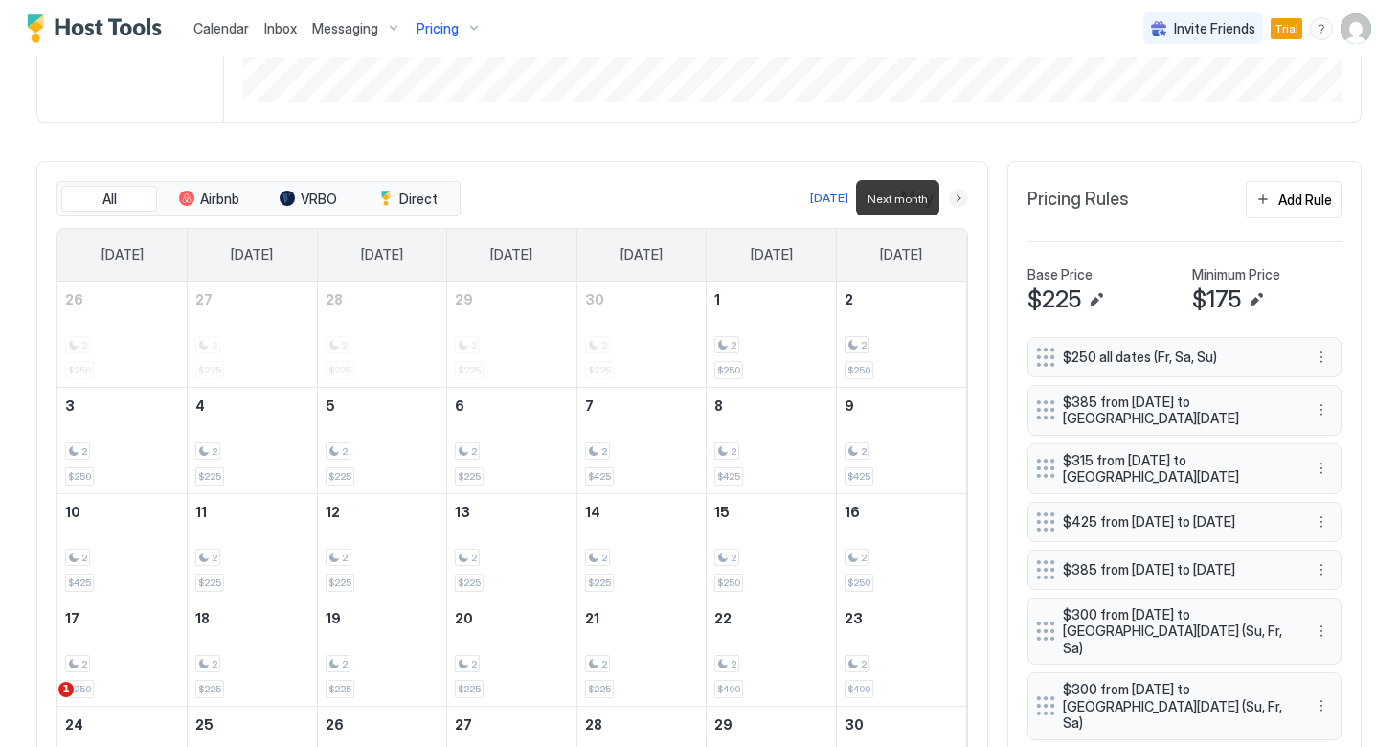
click at [955, 202] on button "Next month" at bounding box center [958, 198] width 19 height 19
click at [955, 201] on button "Next month" at bounding box center [958, 198] width 19 height 19
click at [1301, 197] on div "Add Rule" at bounding box center [1305, 200] width 54 height 20
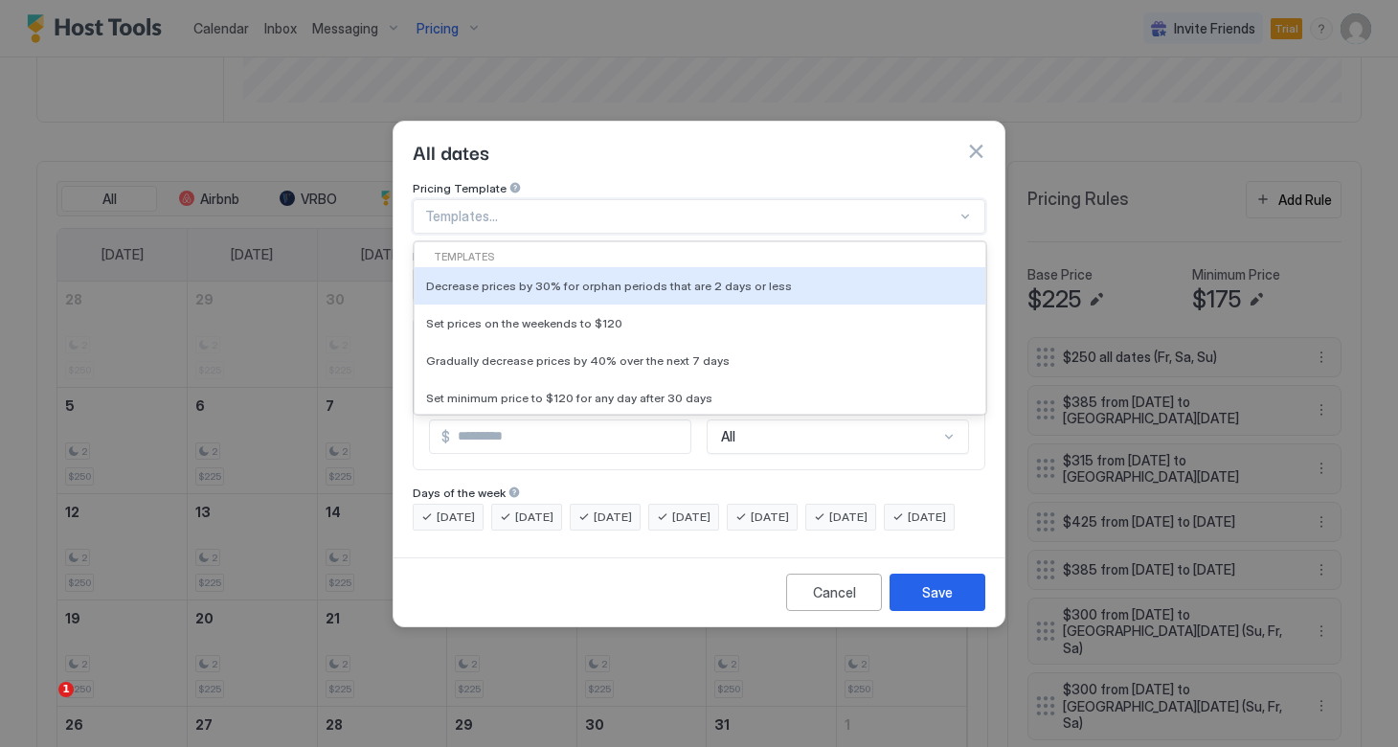
click at [669, 208] on div at bounding box center [690, 216] width 531 height 17
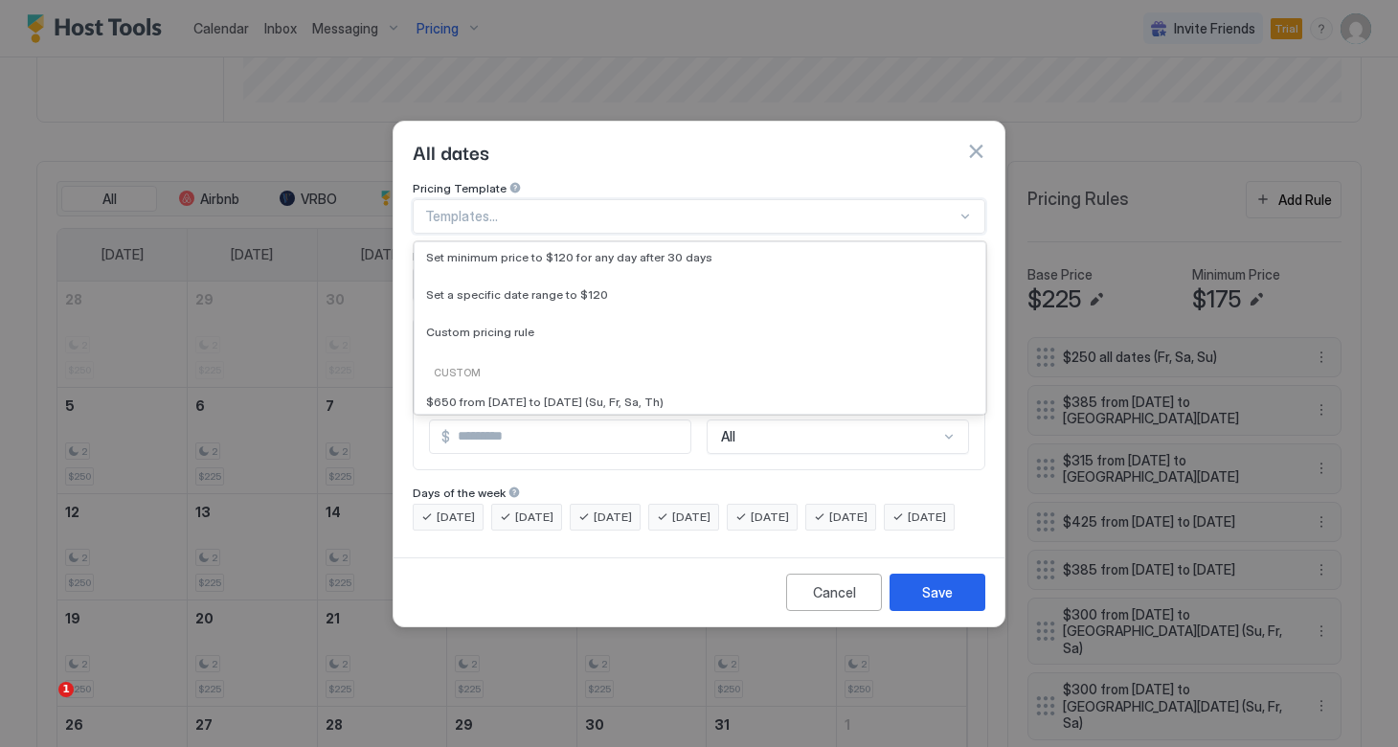
scroll to position [144, 0]
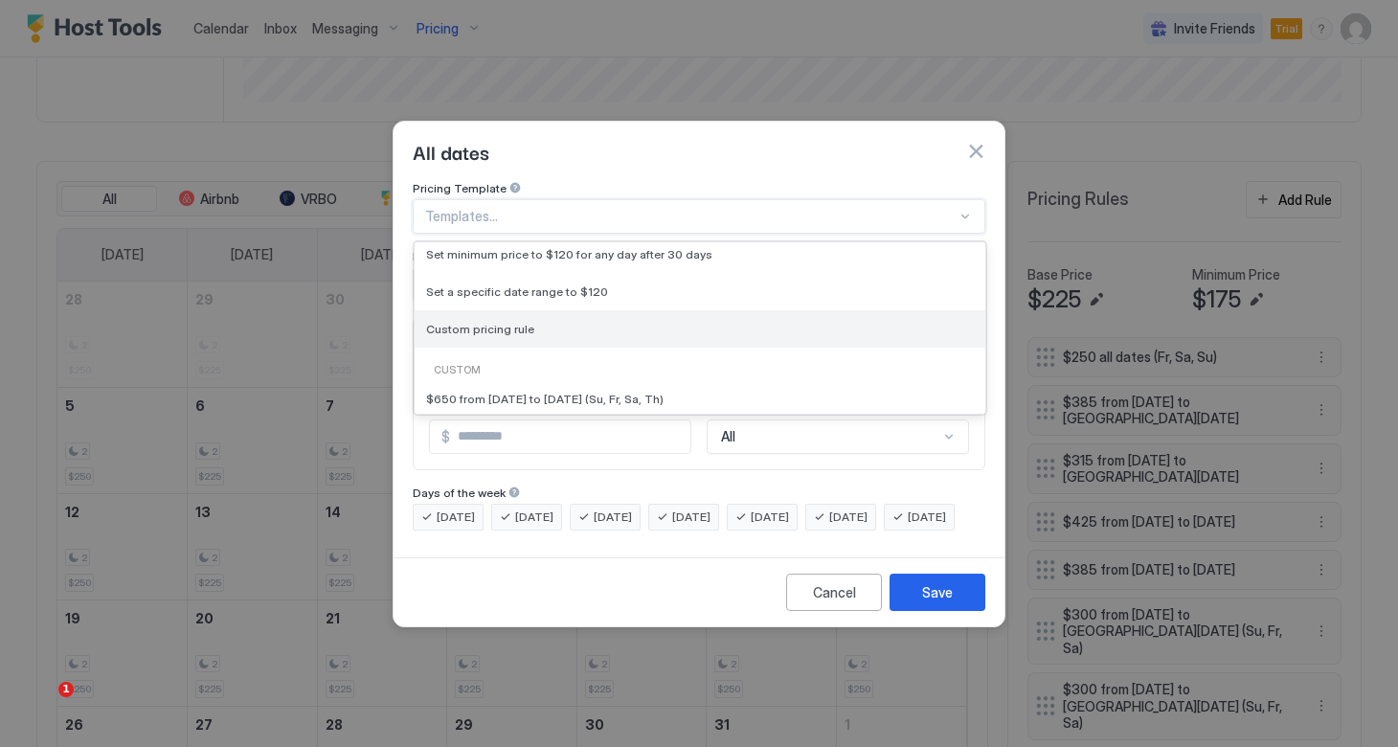
click at [538, 322] on div "Custom pricing rule" at bounding box center [700, 329] width 548 height 14
type input "***"
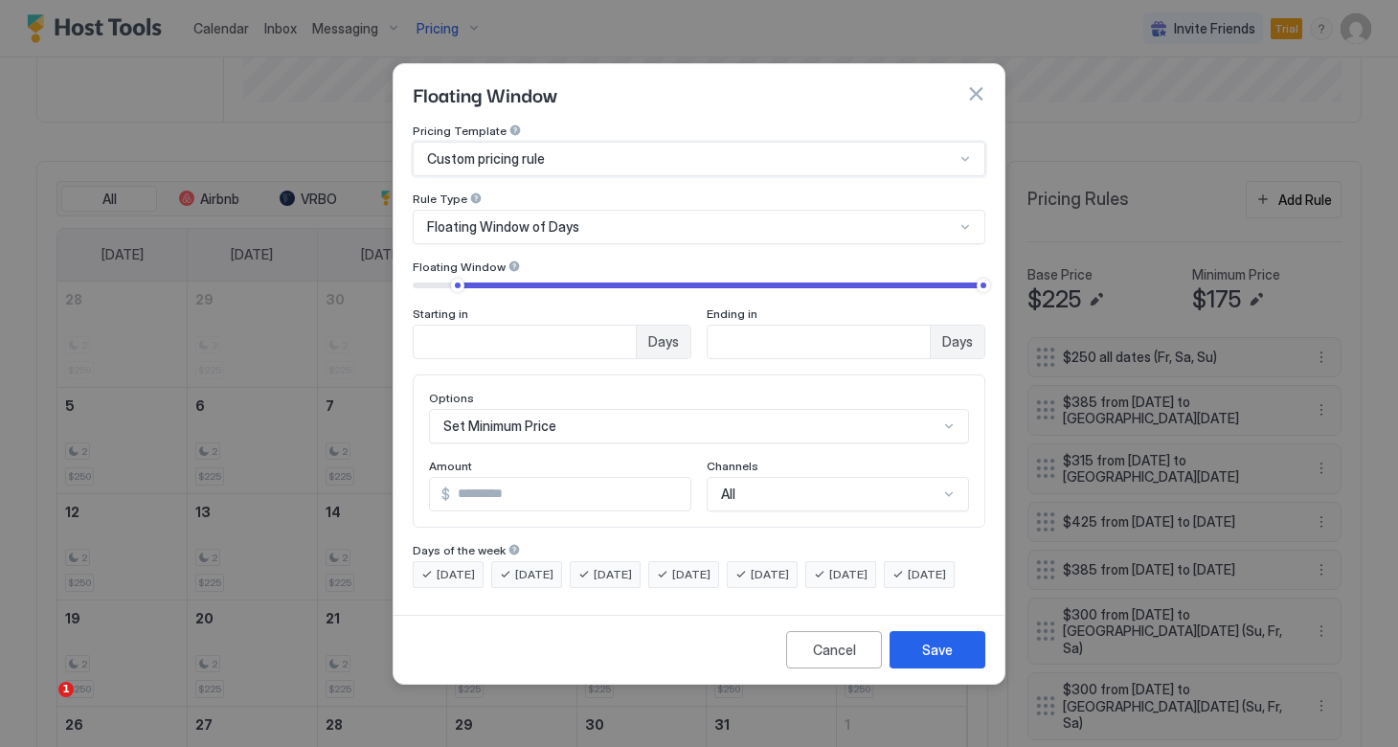
click at [593, 218] on div "Floating Window of Days" at bounding box center [690, 226] width 527 height 17
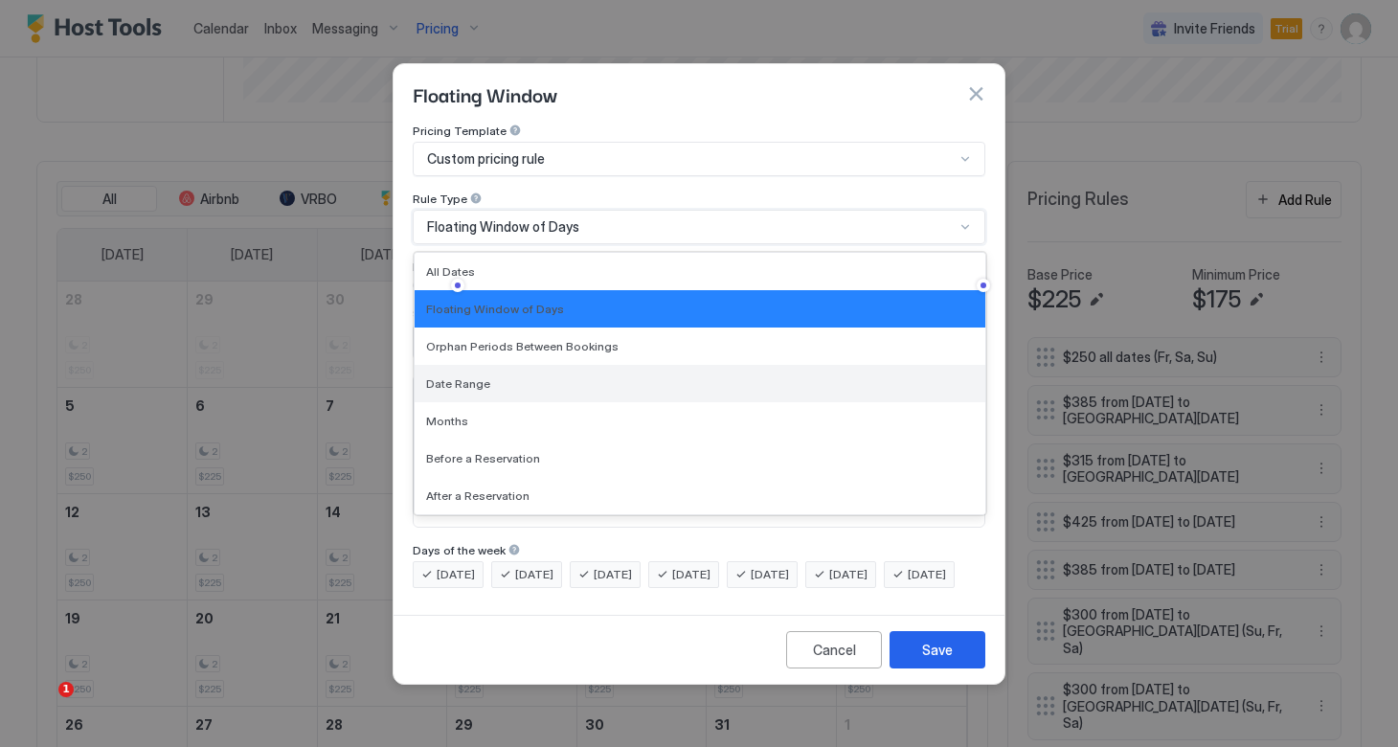
click at [507, 376] on div "Date Range" at bounding box center [700, 383] width 548 height 14
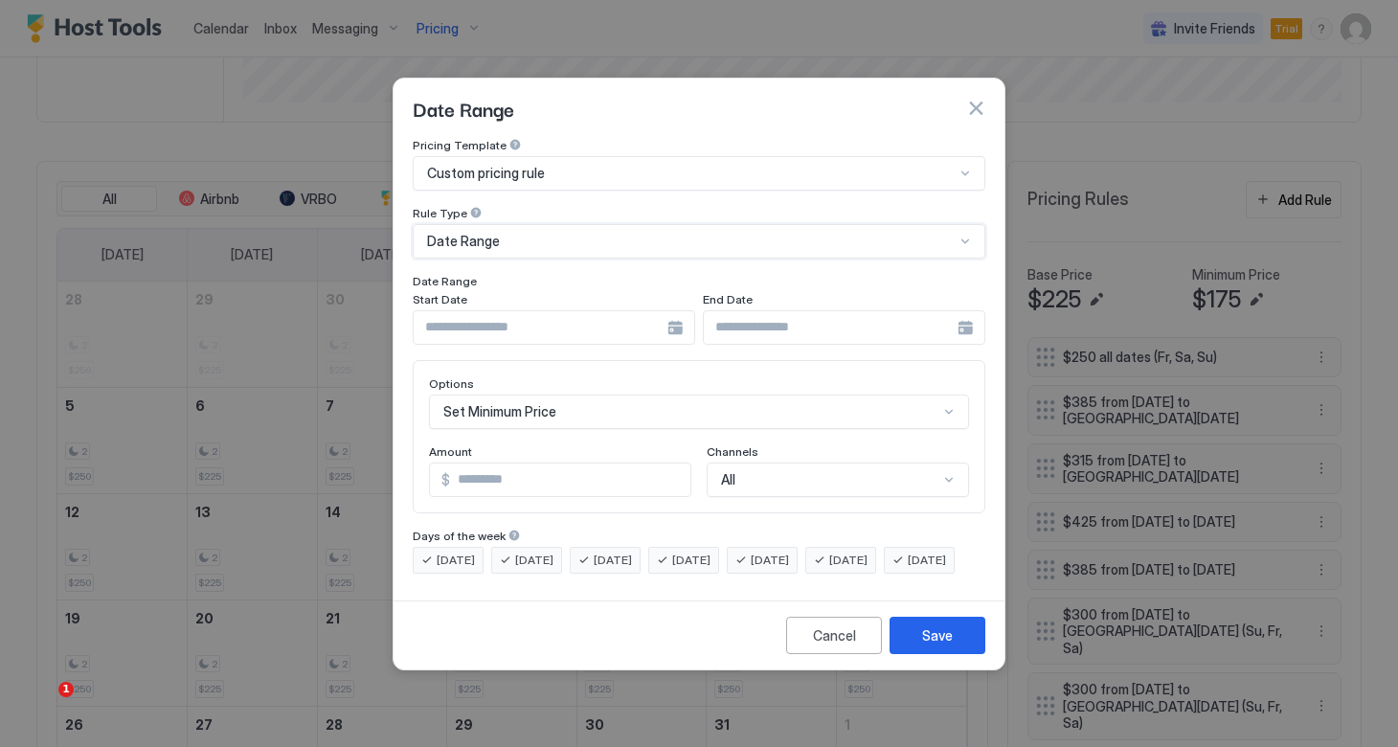
click at [682, 310] on div at bounding box center [554, 327] width 282 height 34
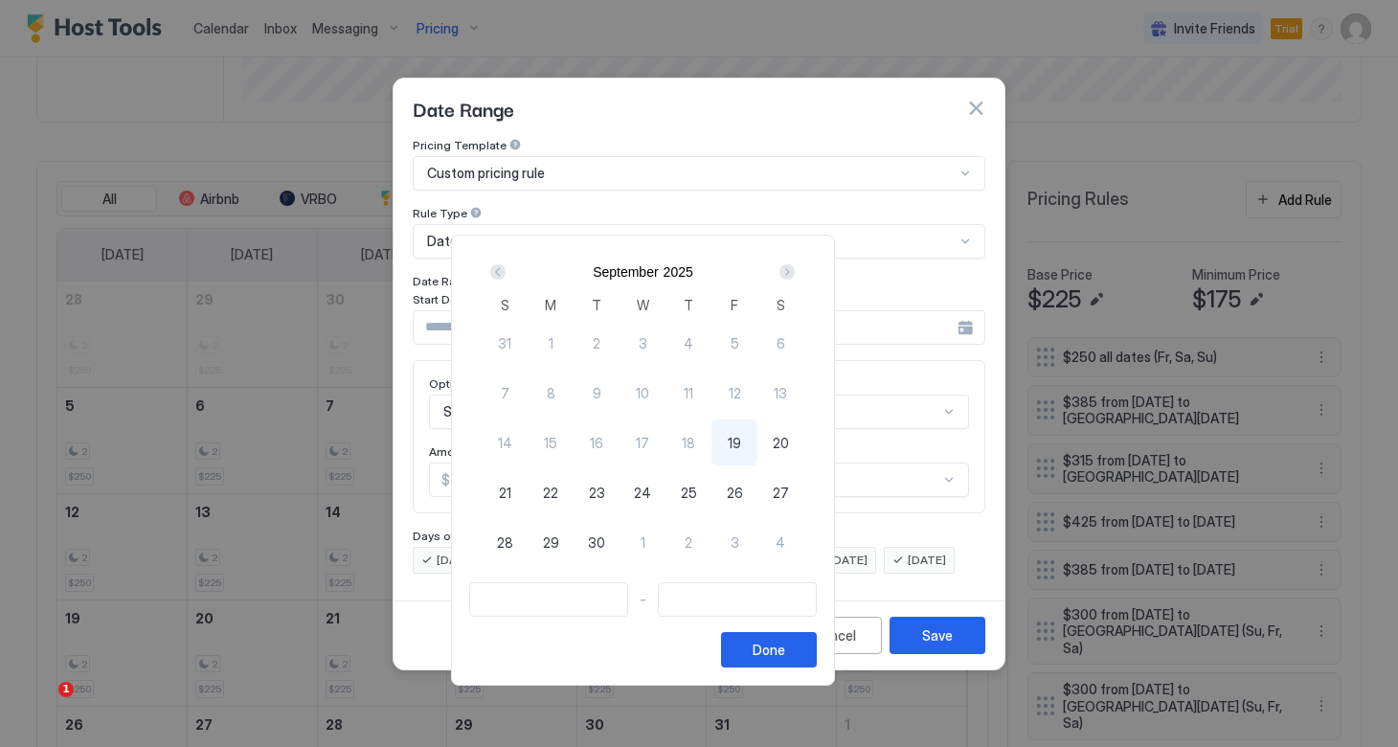
click at [794, 274] on div "Next" at bounding box center [786, 271] width 15 height 15
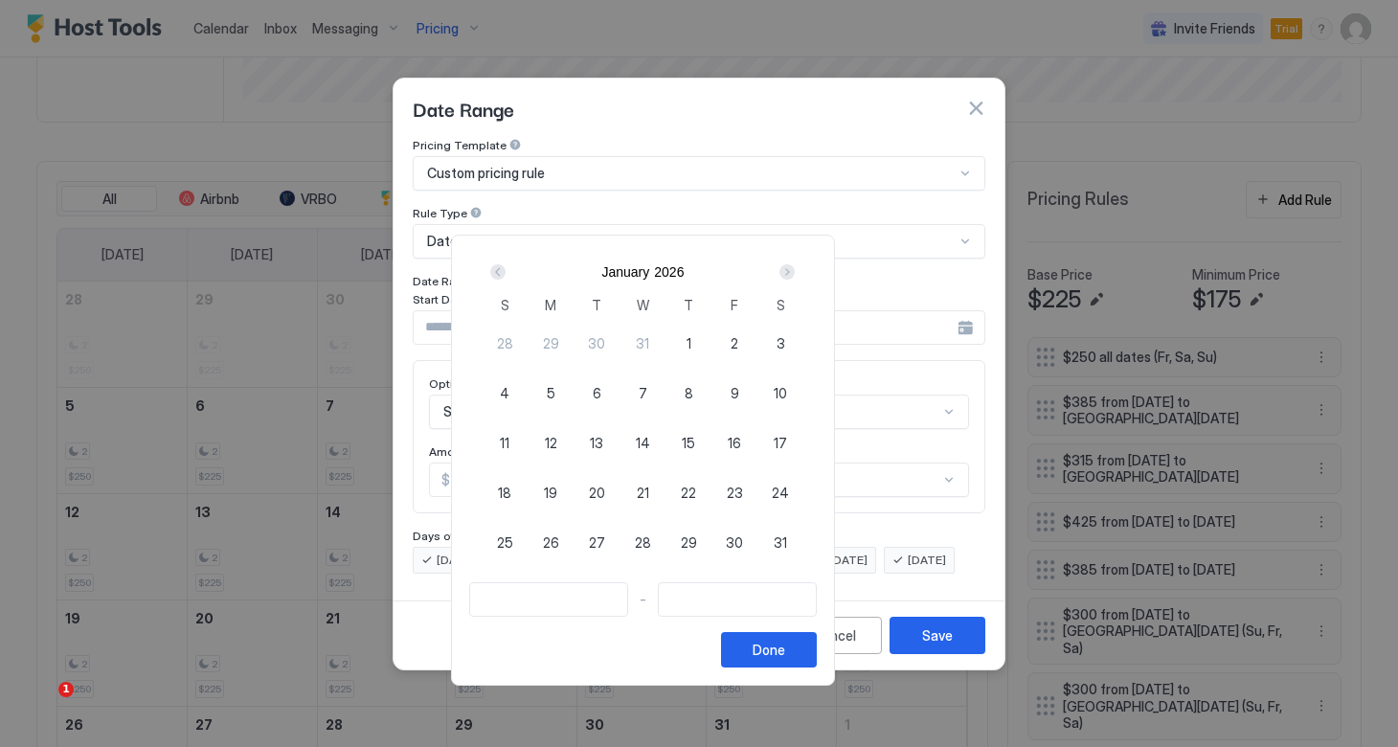
click at [794, 274] on div "Next" at bounding box center [786, 271] width 15 height 15
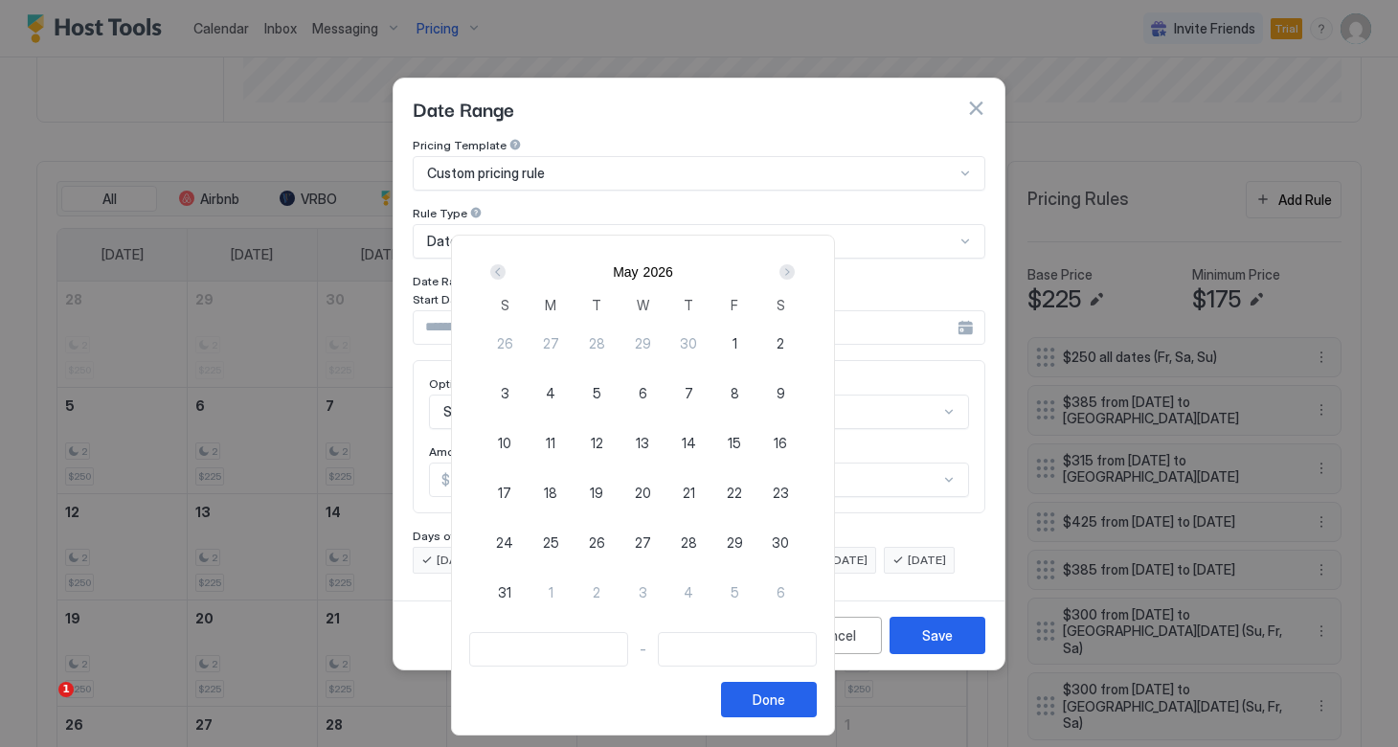
click at [794, 274] on div "Next" at bounding box center [786, 271] width 15 height 15
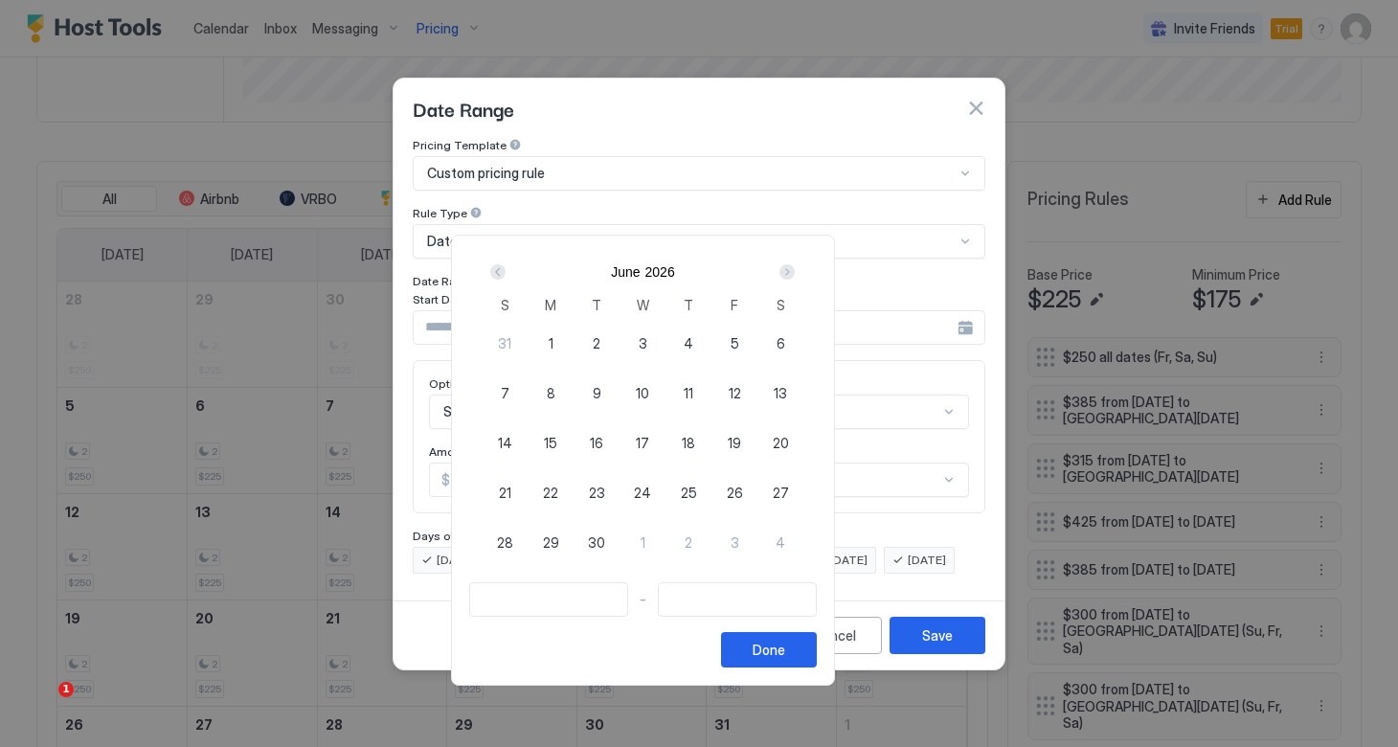
click at [794, 274] on div "Next" at bounding box center [786, 271] width 15 height 15
click at [739, 345] on span "3" at bounding box center [734, 343] width 9 height 20
type input "**********"
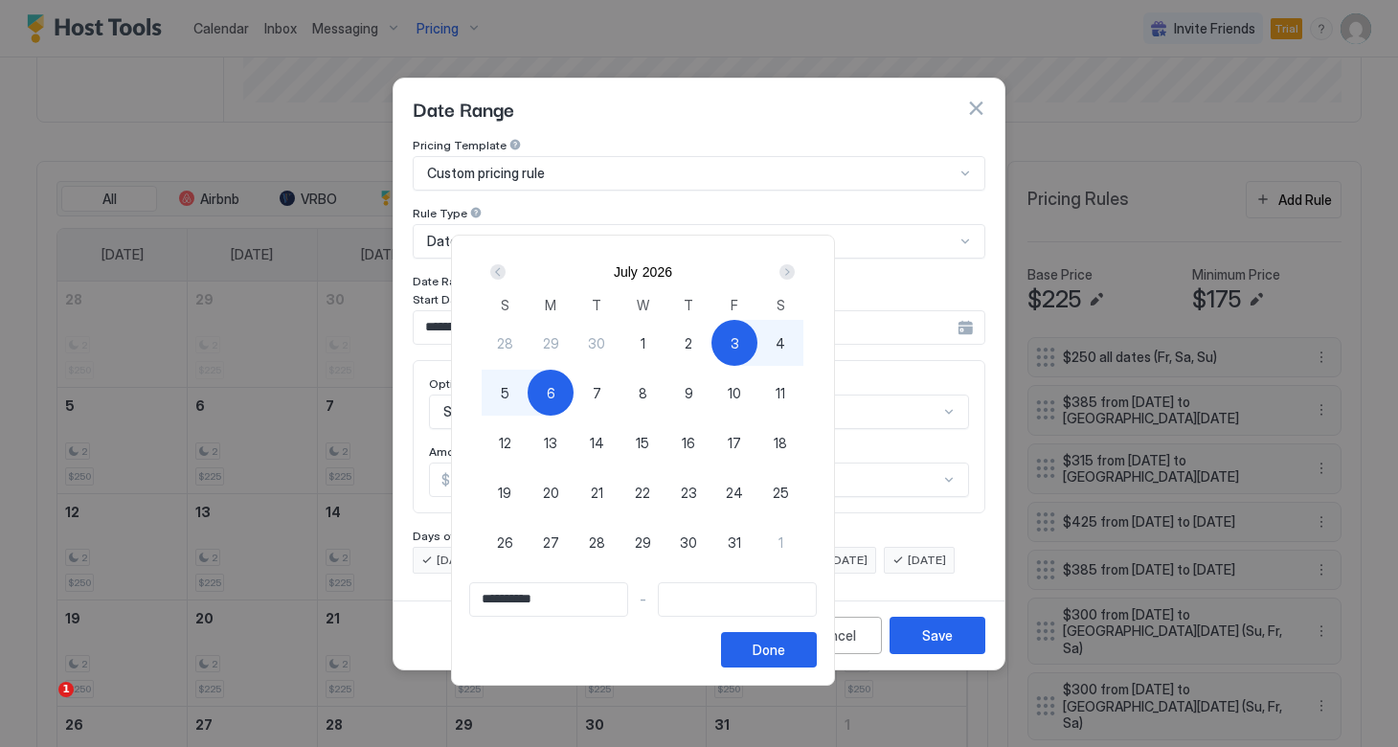
click at [573, 389] on div "6" at bounding box center [550, 392] width 46 height 46
type input "**********"
click at [816, 650] on button "Done" at bounding box center [769, 649] width 96 height 35
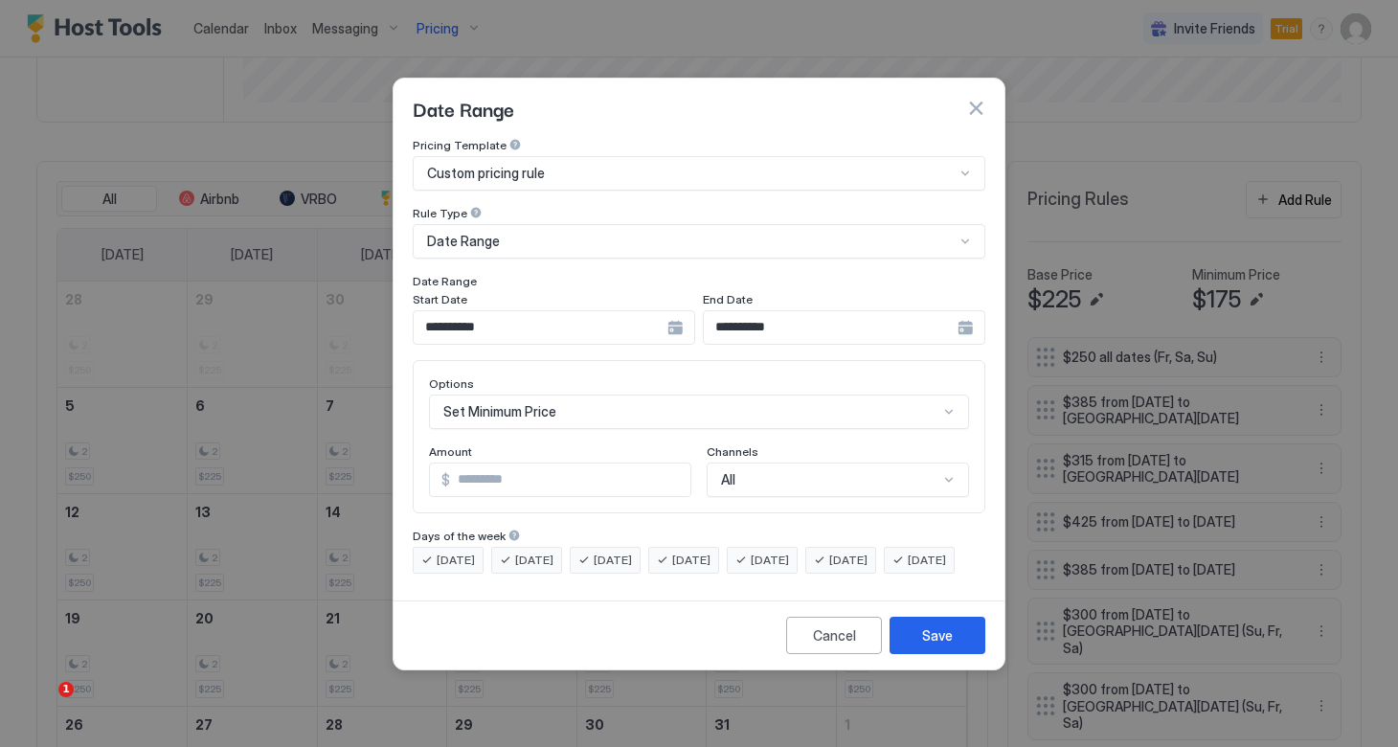
click at [547, 394] on div "Set Minimum Price" at bounding box center [699, 411] width 540 height 34
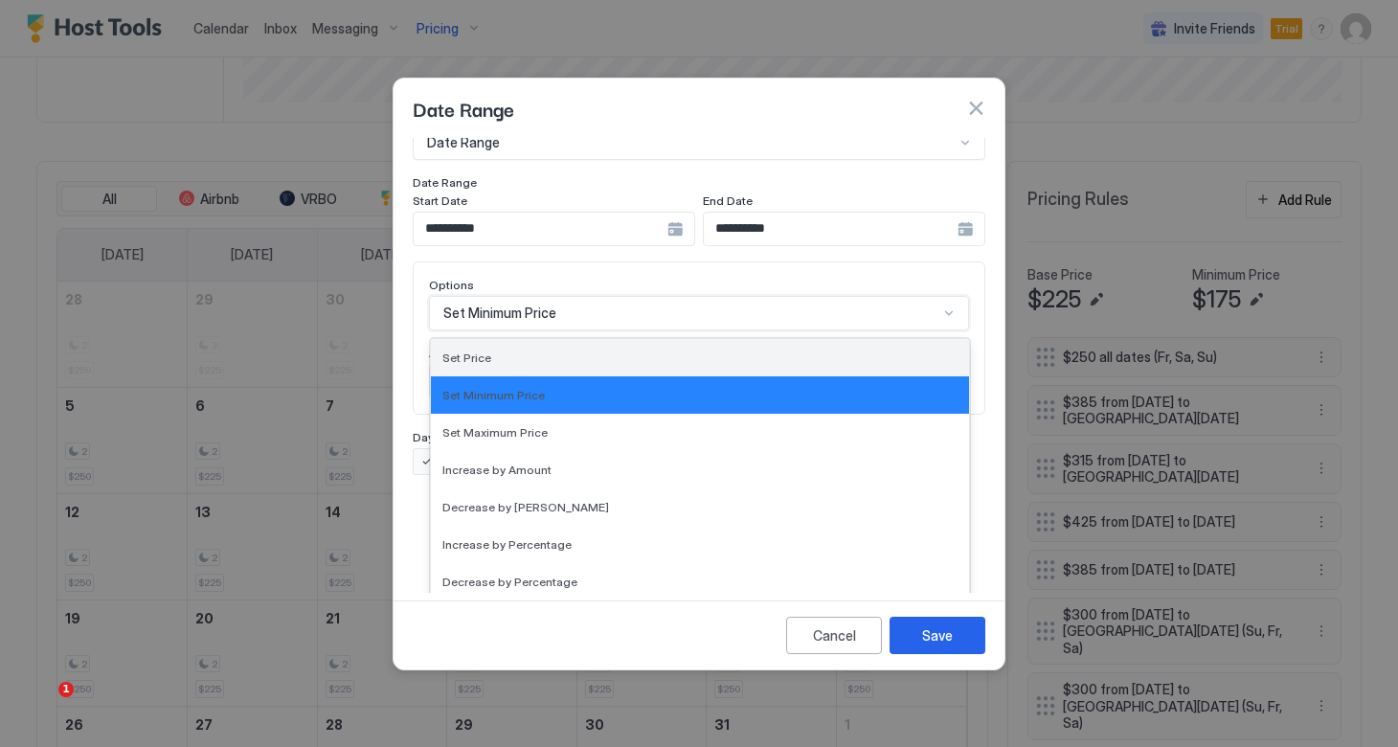
click at [518, 350] on div "Set Price" at bounding box center [699, 357] width 515 height 14
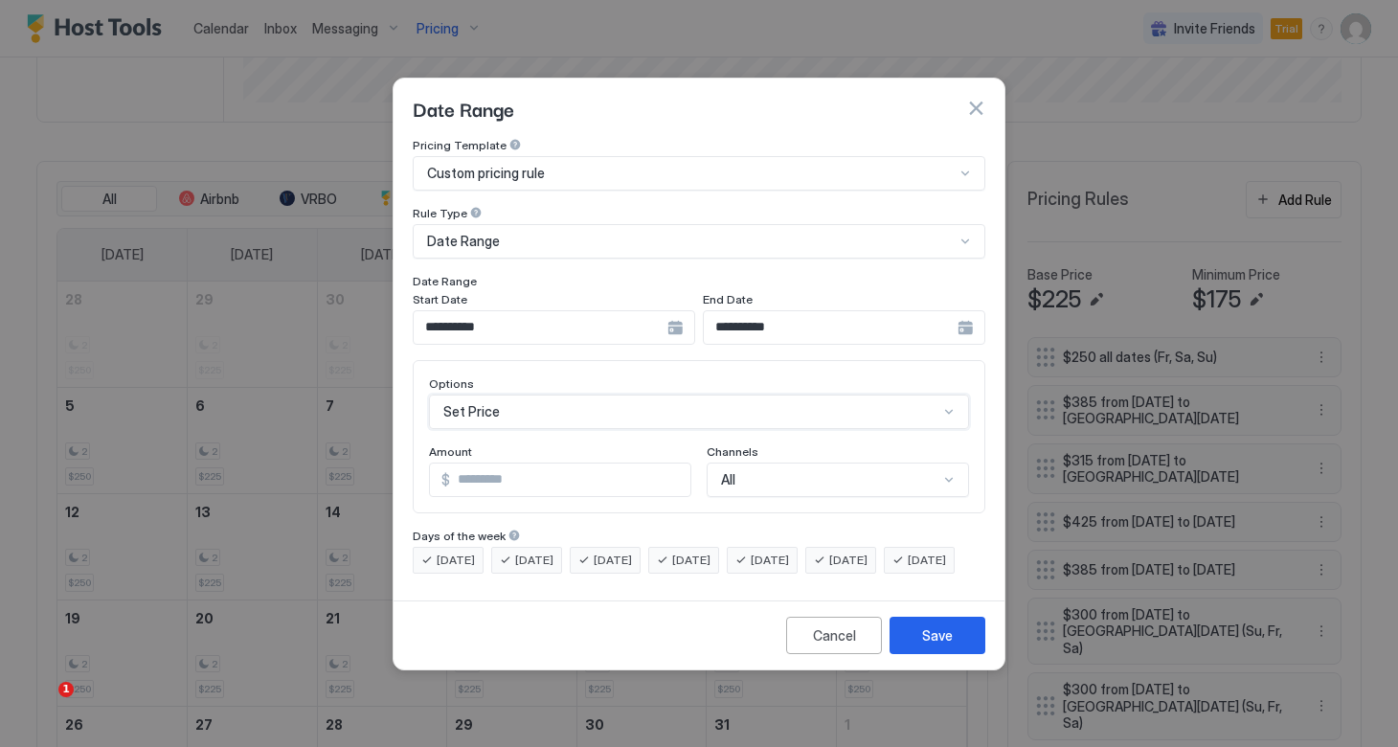
scroll to position [0, 0]
drag, startPoint x: 523, startPoint y: 454, endPoint x: 391, endPoint y: 453, distance: 131.1
click at [391, 453] on div "**********" at bounding box center [699, 373] width 1398 height 747
type input "***"
click at [927, 643] on div "Save" at bounding box center [937, 635] width 31 height 20
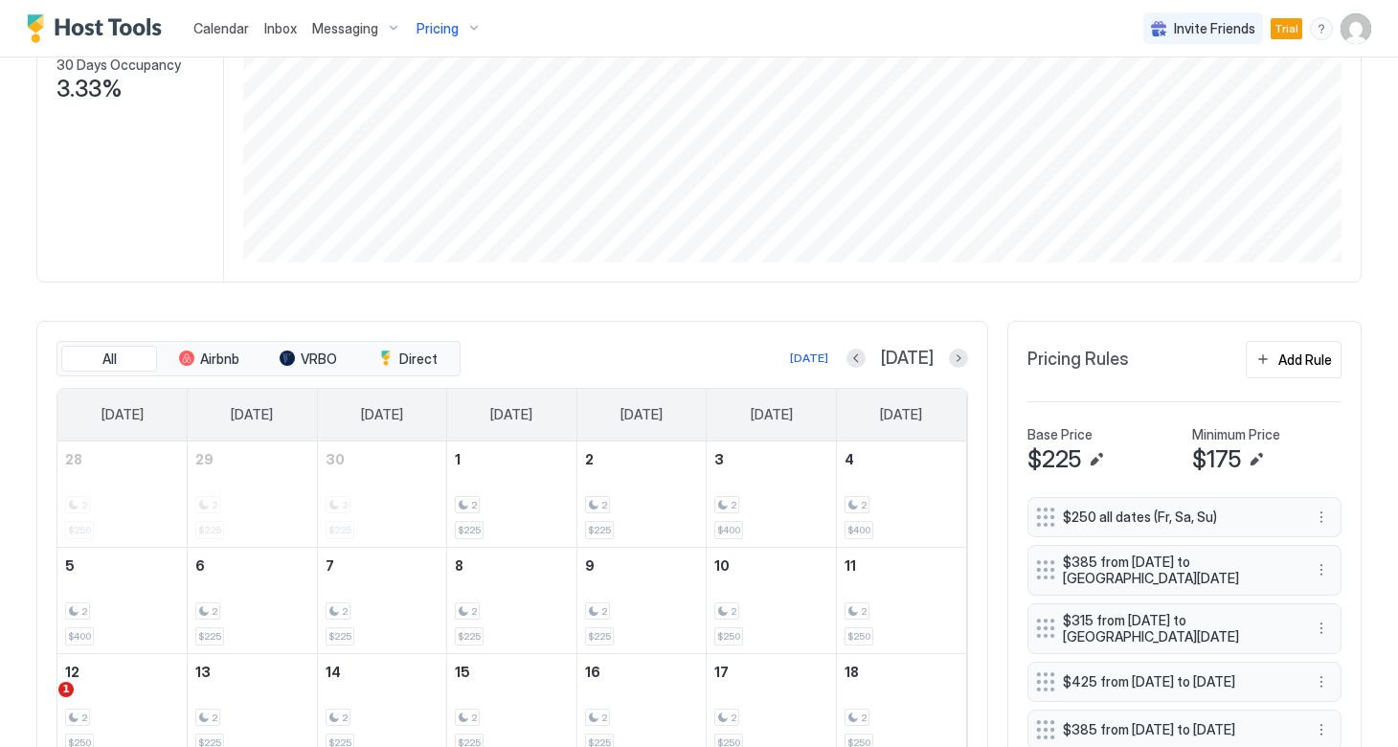
scroll to position [386, 0]
click at [1325, 515] on button "More options" at bounding box center [1320, 514] width 23 height 23
click at [1339, 540] on span "Edit" at bounding box center [1349, 541] width 21 height 14
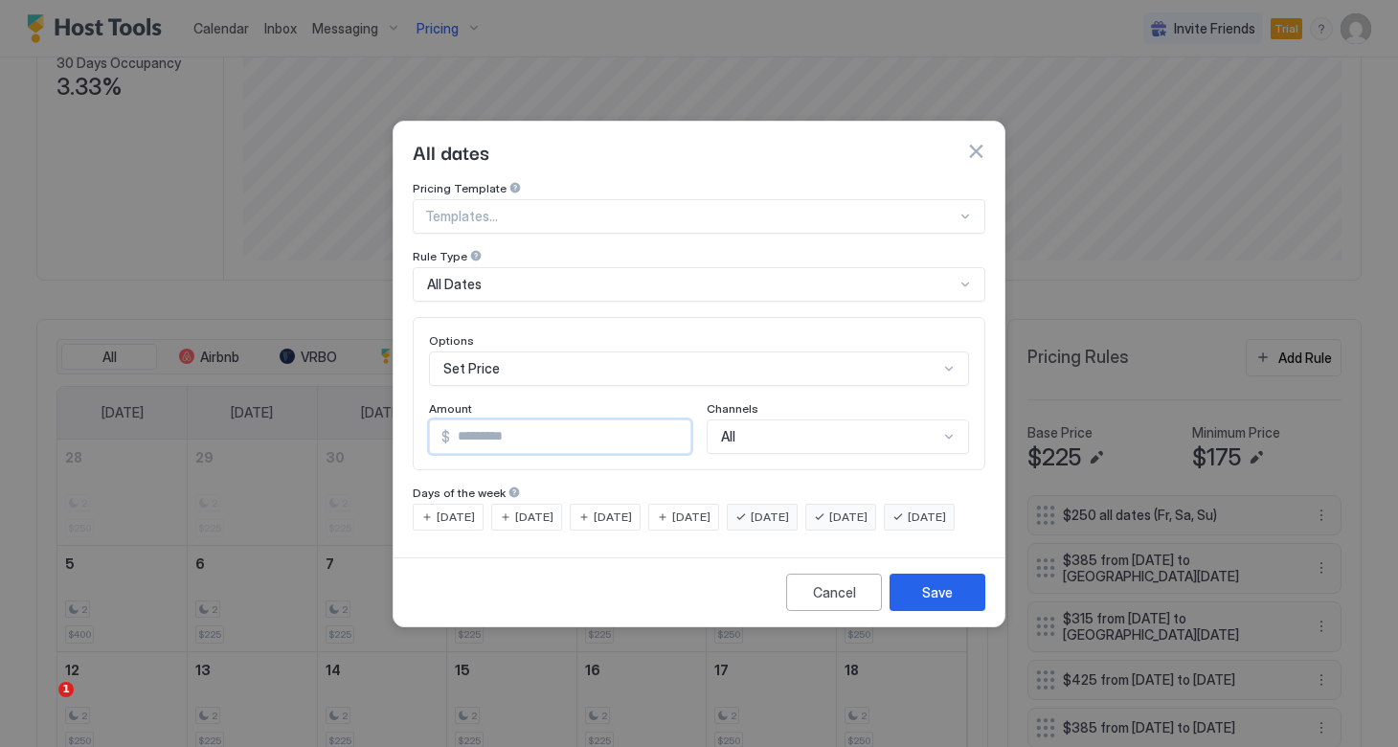
drag, startPoint x: 516, startPoint y: 416, endPoint x: 344, endPoint y: 411, distance: 172.4
click at [344, 411] on div "All dates Pricing Template Templates... Rule Type All Dates Options Set Price A…" at bounding box center [699, 373] width 1398 height 747
type input "***"
click at [927, 602] on div "Save" at bounding box center [937, 592] width 31 height 20
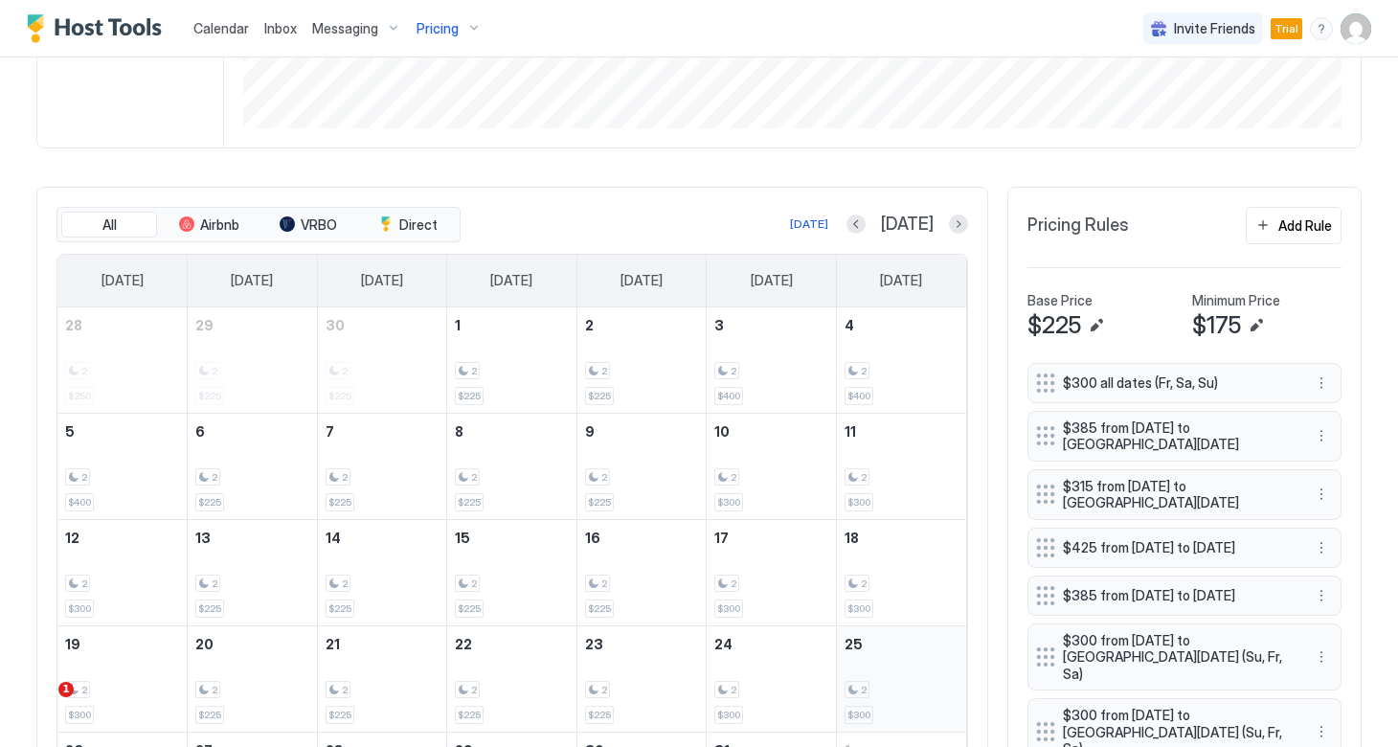
scroll to position [516, 0]
click at [865, 232] on button "Previous month" at bounding box center [855, 225] width 19 height 19
click at [880, 232] on button "Previous month" at bounding box center [879, 225] width 19 height 19
click at [880, 232] on button "Previous month" at bounding box center [875, 225] width 19 height 19
click at [880, 232] on button "Previous month" at bounding box center [881, 225] width 19 height 19
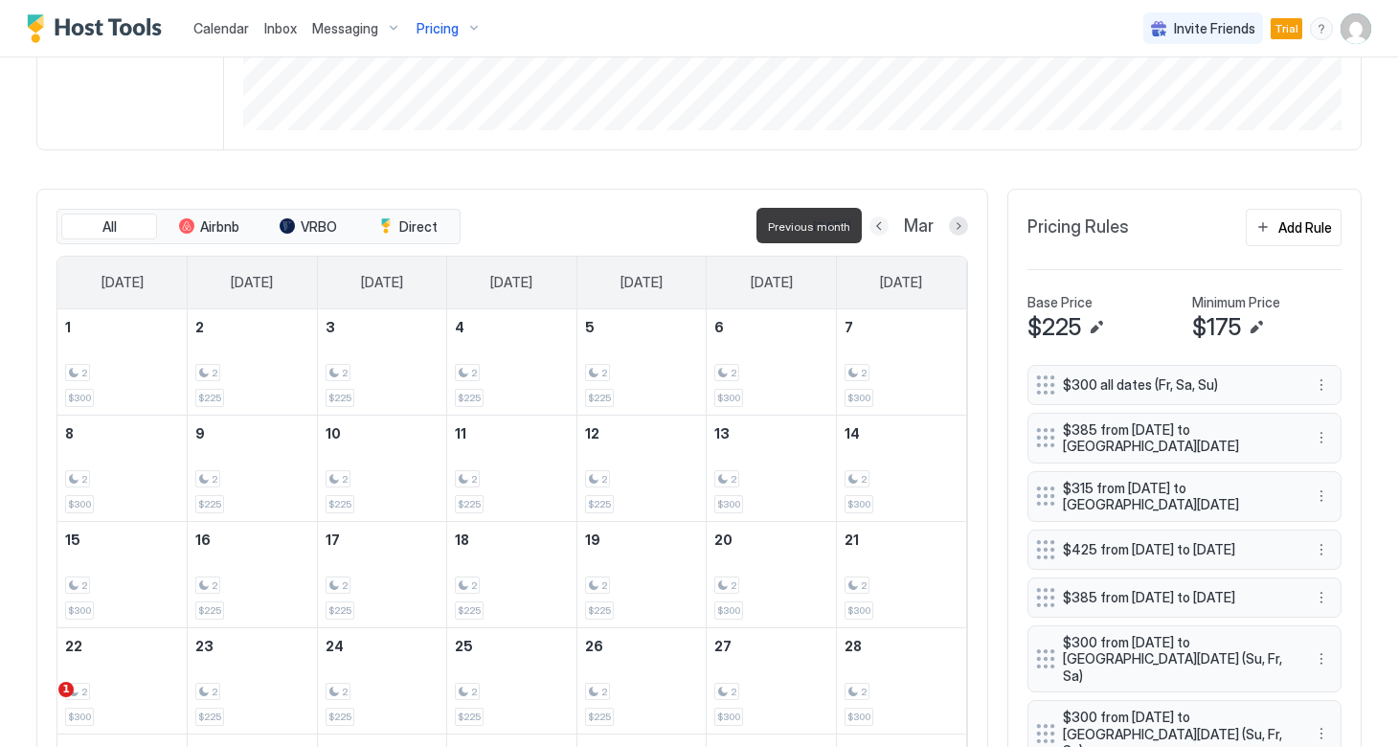
click at [880, 232] on button "Previous month" at bounding box center [878, 225] width 19 height 19
click at [958, 230] on button "Next month" at bounding box center [958, 225] width 19 height 19
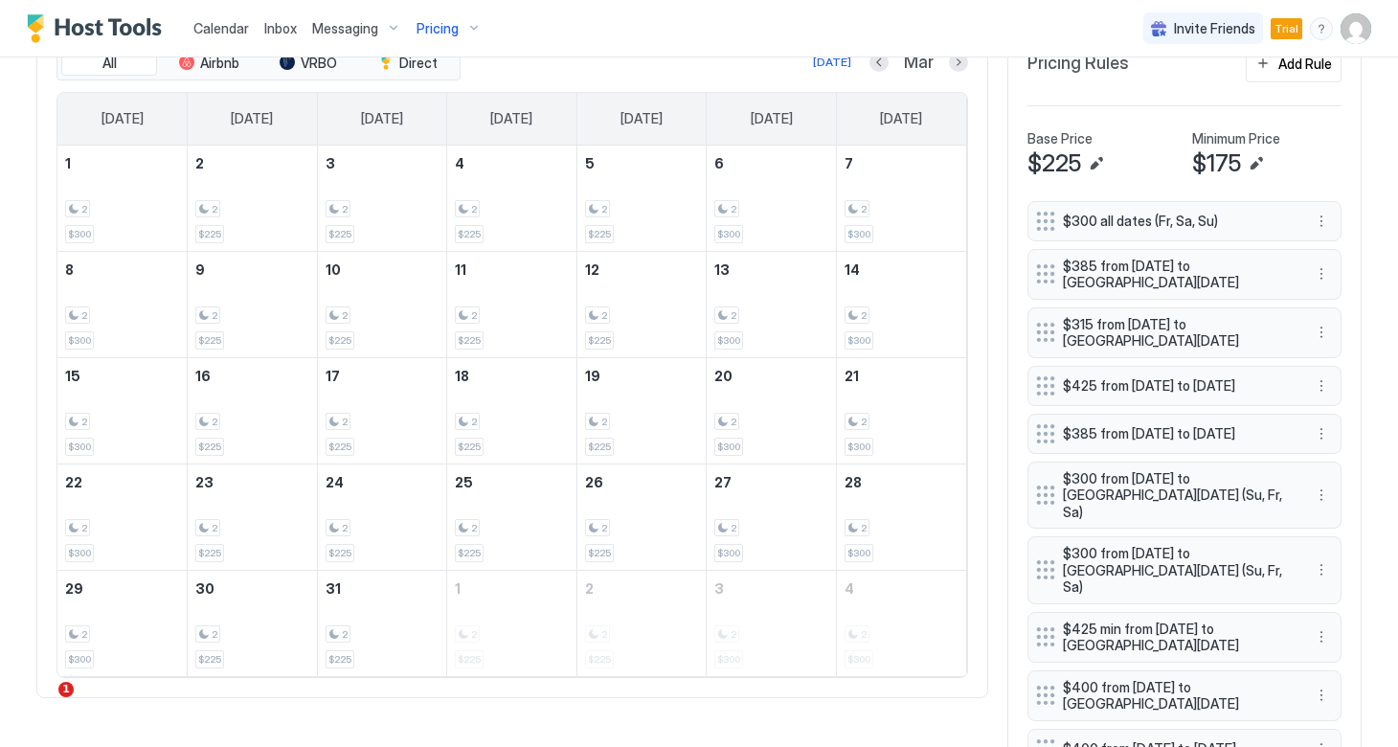
scroll to position [683, 0]
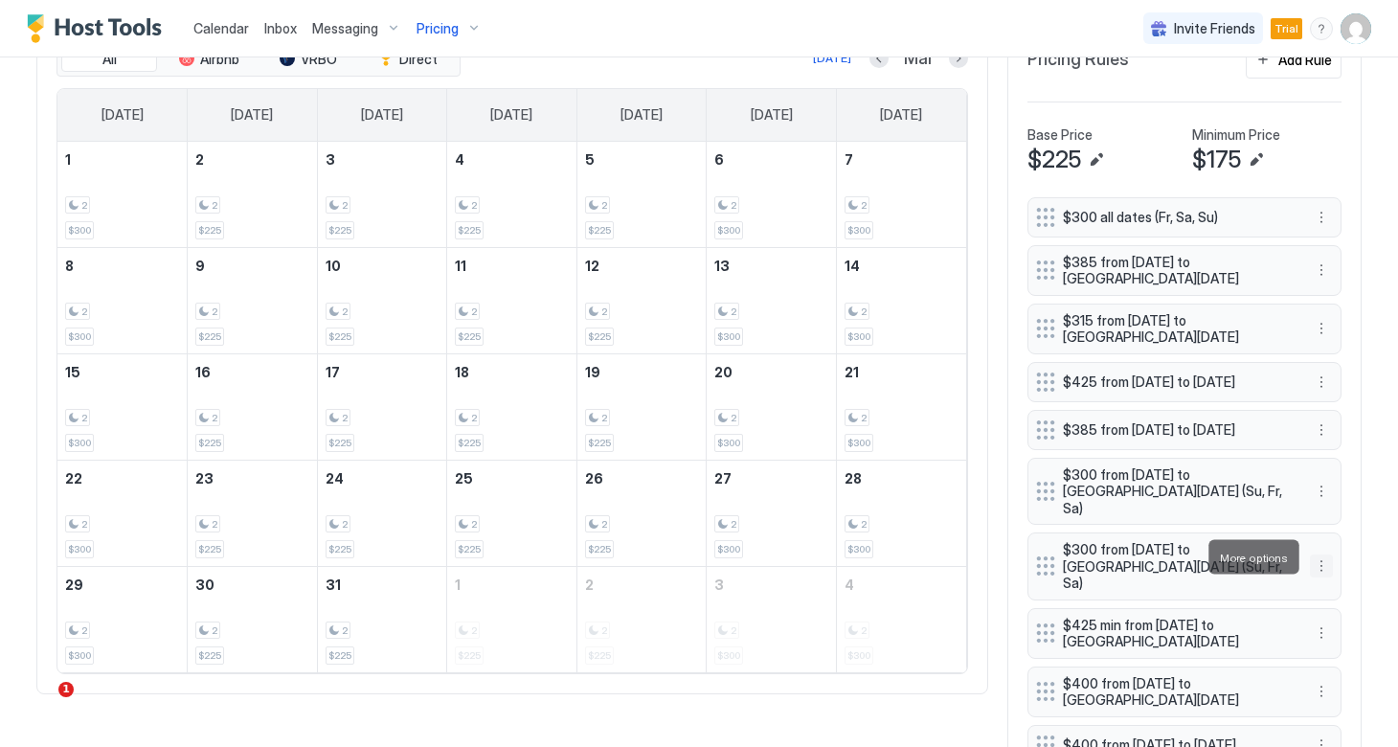
click at [1320, 556] on button "More options" at bounding box center [1320, 565] width 23 height 23
click at [1345, 644] on span "Delete" at bounding box center [1356, 644] width 35 height 14
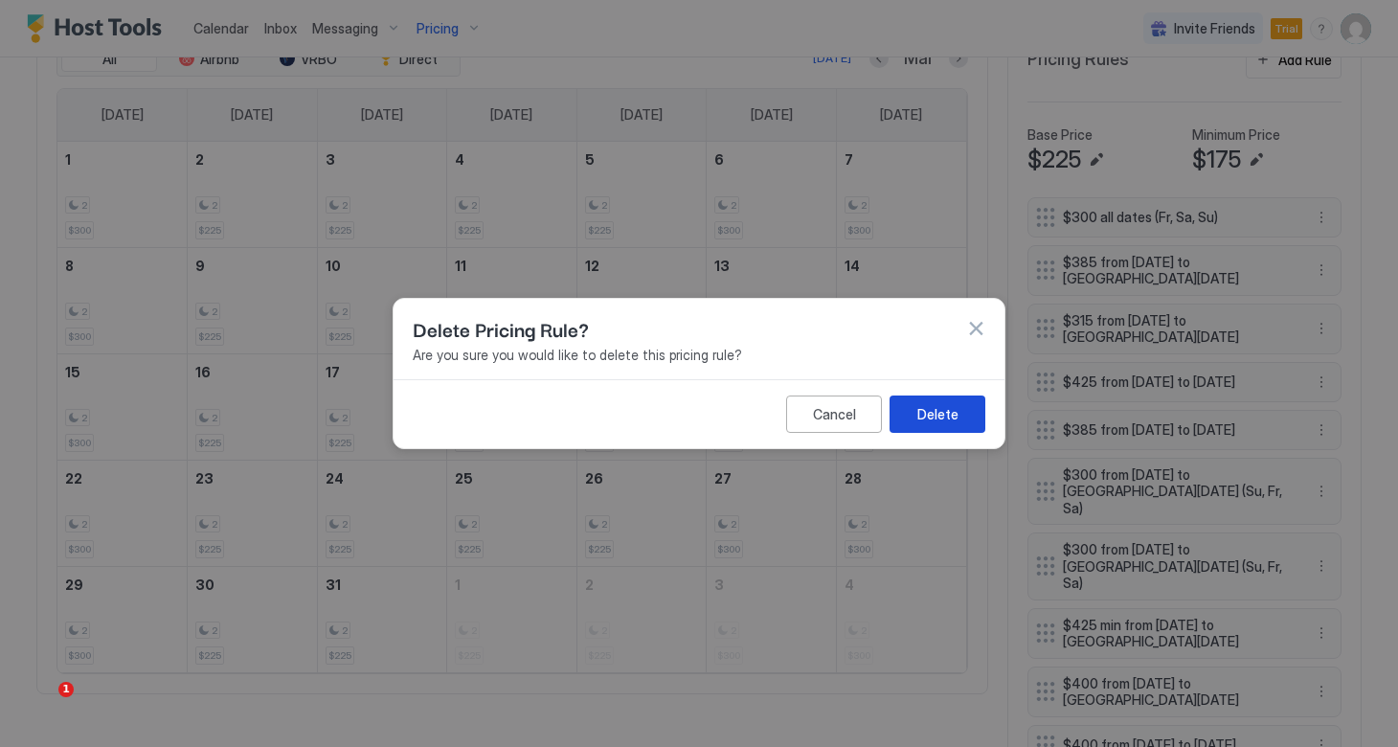
click at [942, 412] on div "Delete" at bounding box center [937, 414] width 41 height 20
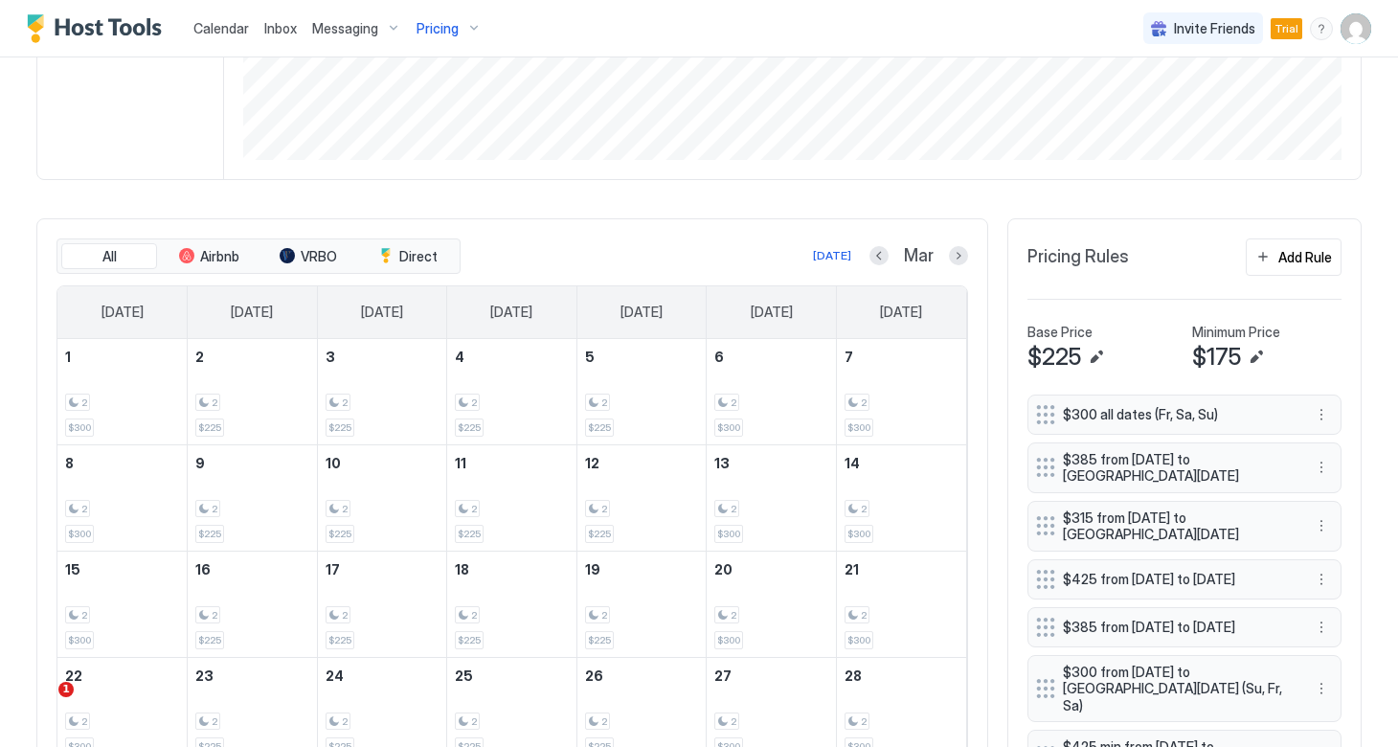
scroll to position [567, 0]
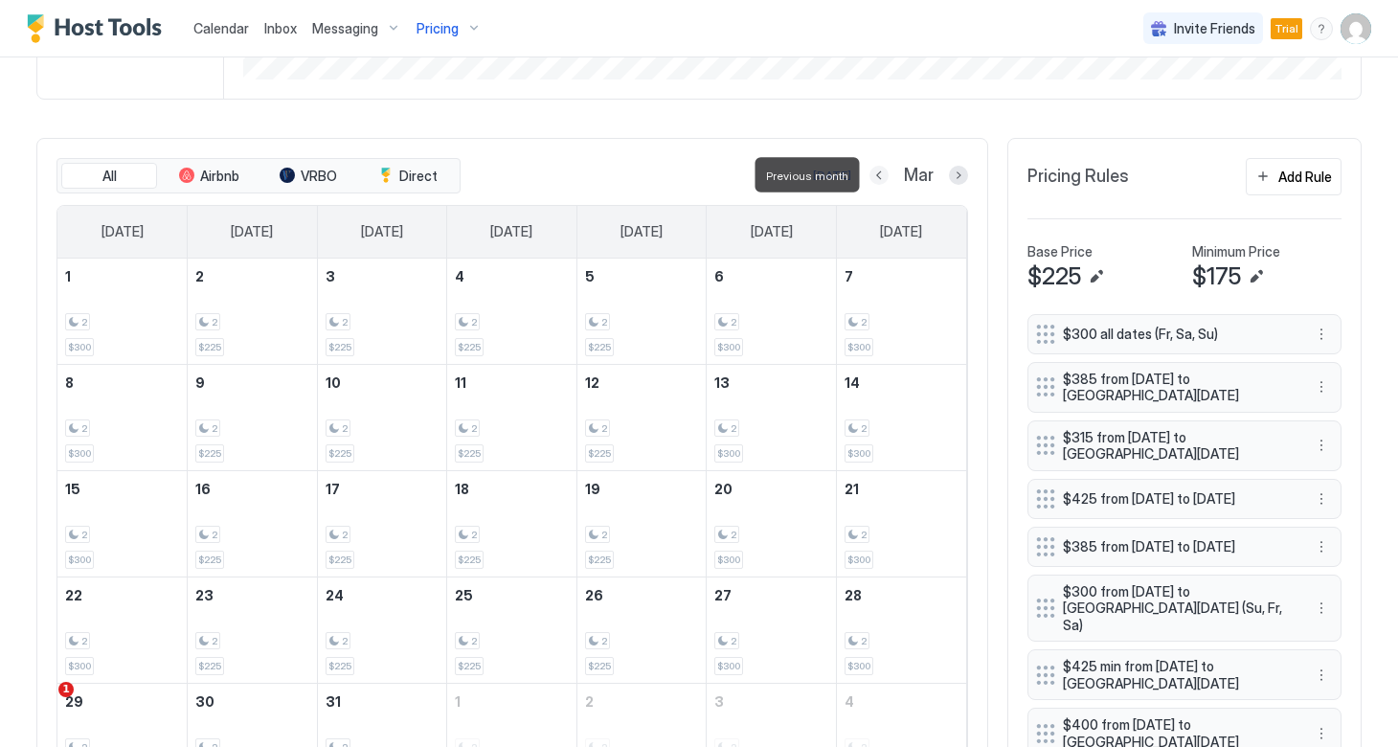
click at [879, 167] on button "Previous month" at bounding box center [878, 175] width 19 height 19
click at [879, 170] on button "Previous month" at bounding box center [879, 175] width 19 height 19
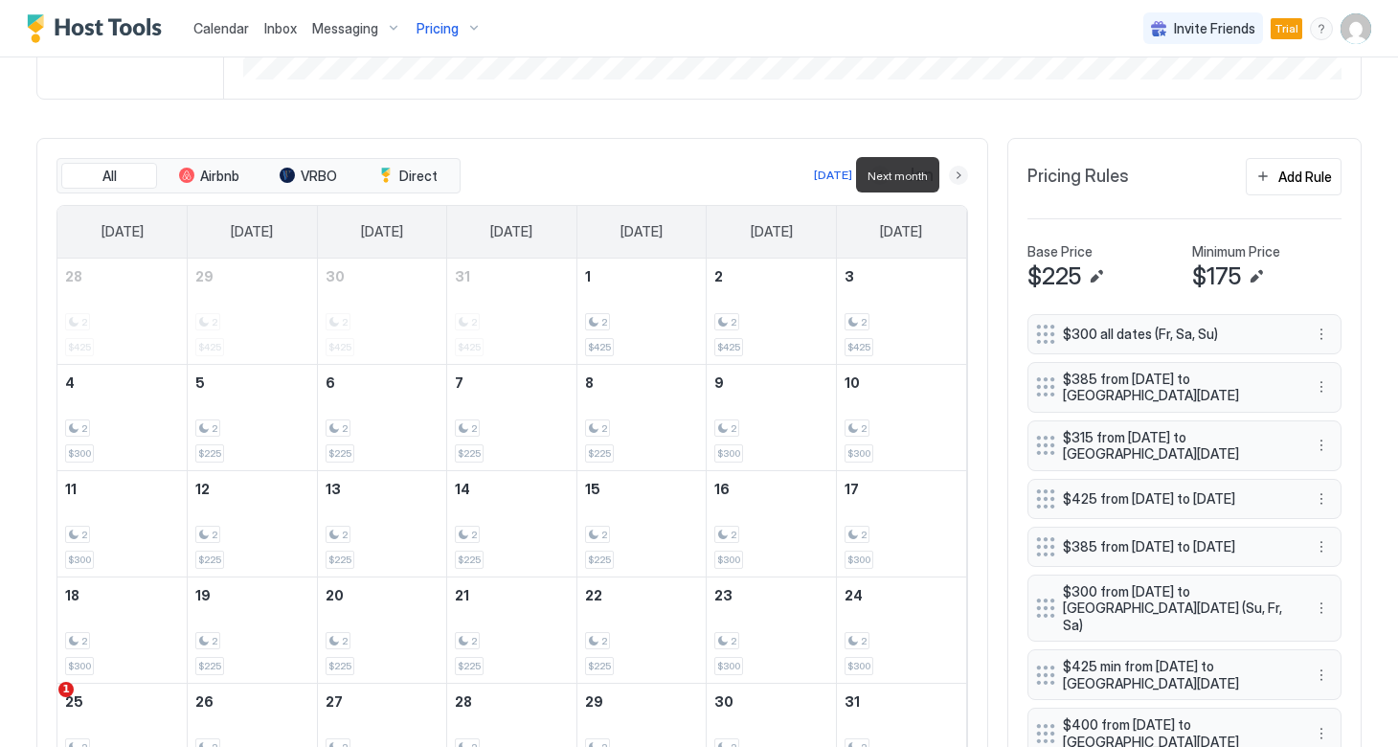
click at [959, 178] on button "Next month" at bounding box center [958, 175] width 19 height 19
click at [873, 174] on button "Previous month" at bounding box center [878, 175] width 19 height 19
click at [873, 174] on button "Previous month" at bounding box center [879, 175] width 19 height 19
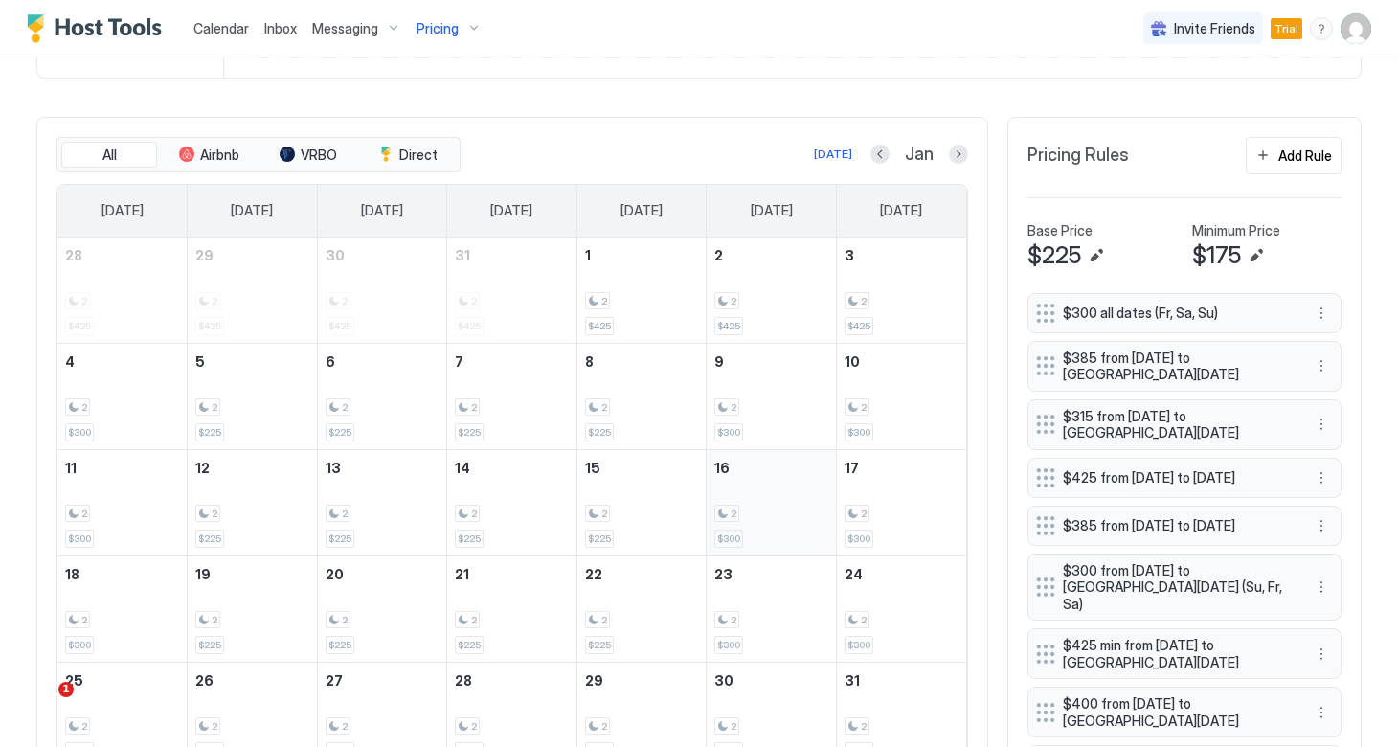
scroll to position [598, 0]
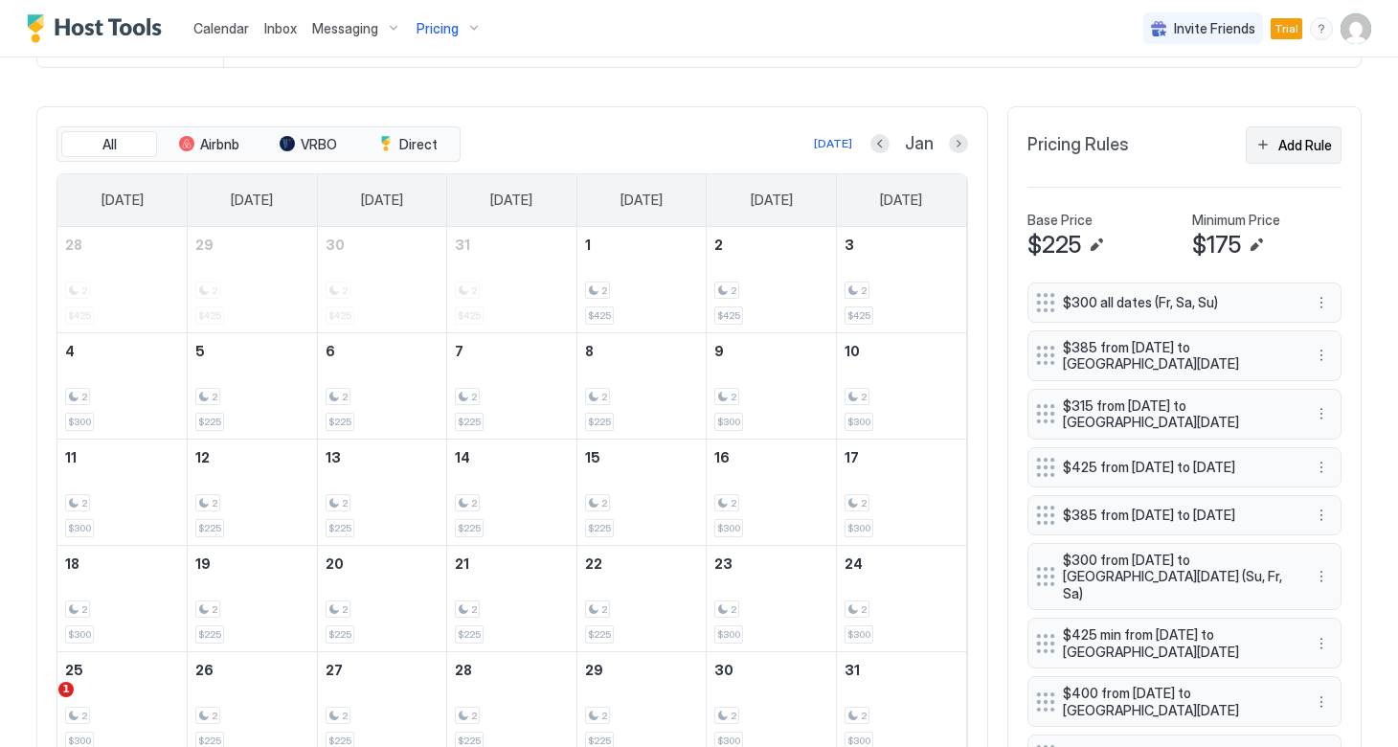
click at [1289, 146] on div "Add Rule" at bounding box center [1305, 145] width 54 height 20
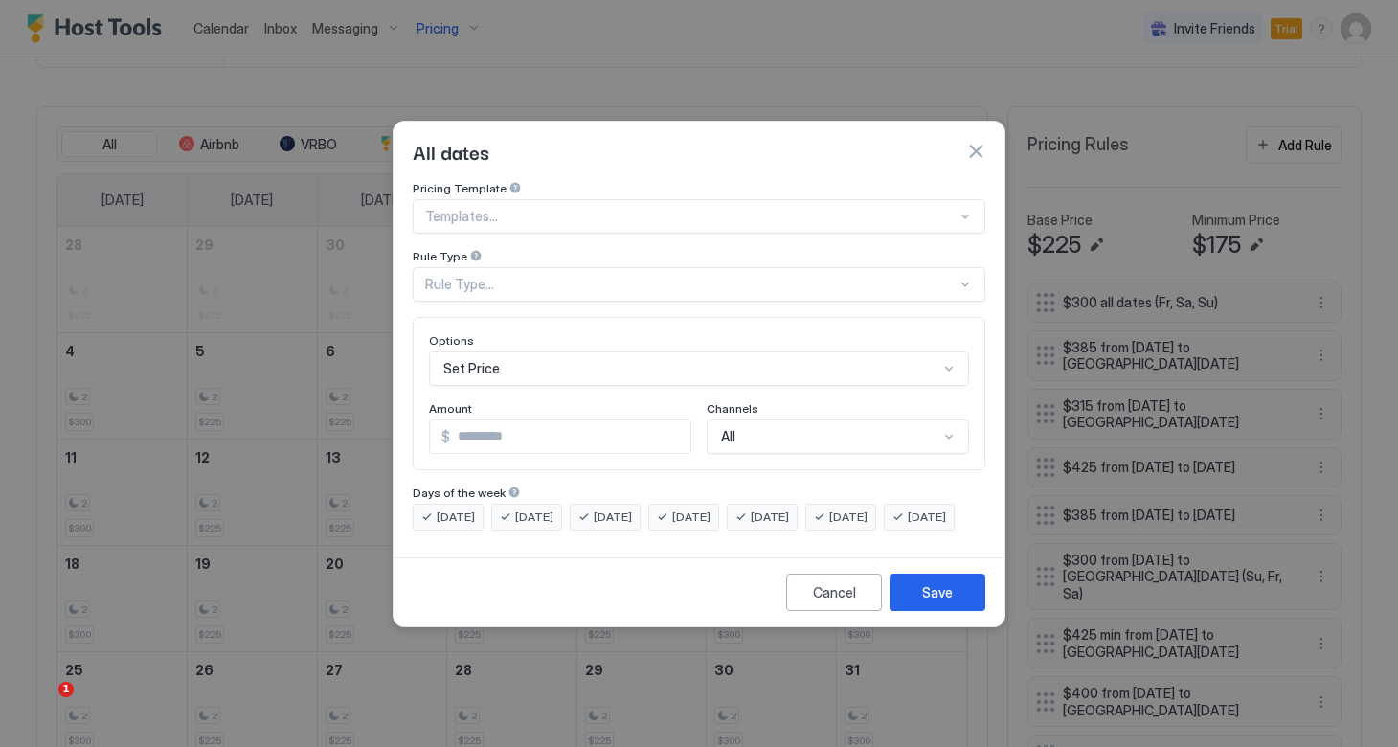
click at [670, 208] on div at bounding box center [690, 216] width 531 height 17
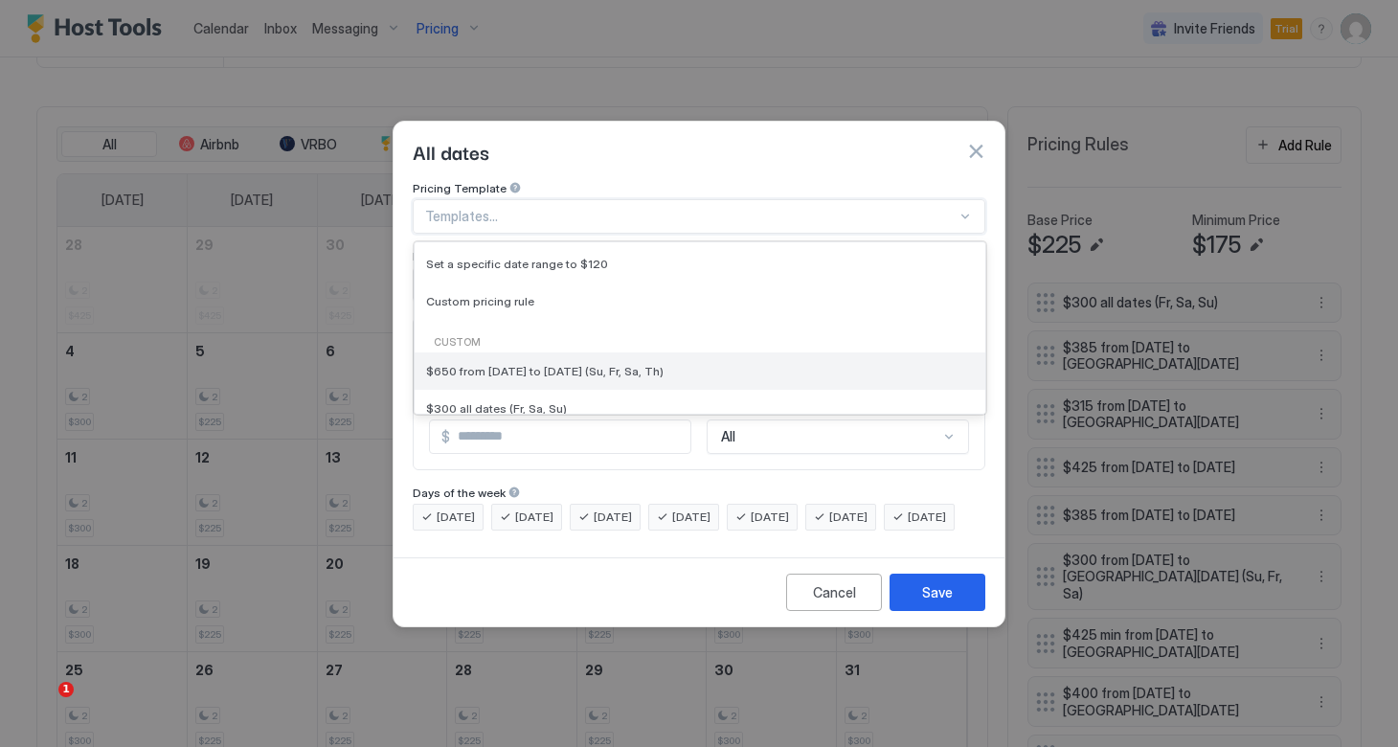
scroll to position [171, 0]
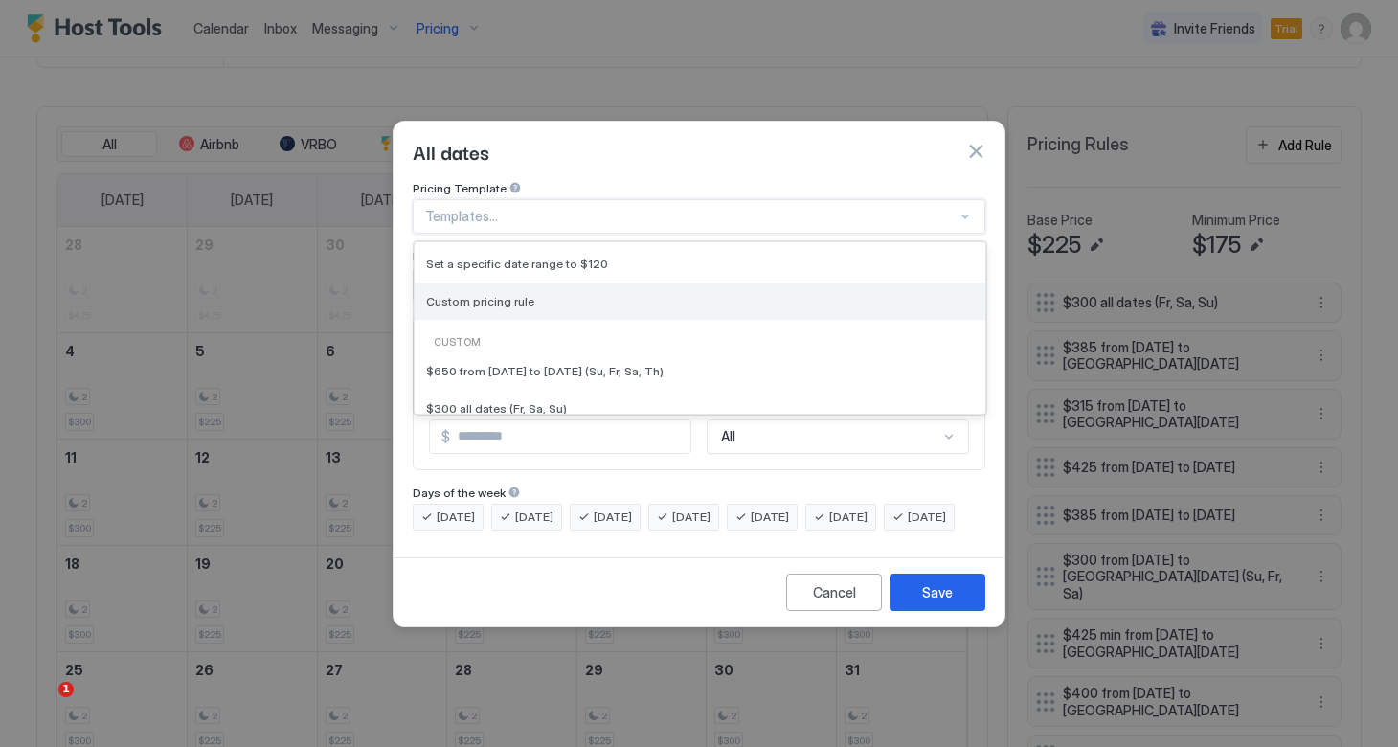
click at [525, 294] on span "Custom pricing rule" at bounding box center [480, 301] width 108 height 14
type input "***"
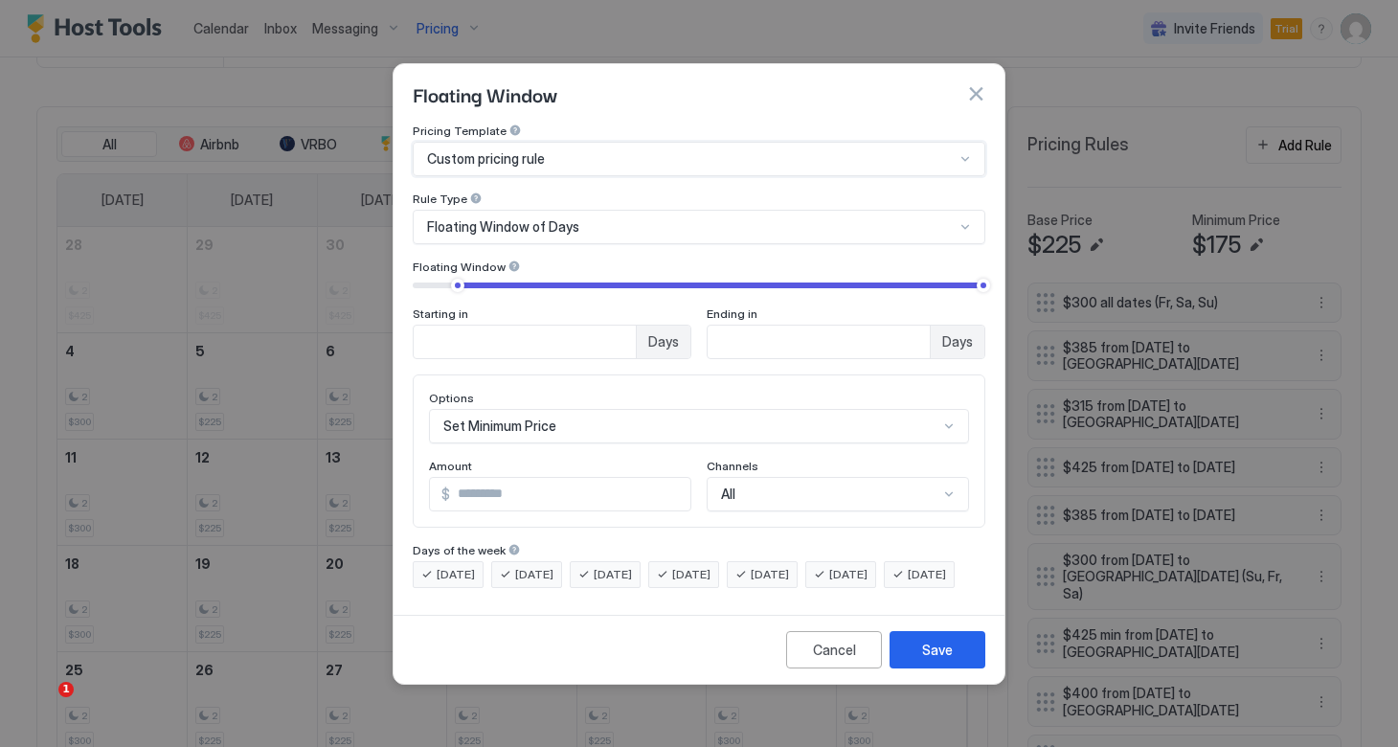
click at [537, 218] on span "Floating Window of Days" at bounding box center [503, 226] width 152 height 17
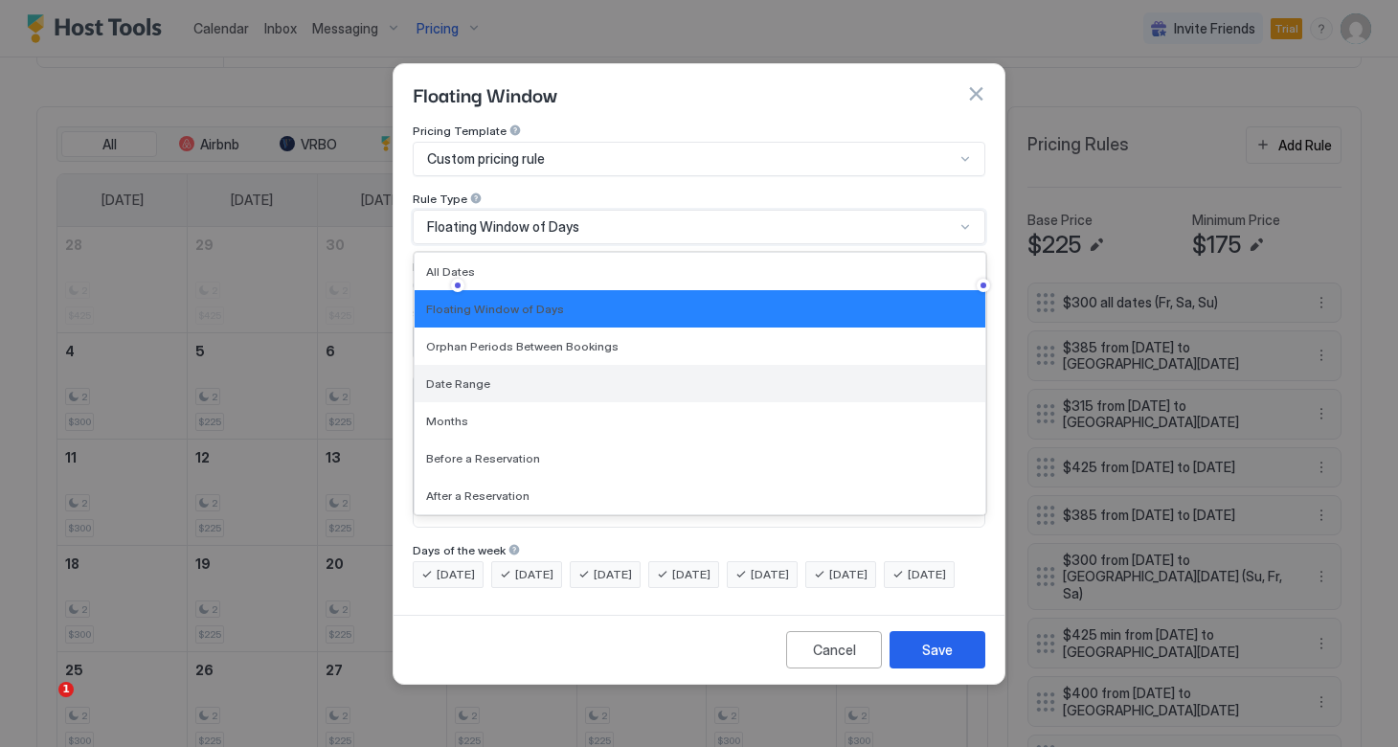
click at [493, 376] on div "Date Range" at bounding box center [700, 383] width 548 height 14
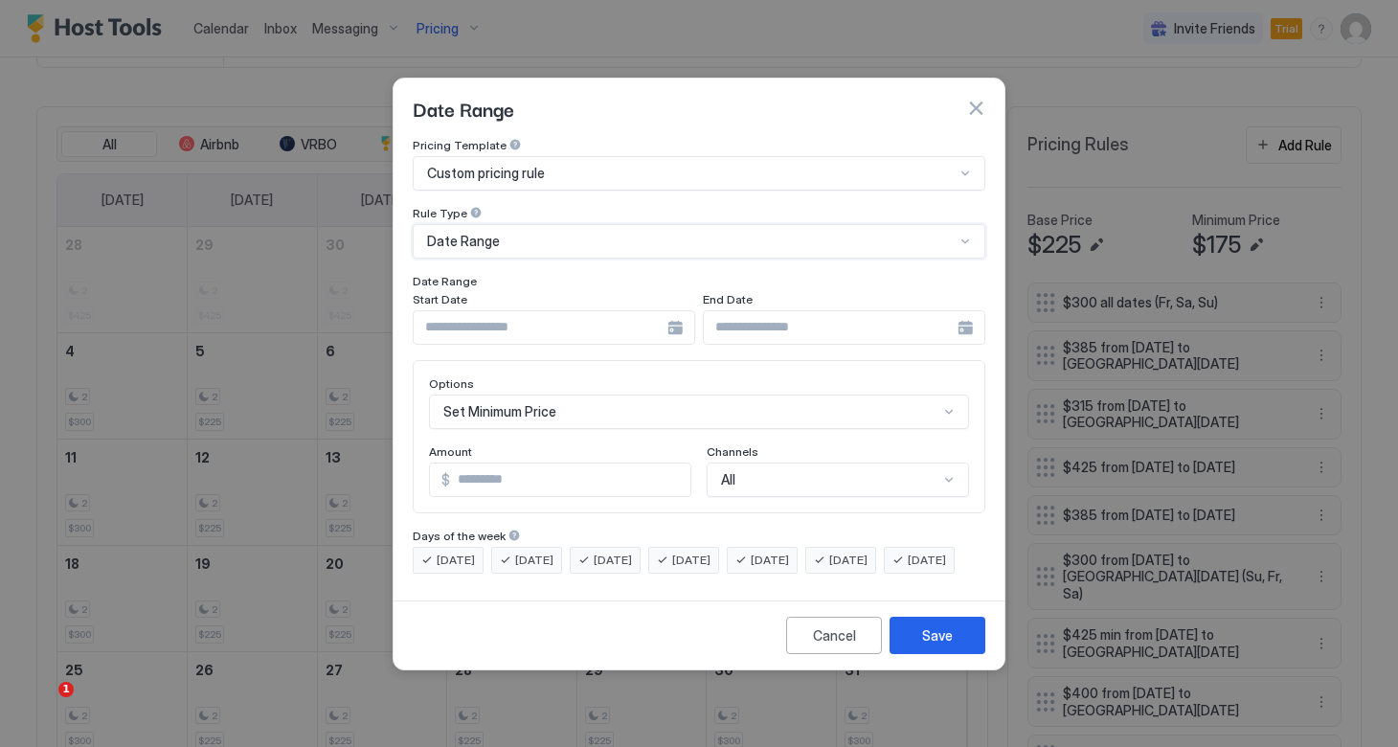
click at [663, 311] on input "Input Field" at bounding box center [541, 327] width 254 height 33
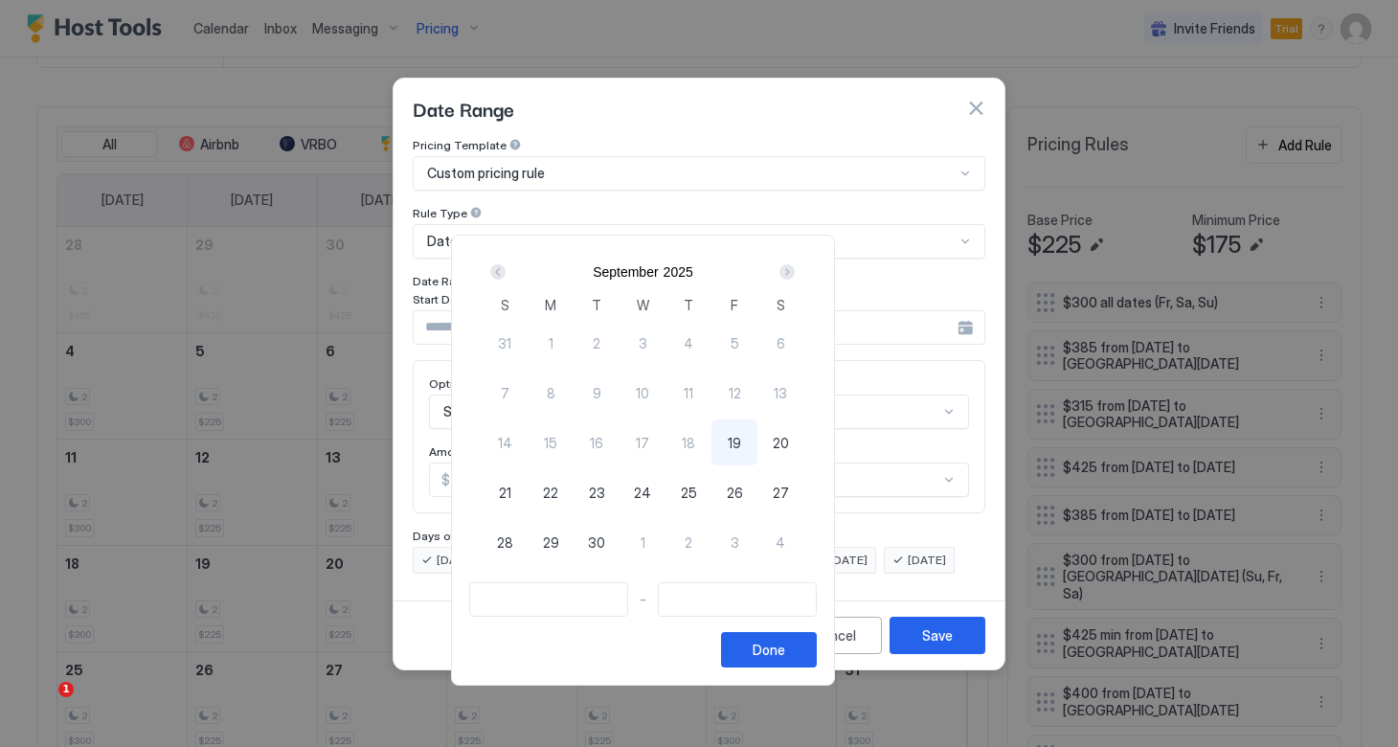
click at [794, 272] on div "Next" at bounding box center [786, 271] width 15 height 15
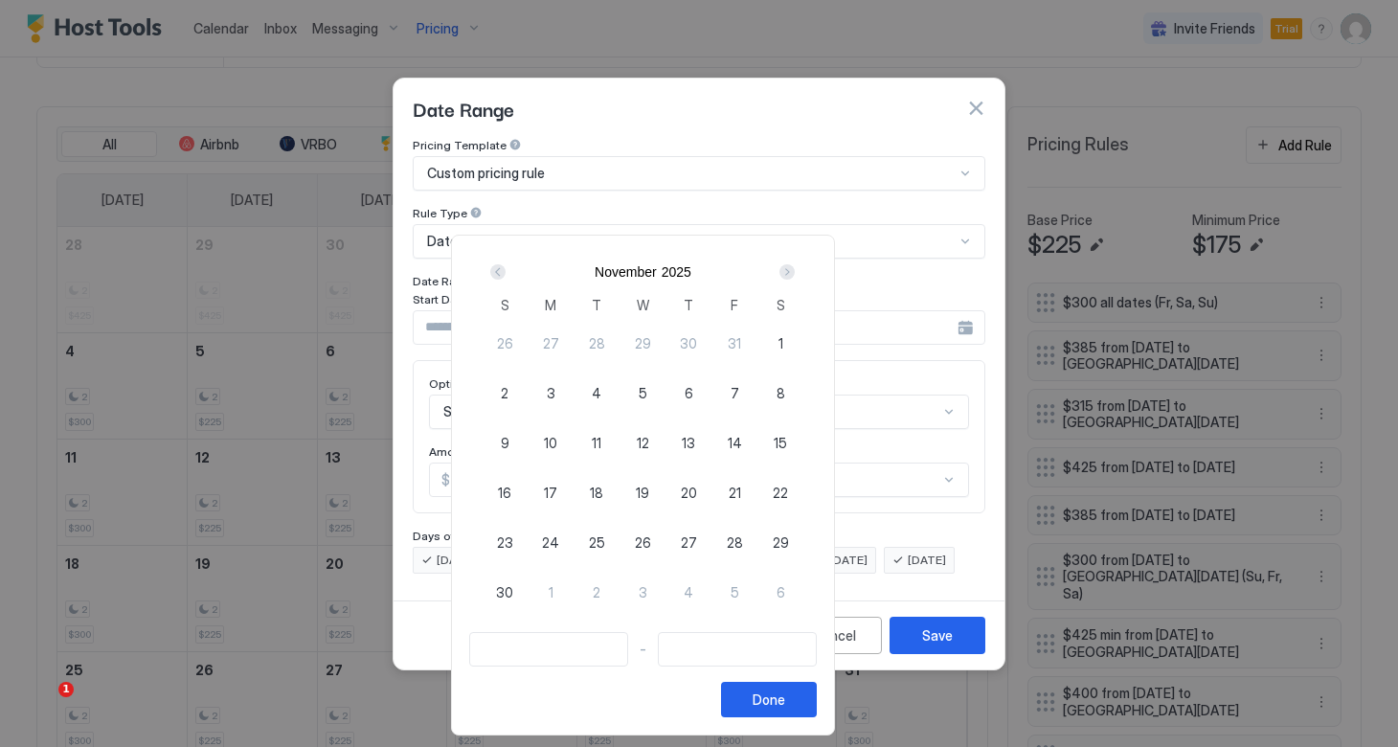
click at [794, 272] on div "Next" at bounding box center [786, 271] width 15 height 15
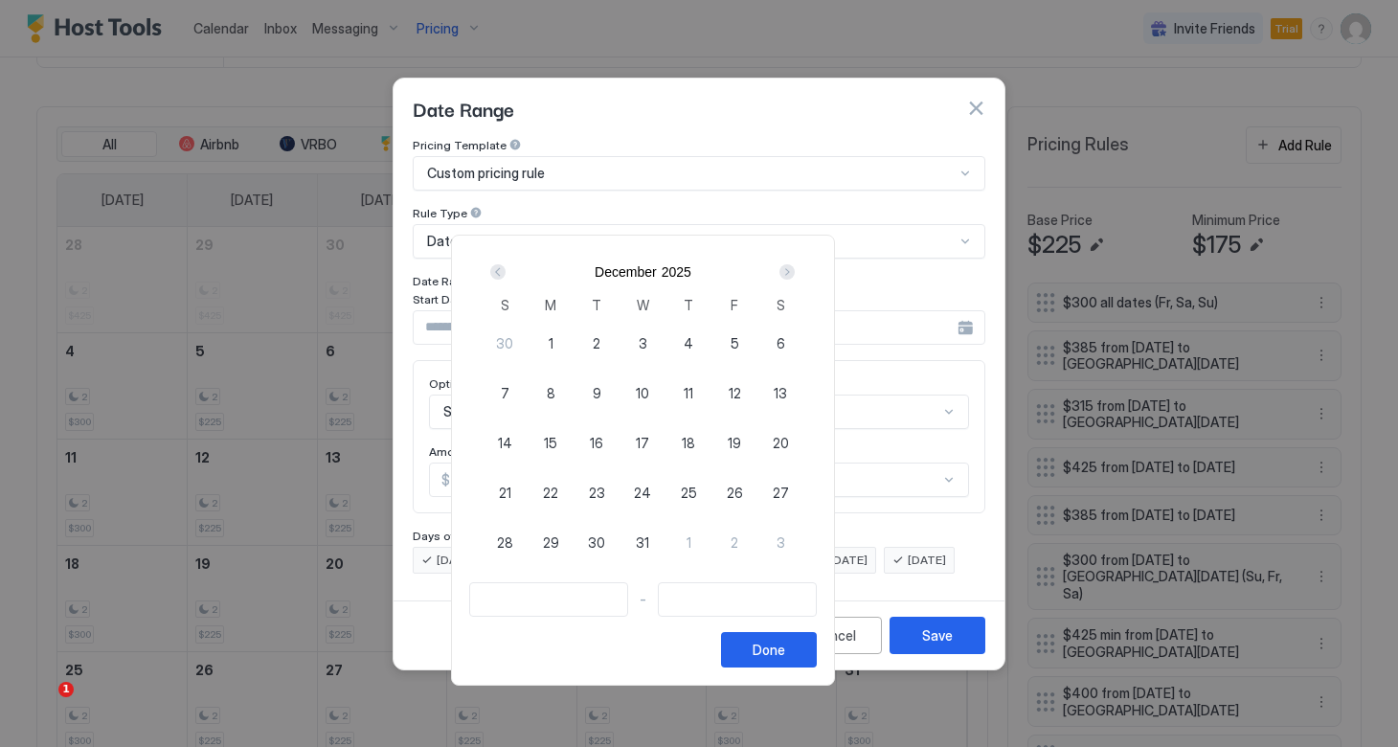
click at [794, 272] on div "Next" at bounding box center [786, 271] width 15 height 15
click at [741, 444] on span "16" at bounding box center [733, 443] width 13 height 20
type input "**********"
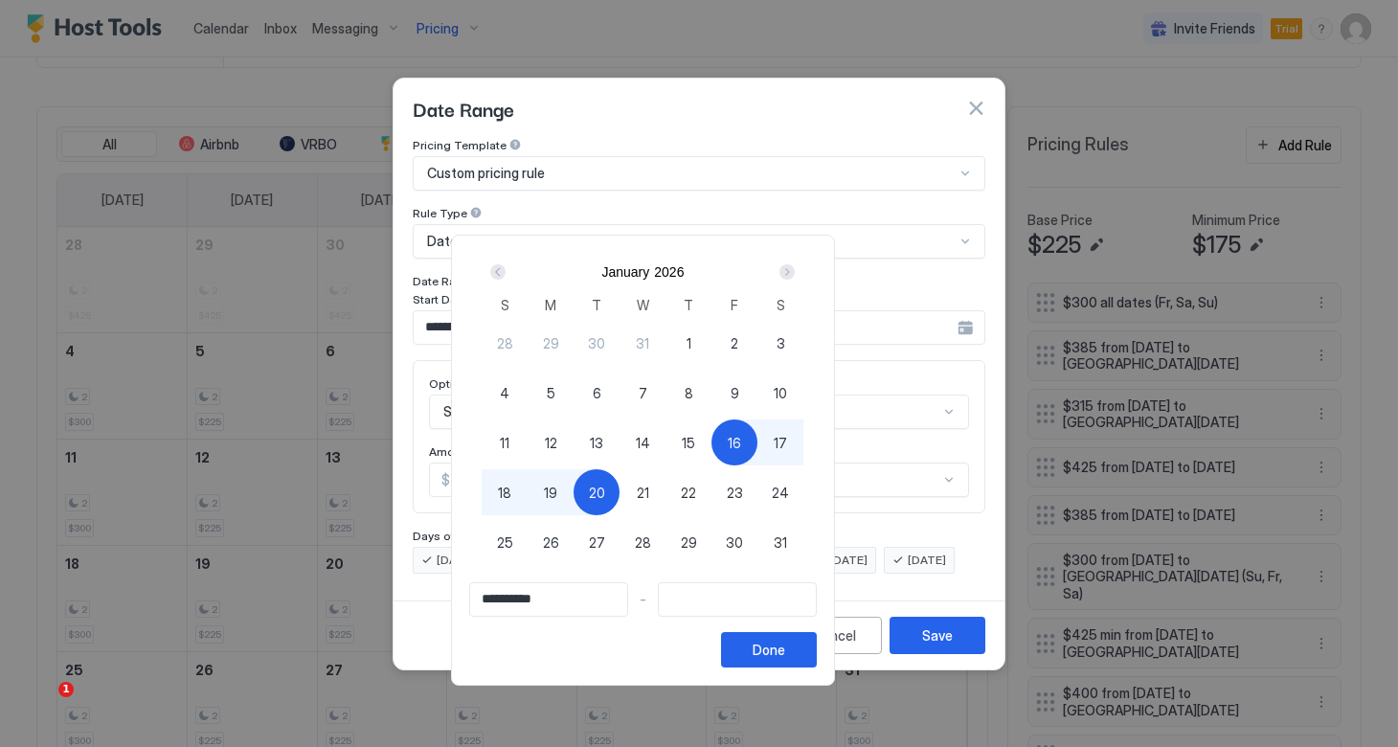
type input "**********"
click at [573, 497] on div "19" at bounding box center [550, 492] width 46 height 46
type input "**********"
click at [785, 652] on div "Done" at bounding box center [768, 649] width 33 height 20
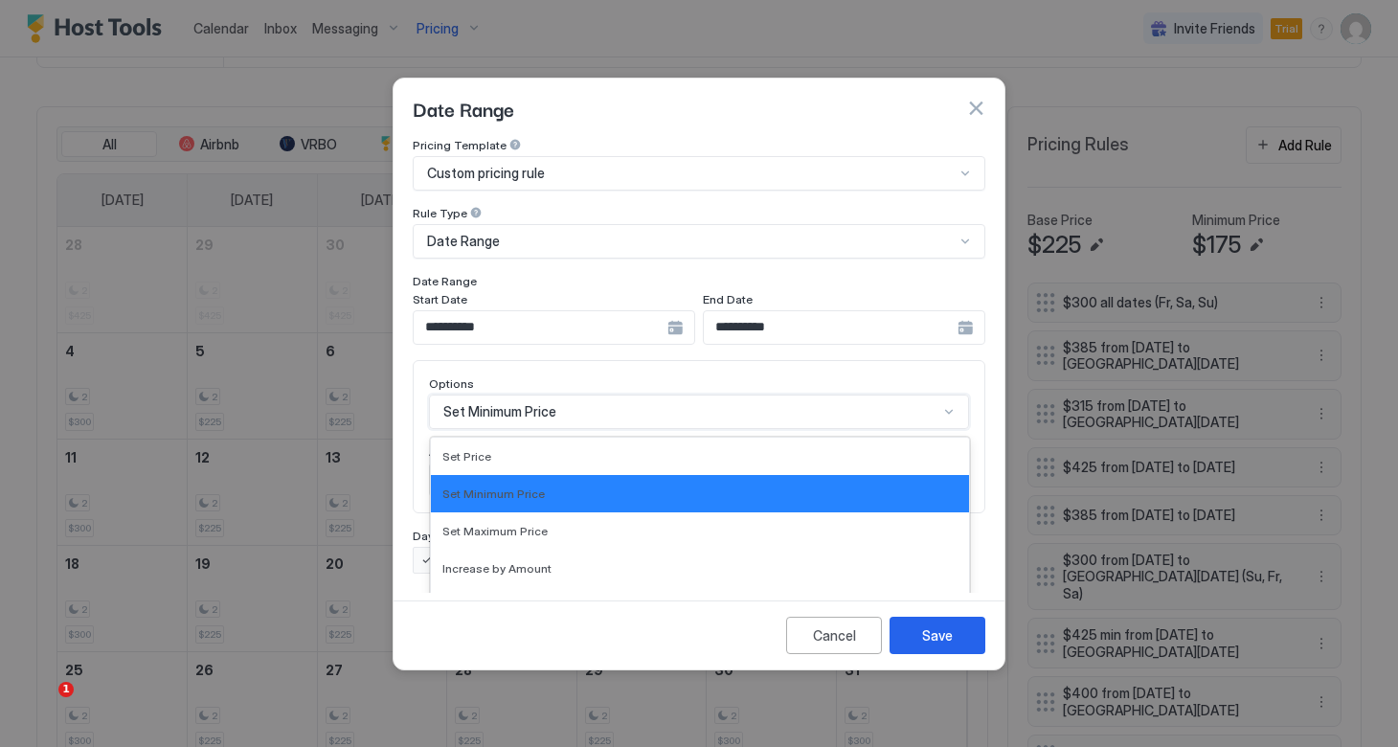
click at [567, 394] on div "Set Minimum Price selected, 2 of 17. 17 results available. Use Up and Down to c…" at bounding box center [699, 411] width 540 height 34
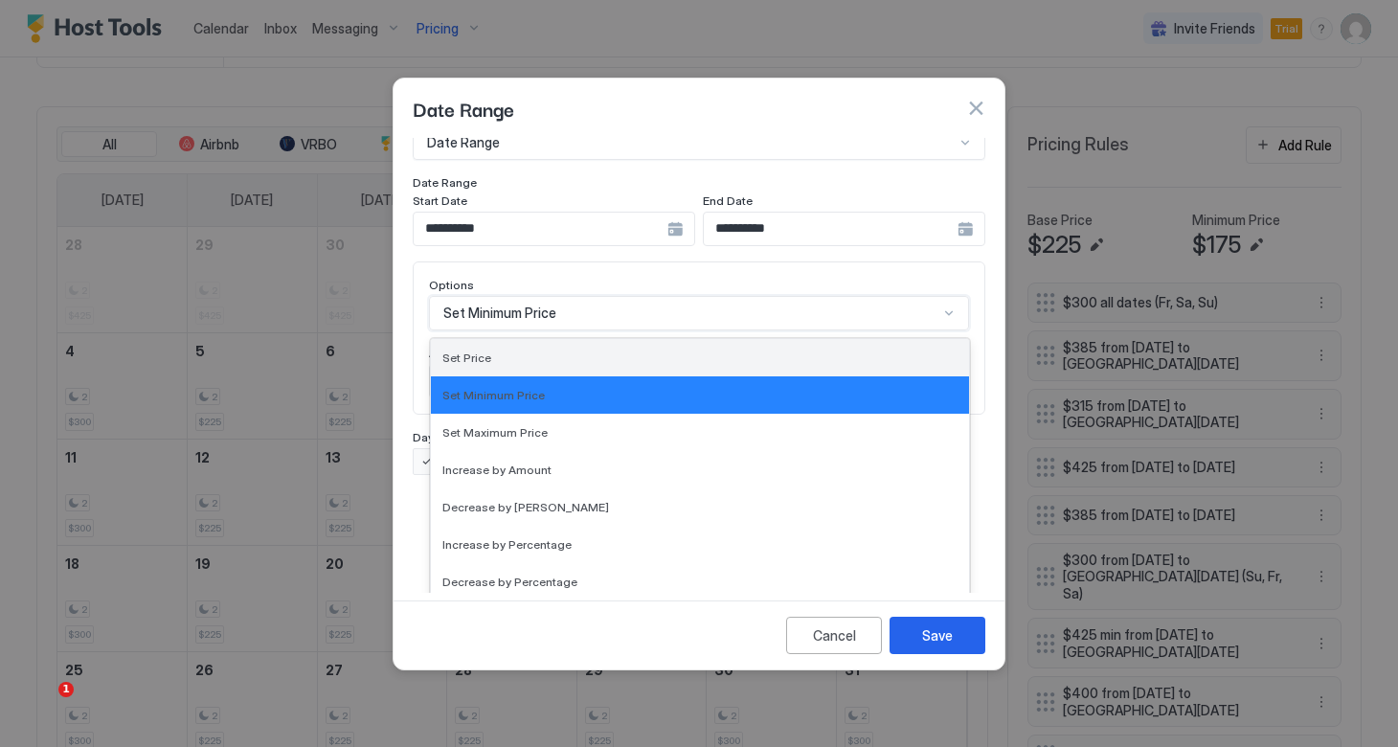
click at [528, 350] on div "Set Price" at bounding box center [699, 357] width 515 height 14
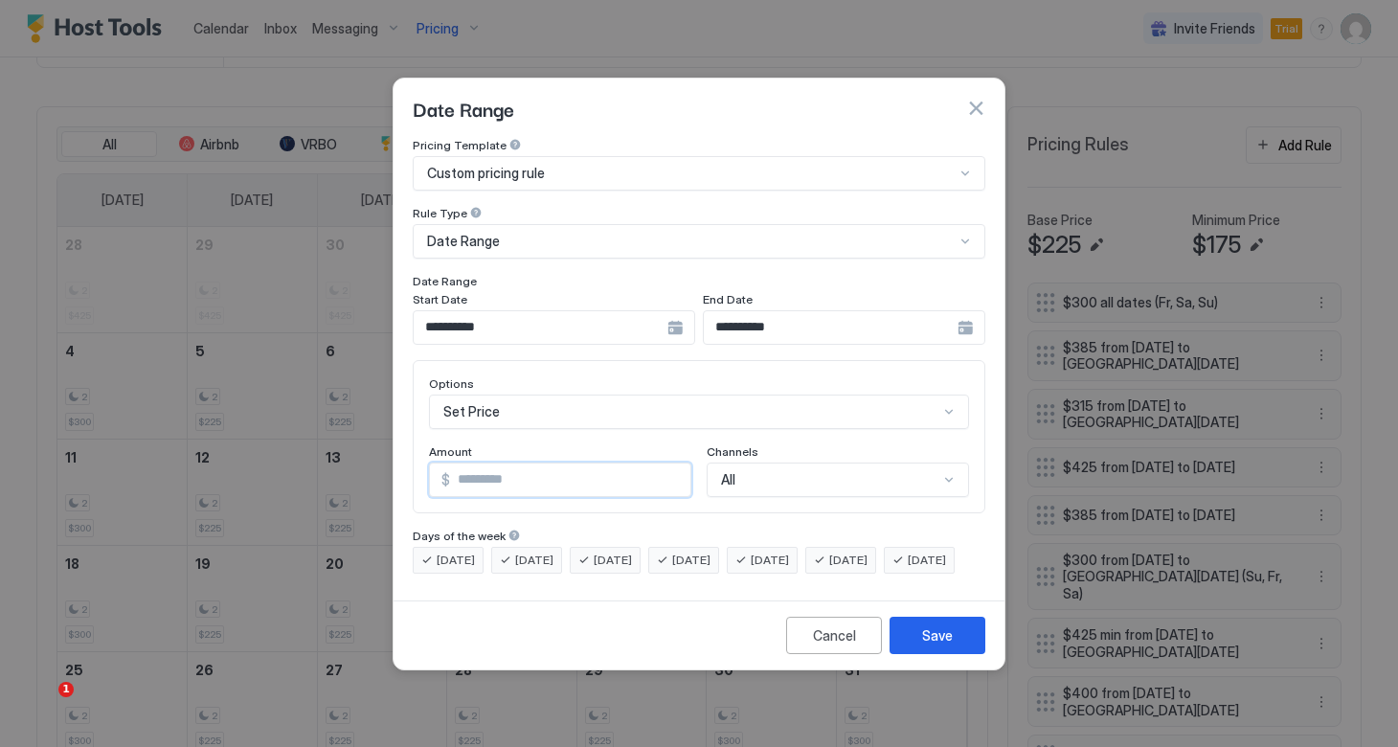
drag, startPoint x: 511, startPoint y: 469, endPoint x: 411, endPoint y: 462, distance: 100.7
click at [411, 462] on div "**********" at bounding box center [698, 365] width 611 height 455
type input "***"
click at [925, 645] on div "Save" at bounding box center [937, 635] width 31 height 20
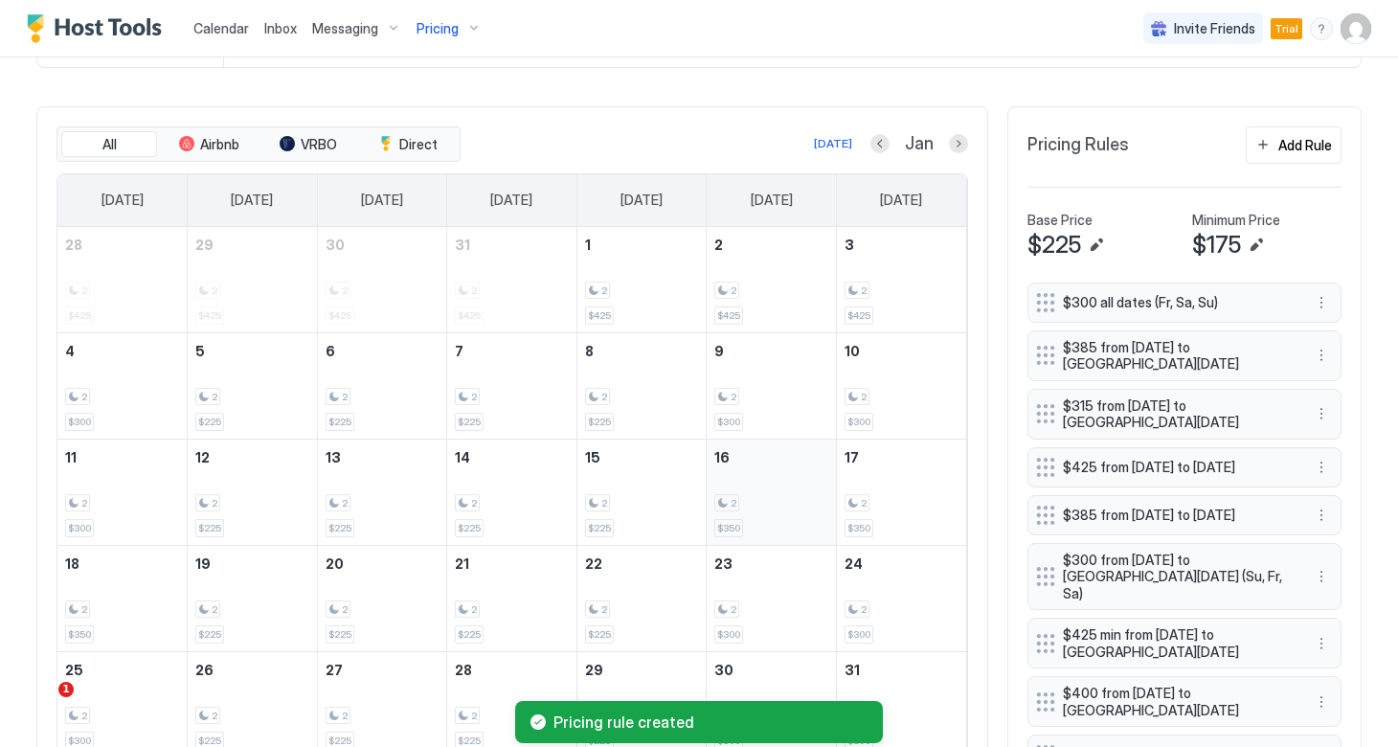
click at [720, 500] on div "2" at bounding box center [726, 503] width 25 height 18
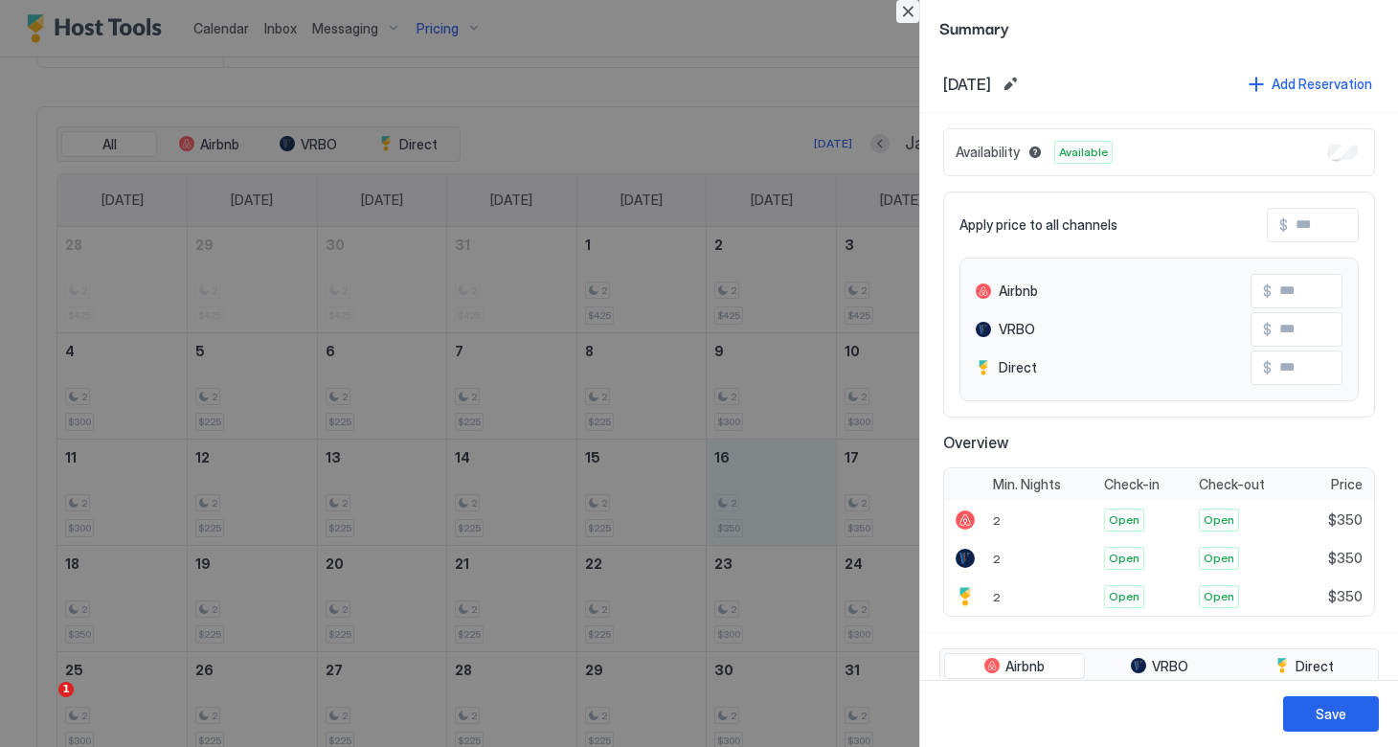
click at [913, 12] on button "Close" at bounding box center [907, 11] width 23 height 23
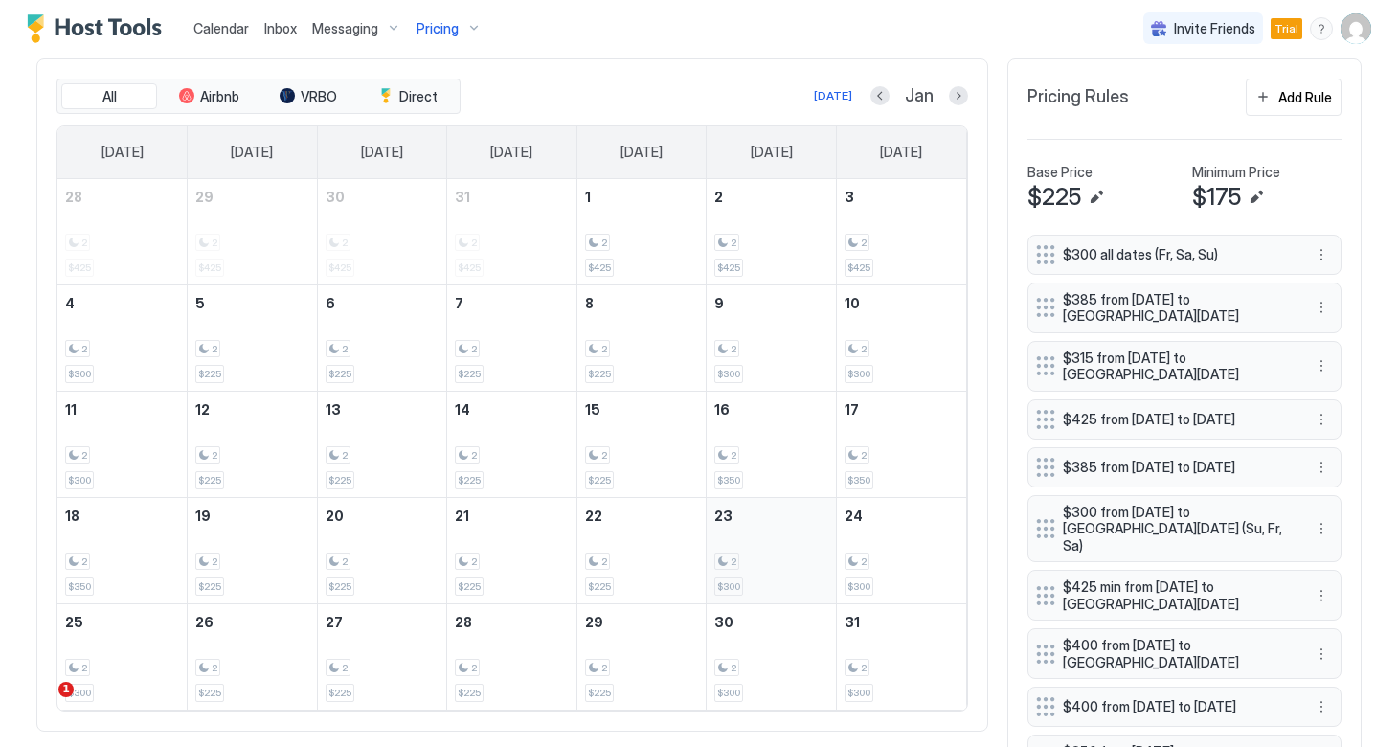
scroll to position [654, 0]
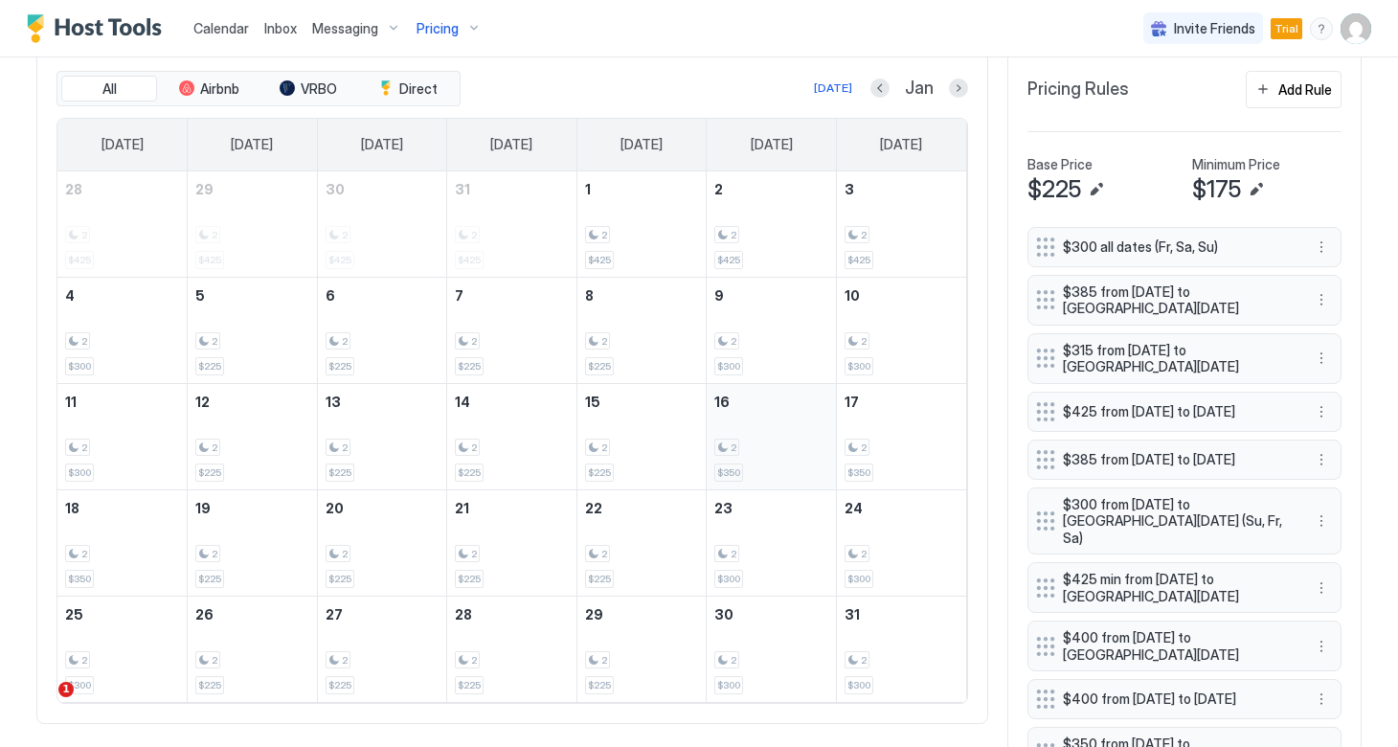
click at [733, 450] on span "2" at bounding box center [733, 447] width 6 height 12
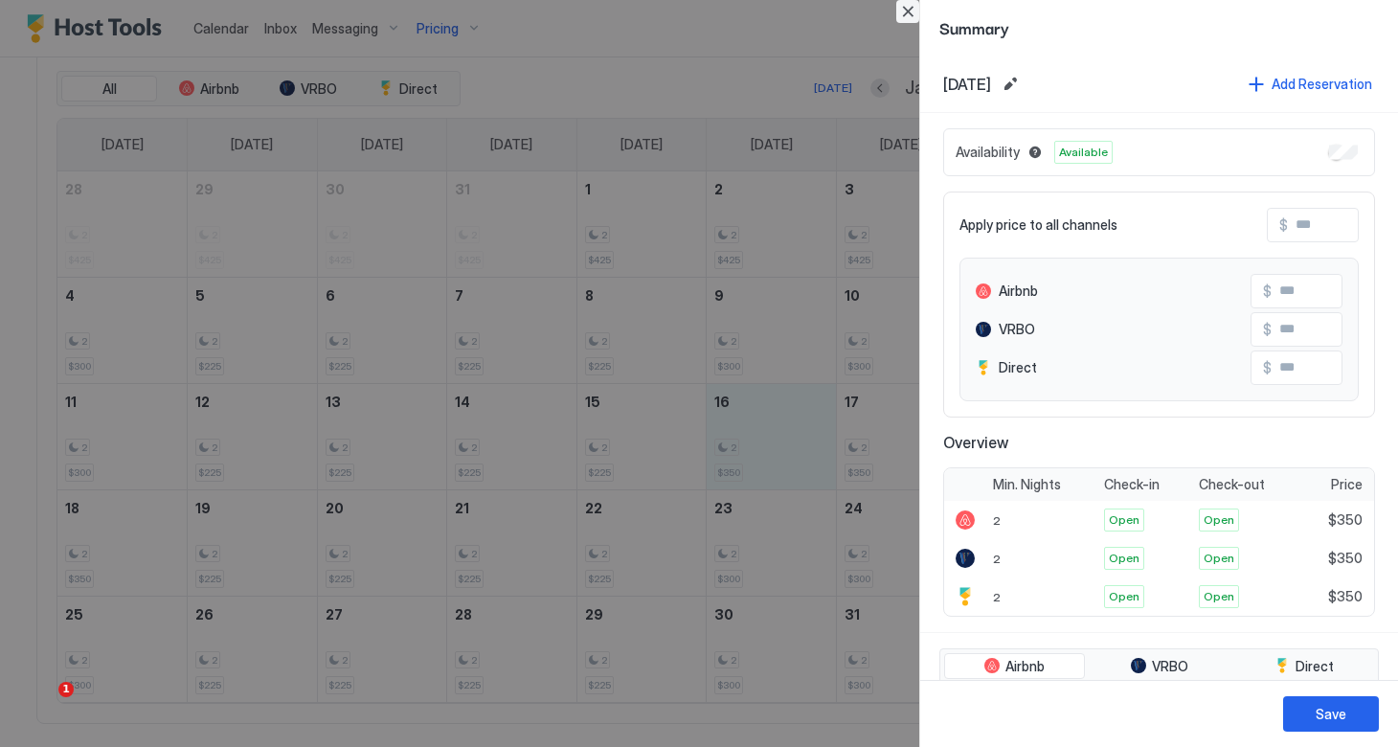
click at [905, 12] on button "Close" at bounding box center [907, 11] width 23 height 23
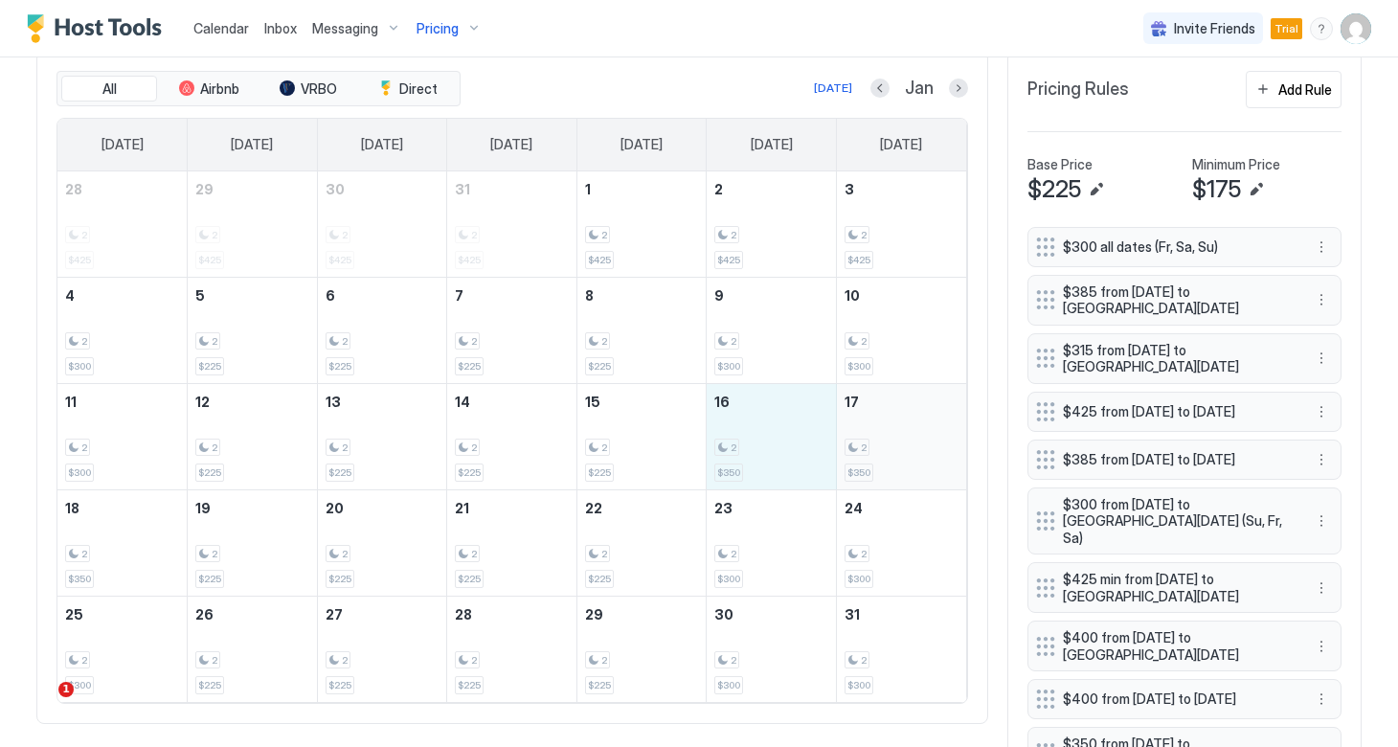
drag, startPoint x: 749, startPoint y: 441, endPoint x: 877, endPoint y: 438, distance: 128.3
click at [877, 438] on tr "11 2 $300 12 2 $225 13 2 $225 14 2 $225 15 2 $225 16 2 $350 17 2 $350" at bounding box center [511, 436] width 908 height 106
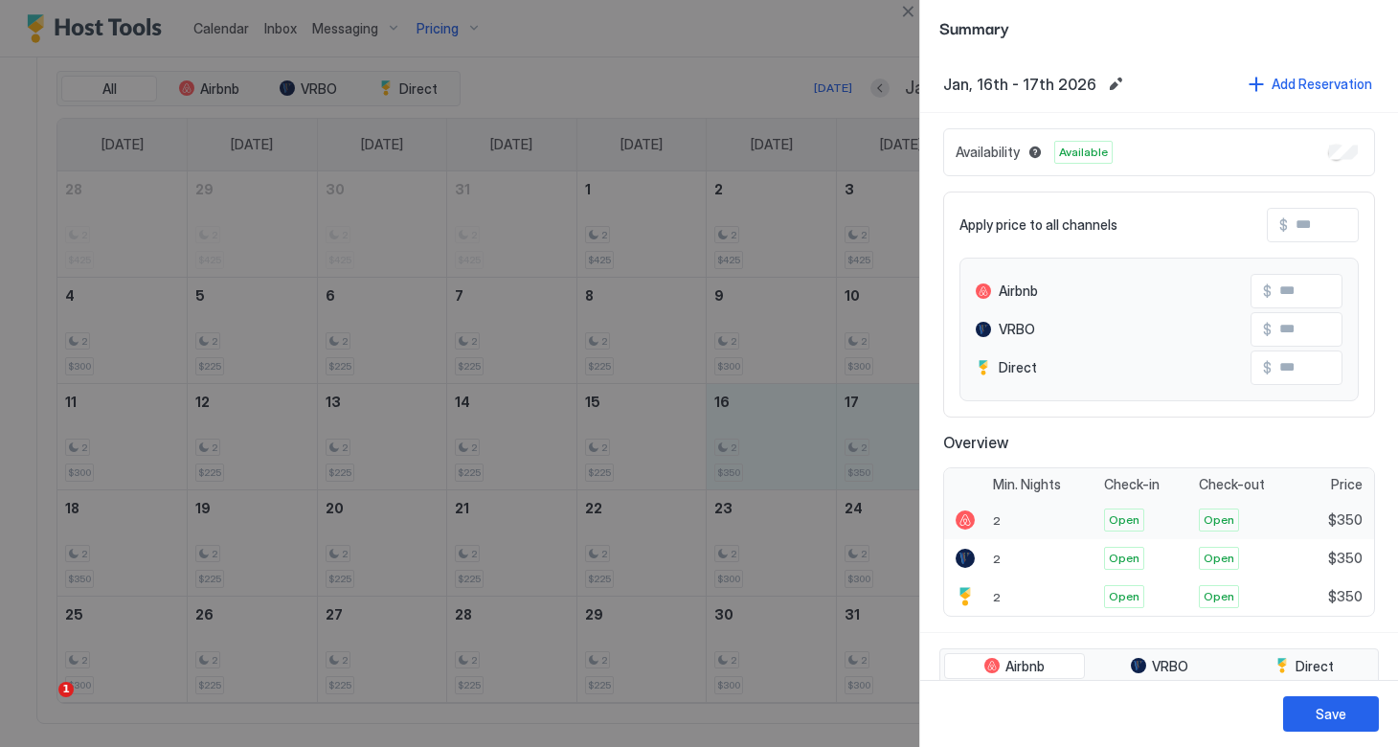
click at [995, 518] on span "2" at bounding box center [997, 520] width 8 height 14
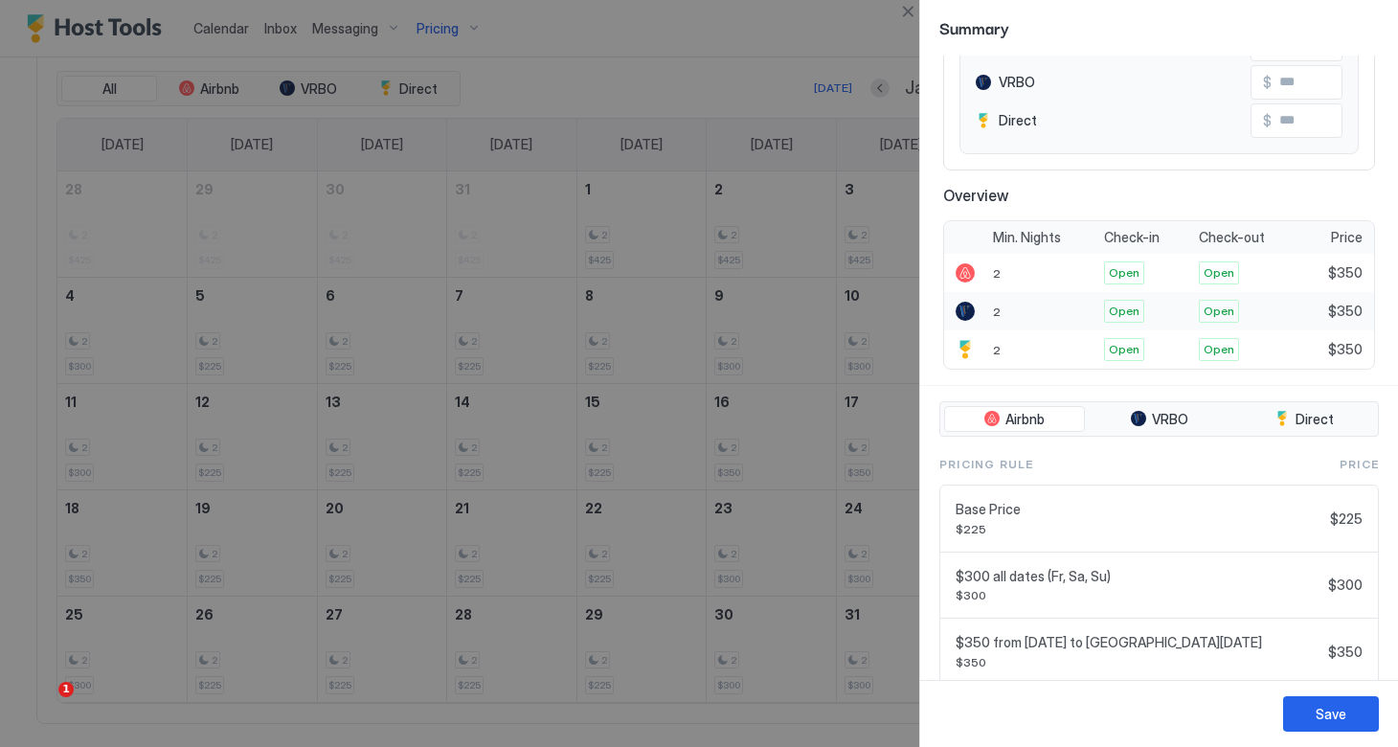
scroll to position [242, 0]
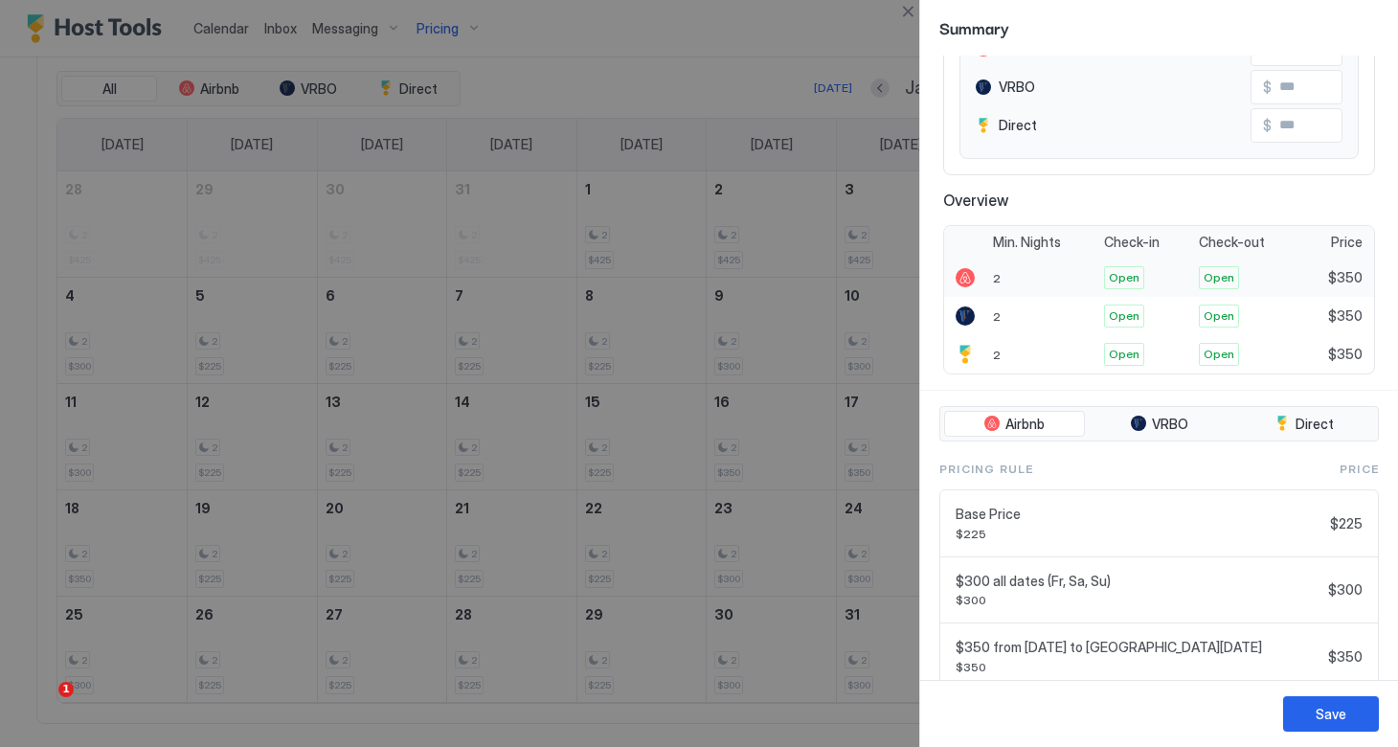
click at [996, 283] on span "2" at bounding box center [997, 278] width 8 height 14
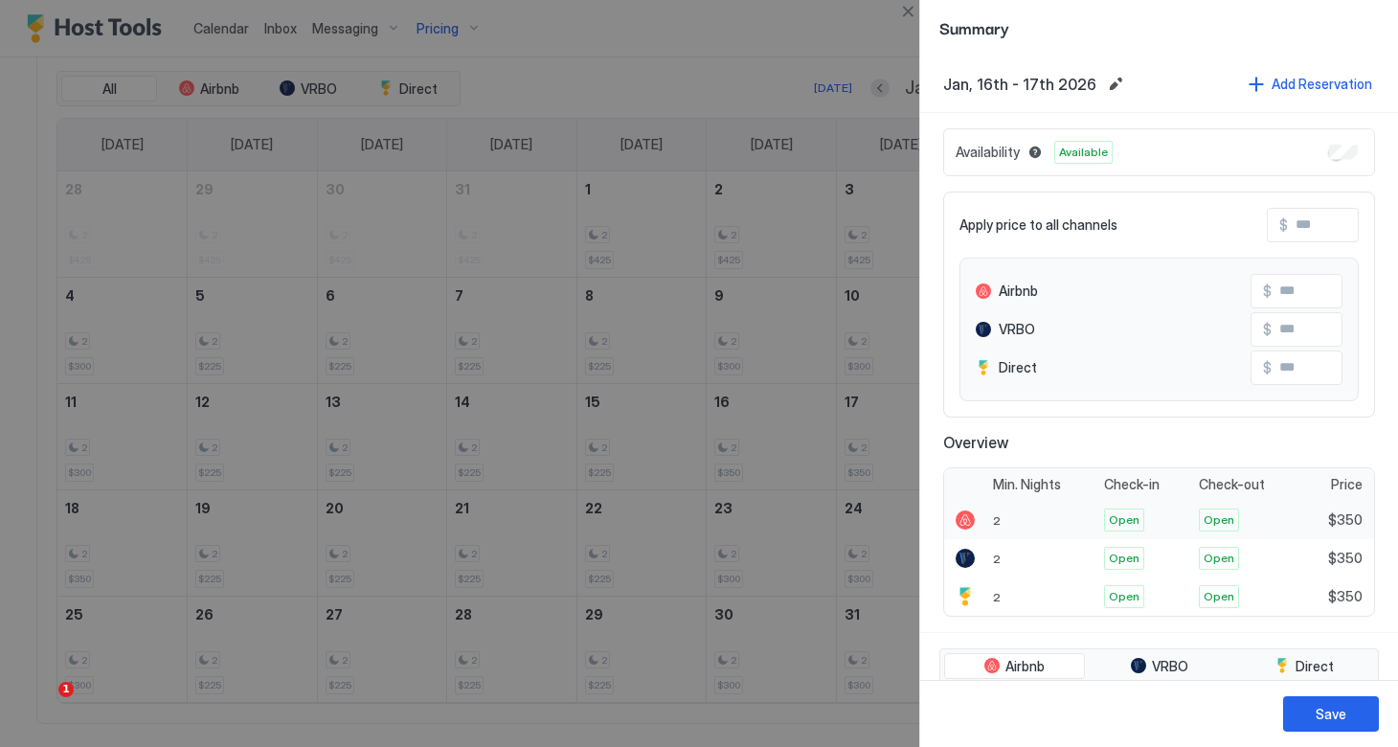
scroll to position [0, 0]
click at [1002, 599] on div "2" at bounding box center [1042, 596] width 111 height 38
click at [904, 9] on button "Close" at bounding box center [907, 11] width 23 height 23
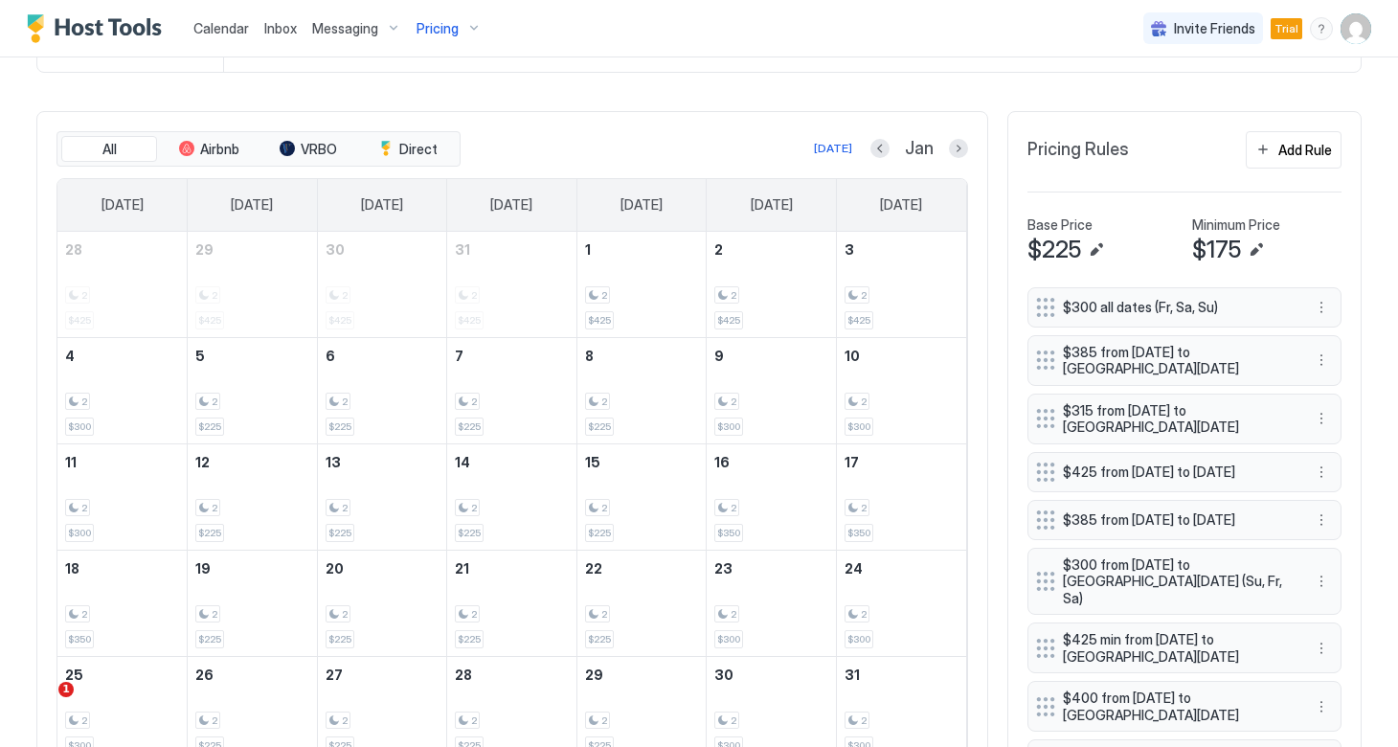
scroll to position [575, 0]
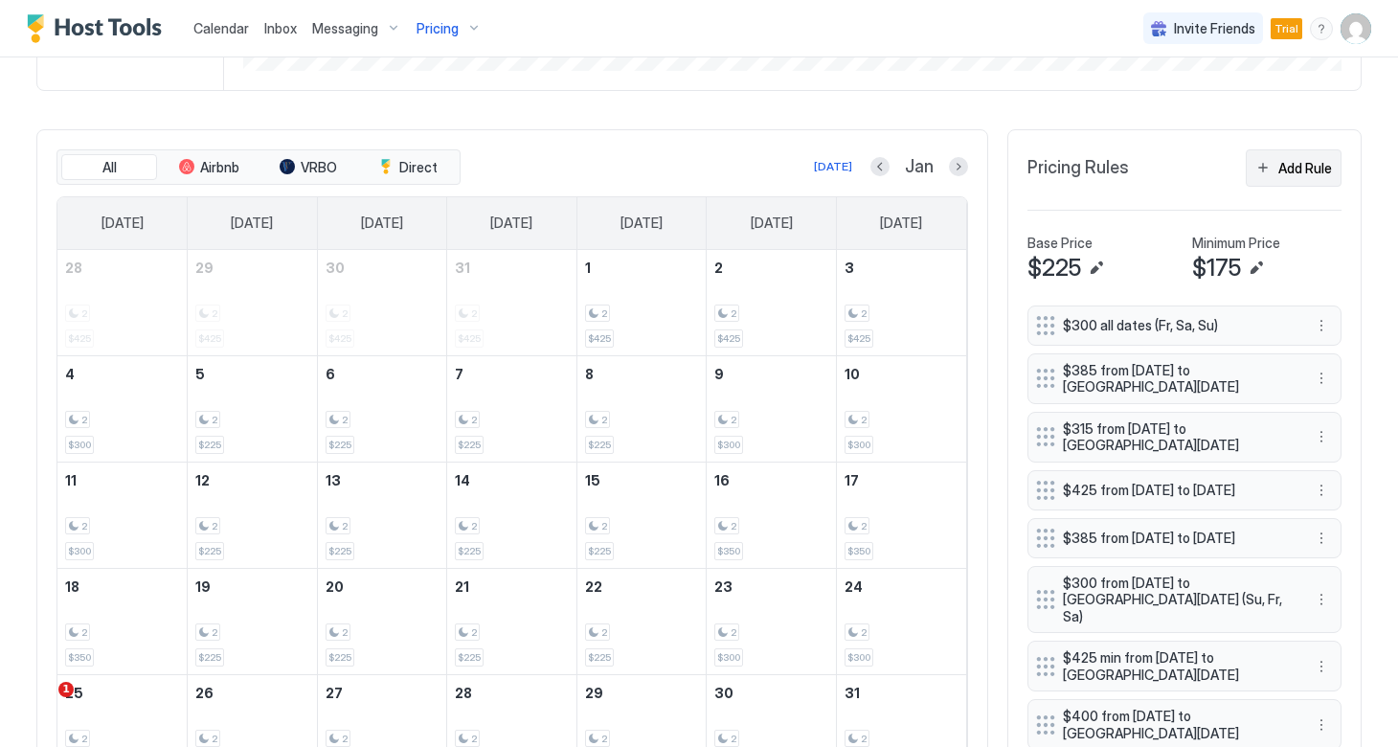
click at [1283, 168] on div "Add Rule" at bounding box center [1305, 168] width 54 height 20
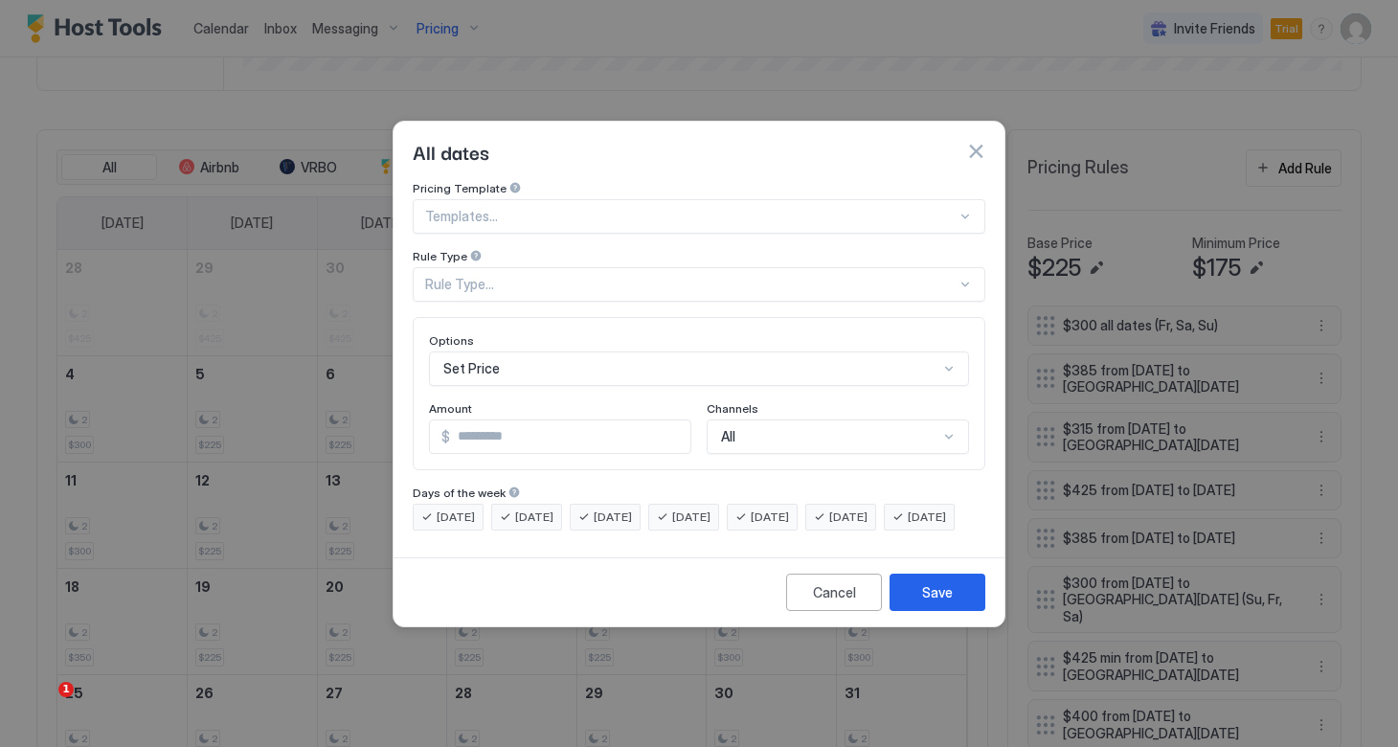
click at [692, 208] on div at bounding box center [690, 216] width 531 height 17
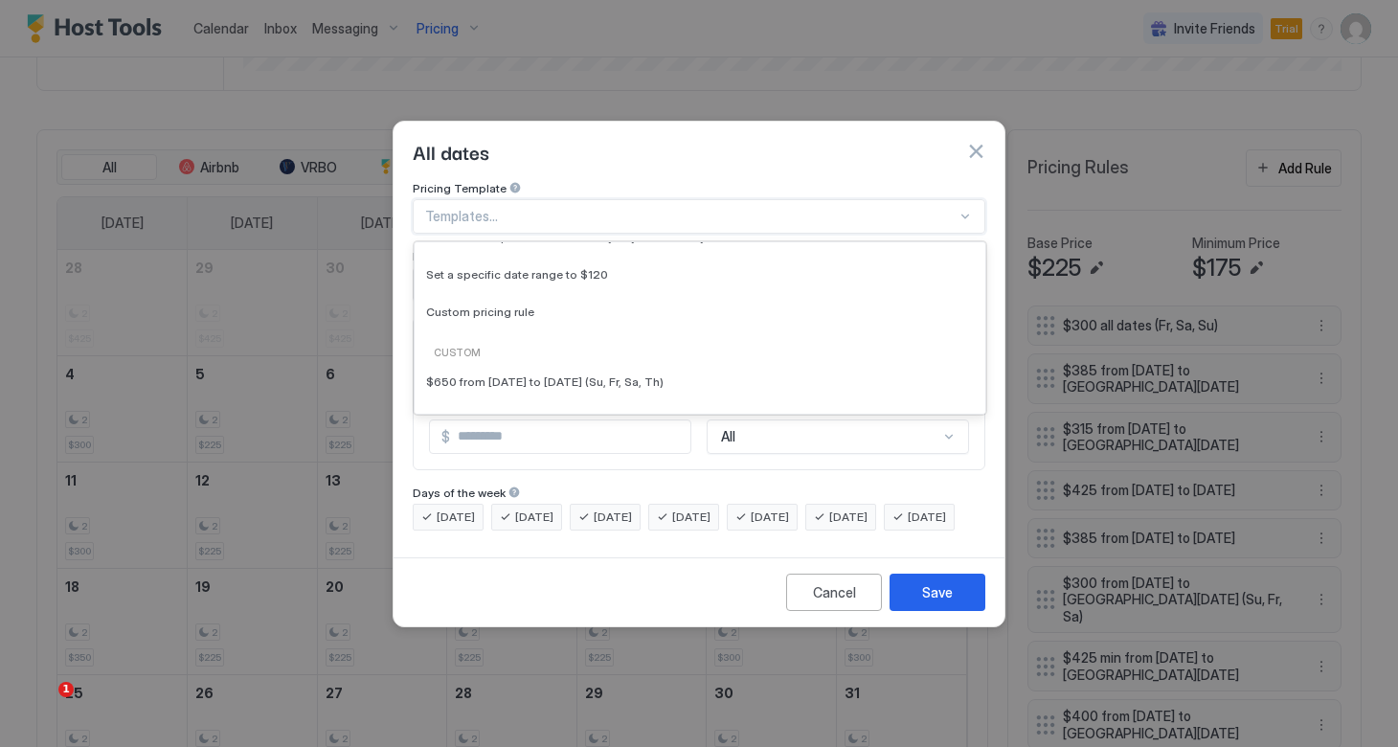
scroll to position [164, 0]
click at [526, 302] on div "Custom pricing rule" at bounding box center [700, 309] width 548 height 14
type input "***"
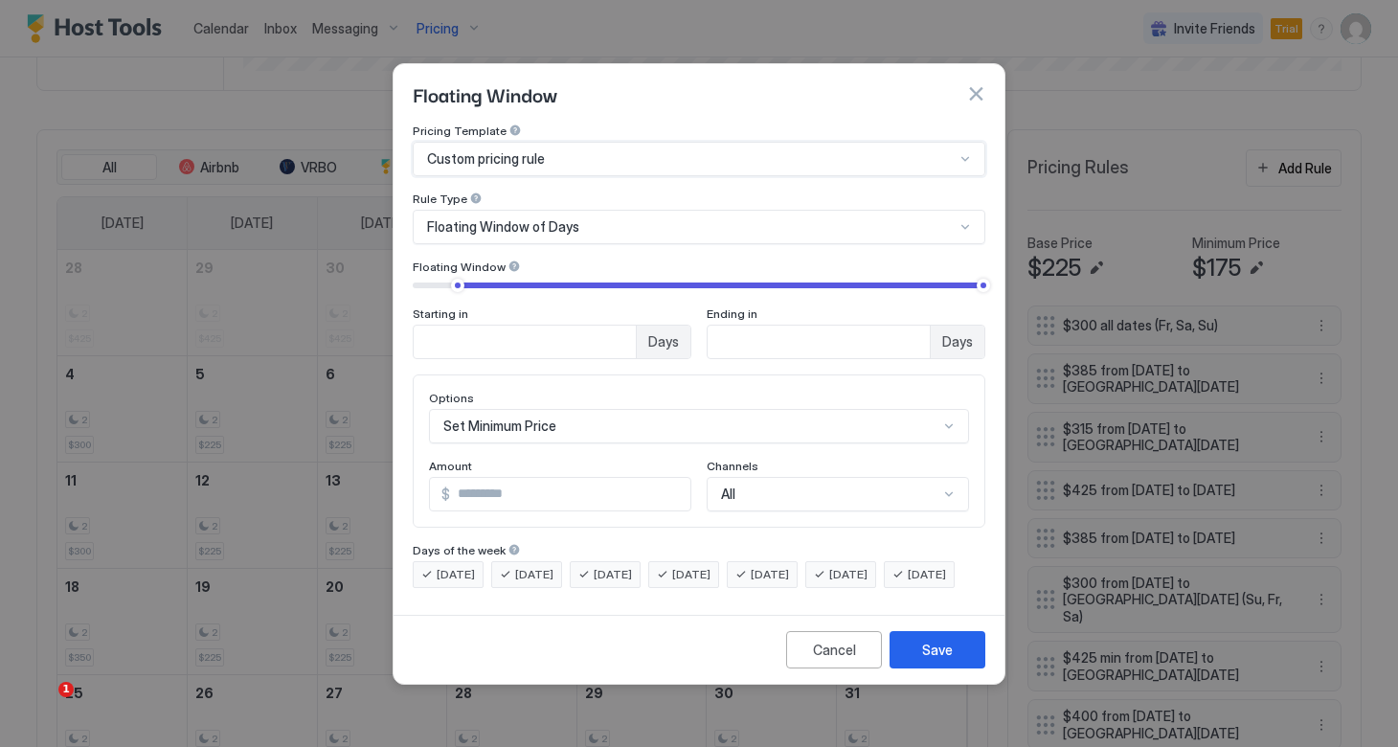
click at [532, 218] on span "Floating Window of Days" at bounding box center [503, 226] width 152 height 17
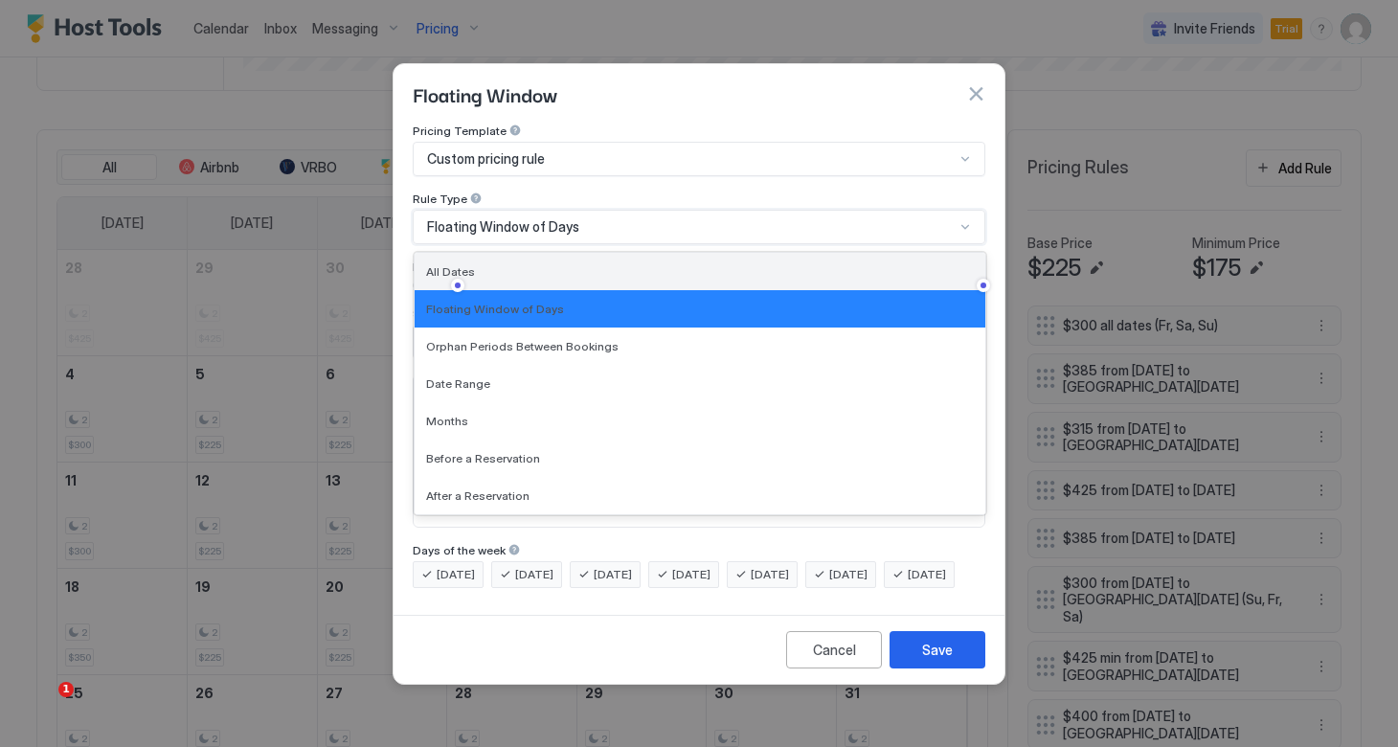
click at [502, 264] on div "All Dates" at bounding box center [700, 271] width 548 height 14
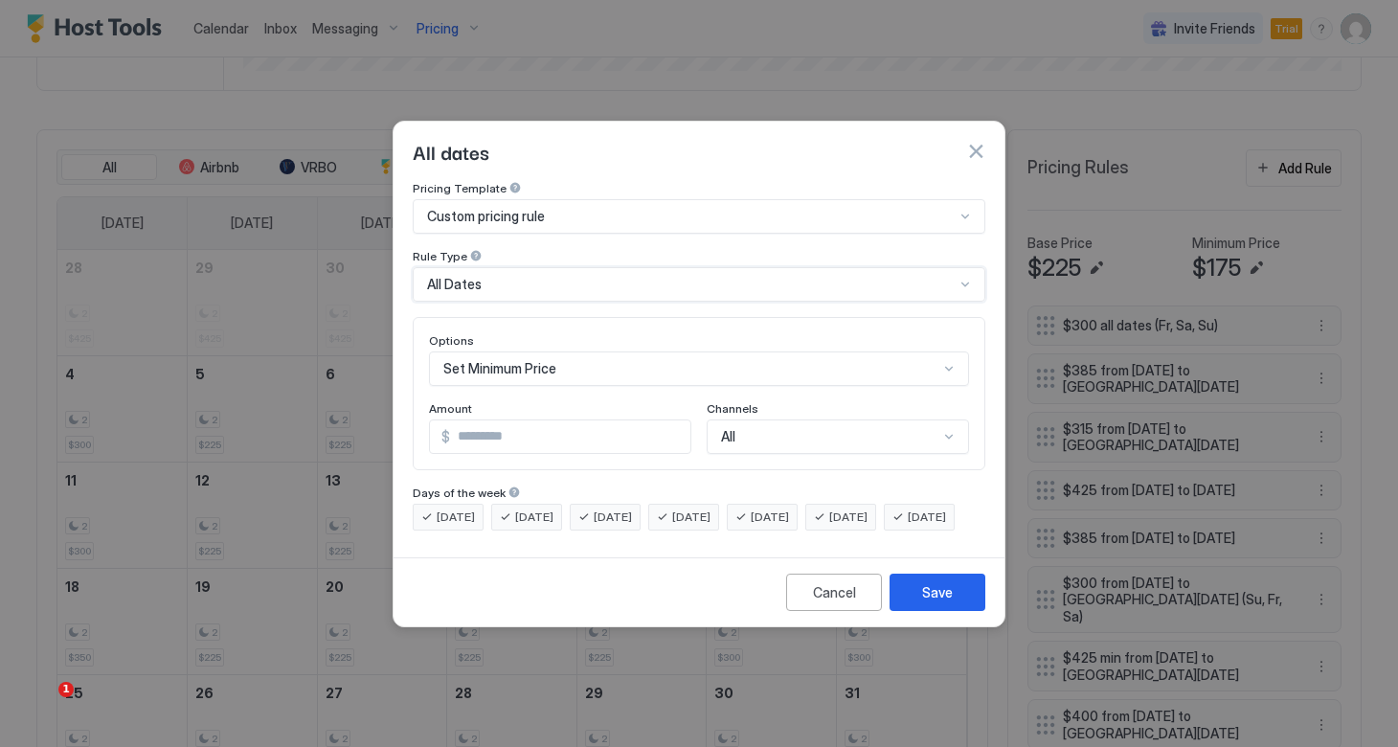
click at [513, 276] on div "All Dates" at bounding box center [690, 284] width 527 height 17
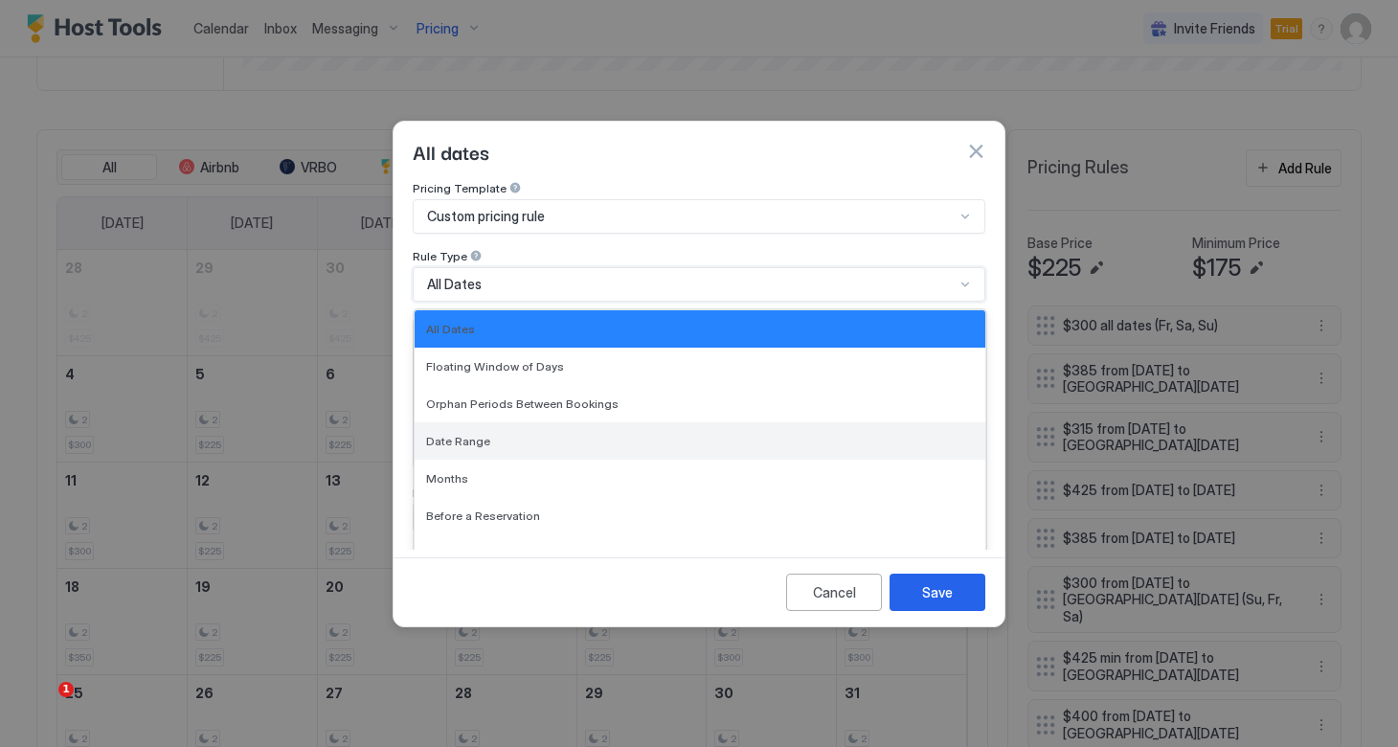
click at [472, 434] on span "Date Range" at bounding box center [458, 441] width 64 height 14
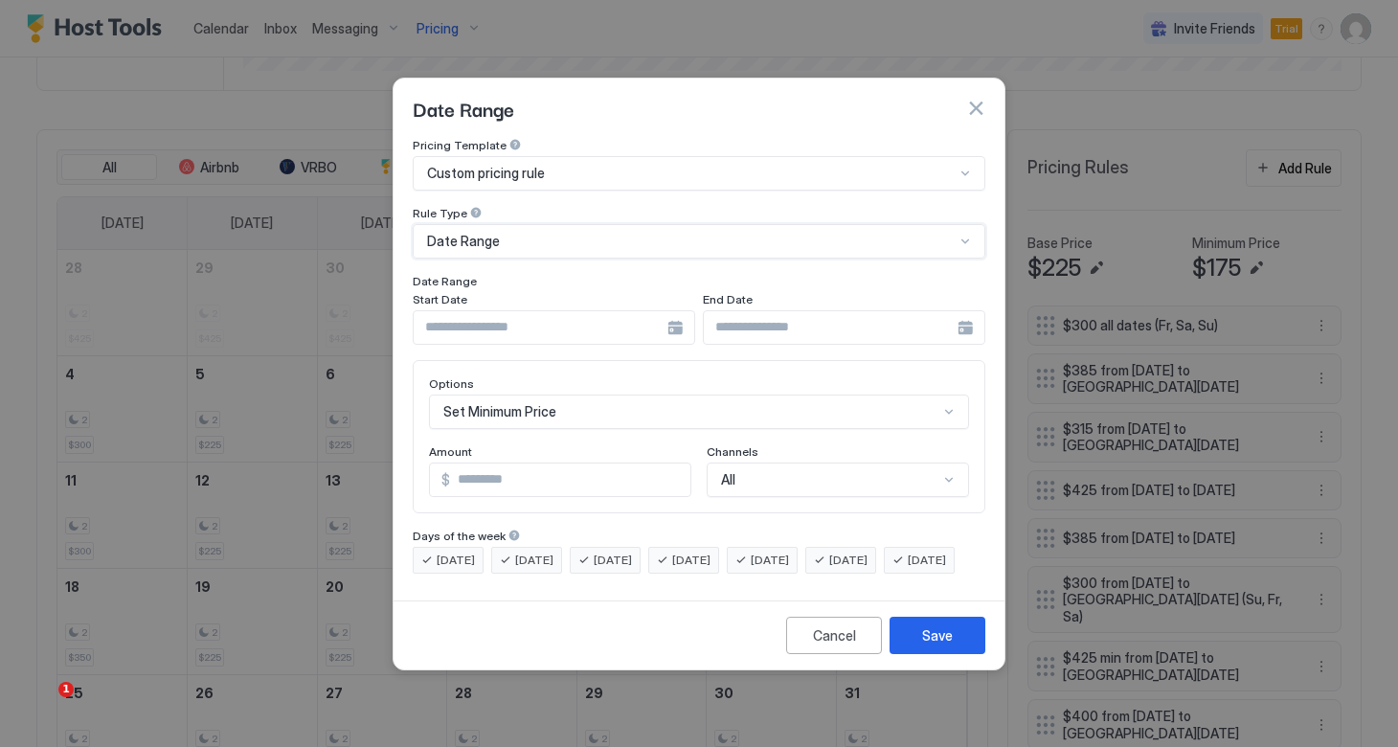
click at [676, 310] on div at bounding box center [554, 327] width 282 height 34
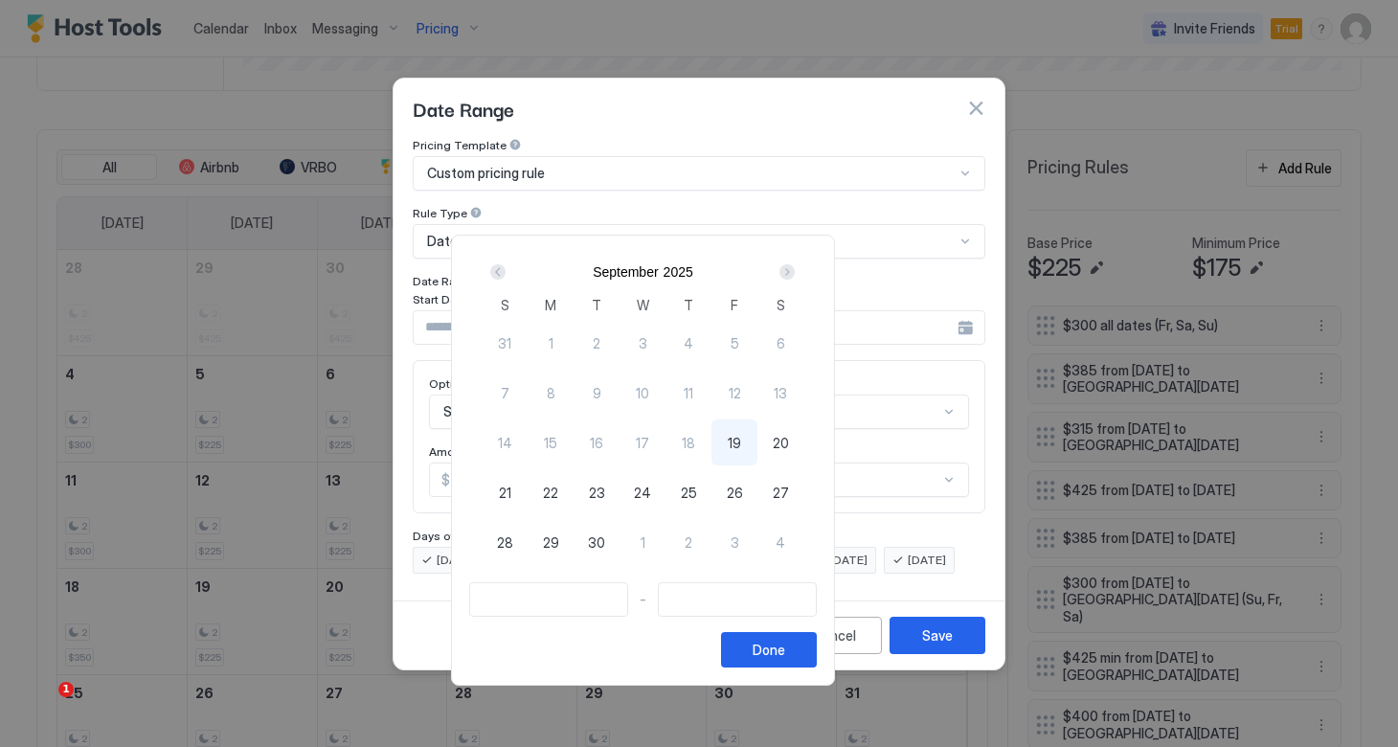
click at [794, 272] on div "Next" at bounding box center [786, 271] width 15 height 15
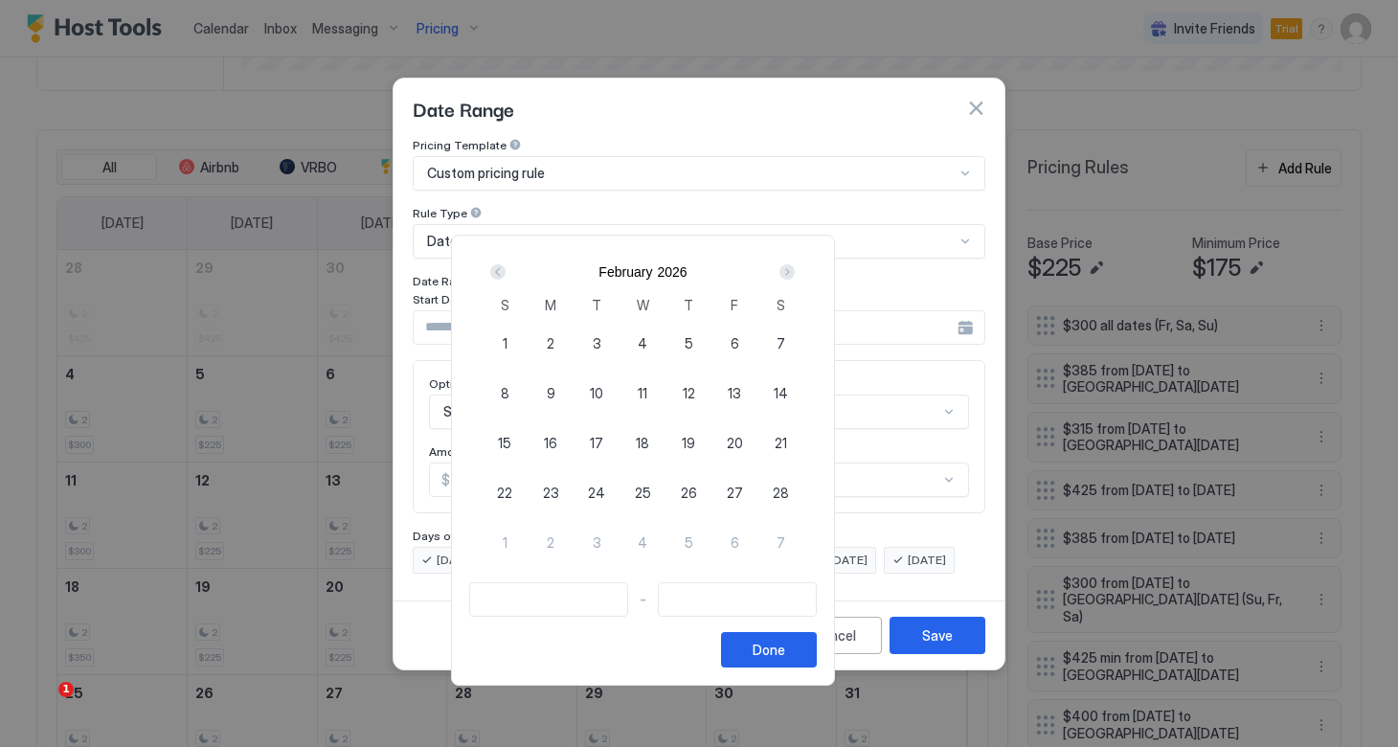
click at [757, 391] on div "13" at bounding box center [734, 392] width 46 height 46
type input "**********"
click at [557, 438] on span "16" at bounding box center [550, 443] width 13 height 20
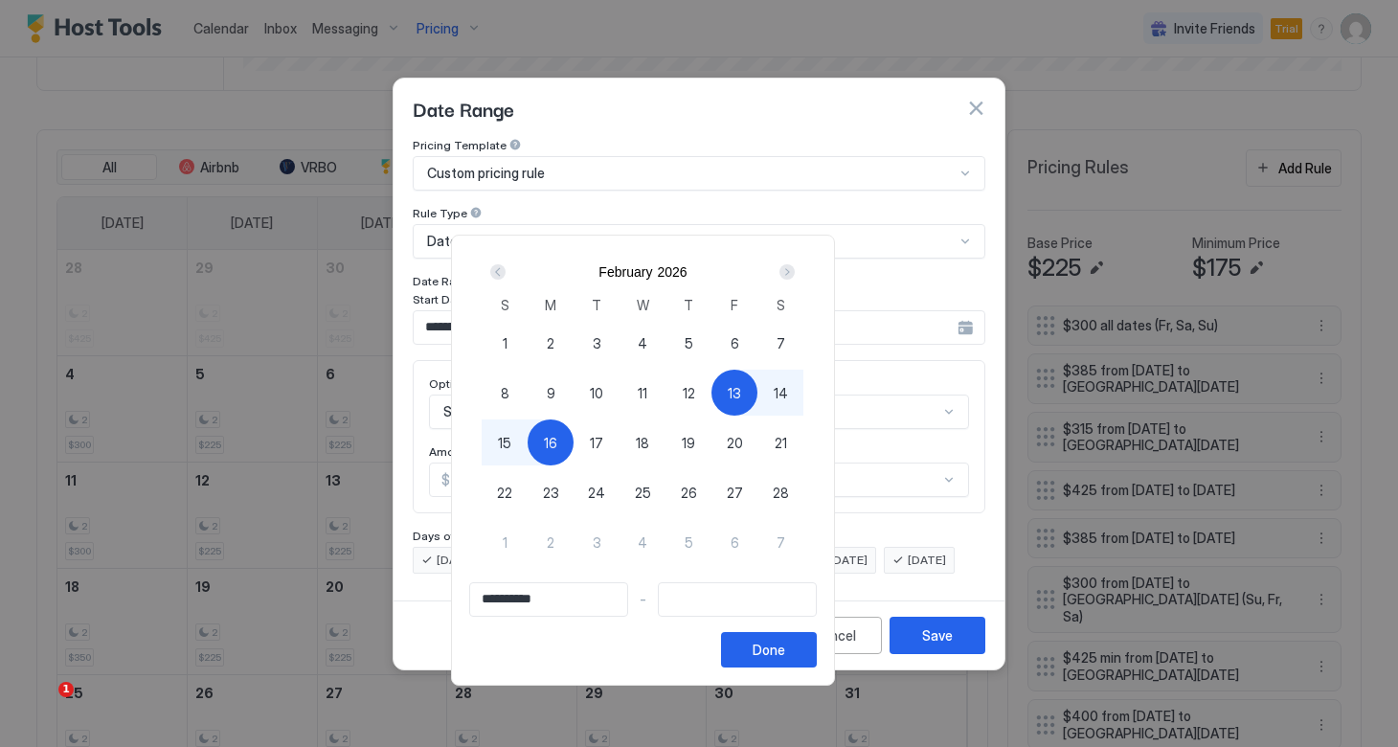
type input "**********"
click at [785, 645] on div "Done" at bounding box center [768, 649] width 33 height 20
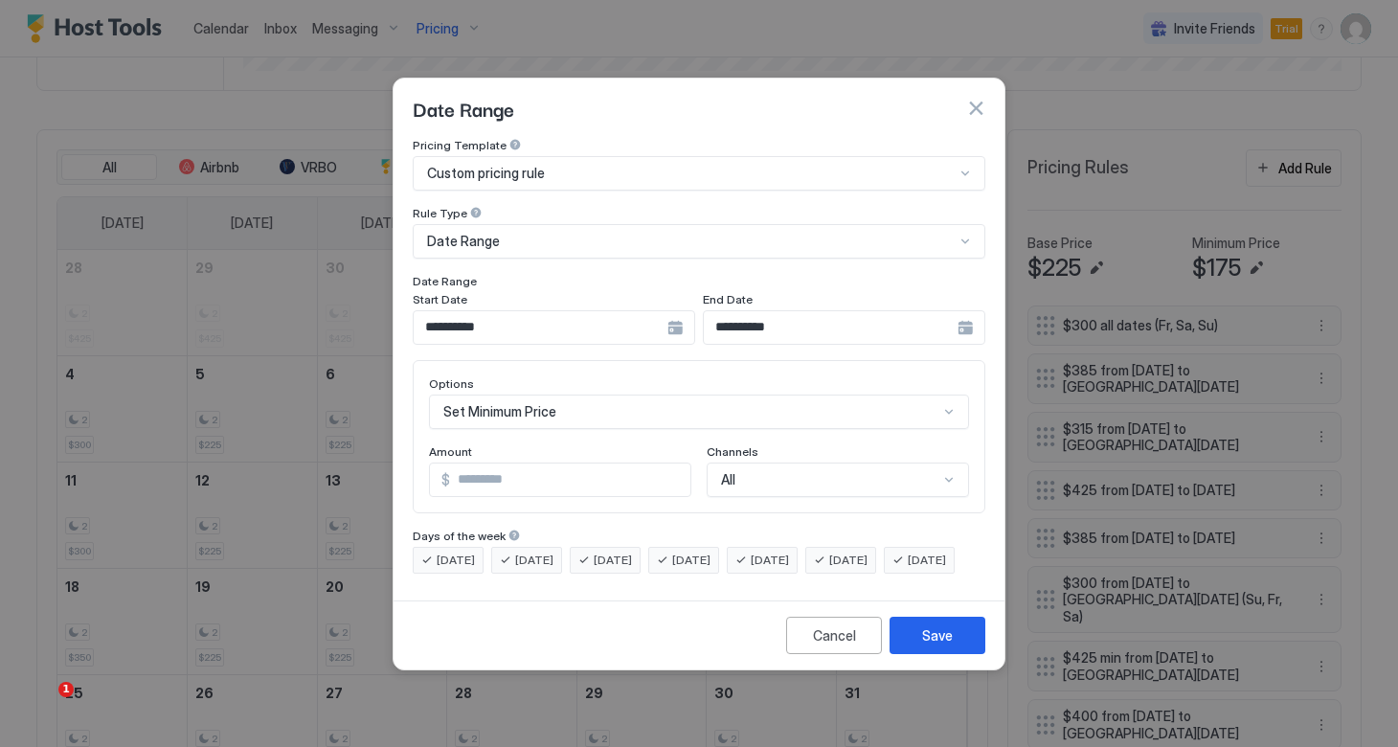
click at [602, 394] on div "Set Minimum Price" at bounding box center [699, 411] width 540 height 34
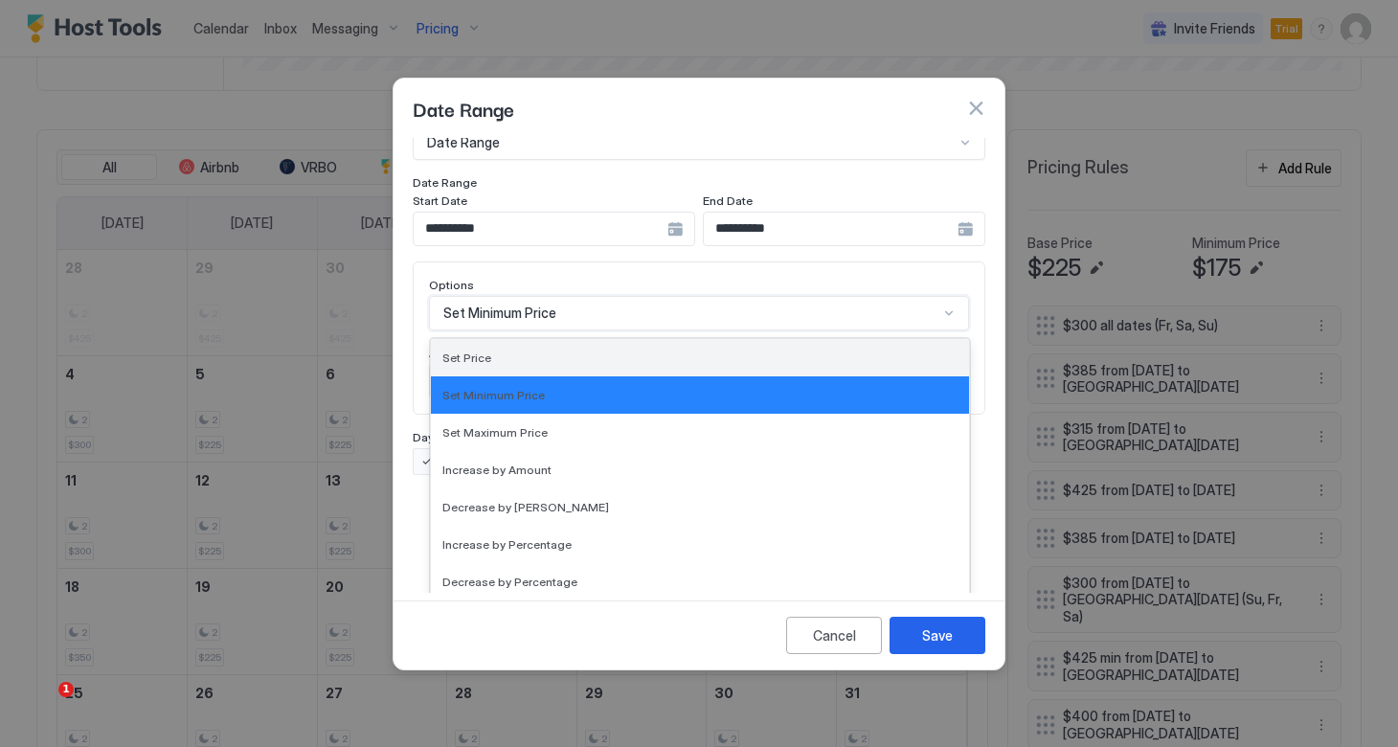
click at [538, 350] on div "Set Price" at bounding box center [699, 357] width 515 height 14
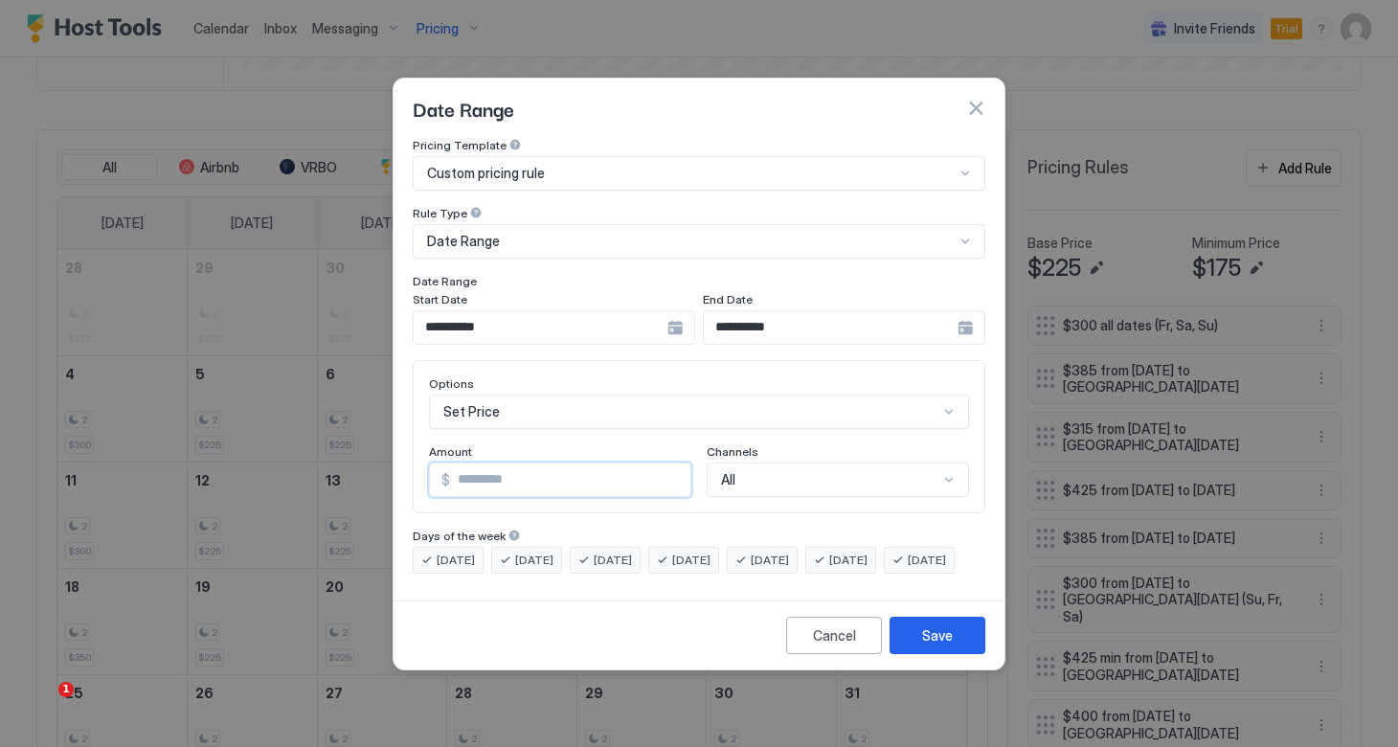
drag, startPoint x: 556, startPoint y: 458, endPoint x: 364, endPoint y: 458, distance: 192.4
click at [363, 458] on div "**********" at bounding box center [699, 373] width 1398 height 747
type input "***"
click at [911, 649] on button "Save" at bounding box center [937, 634] width 96 height 37
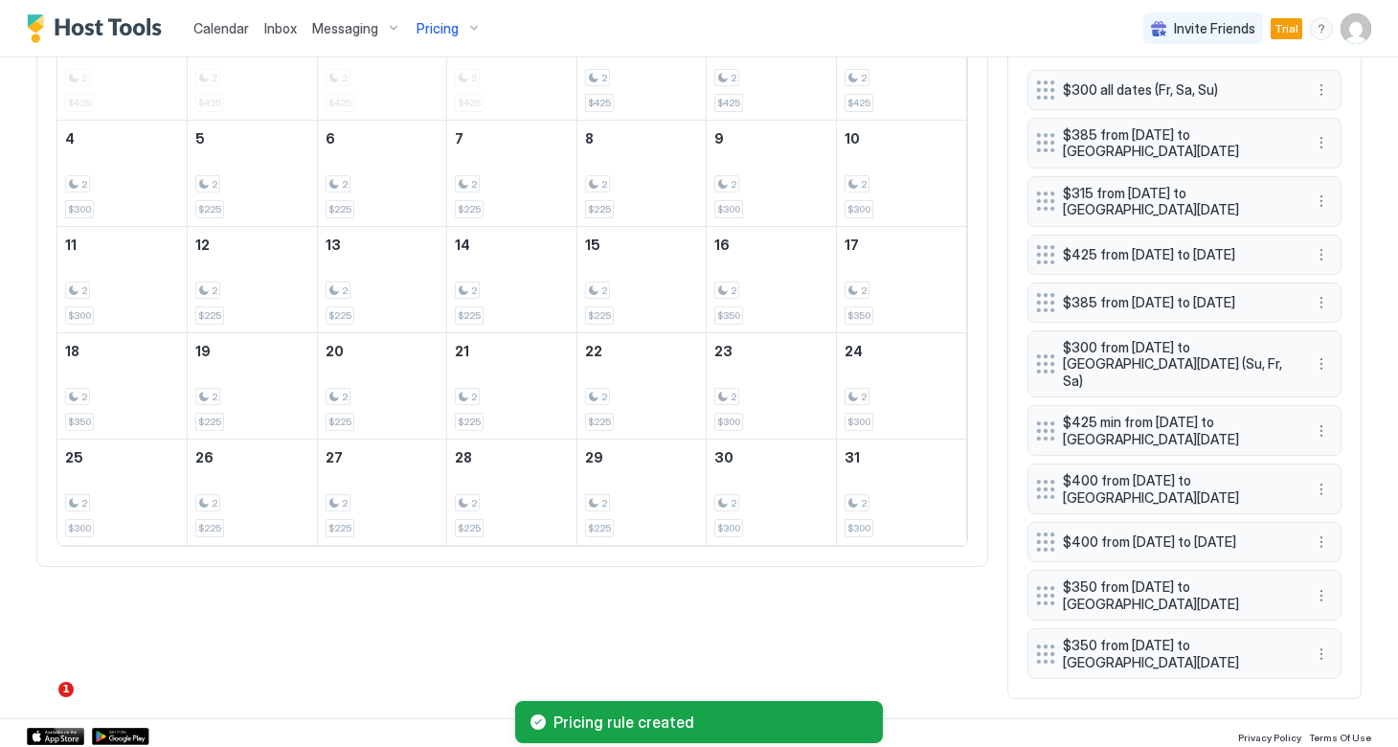
scroll to position [813, 0]
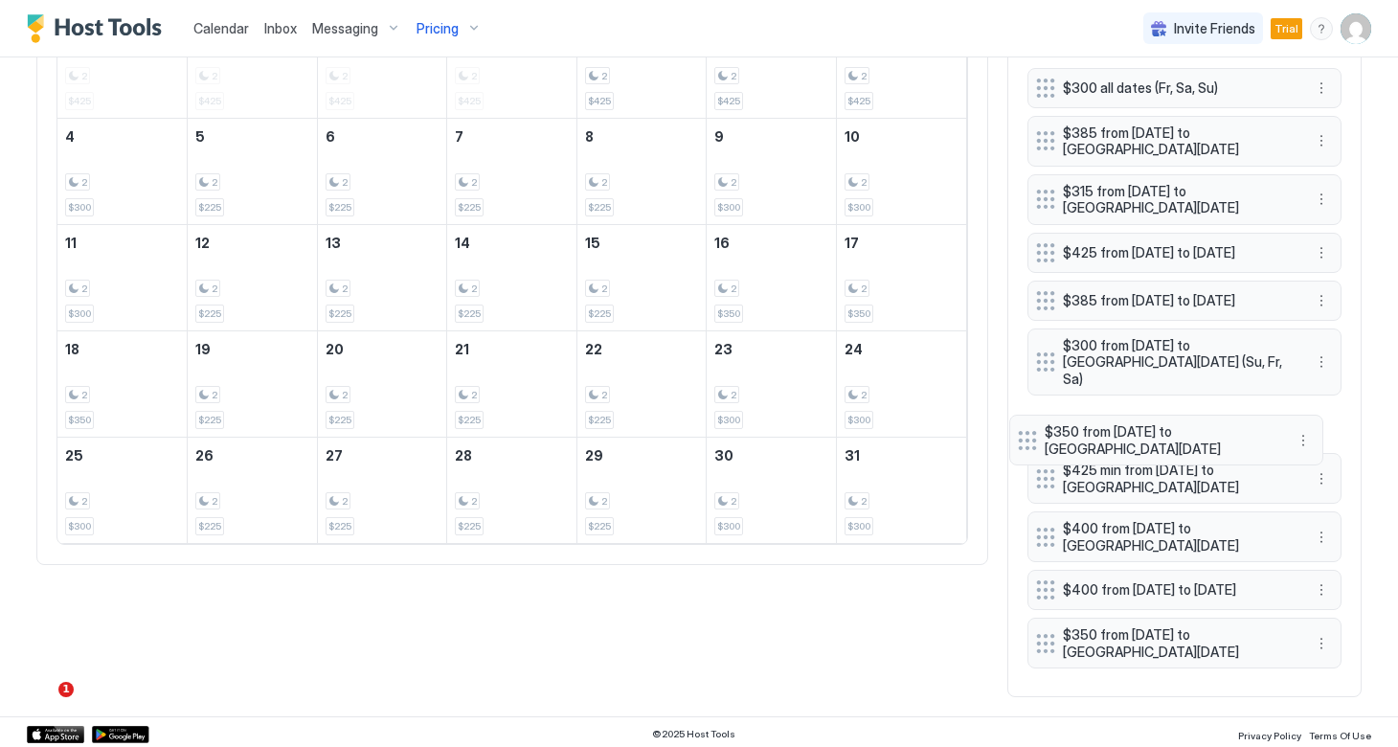
drag, startPoint x: 1048, startPoint y: 653, endPoint x: 1029, endPoint y: 435, distance: 219.1
click at [1029, 435] on div "$300 all dates (Fr, Sa, Su) $385 from [DATE] to [GEOGRAPHIC_DATA][DATE] $315 fr…" at bounding box center [1184, 373] width 314 height 610
drag, startPoint x: 1042, startPoint y: 655, endPoint x: 1034, endPoint y: 434, distance: 221.3
click at [1034, 434] on div "$300 all dates (Fr, Sa, [GEOGRAPHIC_DATA]) $385 from [DATE] to [DATE] $315 from…" at bounding box center [1184, 373] width 314 height 610
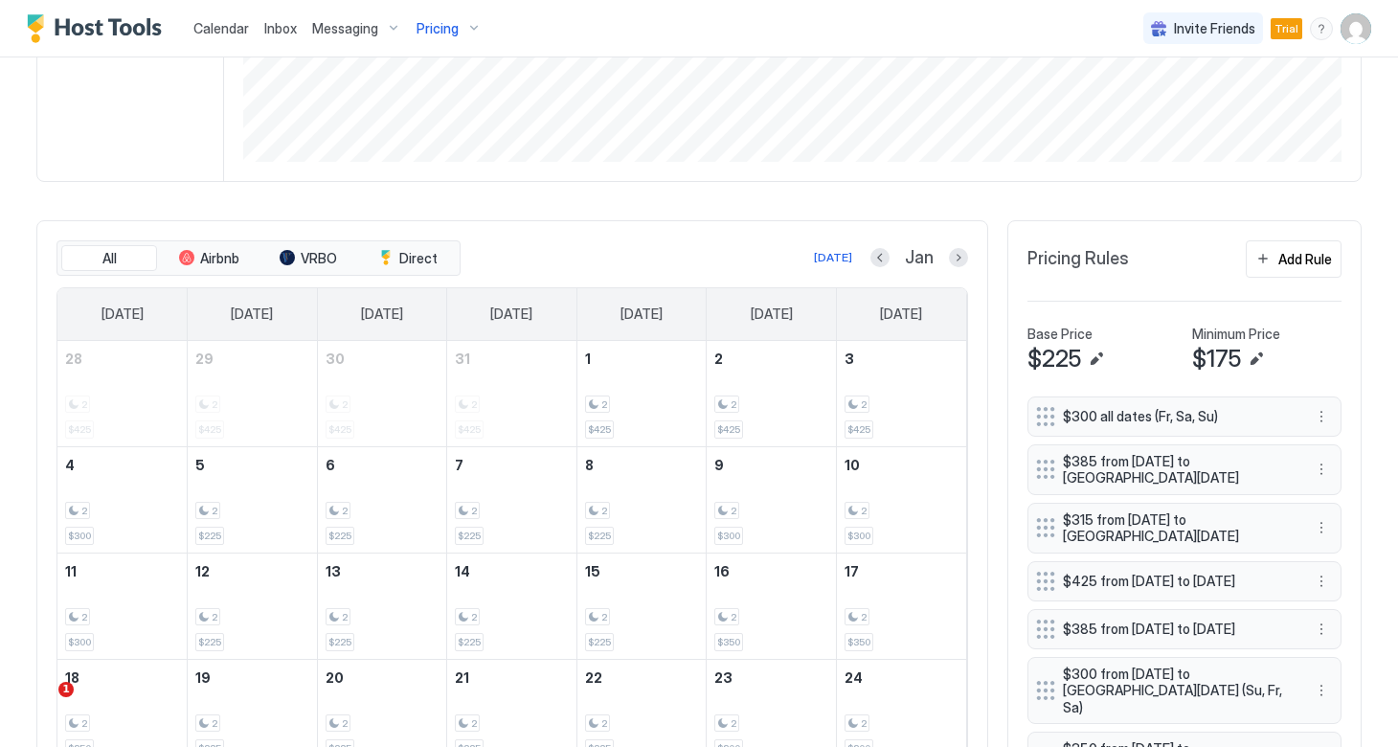
scroll to position [483, 0]
click at [1274, 259] on button "Add Rule" at bounding box center [1293, 259] width 96 height 37
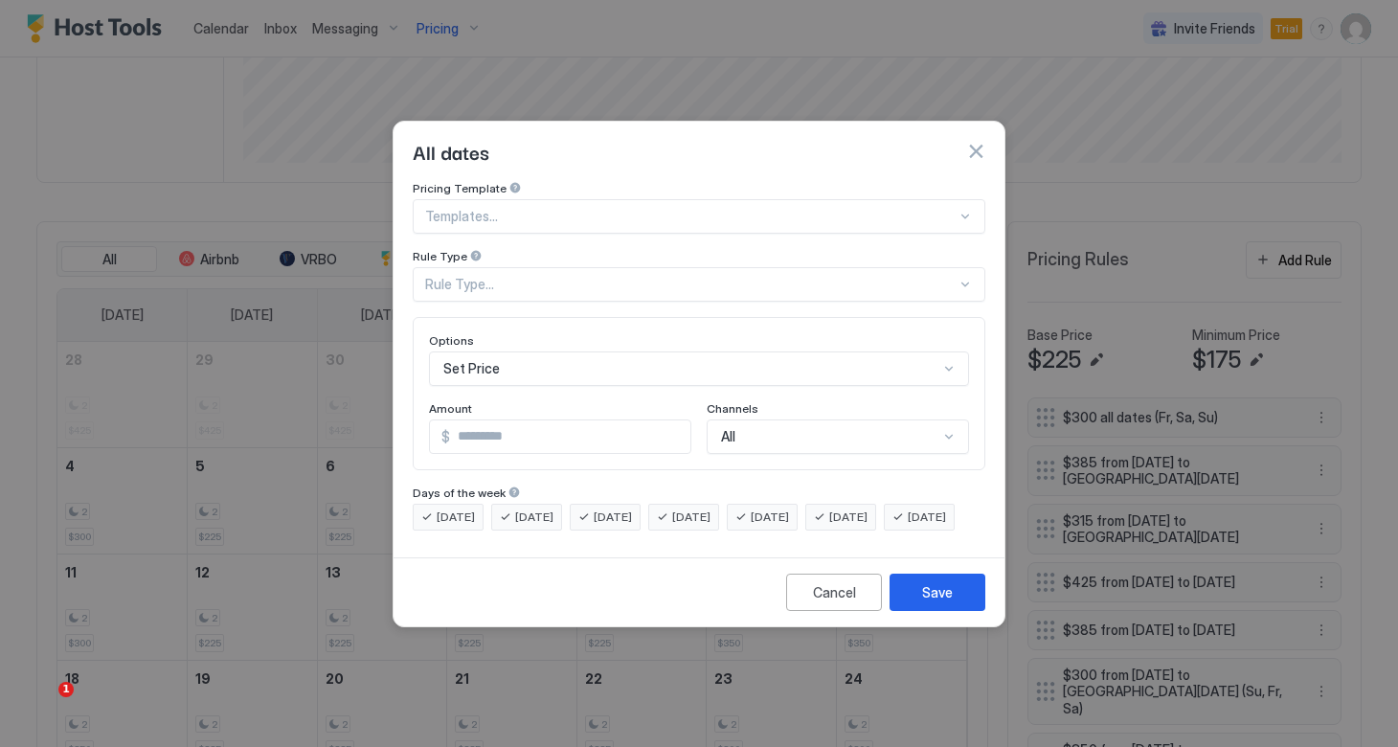
click at [704, 208] on div at bounding box center [690, 216] width 531 height 17
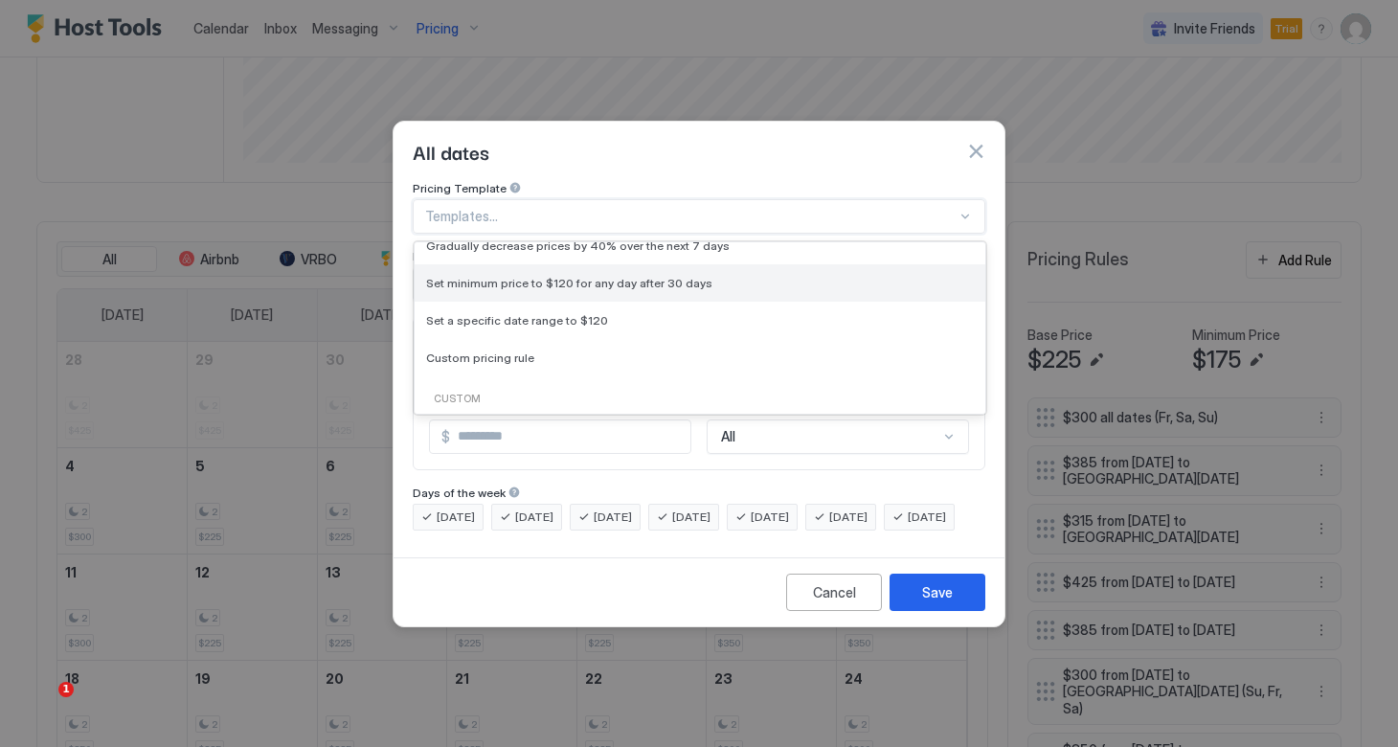
scroll to position [116, 0]
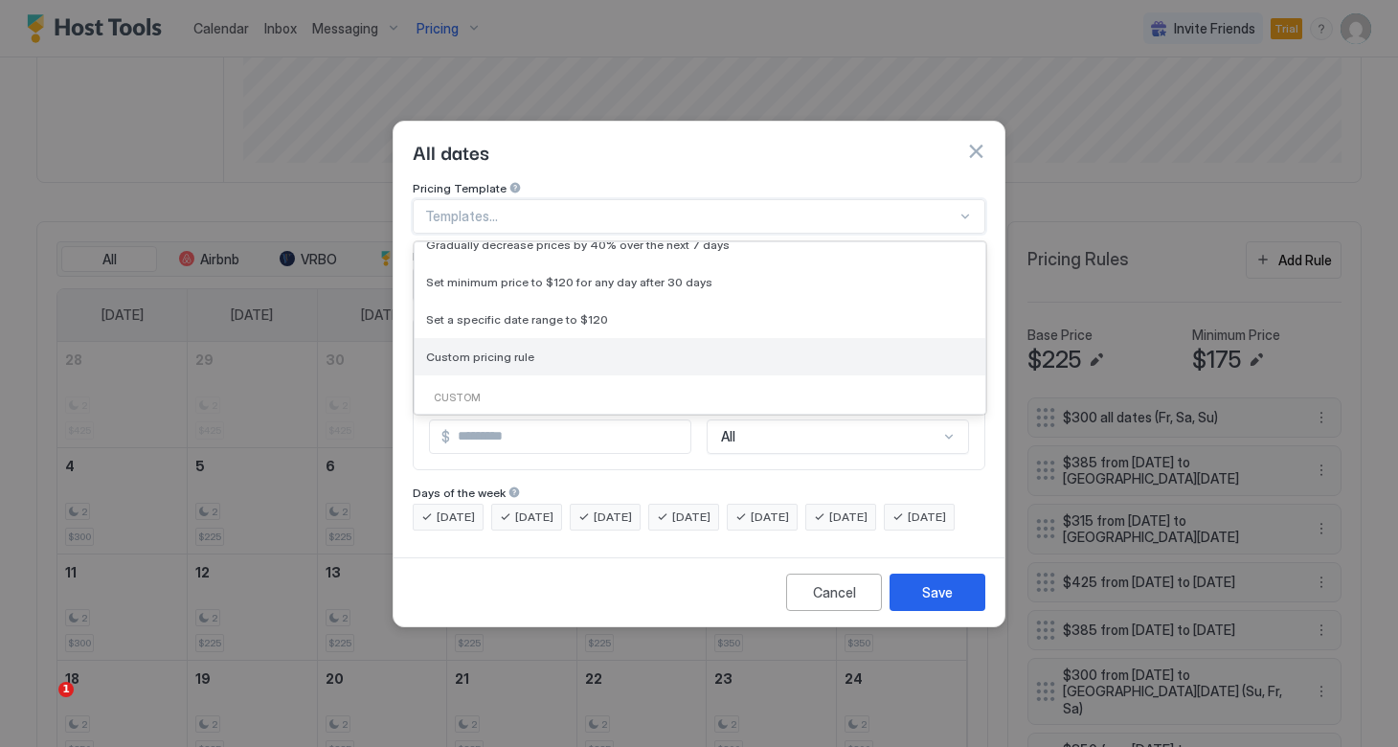
click at [525, 349] on span "Custom pricing rule" at bounding box center [480, 356] width 108 height 14
type input "***"
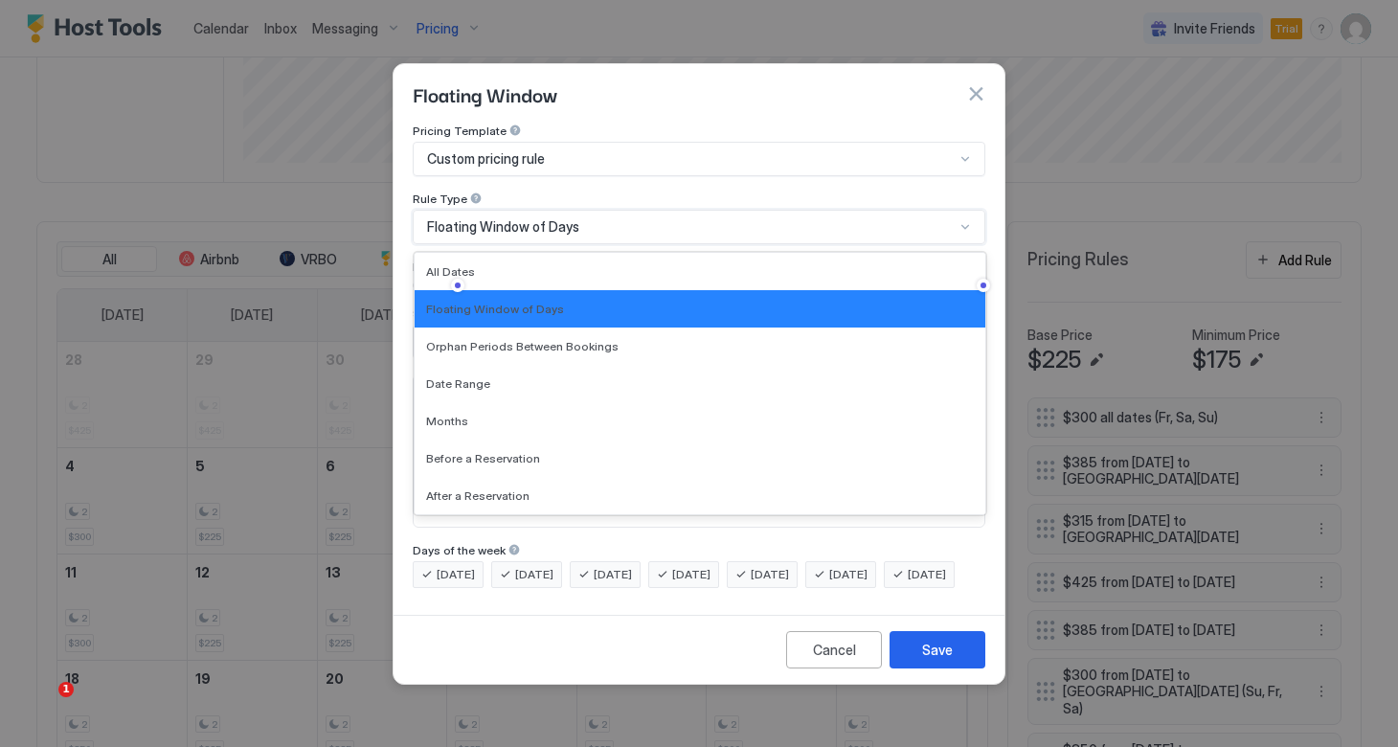
click at [541, 218] on span "Floating Window of Days" at bounding box center [503, 226] width 152 height 17
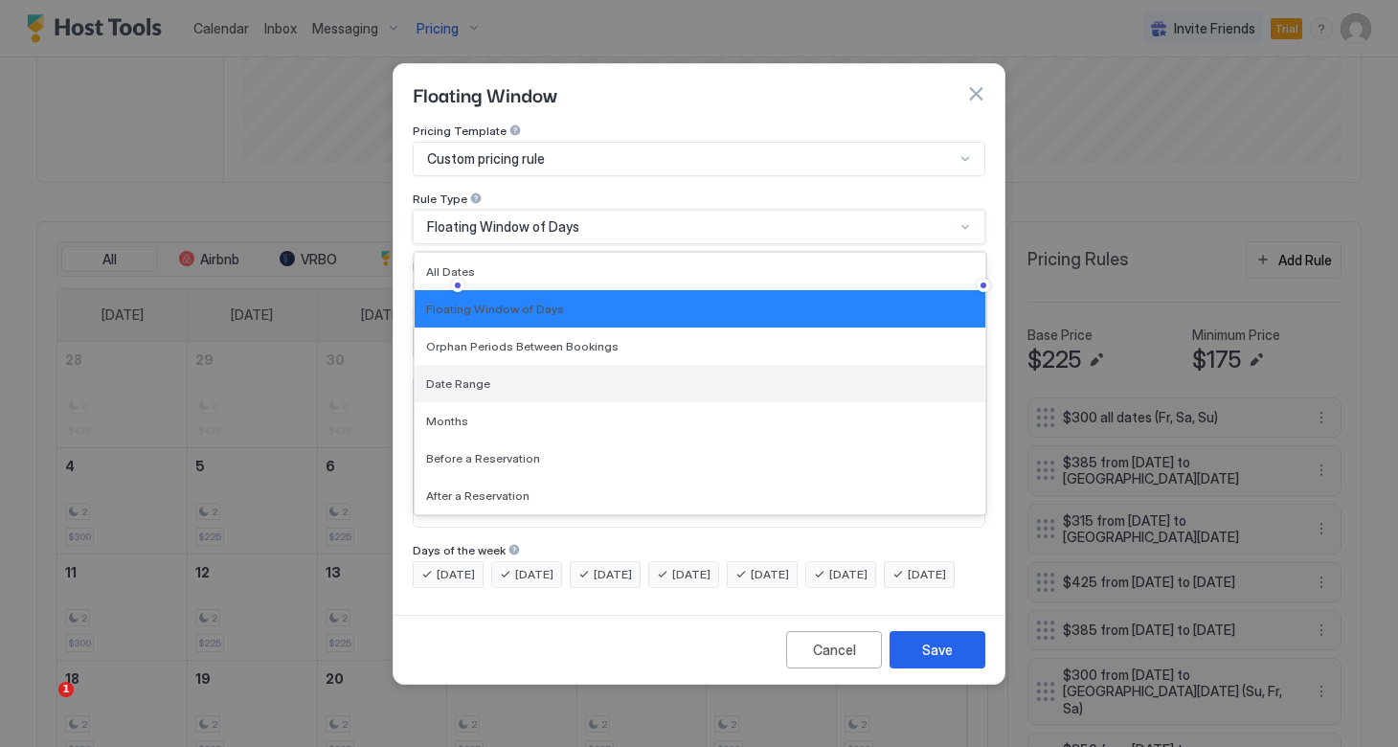
click at [475, 376] on span "Date Range" at bounding box center [458, 383] width 64 height 14
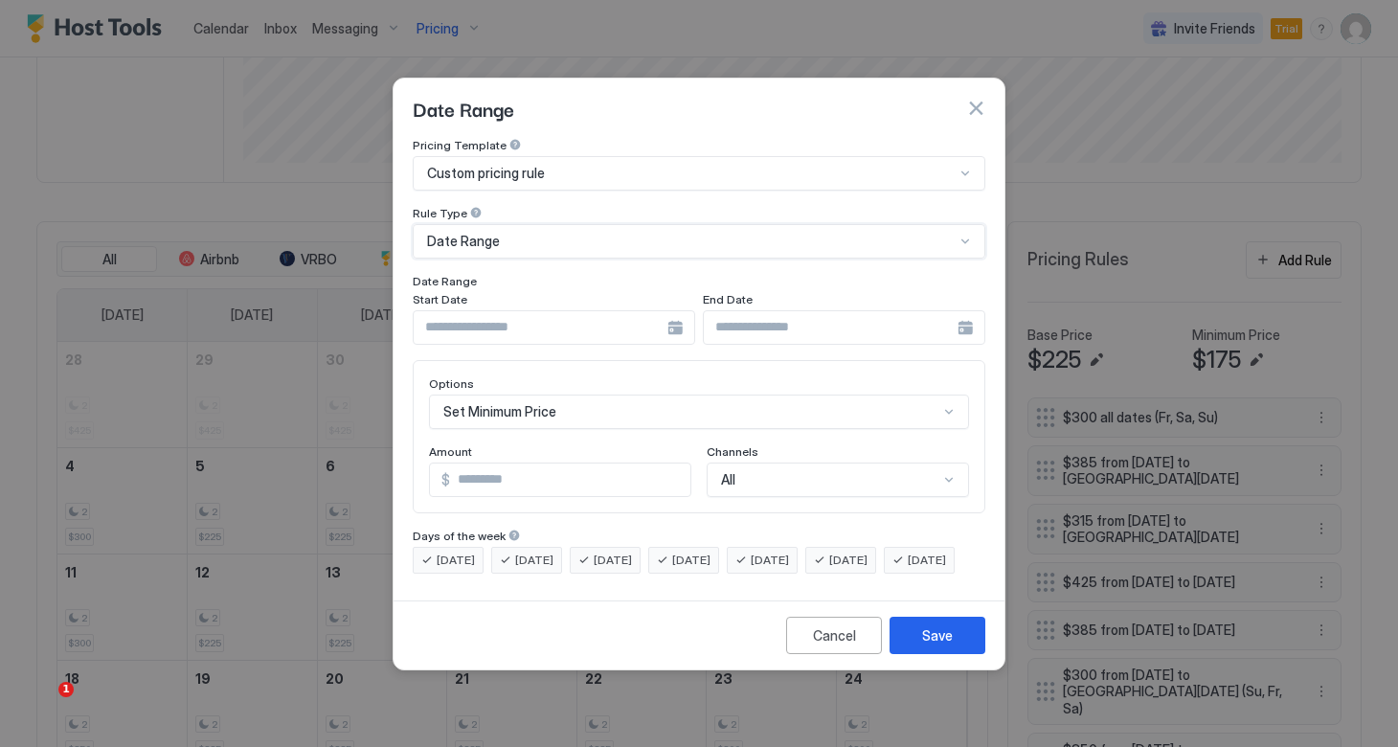
click at [678, 310] on div at bounding box center [554, 327] width 282 height 34
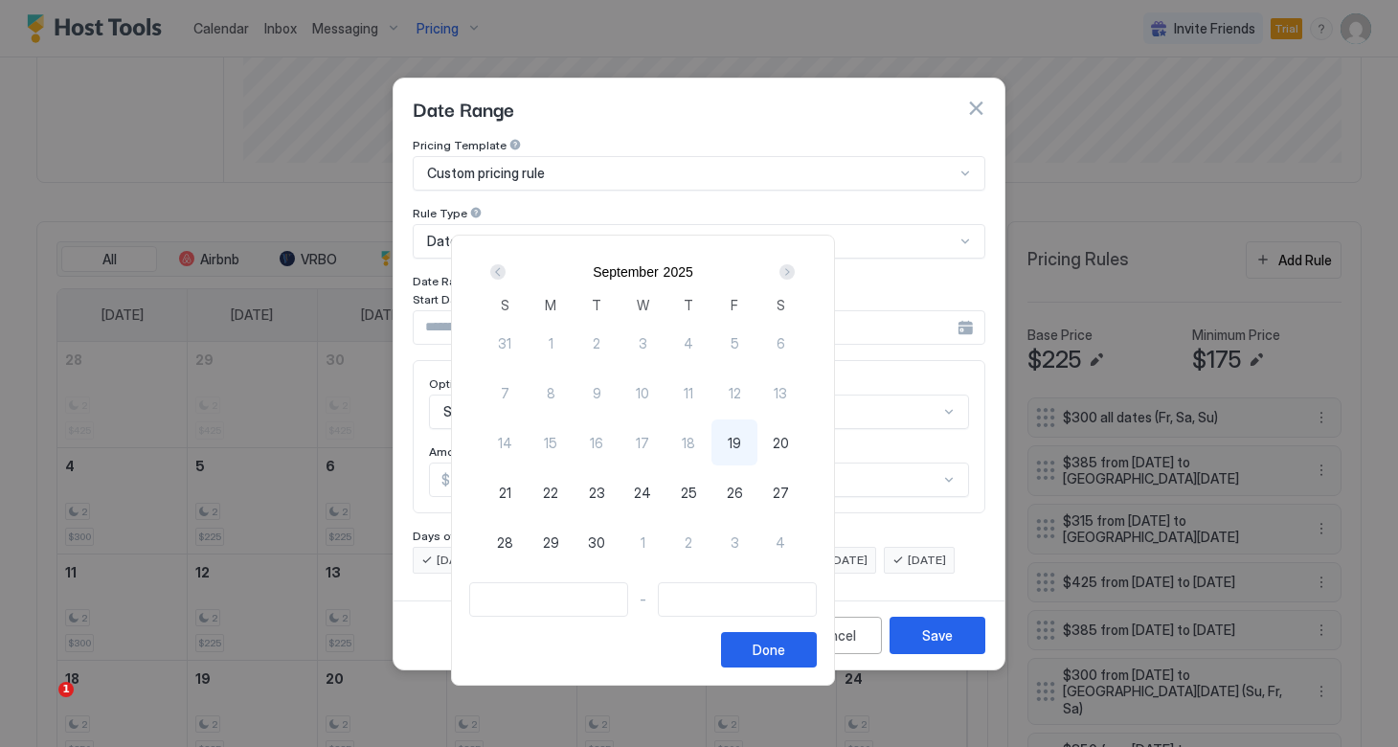
click at [794, 272] on div "Next" at bounding box center [786, 271] width 15 height 15
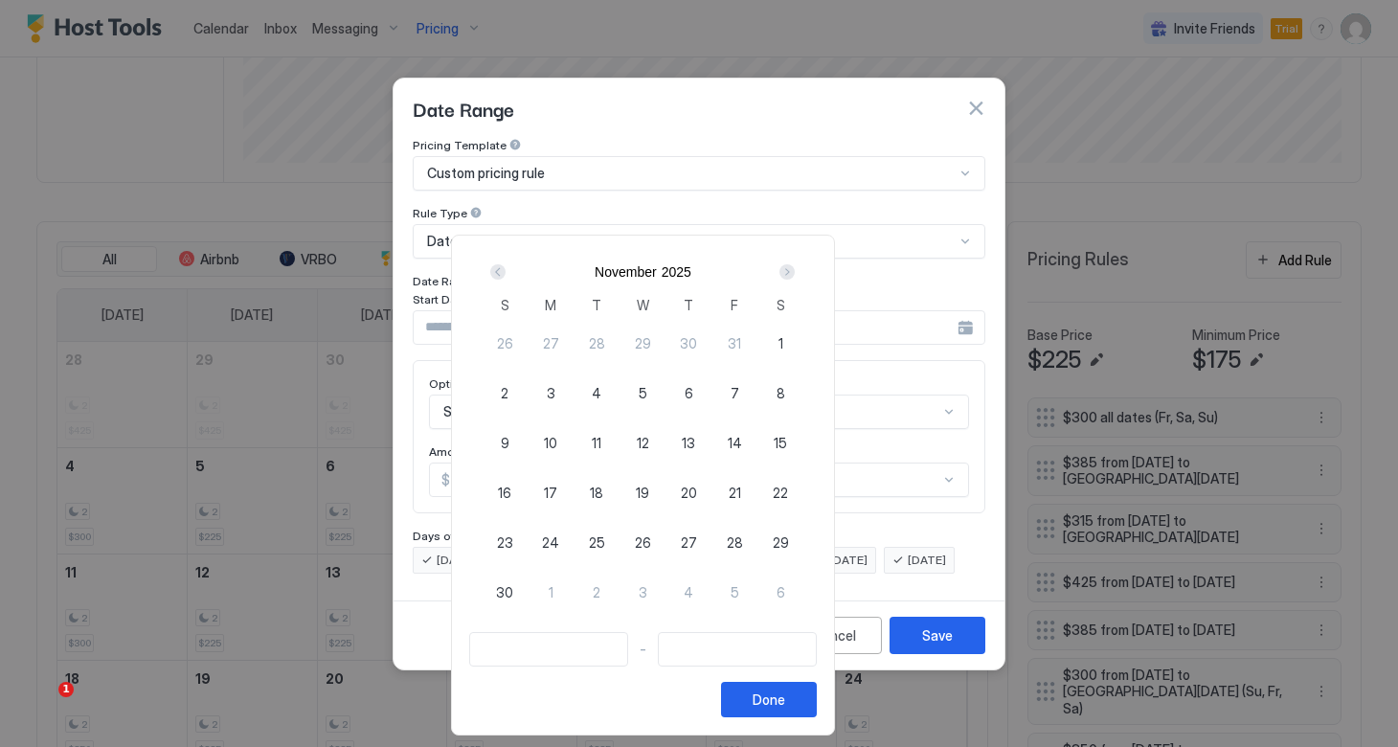
click at [794, 272] on div "Next" at bounding box center [786, 271] width 15 height 15
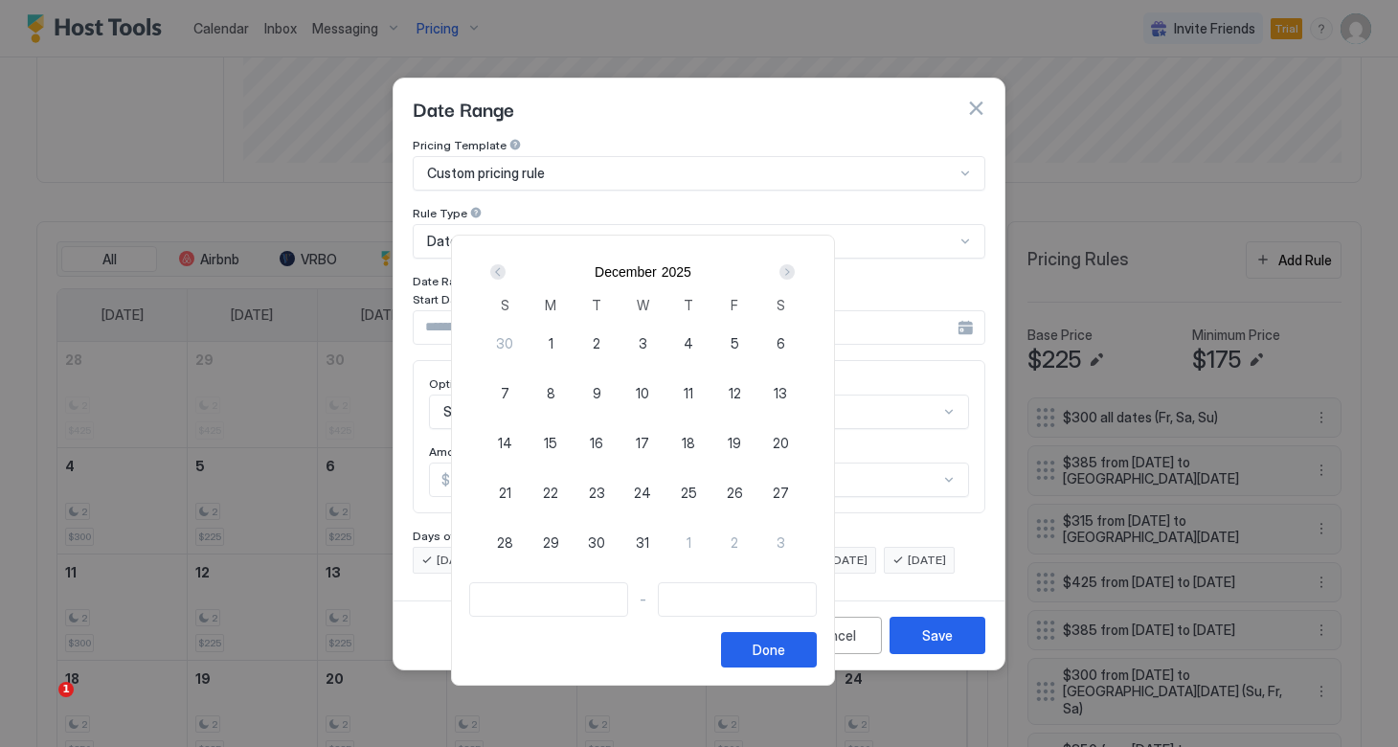
click at [794, 272] on div "Next" at bounding box center [786, 271] width 15 height 15
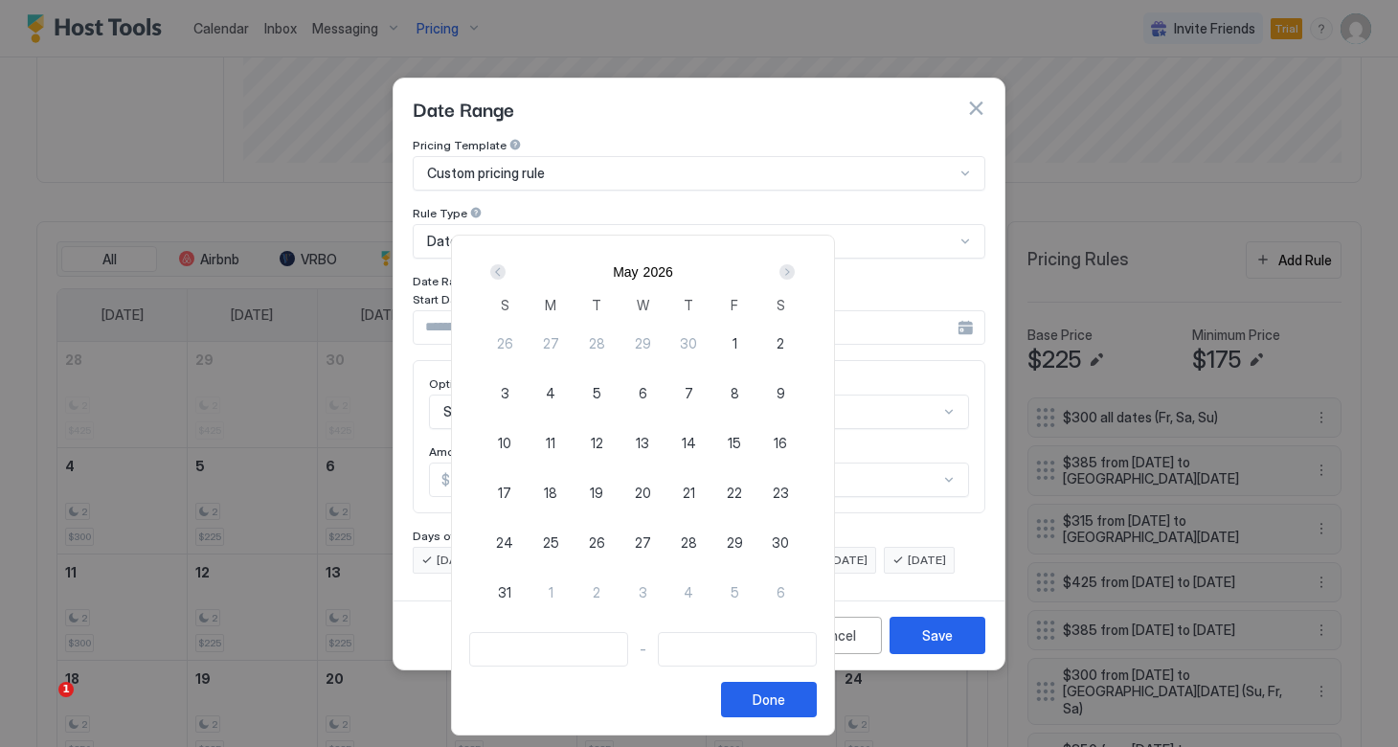
click at [794, 272] on div "Next" at bounding box center [786, 271] width 15 height 15
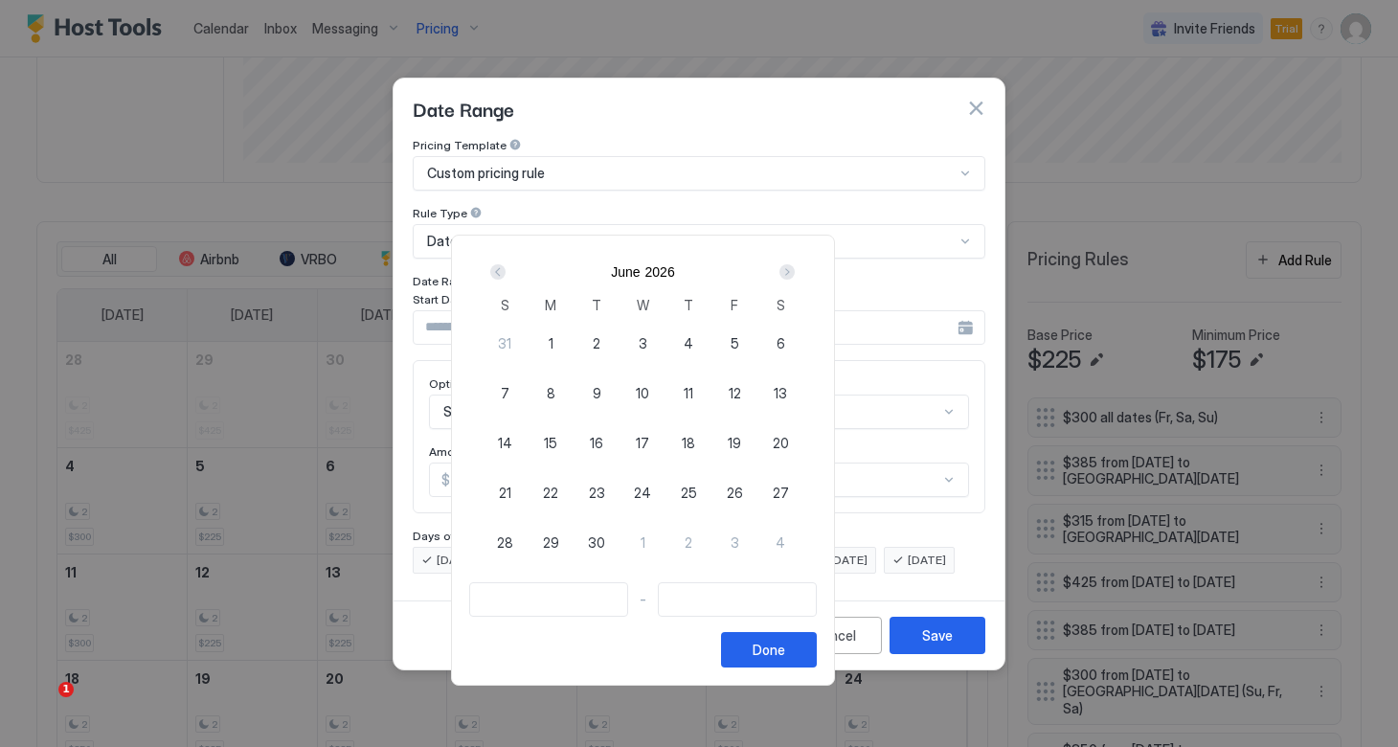
click at [794, 272] on div "Next" at bounding box center [786, 271] width 15 height 15
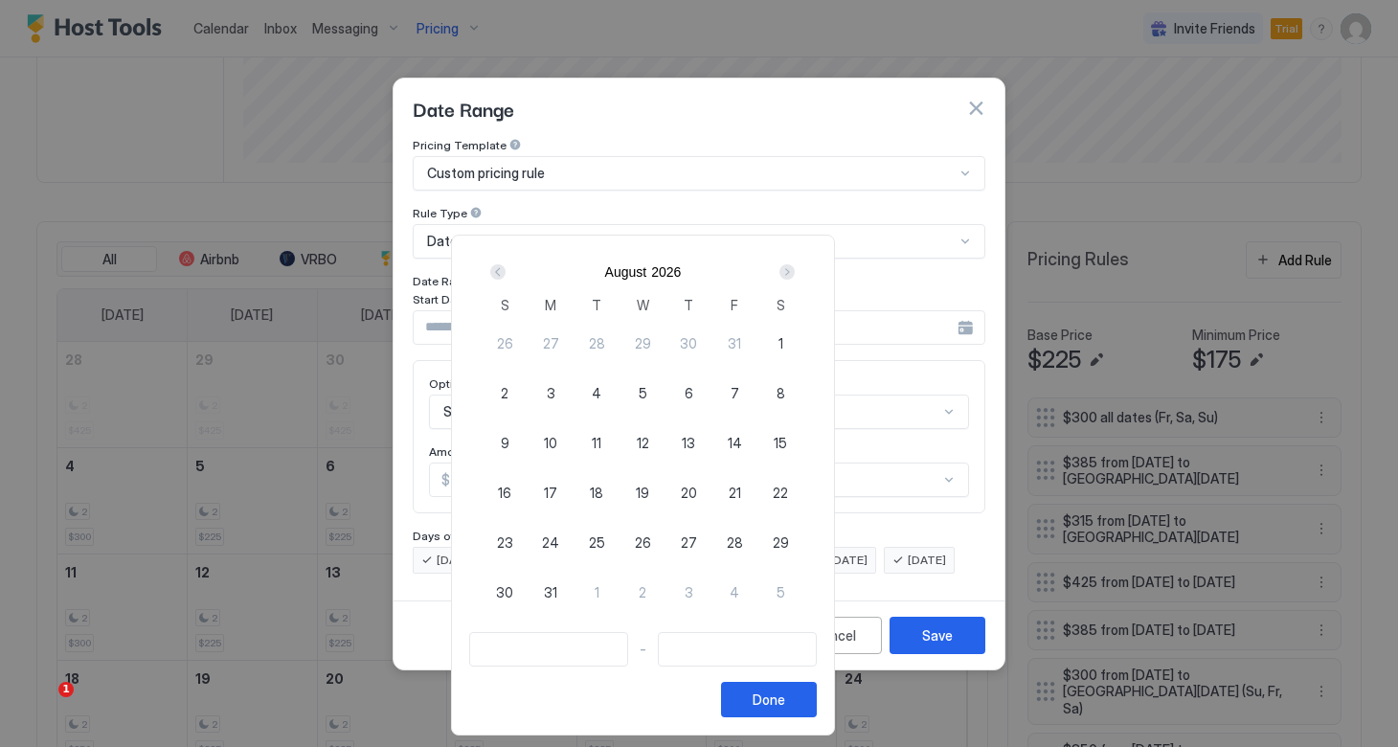
click at [794, 272] on div "Next" at bounding box center [786, 271] width 15 height 15
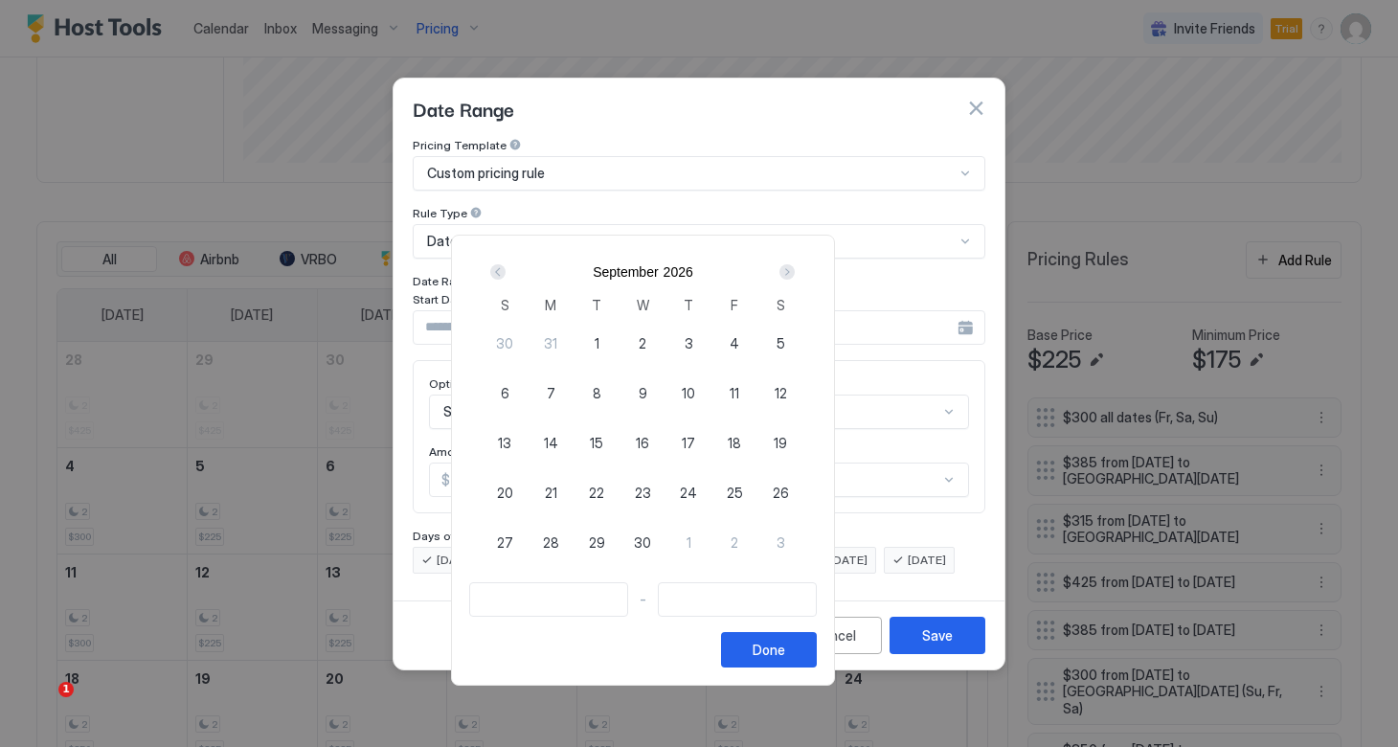
click at [739, 344] on span "4" at bounding box center [734, 343] width 10 height 20
type input "**********"
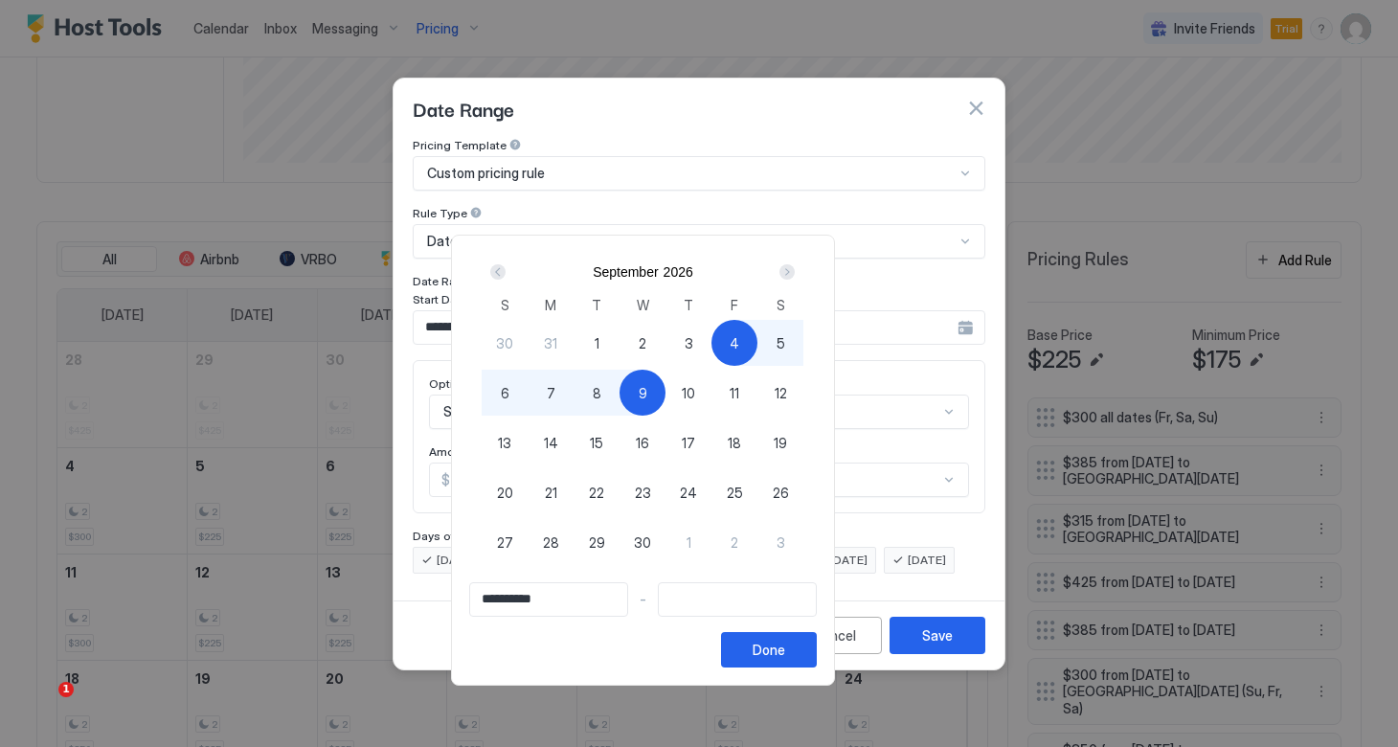
type input "**********"
click at [573, 388] on div "7" at bounding box center [550, 392] width 46 height 46
type input "**********"
click at [816, 645] on button "Done" at bounding box center [769, 649] width 96 height 35
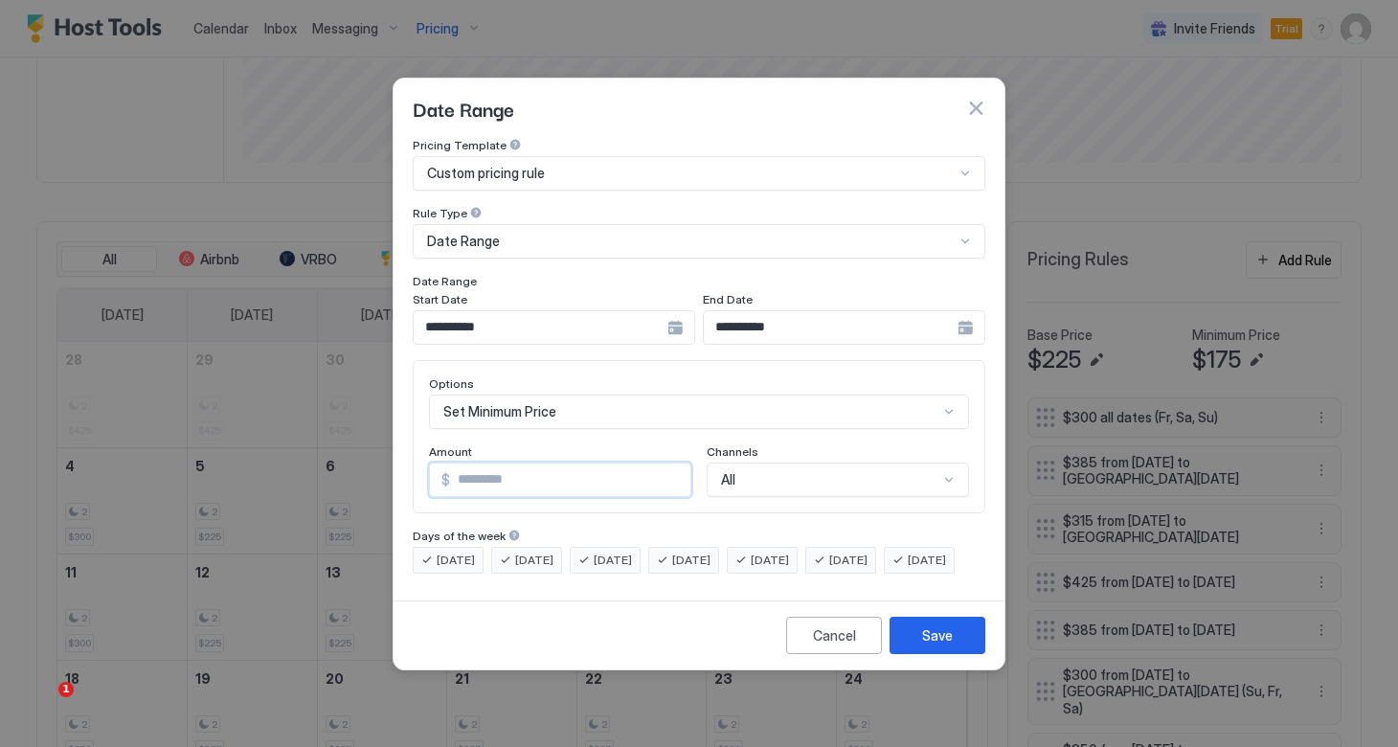
drag, startPoint x: 529, startPoint y: 463, endPoint x: 392, endPoint y: 455, distance: 137.1
click at [393, 455] on div "**********" at bounding box center [698, 365] width 611 height 455
type input "***"
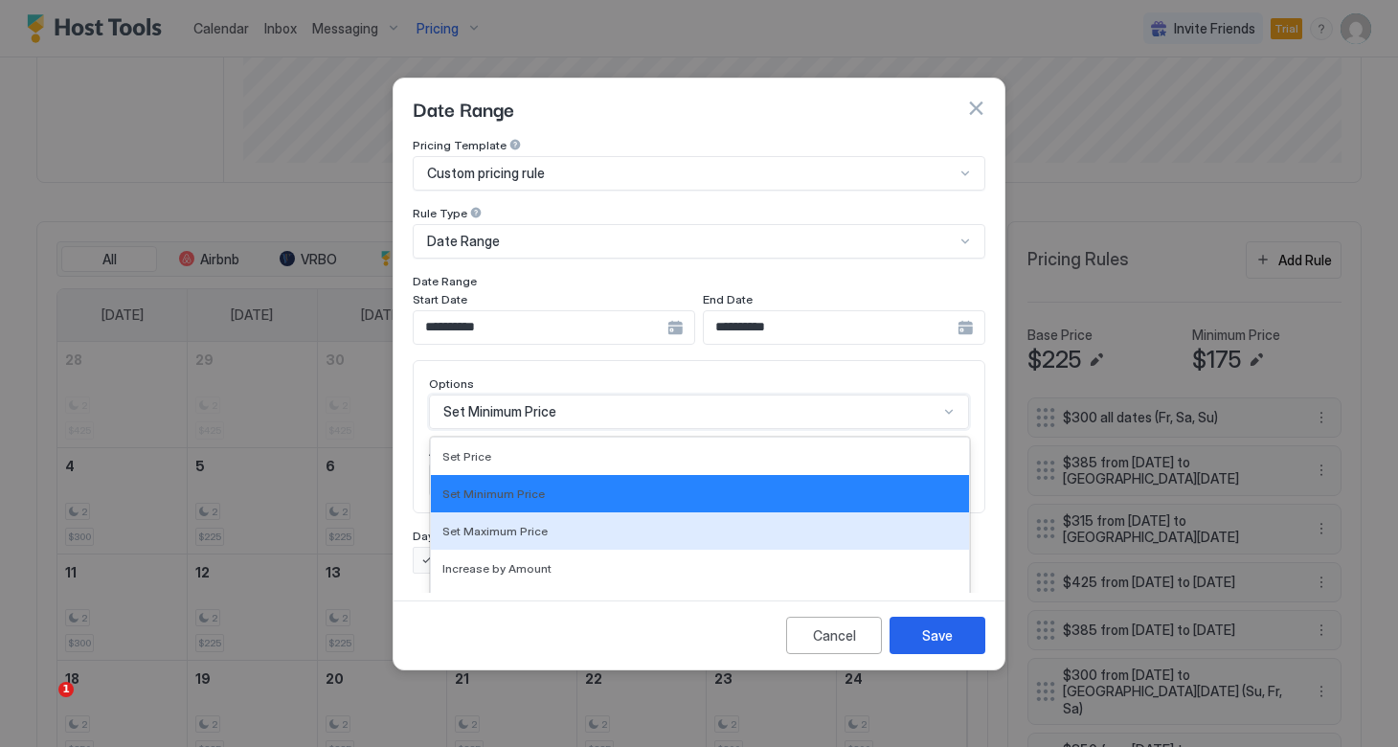
click at [492, 399] on div "Set Maximum Price, 3 of 17. 17 results available. Use Up and Down to choose opt…" at bounding box center [699, 411] width 540 height 34
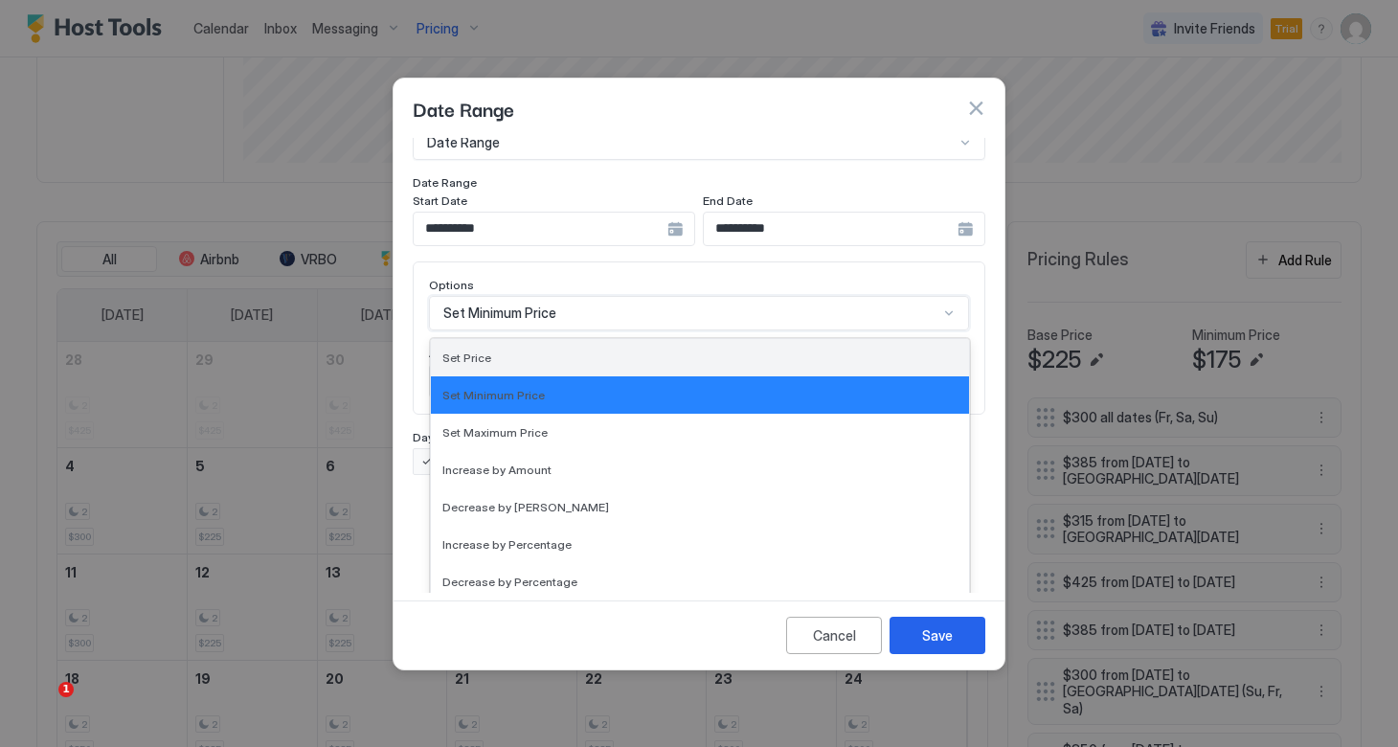
click at [487, 350] on span "Set Price" at bounding box center [466, 357] width 49 height 14
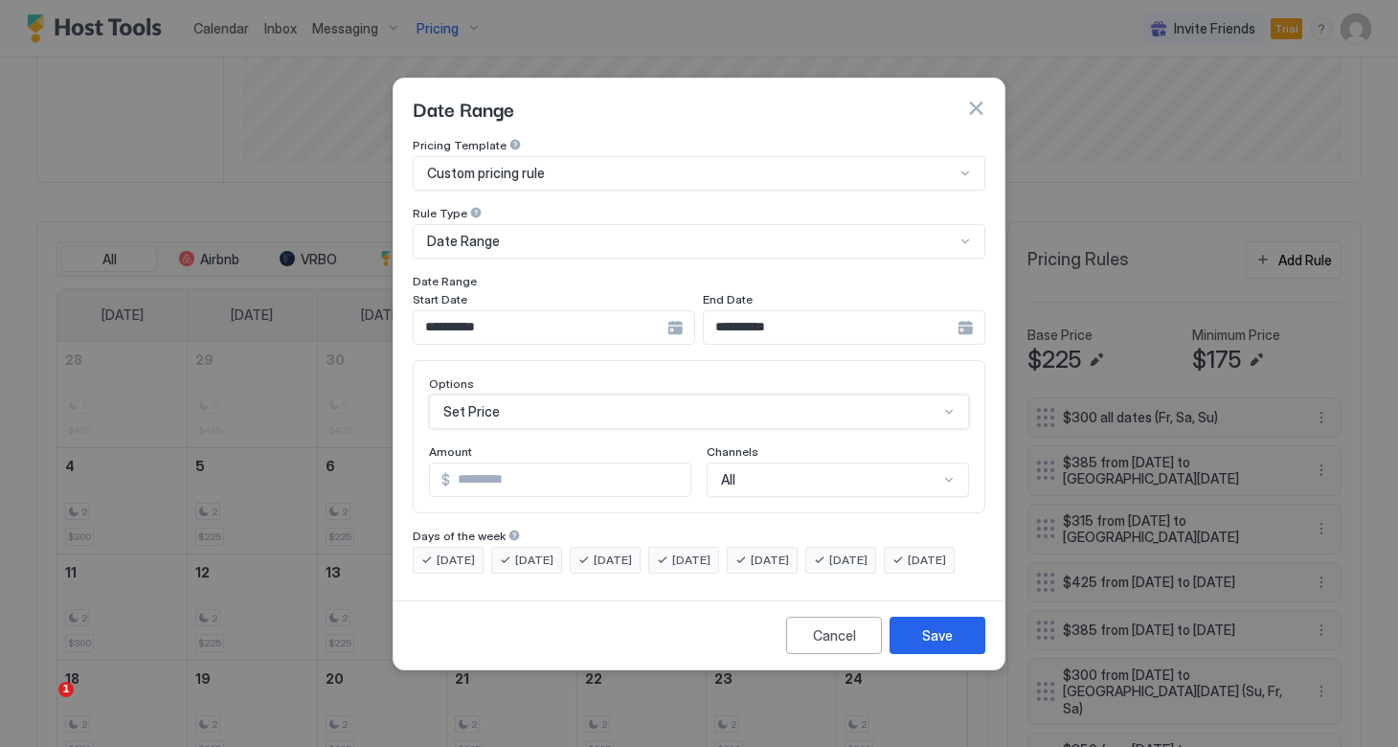
scroll to position [0, 0]
click at [921, 645] on button "Save" at bounding box center [937, 634] width 96 height 37
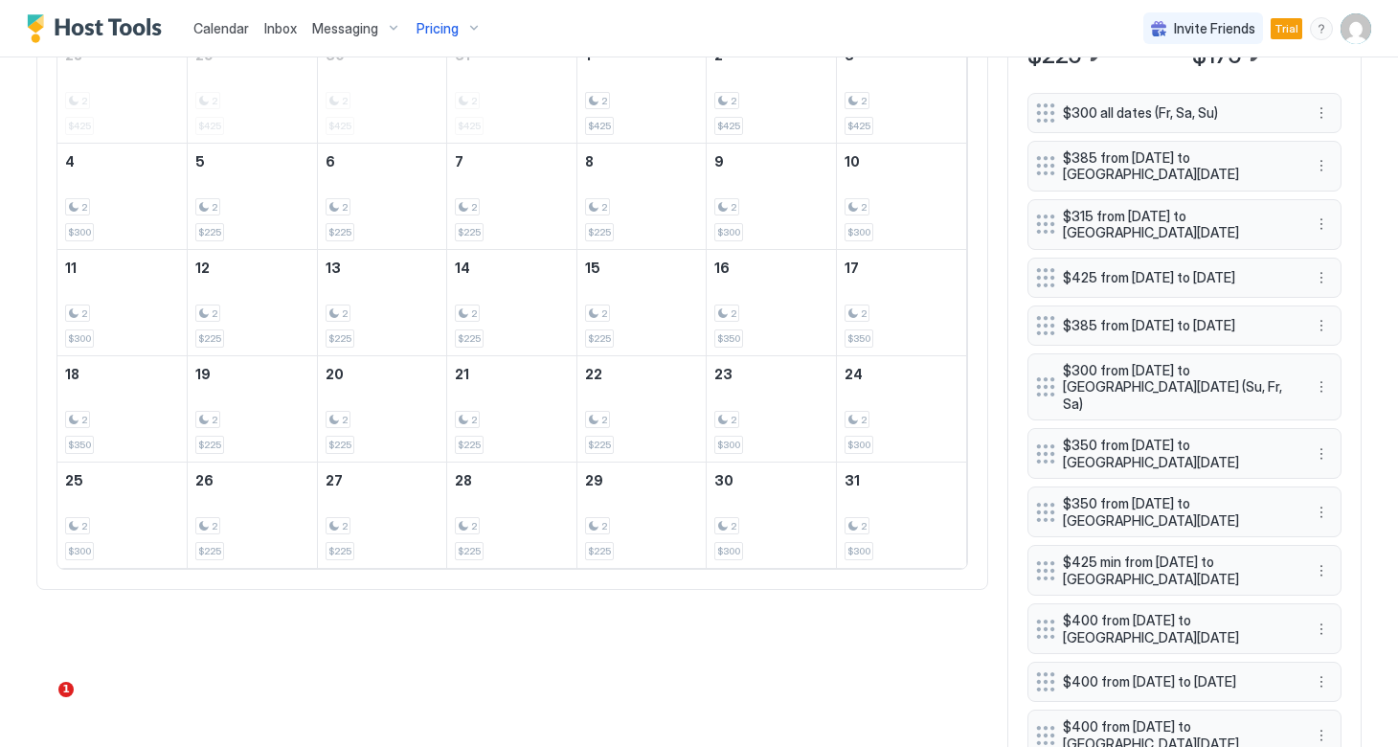
scroll to position [787, 0]
drag, startPoint x: 1041, startPoint y: 223, endPoint x: 1034, endPoint y: 164, distance: 59.8
click at [1034, 164] on div "$300 all dates (Fr, Sa, [GEOGRAPHIC_DATA]) $385 from [DATE] to [GEOGRAPHIC_DATA…" at bounding box center [1184, 428] width 314 height 668
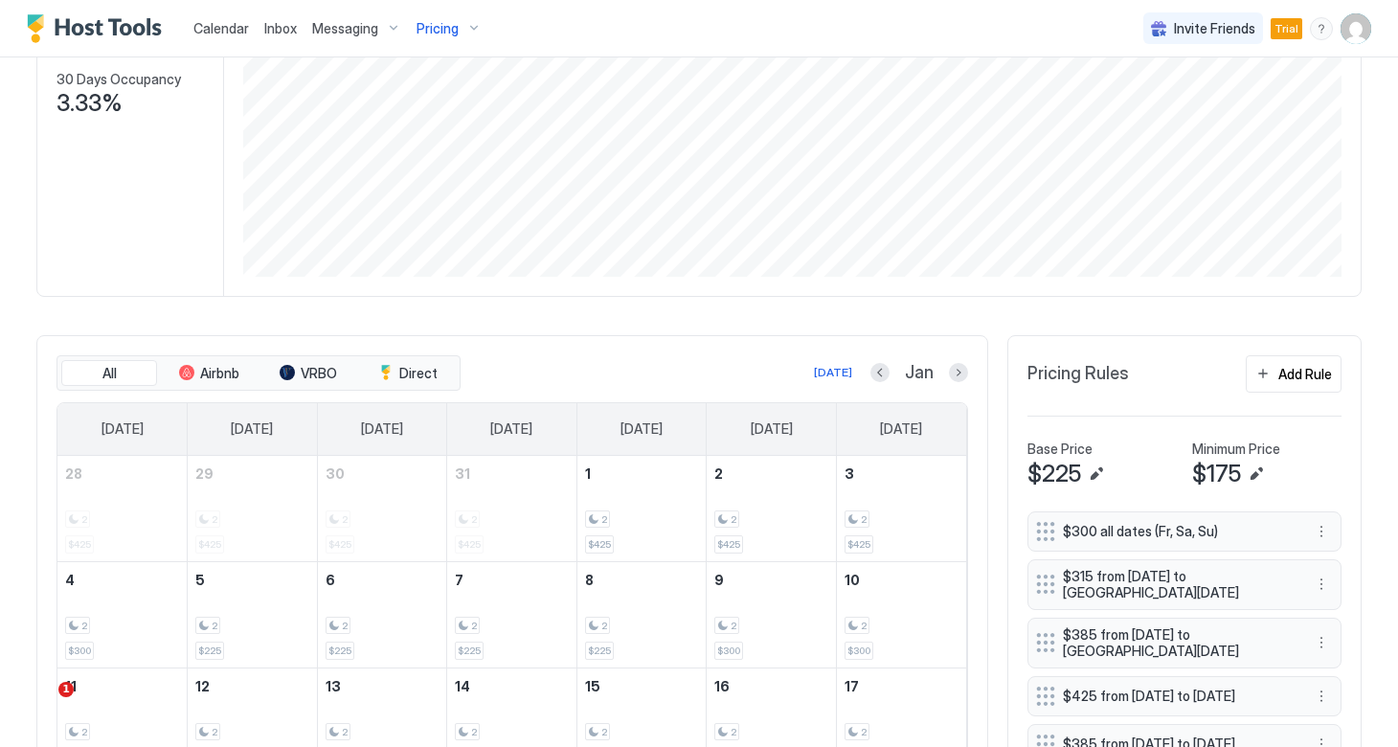
scroll to position [365, 0]
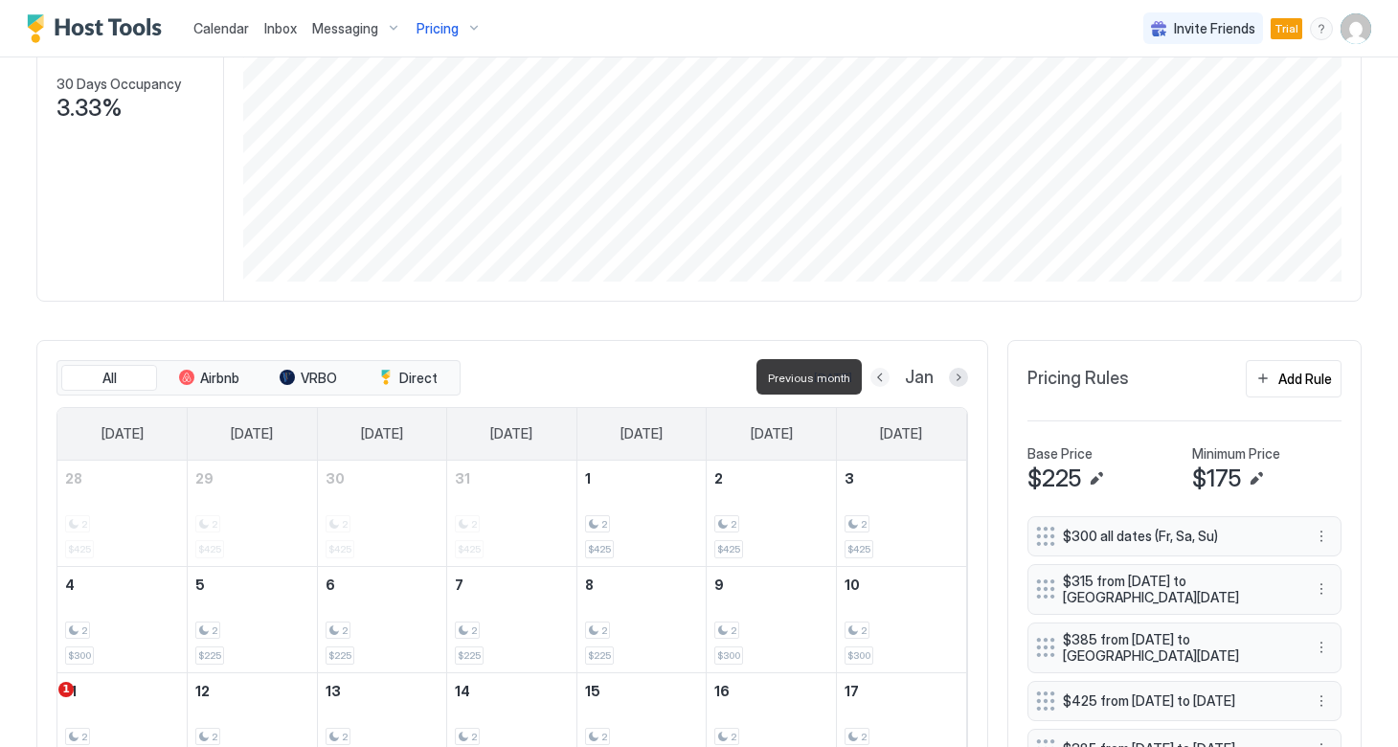
click at [881, 374] on button "Previous month" at bounding box center [879, 377] width 19 height 19
click at [881, 374] on button "Previous month" at bounding box center [876, 377] width 19 height 19
click at [881, 374] on button "Previous month" at bounding box center [877, 377] width 19 height 19
click at [881, 375] on button "Previous month" at bounding box center [878, 377] width 19 height 19
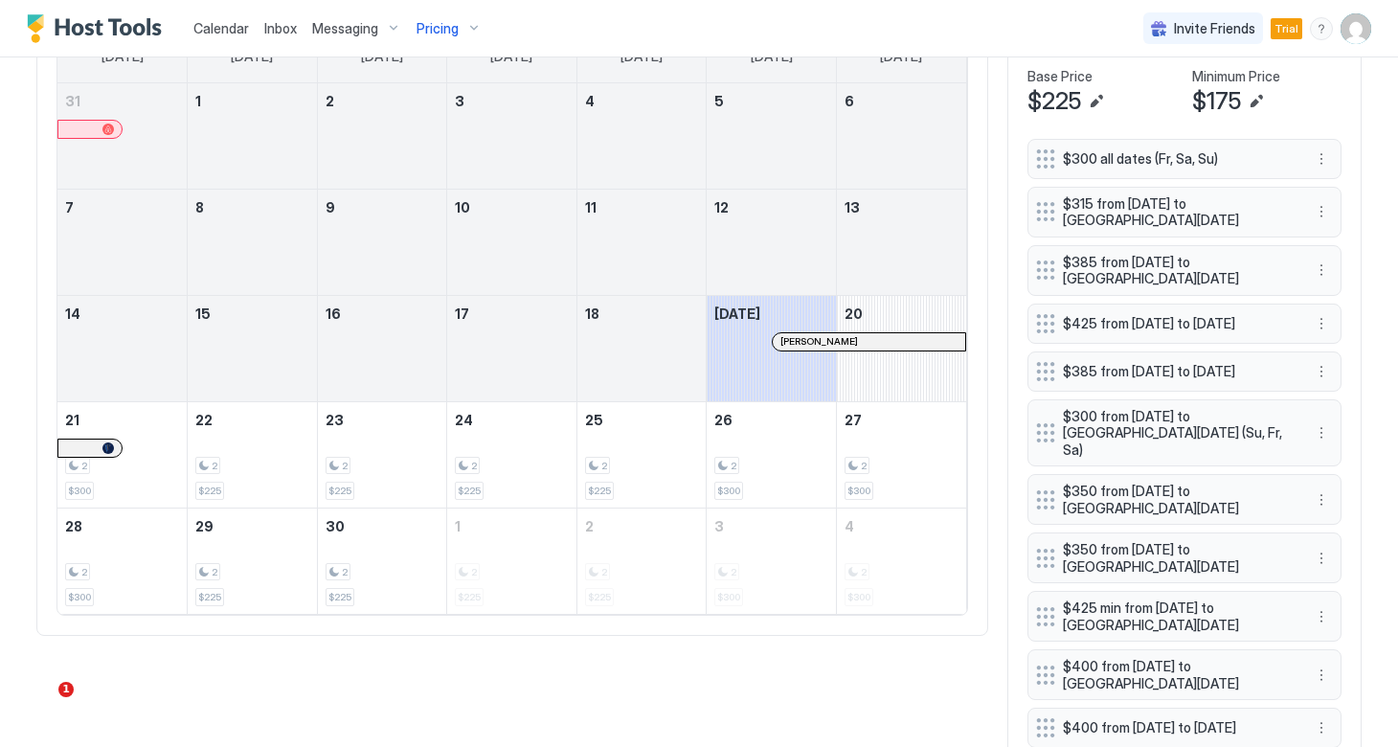
scroll to position [743, 0]
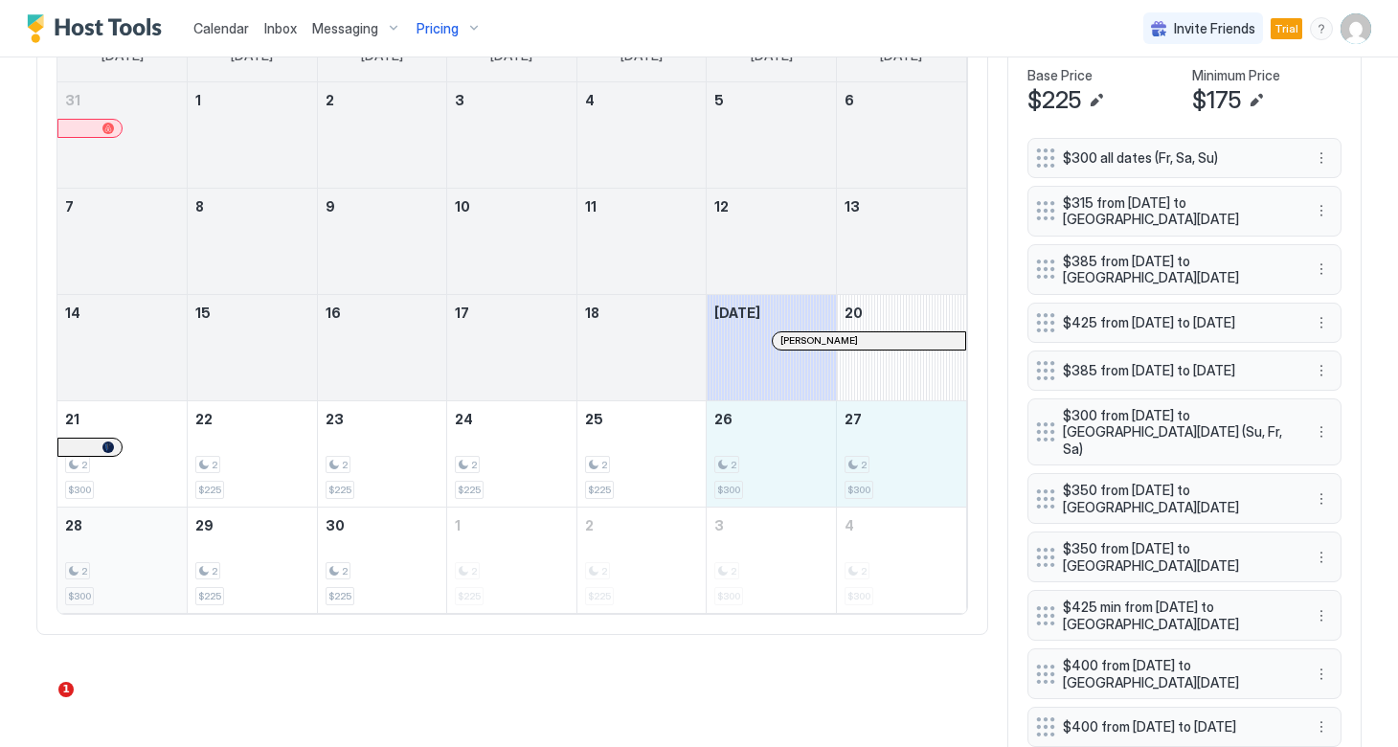
drag, startPoint x: 741, startPoint y: 487, endPoint x: 140, endPoint y: 574, distance: 607.4
click at [140, 574] on tbody "31 1 2 3 4 5 6 7 8 9 10 11 12 13 14 15 16 17 18 [DATE] [PERSON_NAME] 20 21 2 $3…" at bounding box center [511, 347] width 908 height 530
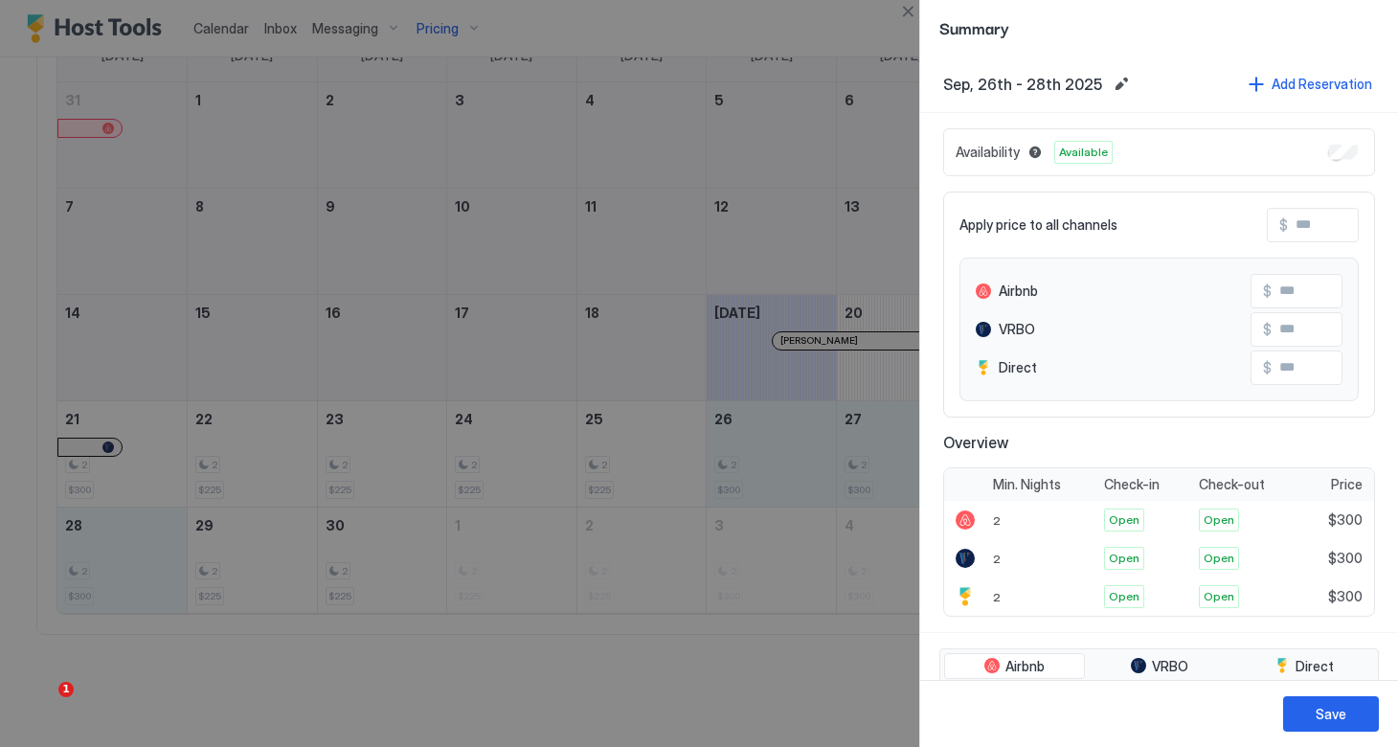
click at [1293, 229] on input "Input Field" at bounding box center [1363, 225] width 153 height 33
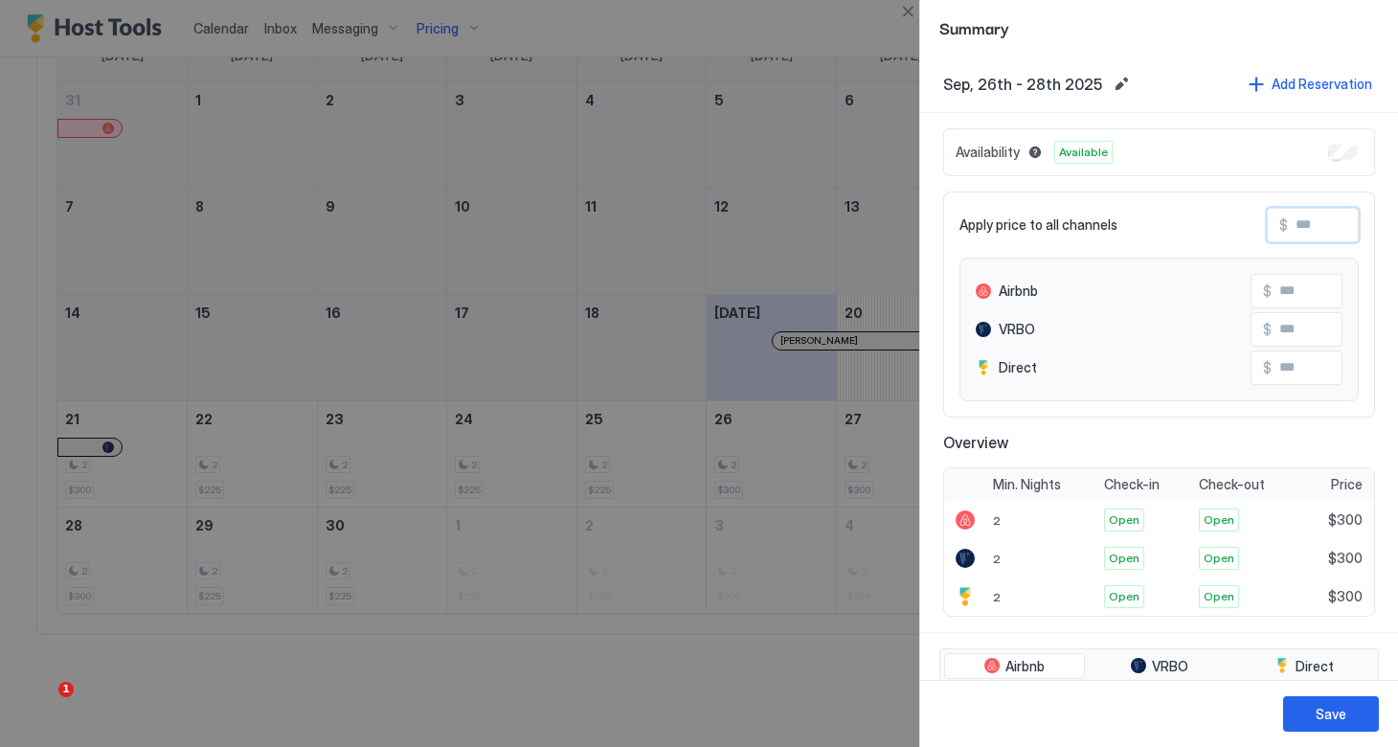
type input "*"
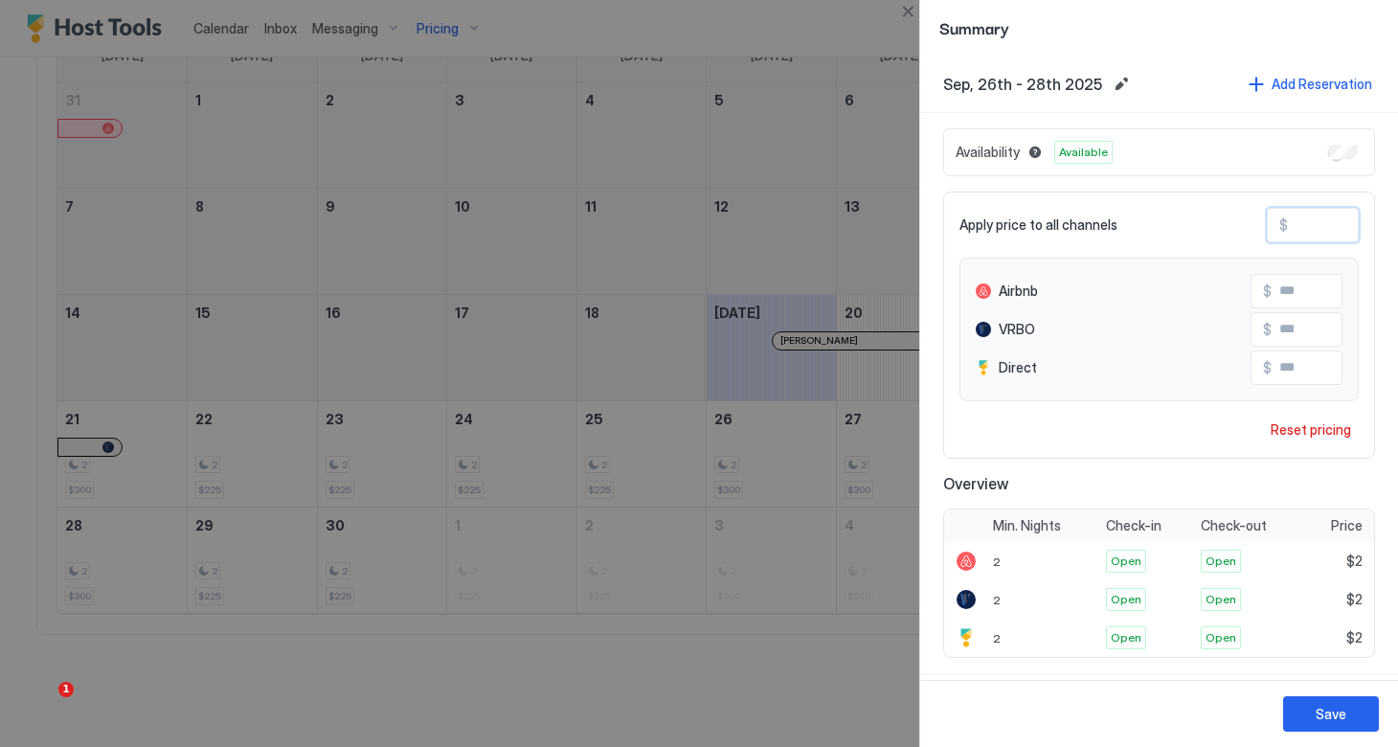
type input "**"
type input "***"
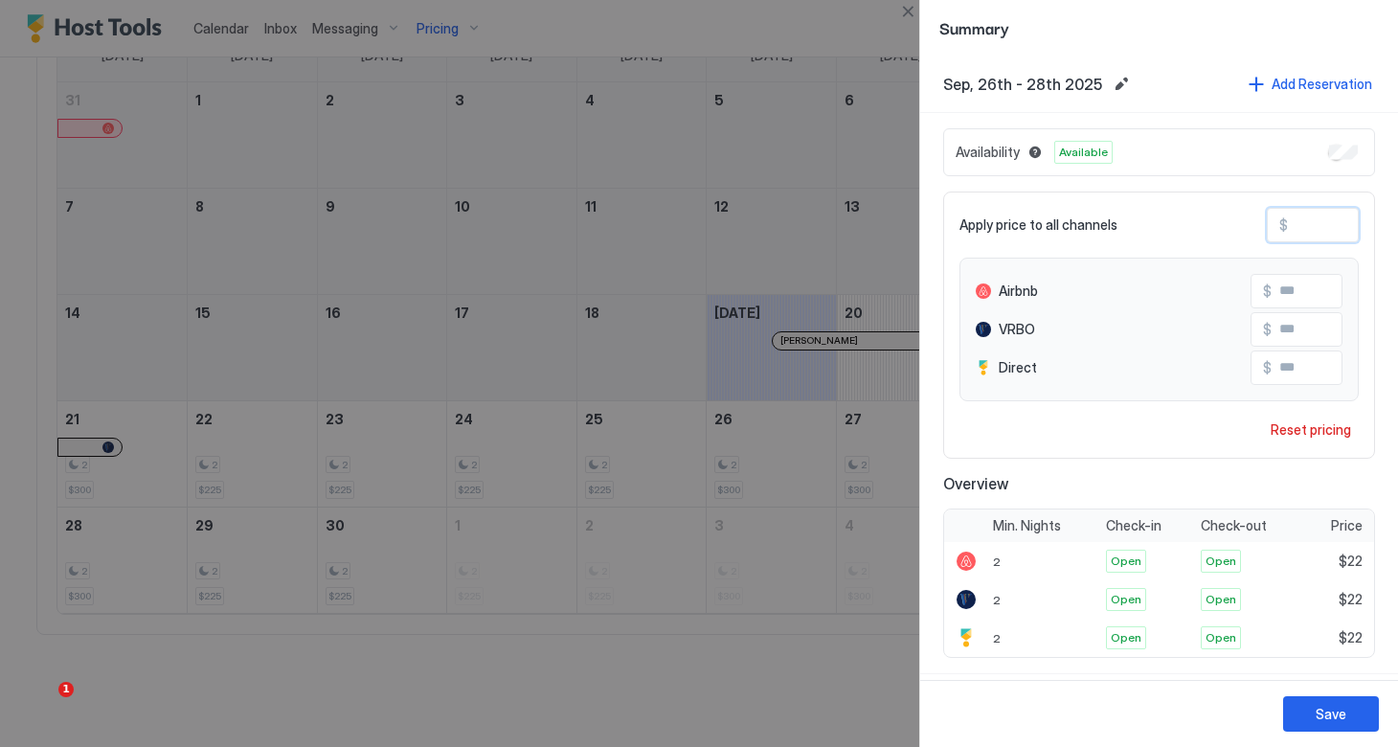
type input "***"
click at [1326, 709] on div "Save" at bounding box center [1330, 714] width 31 height 20
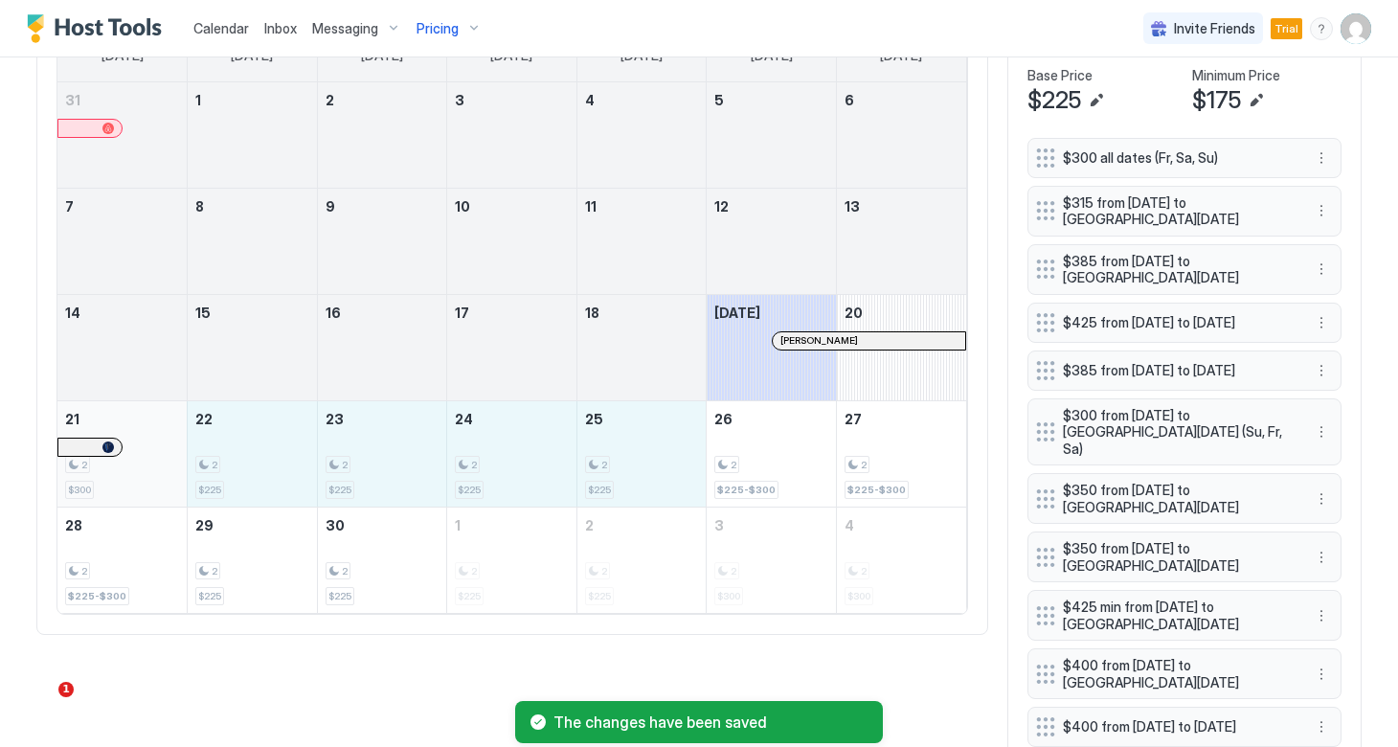
drag, startPoint x: 640, startPoint y: 461, endPoint x: 149, endPoint y: 447, distance: 491.3
click at [149, 447] on tr "21 2 $300 22 2 $225 23 2 $225 24 2 $225 25 2 $225 26 2 $225-$300 27 2 $225-$300" at bounding box center [511, 453] width 908 height 106
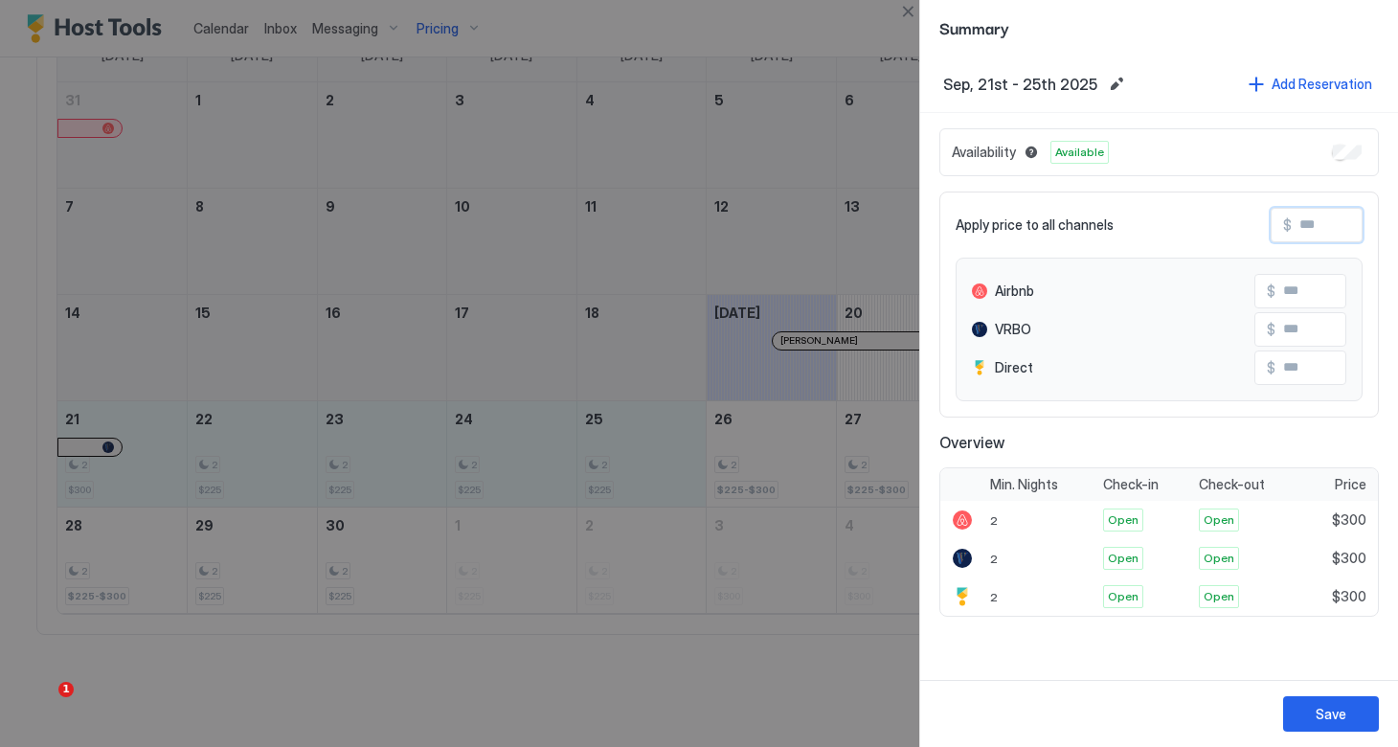
click at [1305, 232] on input "Input Field" at bounding box center [1367, 225] width 153 height 33
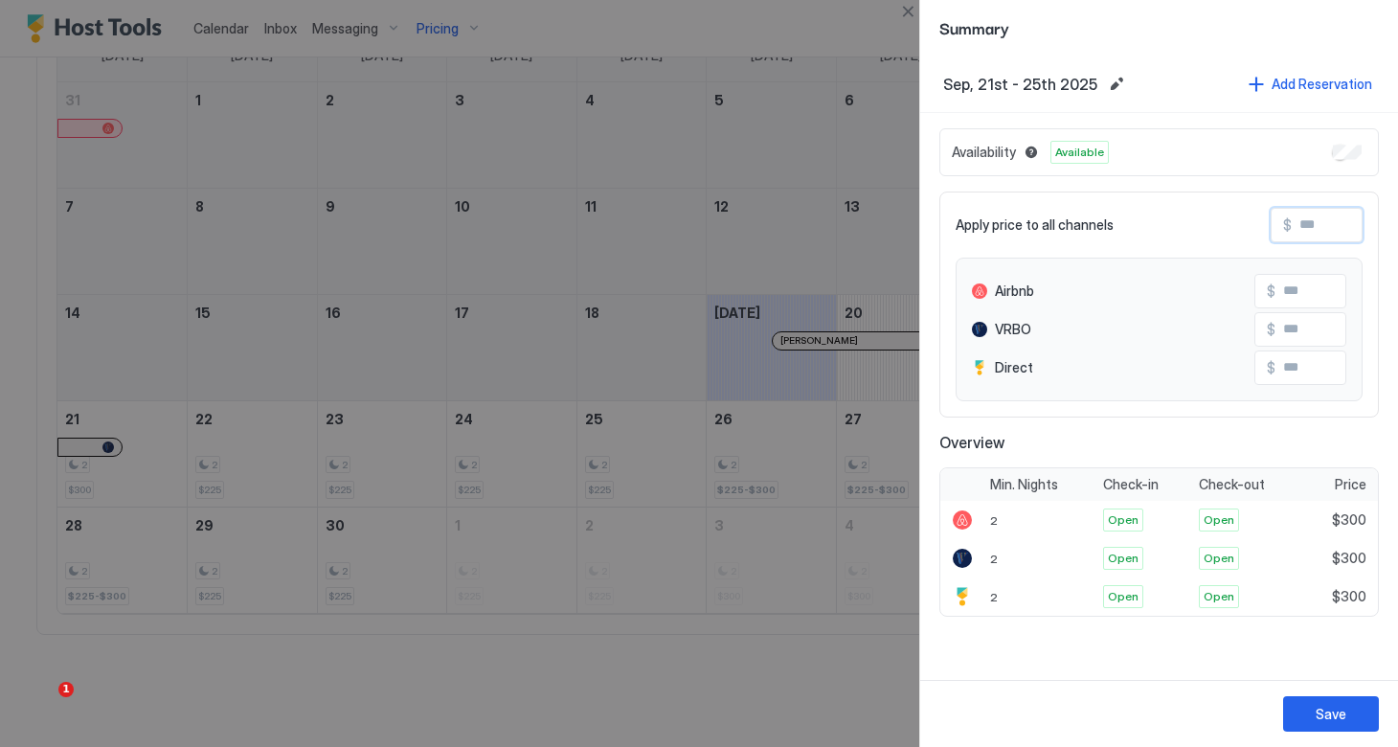
type input "*"
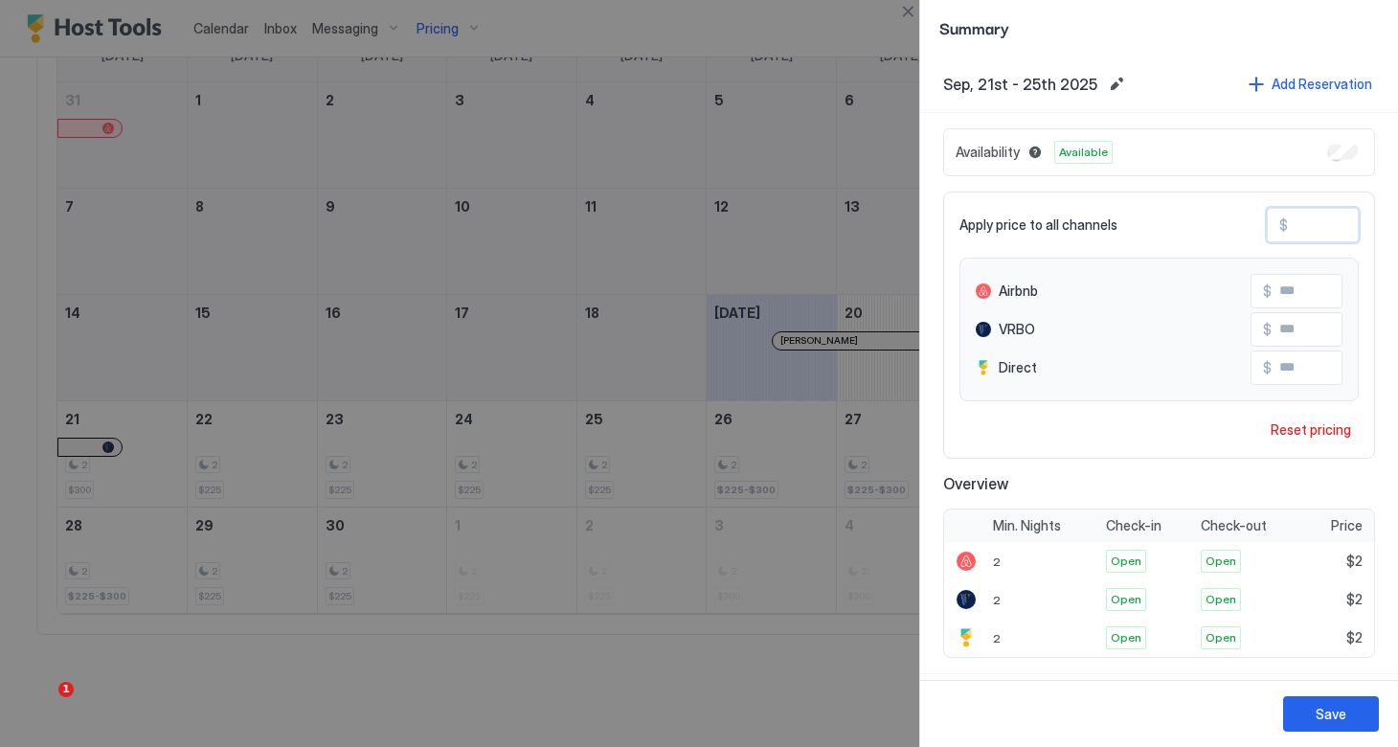
type input "**"
type input "***"
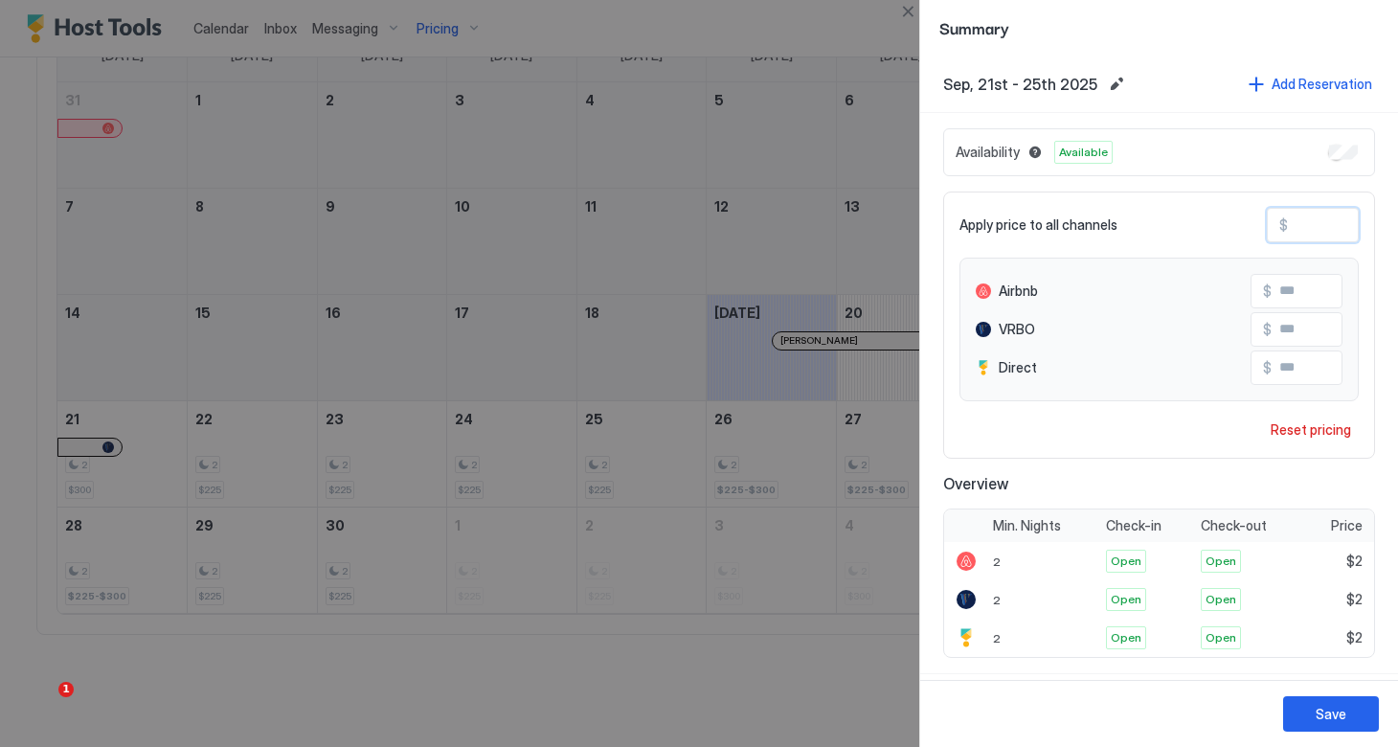
type input "***"
click at [1330, 716] on div "Save" at bounding box center [1330, 714] width 31 height 20
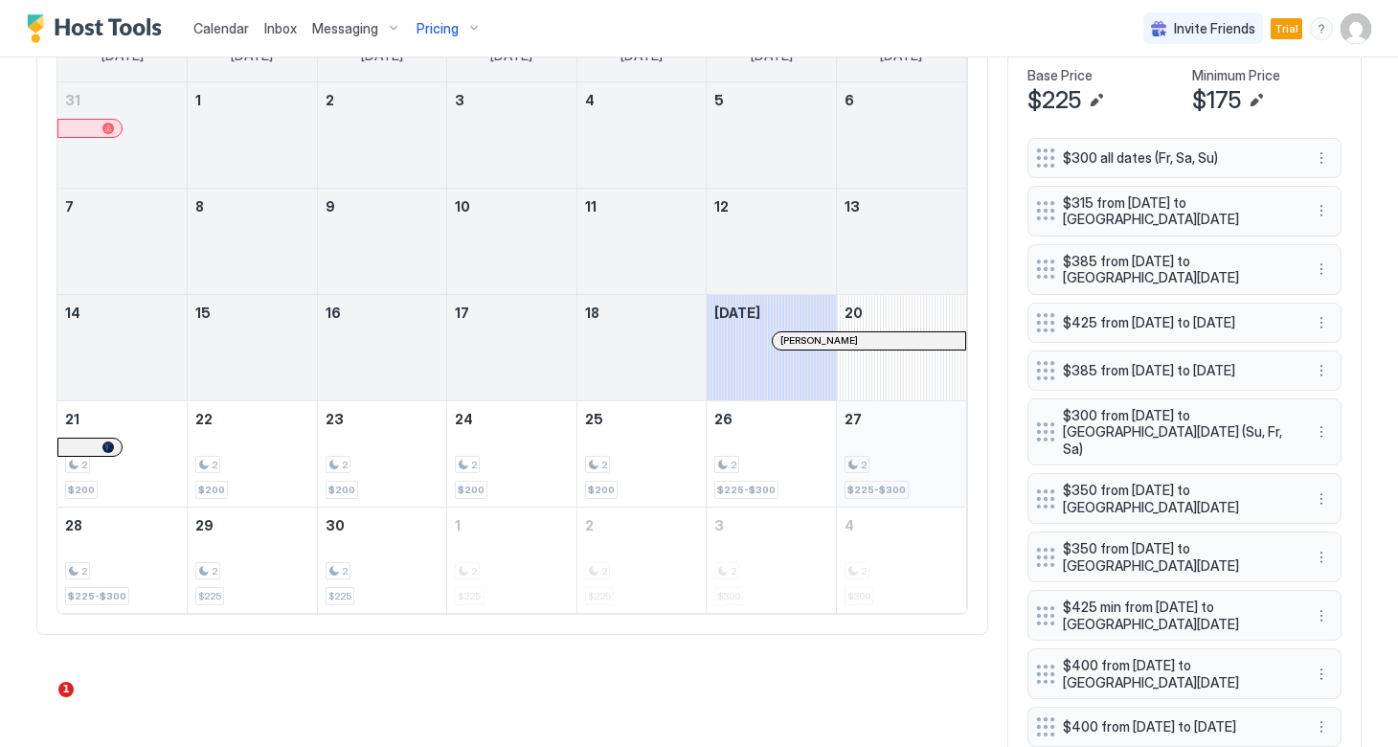
click at [864, 481] on div "$225-$300" at bounding box center [876, 490] width 64 height 18
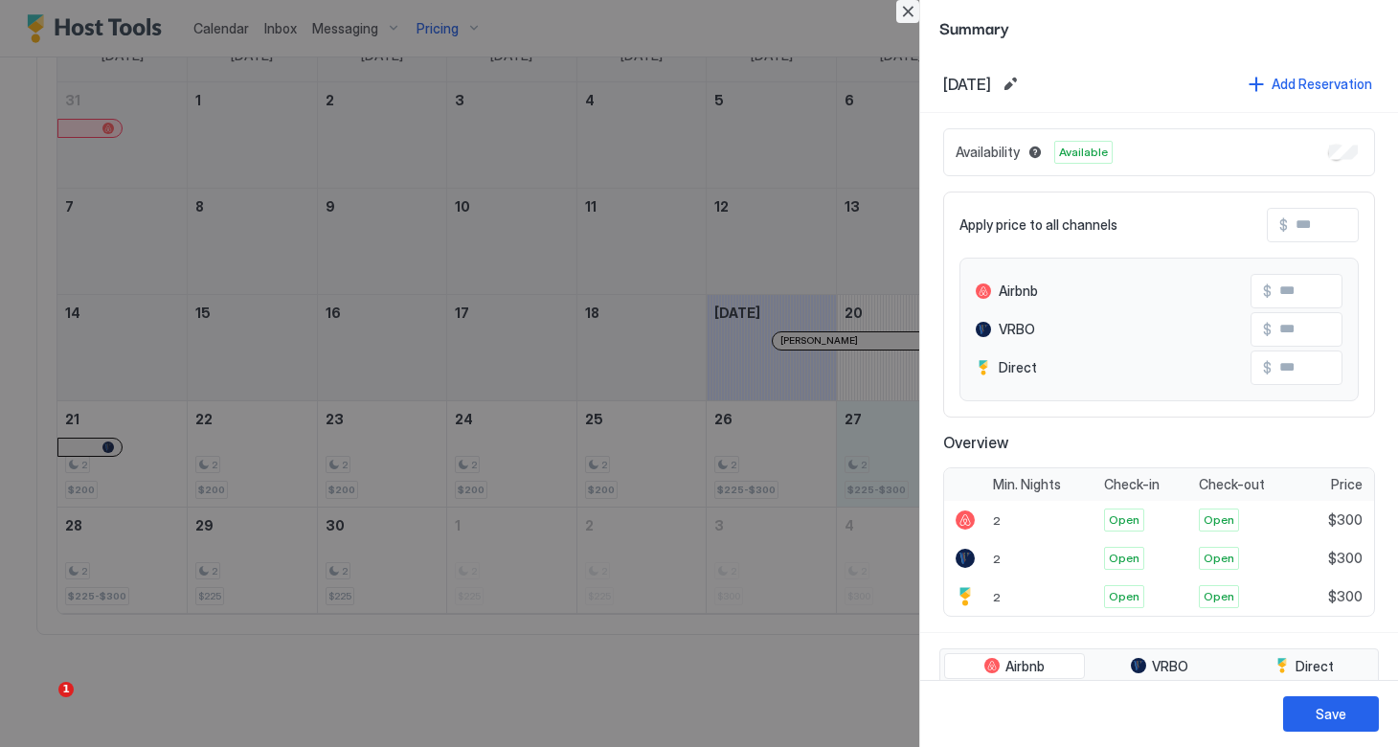
click at [907, 13] on button "Close" at bounding box center [907, 11] width 23 height 23
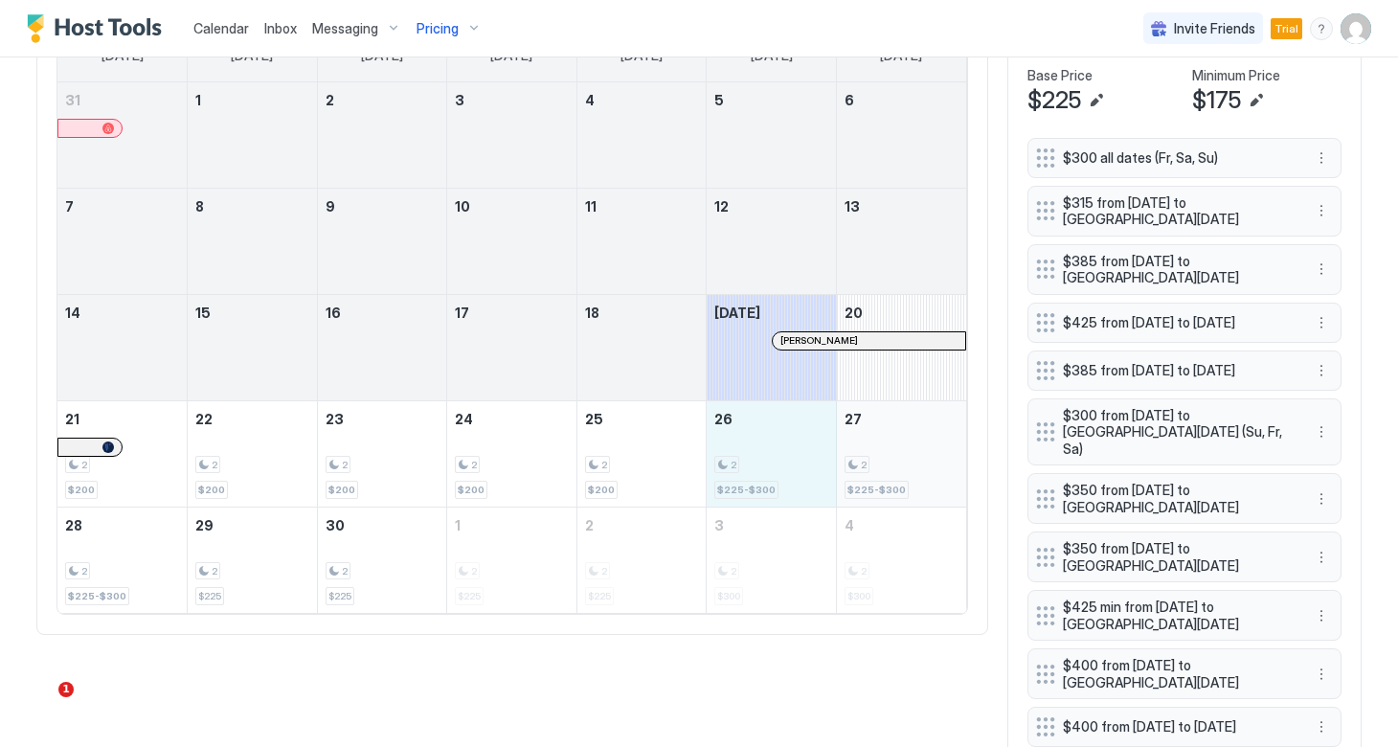
drag, startPoint x: 766, startPoint y: 472, endPoint x: 885, endPoint y: 463, distance: 120.0
click at [885, 463] on tr "21 2 $200 22 2 $200 23 2 $200 24 2 $200 25 2 $200 26 2 $225-$300 27 2 $225-$300" at bounding box center [511, 453] width 908 height 106
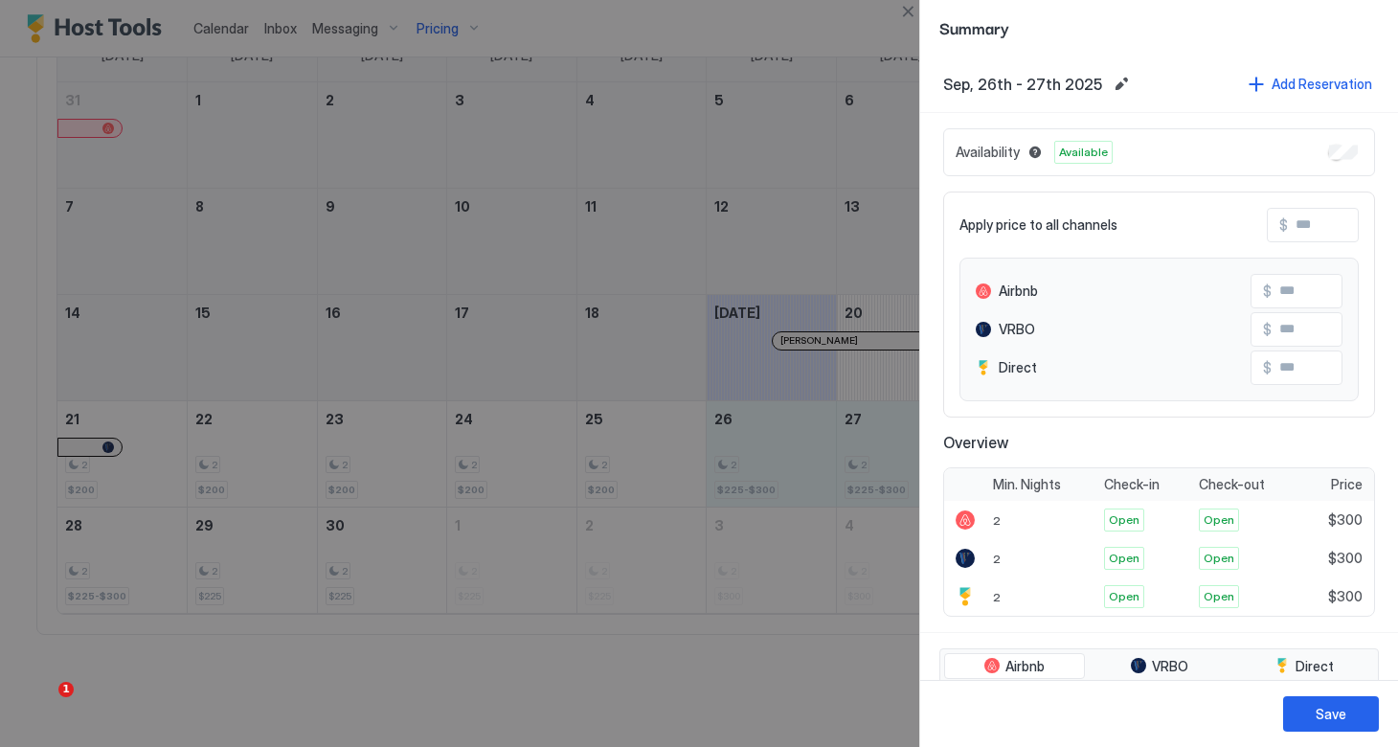
click at [1286, 230] on span "$" at bounding box center [1283, 224] width 9 height 17
click at [1297, 228] on input "Input Field" at bounding box center [1363, 225] width 153 height 33
click at [912, 12] on button "Close" at bounding box center [907, 11] width 23 height 23
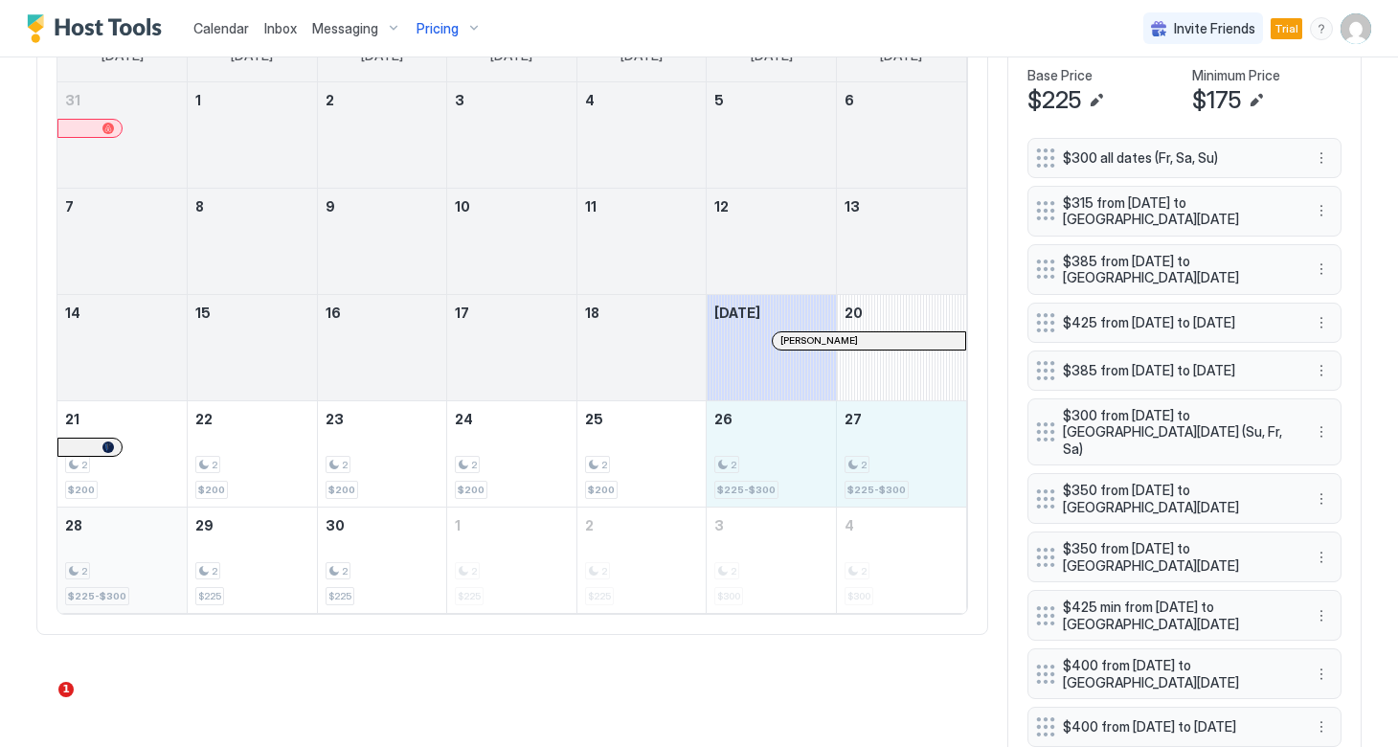
drag, startPoint x: 752, startPoint y: 437, endPoint x: 98, endPoint y: 585, distance: 671.1
click at [98, 585] on tbody "31 1 2 3 4 5 6 7 8 9 10 11 12 13 14 15 16 17 18 [DATE] [PERSON_NAME] 20 21 2 $2…" at bounding box center [511, 347] width 908 height 530
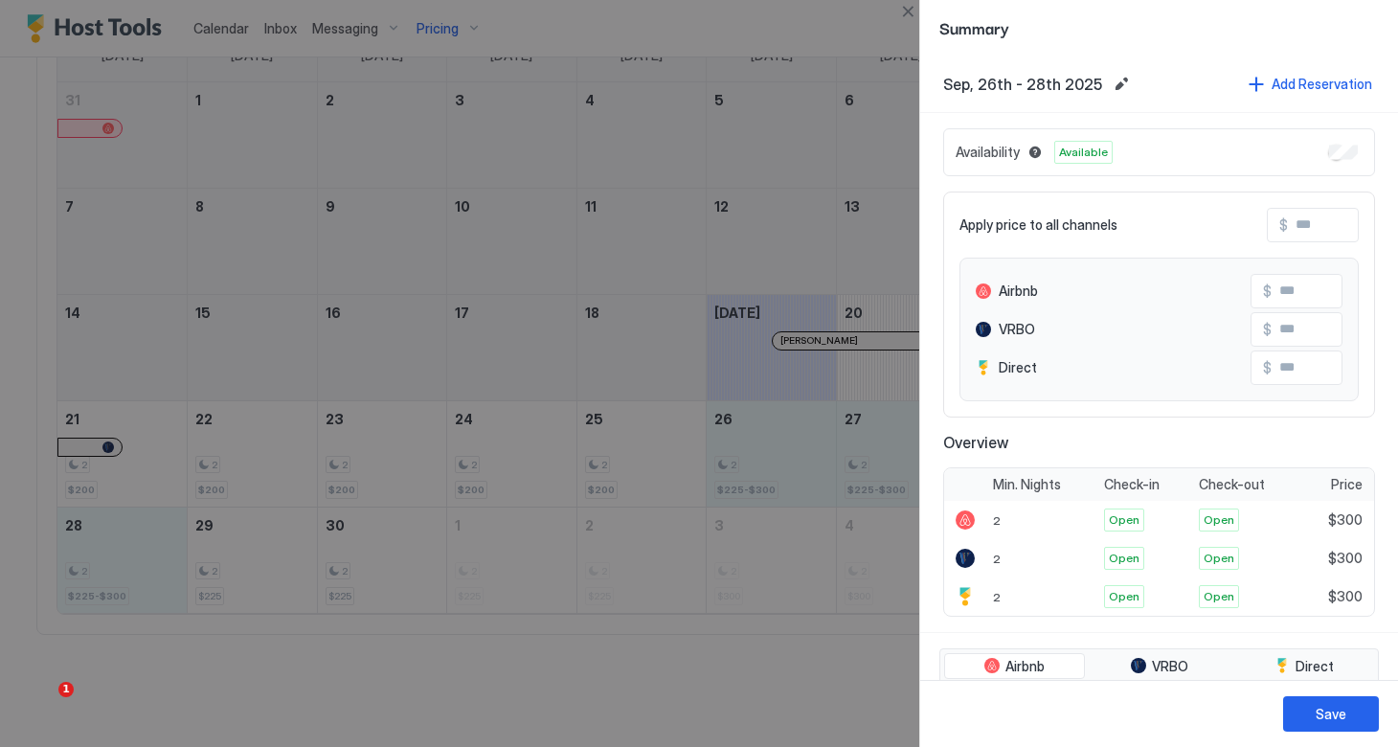
click at [1287, 221] on input "Input Field" at bounding box center [1363, 225] width 153 height 33
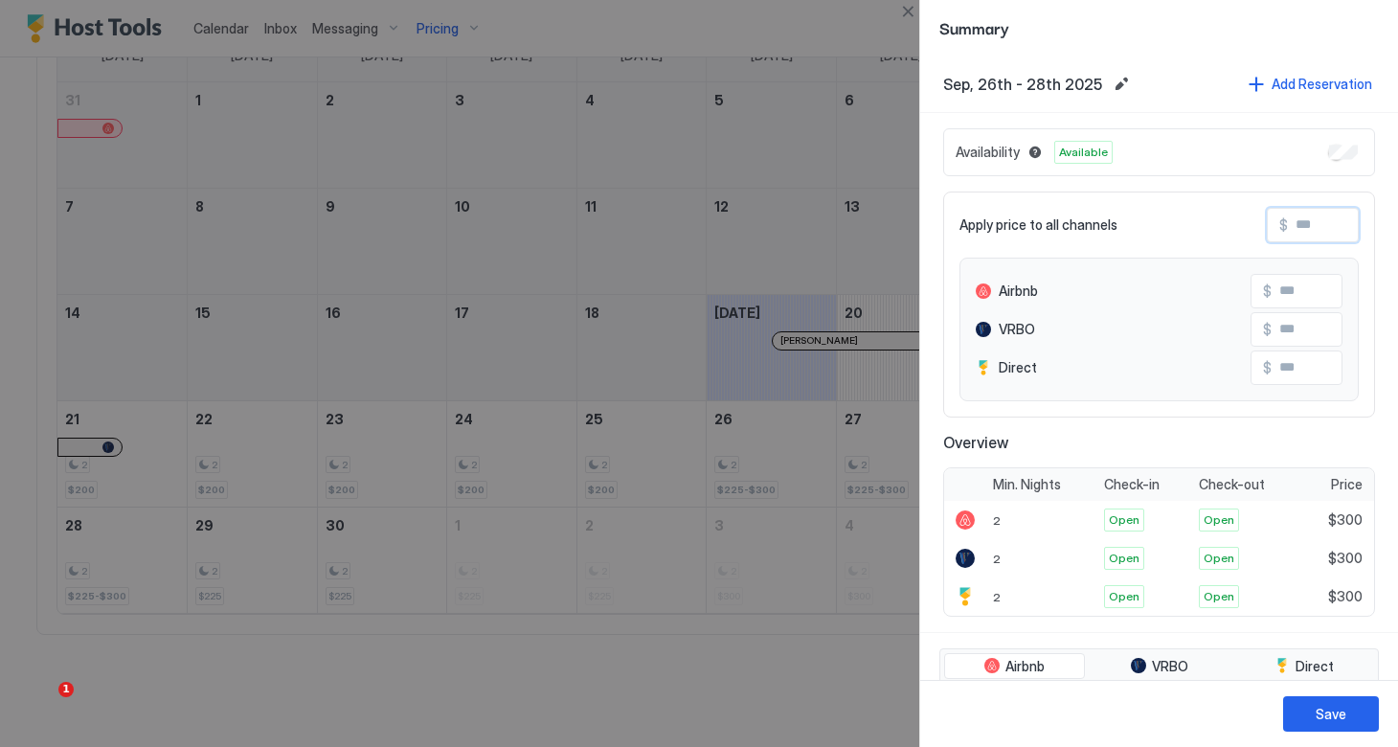
type input "*"
type input "**"
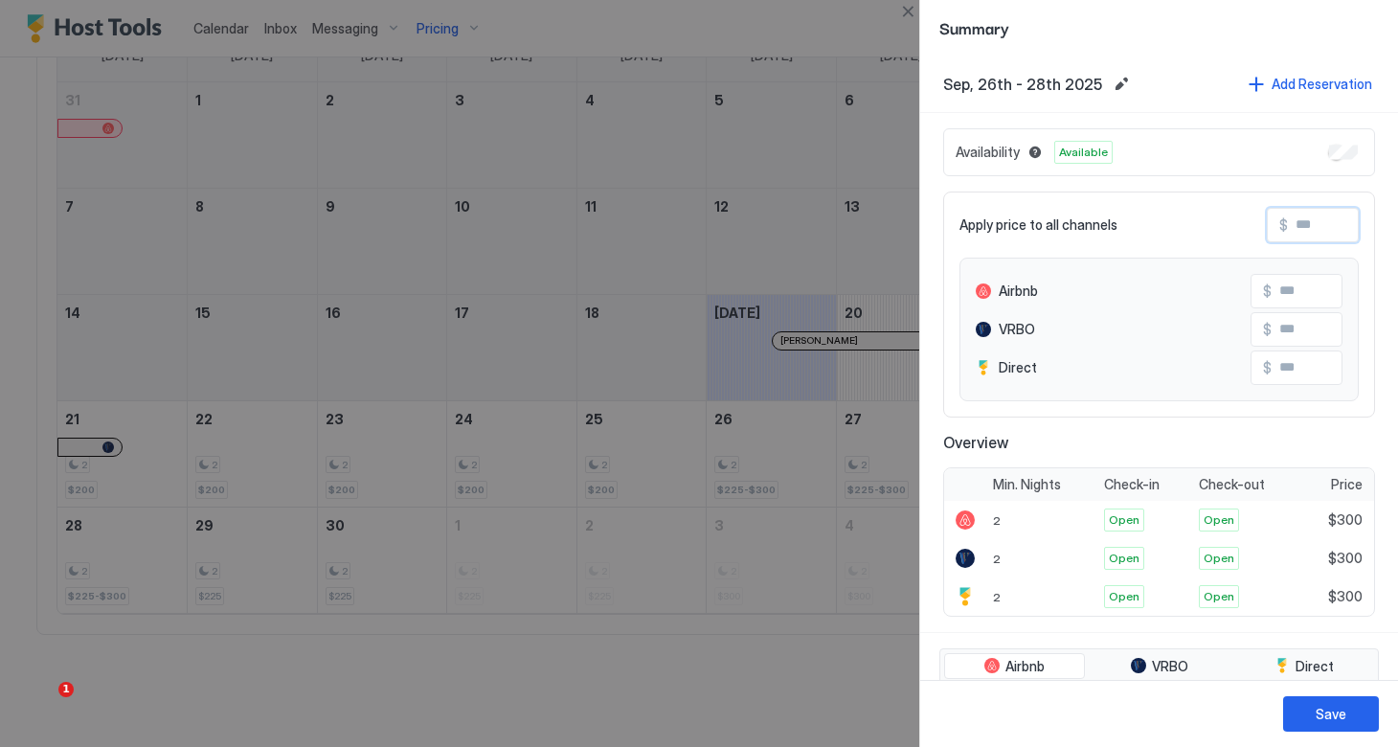
type input "**"
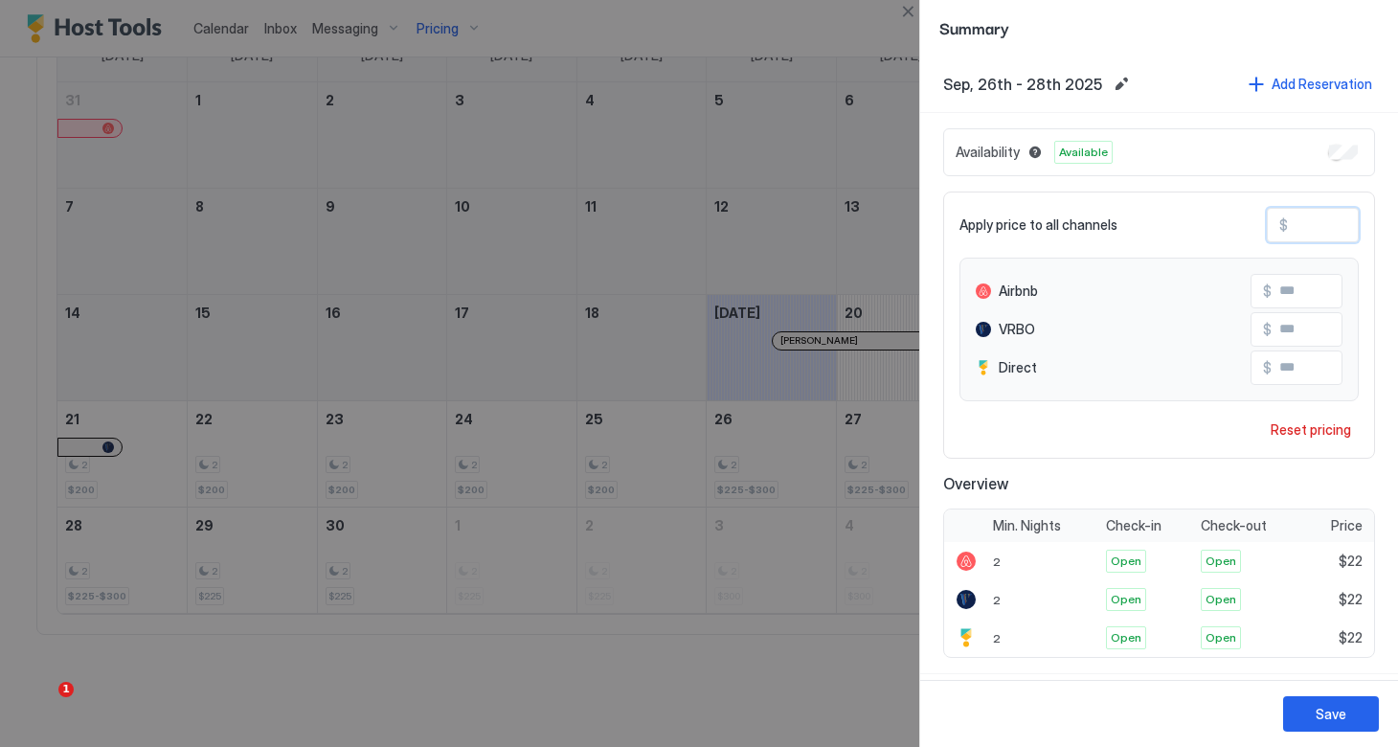
type input "***"
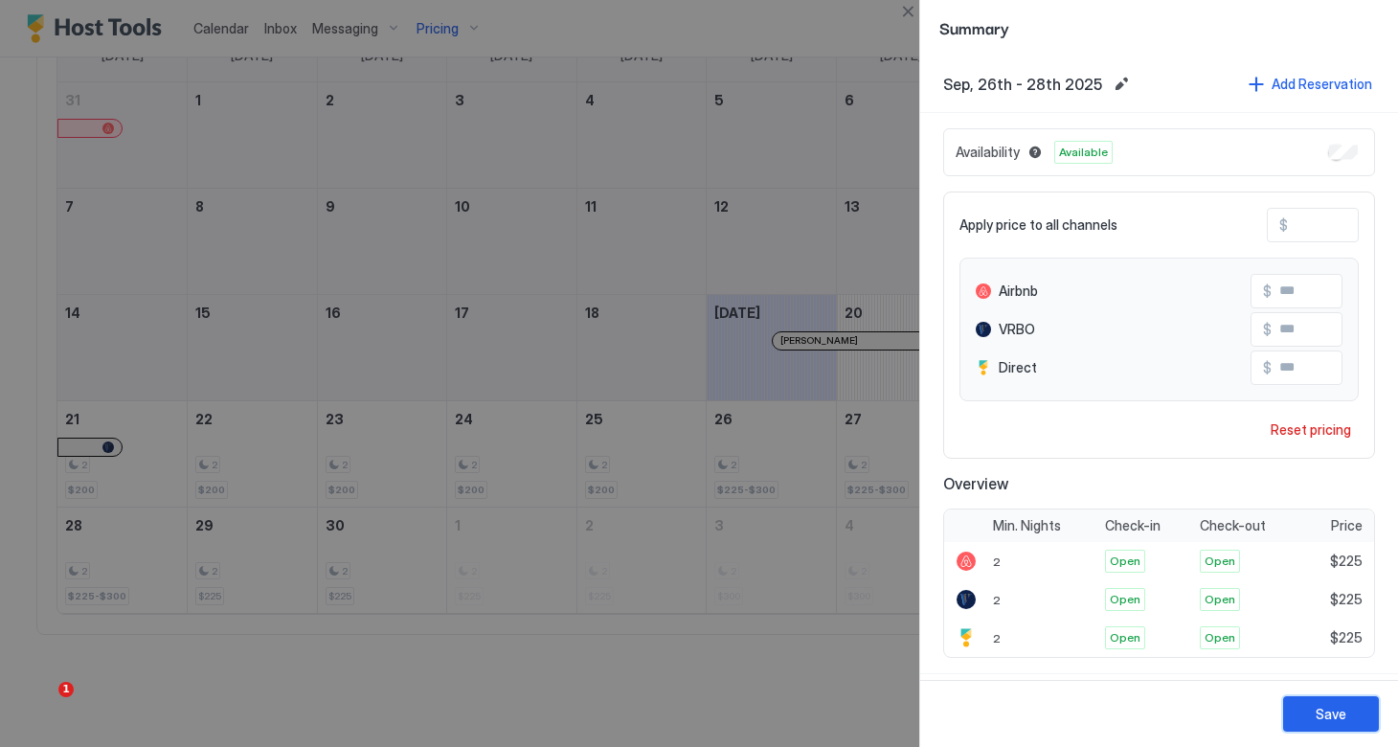
click at [1319, 713] on div "Save" at bounding box center [1330, 714] width 31 height 20
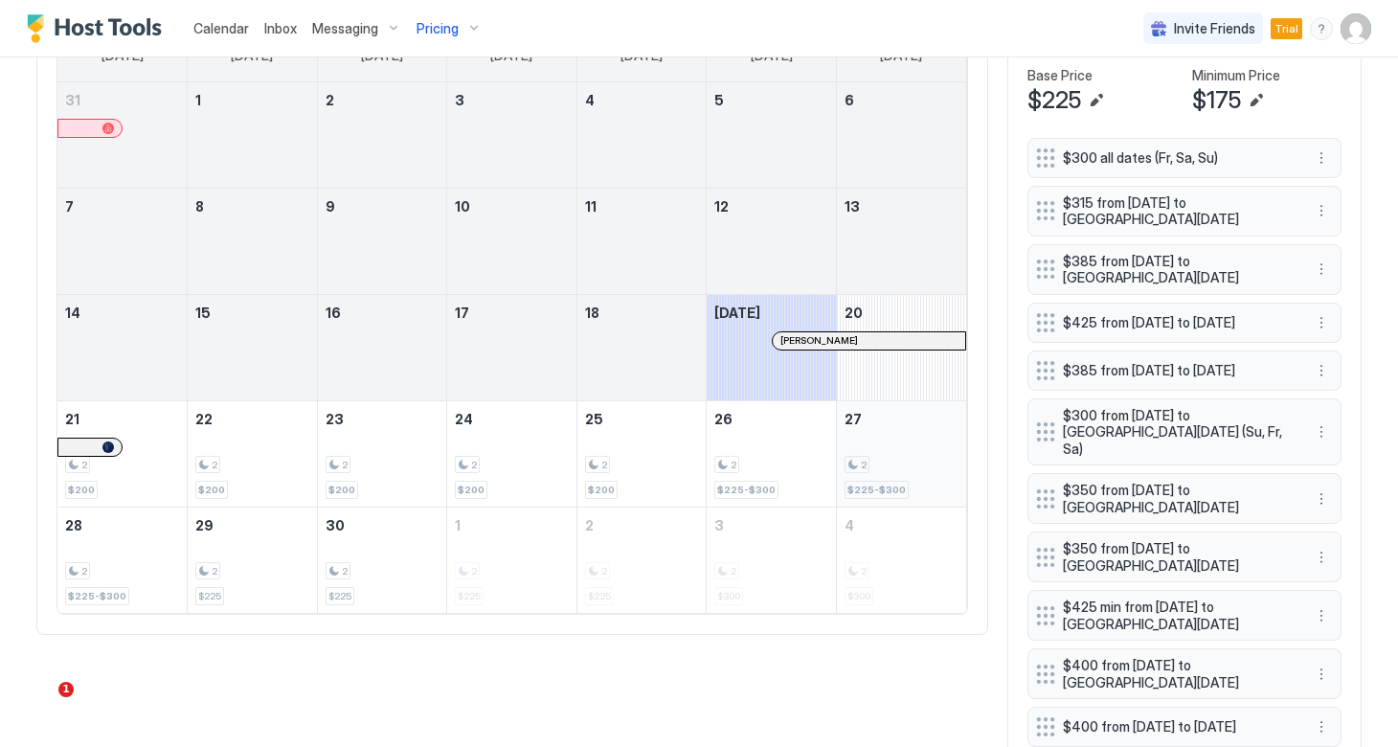
click at [890, 481] on div "$225-$300" at bounding box center [876, 490] width 64 height 18
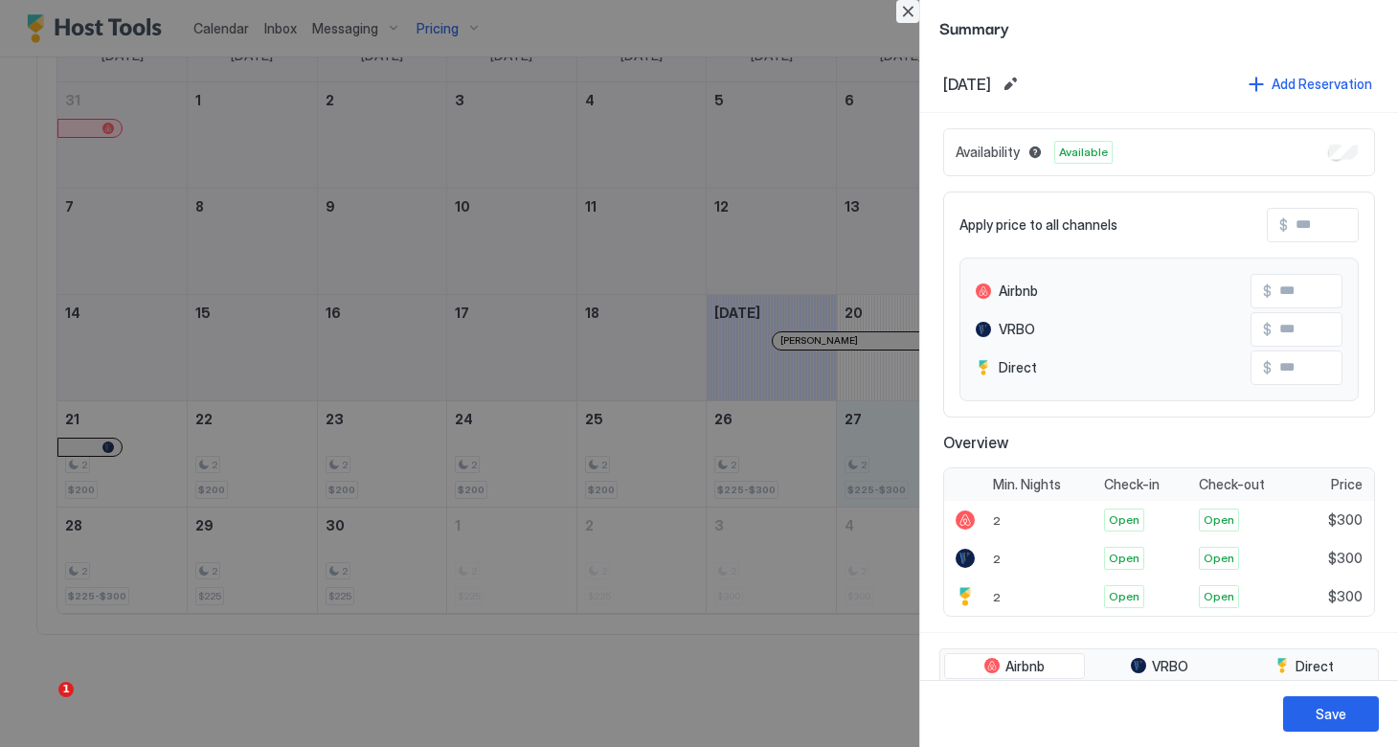
click at [906, 14] on button "Close" at bounding box center [907, 11] width 23 height 23
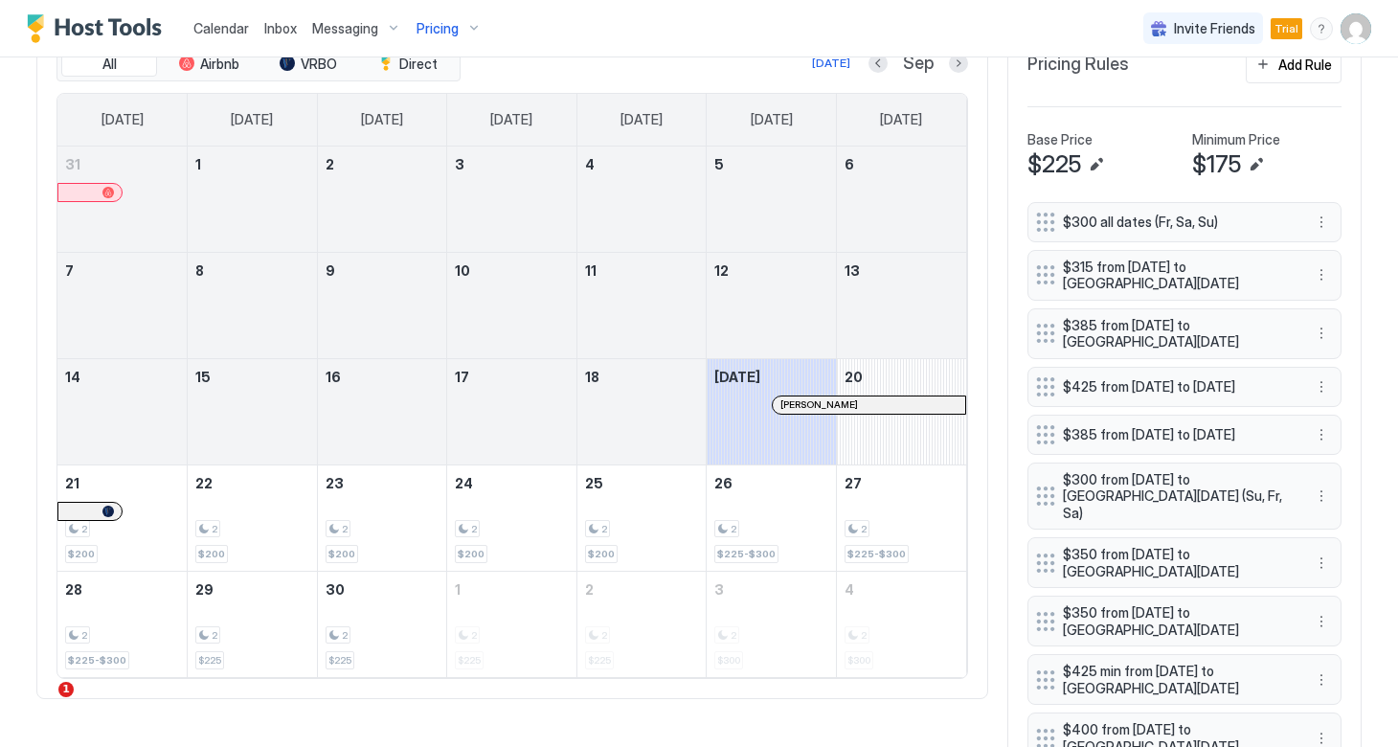
scroll to position [720, 0]
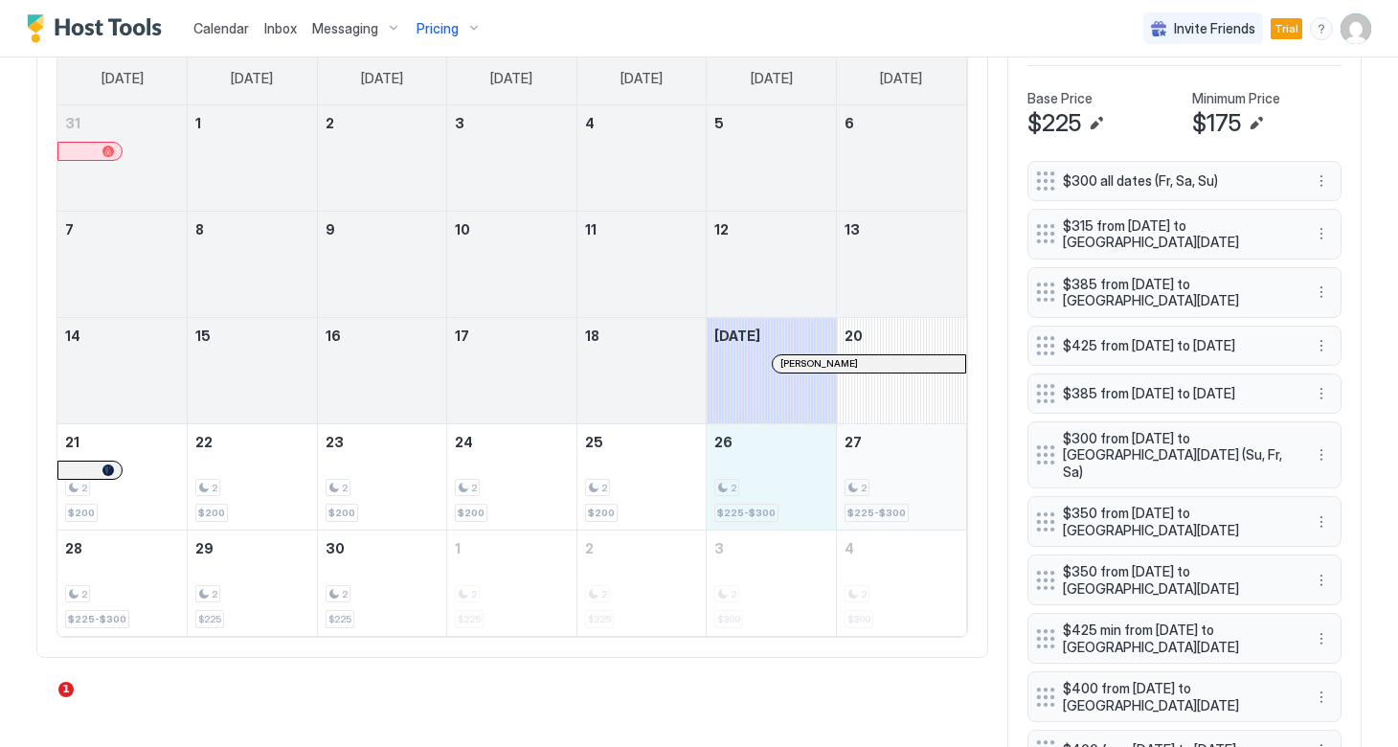
drag, startPoint x: 1075, startPoint y: 601, endPoint x: 878, endPoint y: 486, distance: 228.2
click at [878, 486] on tr "21 2 $200 22 2 $200 23 2 $200 24 2 $200 25 2 $200 26 2 $225-$300 27 2 $225-$300" at bounding box center [511, 476] width 908 height 106
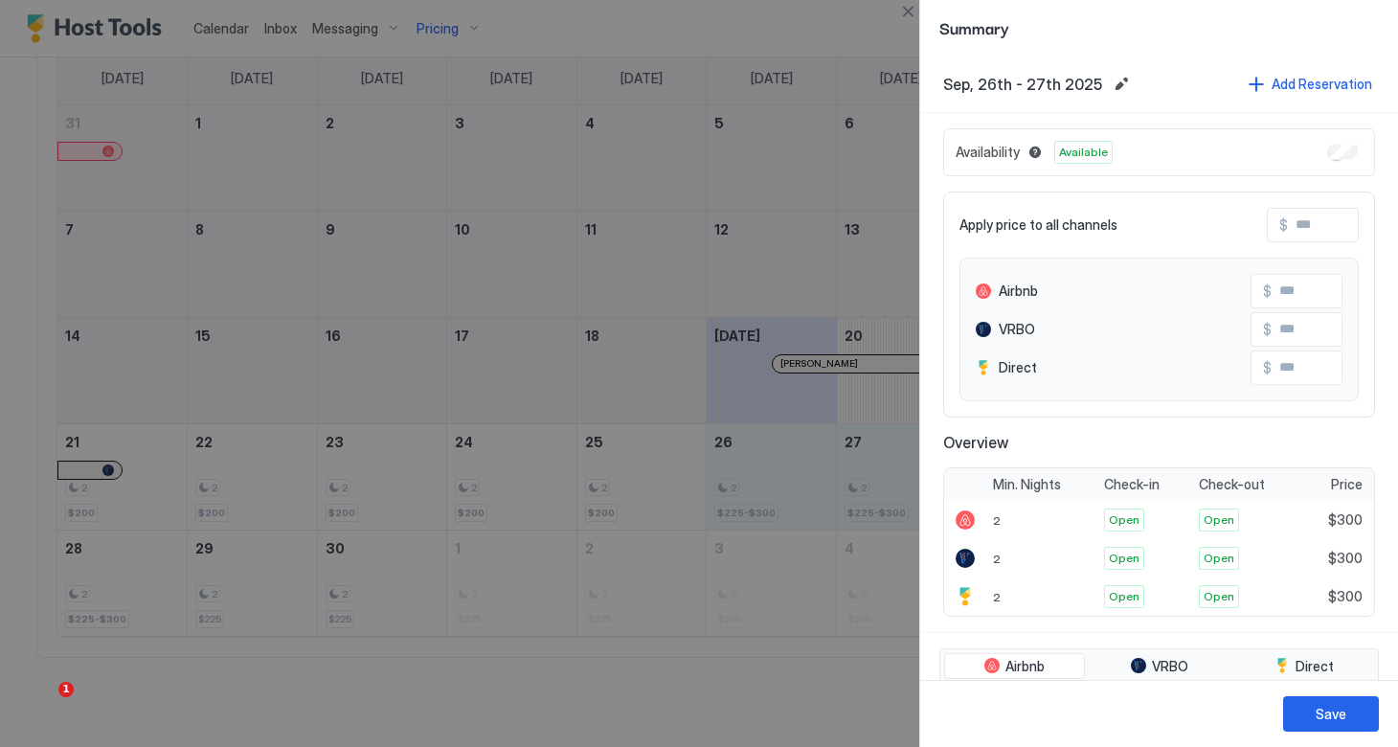
click at [1291, 232] on input "Input Field" at bounding box center [1363, 225] width 153 height 33
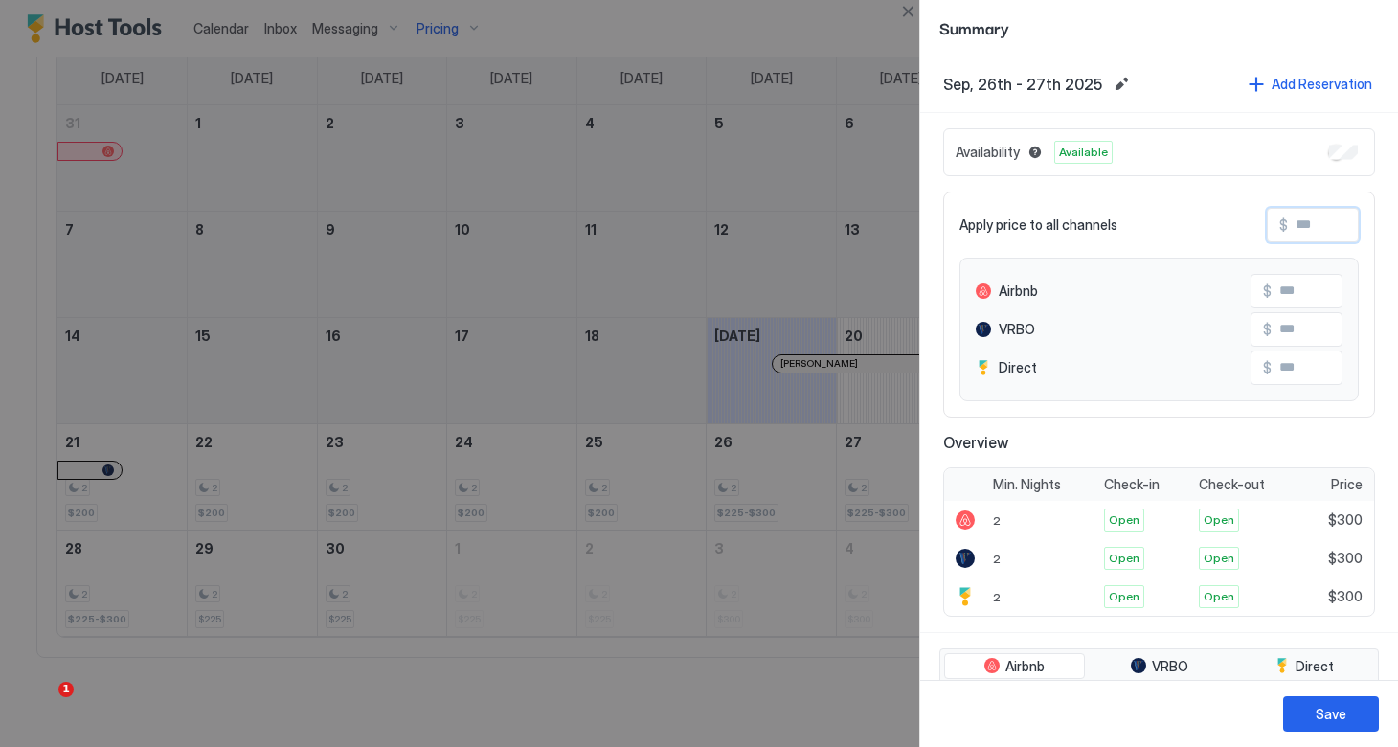
type input "*"
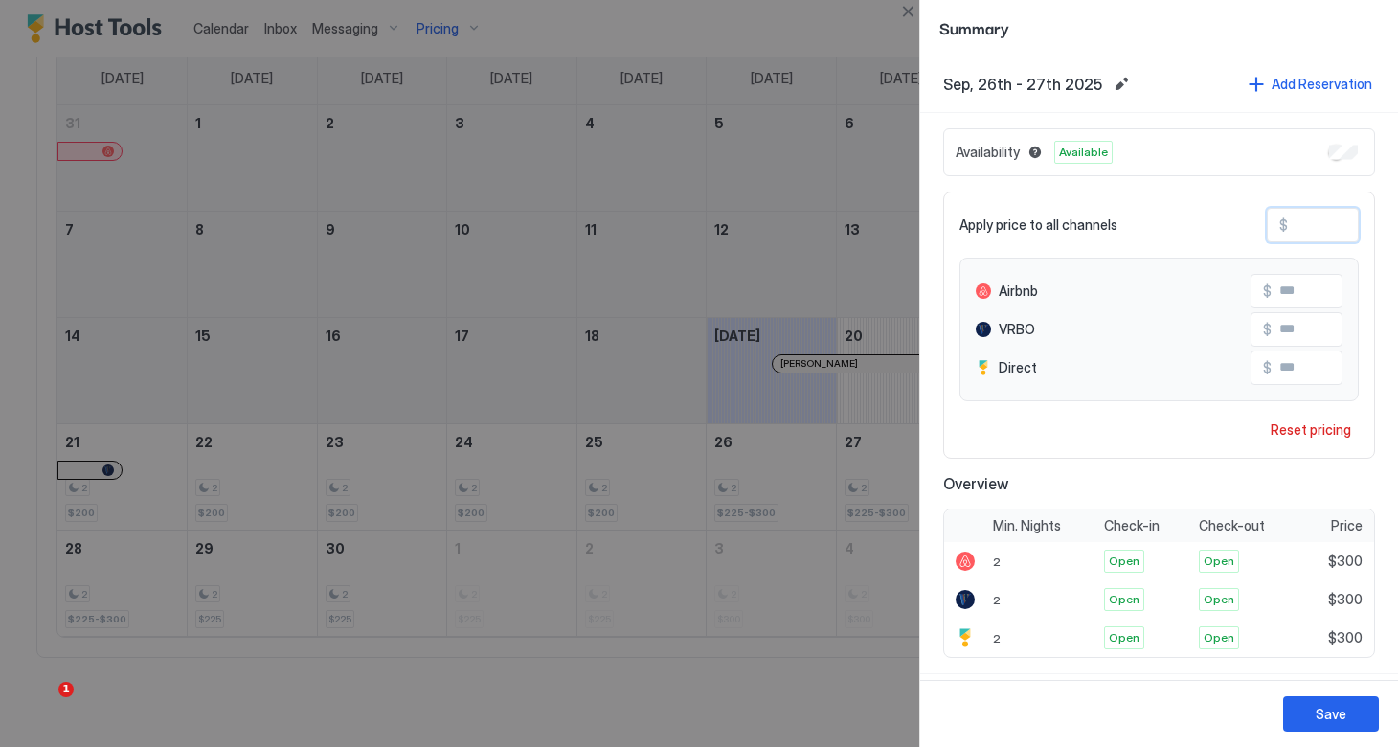
type input "**"
type input "***"
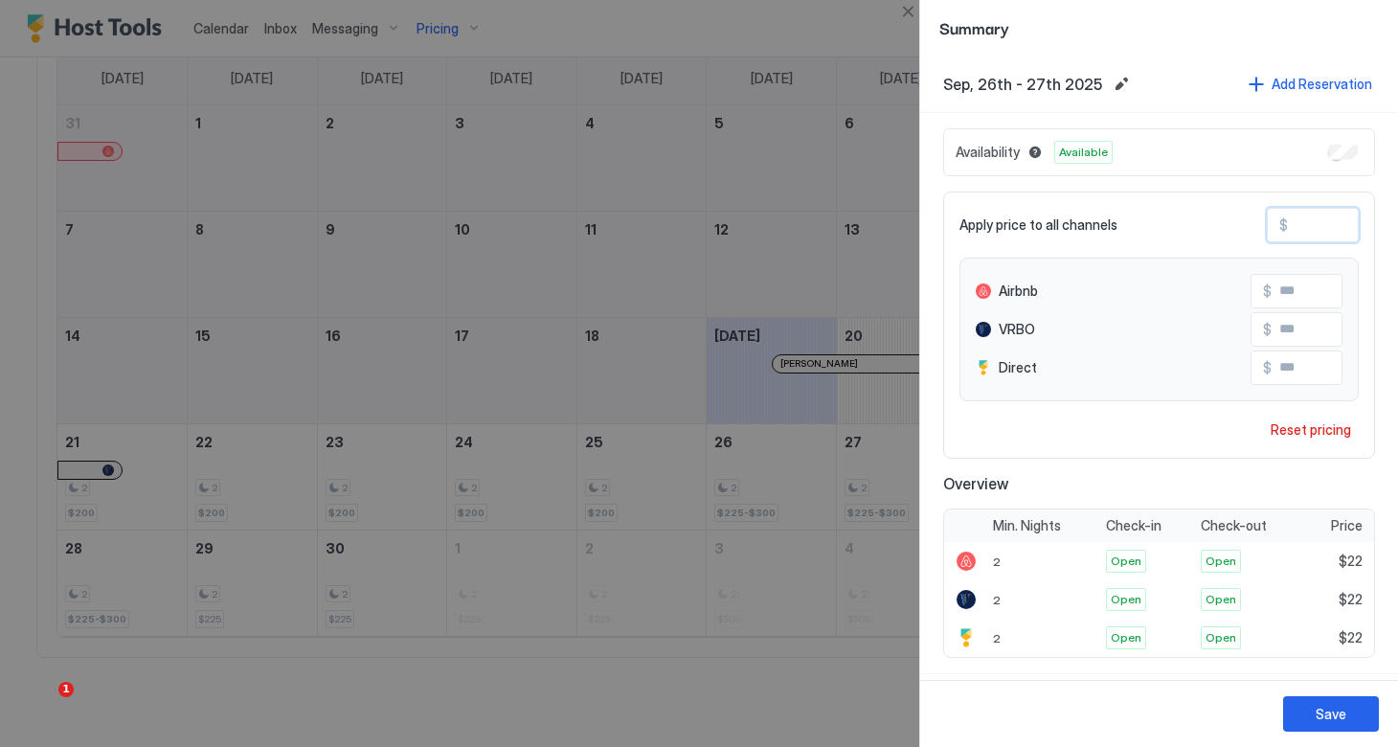
type input "***"
click at [1313, 719] on button "Save" at bounding box center [1331, 713] width 96 height 35
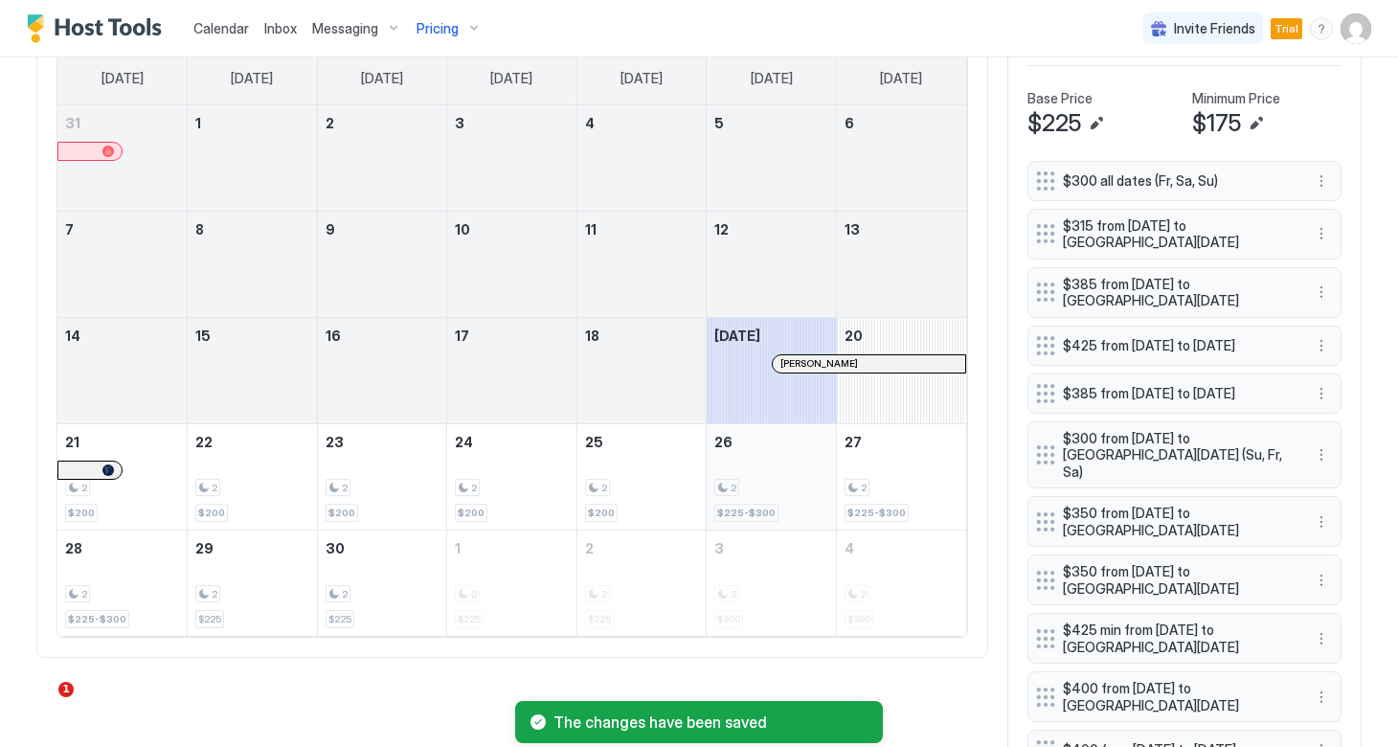
click at [772, 499] on div "2 $225-$300" at bounding box center [771, 477] width 114 height 90
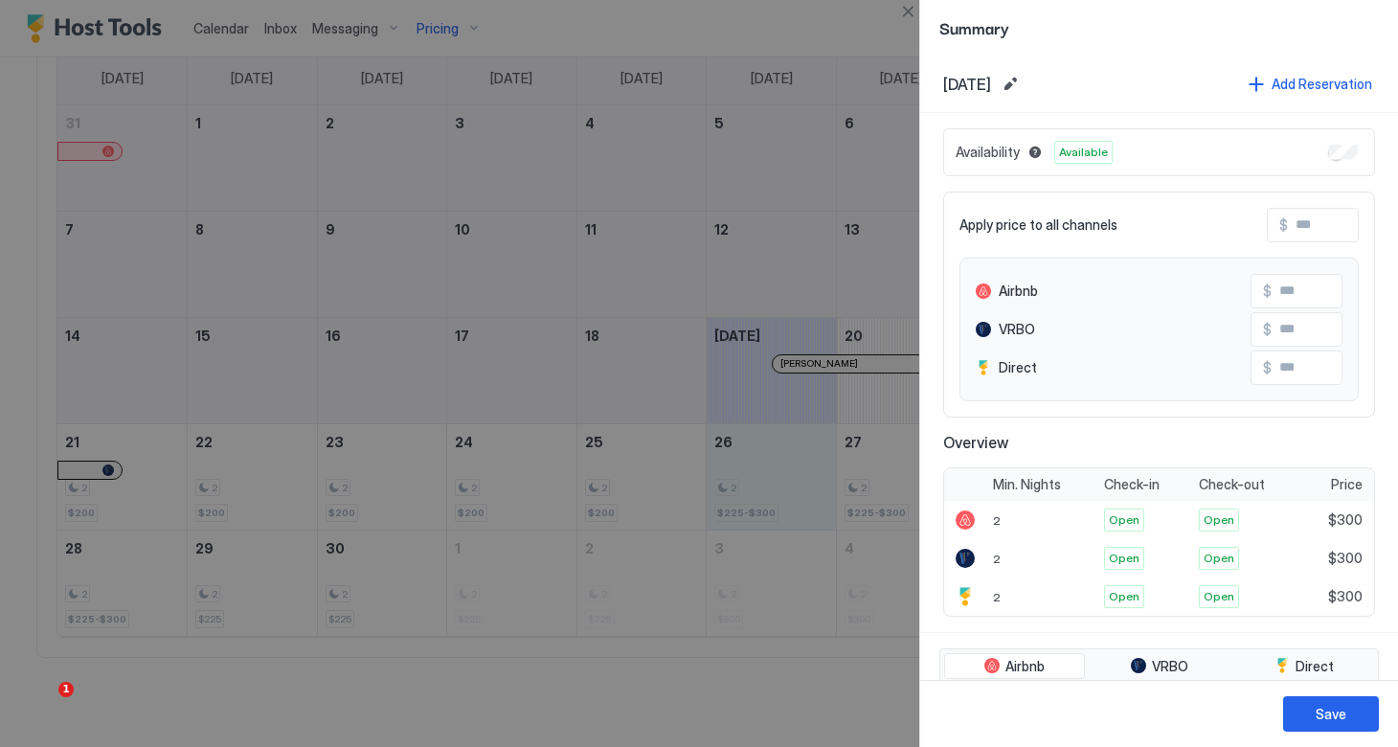
click at [1302, 228] on input "Input Field" at bounding box center [1363, 225] width 153 height 33
type input "*"
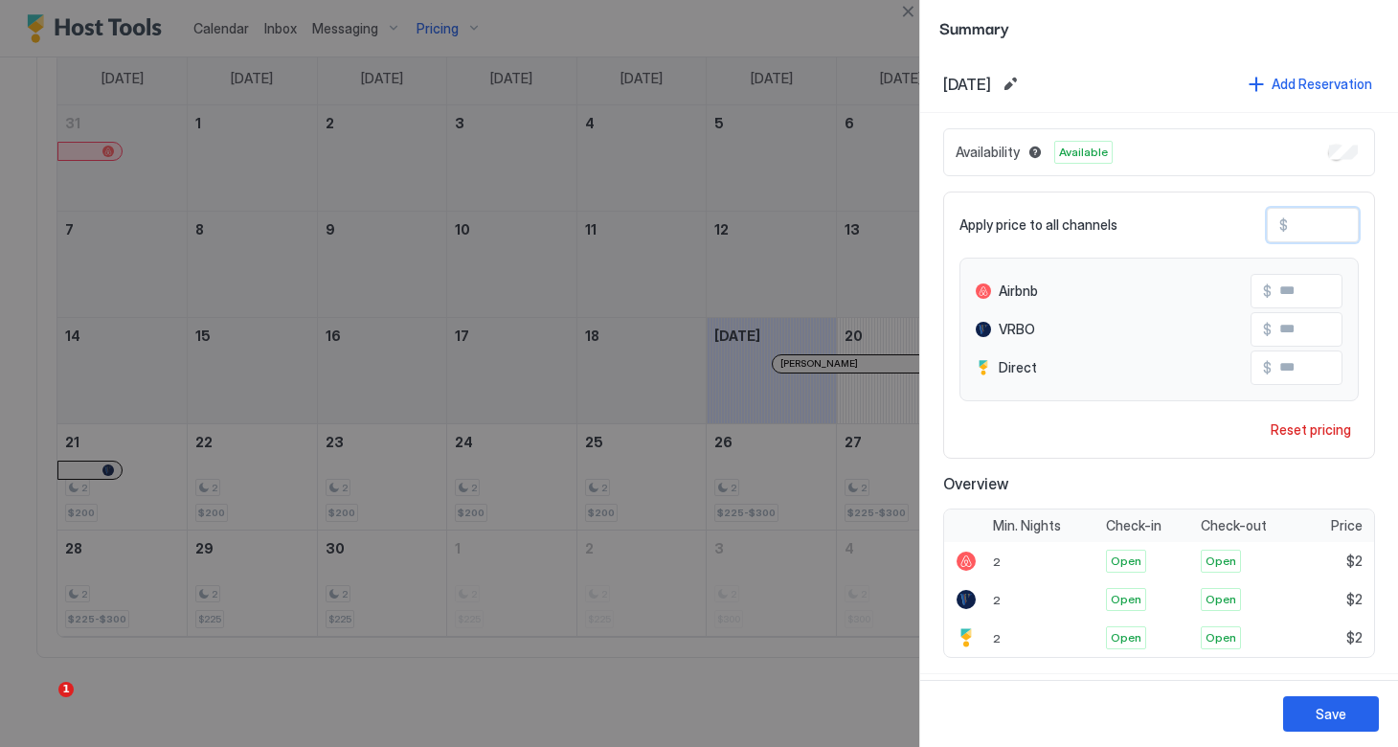
type input "**"
type input "***"
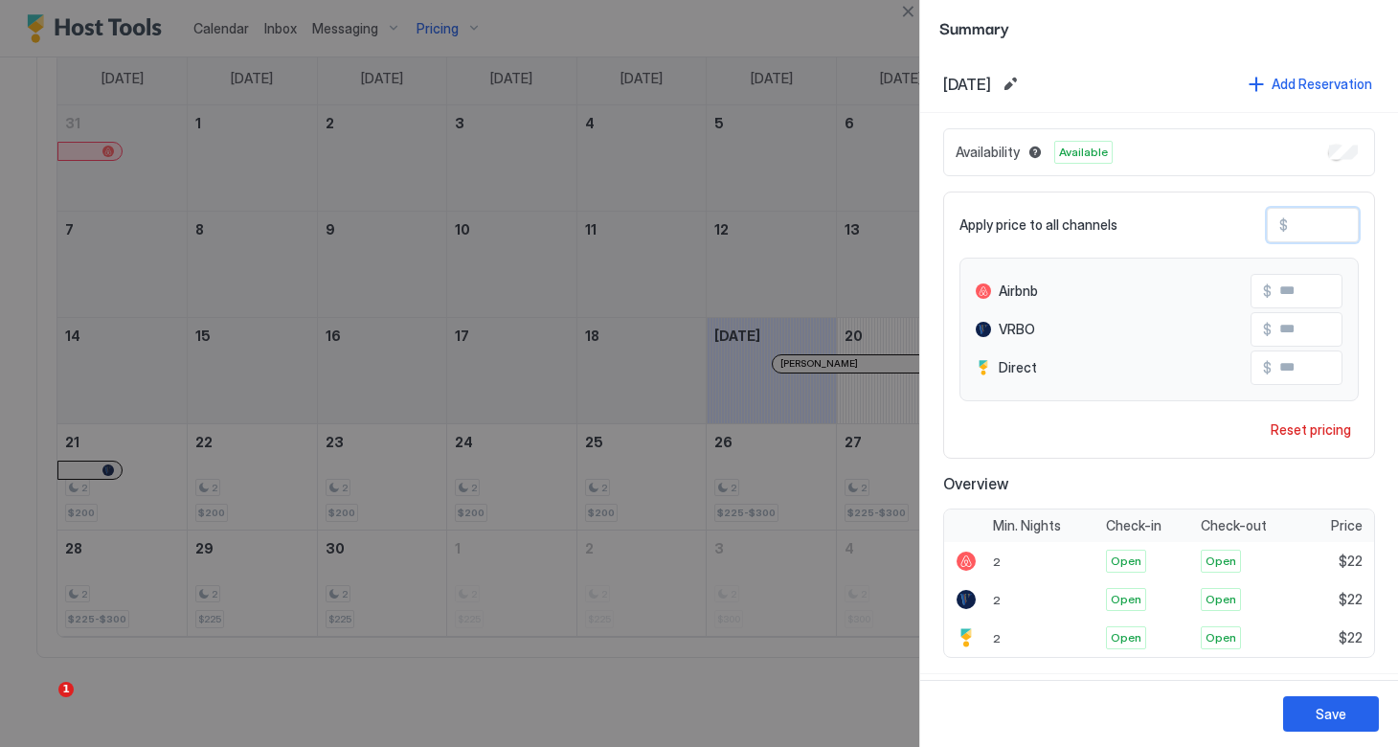
type input "***"
click at [1318, 715] on div "Save" at bounding box center [1330, 714] width 31 height 20
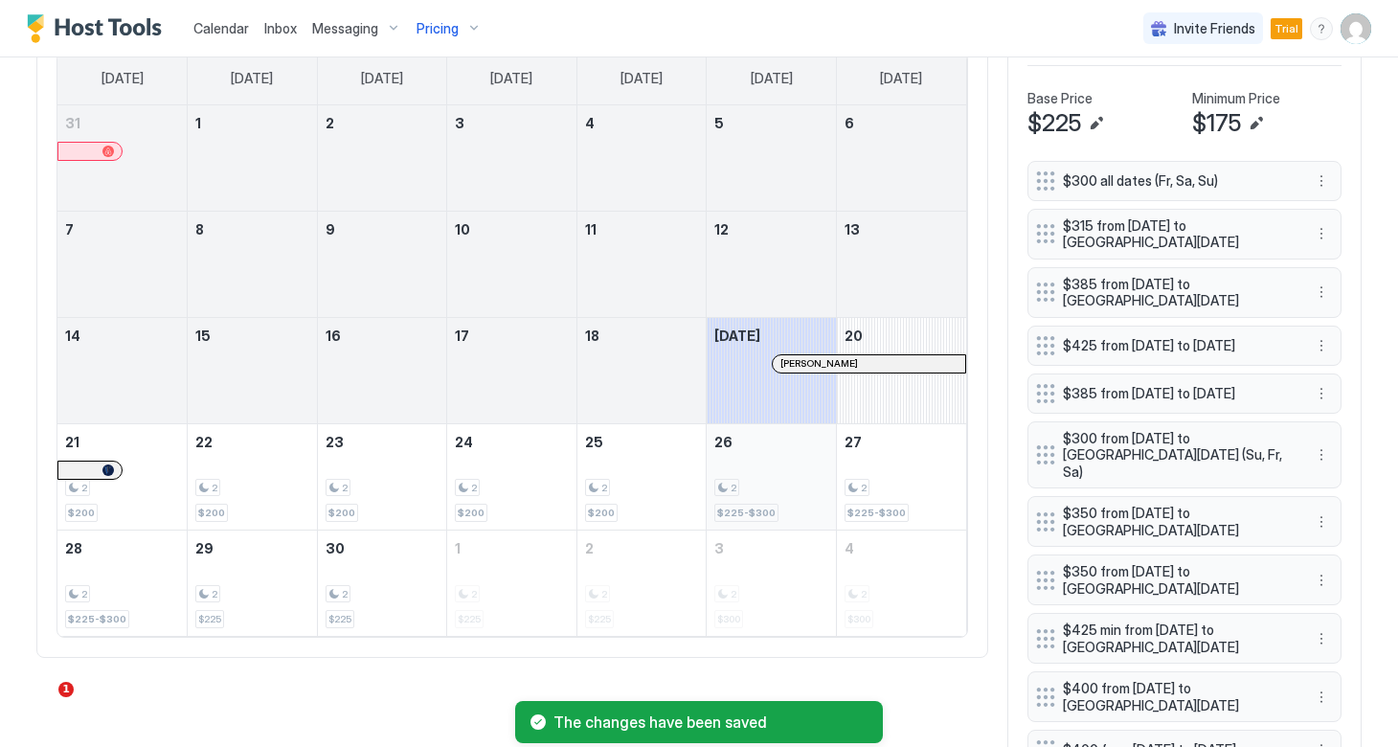
click at [768, 482] on div "2" at bounding box center [771, 488] width 114 height 18
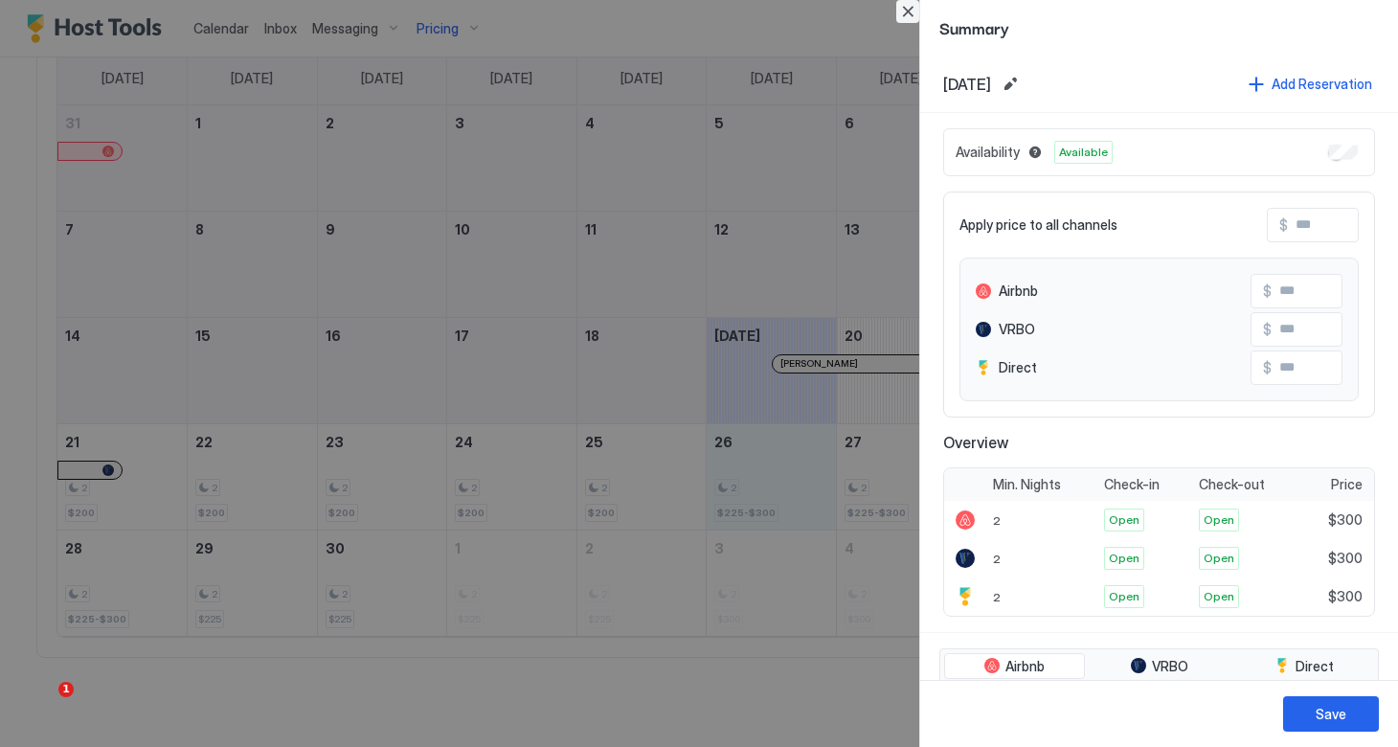
click at [909, 13] on button "Close" at bounding box center [907, 11] width 23 height 23
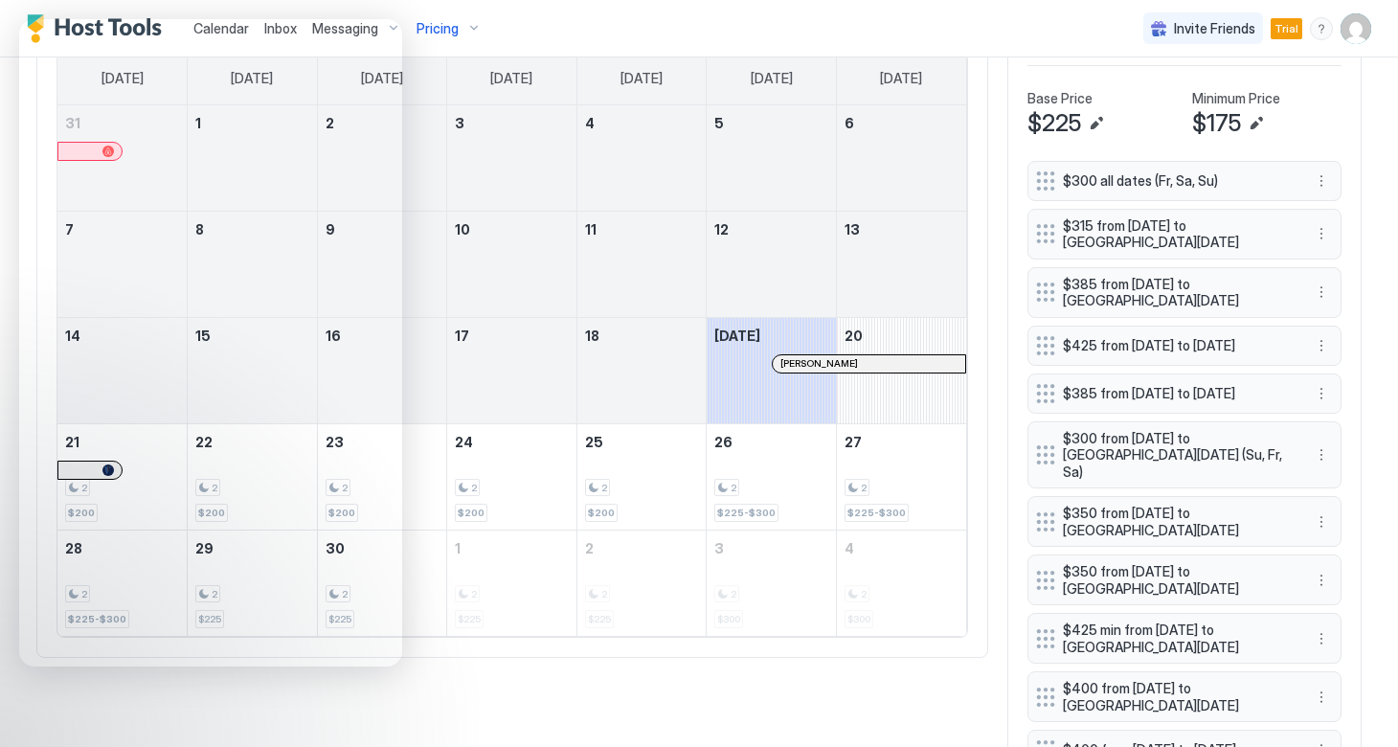
click at [596, 26] on div "Calendar Inbox Messaging Pricing Invite Friends Trial CB" at bounding box center [699, 28] width 1398 height 57
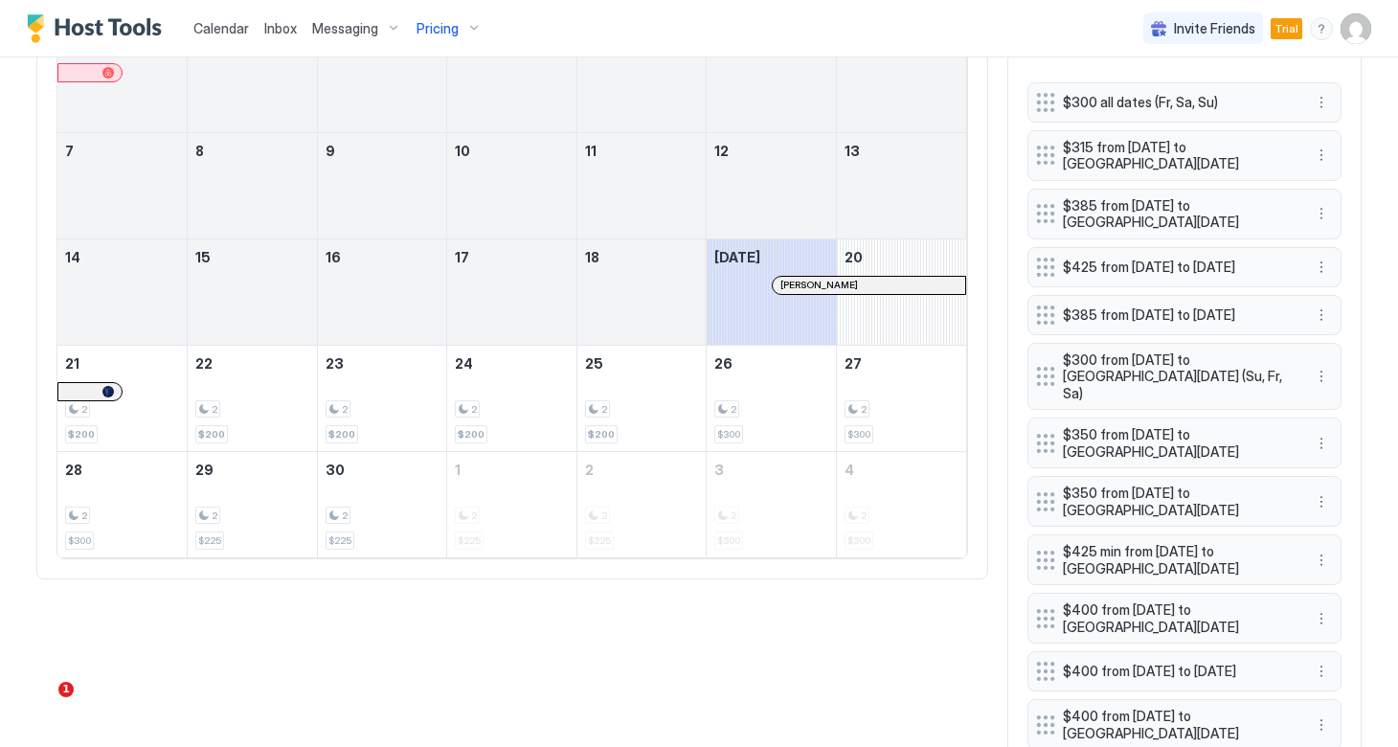
scroll to position [799, 0]
click at [779, 407] on div "2" at bounding box center [771, 408] width 114 height 18
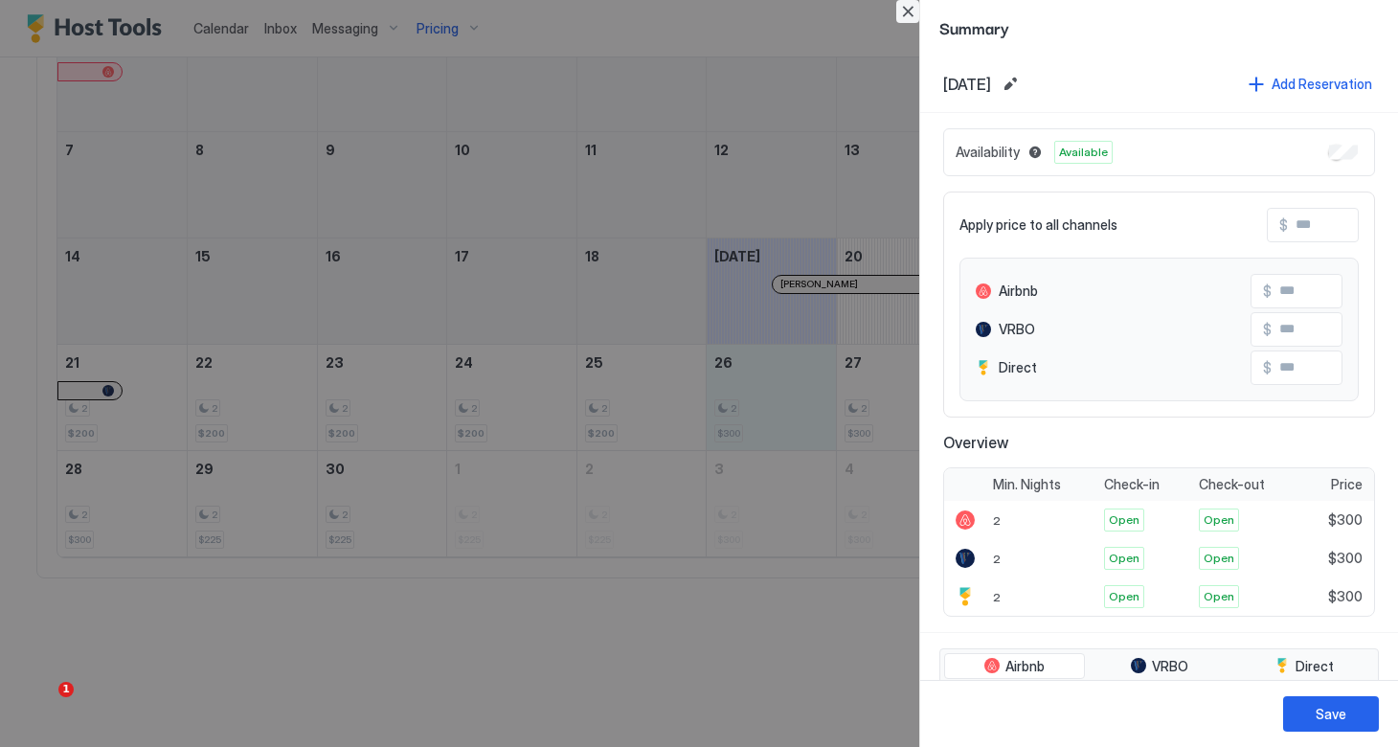
click at [913, 13] on button "Close" at bounding box center [907, 11] width 23 height 23
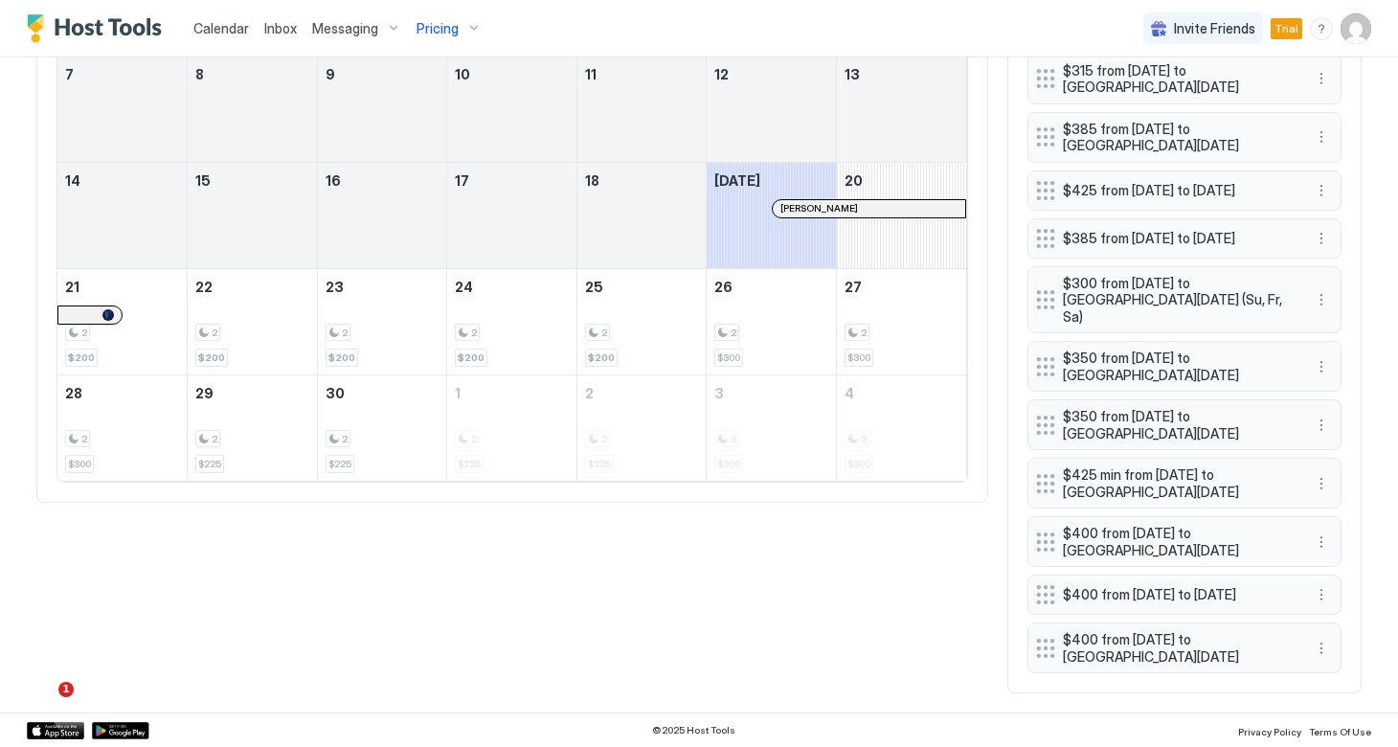
scroll to position [879, 0]
